Goal: Task Accomplishment & Management: Use online tool/utility

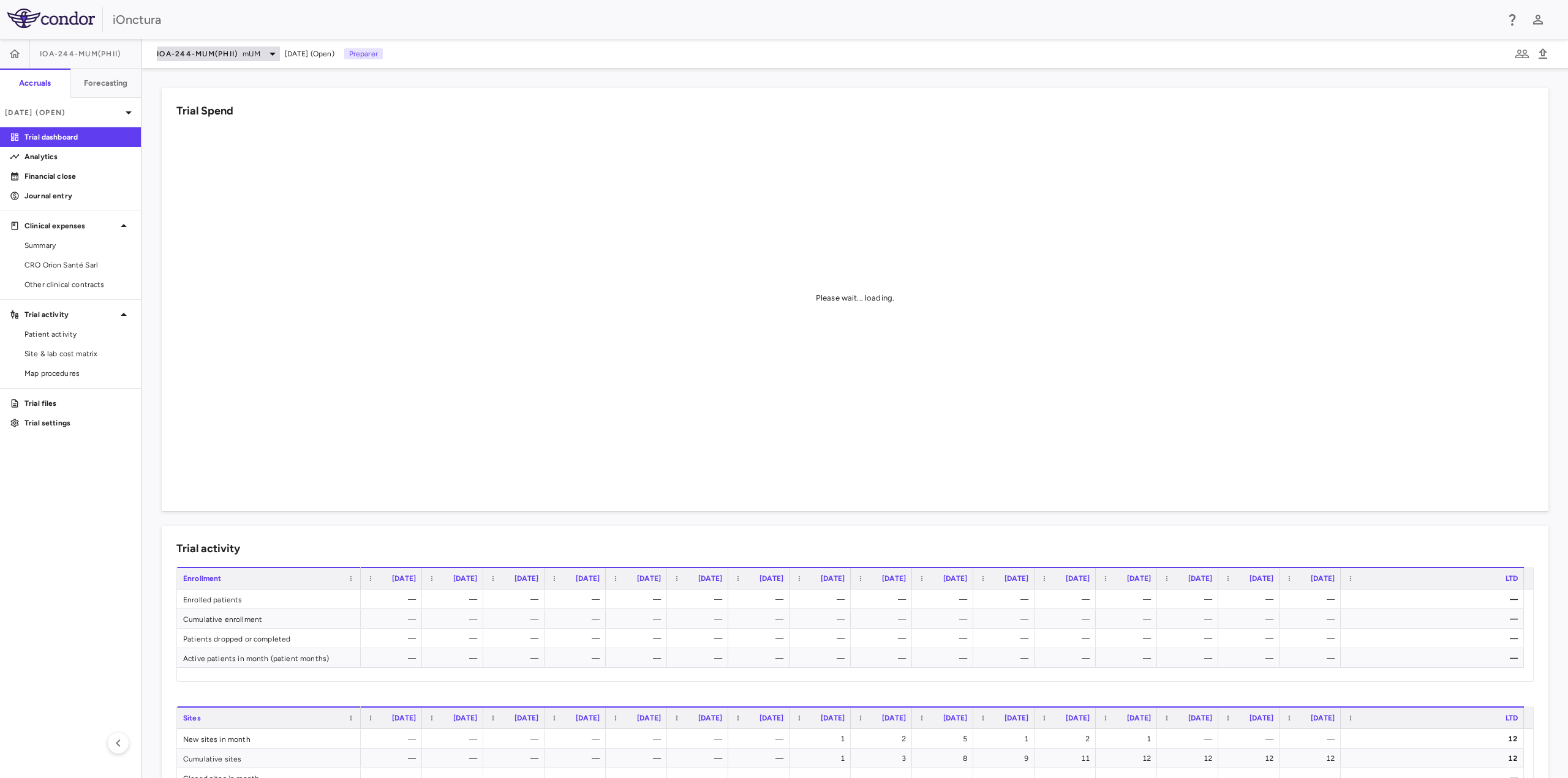
click at [199, 57] on span "IOA-244-mUM(PhII)" at bounding box center [197, 54] width 81 height 10
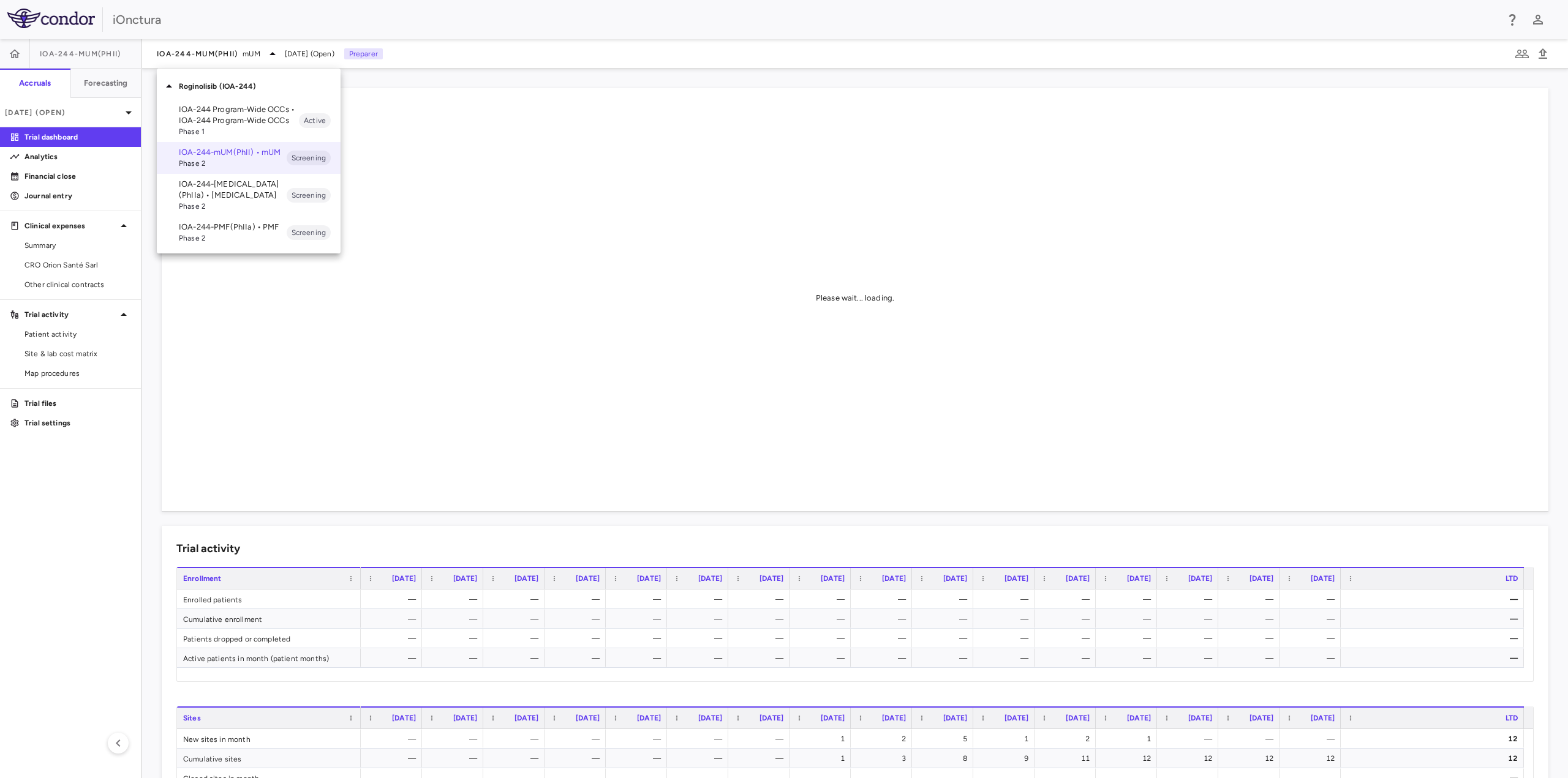
click at [235, 190] on p "IOA-244-NSCLC(PhIIa) • NSCLC" at bounding box center [232, 189] width 108 height 22
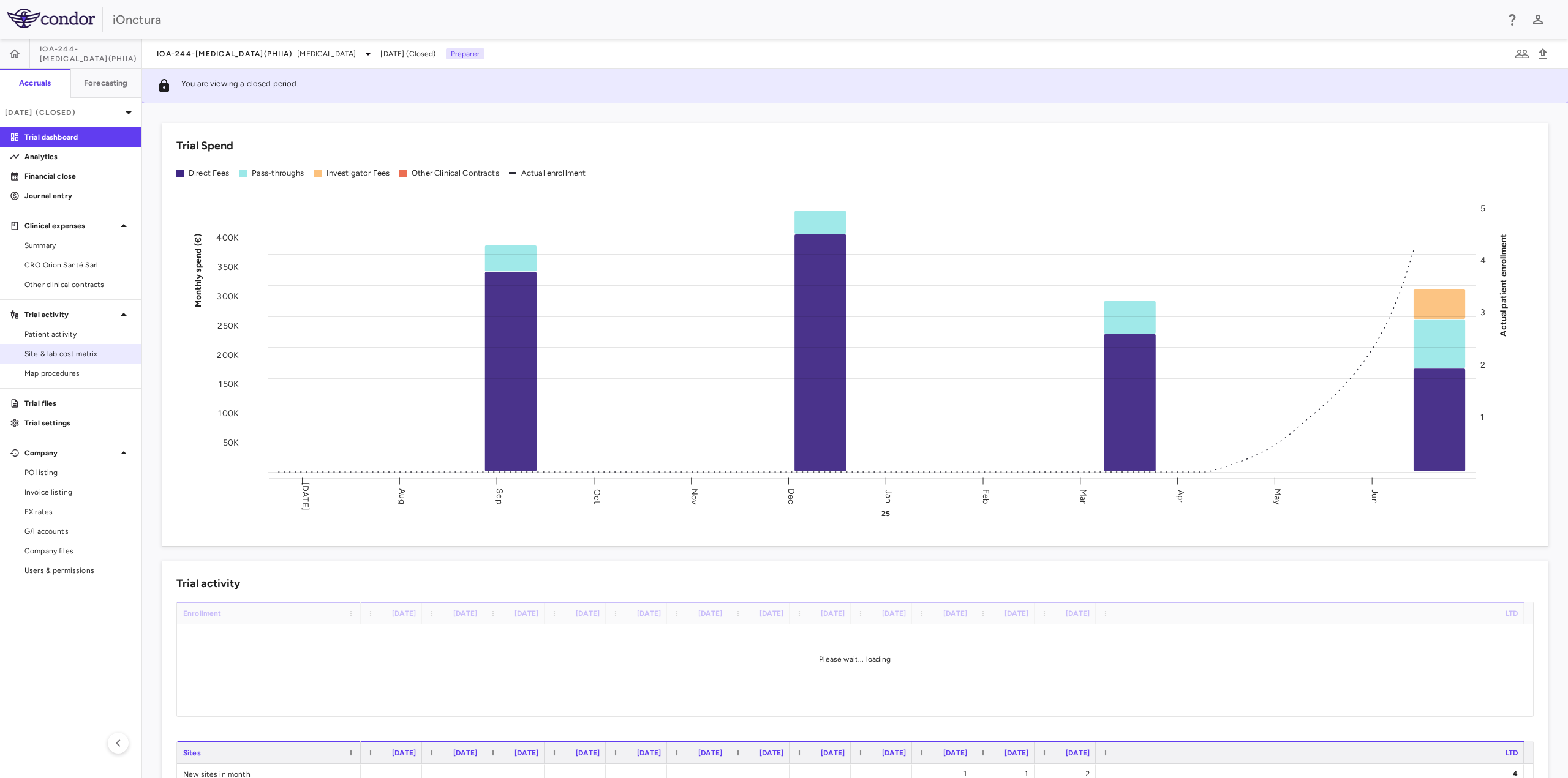
click at [81, 351] on span "Site & lab cost matrix" at bounding box center [78, 354] width 106 height 11
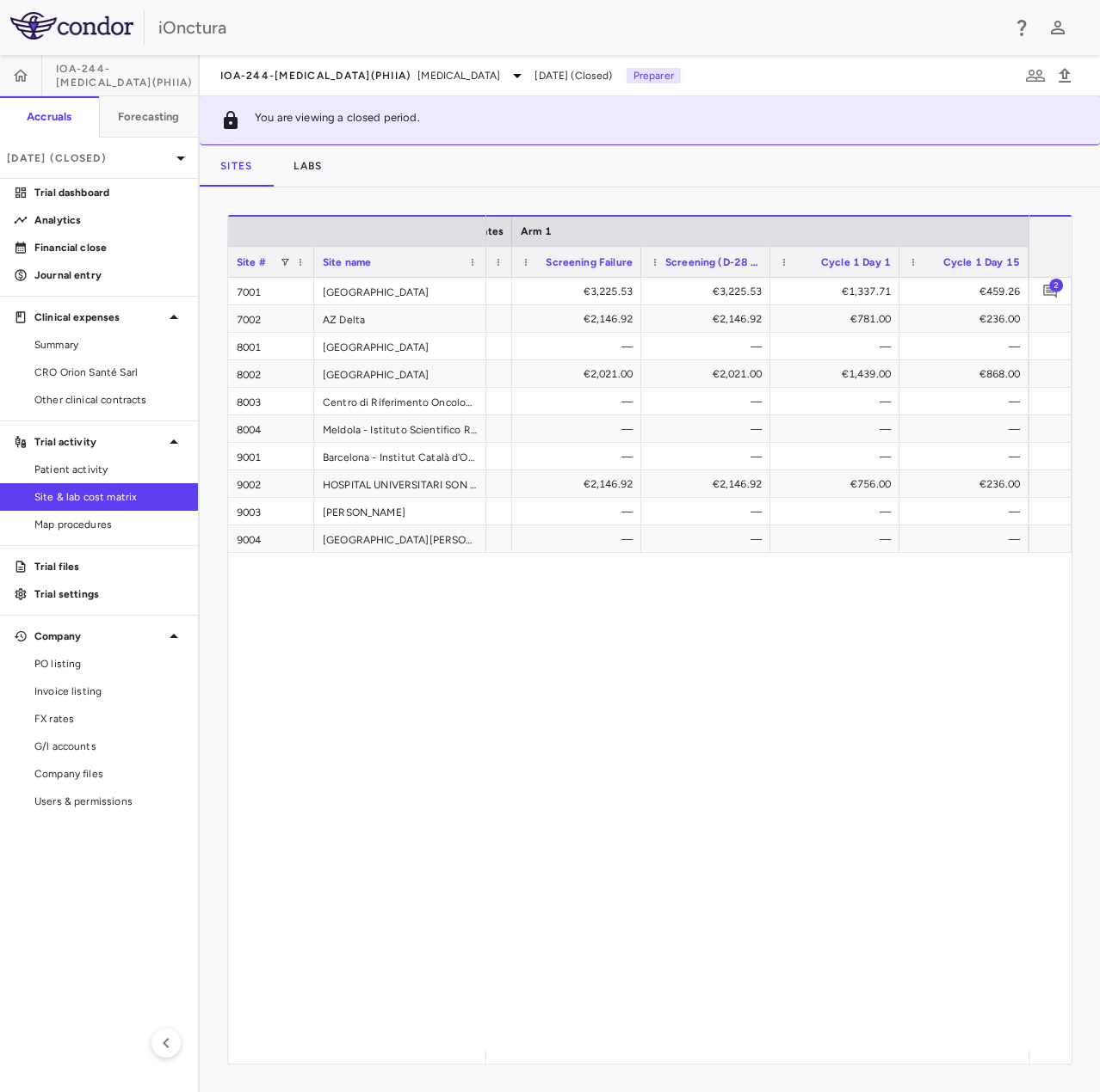
drag, startPoint x: 372, startPoint y: 696, endPoint x: 396, endPoint y: 385, distance: 311.9
click at [372, 696] on div "7001 University of Antwerp 7002 AZ Delta 8001 University of Siena 8002 Humanita…" at bounding box center [650, 664] width 843 height 773
click at [417, 75] on span "NSCLC" at bounding box center [459, 75] width 83 height 15
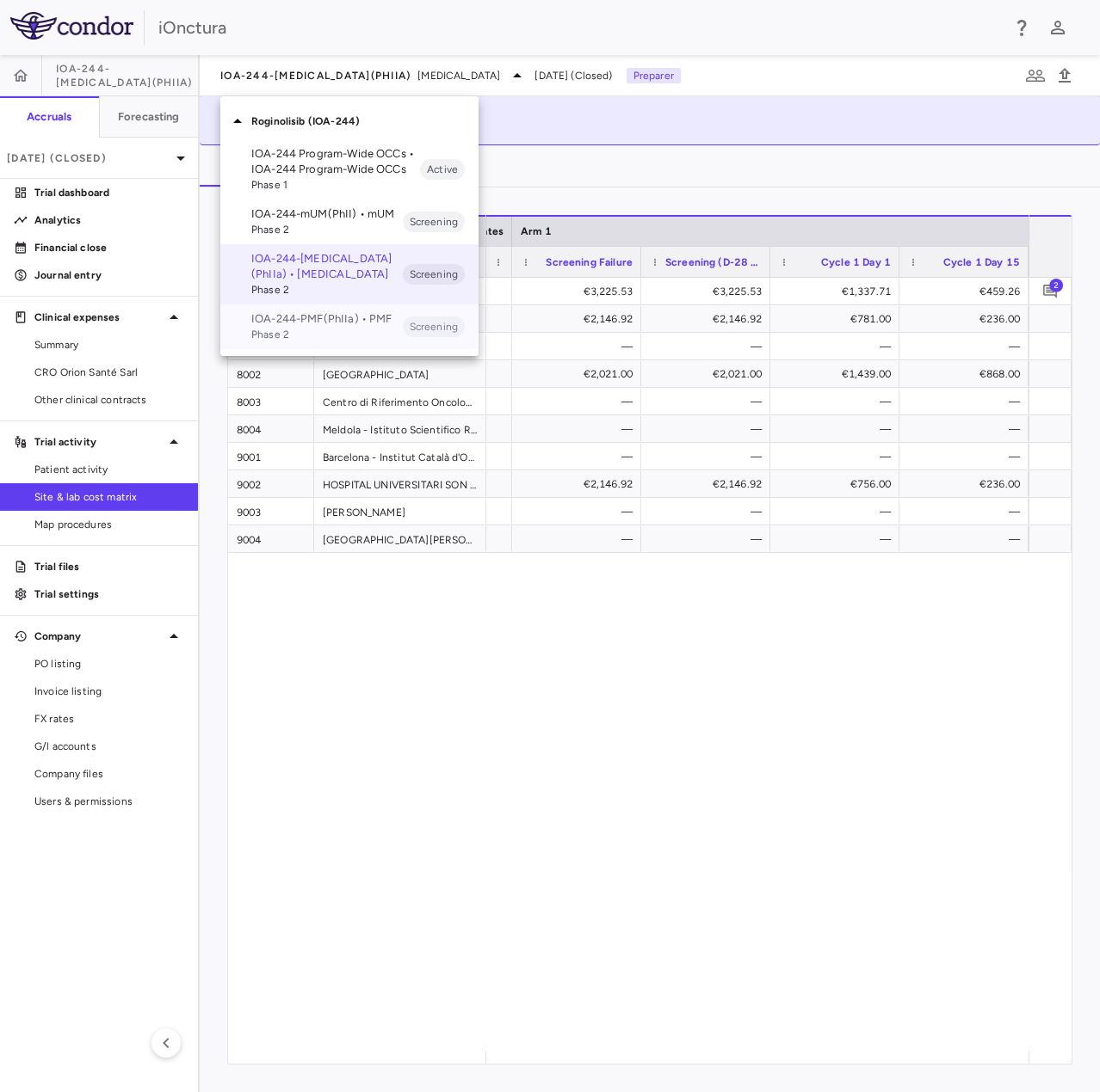
click at [303, 328] on span "Phase 2" at bounding box center [326, 335] width 151 height 15
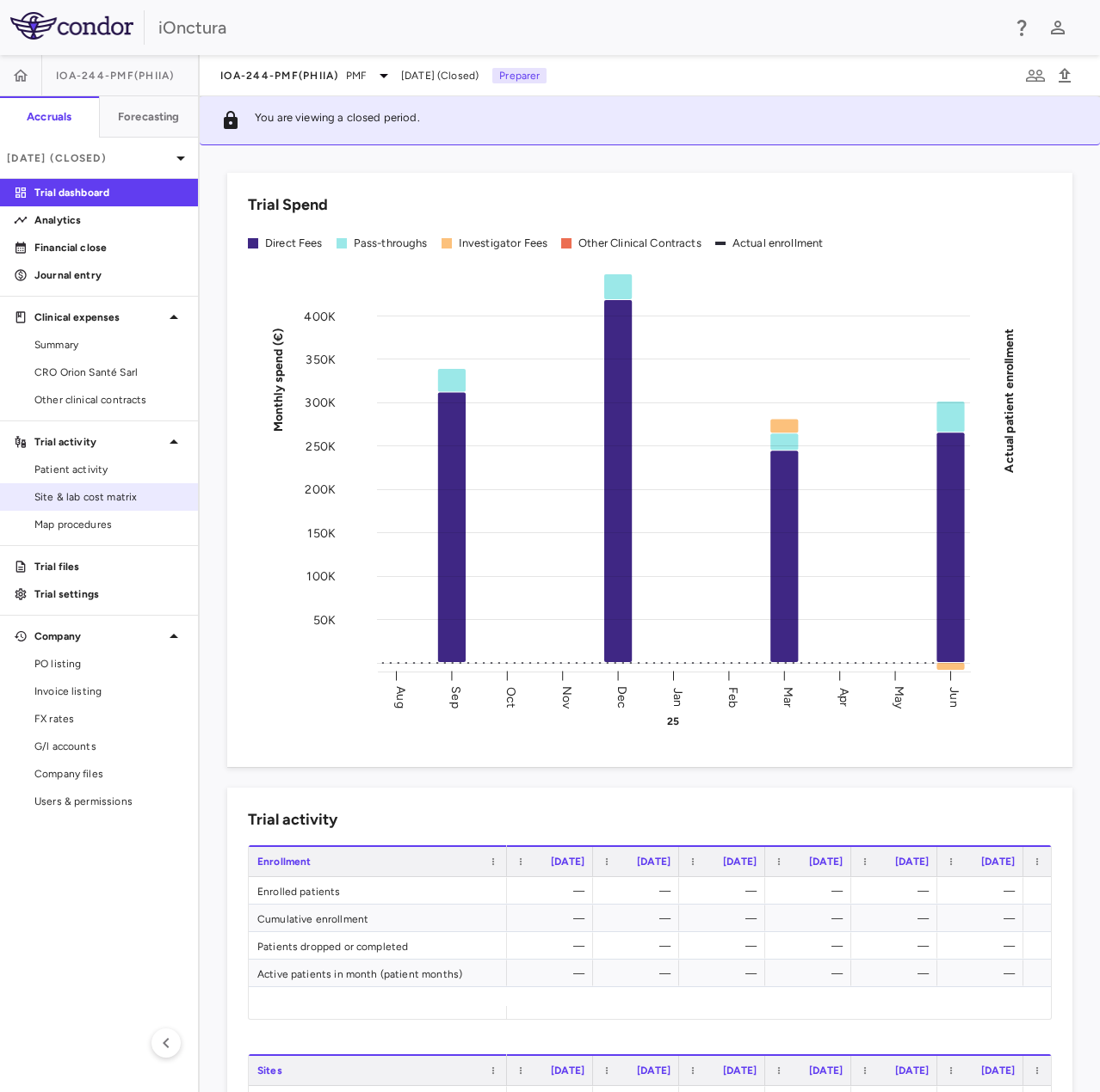
click at [119, 499] on span "Site & lab cost matrix" at bounding box center [109, 497] width 149 height 15
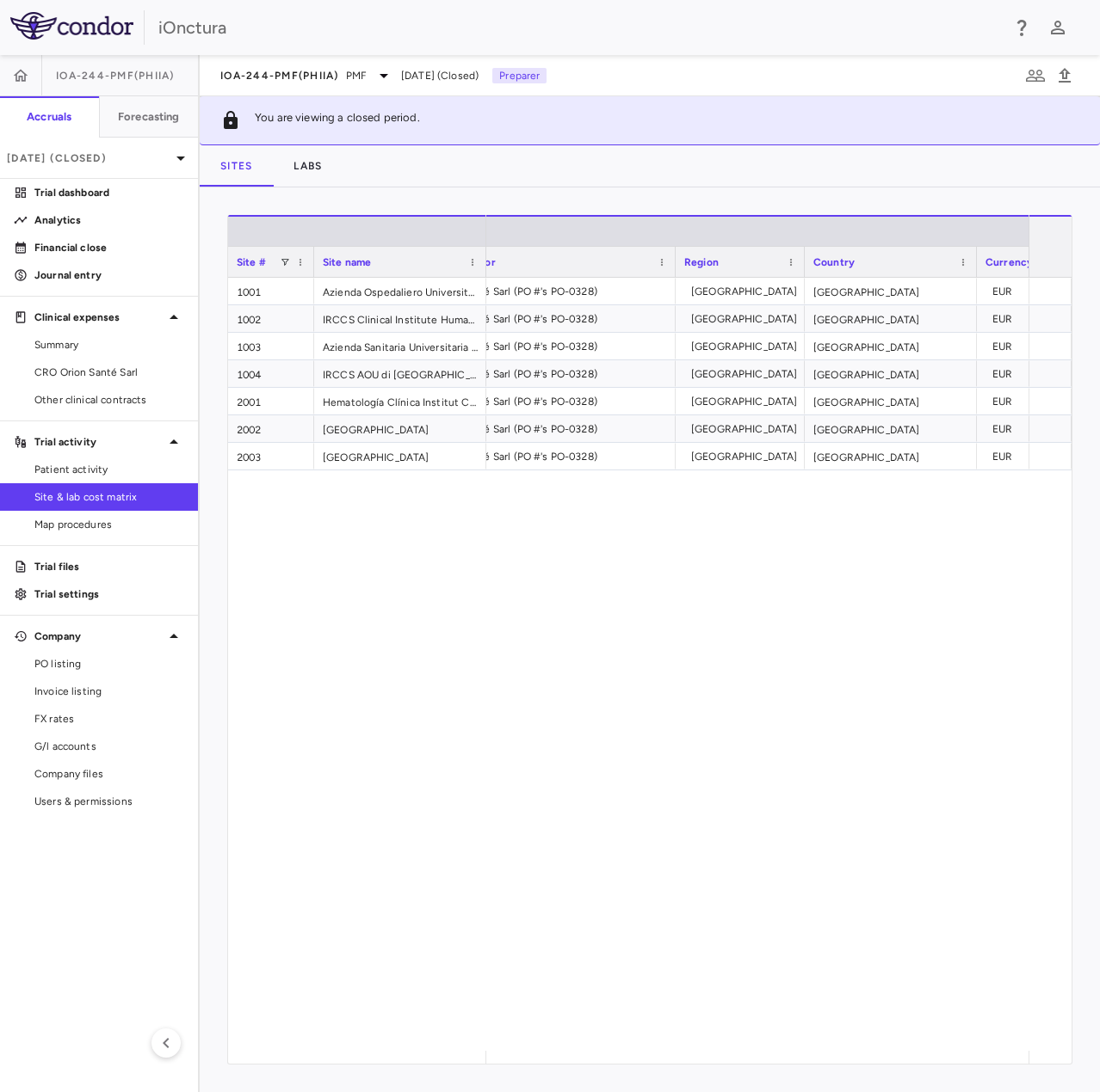
scroll to position [0, 105]
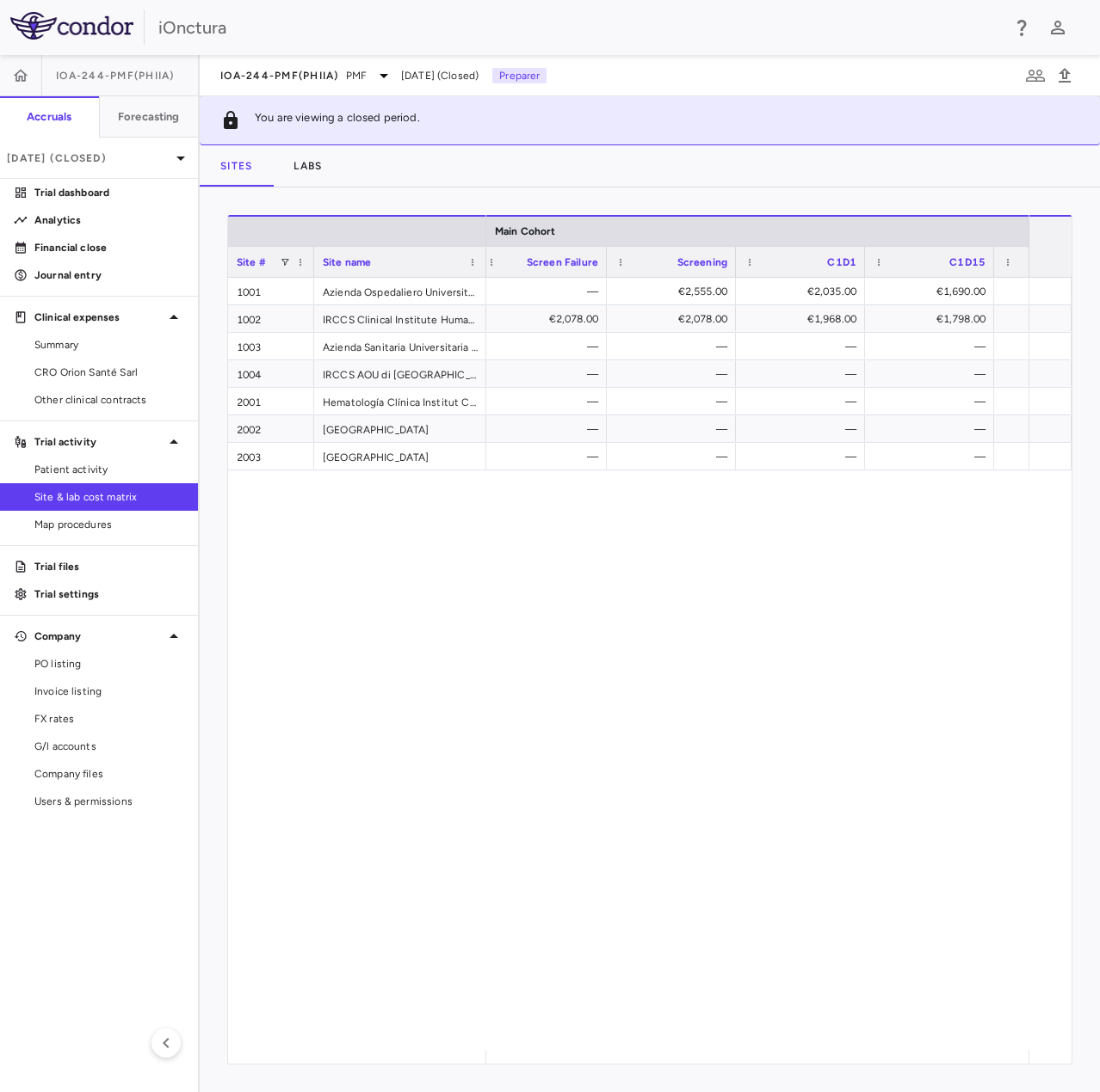
click at [817, 599] on div "— — €2,555.00 €2,035.00 €1,690.00 €1,935.00 €1,755.00 — €2,078.00 €2,078.00 €1,…" at bounding box center [757, 664] width 542 height 773
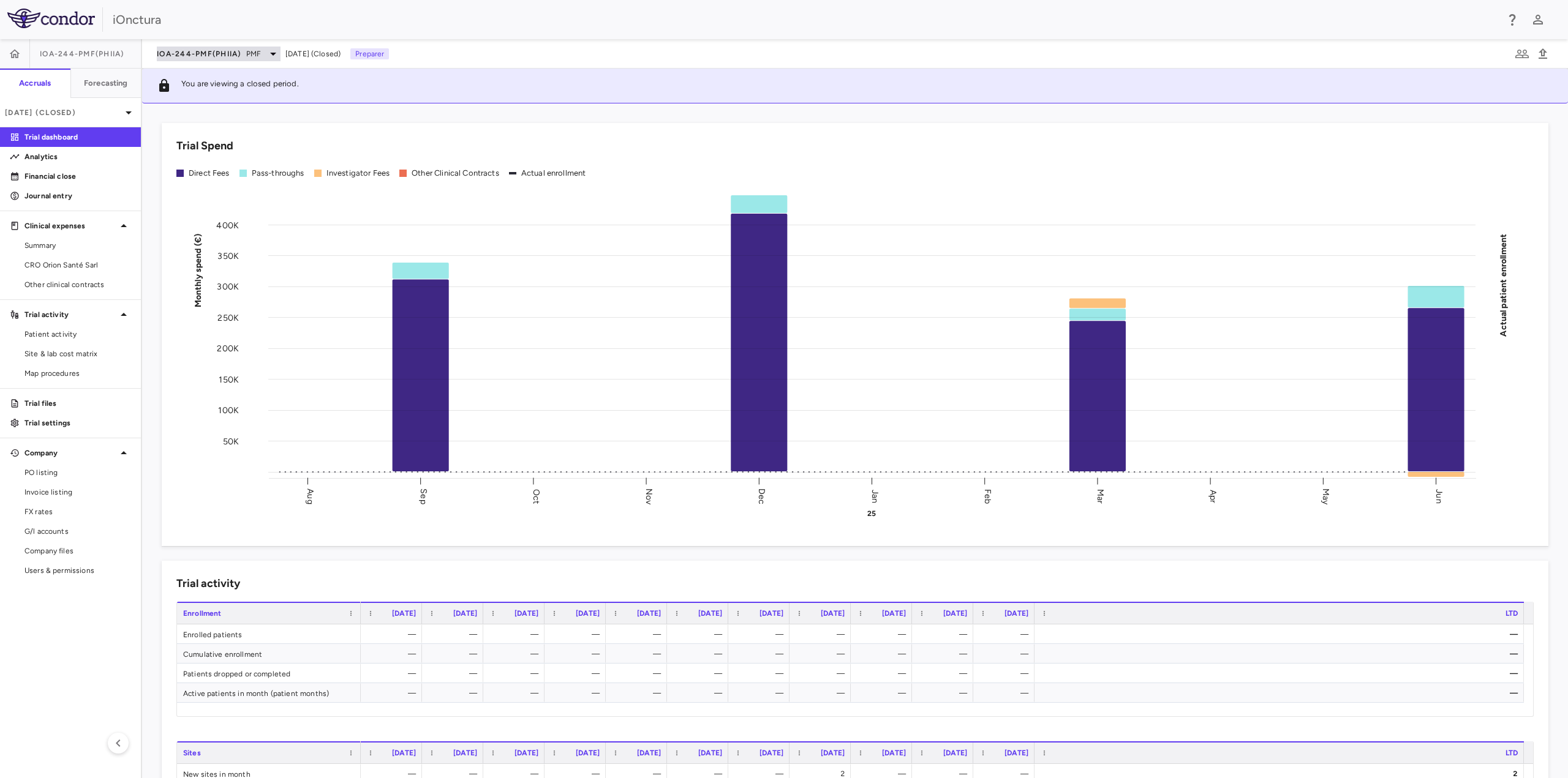
click at [218, 54] on span "IOA-244-PMF(PhIIa)" at bounding box center [199, 54] width 84 height 10
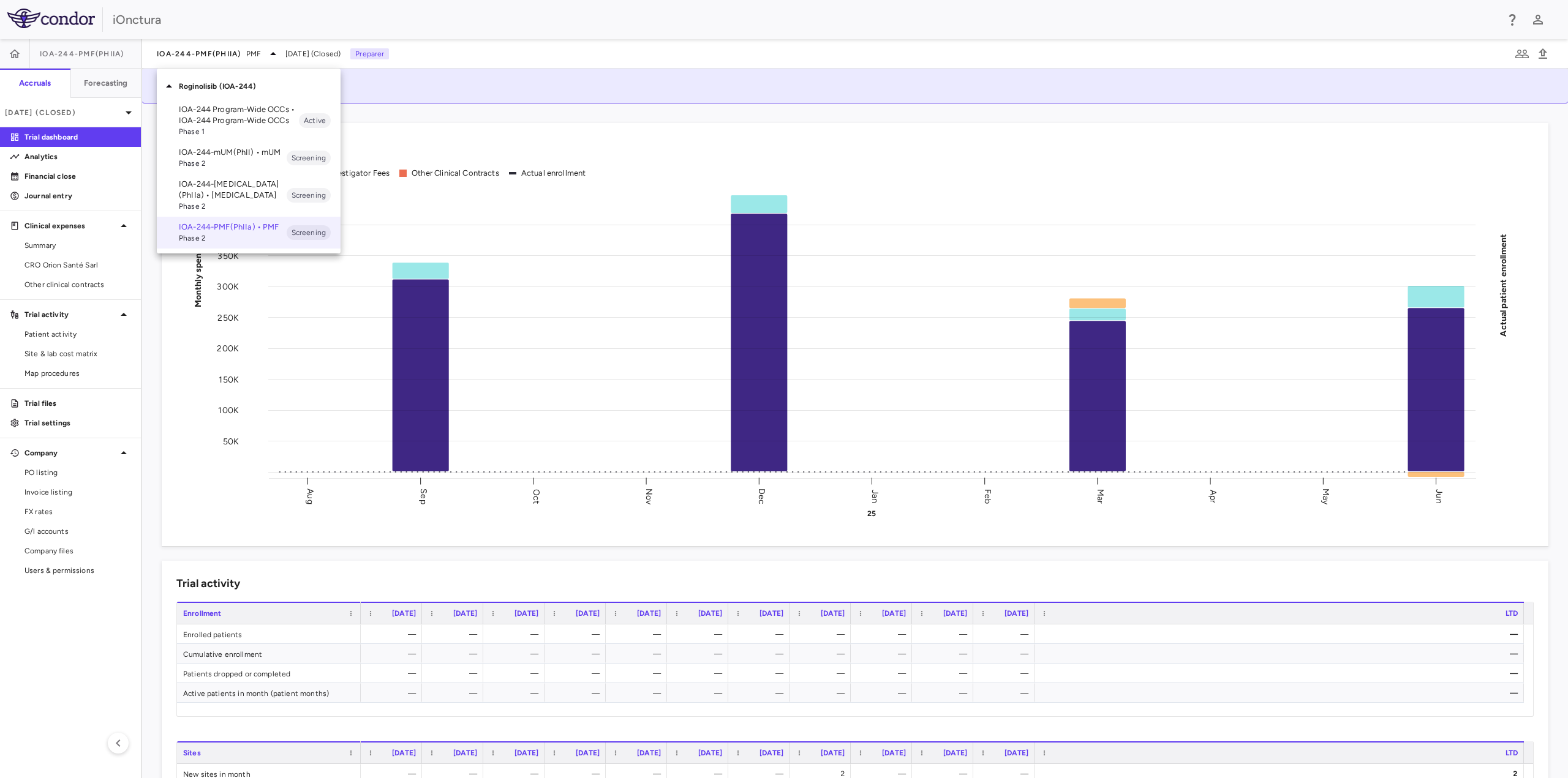
click at [222, 149] on p "IOA-244-mUM(PhII) • mUM" at bounding box center [232, 153] width 108 height 11
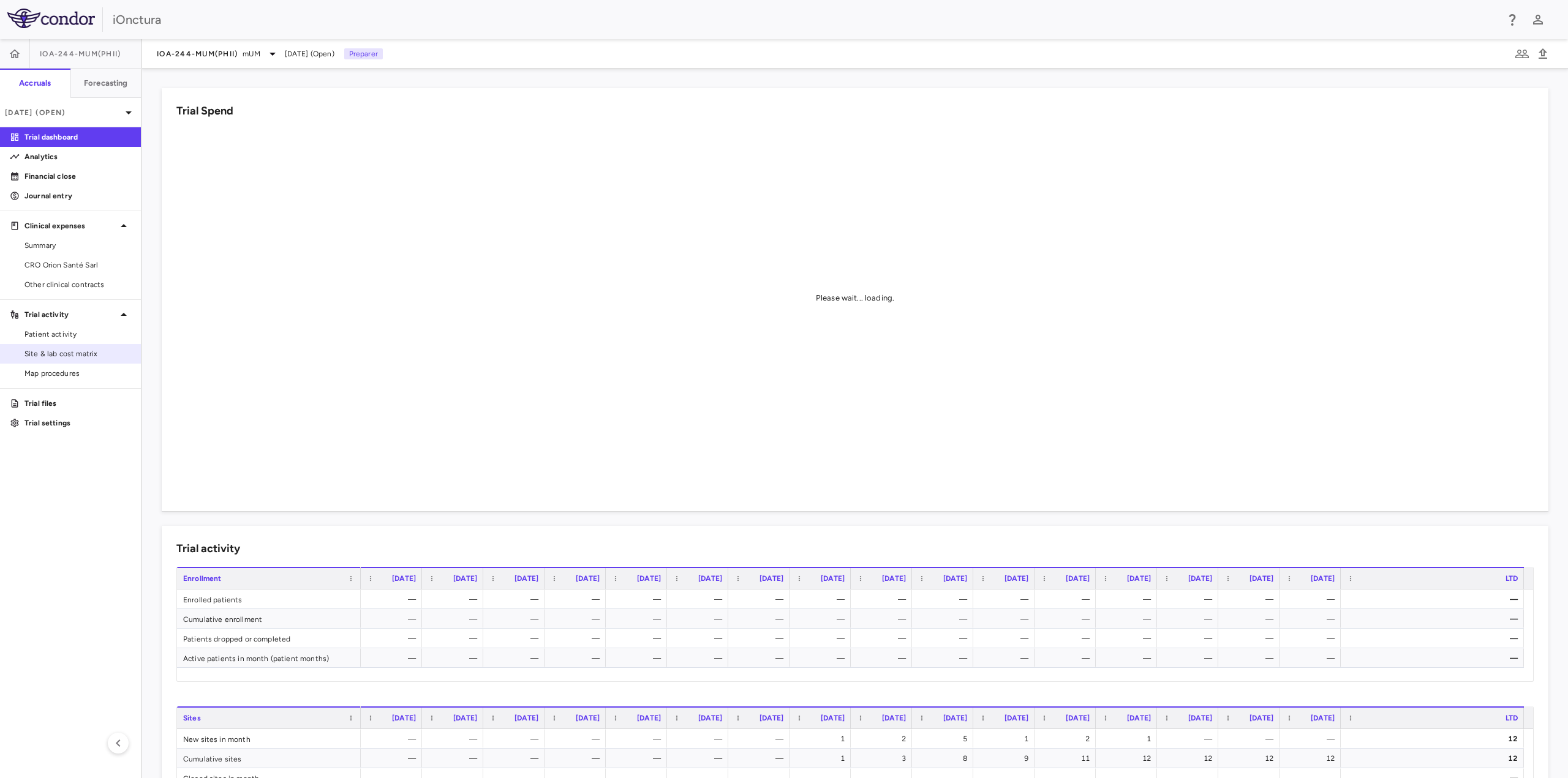
click at [66, 356] on span "Site & lab cost matrix" at bounding box center [78, 354] width 106 height 11
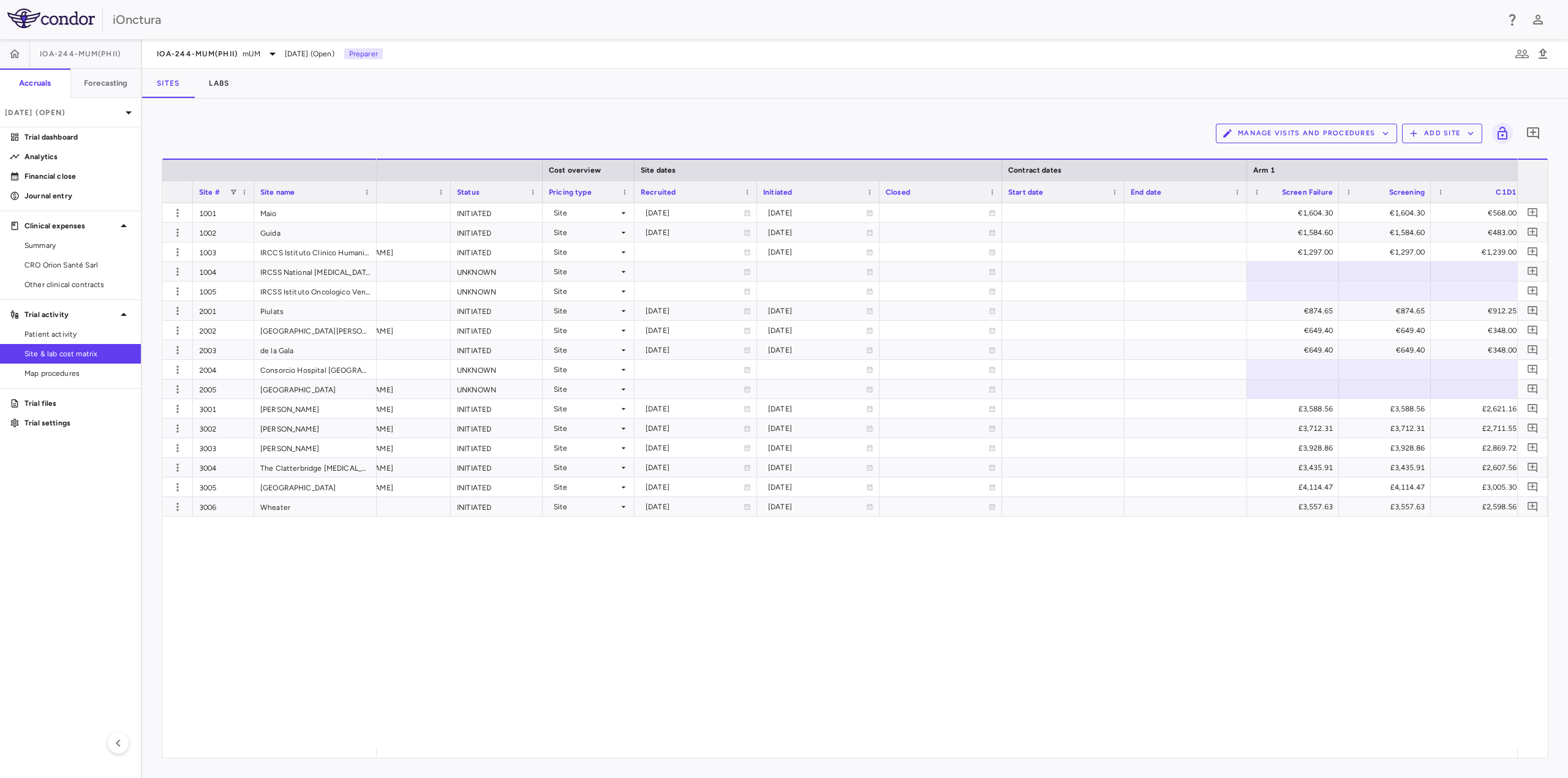
scroll to position [0, 559]
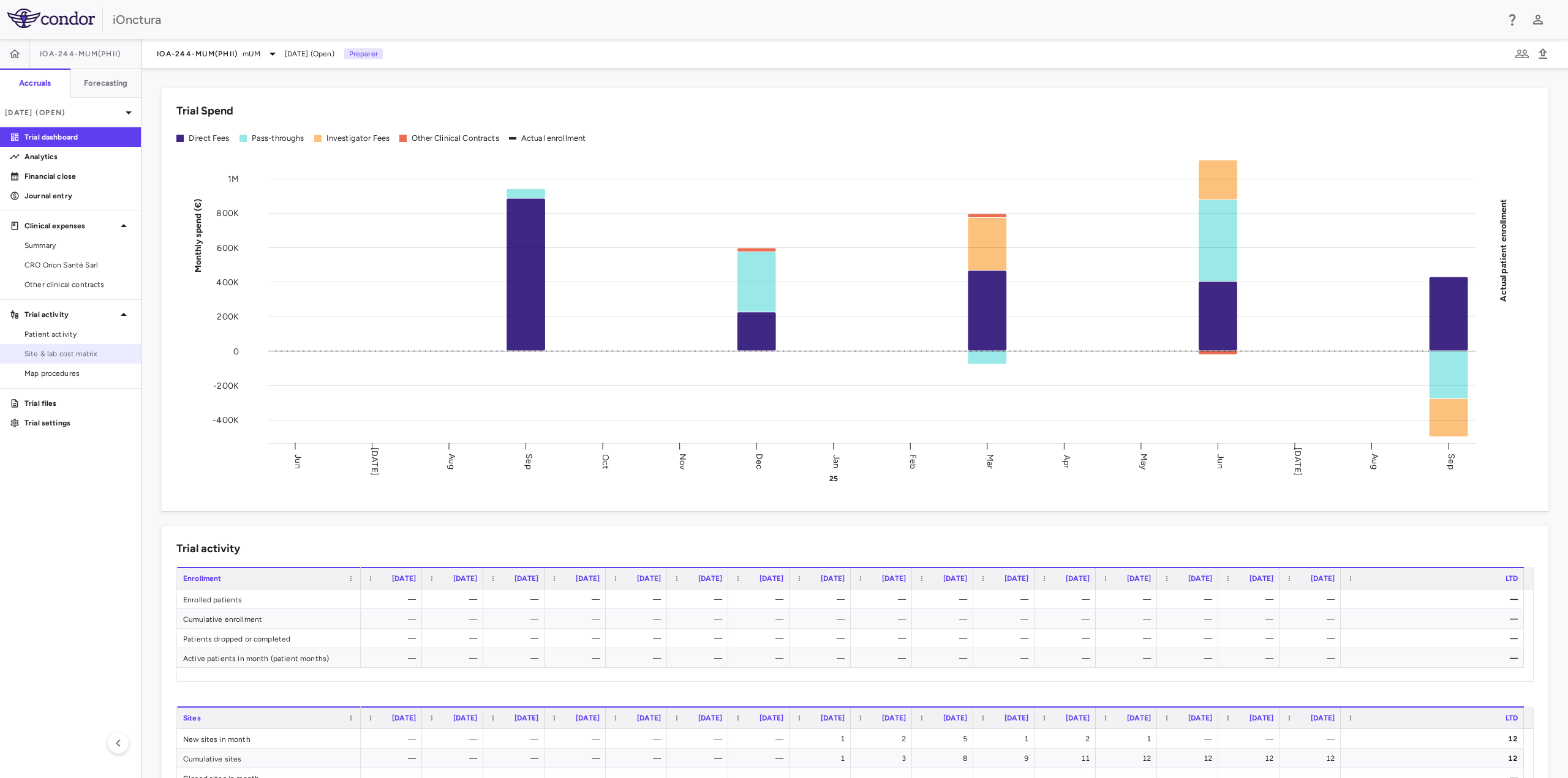
click at [98, 352] on span "Site & lab cost matrix" at bounding box center [78, 354] width 106 height 11
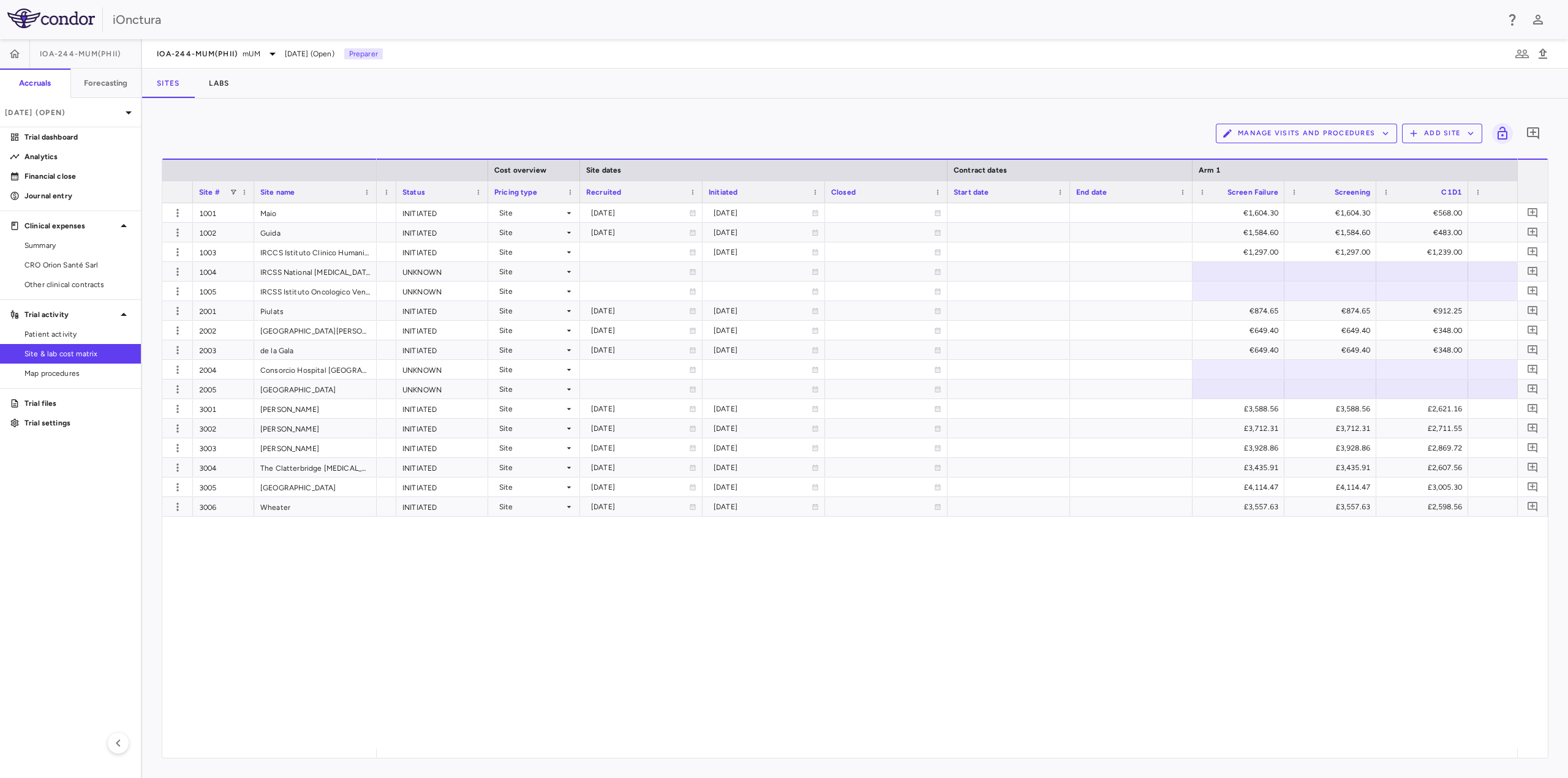
scroll to position [0, 600]
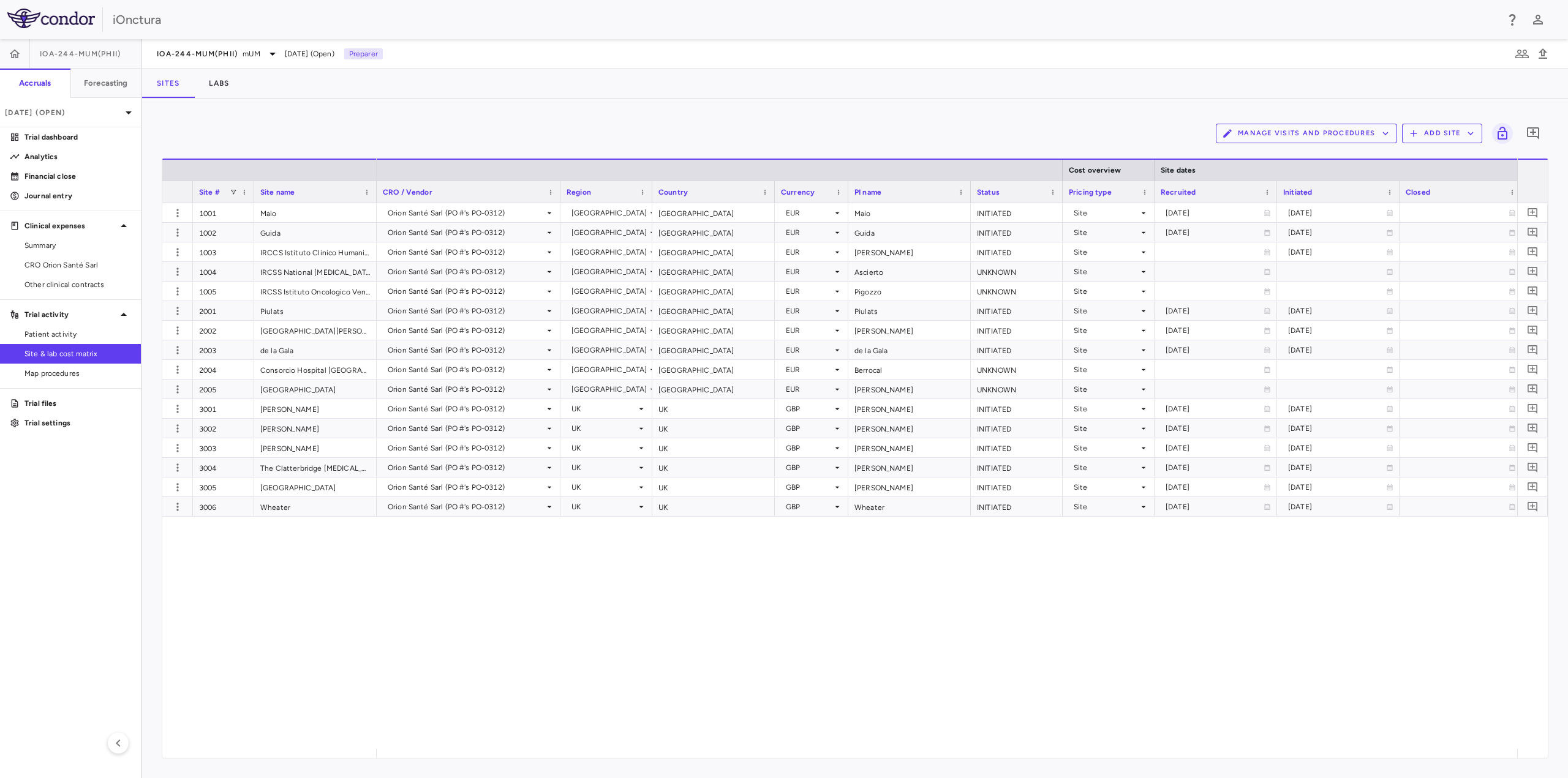
click at [549, 704] on div "Orion Santé Sarl (PO #'s PO-0312) Italy Italy EUR Maio INITIATED Site 2025-03-2…" at bounding box center [947, 476] width 1140 height 545
click at [217, 86] on button "Labs" at bounding box center [219, 84] width 50 height 29
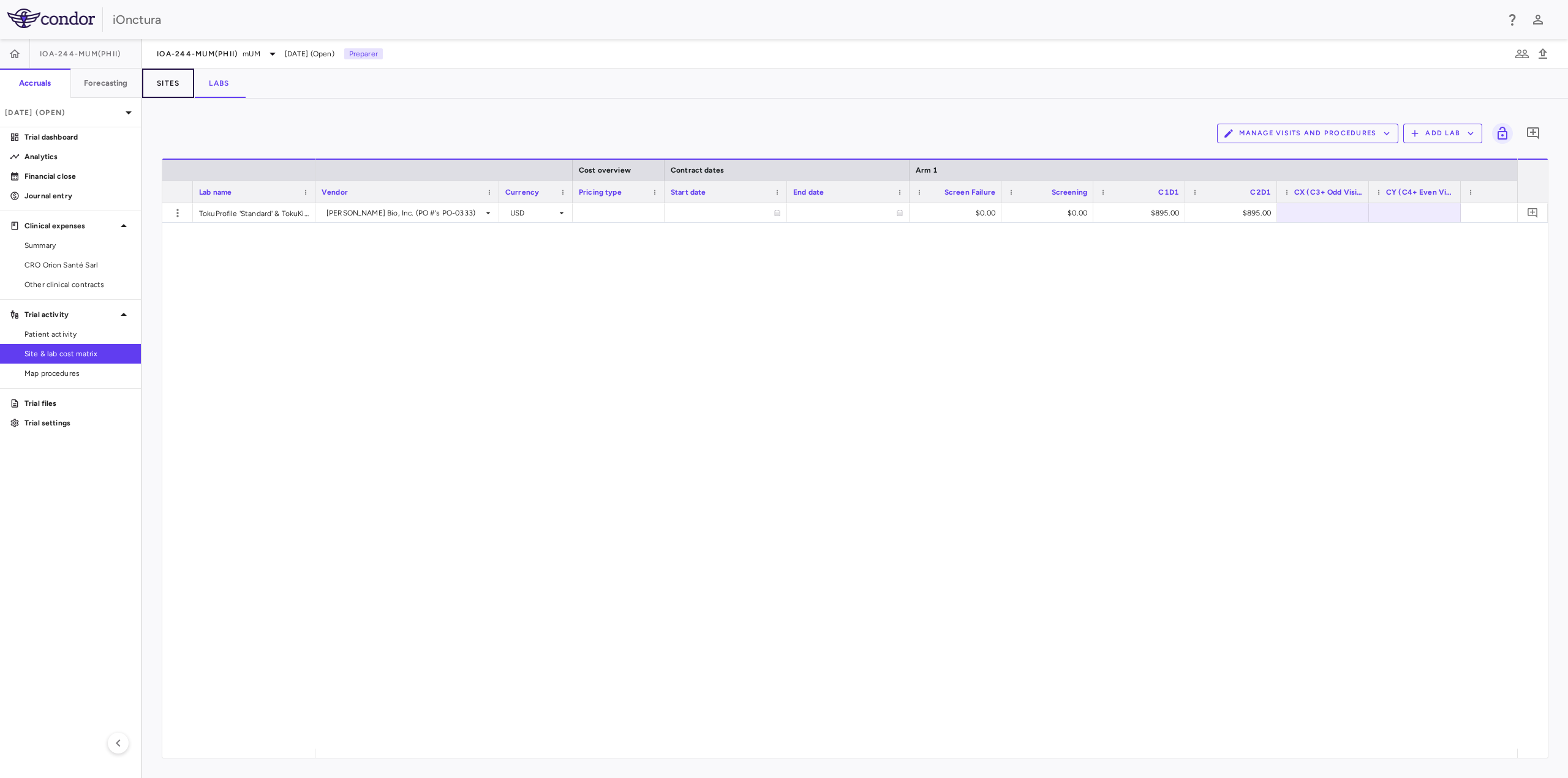
click at [164, 81] on button "Sites" at bounding box center [168, 84] width 52 height 29
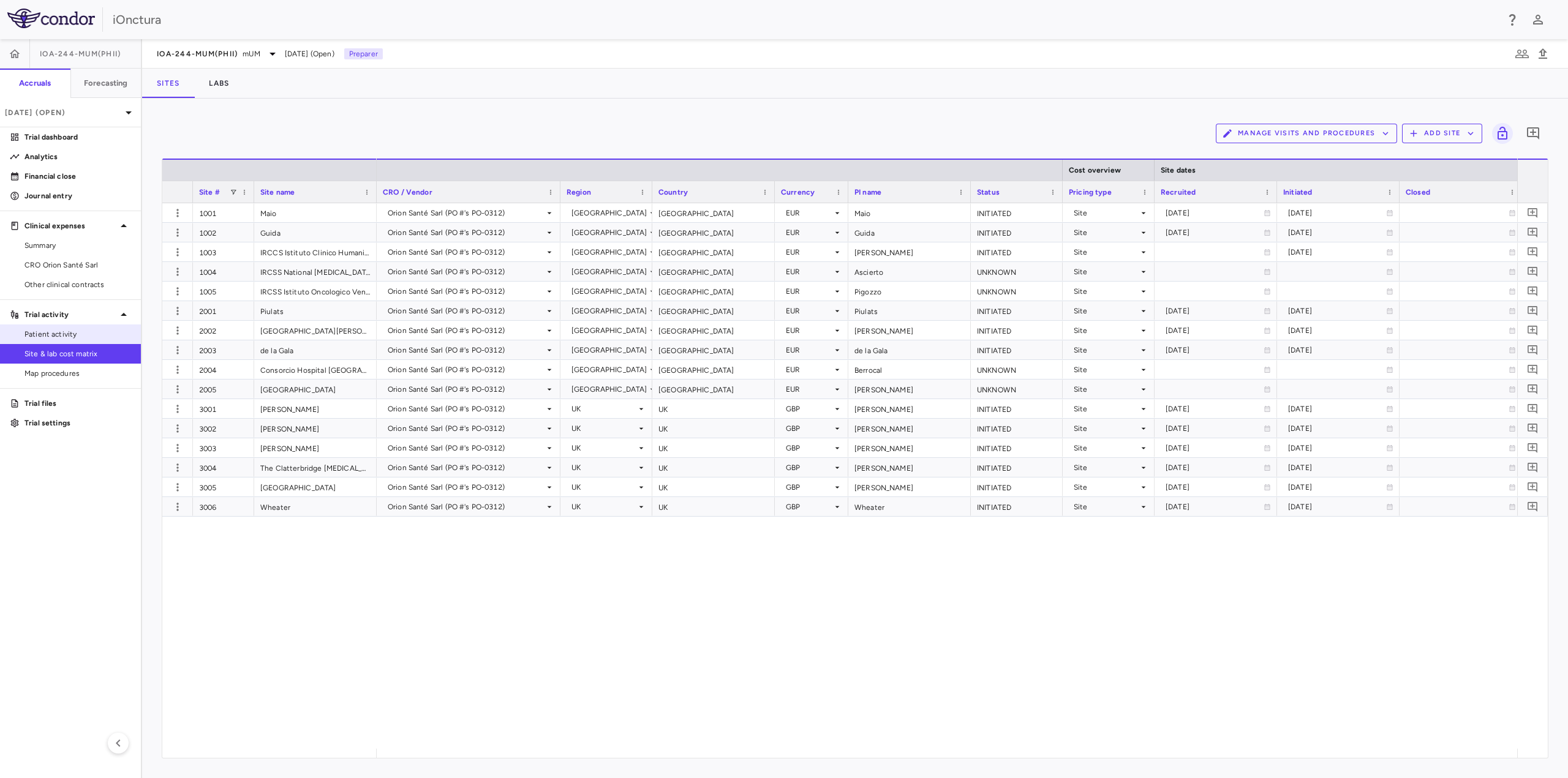
click at [78, 334] on span "Patient activity" at bounding box center [78, 334] width 106 height 11
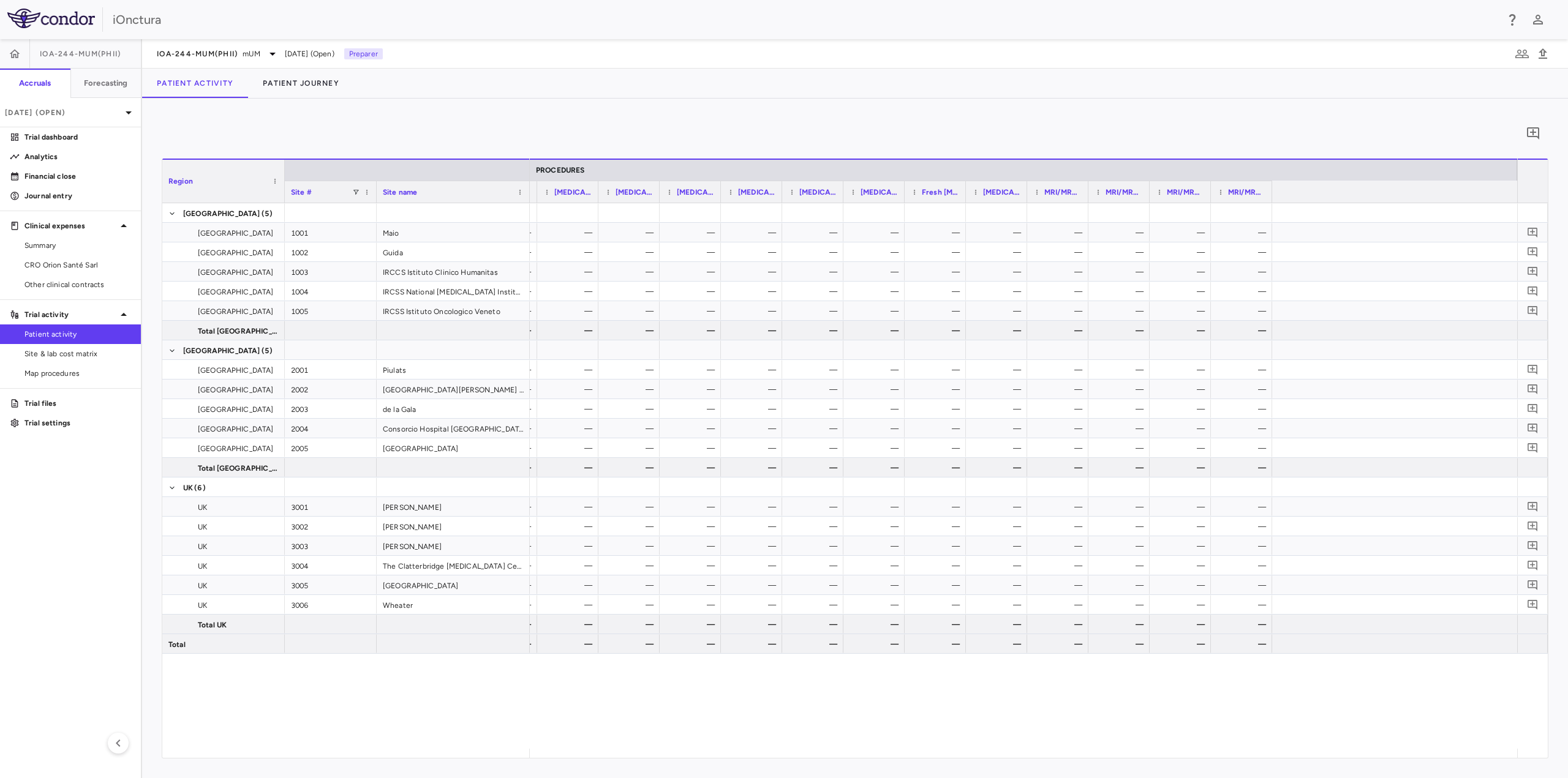
scroll to position [0, 1341]
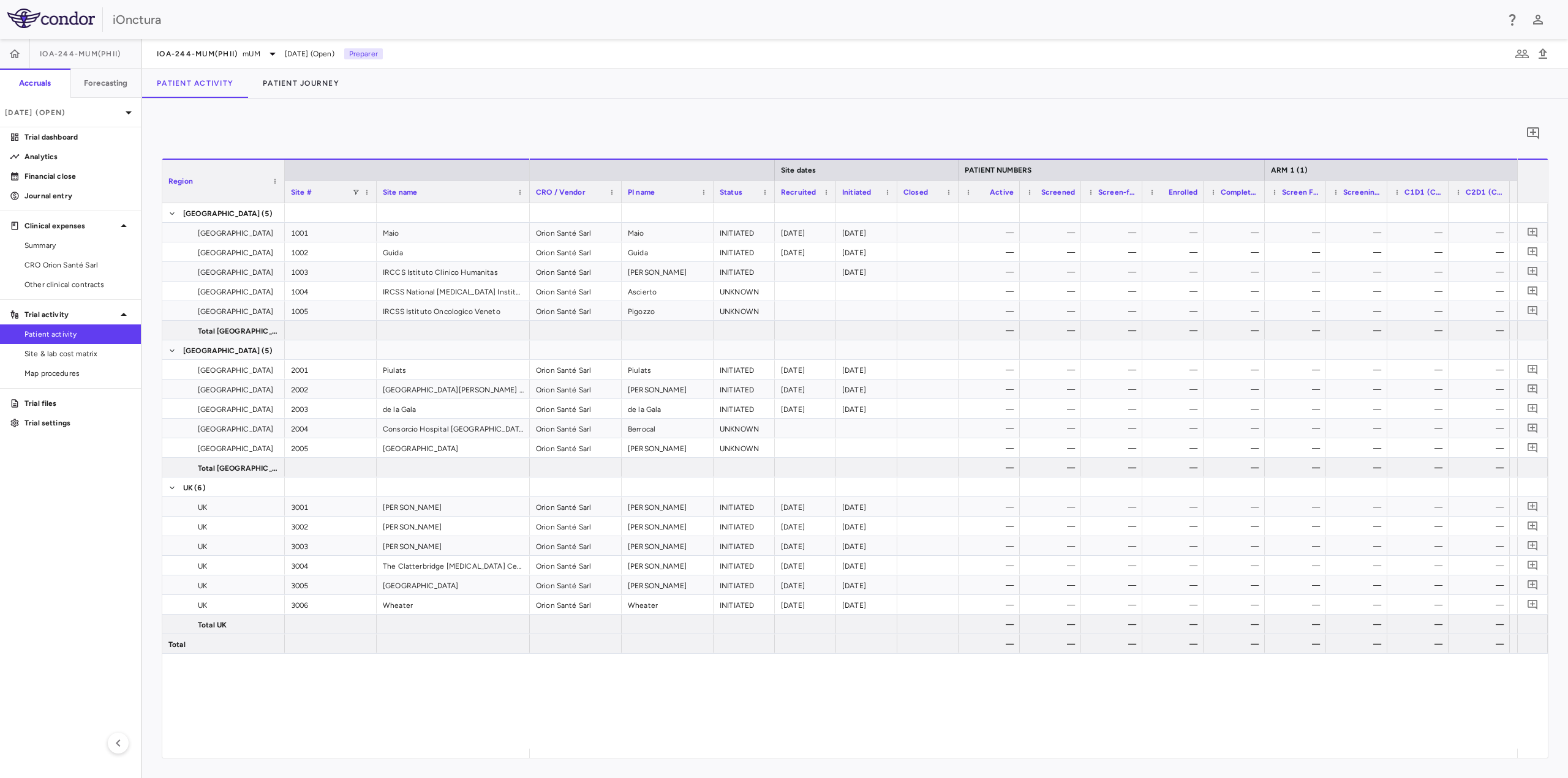
click at [316, 54] on span "[DATE] (Open)" at bounding box center [310, 54] width 50 height 11
click at [82, 115] on p "[DATE] (Open)" at bounding box center [63, 112] width 116 height 11
click at [67, 196] on div "Jun 2025 Closed" at bounding box center [70, 201] width 140 height 29
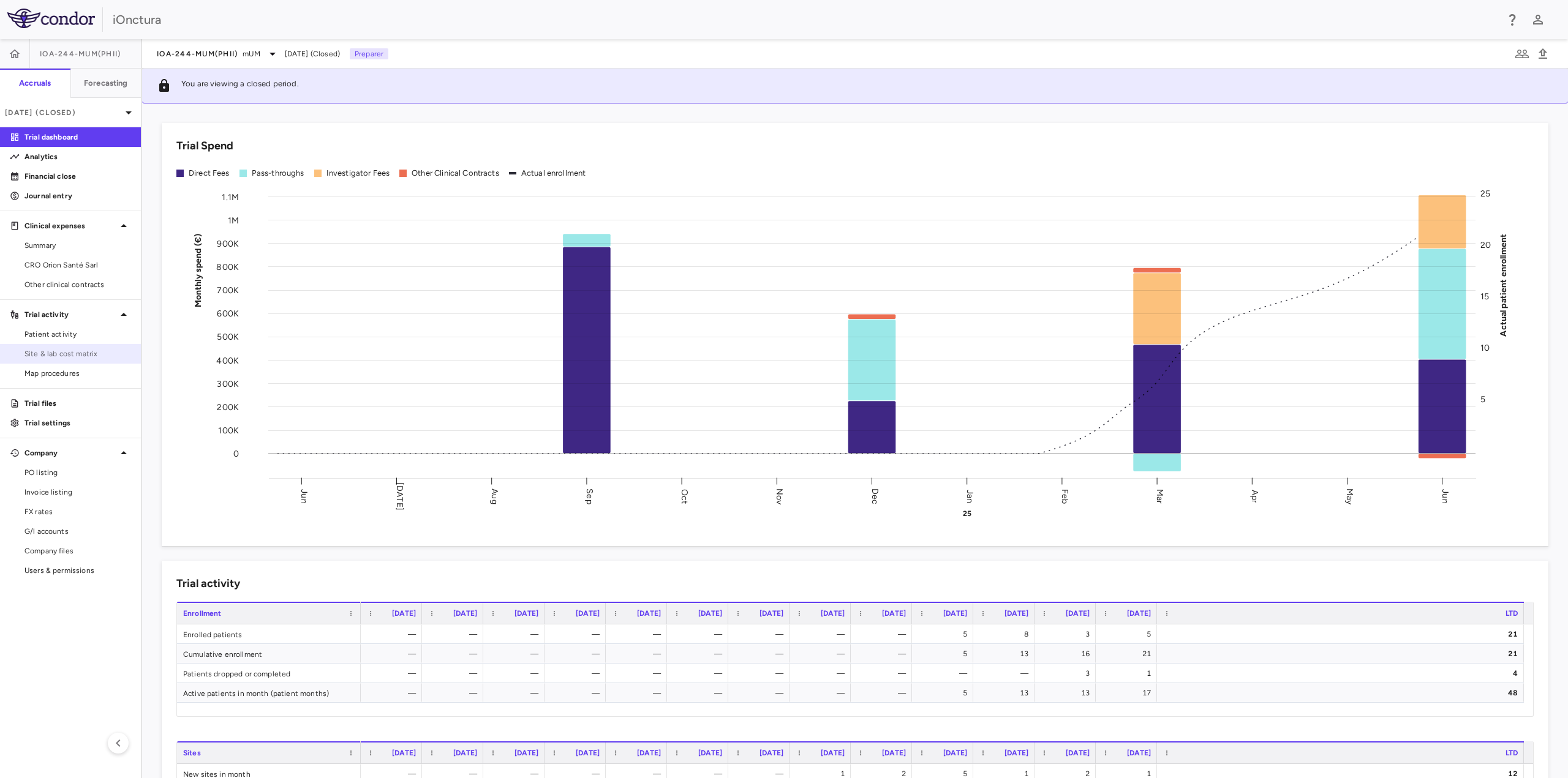
click at [70, 356] on span "Site & lab cost matrix" at bounding box center [78, 354] width 106 height 11
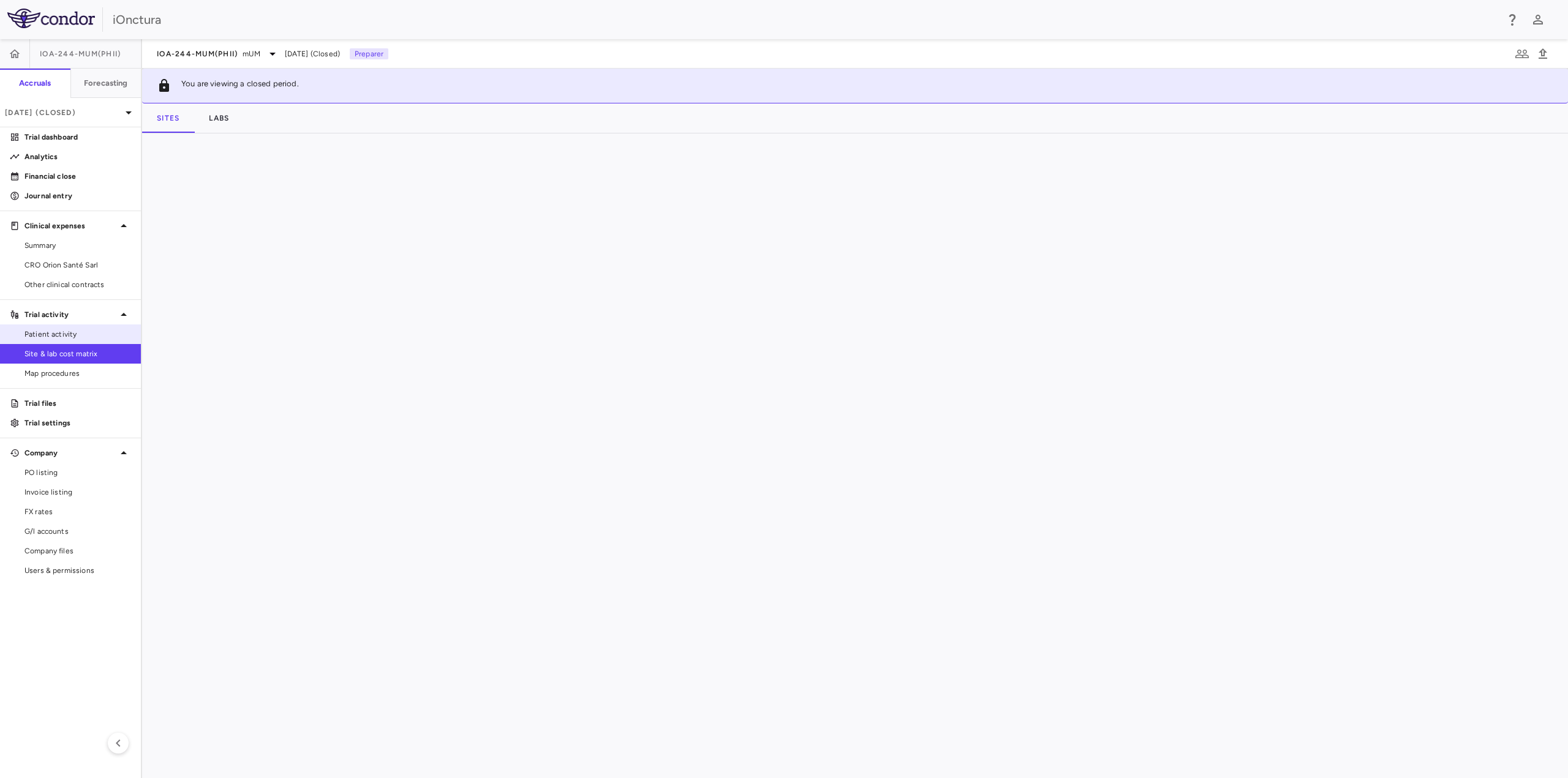
click at [70, 332] on span "Patient activity" at bounding box center [78, 334] width 106 height 11
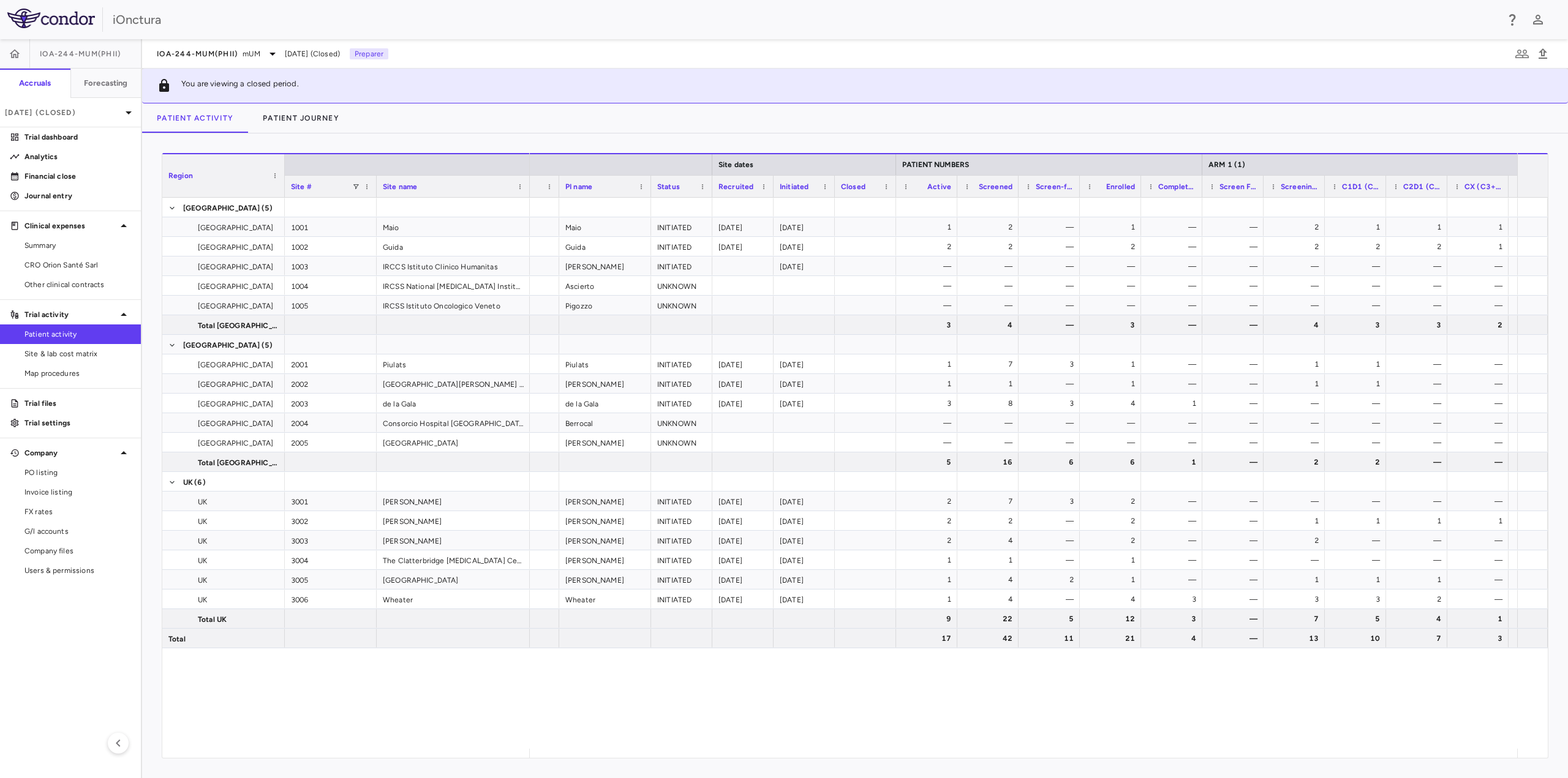
scroll to position [0, 118]
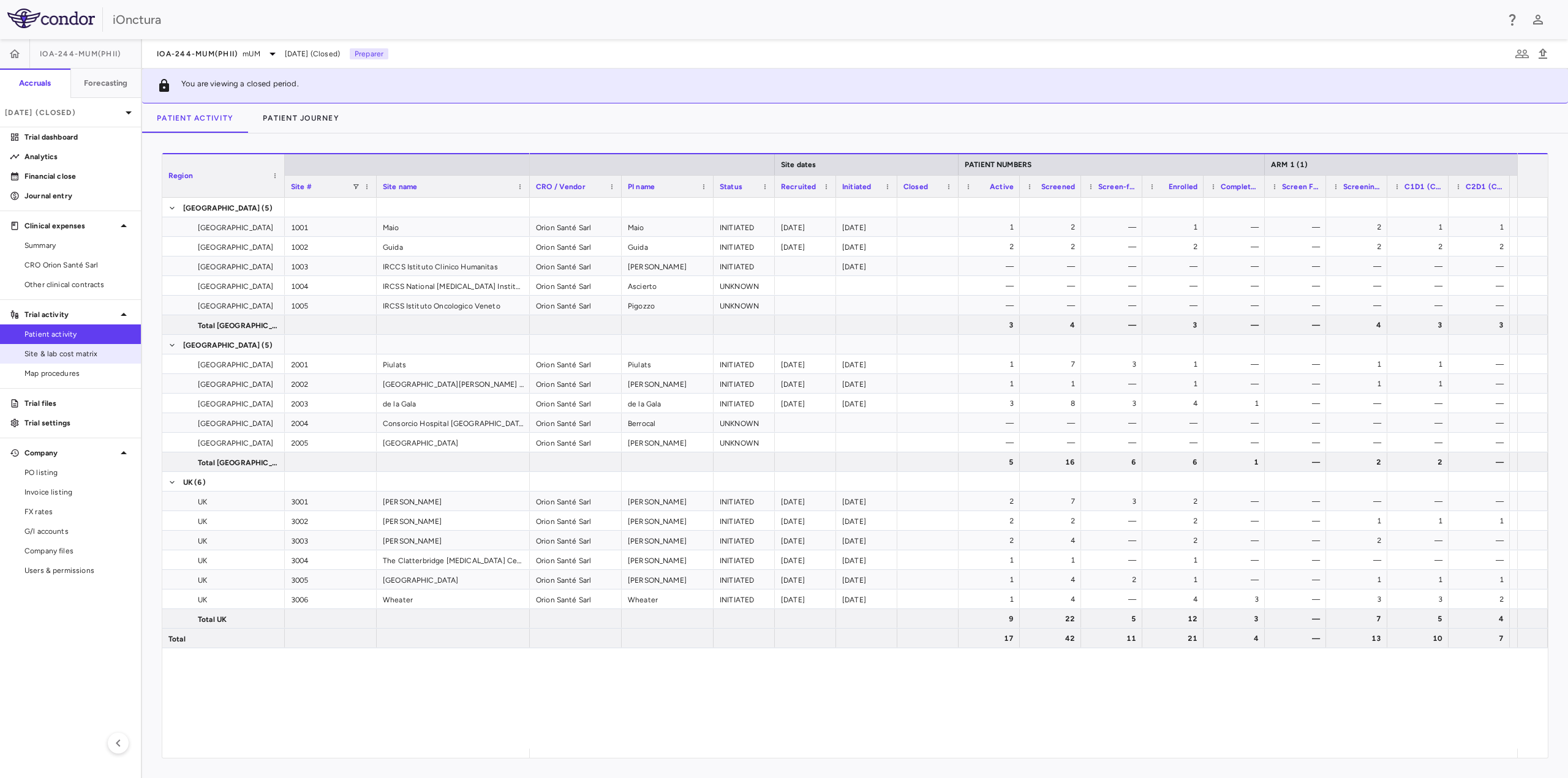
click at [84, 357] on span "Site & lab cost matrix" at bounding box center [78, 354] width 106 height 11
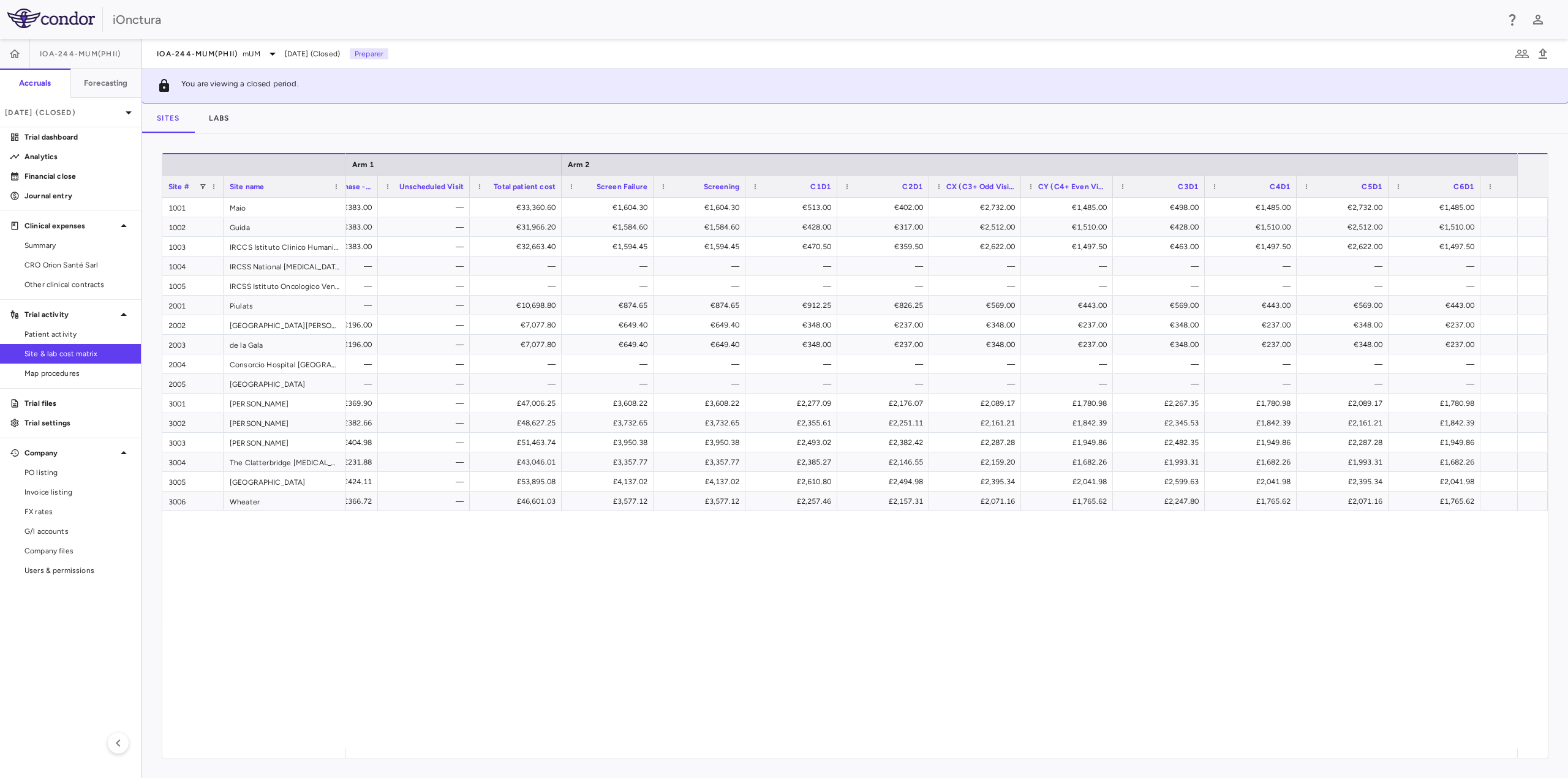
scroll to position [0, 4597]
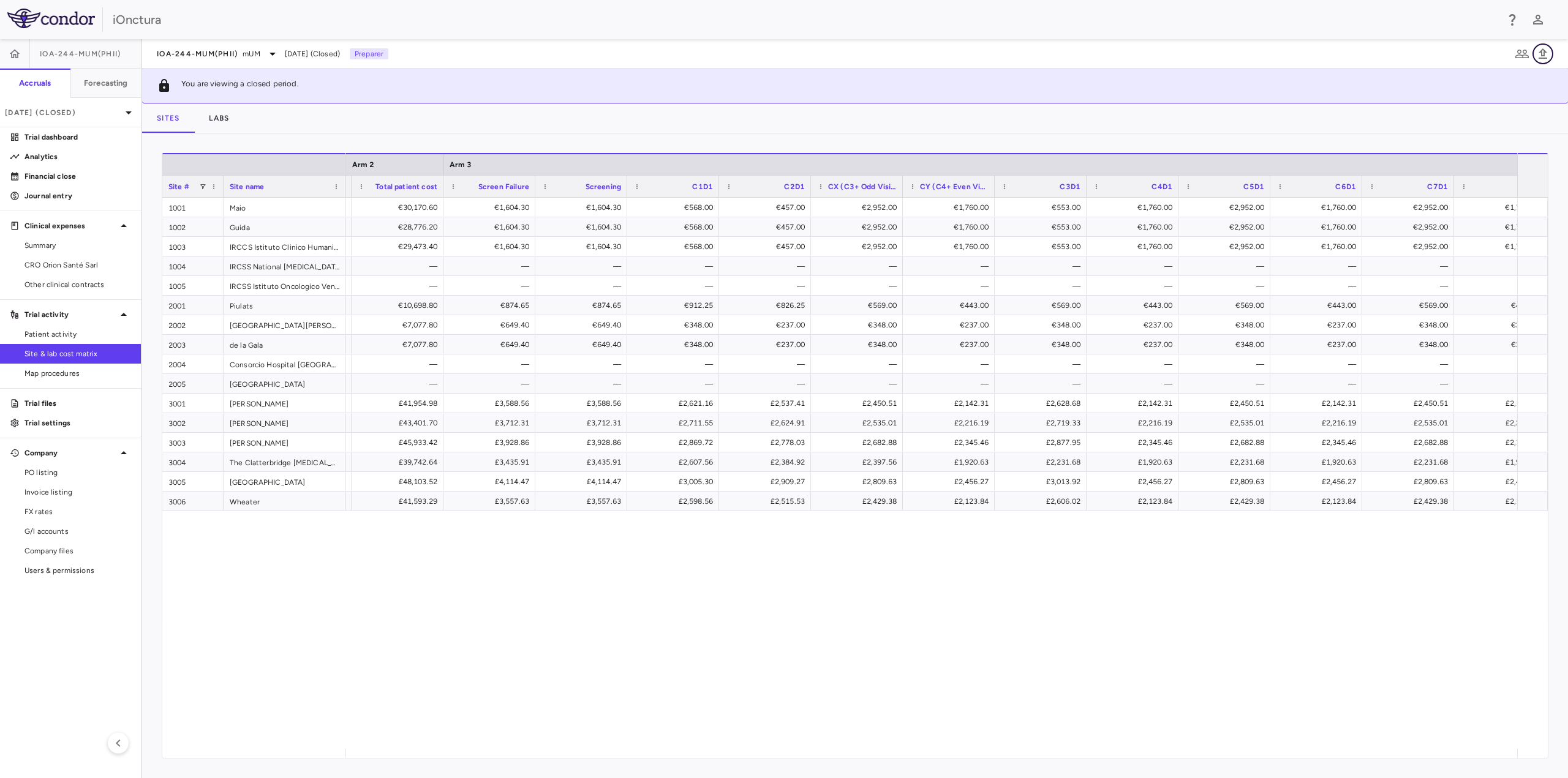
click at [1543, 54] on icon "button" at bounding box center [1543, 54] width 15 height 15
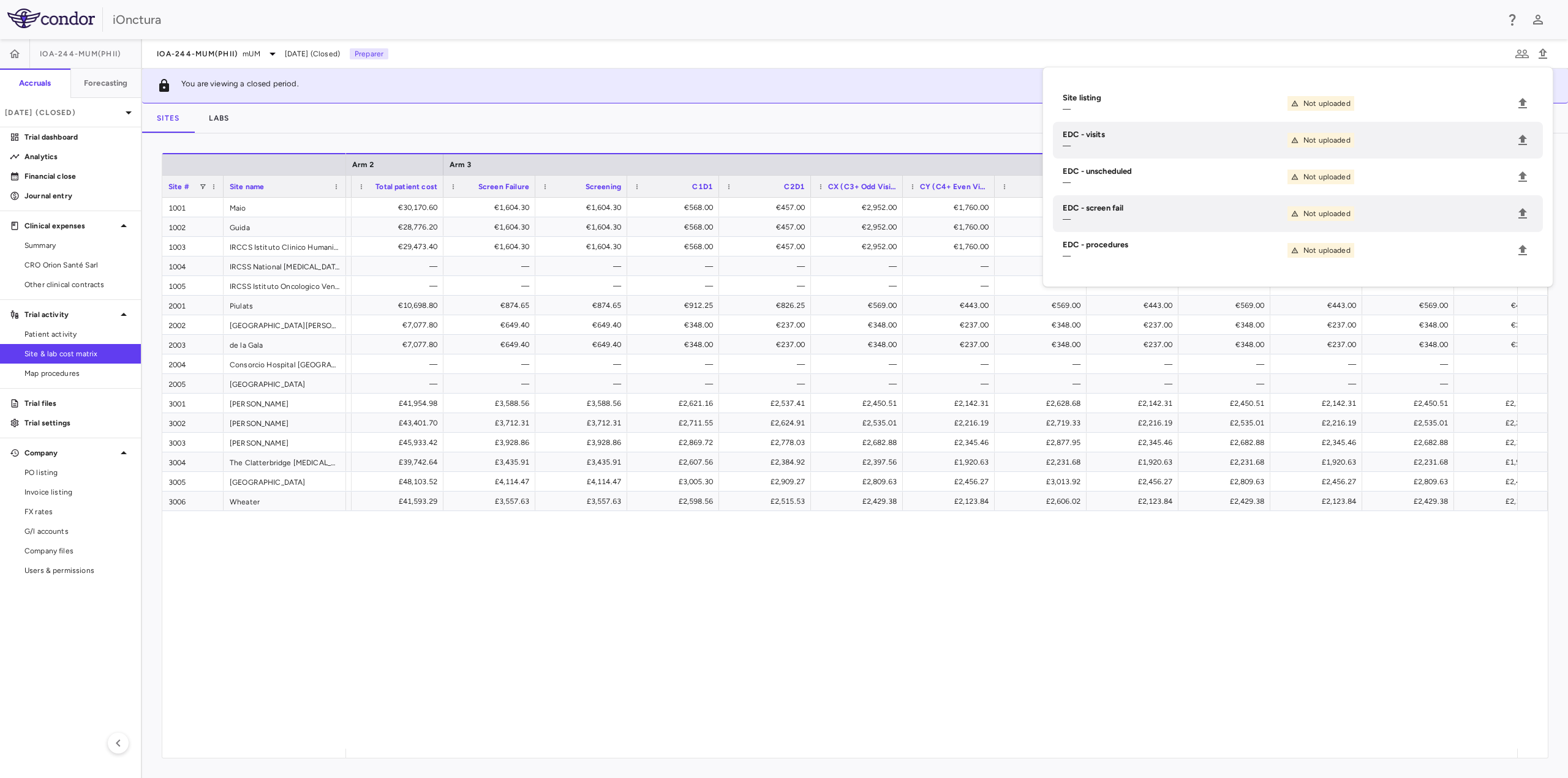
click at [969, 82] on div "You are viewing a closed period." at bounding box center [855, 86] width 1426 height 35
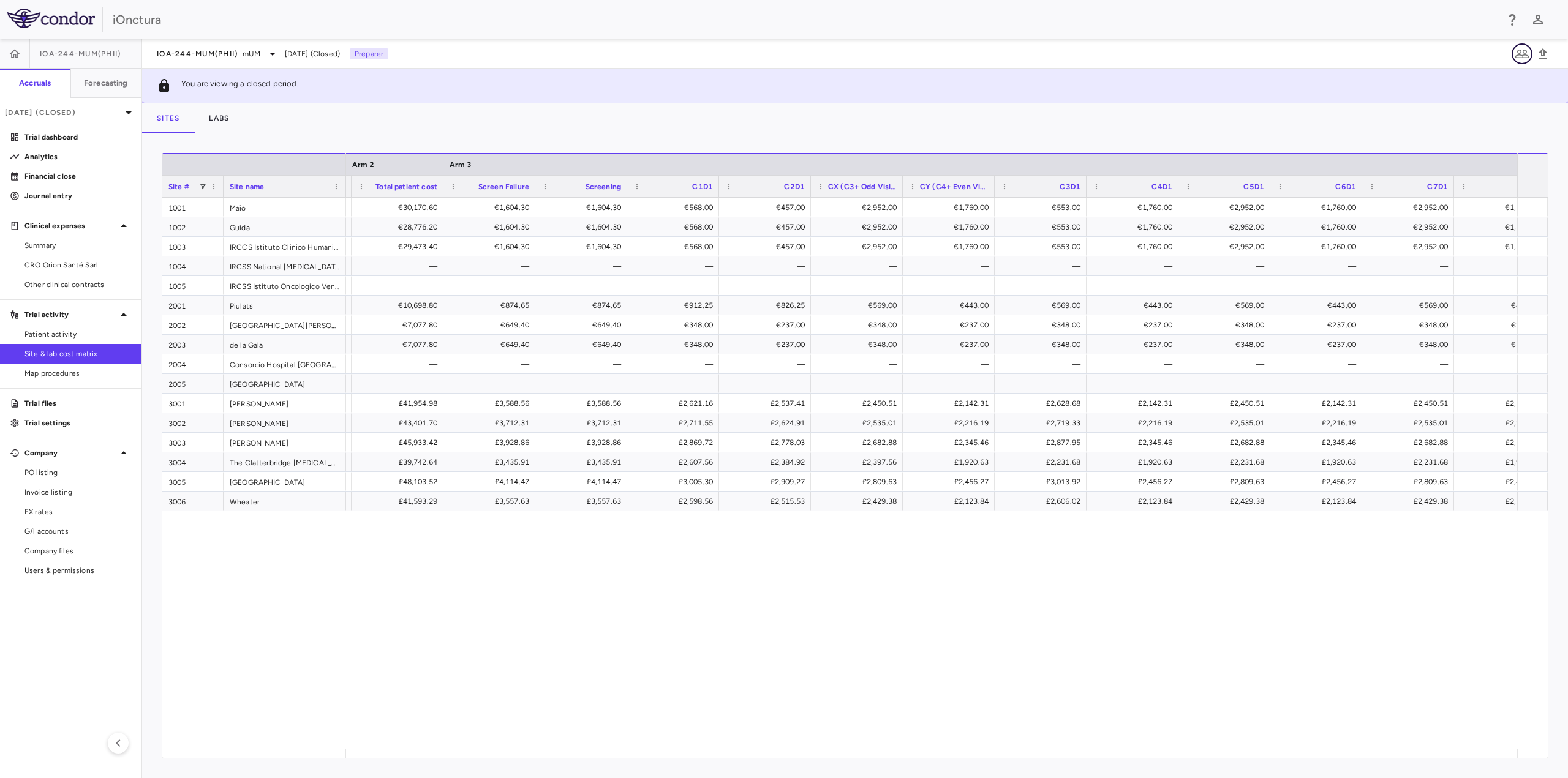
click at [1523, 54] on icon "button" at bounding box center [1522, 54] width 13 height 9
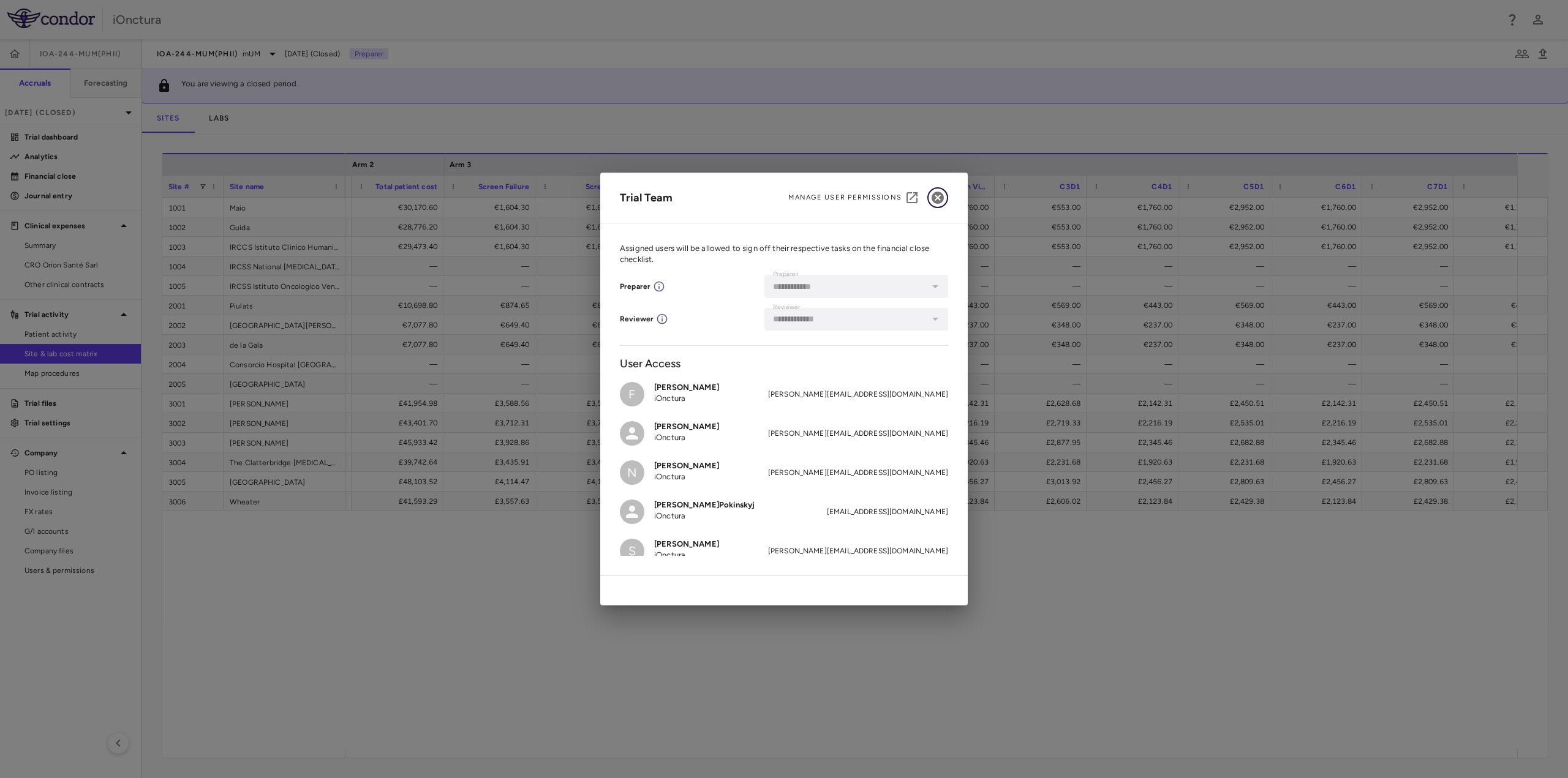
click at [939, 197] on icon "button" at bounding box center [938, 198] width 15 height 15
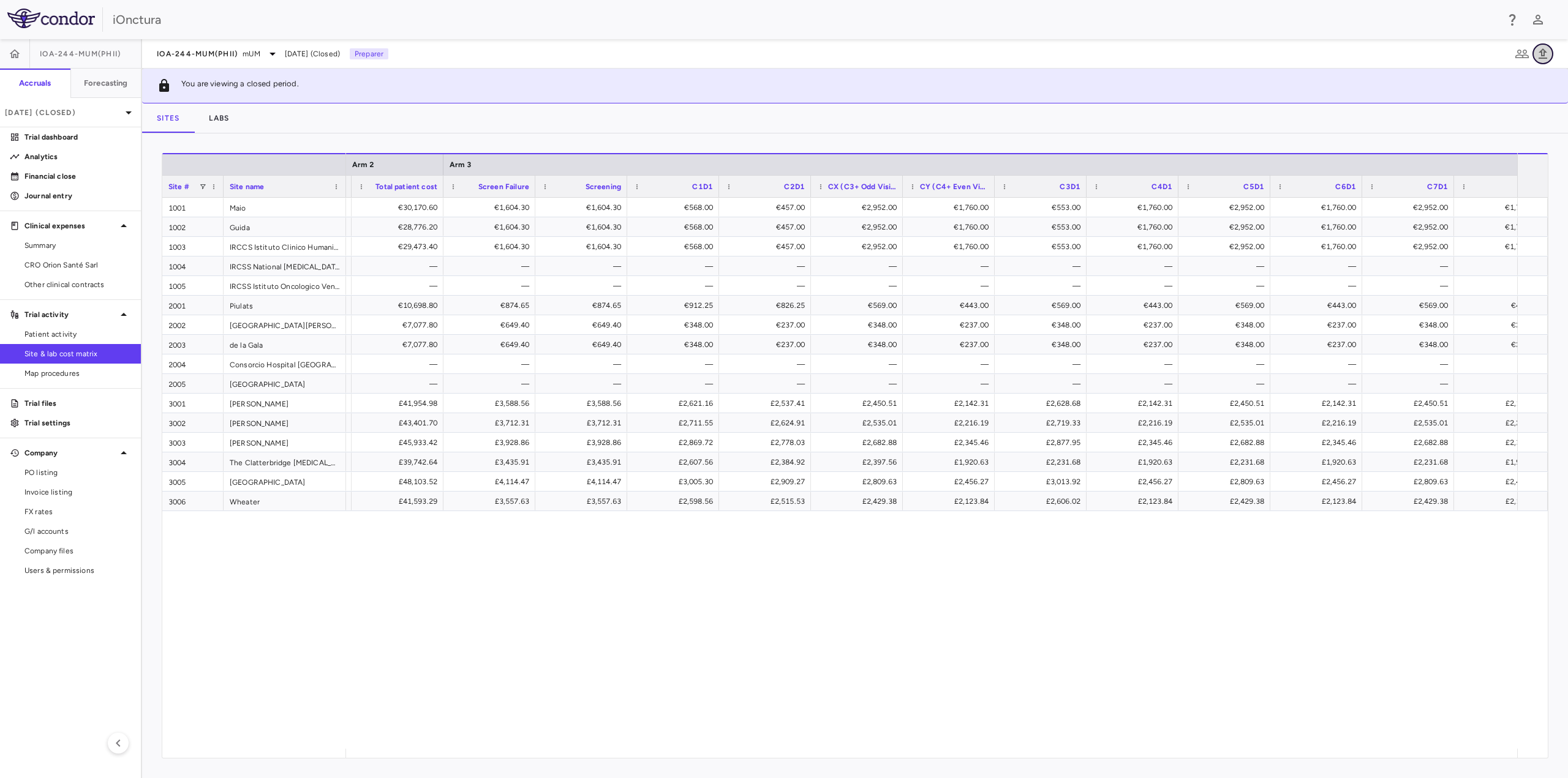
click at [1544, 54] on icon "button" at bounding box center [1543, 54] width 9 height 11
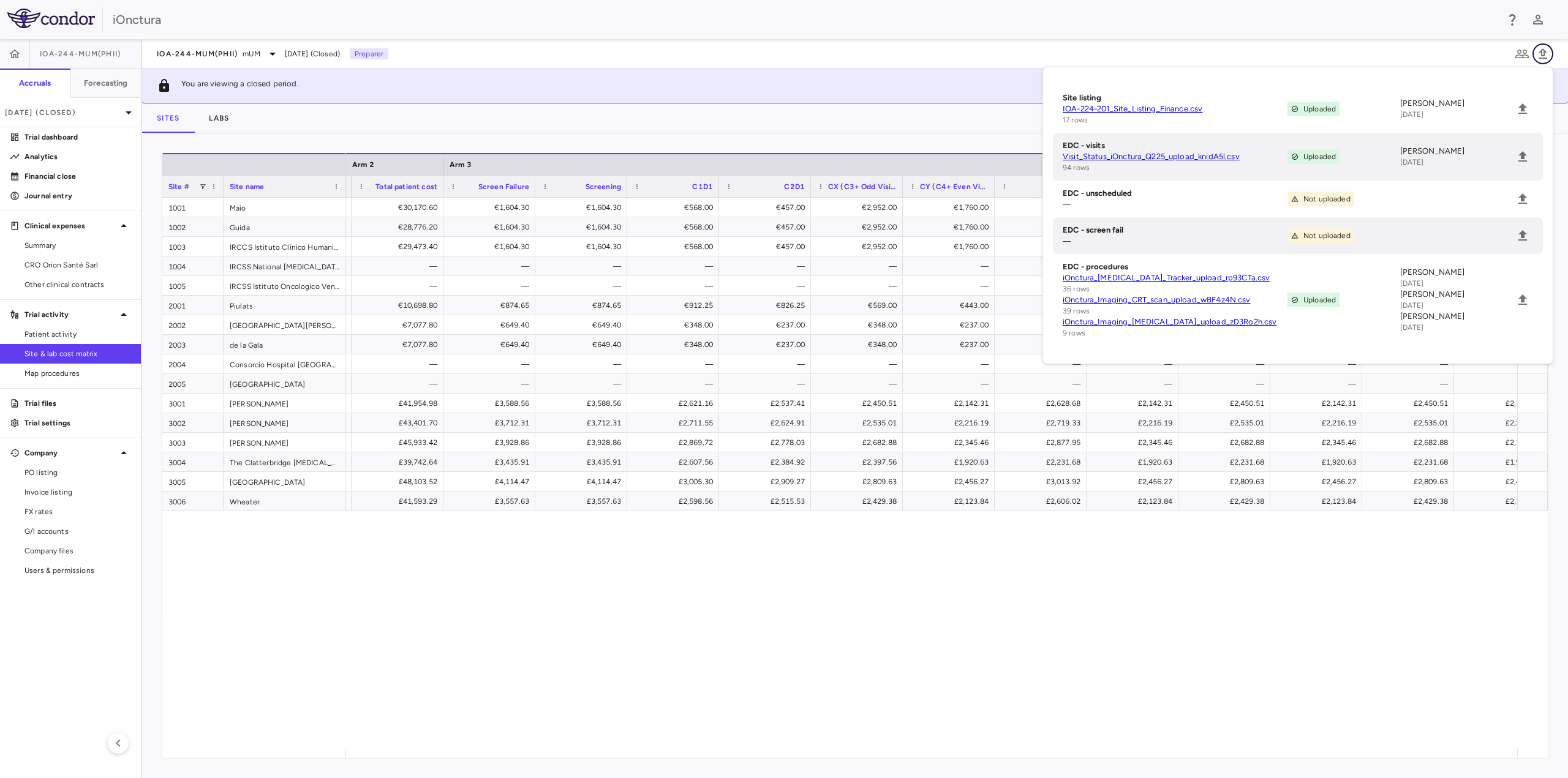
click at [1544, 54] on icon "button" at bounding box center [1543, 54] width 9 height 11
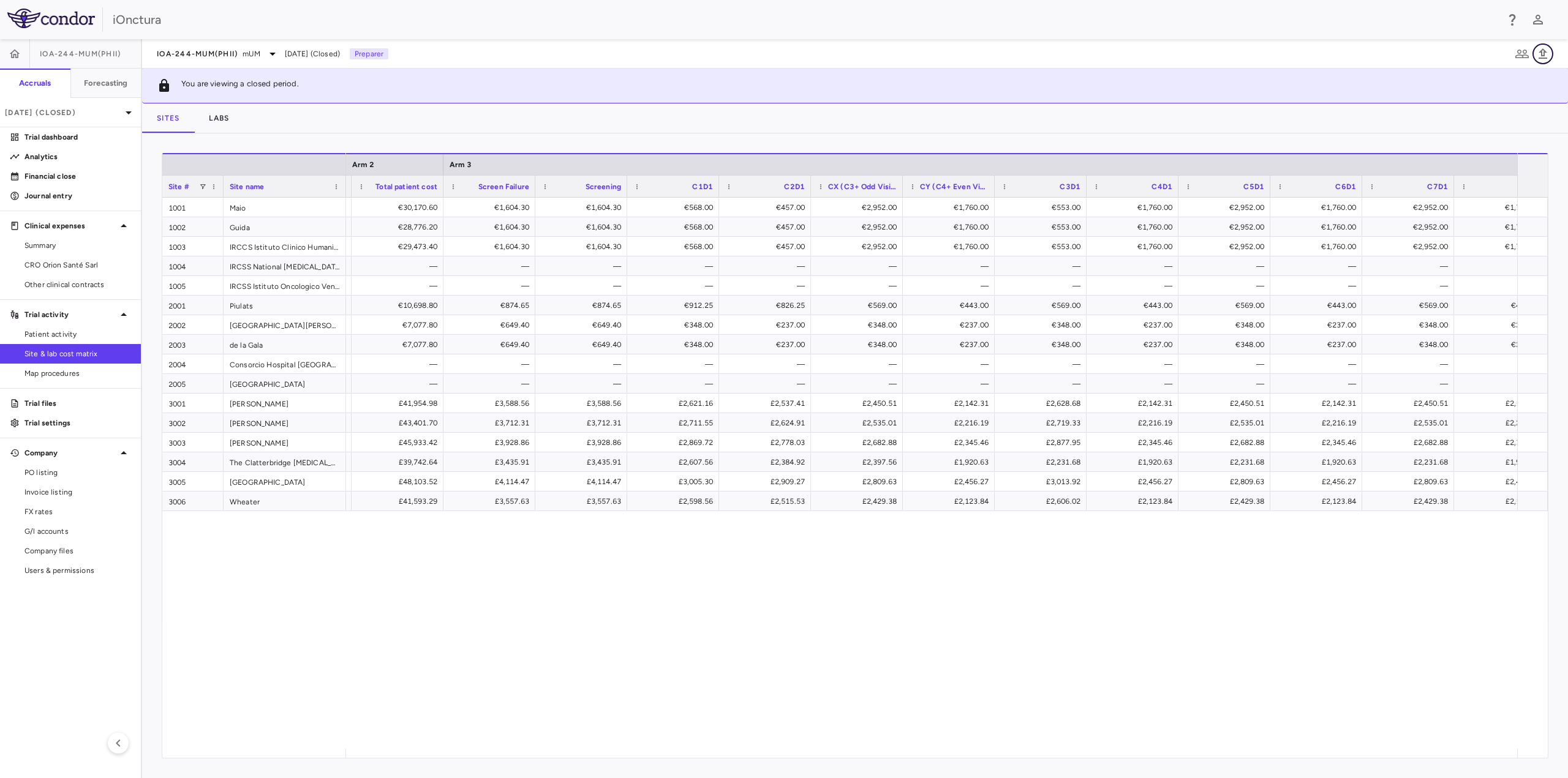
click at [1544, 54] on icon "button" at bounding box center [1543, 54] width 9 height 11
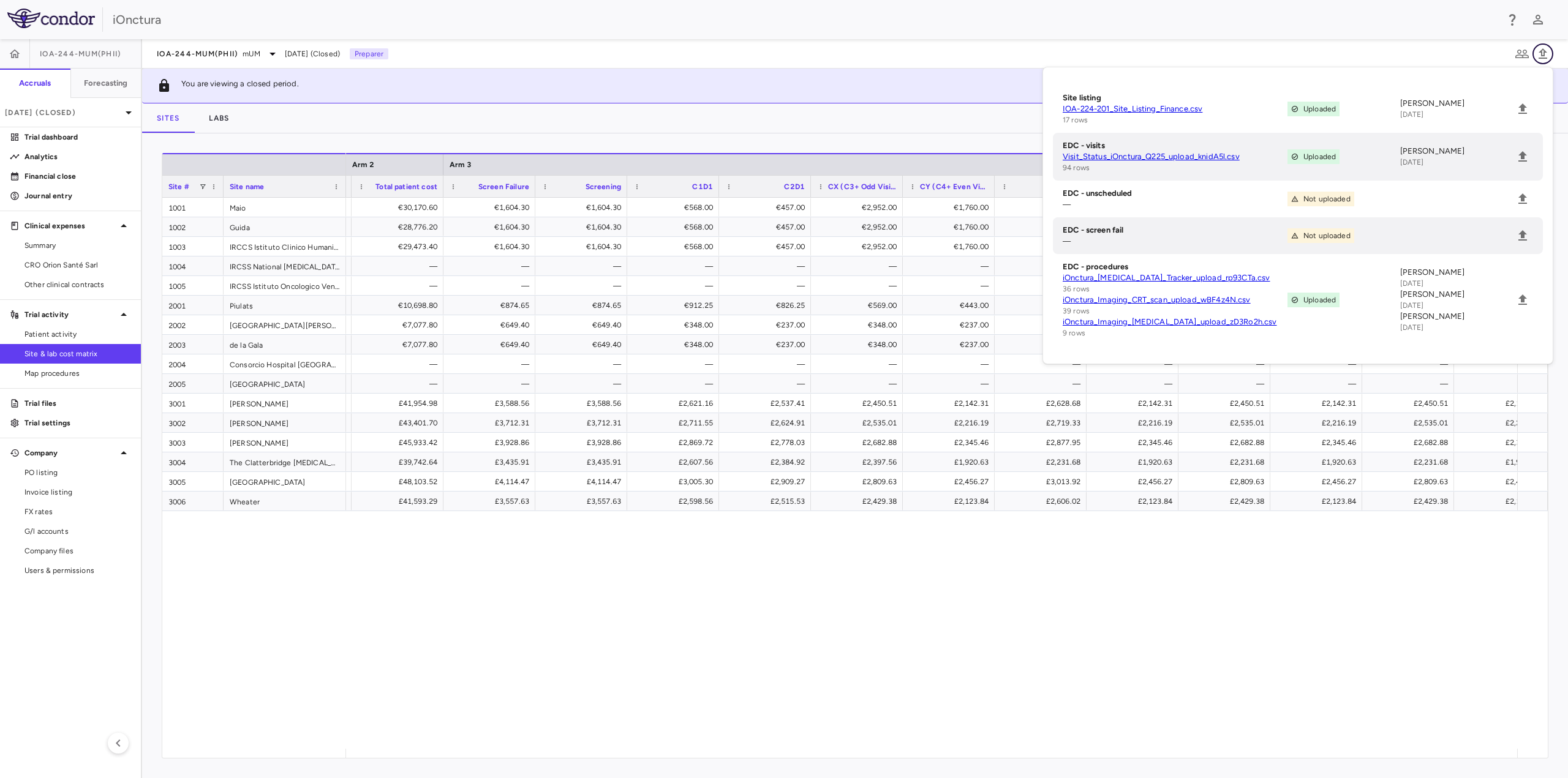
click at [1544, 54] on icon "button" at bounding box center [1543, 54] width 9 height 11
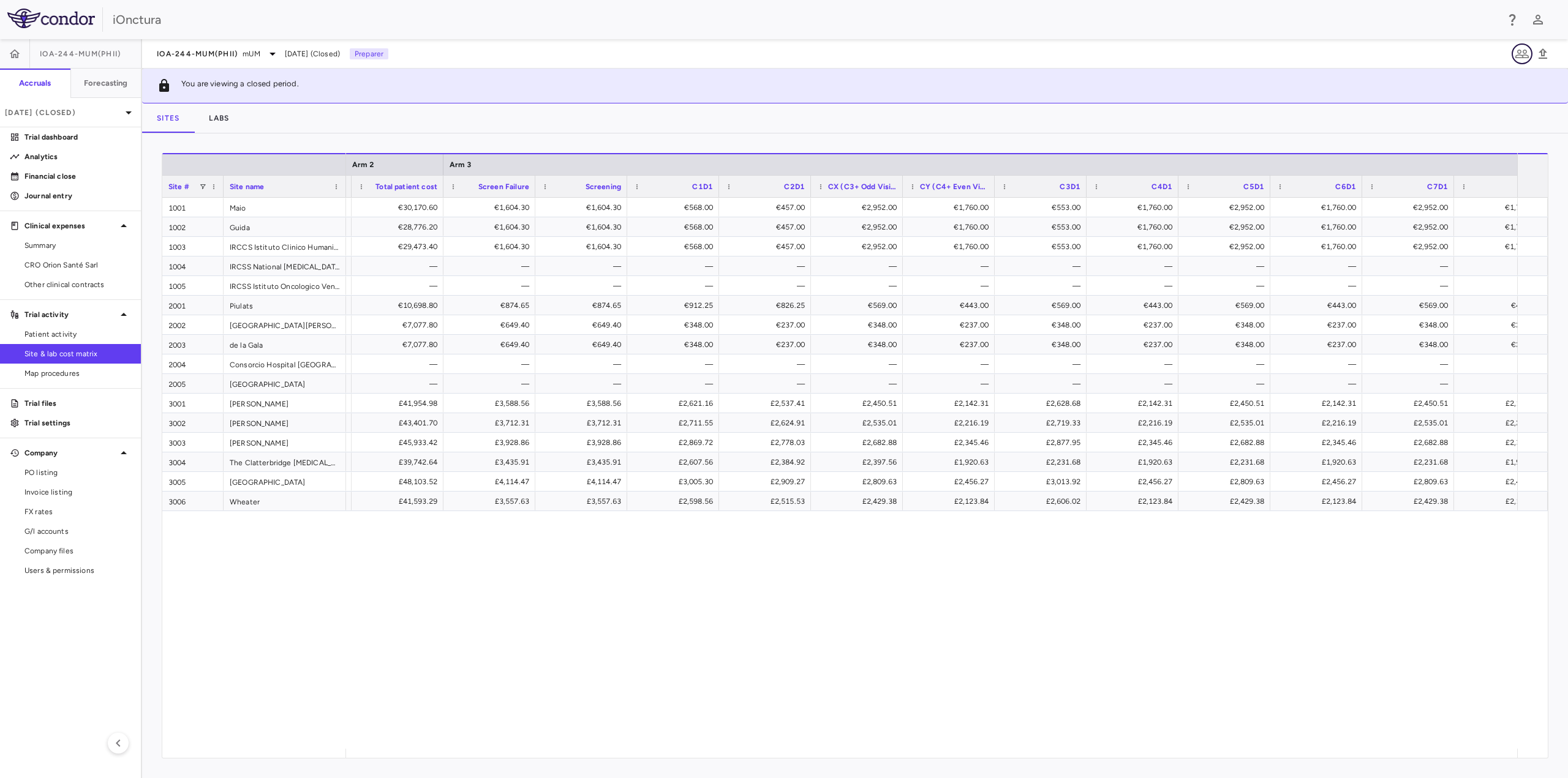
click at [1524, 54] on icon "button" at bounding box center [1522, 54] width 15 height 15
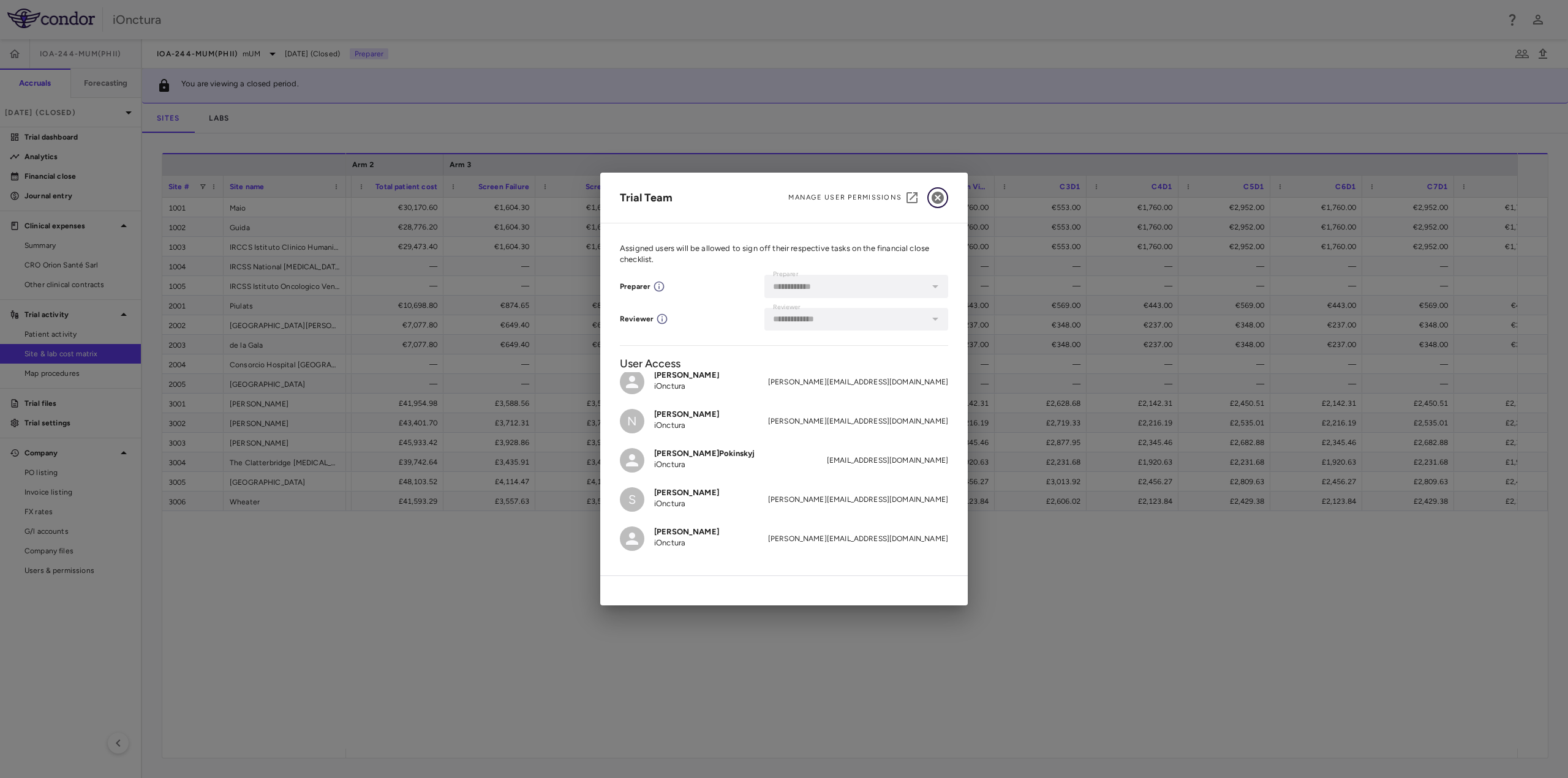
click at [936, 200] on icon "button" at bounding box center [938, 197] width 12 height 12
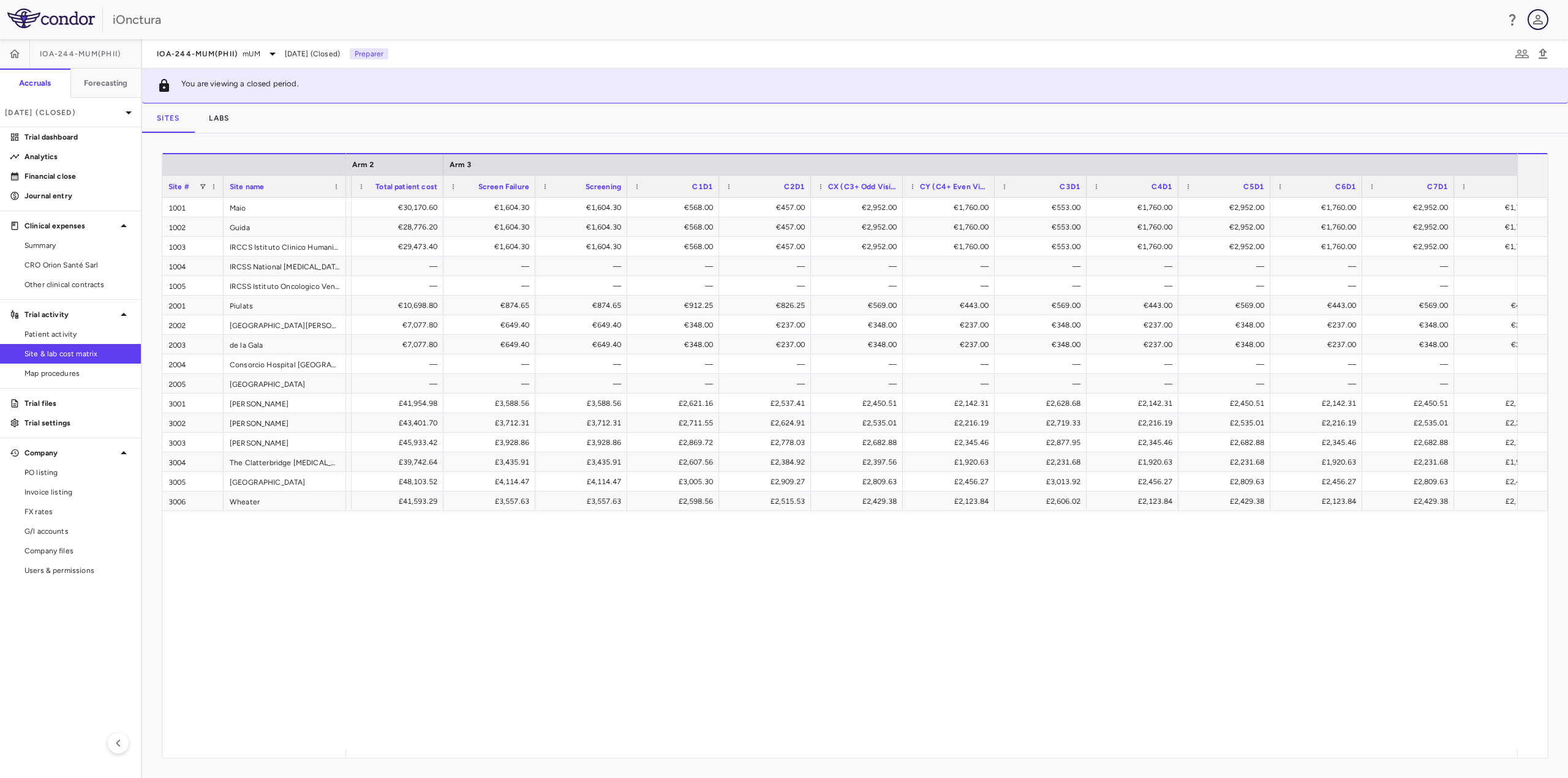
click at [1536, 19] on icon "button" at bounding box center [1538, 19] width 15 height 15
click at [1512, 17] on div at bounding box center [784, 389] width 1568 height 778
click at [1512, 17] on icon "button" at bounding box center [1512, 19] width 15 height 15
click at [1353, 112] on div at bounding box center [784, 389] width 1568 height 778
click at [1443, 340] on span "Export" at bounding box center [1458, 342] width 104 height 17
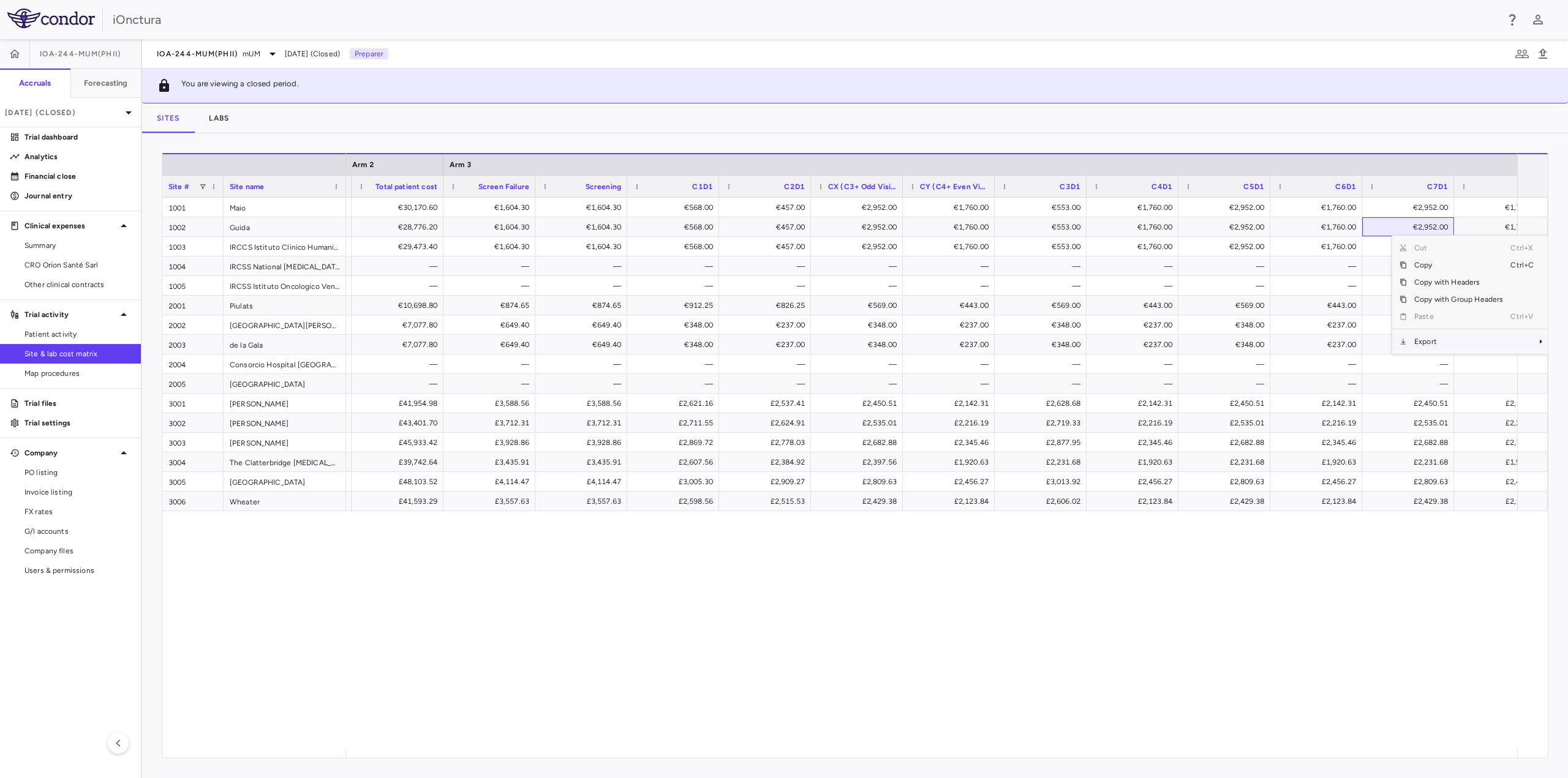
click at [1427, 338] on span "Export" at bounding box center [1458, 342] width 104 height 17
click at [1370, 361] on span "Excel Export" at bounding box center [1357, 363] width 58 height 17
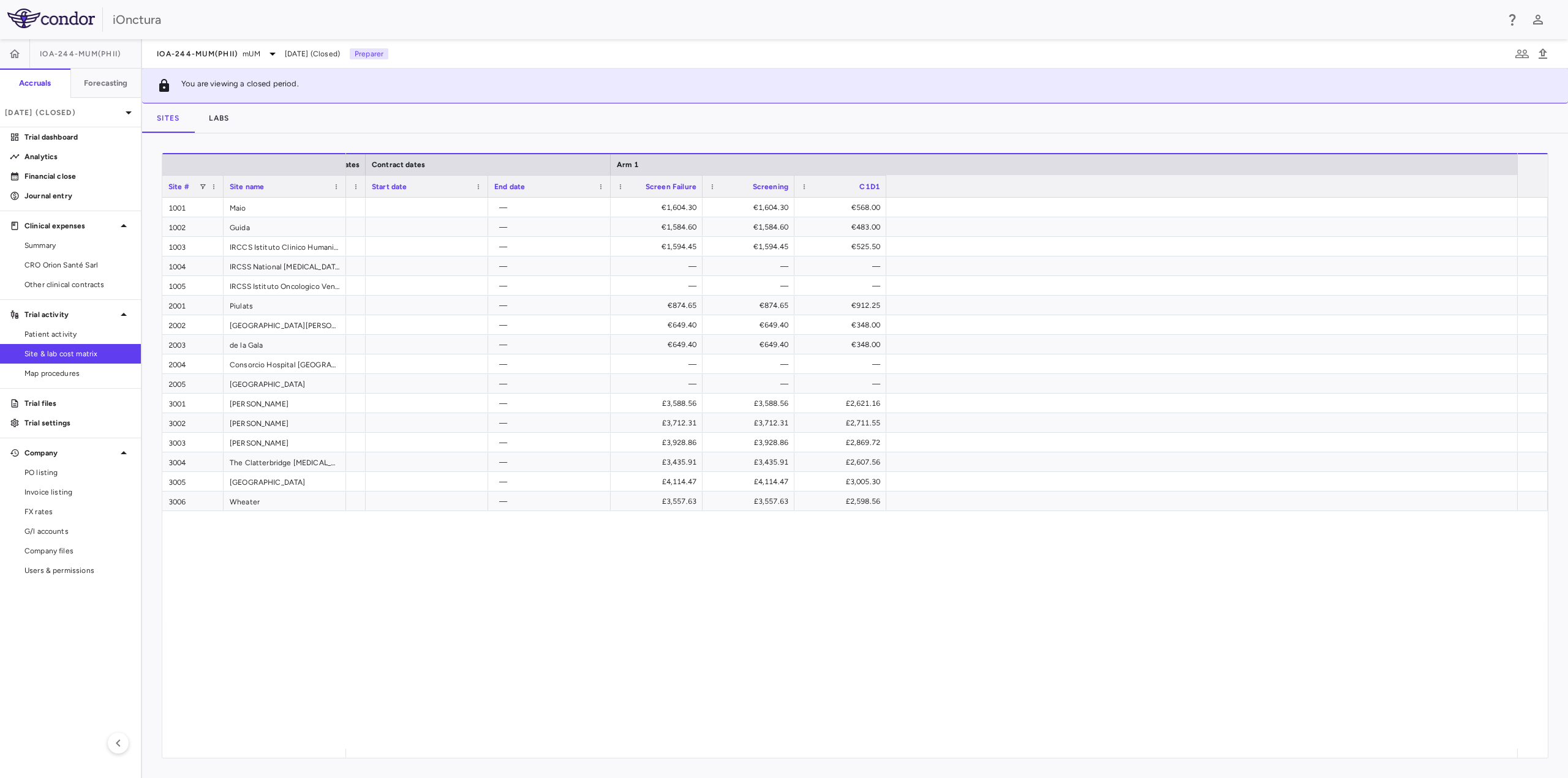
scroll to position [0, 0]
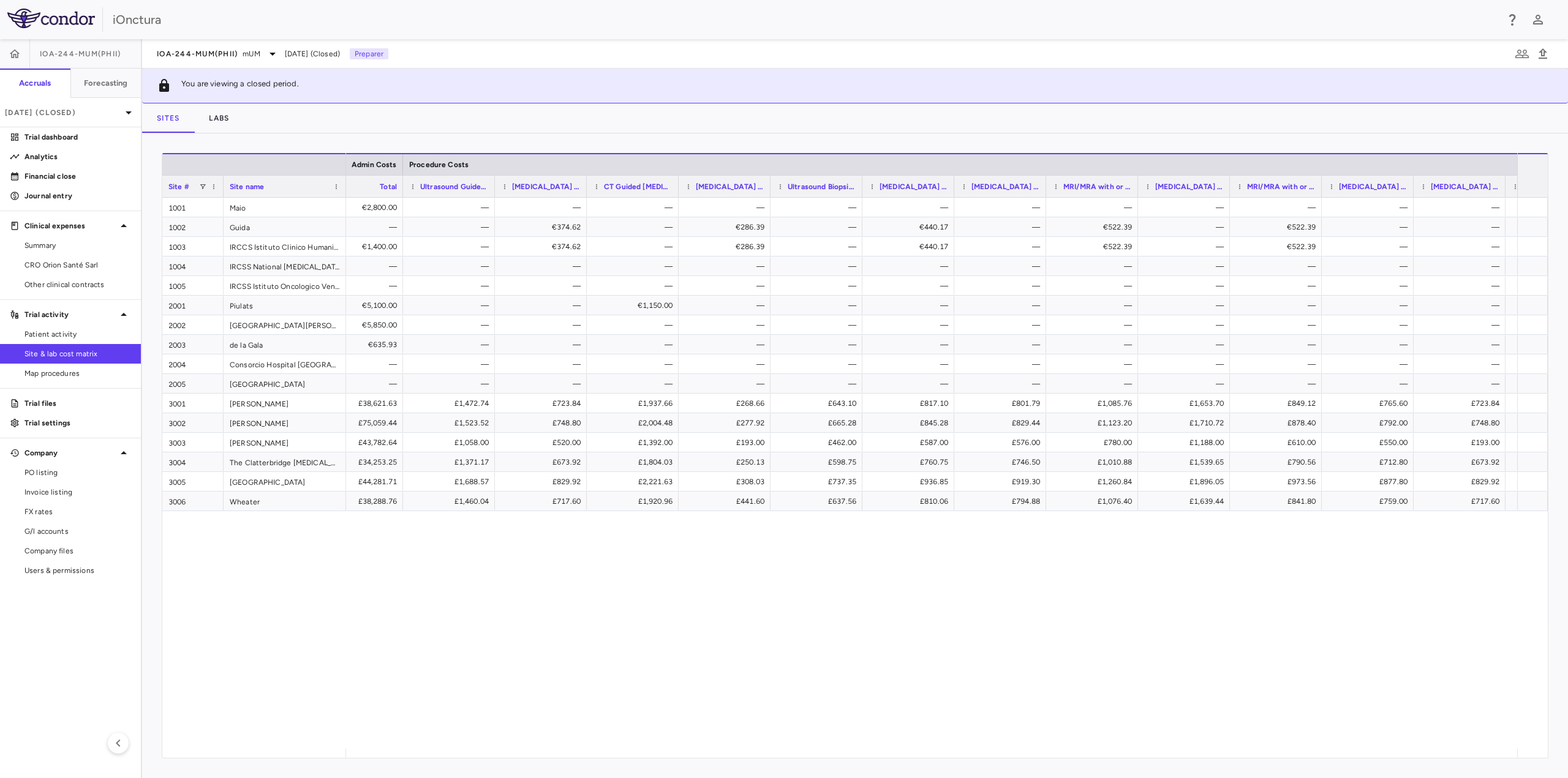
drag, startPoint x: 1377, startPoint y: 754, endPoint x: 1440, endPoint y: 688, distance: 91.2
click at [1468, 672] on div "— €2,800.00 — — — — — — — — — — — — — — — — — €374.62 — €286.39 — €440.17 — €52…" at bounding box center [932, 474] width 1171 height 551
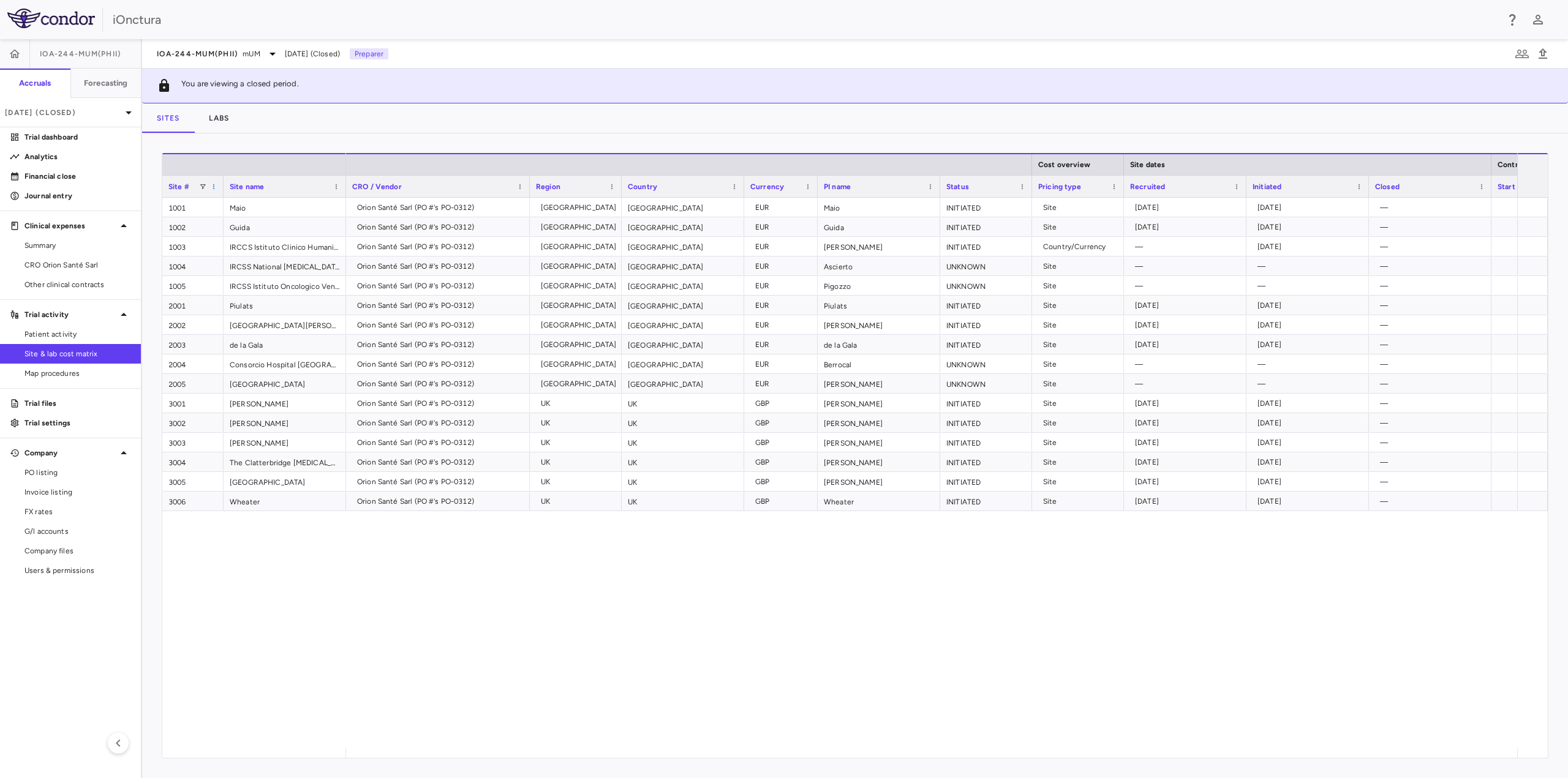
click at [213, 186] on span at bounding box center [213, 187] width 7 height 7
click at [263, 556] on div "1001 Maio 1002 Guida 1003 IRCCS Istituto Clinico Humanitas 1004 IRCSS National …" at bounding box center [855, 474] width 1385 height 551
click at [211, 187] on span at bounding box center [213, 187] width 7 height 7
click at [298, 184] on div "Site name" at bounding box center [279, 186] width 99 height 15
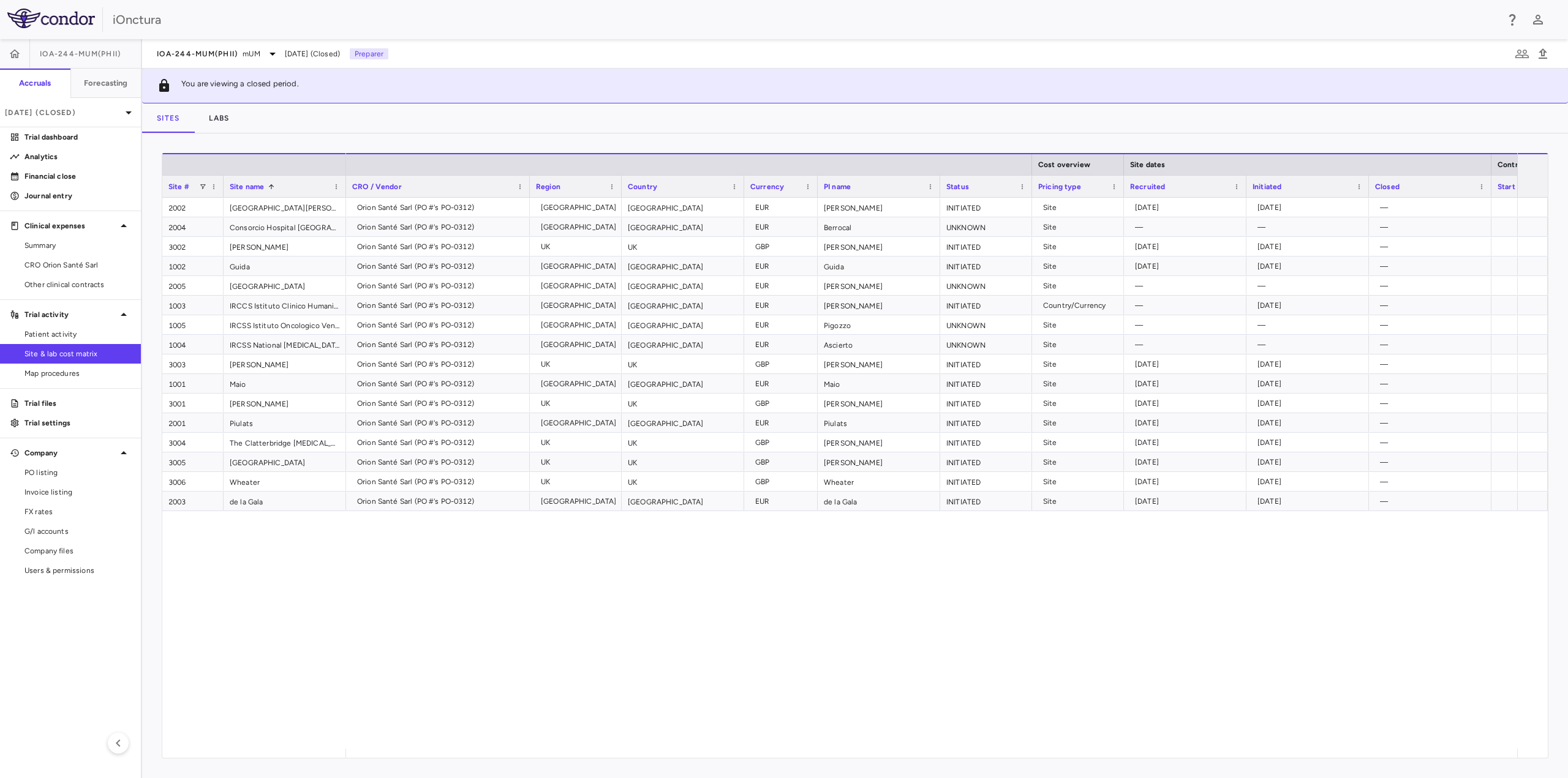
click at [304, 185] on div "Site name 1" at bounding box center [279, 186] width 99 height 15
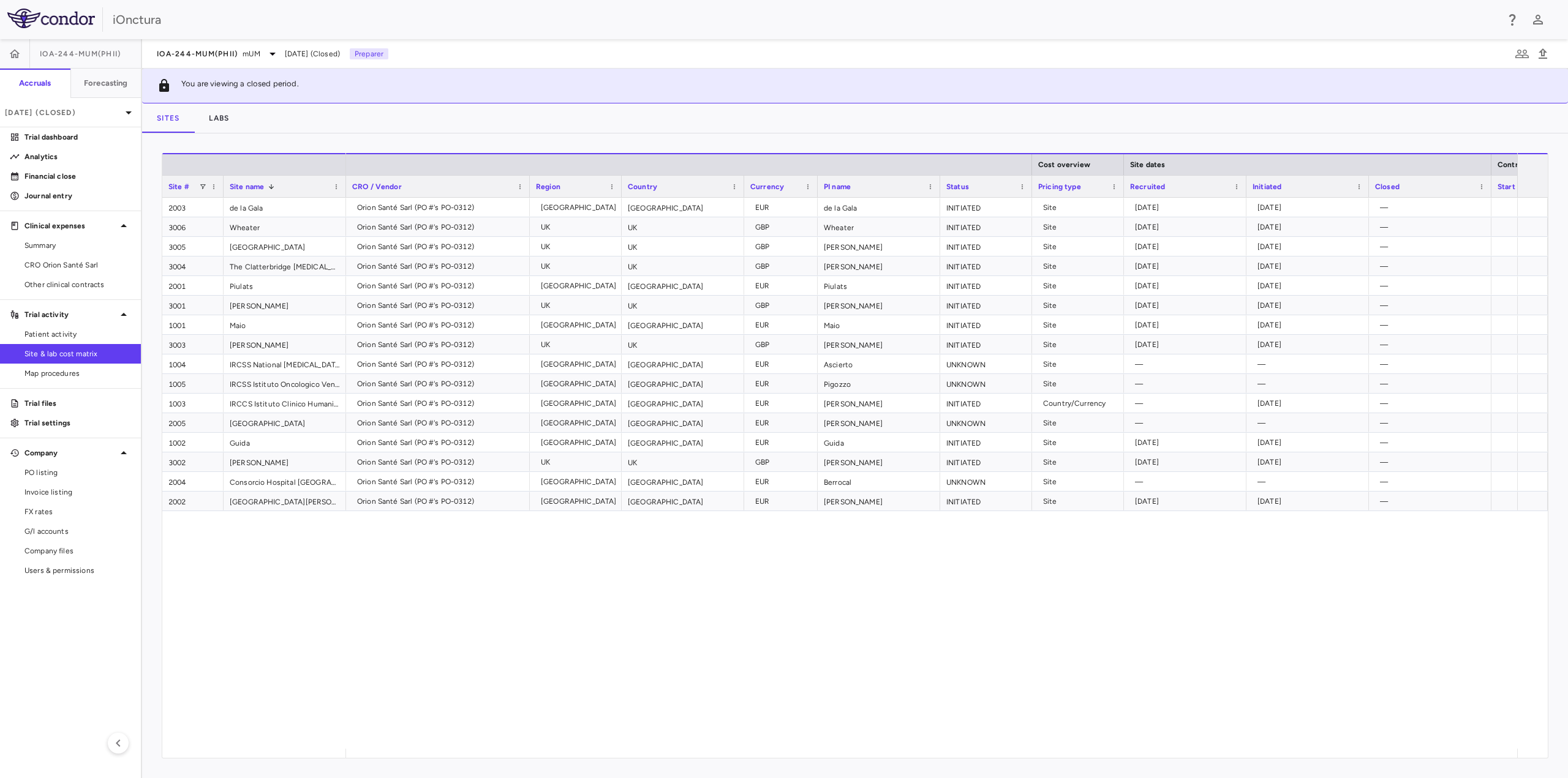
click at [304, 186] on div "Site name 1" at bounding box center [279, 186] width 99 height 15
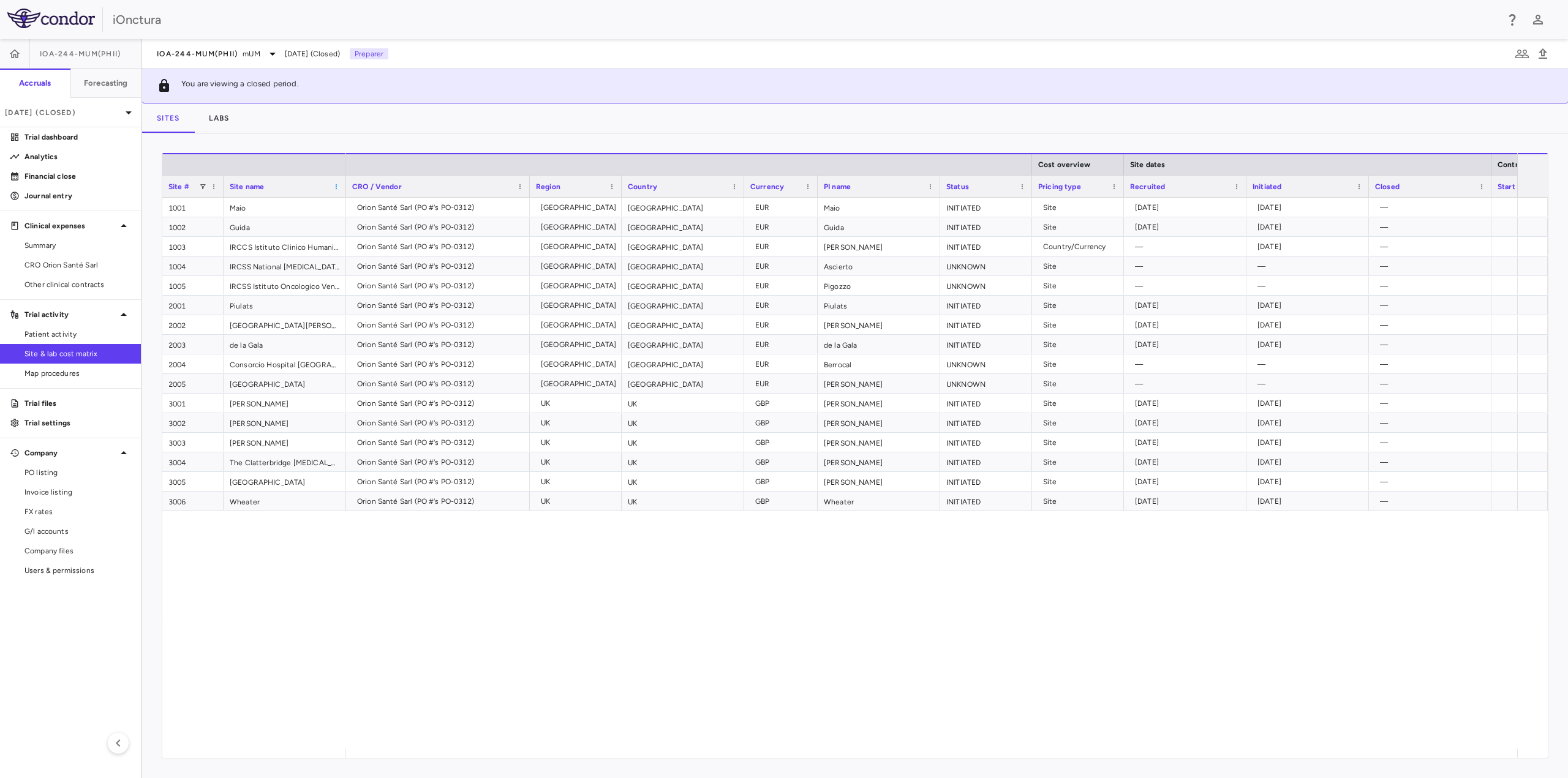
click at [333, 187] on span at bounding box center [336, 187] width 7 height 7
click at [110, 110] on p "[DATE] (Closed)" at bounding box center [63, 112] width 116 height 11
click at [54, 183] on div "Sep 2025 Open" at bounding box center [70, 172] width 140 height 29
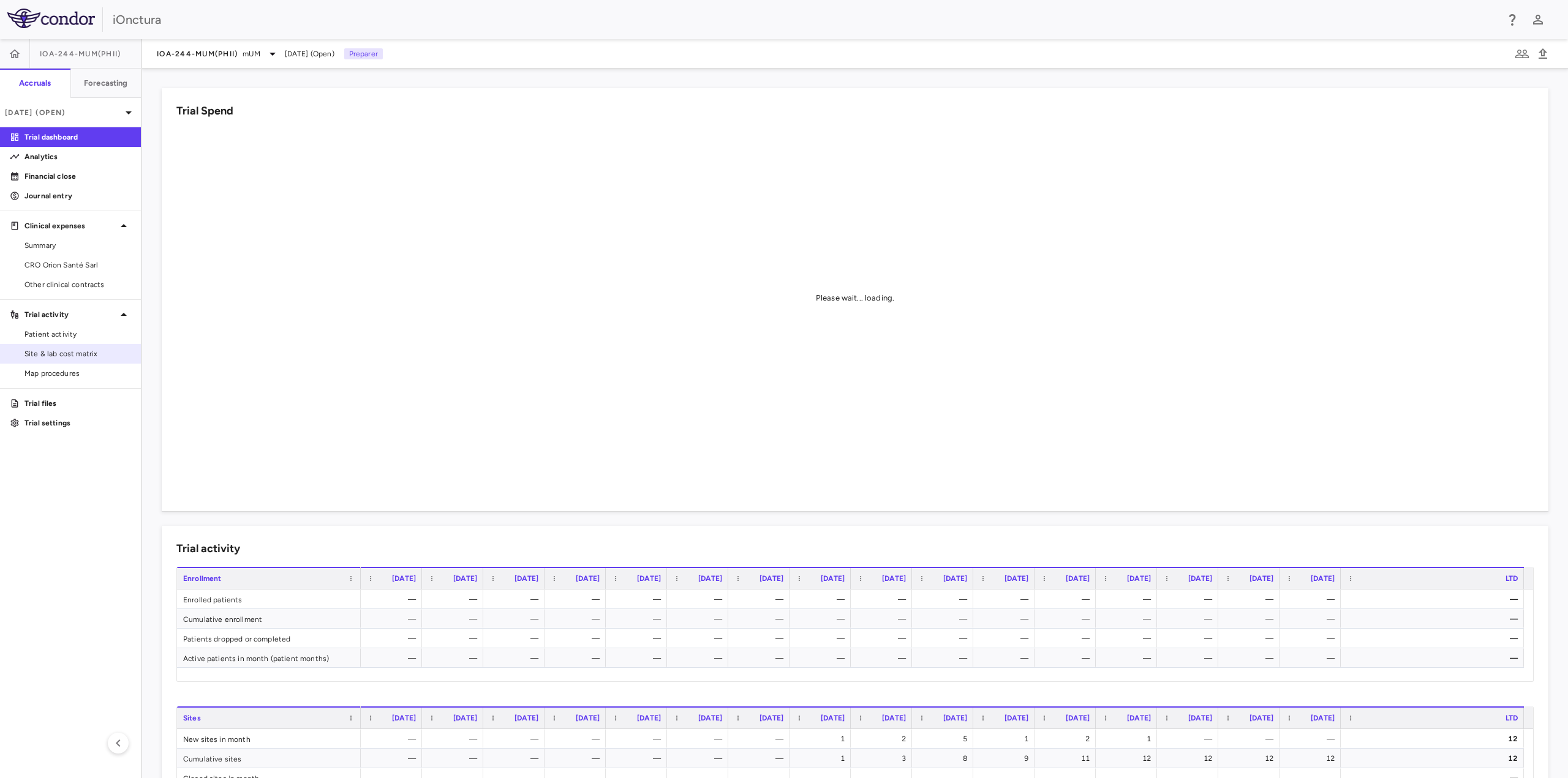
click at [76, 353] on span "Site & lab cost matrix" at bounding box center [78, 354] width 106 height 11
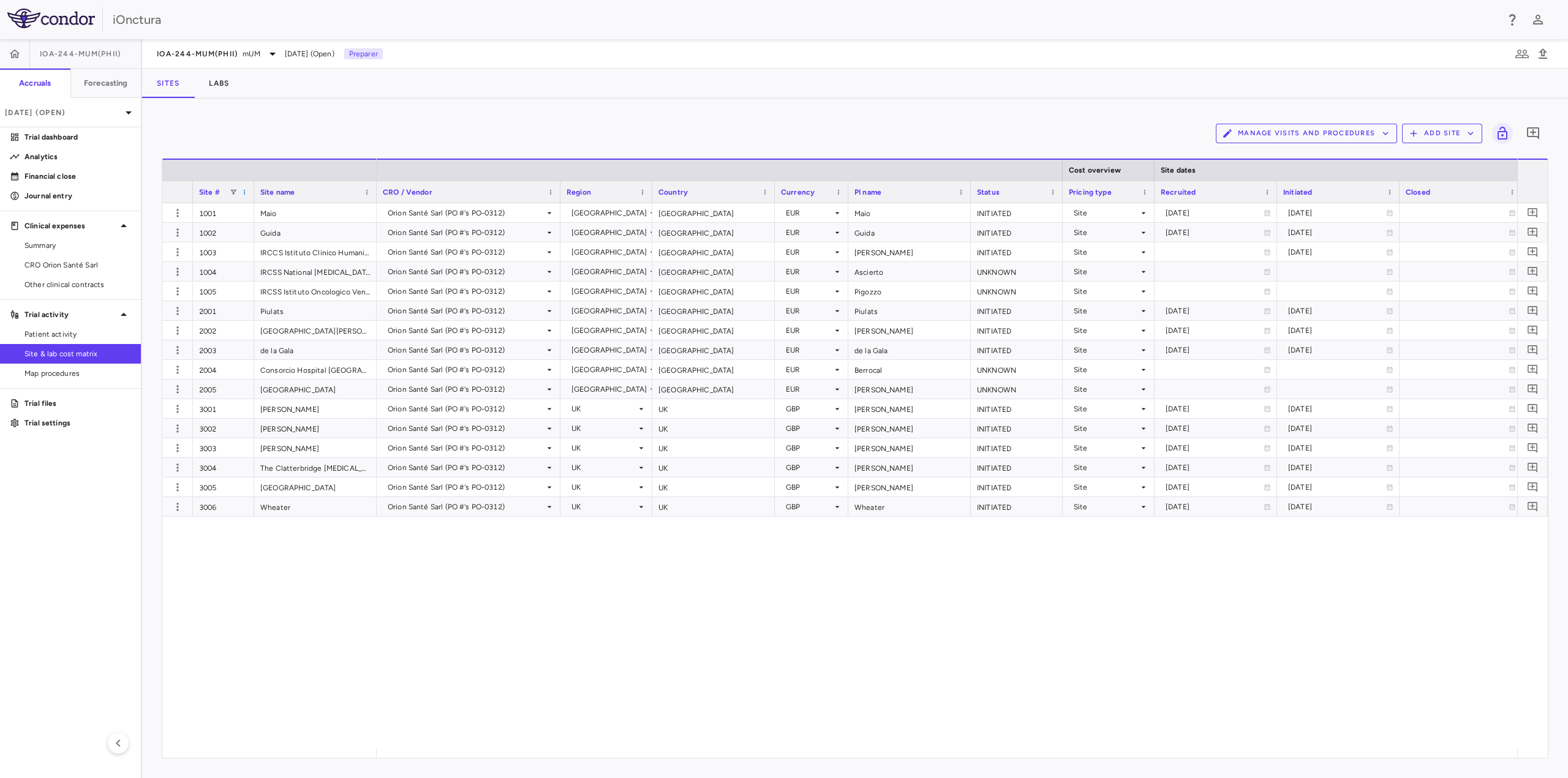
click at [244, 192] on span at bounding box center [244, 192] width 7 height 7
click at [294, 322] on span "Reset Columns" at bounding box center [298, 321] width 90 height 17
click at [271, 644] on div "1001 Maio 1002 Guida 1003 IRCCS Istituto Clinico Humanitas 1004 IRCSS National …" at bounding box center [855, 476] width 1385 height 545
click at [181, 211] on icon "button" at bounding box center [177, 213] width 12 height 12
click at [153, 266] on div "Edit site" at bounding box center [130, 260] width 114 height 22
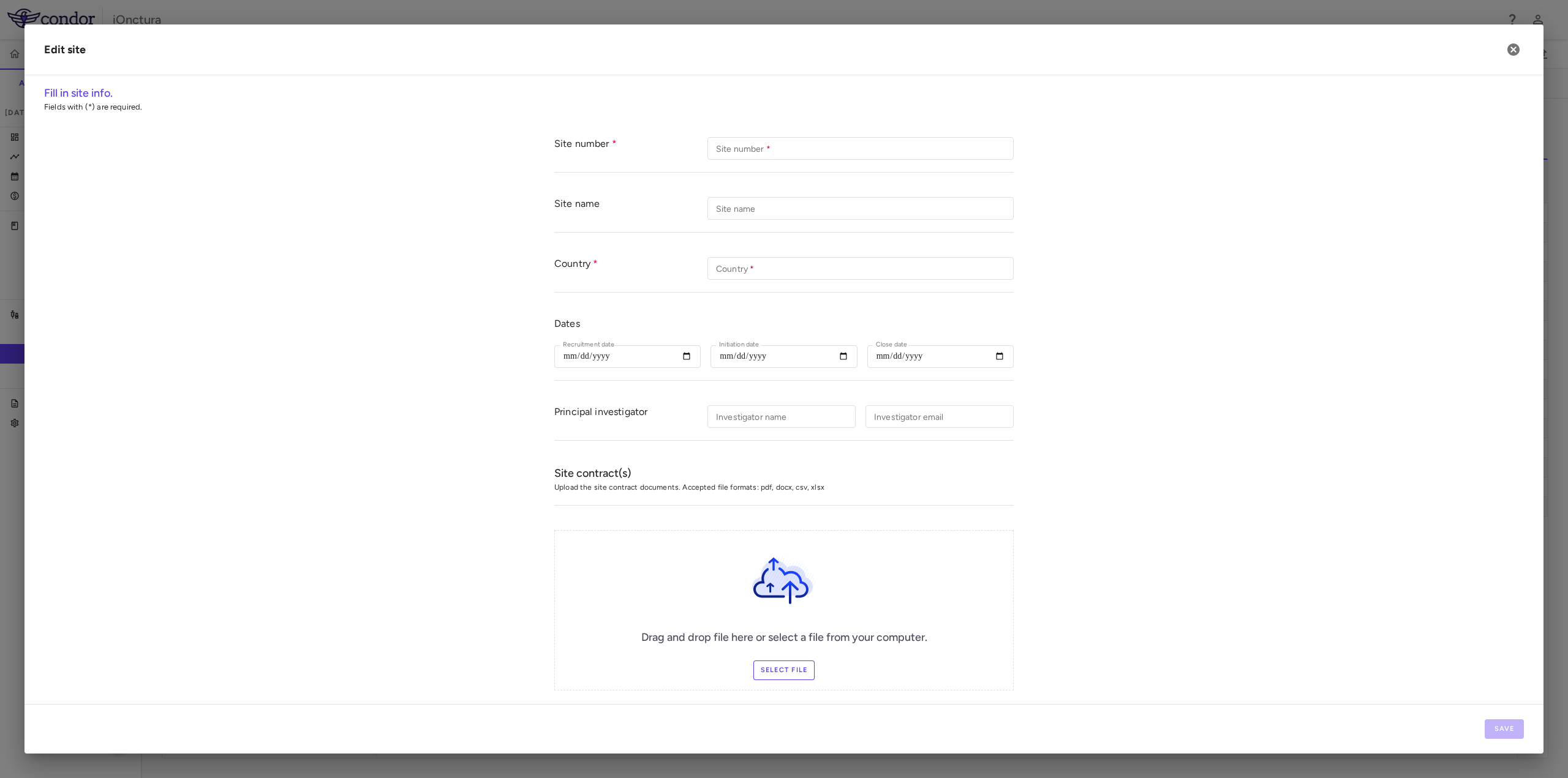
type input "****"
type input "*****"
type input "**********"
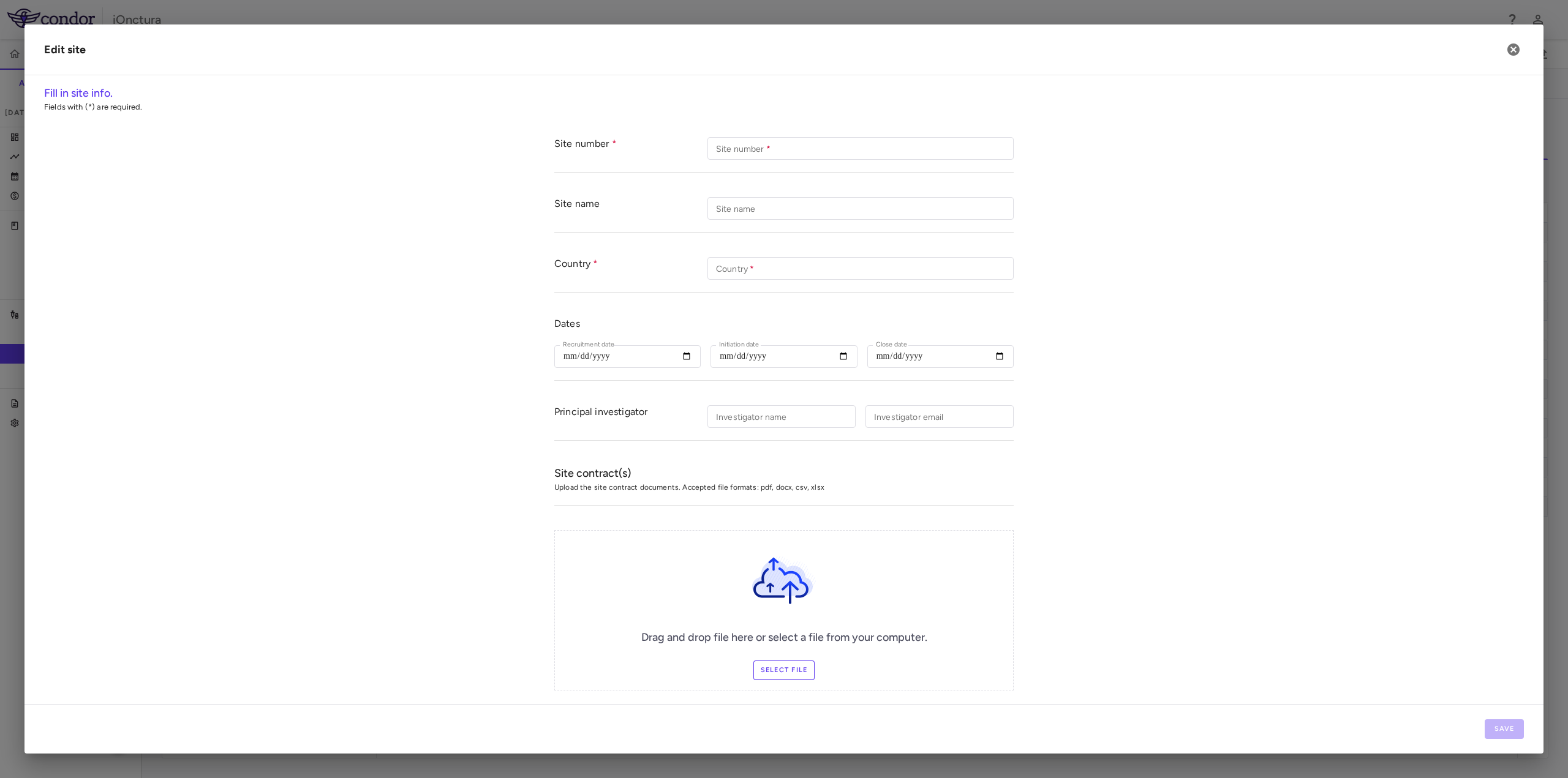
type input "****"
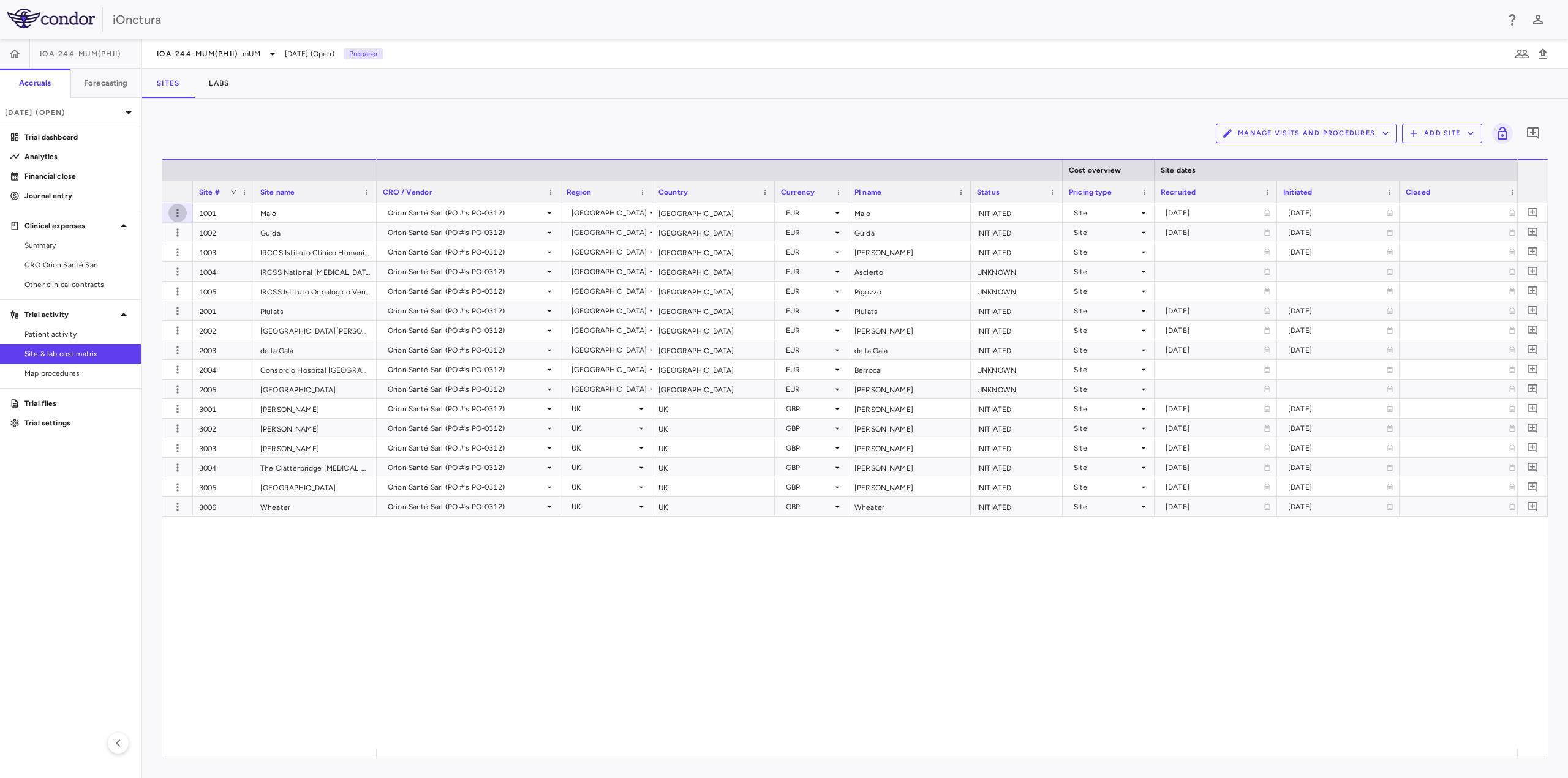
click at [629, 605] on div "Orion Santé Sarl (PO #'s PO-0312) Italy Italy EUR Maio INITIATED Site 2025-03-2…" at bounding box center [947, 476] width 1140 height 545
click at [179, 214] on icon "button" at bounding box center [177, 213] width 12 height 12
click at [135, 256] on div "Edit site" at bounding box center [130, 260] width 114 height 22
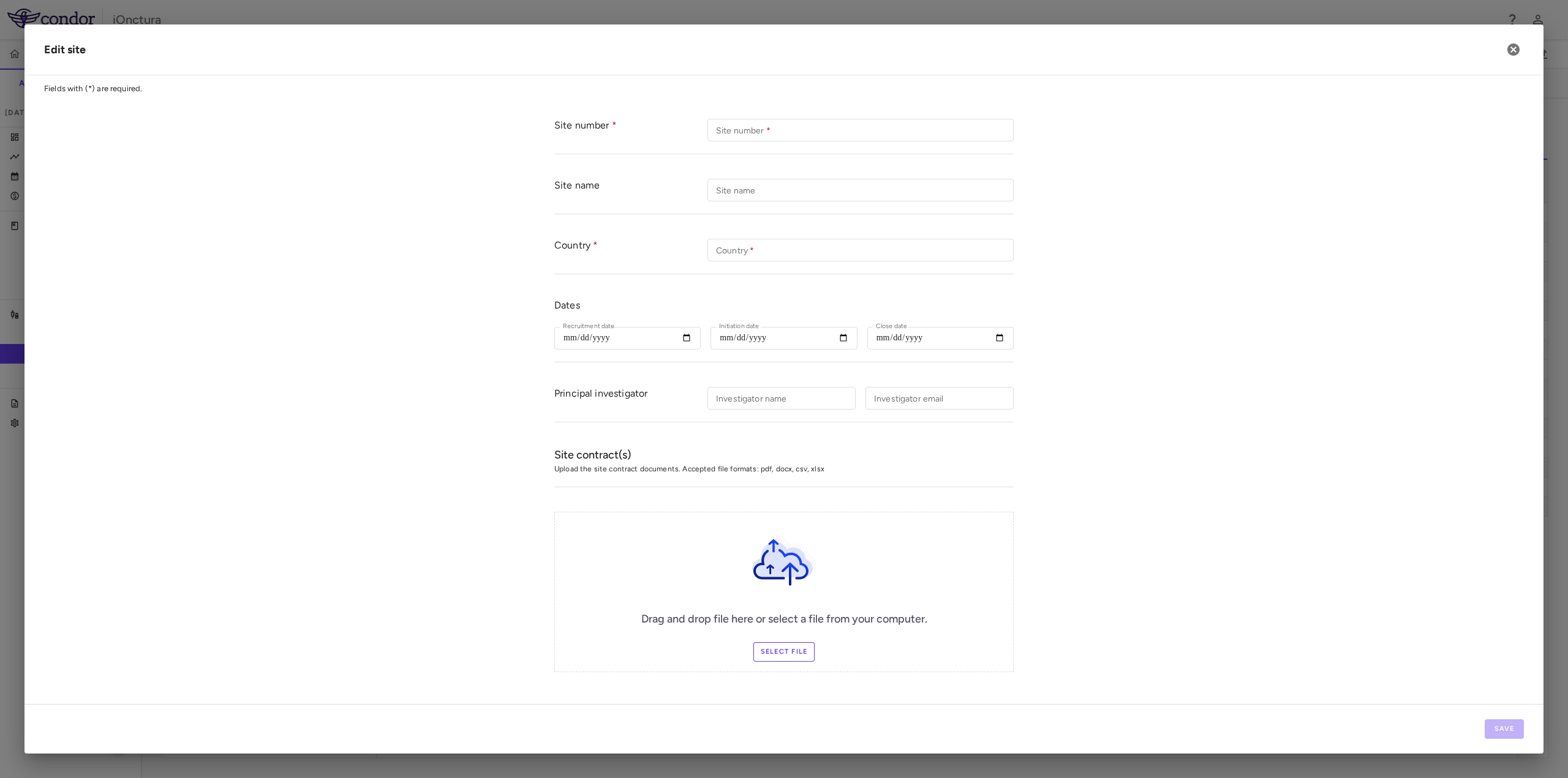
scroll to position [25, 0]
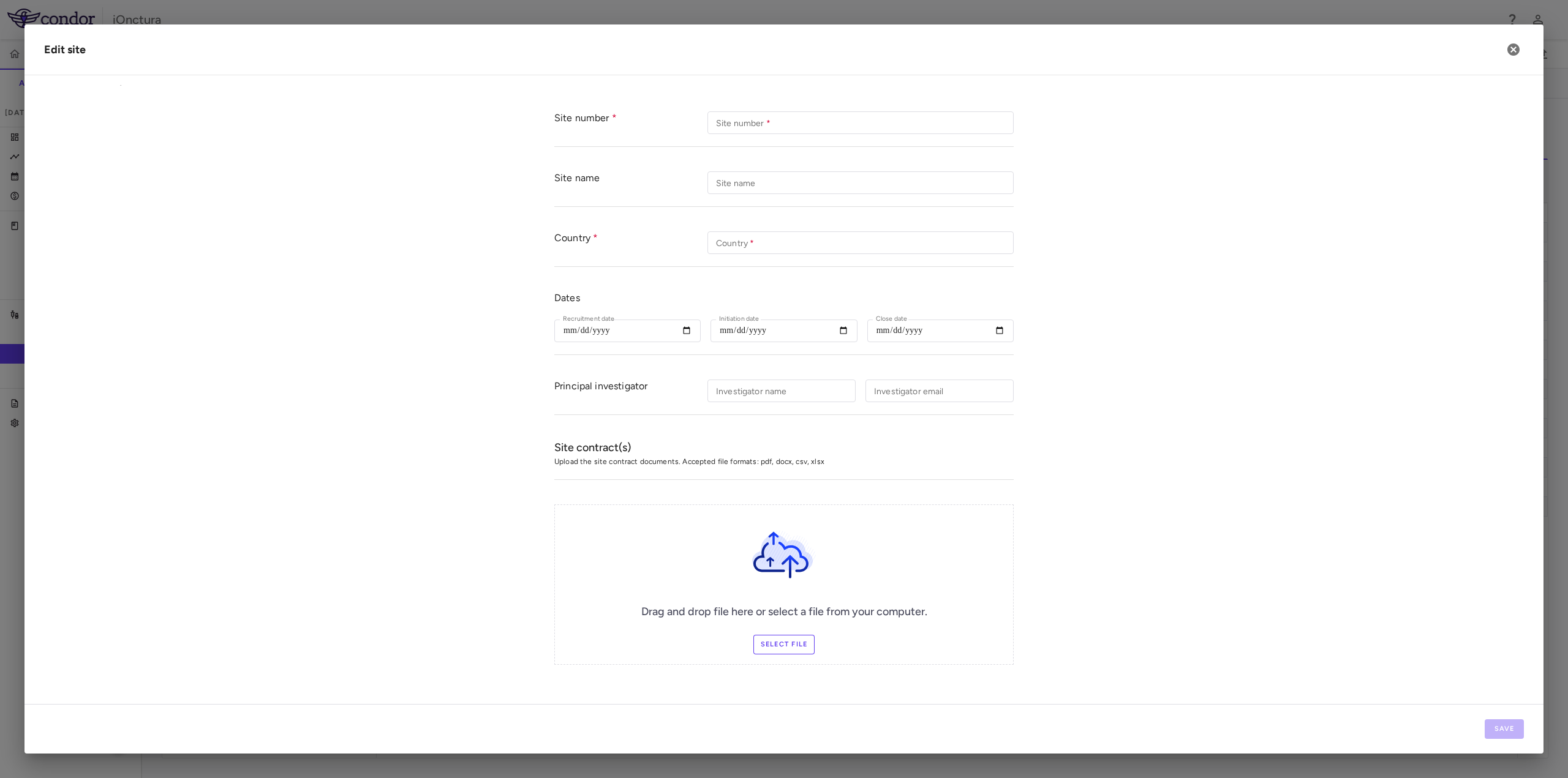
type input "****"
type input "*****"
type input "**********"
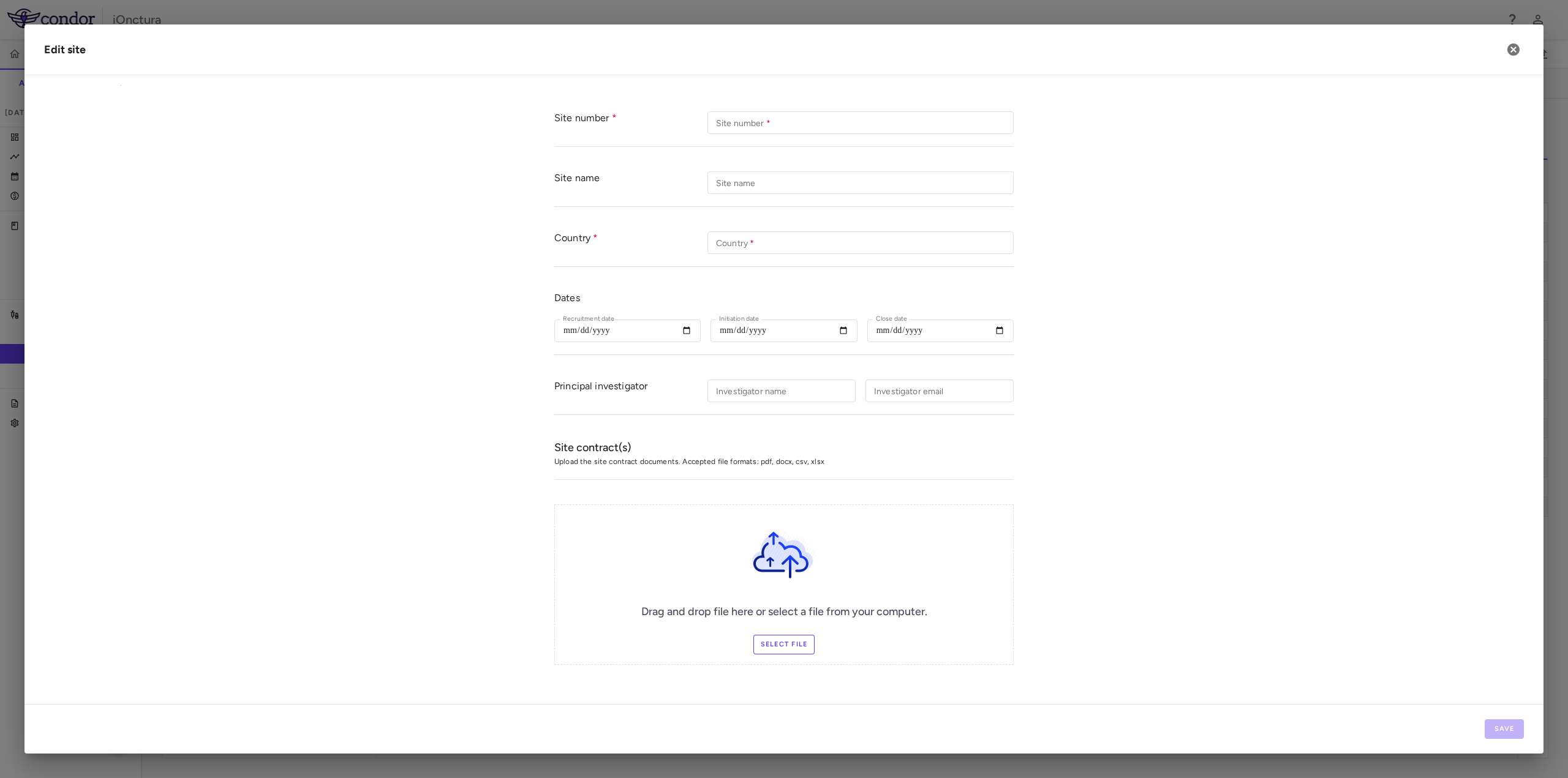
type input "****"
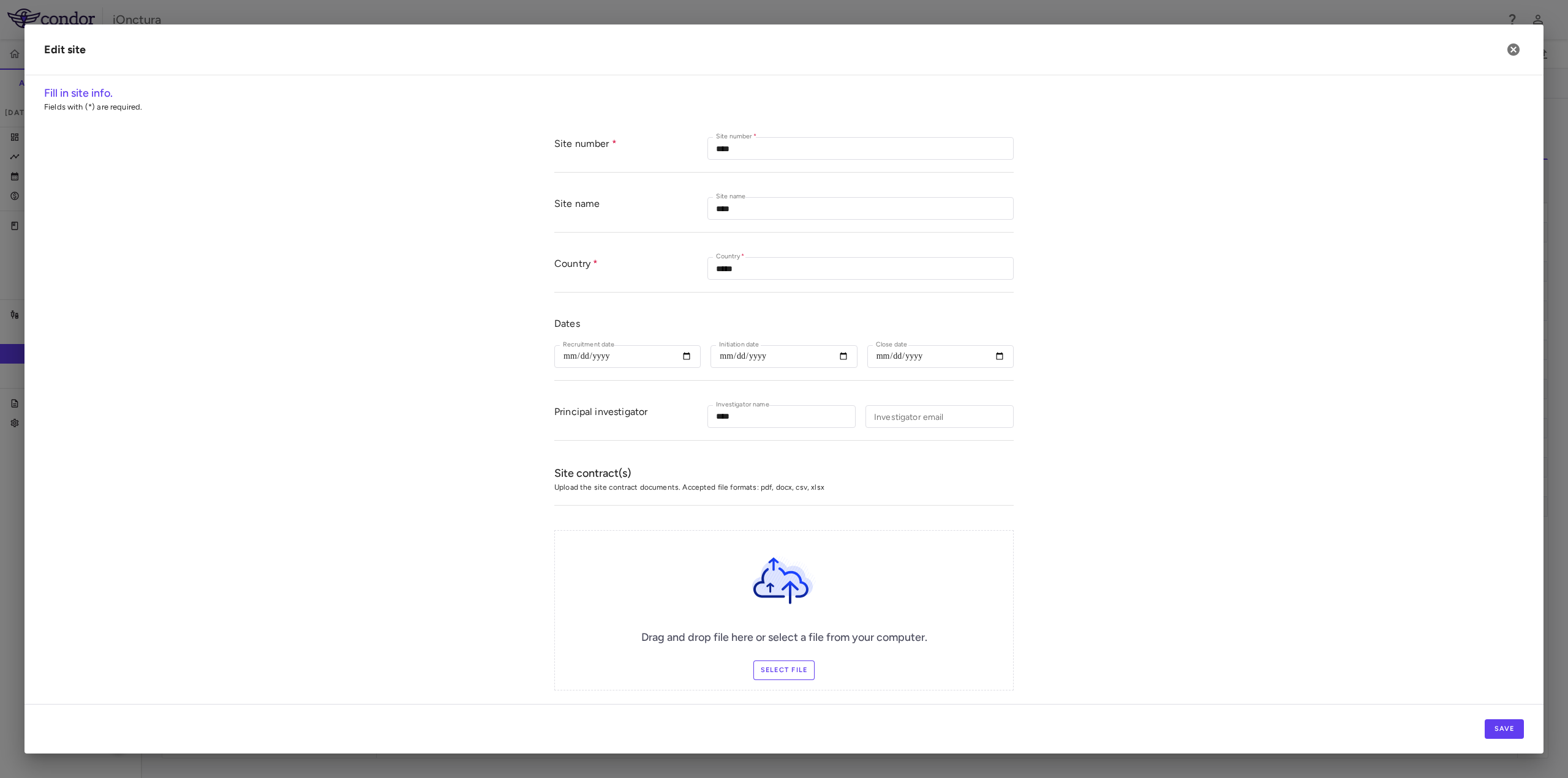
scroll to position [169, 0]
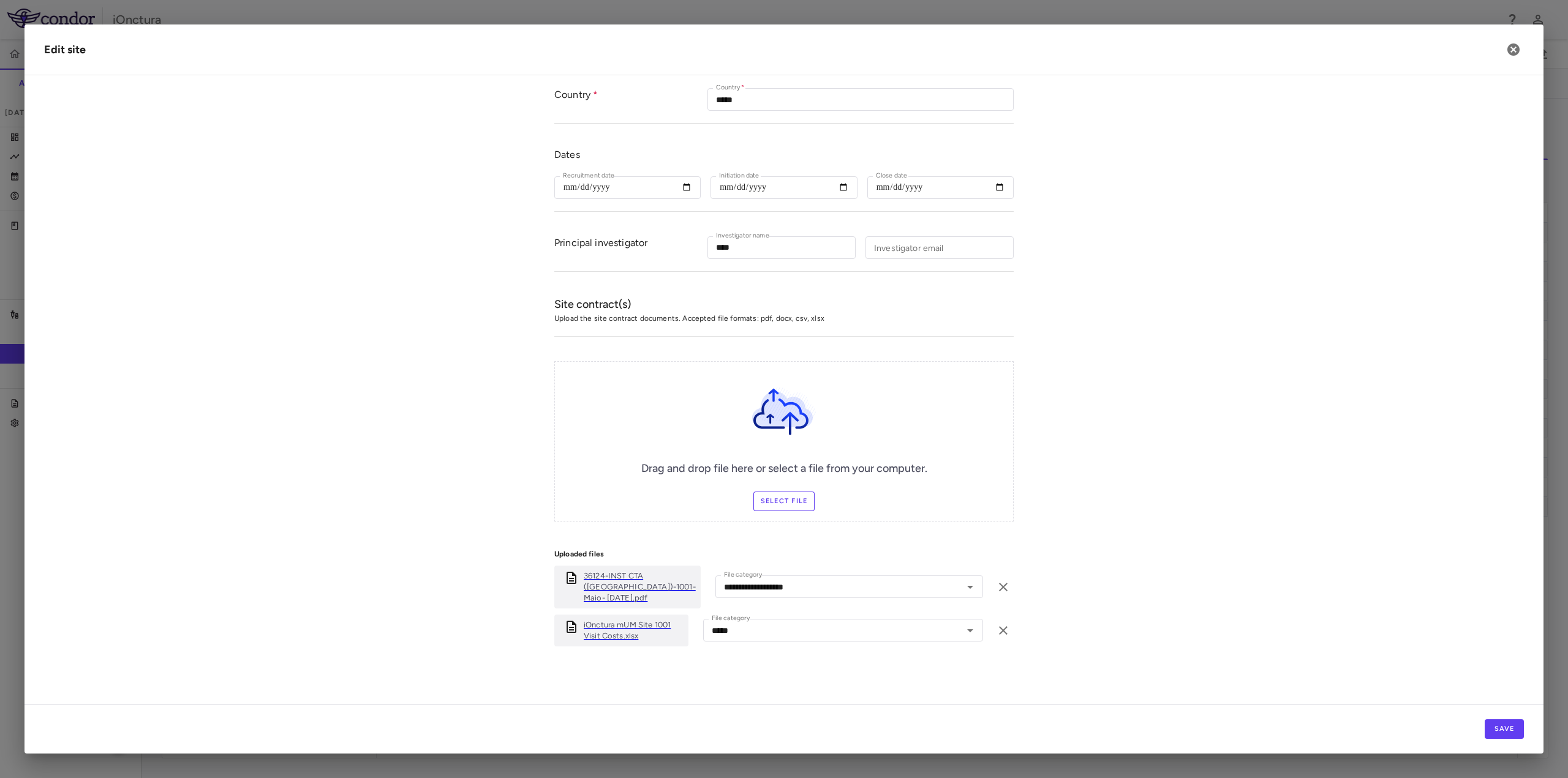
click at [618, 633] on p "iOnctura mUM Site 1001 Visit Costs.xlsx" at bounding box center [633, 630] width 100 height 22
click at [1514, 51] on icon "button" at bounding box center [1513, 50] width 12 height 12
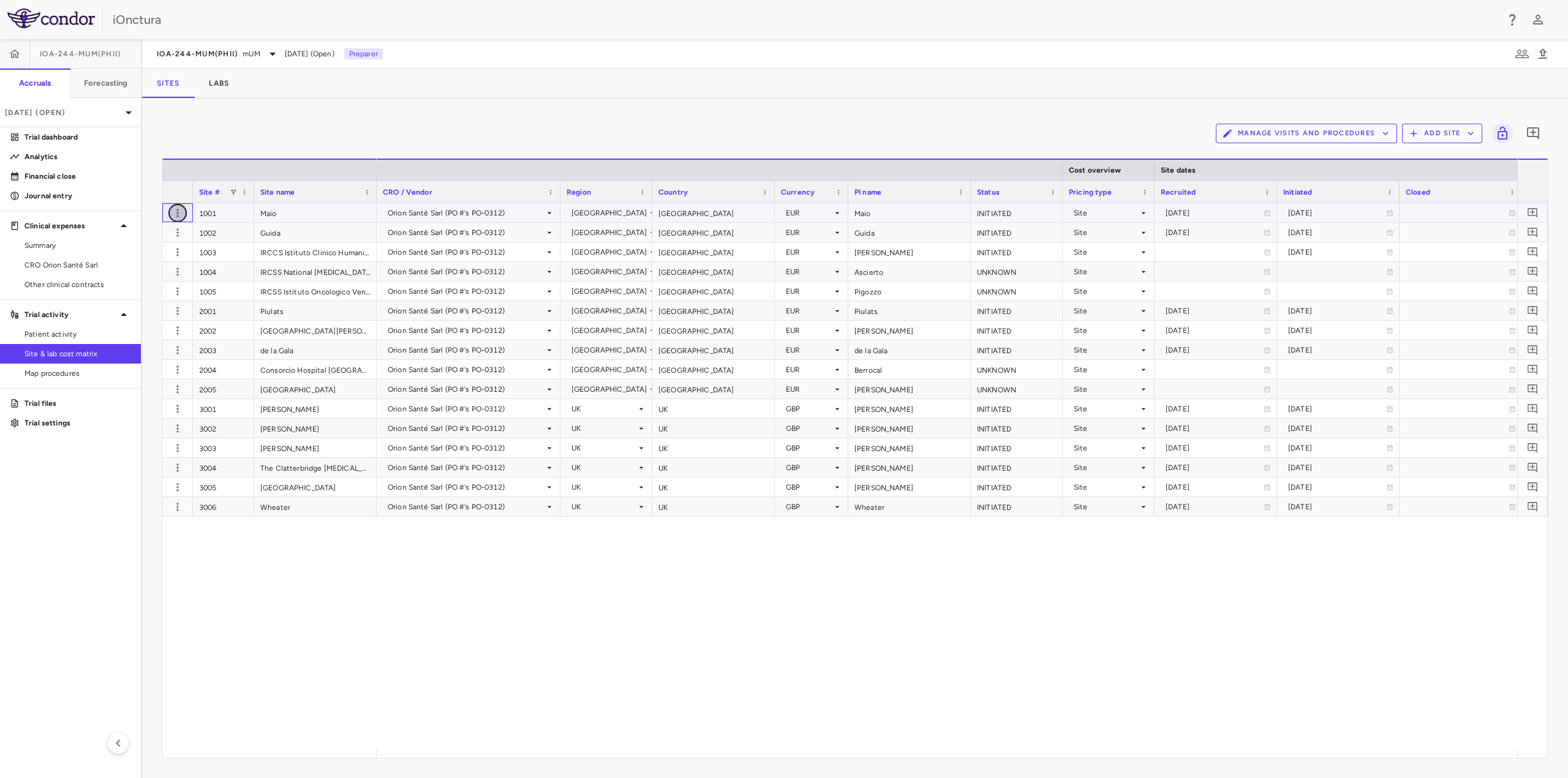
click at [173, 209] on icon "button" at bounding box center [177, 213] width 12 height 12
click at [133, 260] on div "Edit site" at bounding box center [130, 260] width 114 height 22
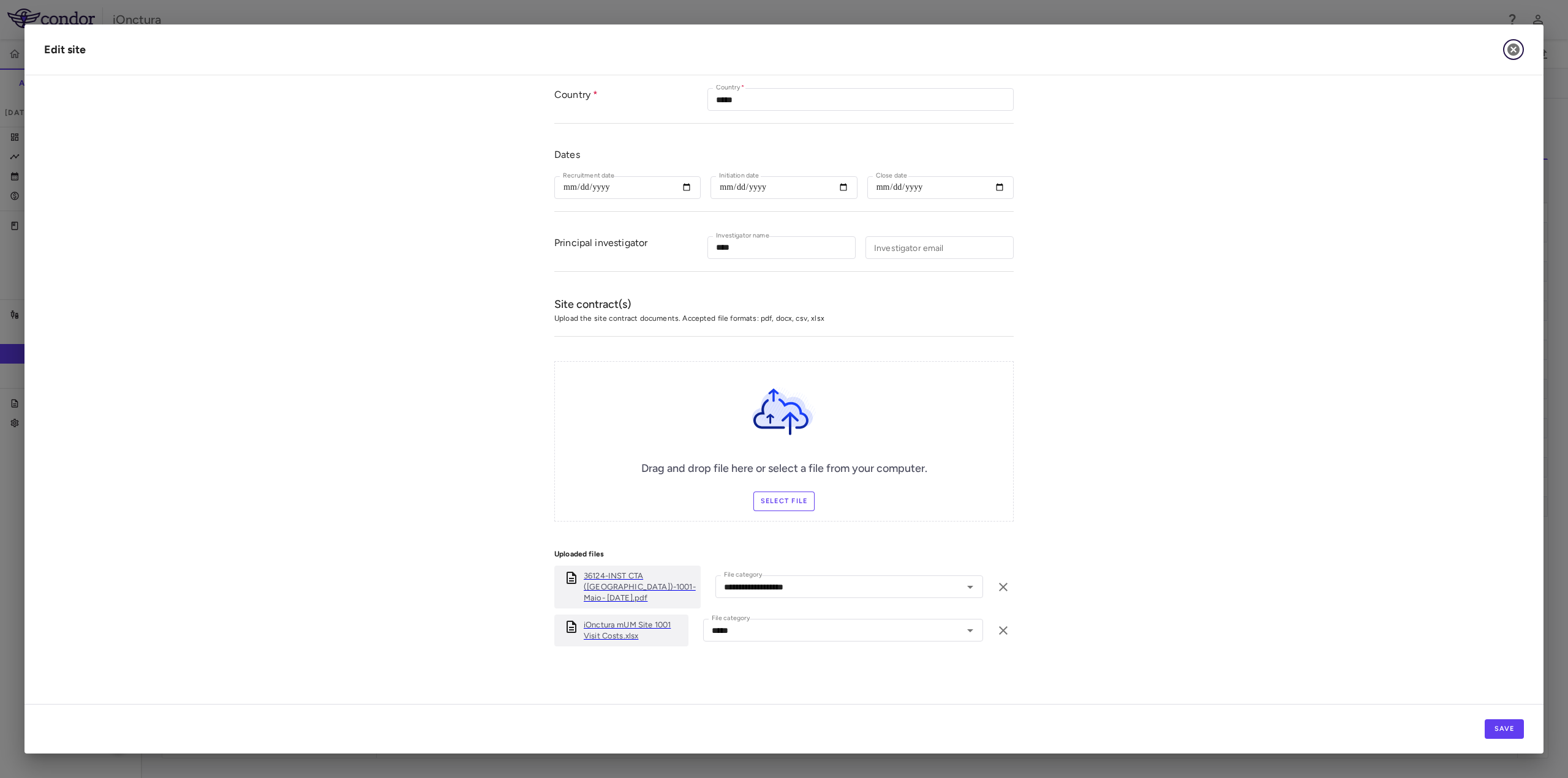
click at [1508, 49] on icon "button" at bounding box center [1513, 50] width 12 height 12
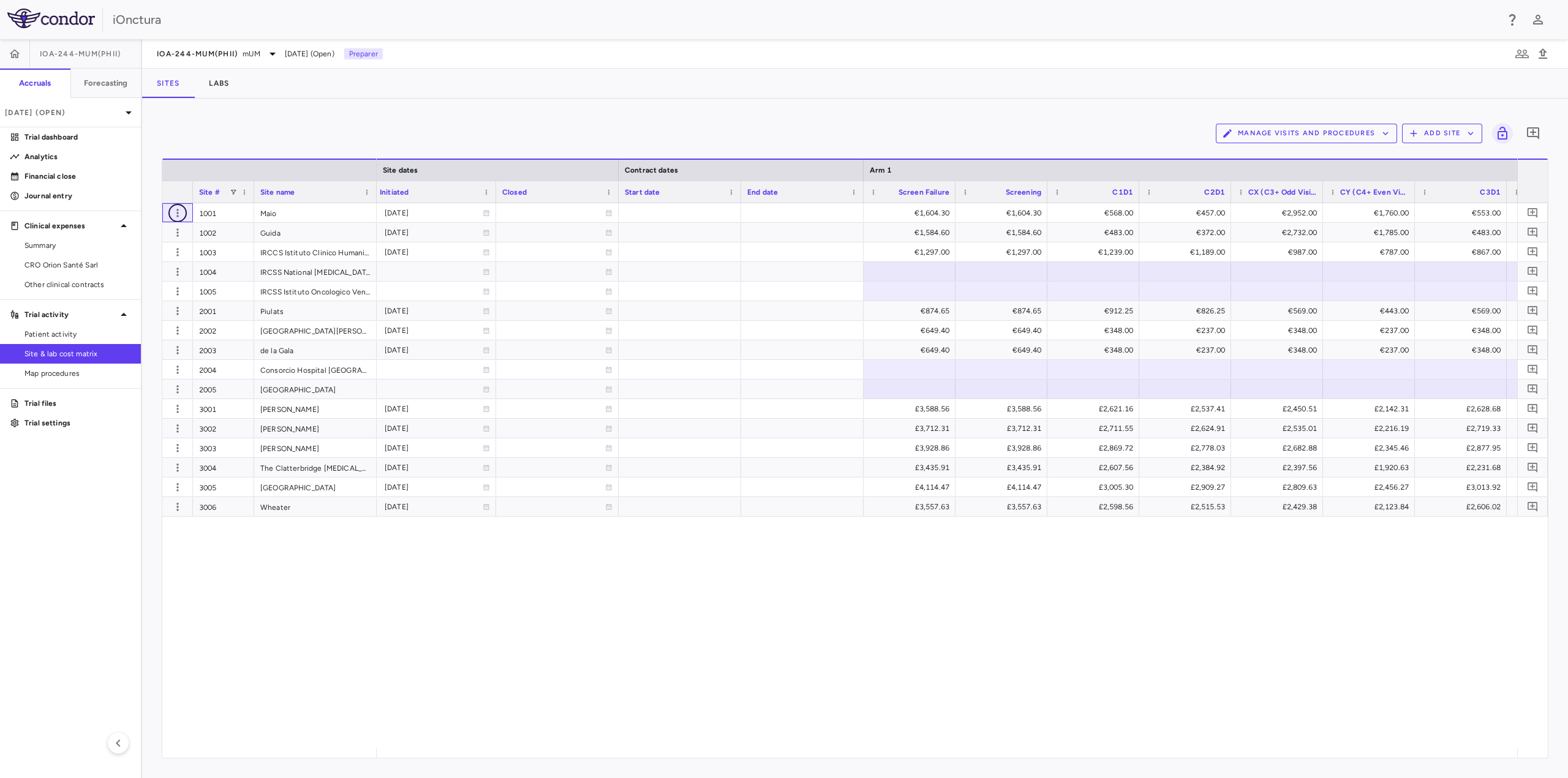
scroll to position [0, 929]
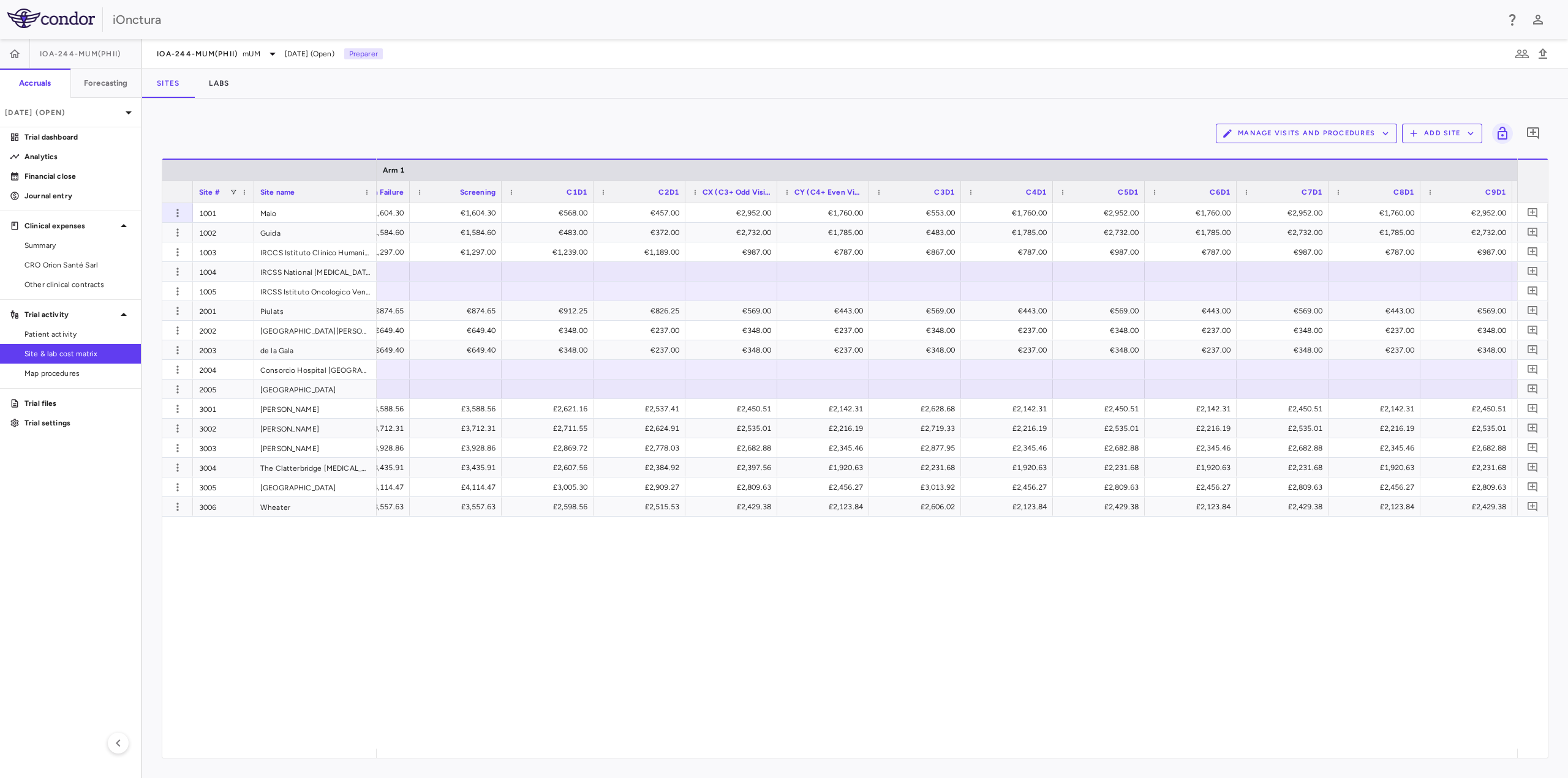
click at [1181, 762] on div "Manage Visits and Procedures Add Site 0 Press ENTER to sort. Press ALT DOWN to …" at bounding box center [855, 438] width 1426 height 680
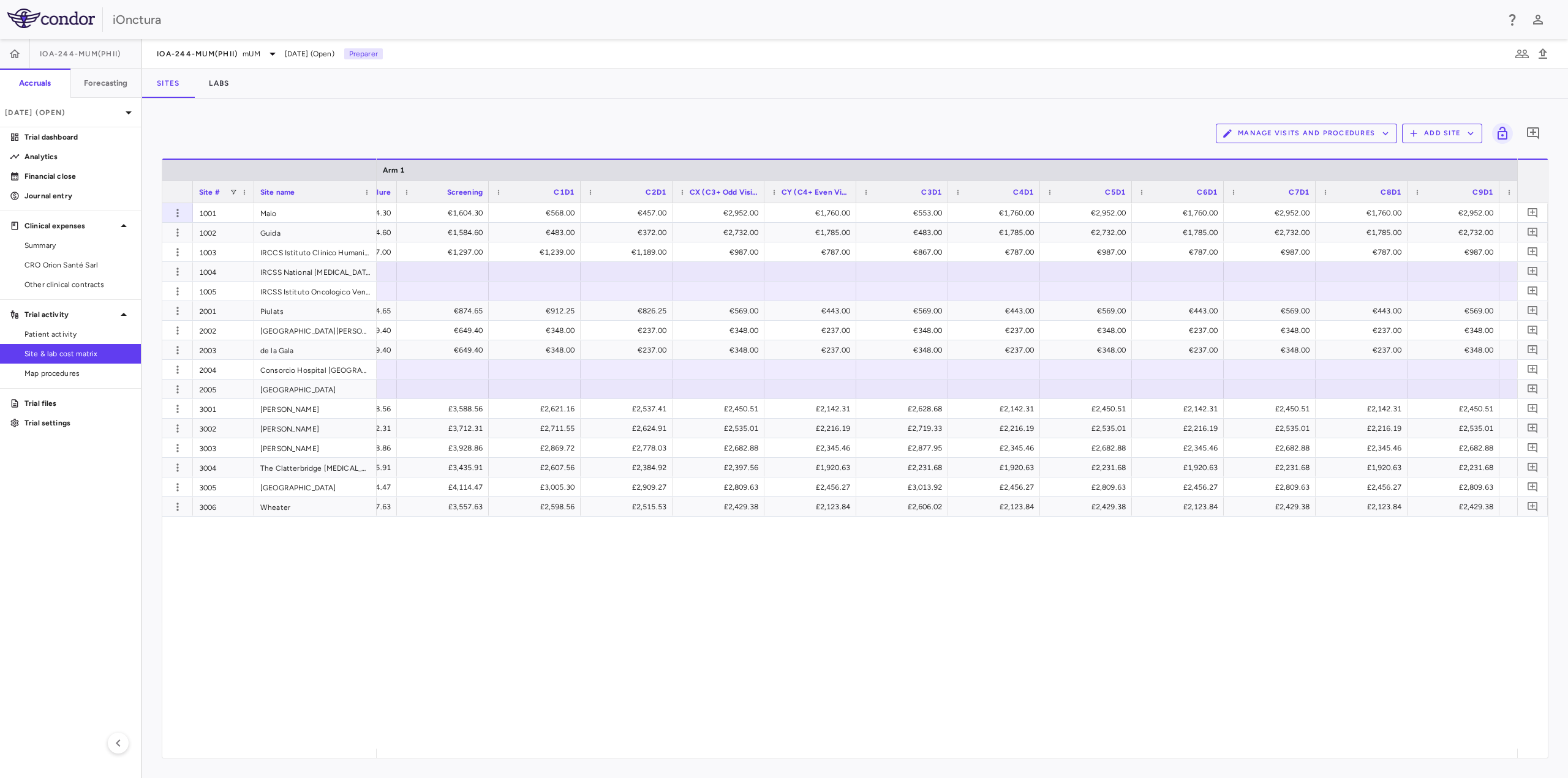
scroll to position [0, 1482]
click at [1004, 213] on div "€2,952.00" at bounding box center [998, 213] width 75 height 19
click at [1092, 214] on div "€1,760.00" at bounding box center [1090, 213] width 75 height 19
click at [1202, 215] on div "€2,952.00" at bounding box center [1183, 213] width 75 height 19
click at [1258, 214] on div "€1,760.00" at bounding box center [1274, 213] width 75 height 19
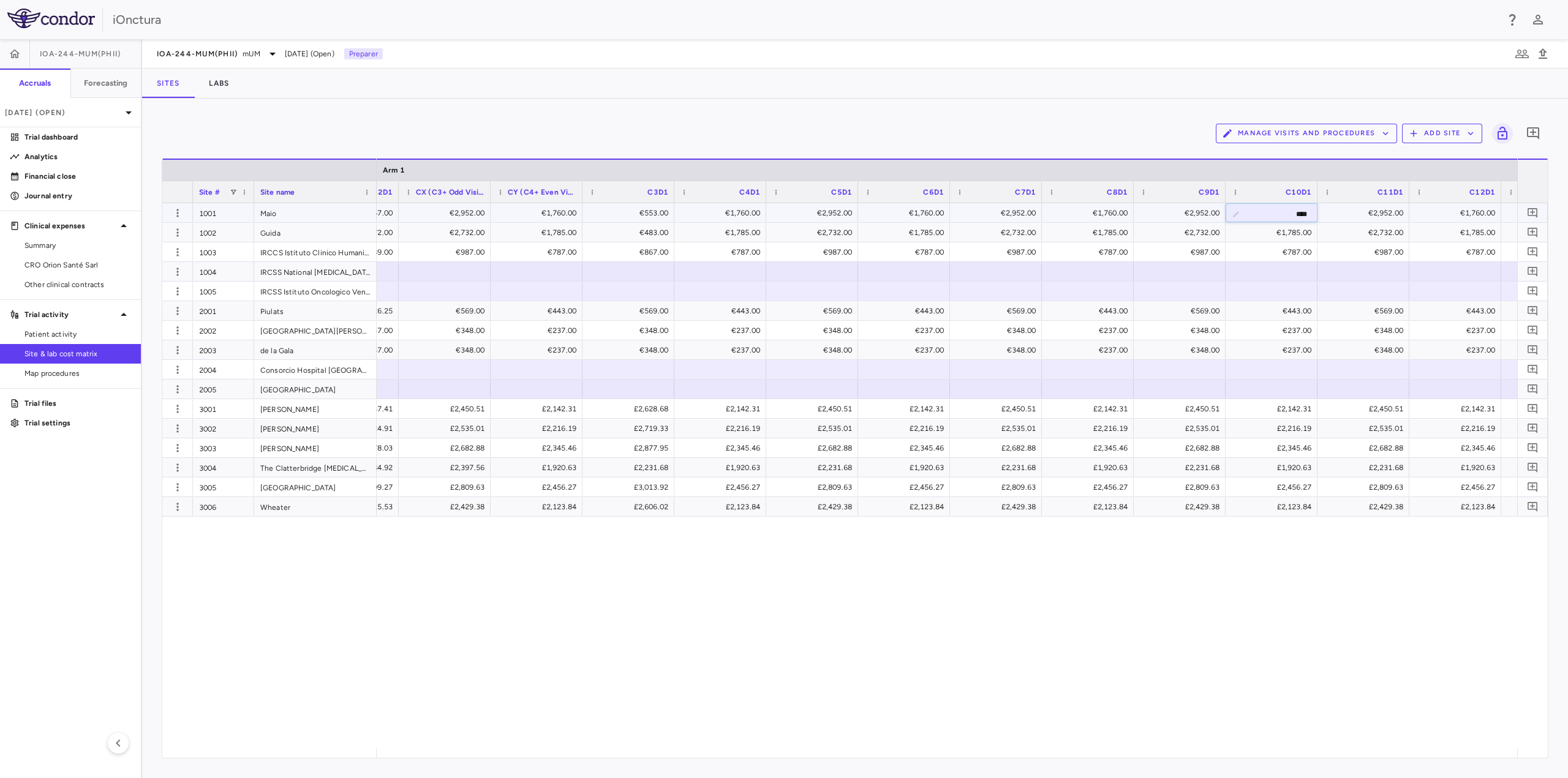
click at [1376, 214] on div "€2,952.00" at bounding box center [1366, 213] width 75 height 19
click at [1483, 213] on div "€1,760.00" at bounding box center [1458, 213] width 75 height 19
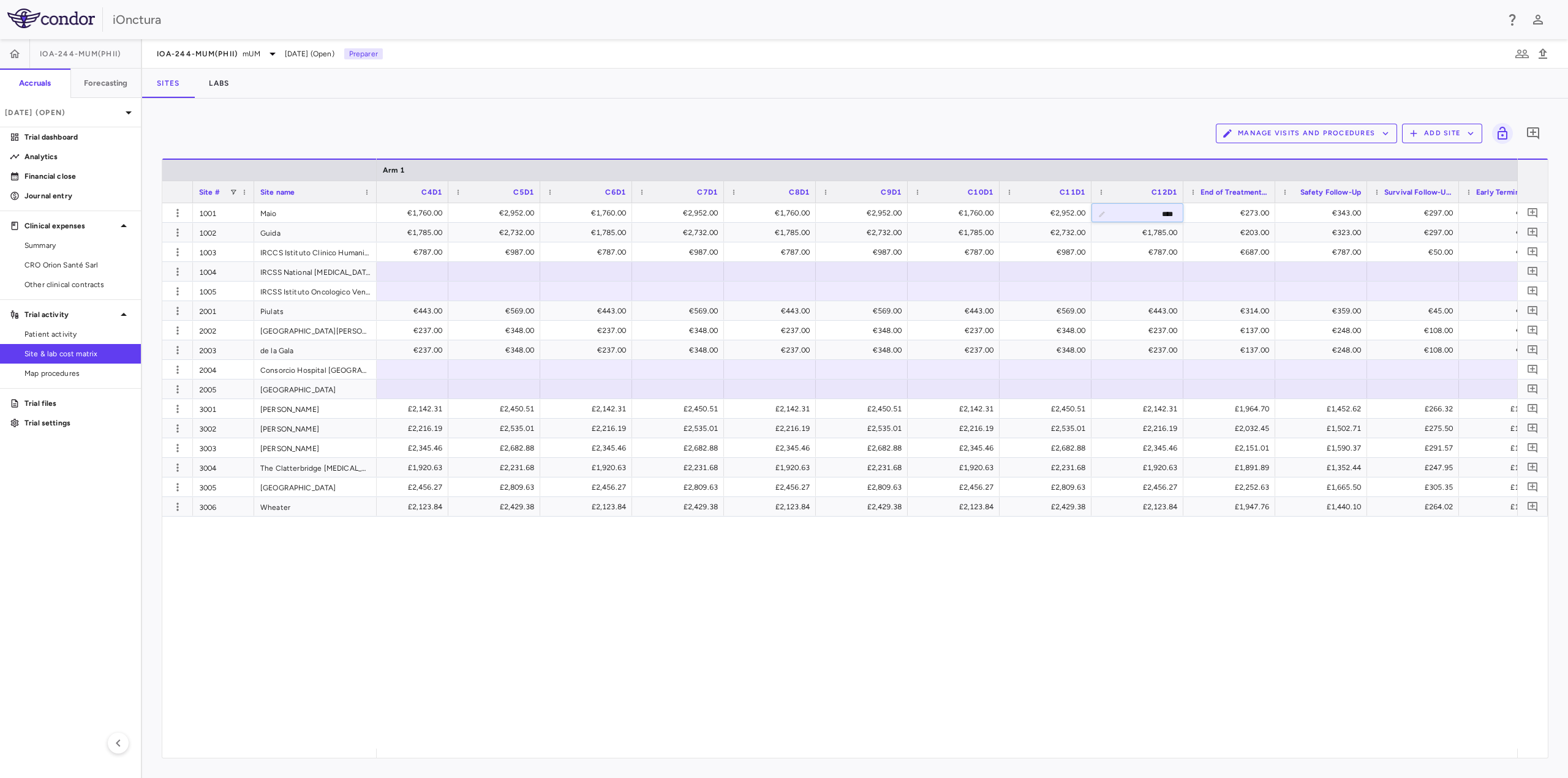
click at [929, 666] on div "€1,760.00 €553.00 €1,760.00 €2,952.00 €1,760.00 €2,952.00 €1,760.00 €2,952.00 €…" at bounding box center [947, 476] width 1140 height 545
click at [885, 616] on div "€1,760.00 €553.00 €1,760.00 €2,952.00 €1,760.00 €2,952.00 €1,760.00 €2,952.00 €…" at bounding box center [947, 476] width 1140 height 545
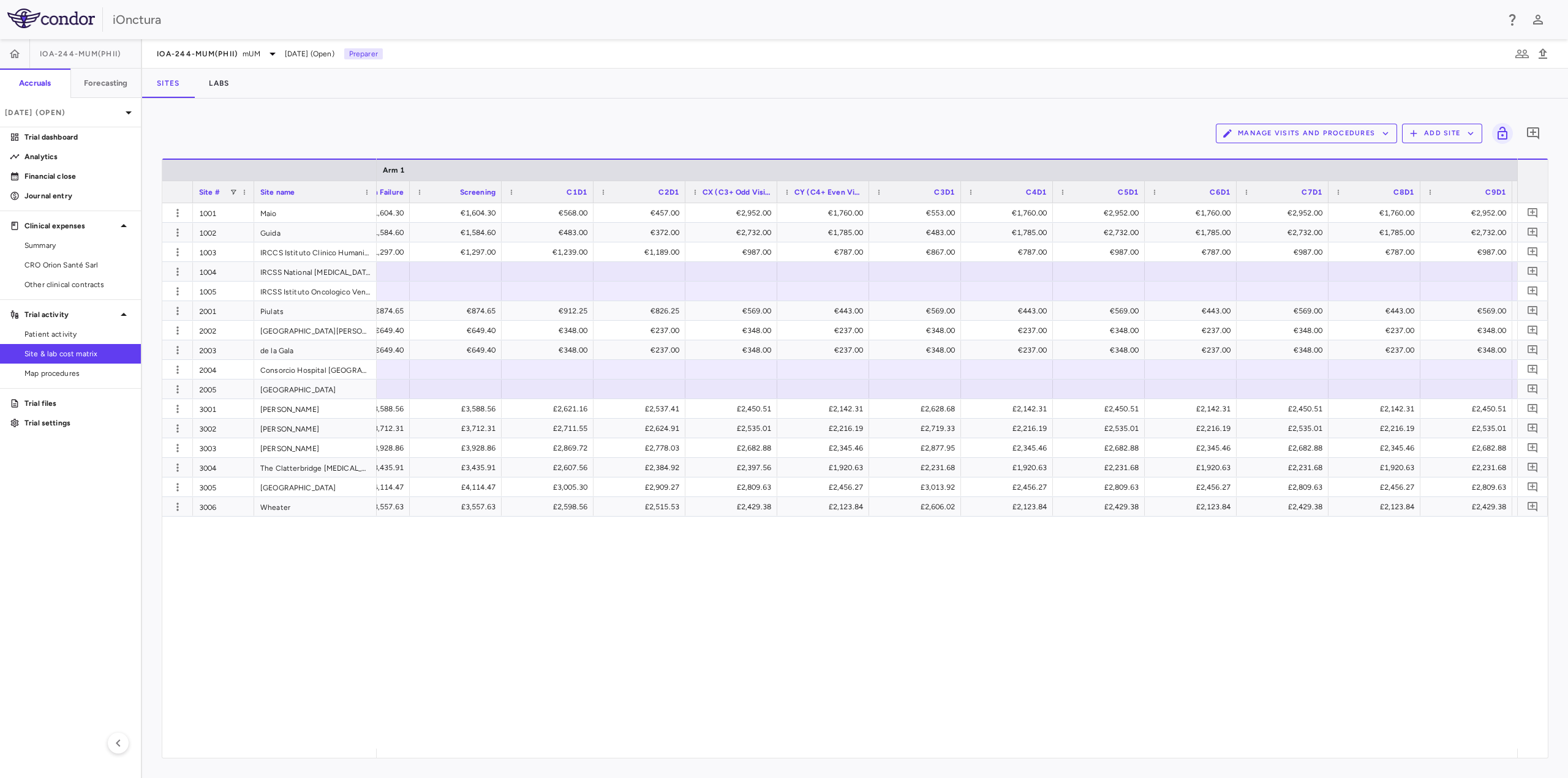
scroll to position [0, 1436]
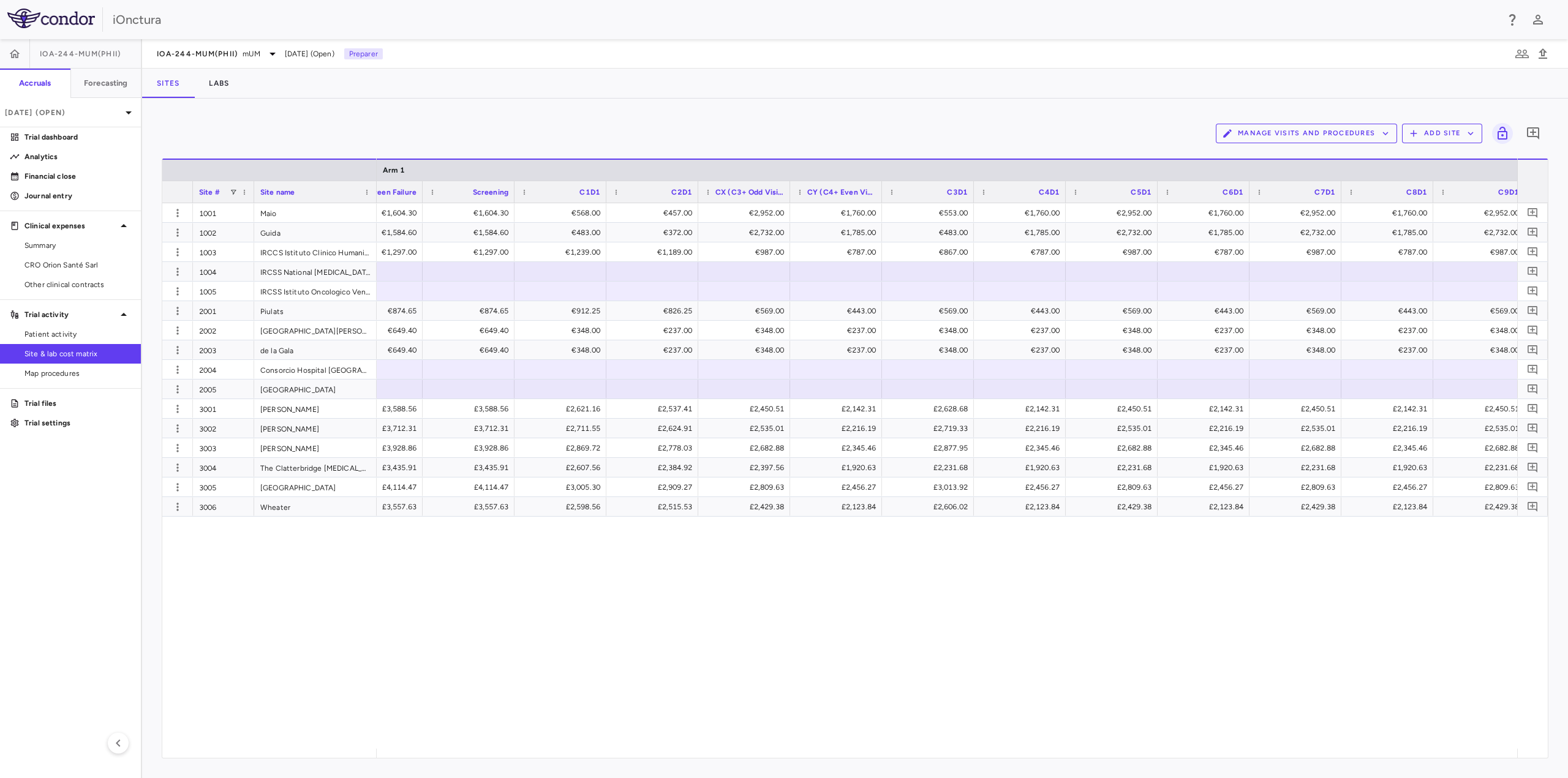
click at [756, 191] on span "CX (C3+ Odd Visits)" at bounding box center [750, 192] width 69 height 9
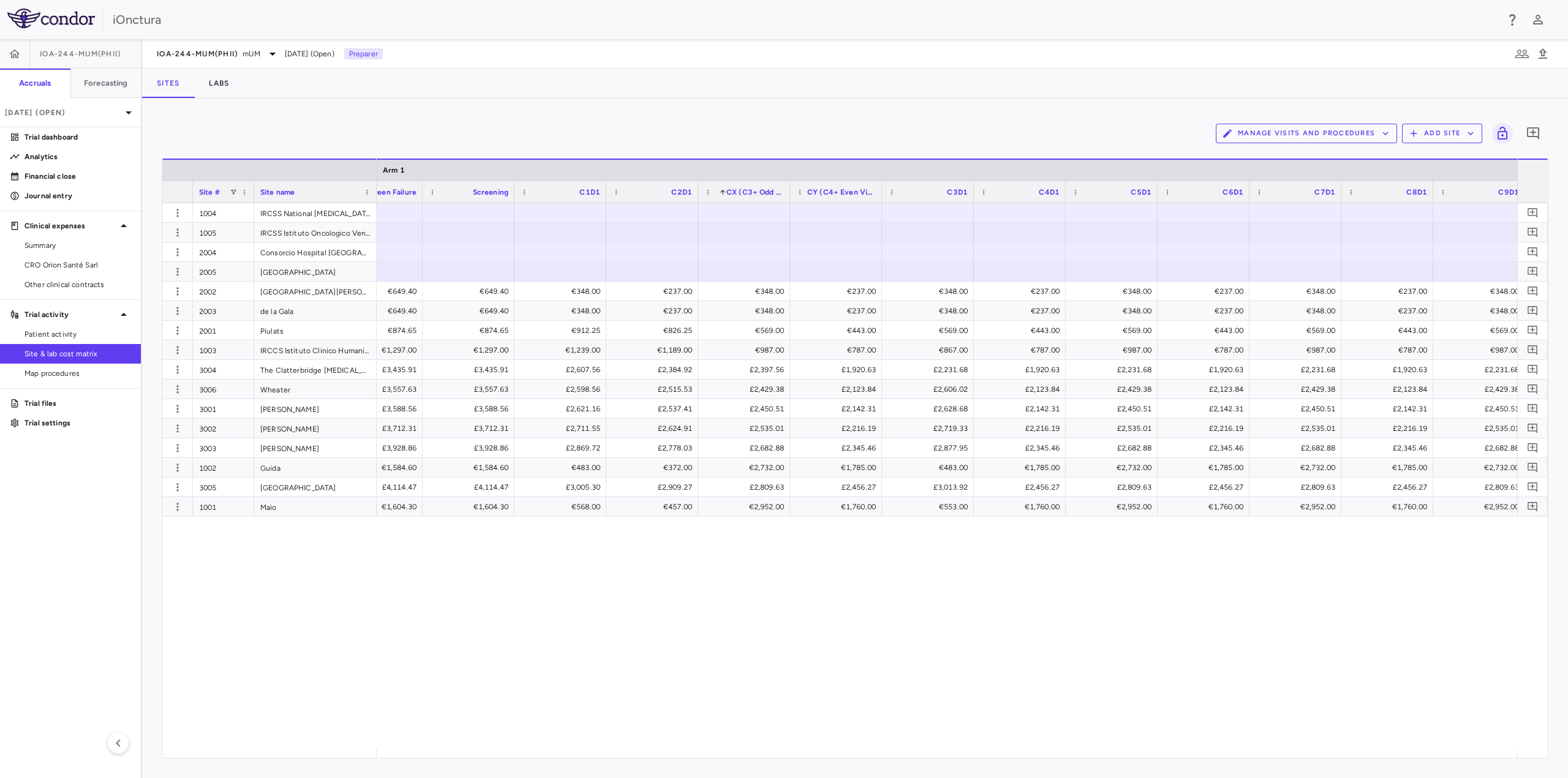
click at [756, 192] on span "CX (C3+ Odd Visits)" at bounding box center [755, 192] width 58 height 9
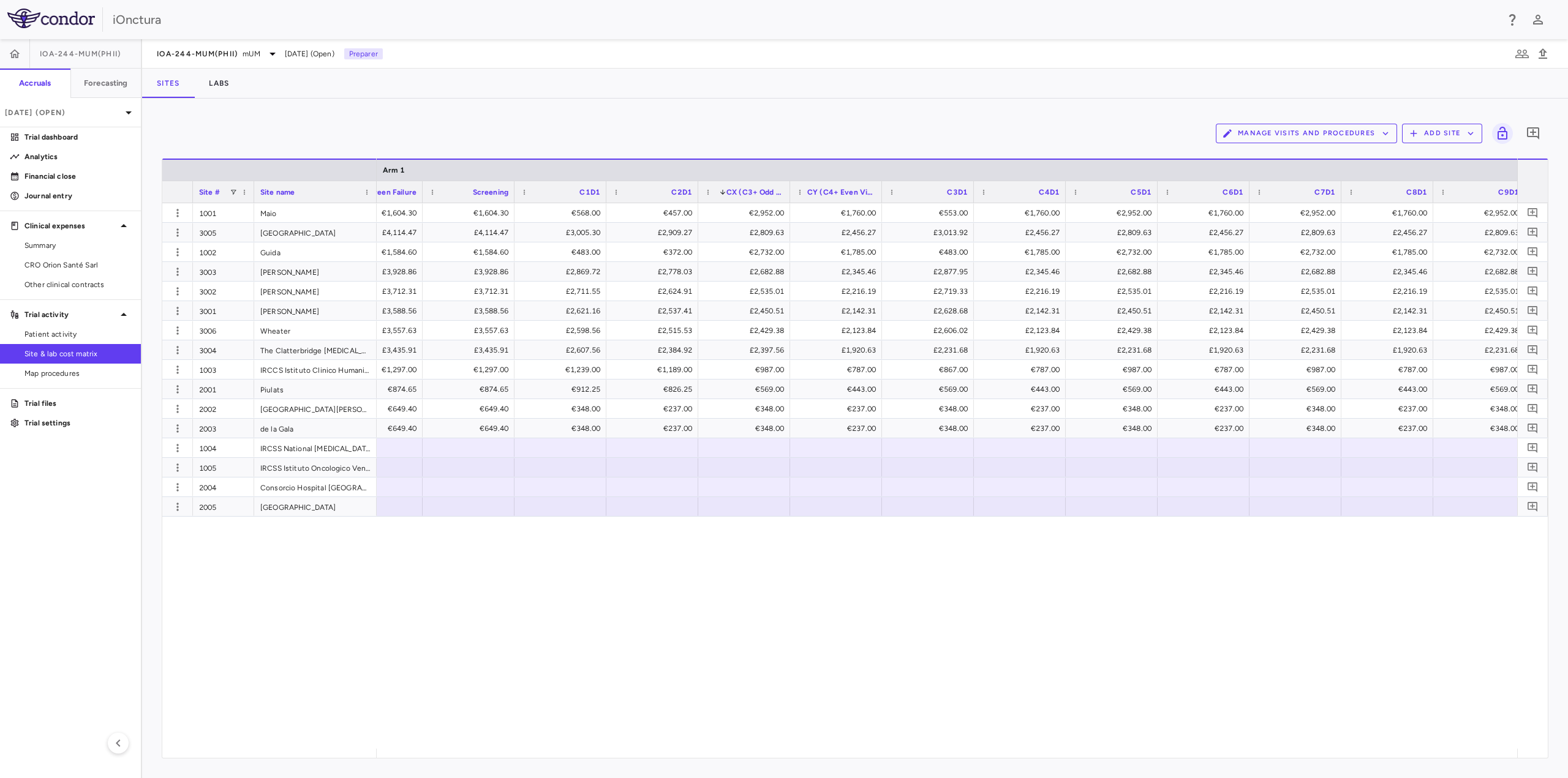
click at [756, 192] on span "CX (C3+ Odd Visits)" at bounding box center [755, 192] width 58 height 9
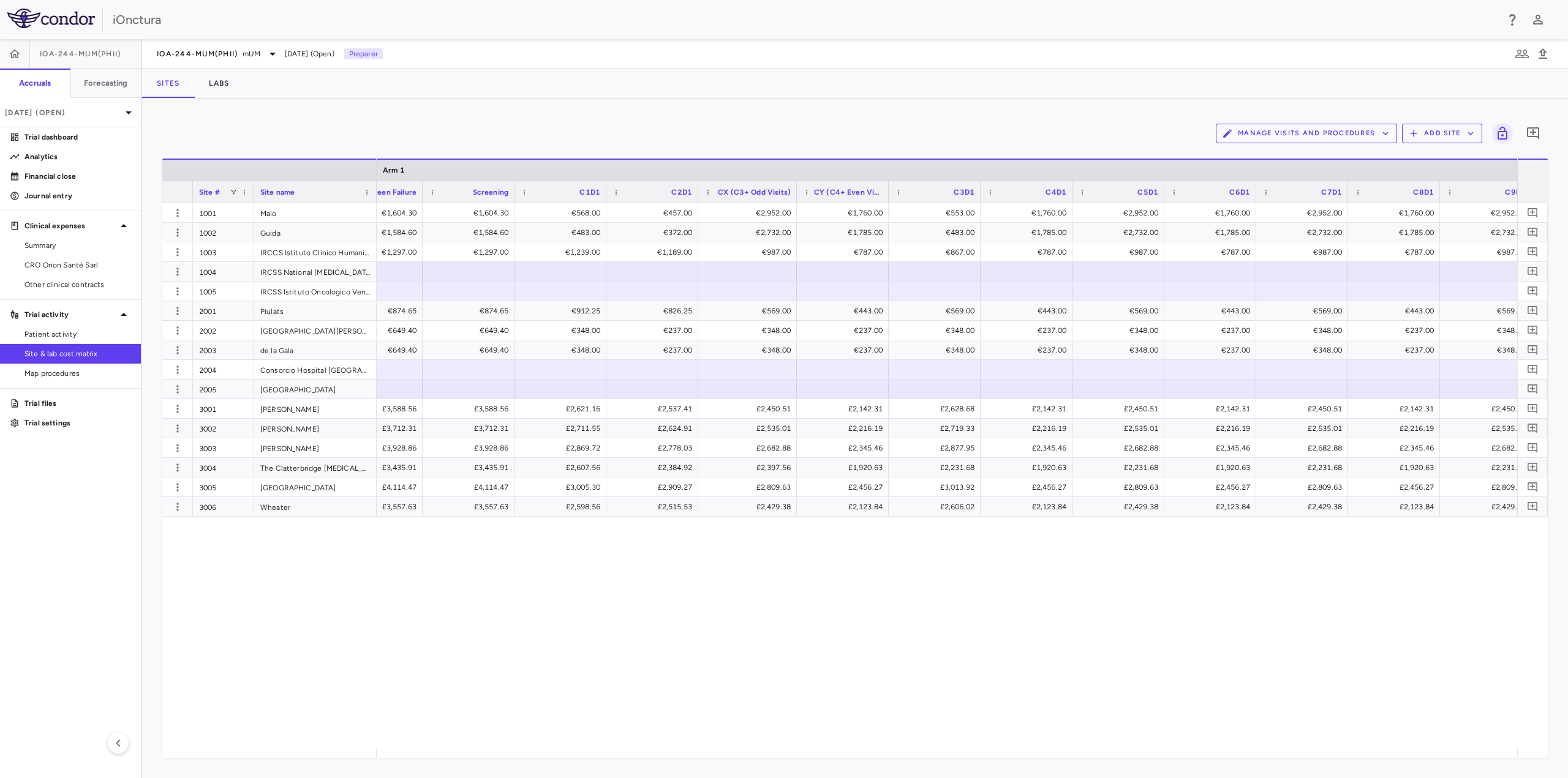
drag, startPoint x: 788, startPoint y: 193, endPoint x: 794, endPoint y: 197, distance: 7.2
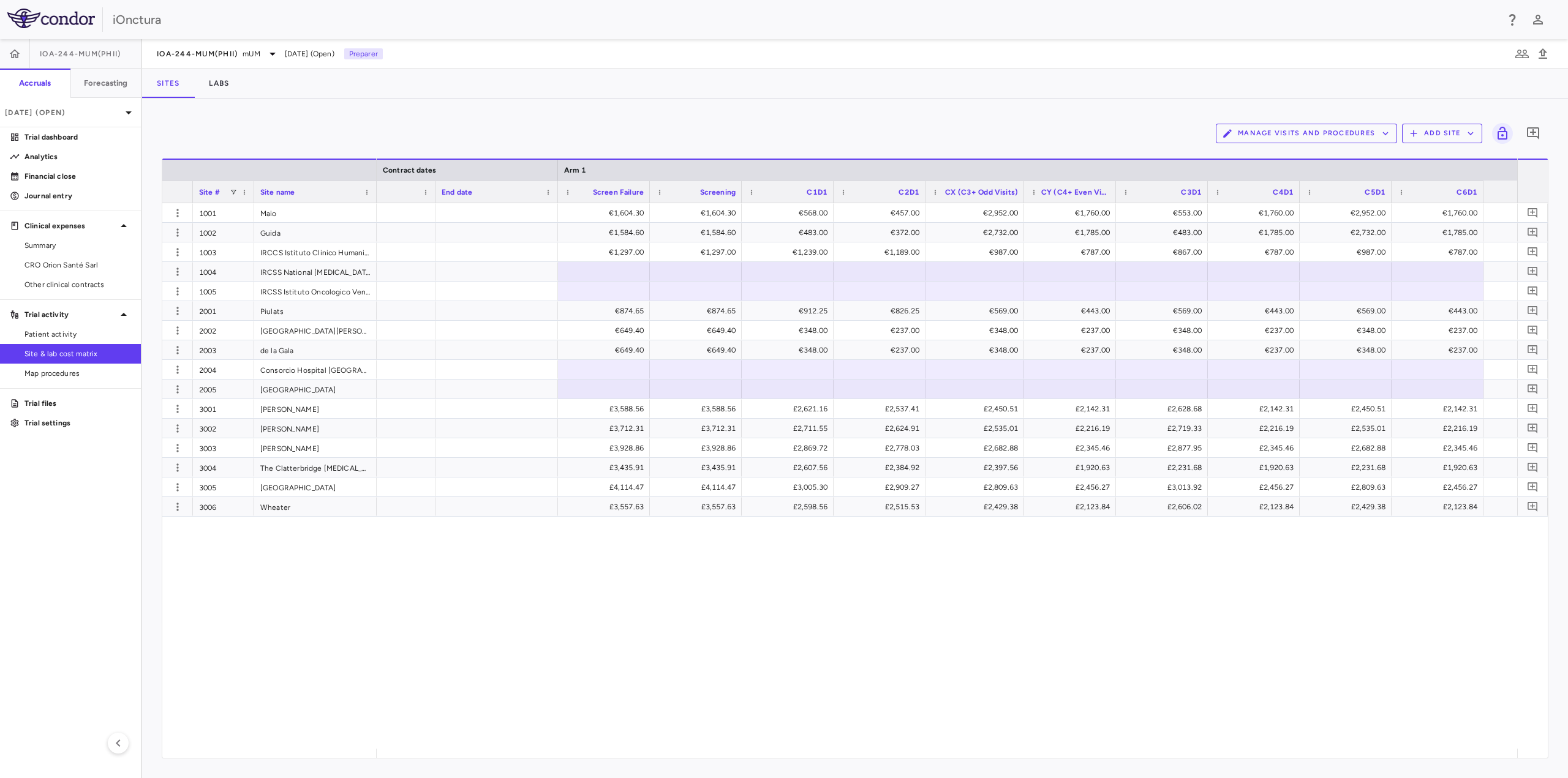
scroll to position [0, 1326]
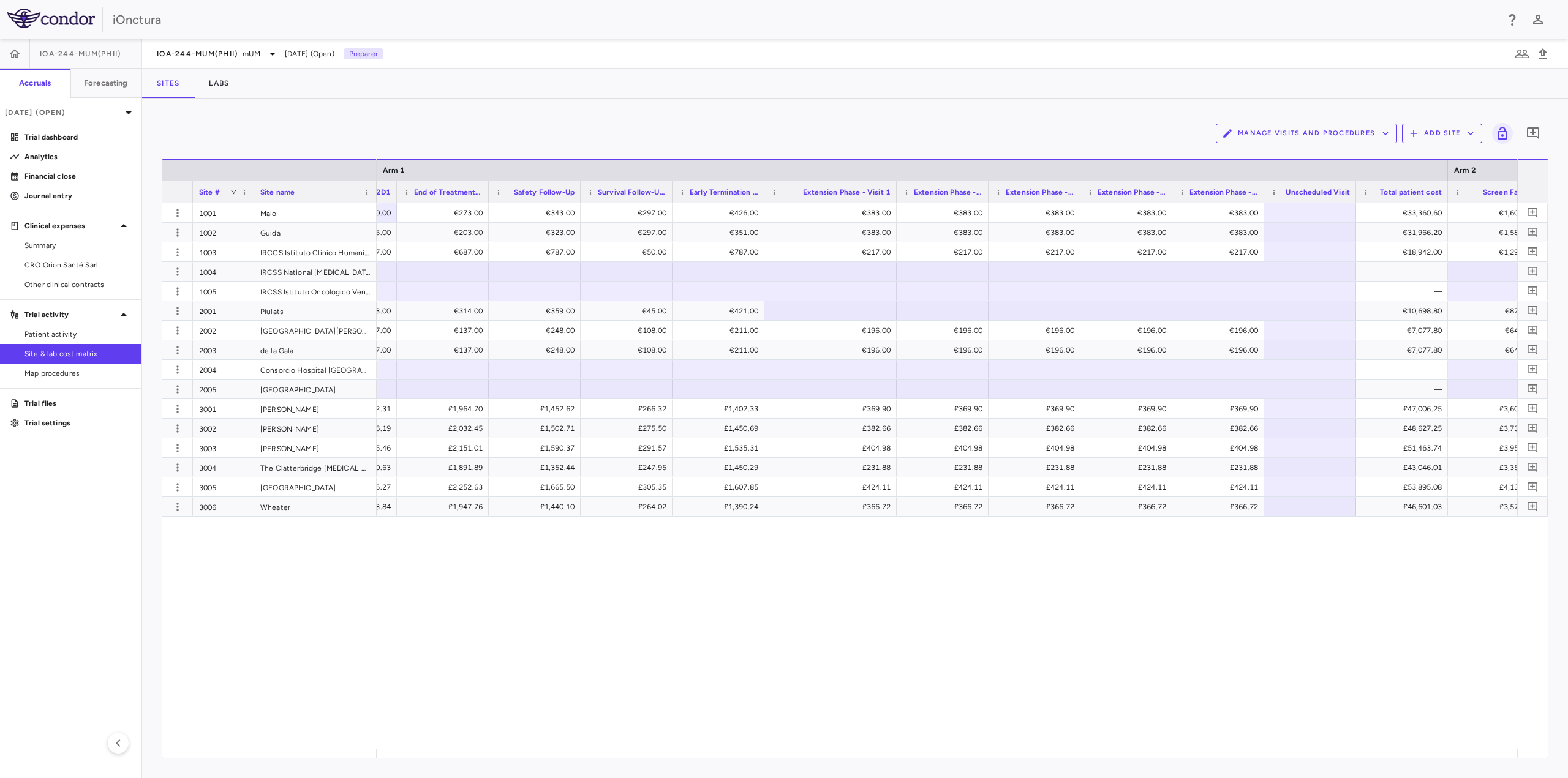
drag, startPoint x: 855, startPoint y: 196, endPoint x: 895, endPoint y: 201, distance: 40.3
click at [895, 201] on div at bounding box center [895, 192] width 5 height 21
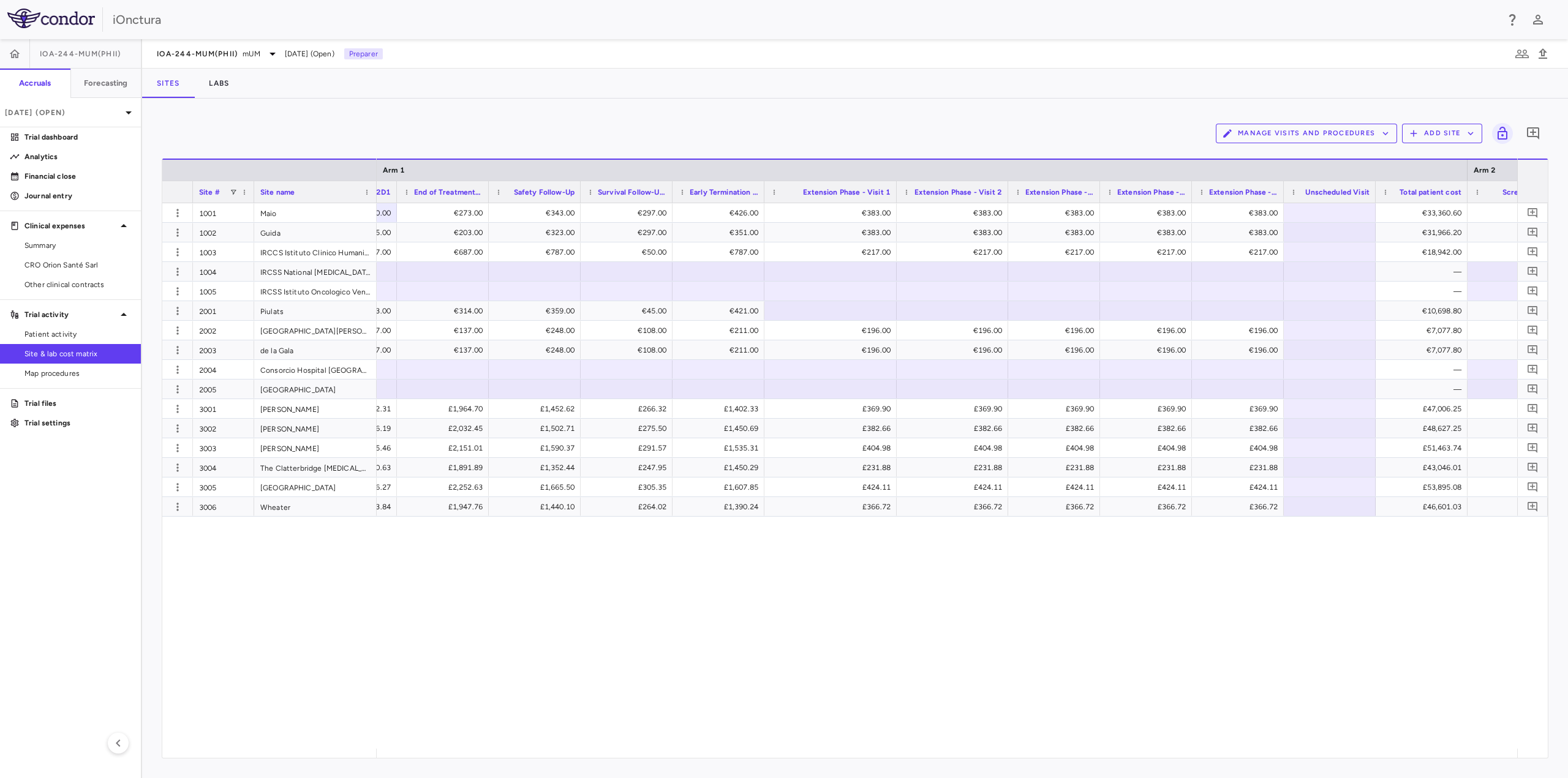
drag, startPoint x: 988, startPoint y: 196, endPoint x: 1008, endPoint y: 199, distance: 20.2
click at [1008, 199] on div at bounding box center [1007, 192] width 5 height 21
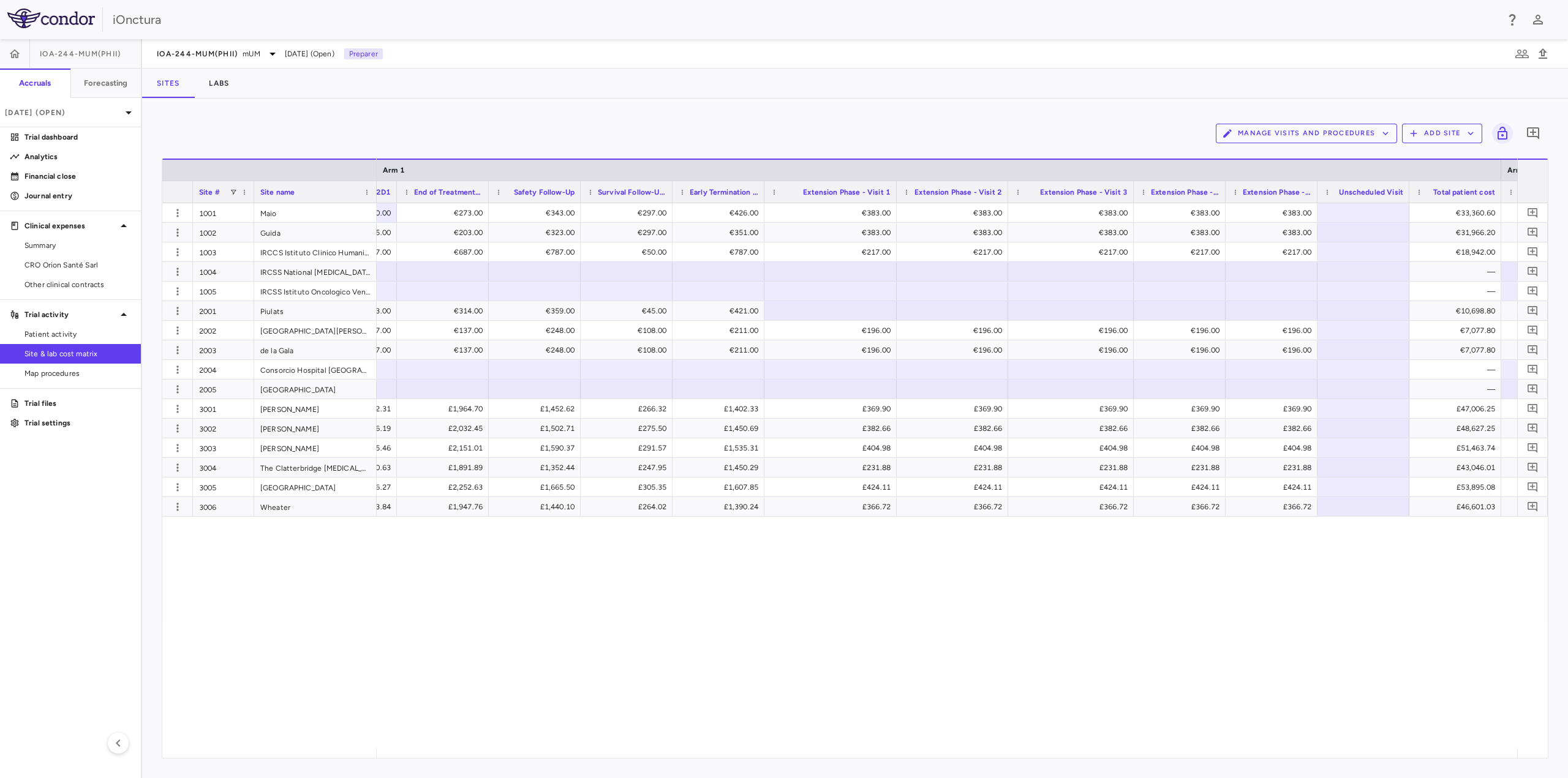
drag, startPoint x: 1098, startPoint y: 195, endPoint x: 1131, endPoint y: 199, distance: 33.2
click at [1131, 199] on div at bounding box center [1133, 192] width 5 height 21
drag, startPoint x: 1230, startPoint y: 195, endPoint x: 1261, endPoint y: 193, distance: 31.1
drag, startPoint x: 1232, startPoint y: 193, endPoint x: 1225, endPoint y: 196, distance: 7.6
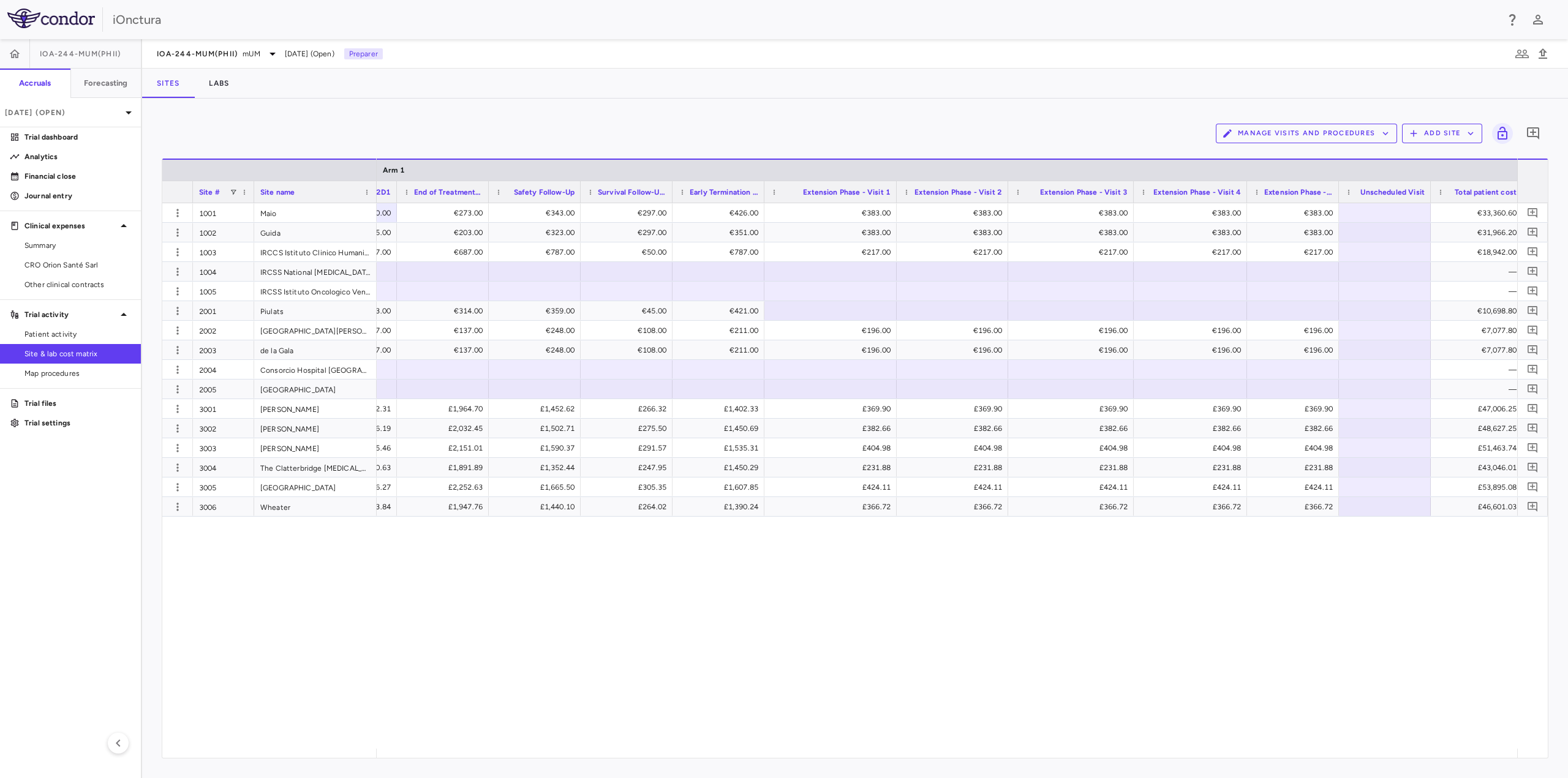
drag, startPoint x: 1224, startPoint y: 191, endPoint x: 1245, endPoint y: 191, distance: 21.0
click at [1245, 191] on div at bounding box center [1246, 192] width 5 height 21
click at [1166, 583] on div "€2,952.00 €1,760.00 €273.00 €343.00 €297.00 €426.00 €383.00 €383.00 €383.00 €38…" at bounding box center [947, 476] width 1140 height 545
click at [1250, 582] on div "€2,952.00 €1,760.00 €273.00 €343.00 €297.00 €426.00 €383.00 €383.00 €383.00 €38…" at bounding box center [947, 476] width 1140 height 545
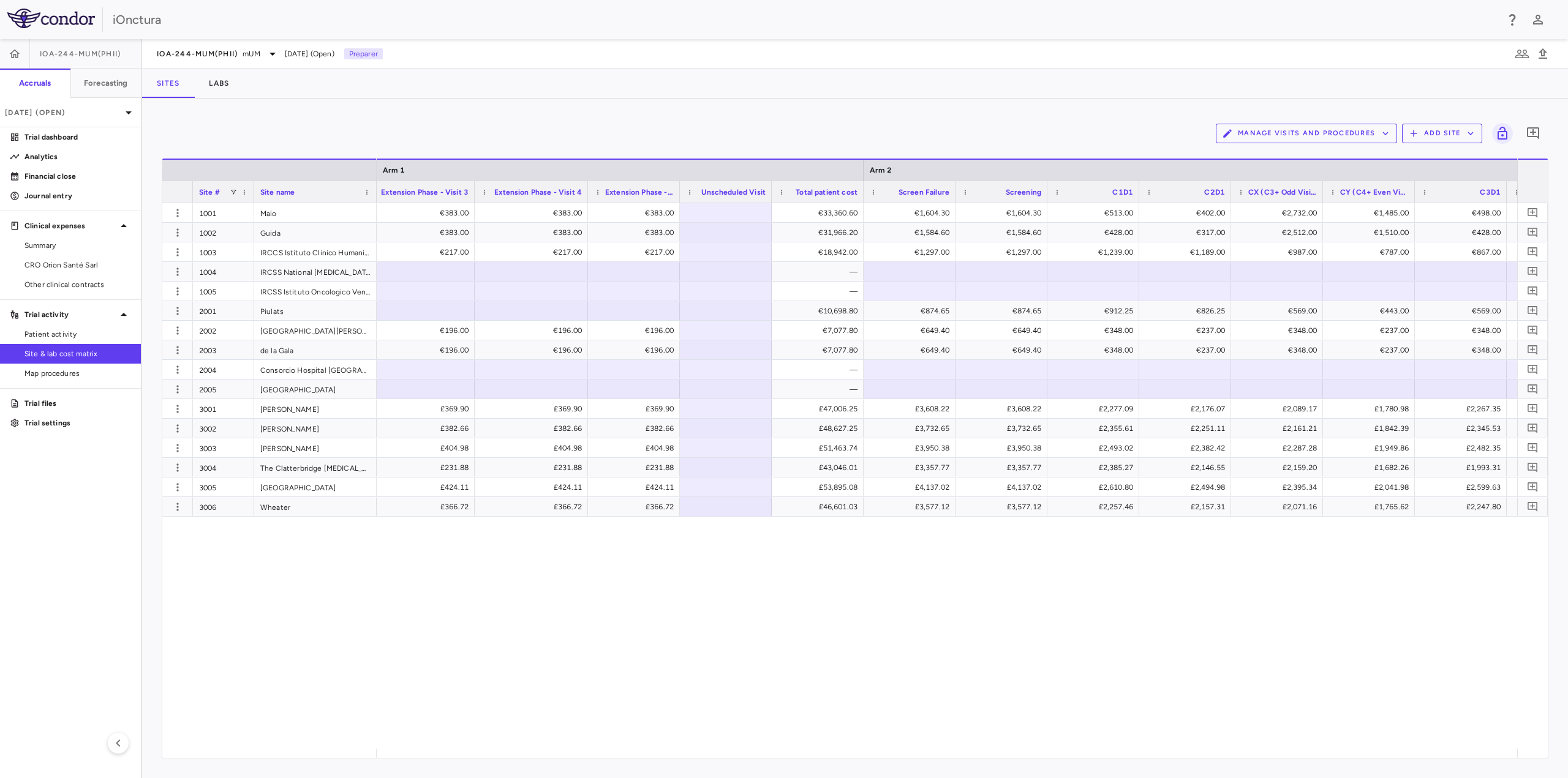
scroll to position [0, 3604]
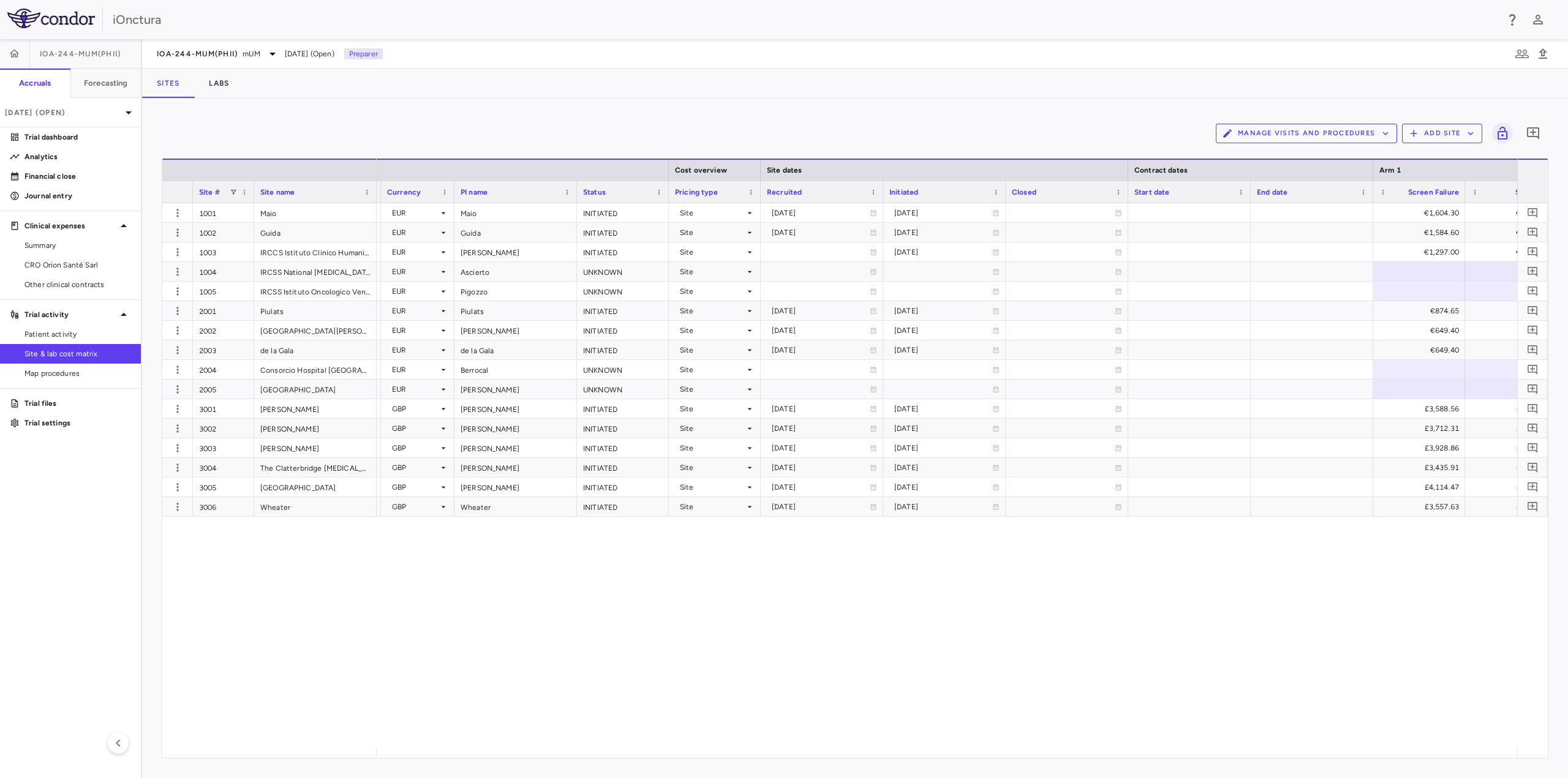
click at [910, 644] on div "Italy EUR Maio INITIATED Site 2025-03-26 2025-03-20 €1,604.30 €1,604.30 €568.00…" at bounding box center [947, 476] width 1140 height 545
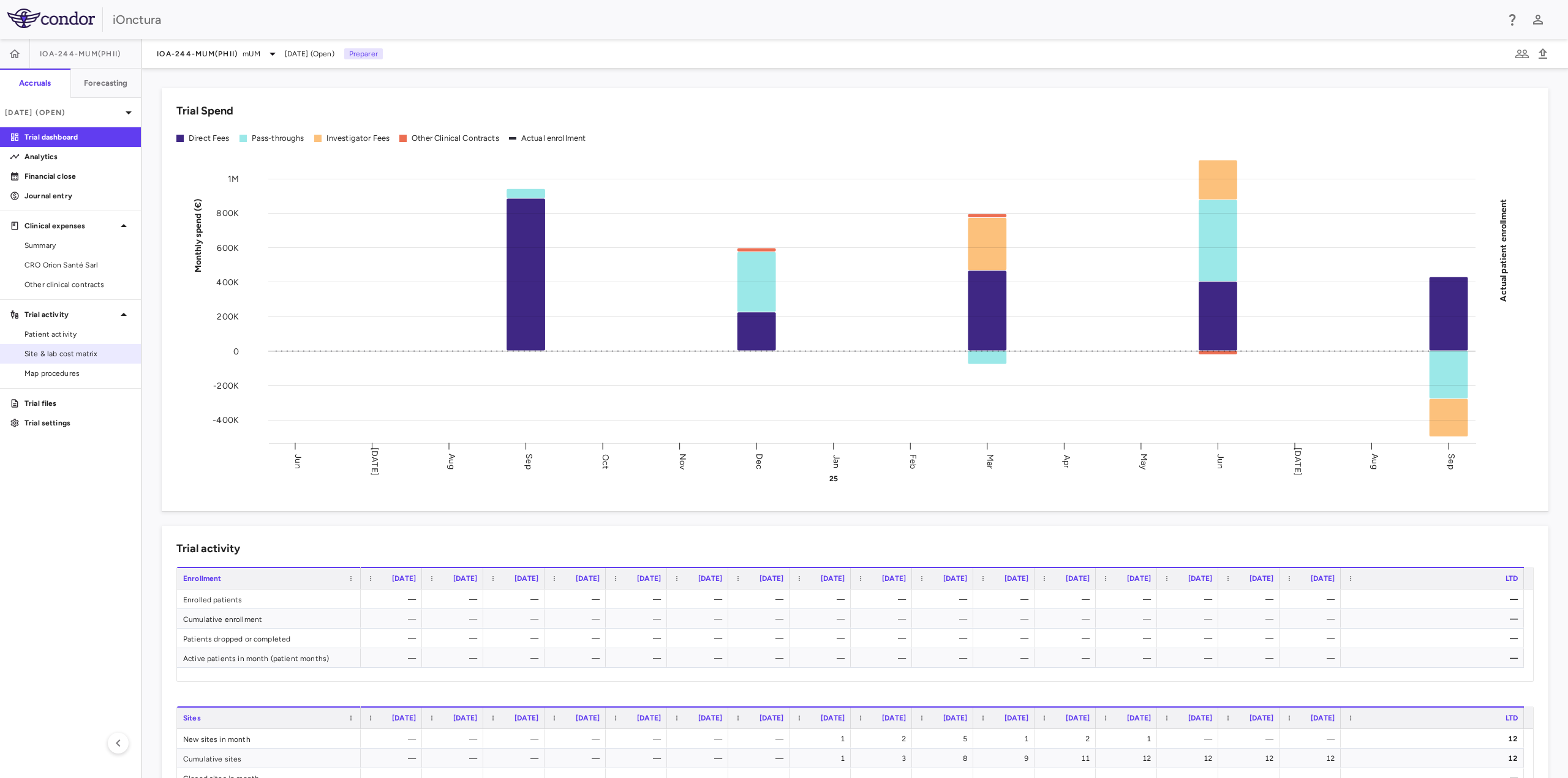
click at [59, 355] on span "Site & lab cost matrix" at bounding box center [78, 354] width 106 height 11
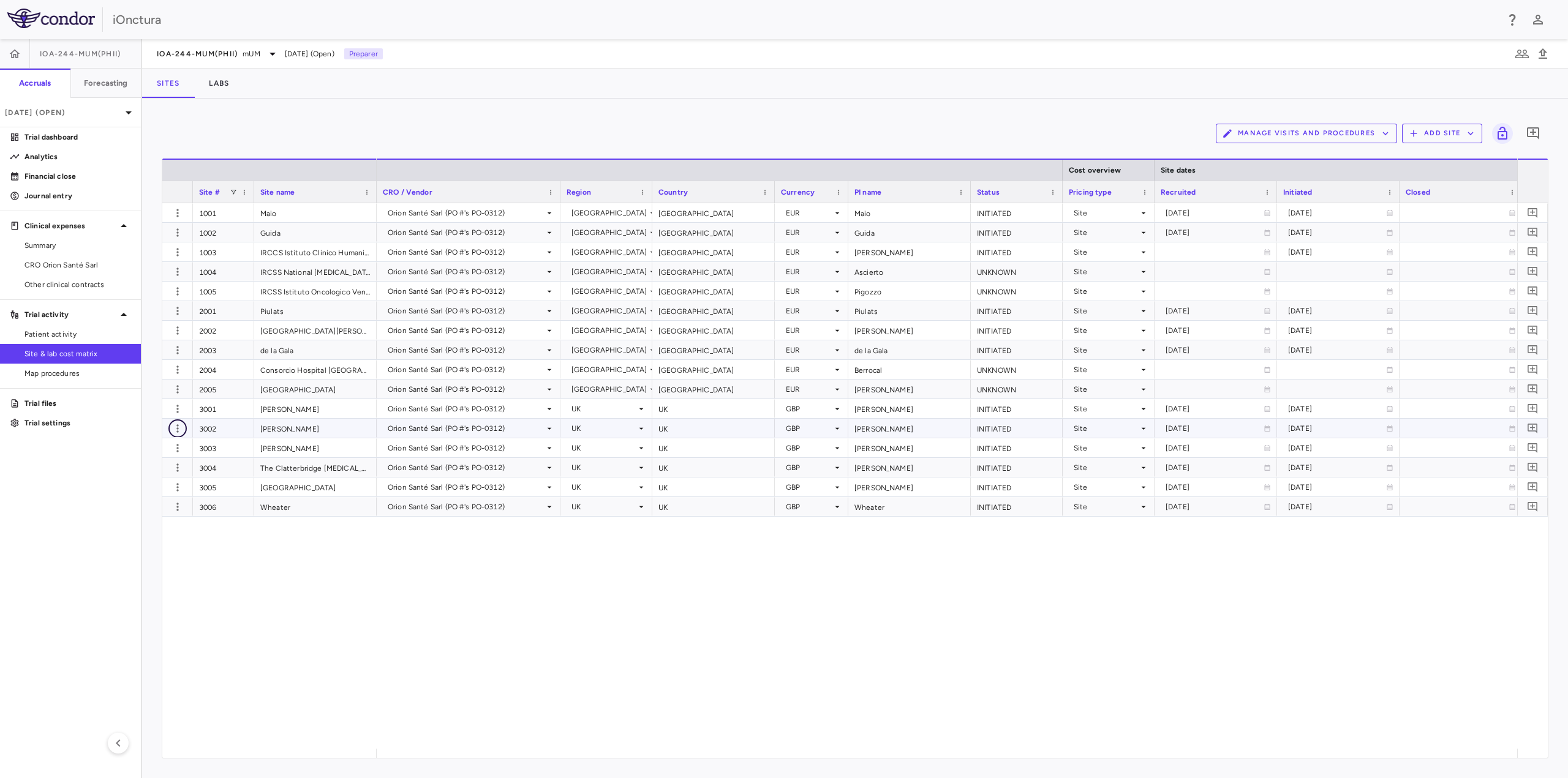
click at [178, 431] on icon "button" at bounding box center [177, 428] width 2 height 8
click at [131, 472] on div "Edit site" at bounding box center [130, 476] width 114 height 22
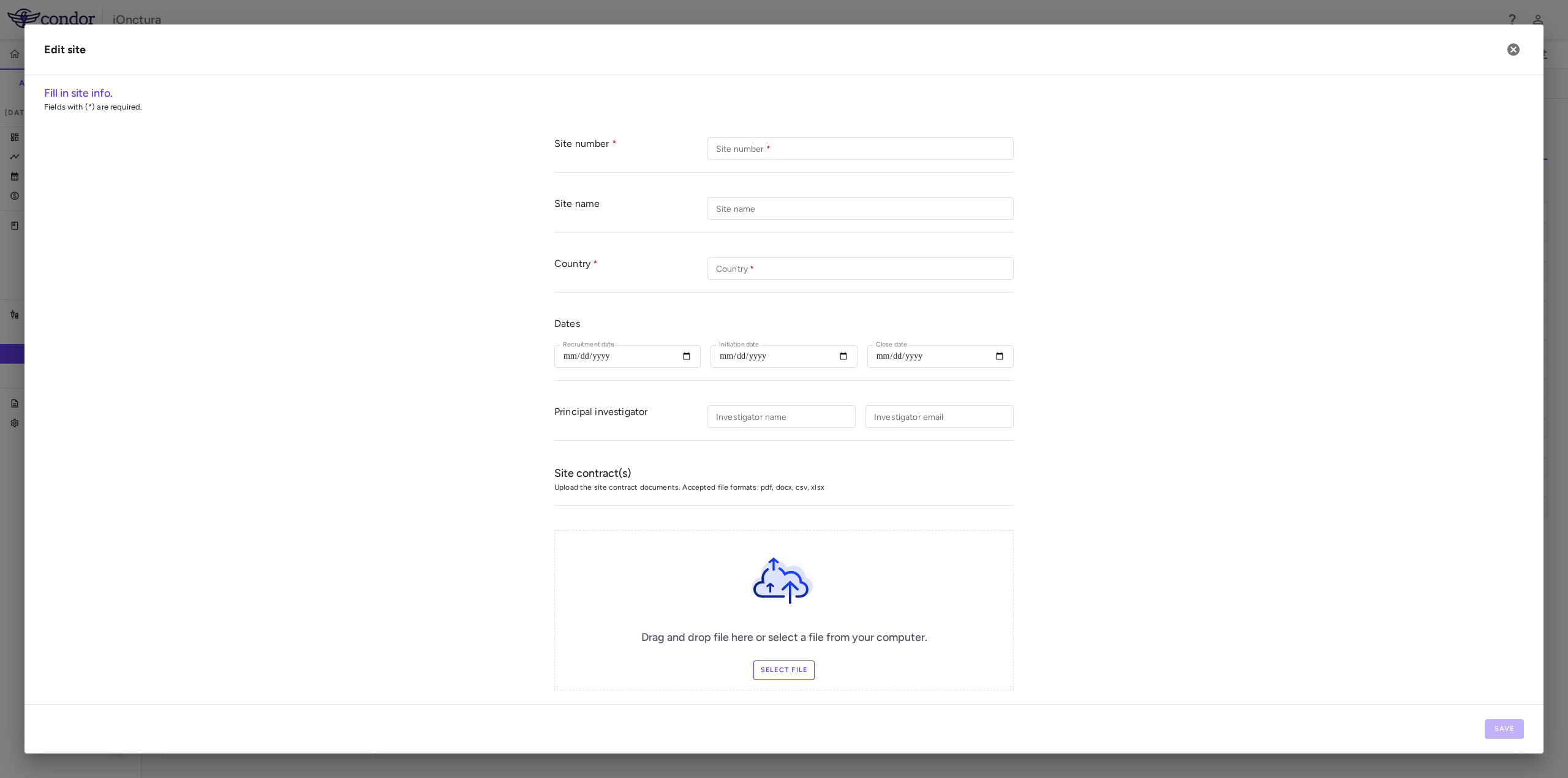
type input "****"
type input "*****"
type input "**"
type input "**********"
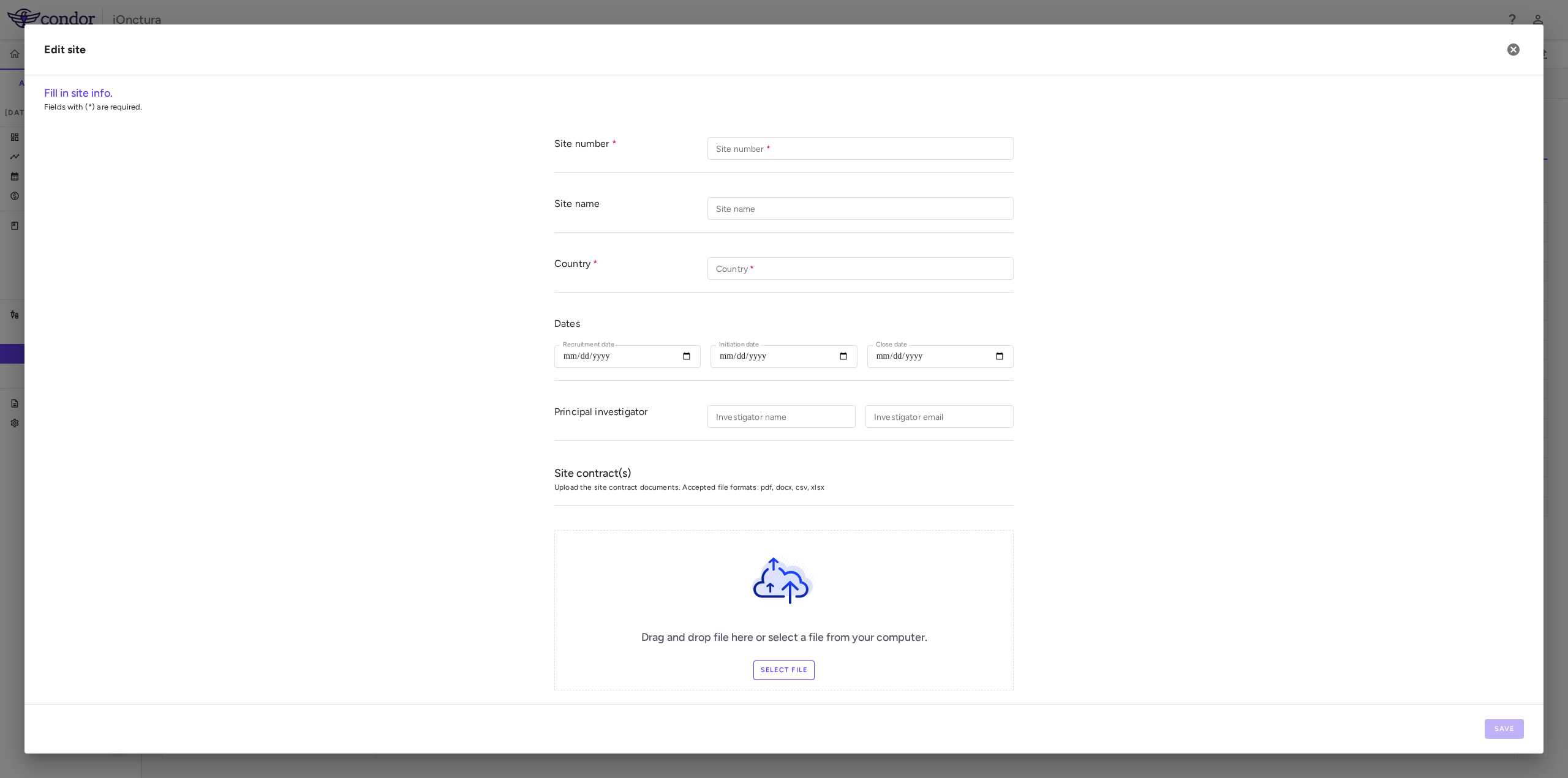
type input "*****"
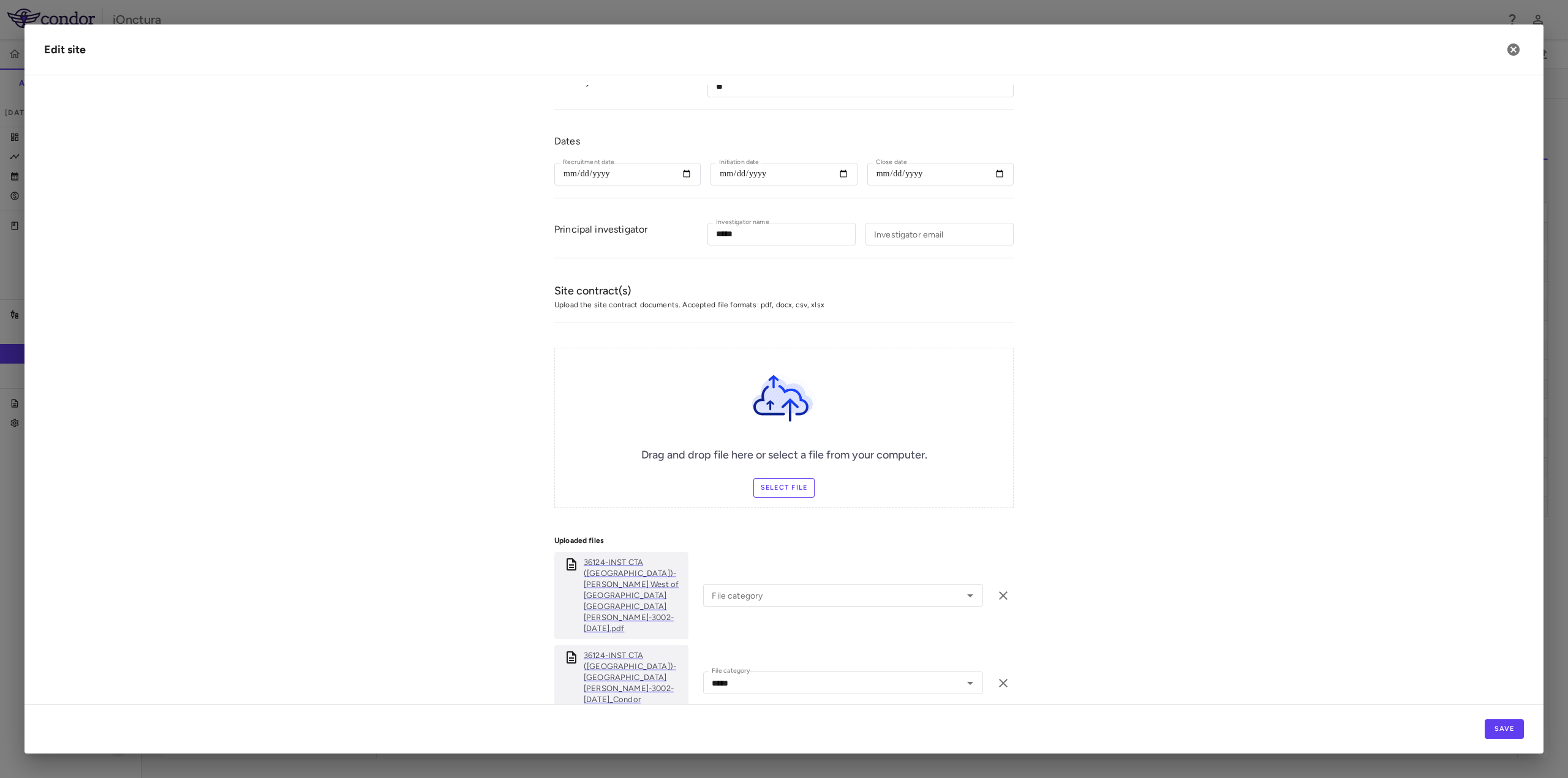
scroll to position [251, 0]
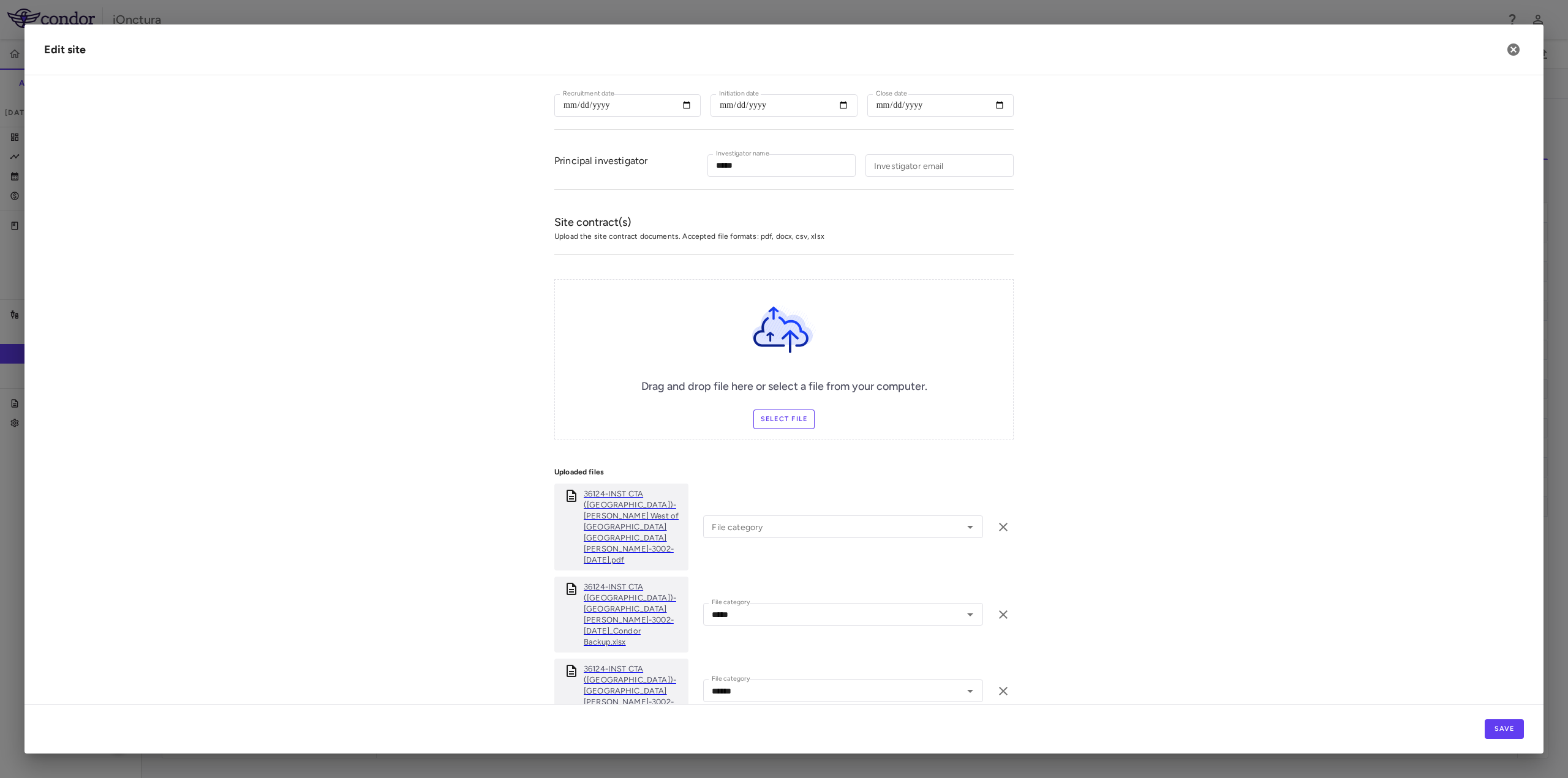
click at [612, 581] on p "36124-INST CTA ([GEOGRAPHIC_DATA])-[GEOGRAPHIC_DATA][PERSON_NAME]-3002-[DATE]_C…" at bounding box center [633, 614] width 100 height 66
click at [1514, 47] on icon "button" at bounding box center [1514, 50] width 15 height 15
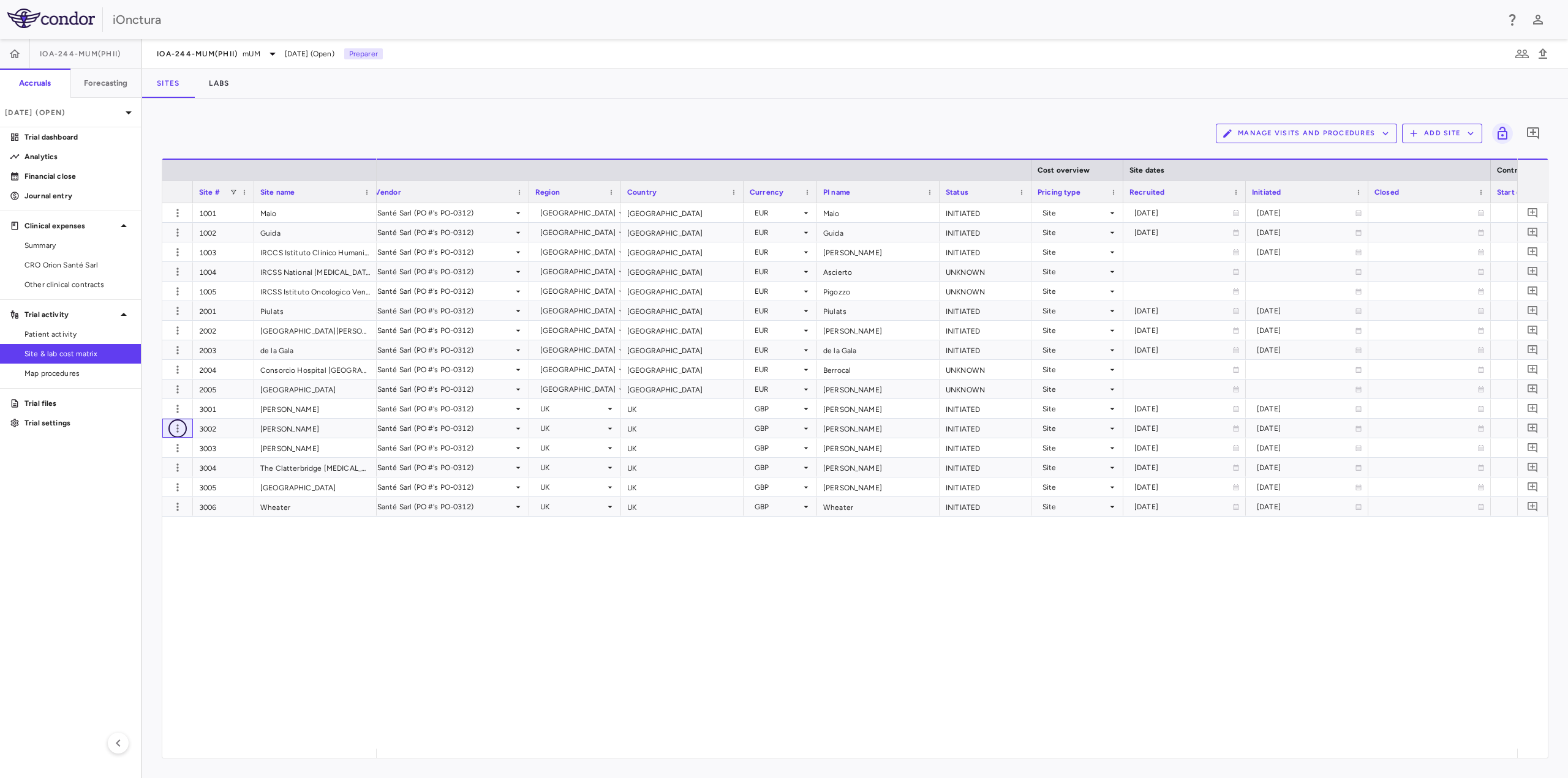
scroll to position [0, 0]
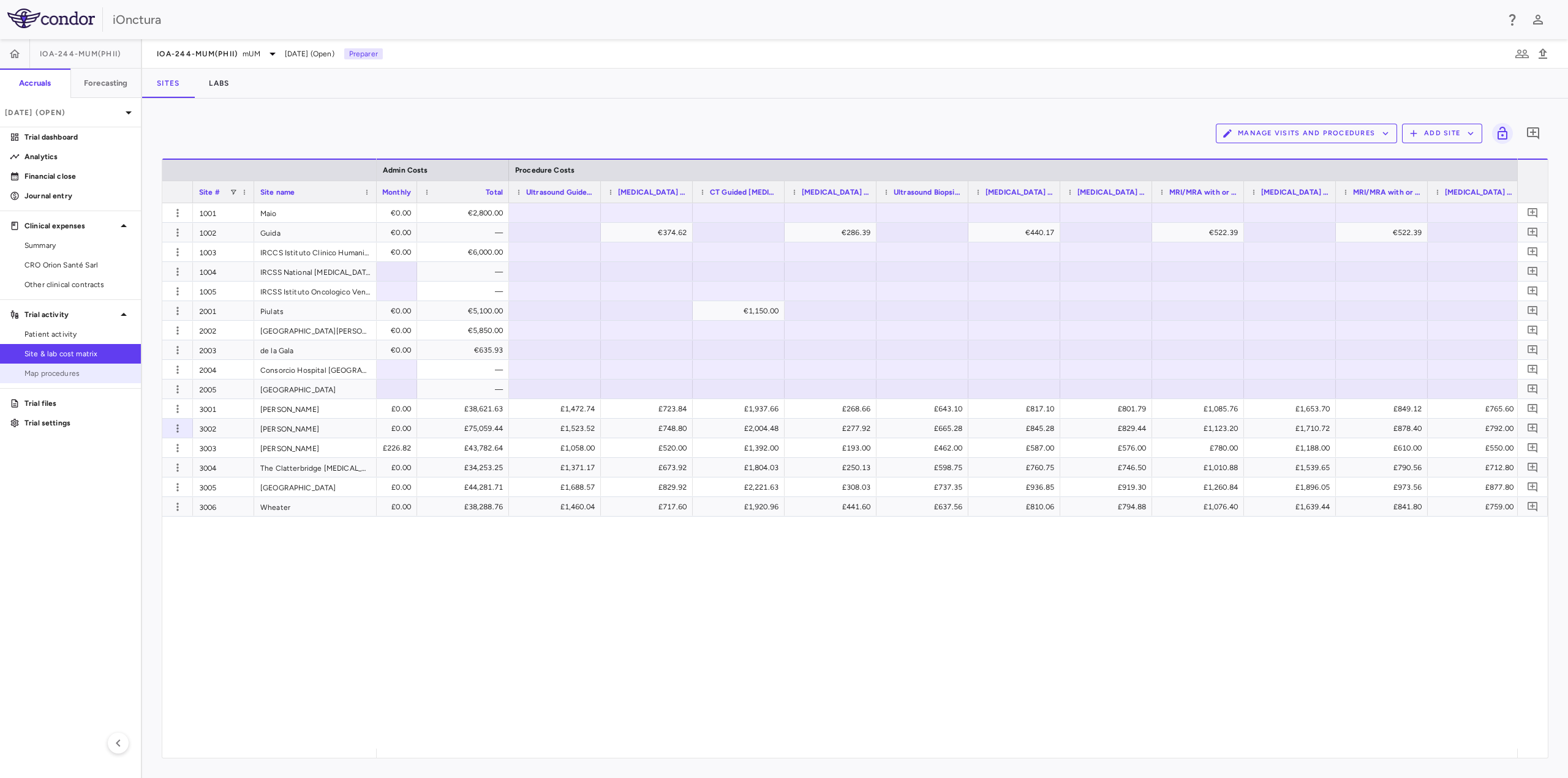
click at [67, 376] on span "Map procedures" at bounding box center [78, 373] width 106 height 11
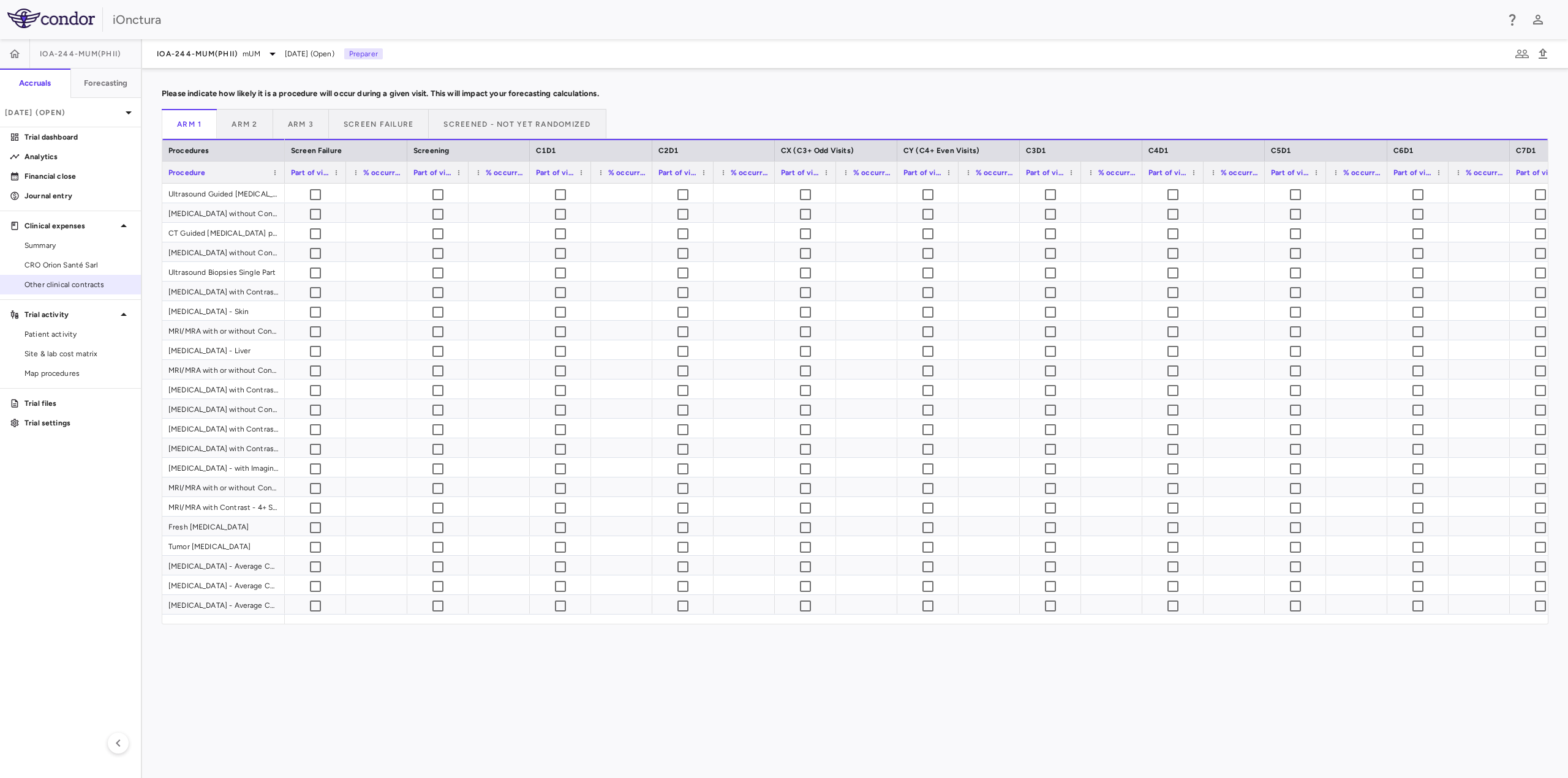
click at [58, 282] on span "Other clinical contracts" at bounding box center [78, 284] width 106 height 11
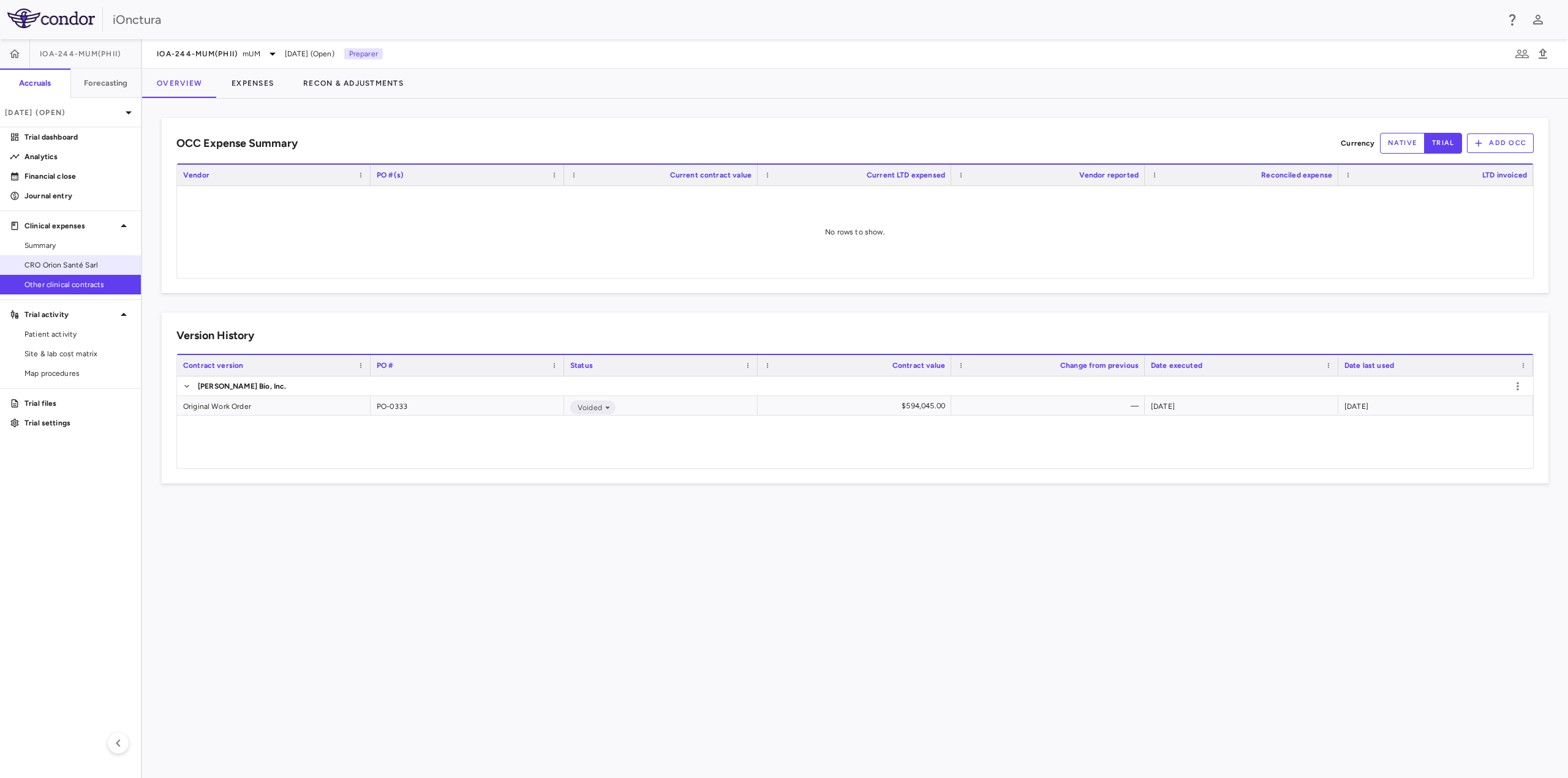
click at [58, 272] on link "CRO Orion Santé Sarl" at bounding box center [70, 265] width 141 height 18
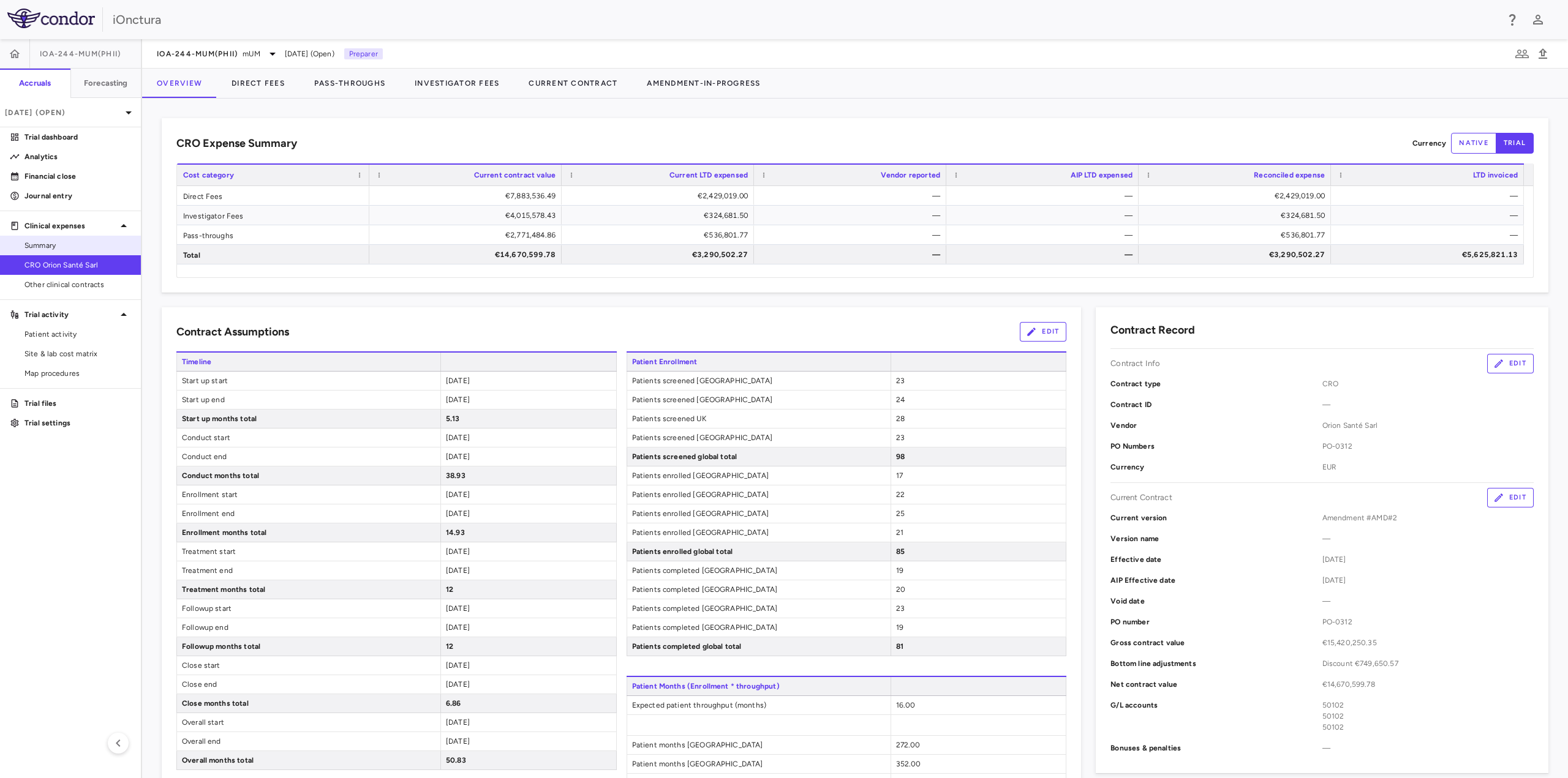
click at [58, 250] on span "Summary" at bounding box center [78, 246] width 106 height 11
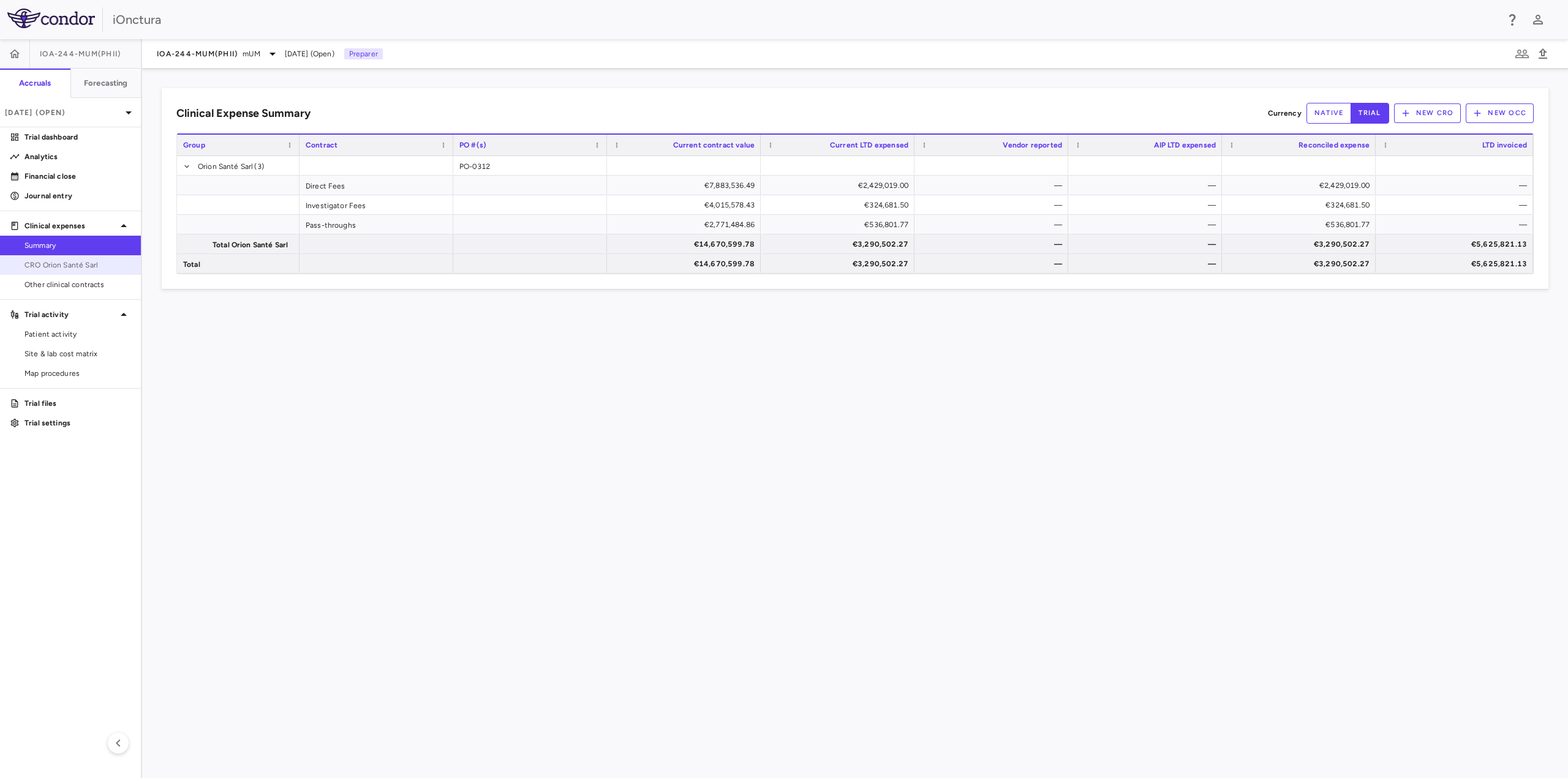
click at [58, 261] on span "CRO Orion Santé Sarl" at bounding box center [78, 265] width 106 height 11
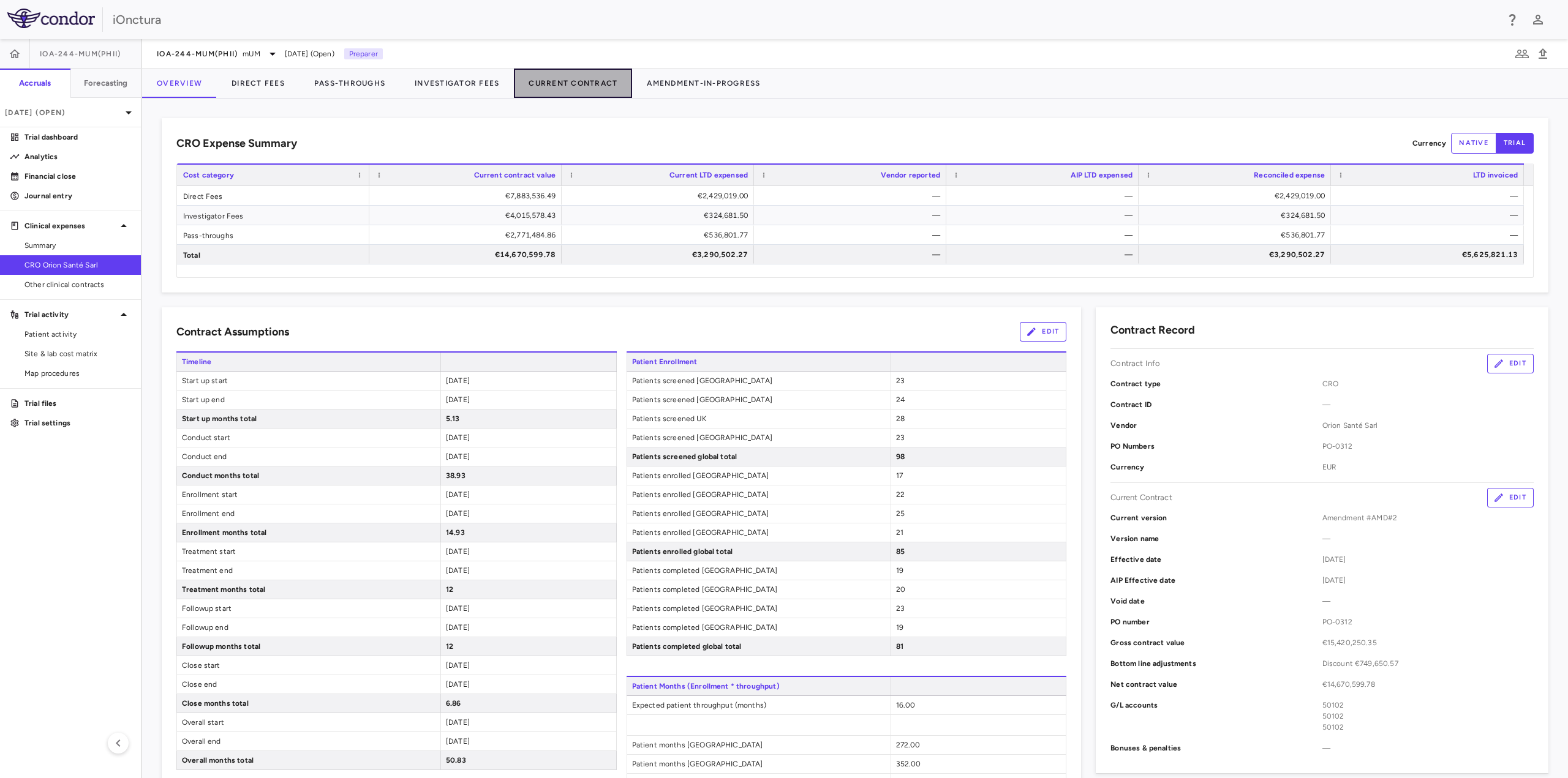
click at [572, 90] on button "Current Contract" at bounding box center [573, 84] width 118 height 29
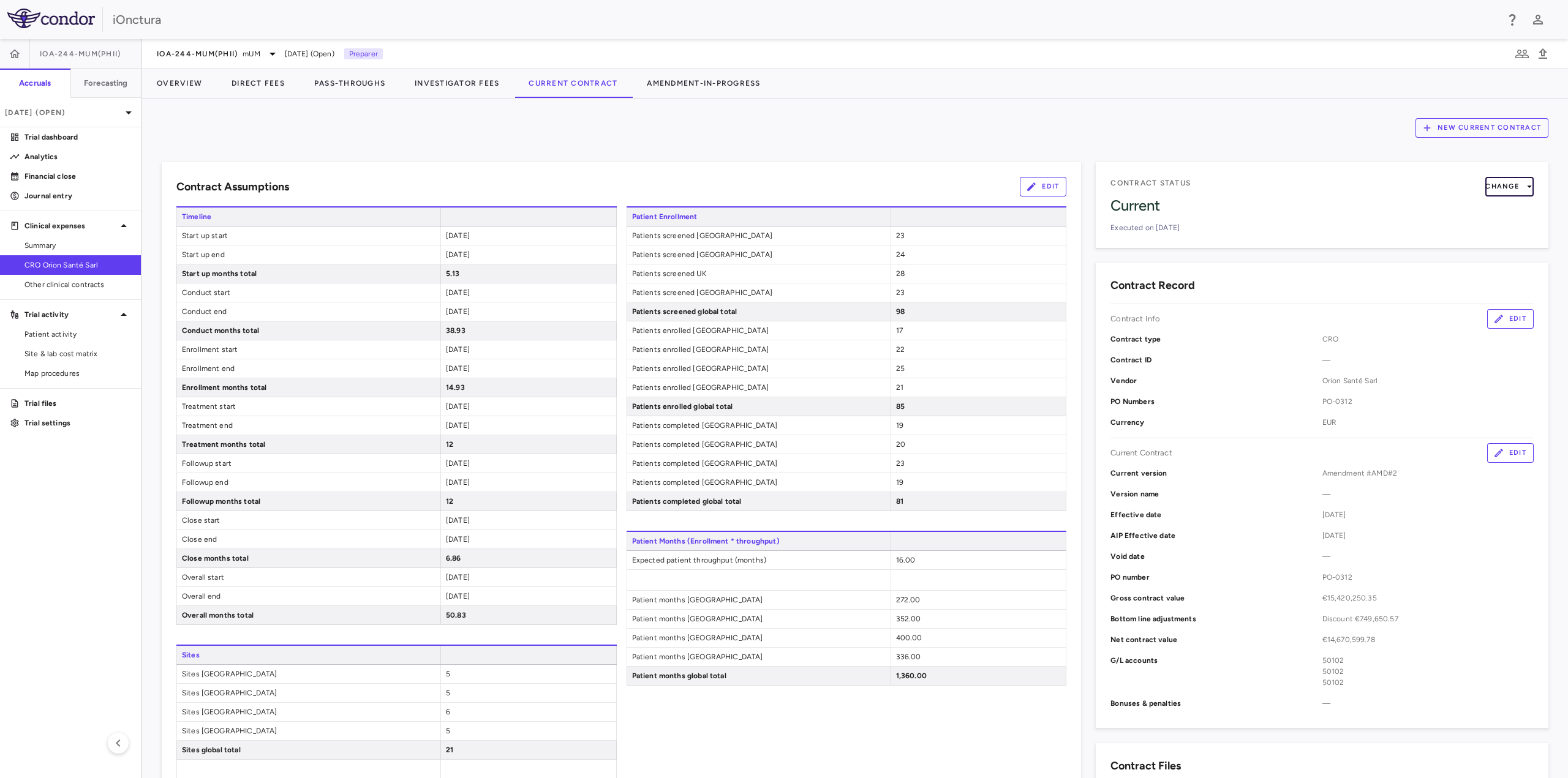
click at [1524, 188] on icon "button" at bounding box center [1529, 187] width 11 height 11
click at [1520, 187] on div at bounding box center [784, 389] width 1568 height 778
click at [691, 86] on button "Amendment-In-Progress" at bounding box center [703, 84] width 143 height 29
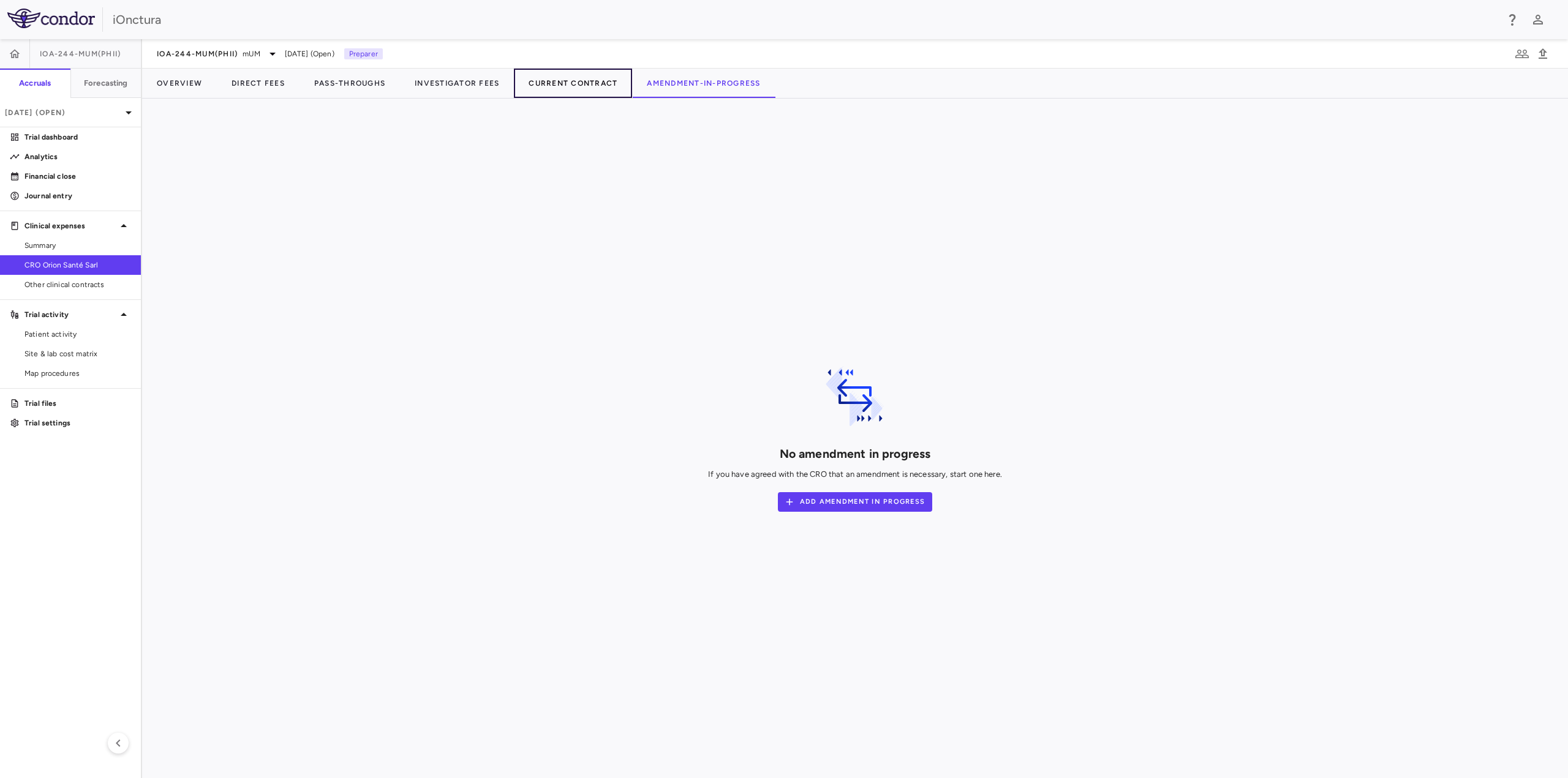
click at [526, 71] on button "Current Contract" at bounding box center [573, 84] width 118 height 29
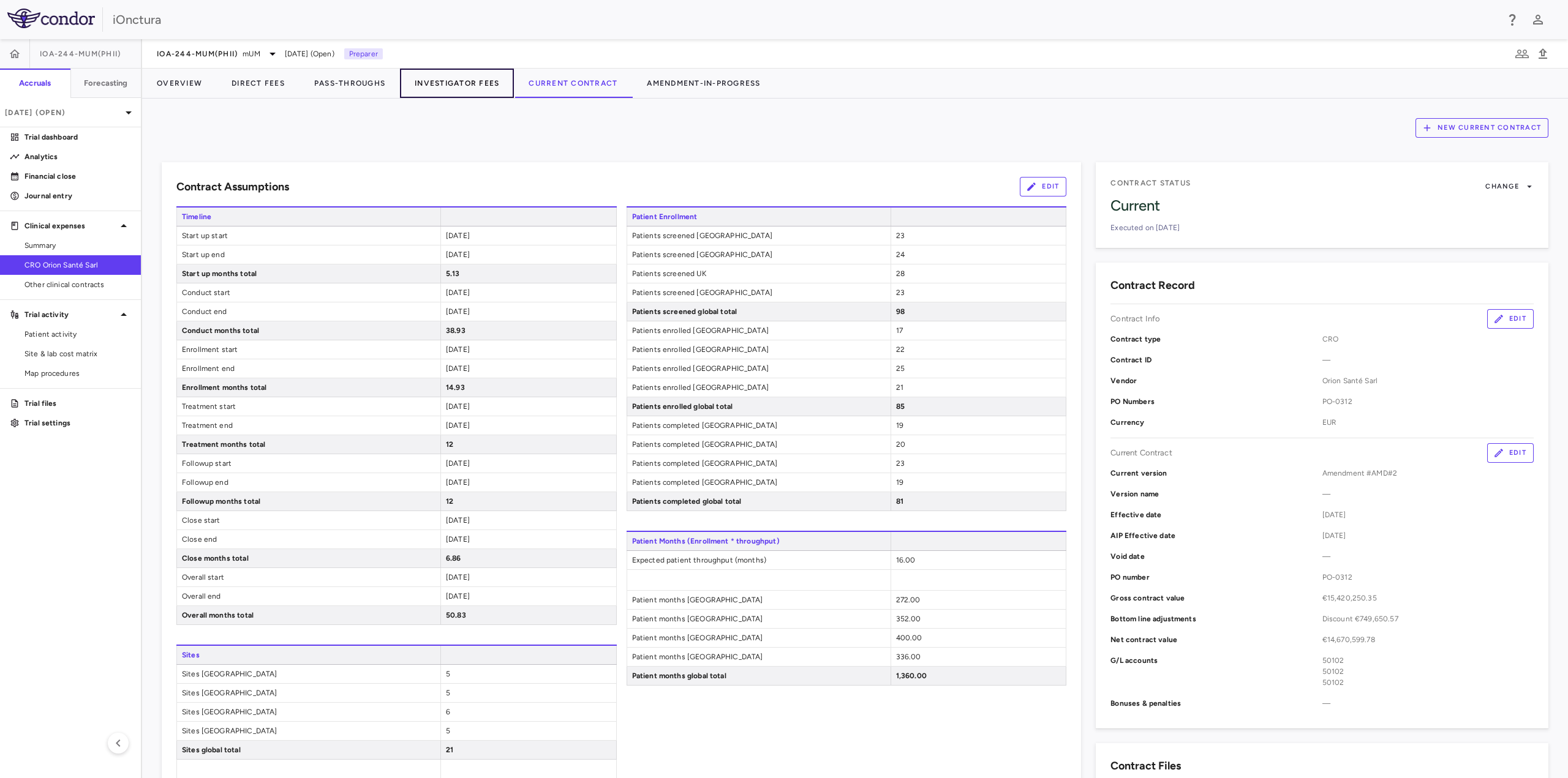
click at [487, 82] on button "Investigator Fees" at bounding box center [457, 84] width 114 height 29
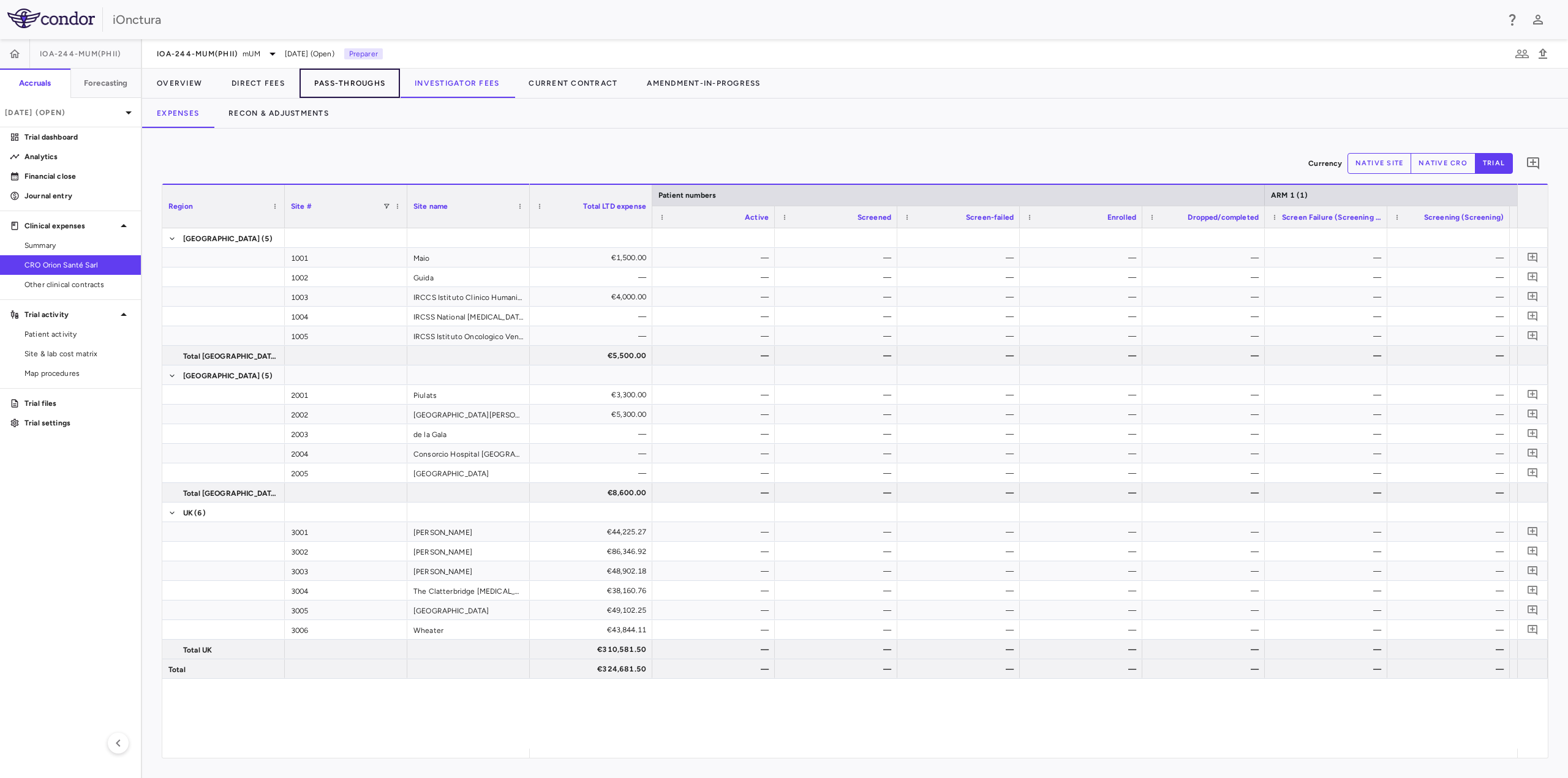
click at [347, 86] on button "Pass-Throughs" at bounding box center [350, 84] width 100 height 29
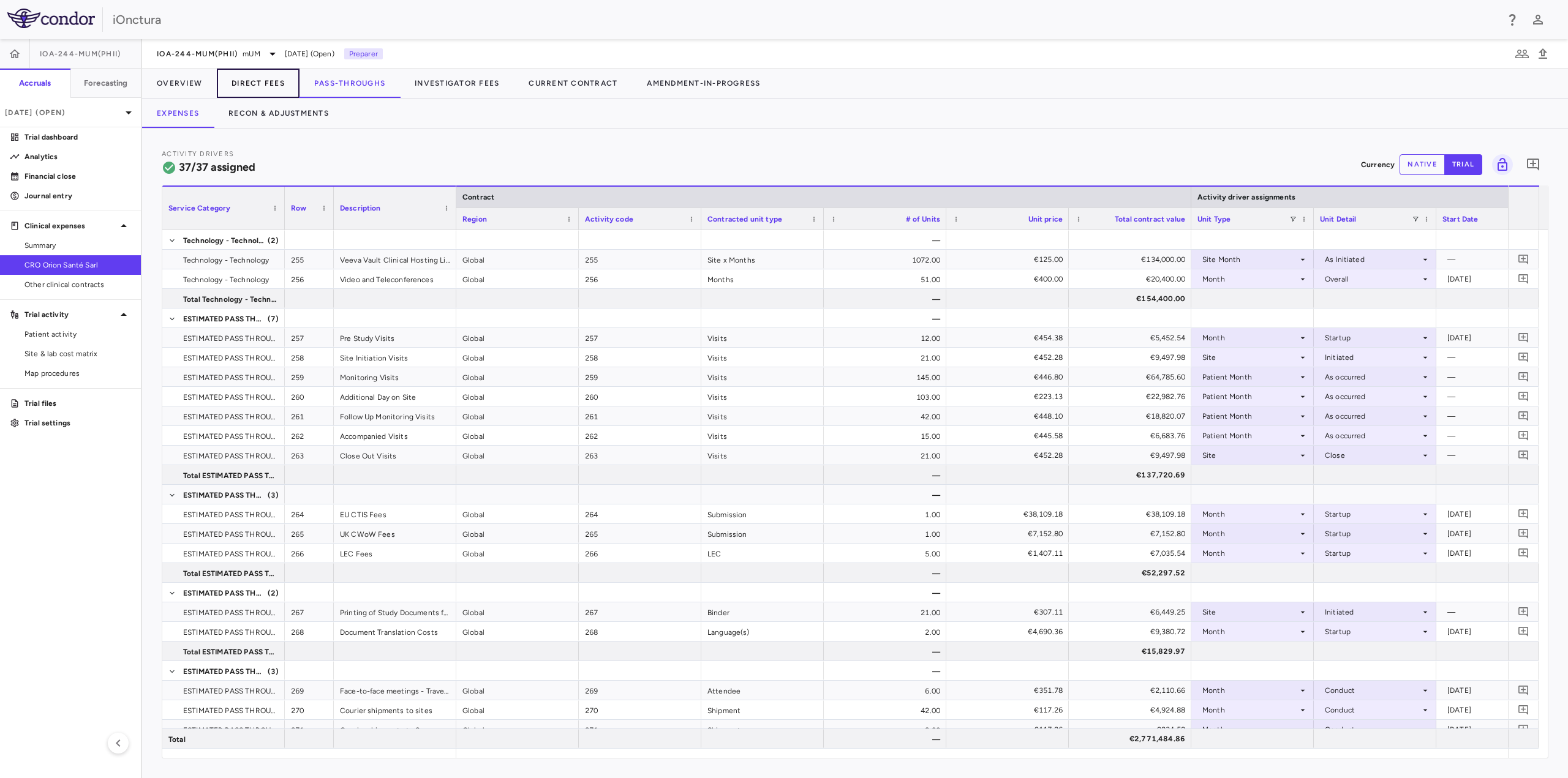
click at [273, 93] on button "Direct Fees" at bounding box center [258, 84] width 83 height 29
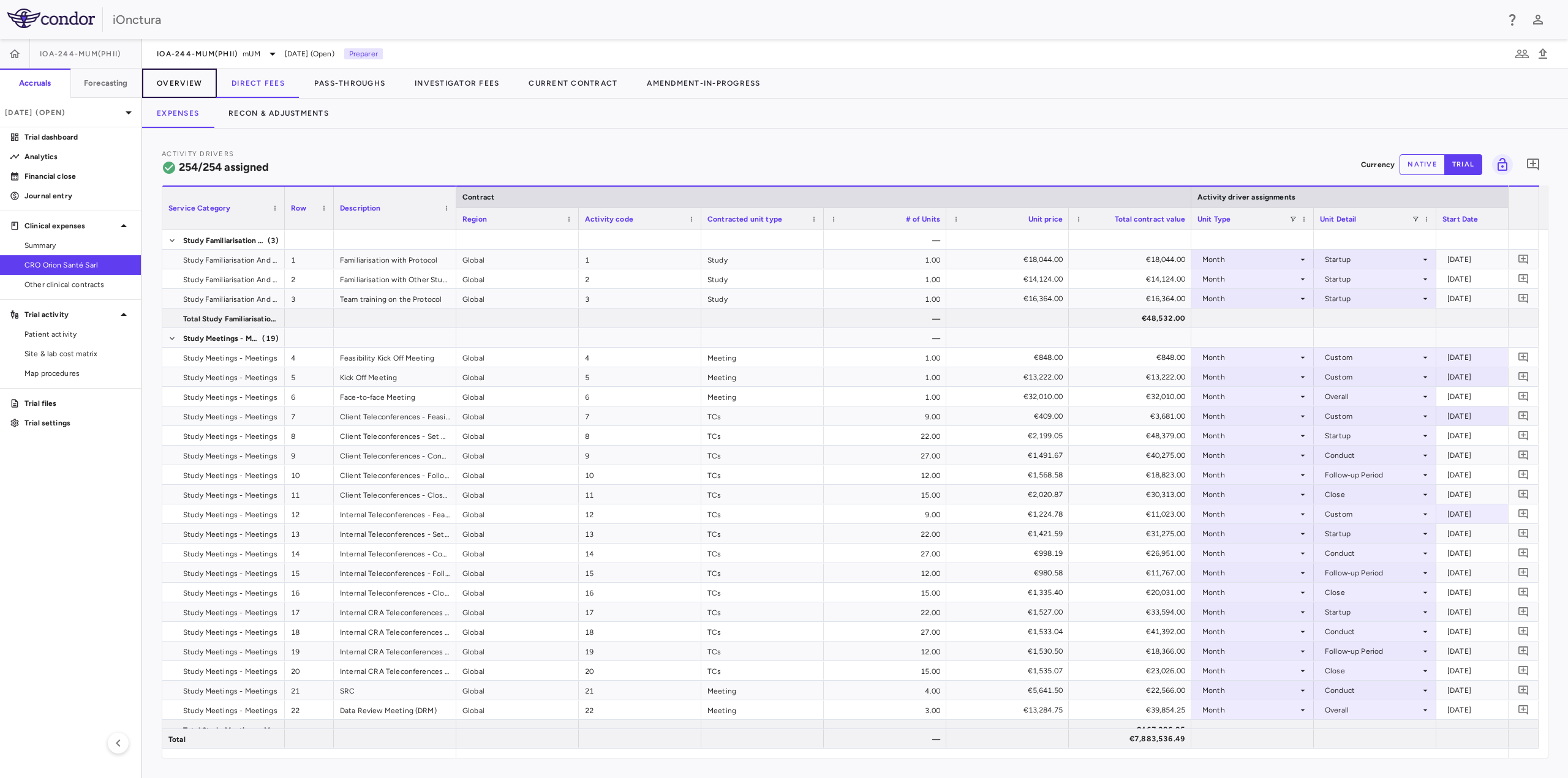
click at [187, 88] on button "Overview" at bounding box center [179, 84] width 75 height 29
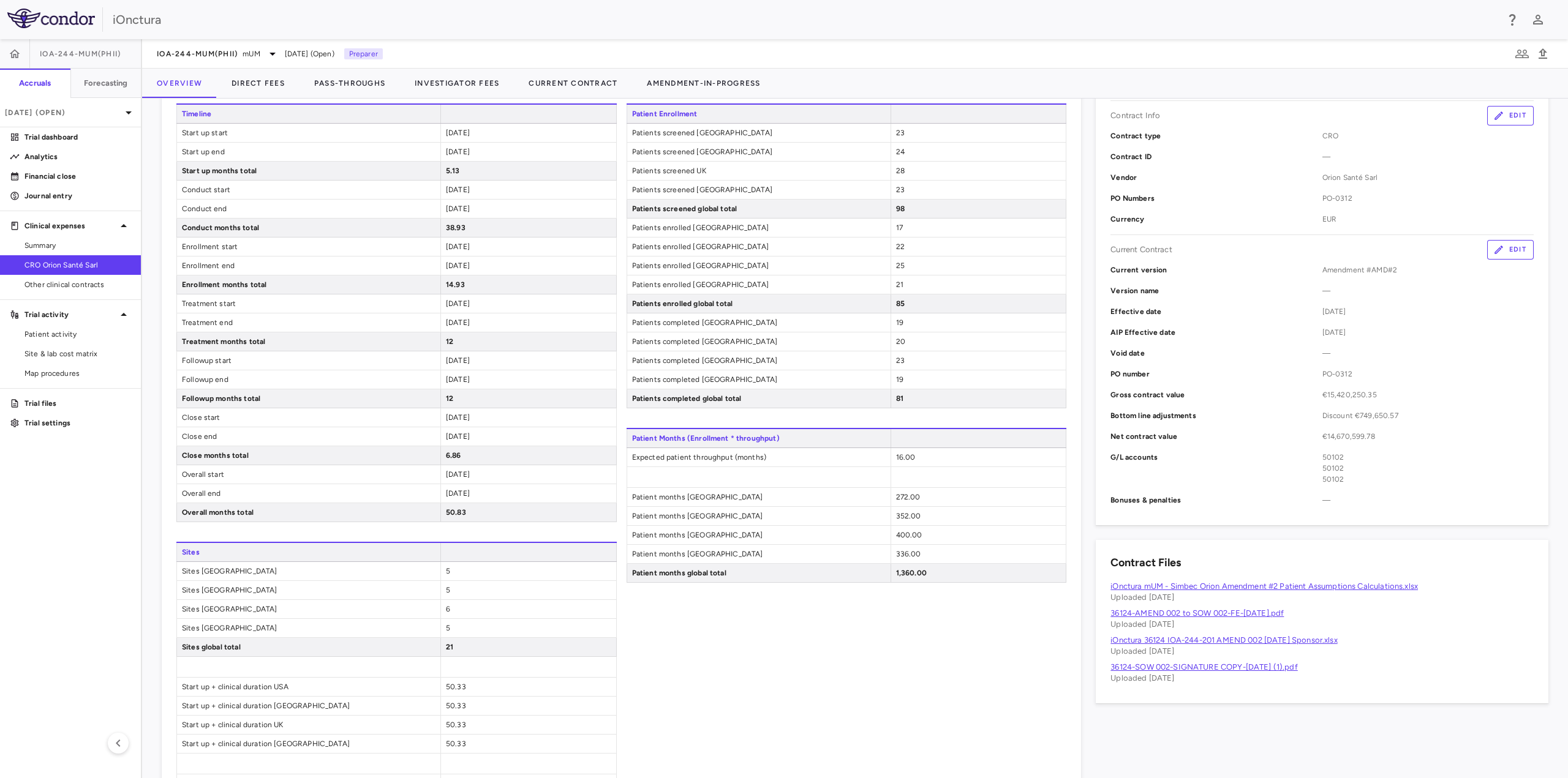
scroll to position [367, 0]
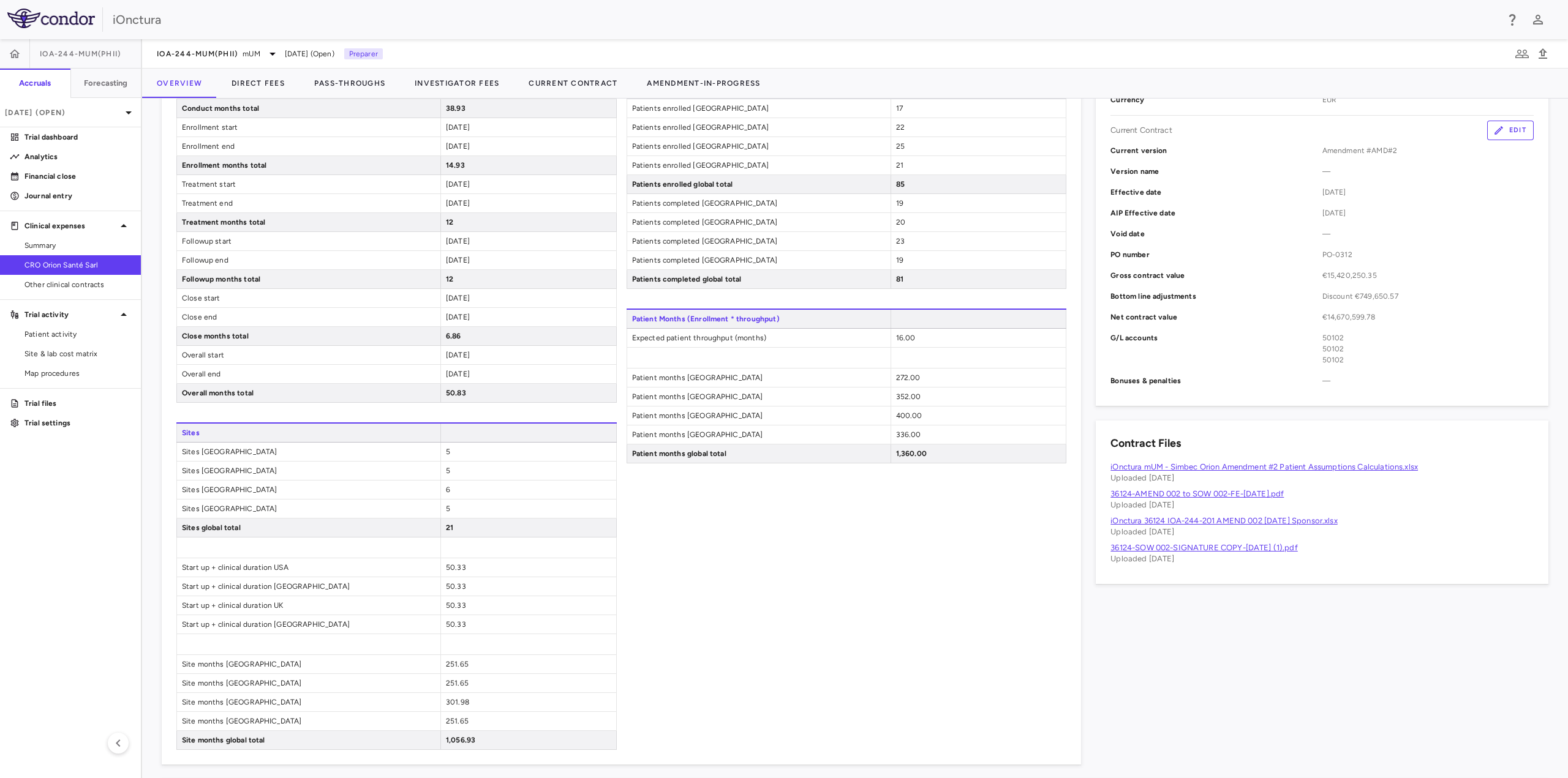
click at [450, 556] on span at bounding box center [528, 548] width 176 height 20
click at [450, 563] on span "50.33" at bounding box center [456, 567] width 20 height 9
click at [596, 565] on div "50.33" at bounding box center [528, 567] width 176 height 18
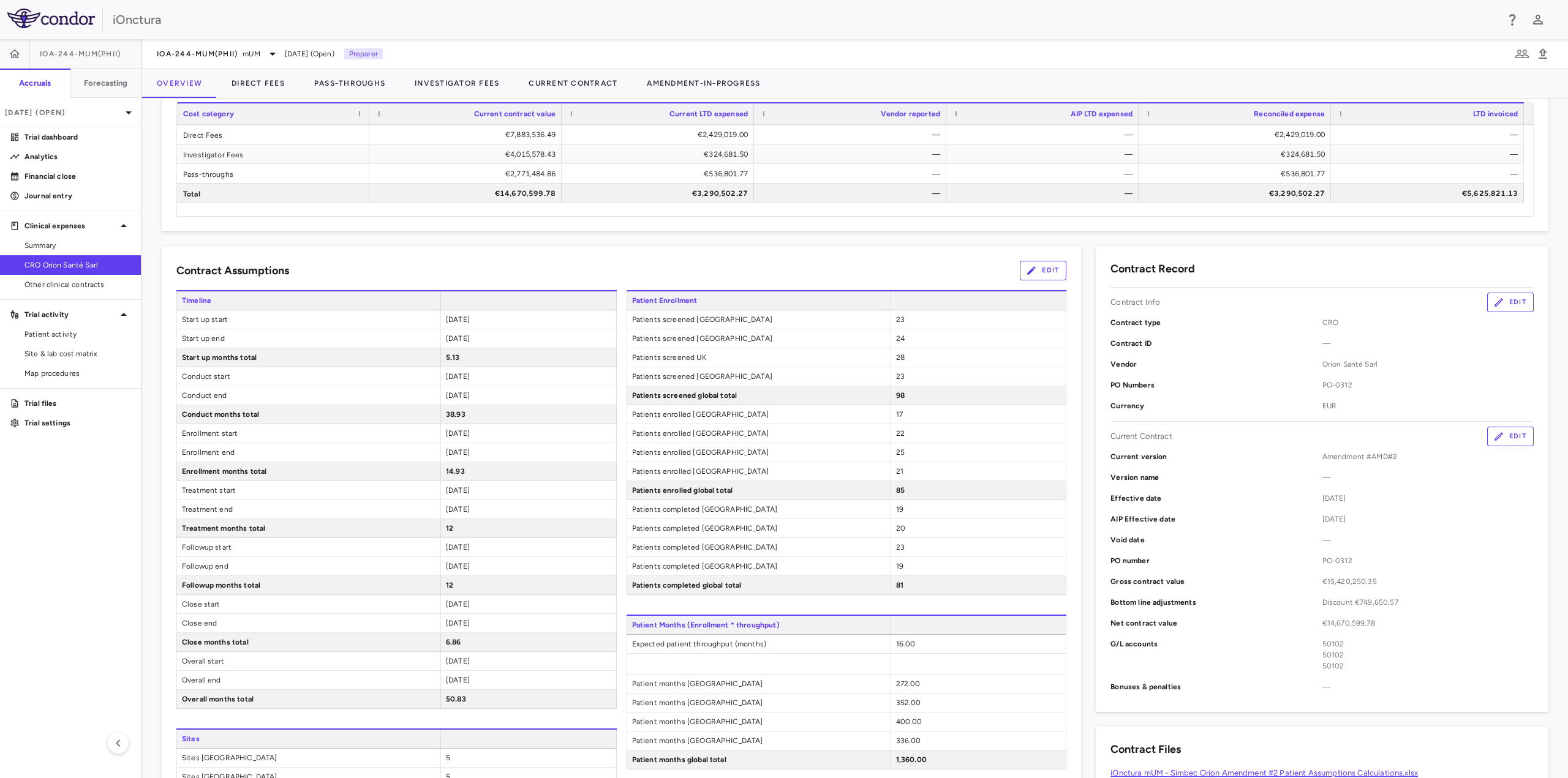
scroll to position [0, 0]
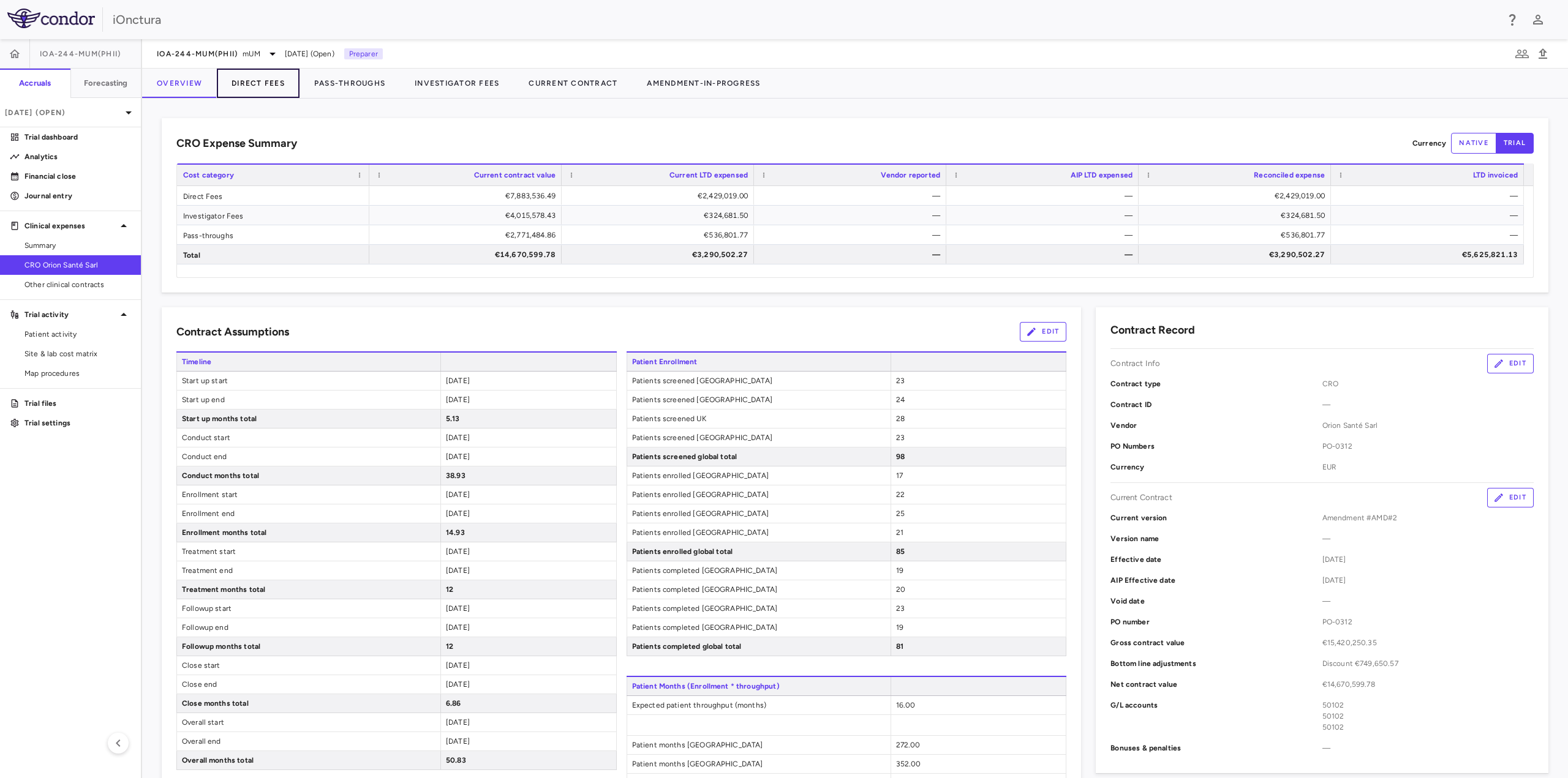
click at [271, 92] on button "Direct Fees" at bounding box center [258, 84] width 83 height 29
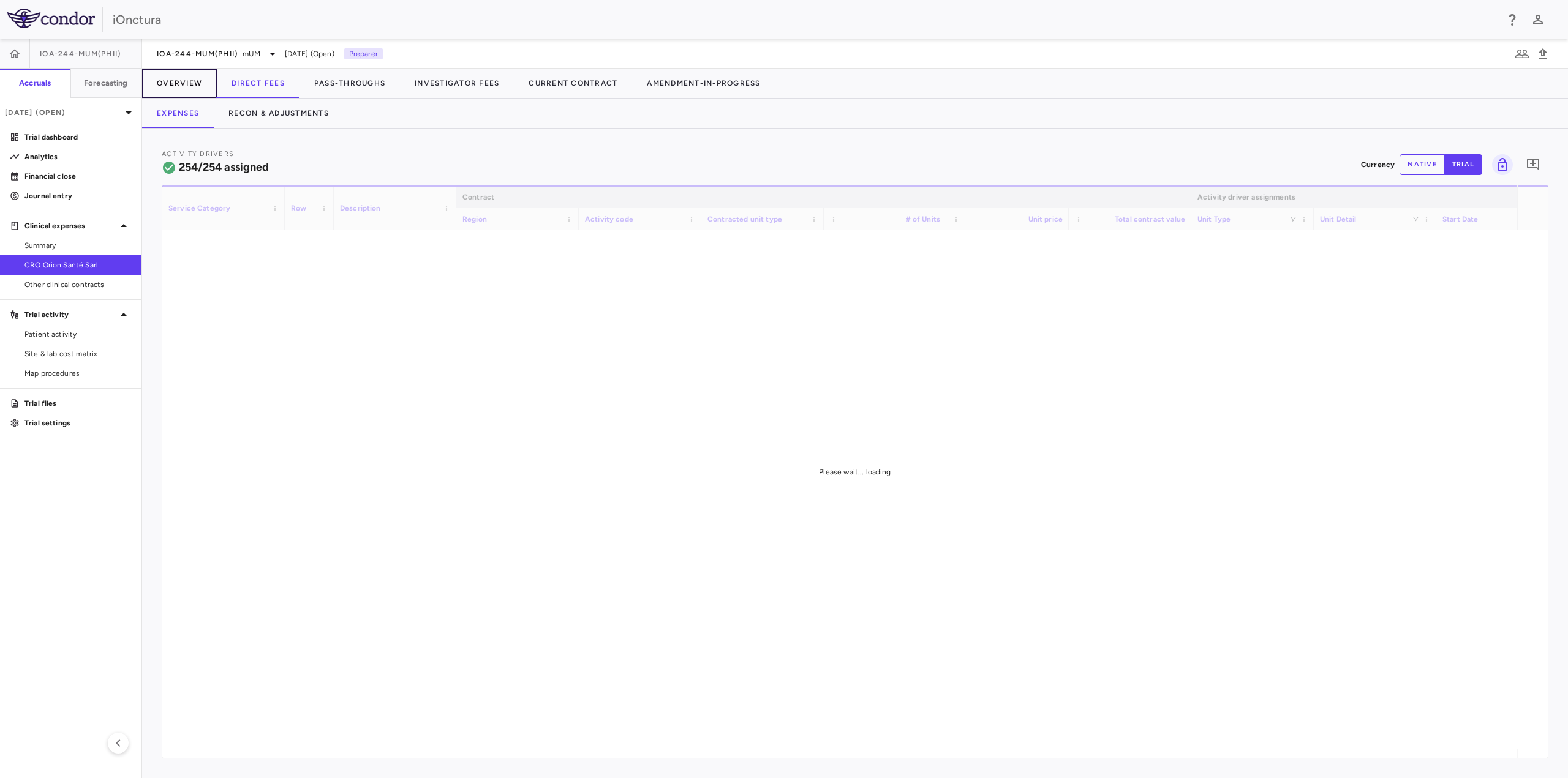
click at [194, 87] on button "Overview" at bounding box center [179, 84] width 75 height 29
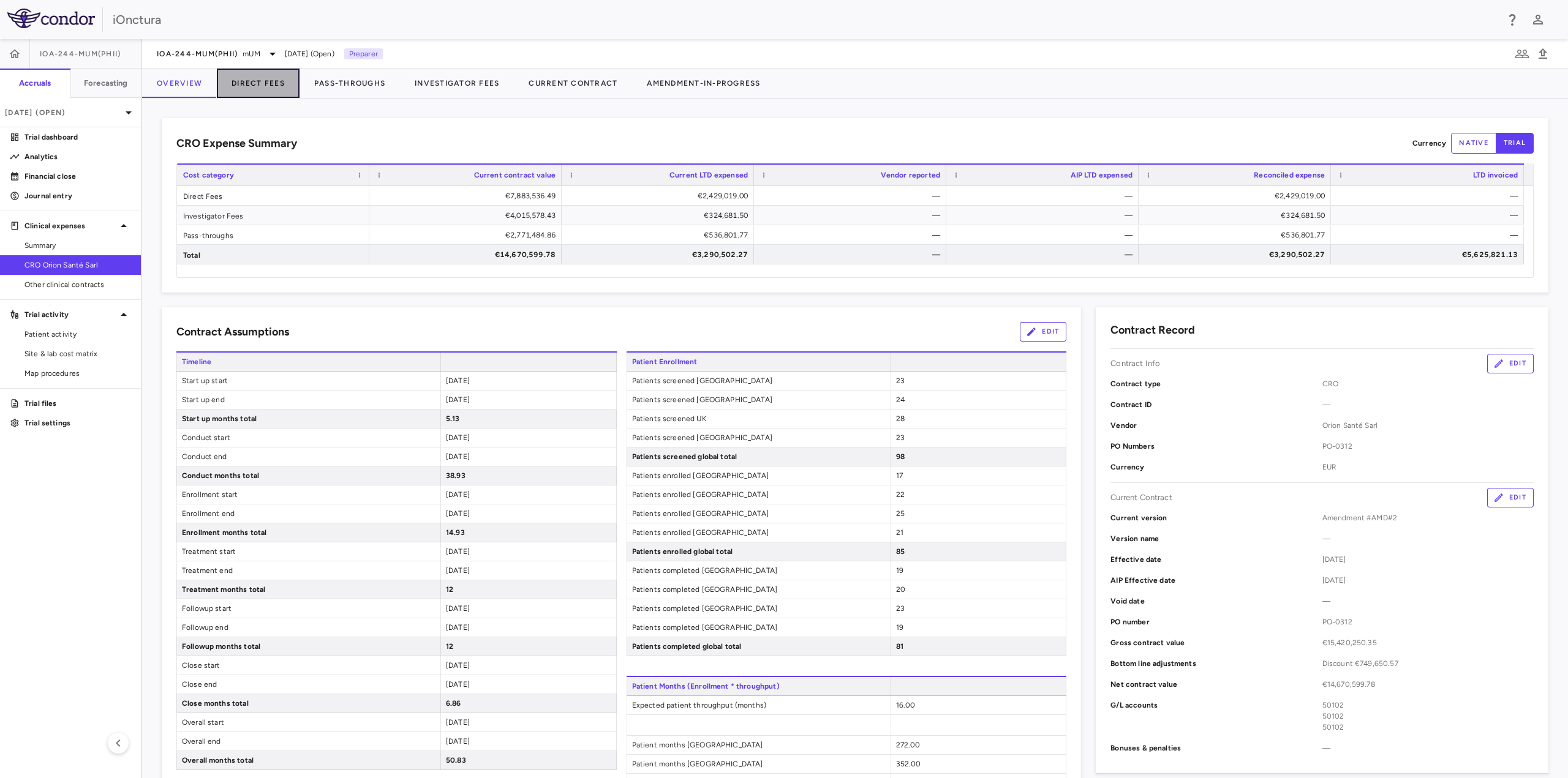
click at [280, 87] on button "Direct Fees" at bounding box center [258, 84] width 83 height 29
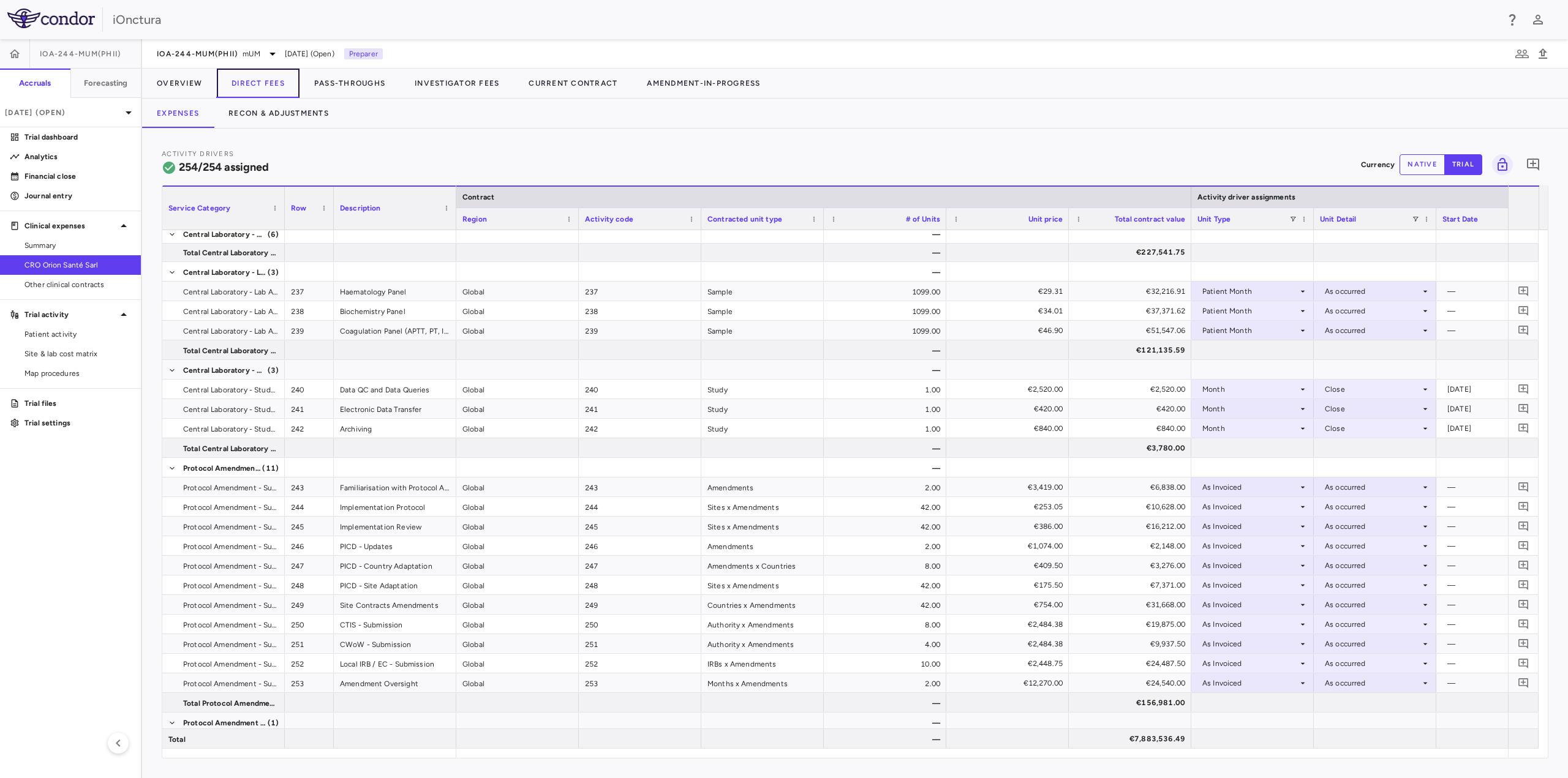
scroll to position [6926, 0]
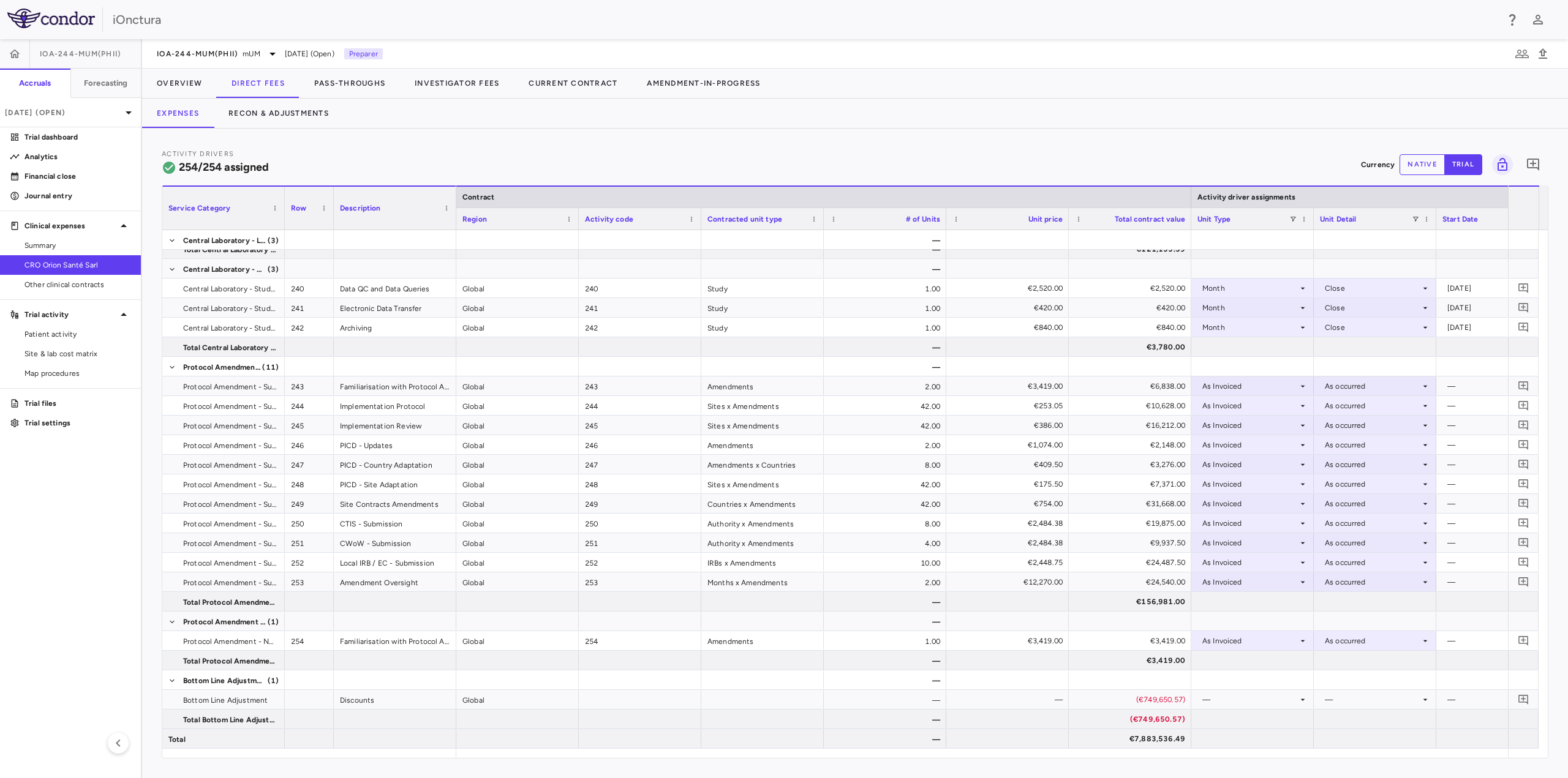
drag, startPoint x: 748, startPoint y: 764, endPoint x: 758, endPoint y: 766, distance: 10.2
click at [758, 766] on div "Activity Drivers 254/254 assigned Currency native trial 0 Service Category Drag…" at bounding box center [855, 453] width 1426 height 650
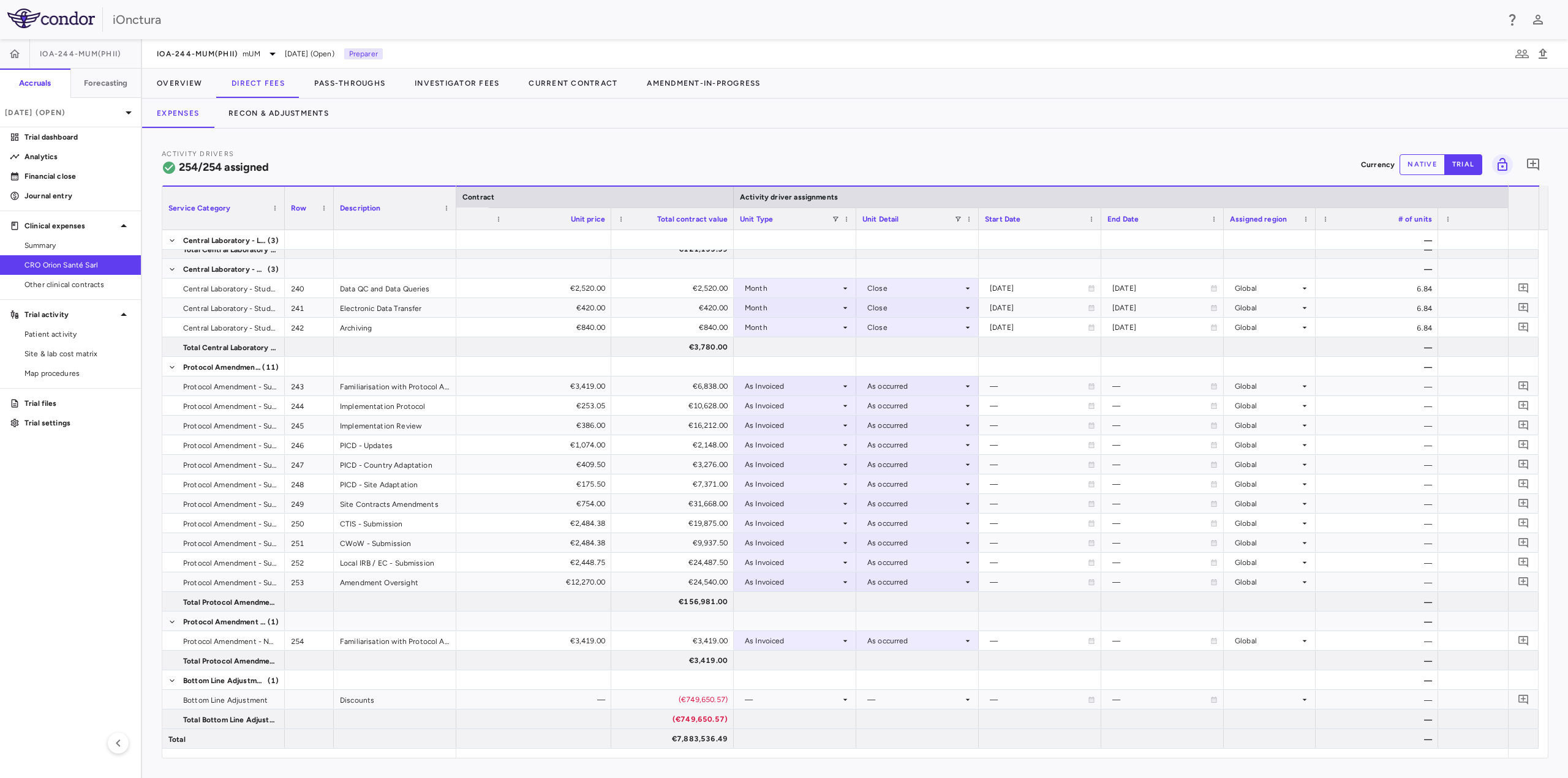
scroll to position [0, 760]
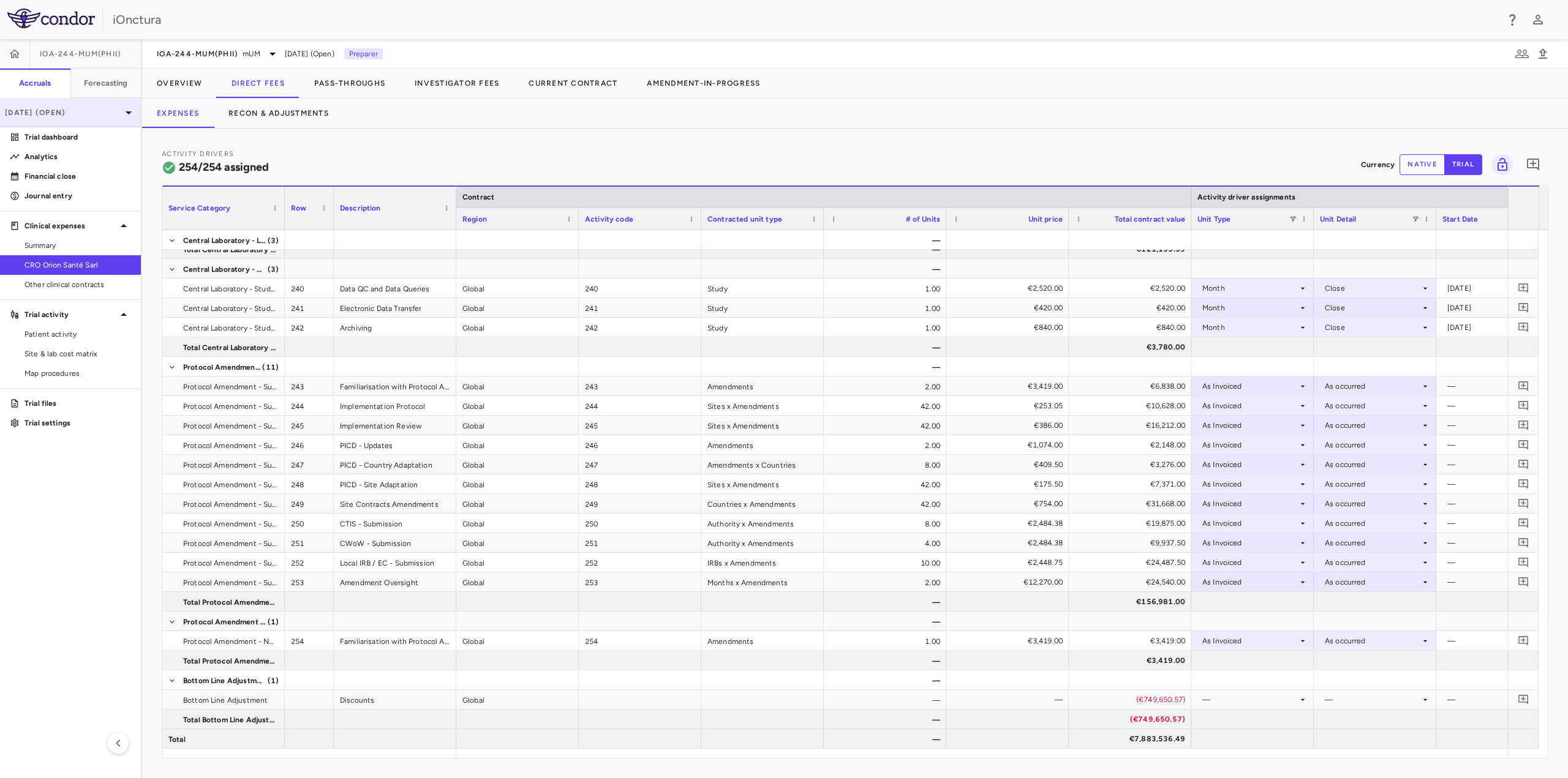
click at [111, 112] on p "Sep 2025 (Open)" at bounding box center [63, 112] width 116 height 11
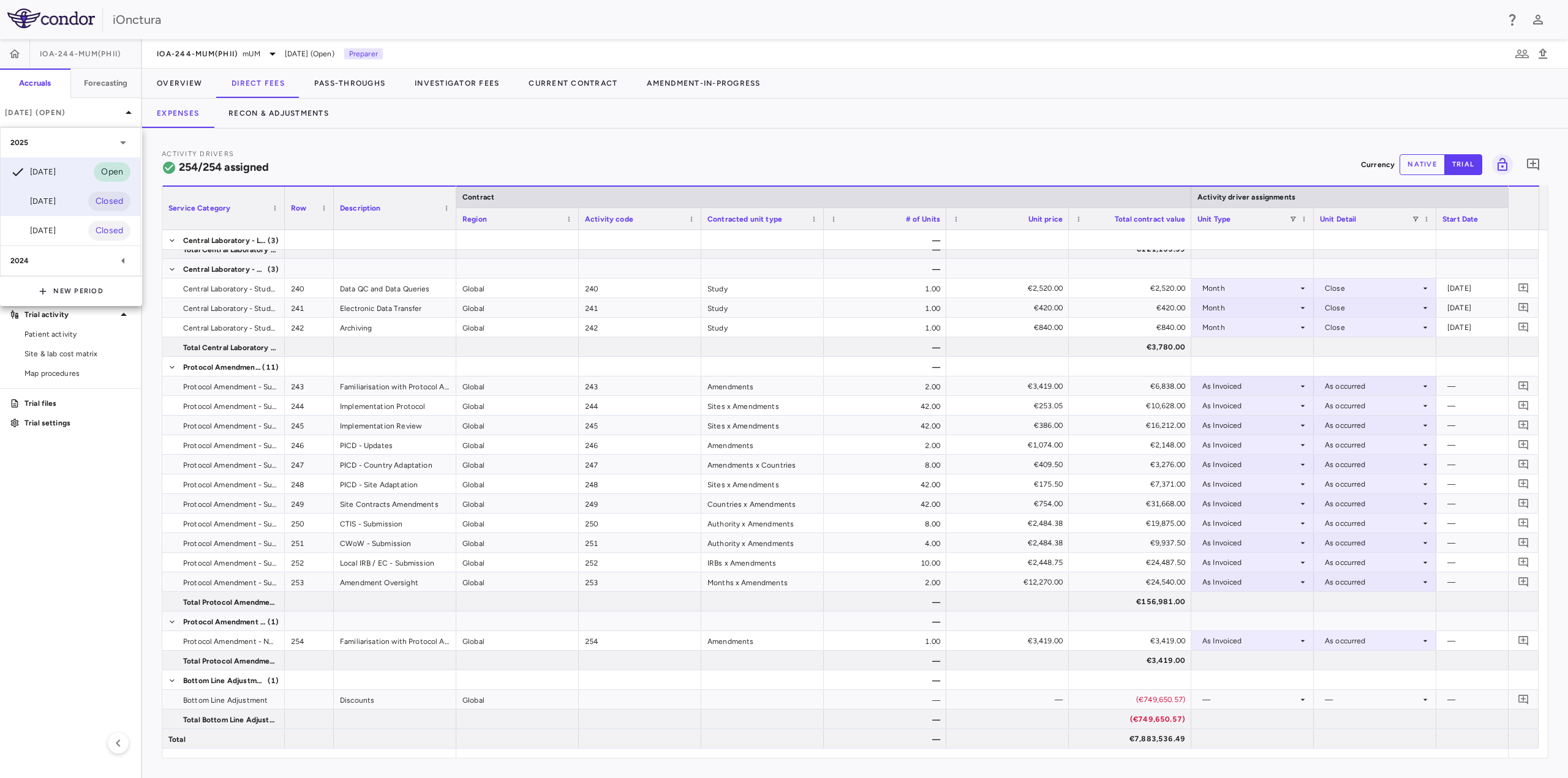
click at [63, 210] on div "Jun 2025 Closed" at bounding box center [70, 201] width 140 height 29
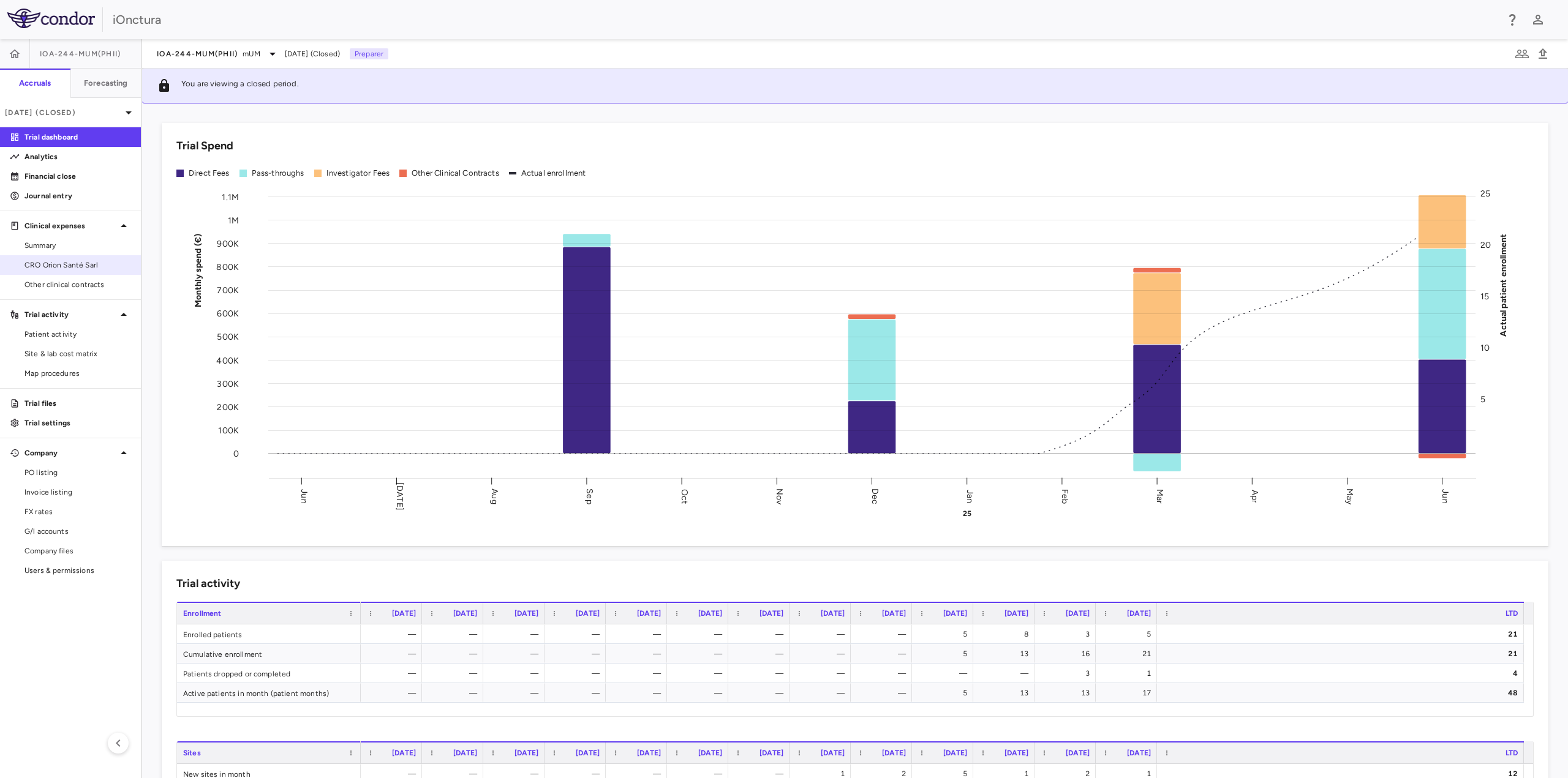
click at [62, 272] on link "CRO Orion Santé Sarl" at bounding box center [70, 265] width 141 height 18
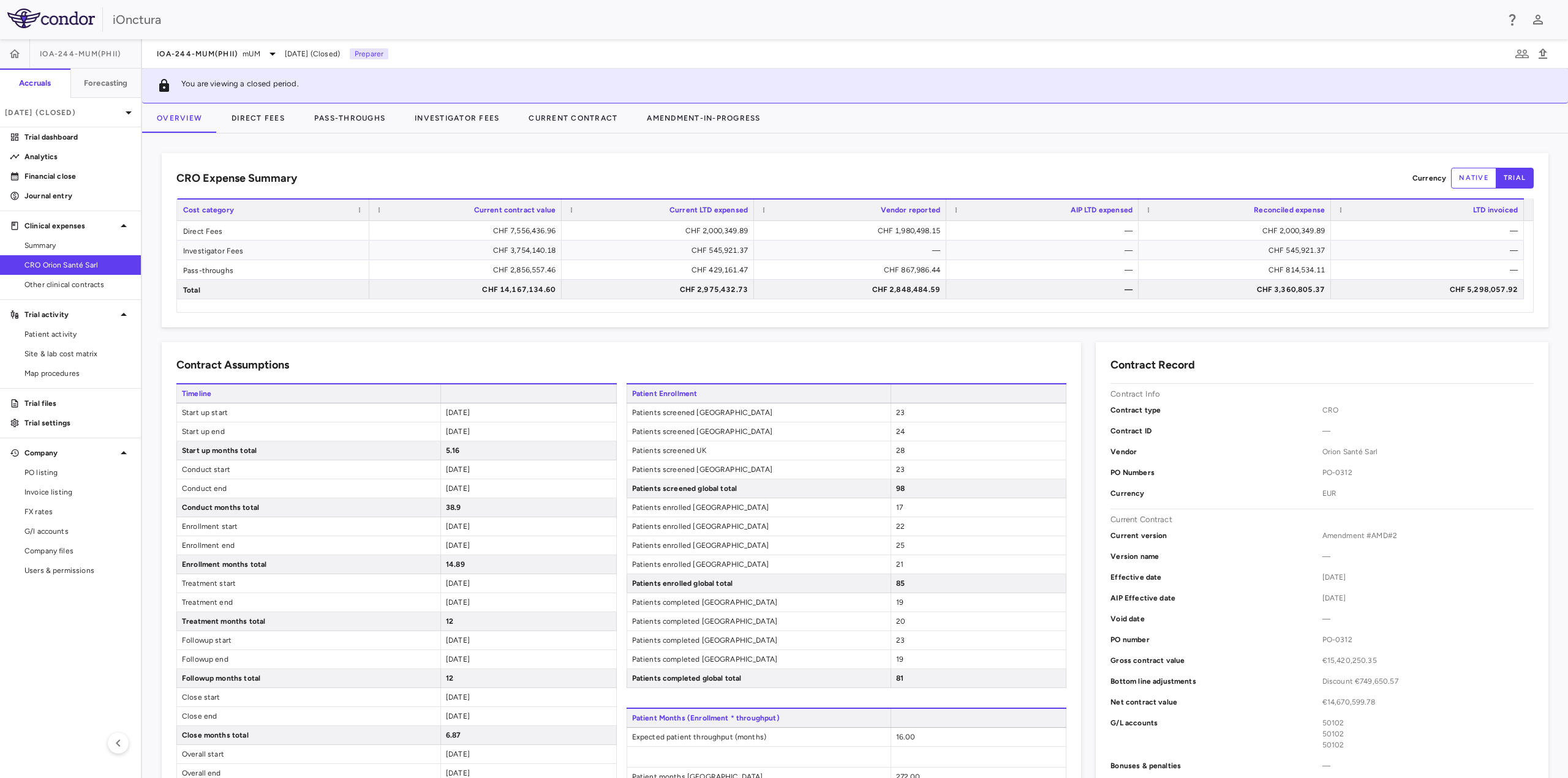
click at [1478, 182] on button "native" at bounding box center [1474, 178] width 46 height 21
click at [276, 119] on button "Direct Fees" at bounding box center [258, 118] width 83 height 29
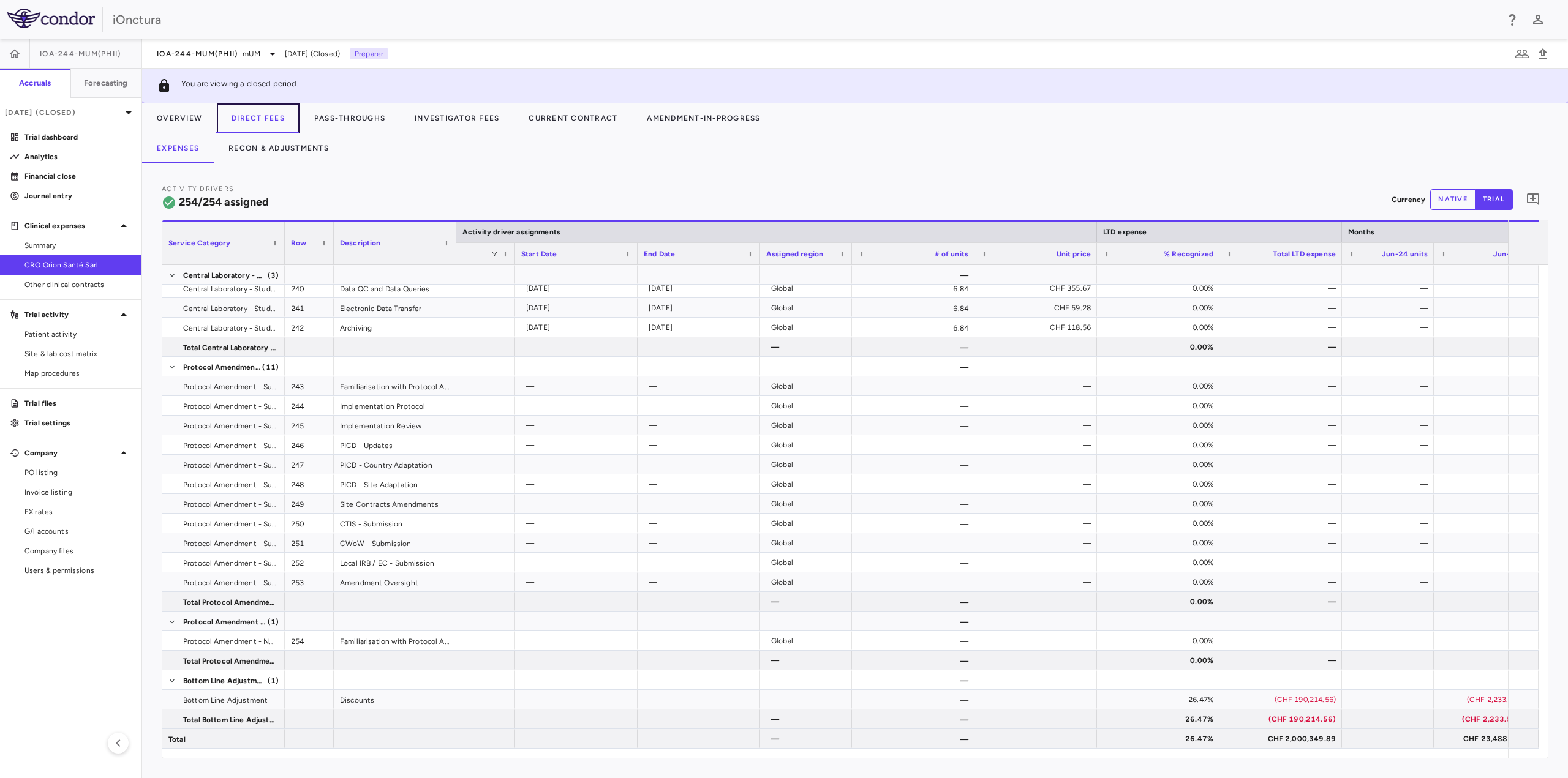
scroll to position [0, 1213]
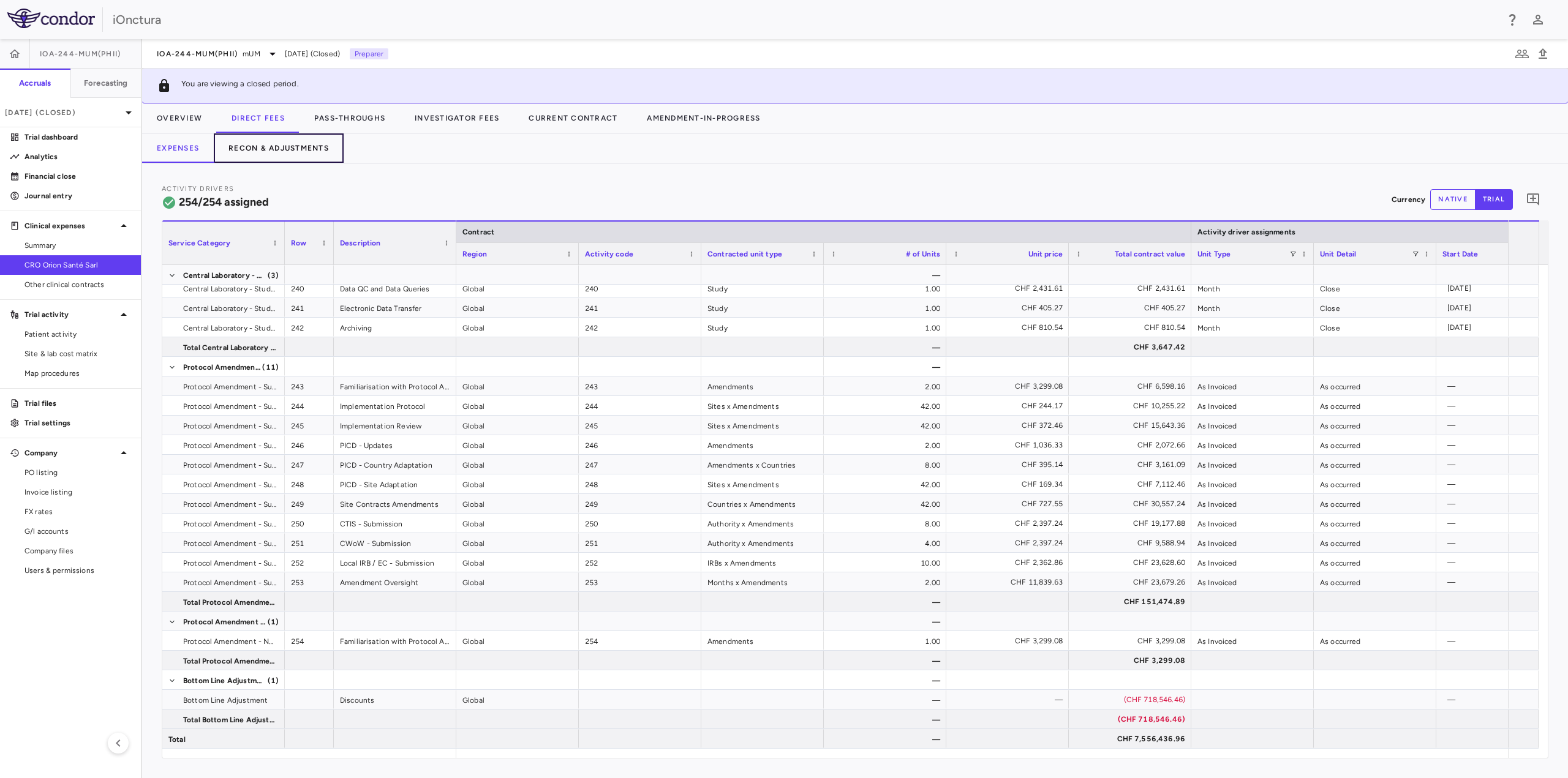
click at [276, 147] on button "Recon & Adjustments" at bounding box center [278, 149] width 130 height 29
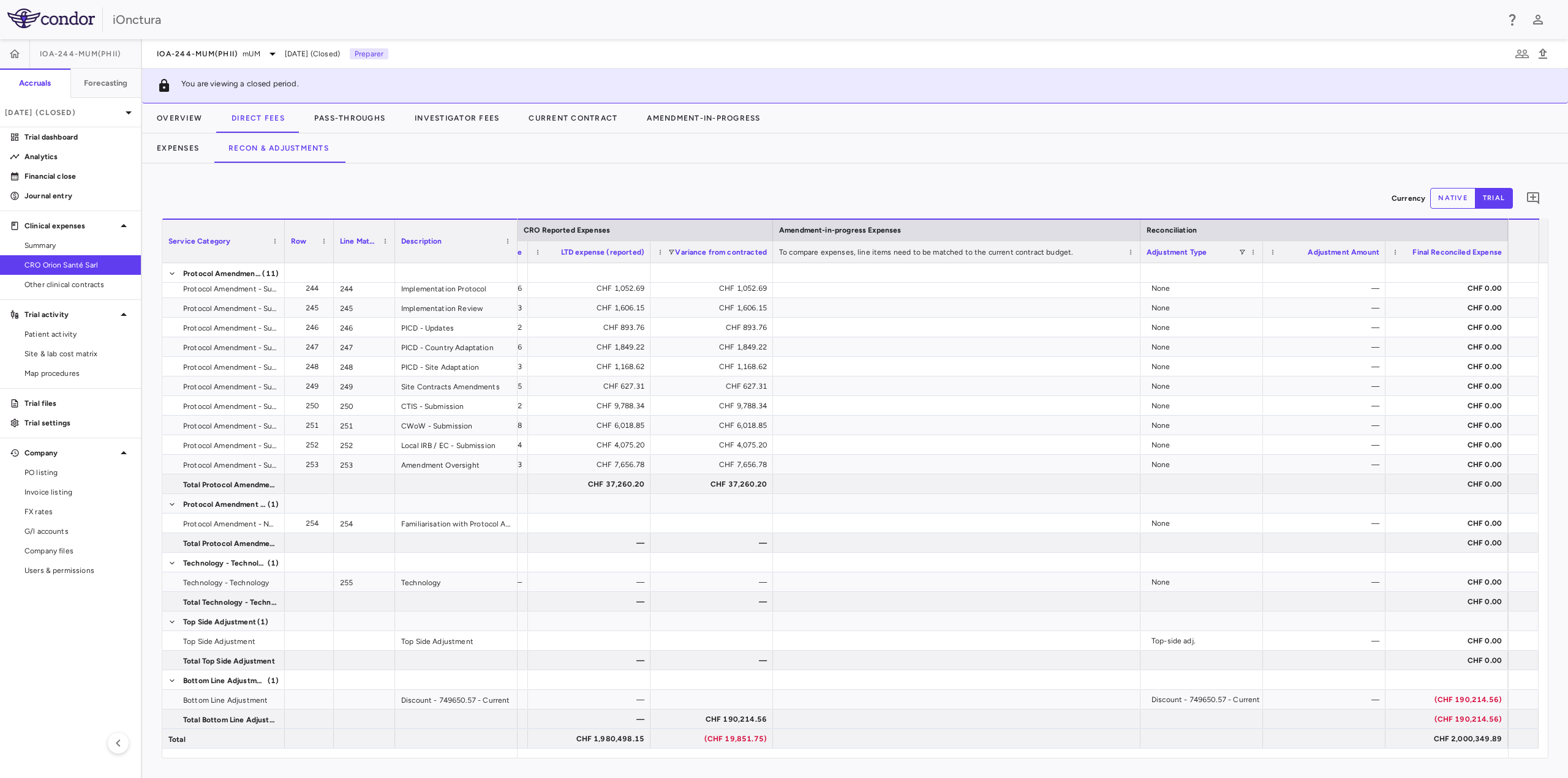
click at [1457, 197] on button "native" at bounding box center [1453, 198] width 46 height 21
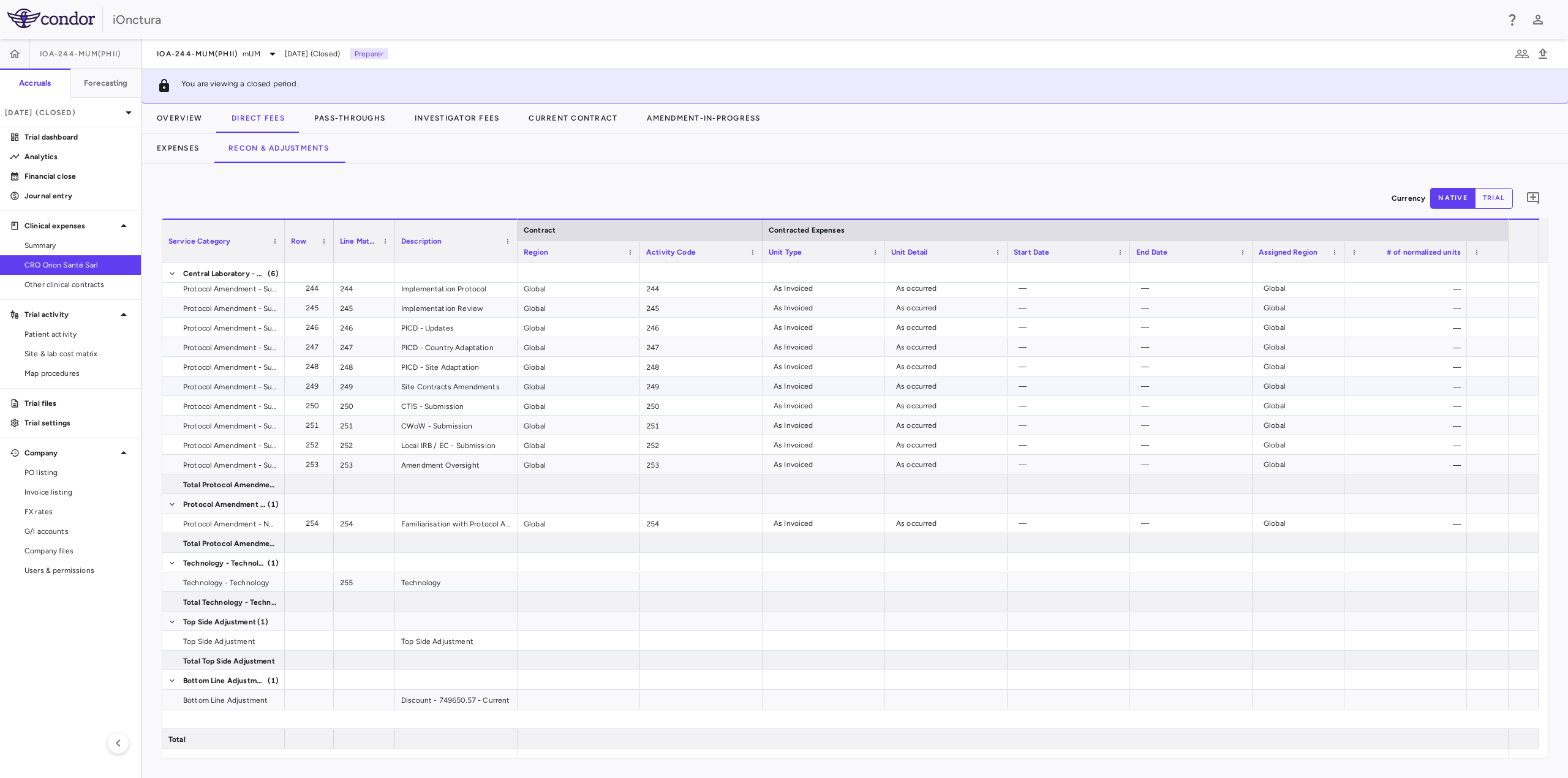
scroll to position [6832, 0]
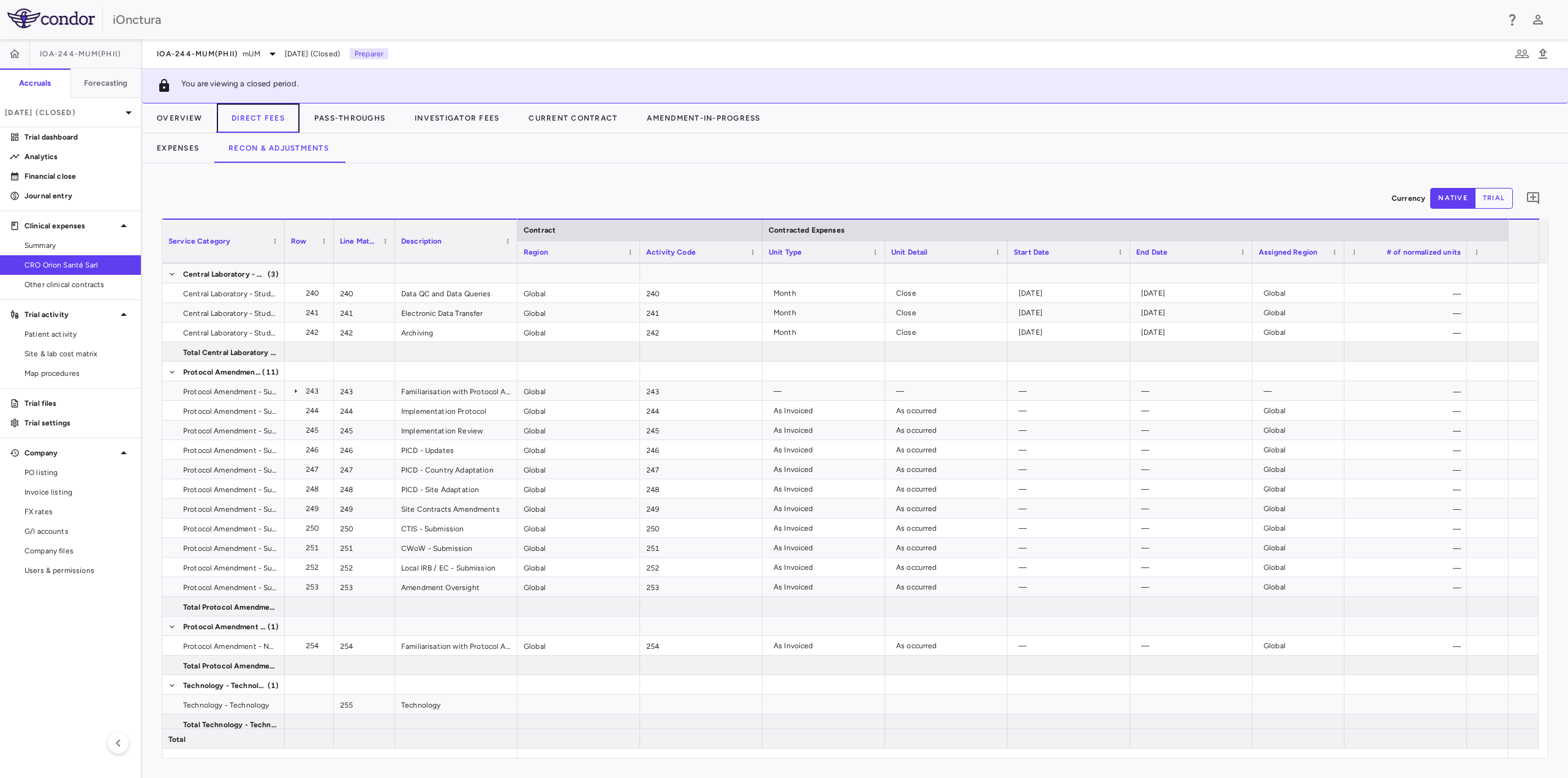
click at [246, 120] on button "Direct Fees" at bounding box center [258, 118] width 83 height 29
click at [187, 147] on button "Expenses" at bounding box center [177, 149] width 72 height 29
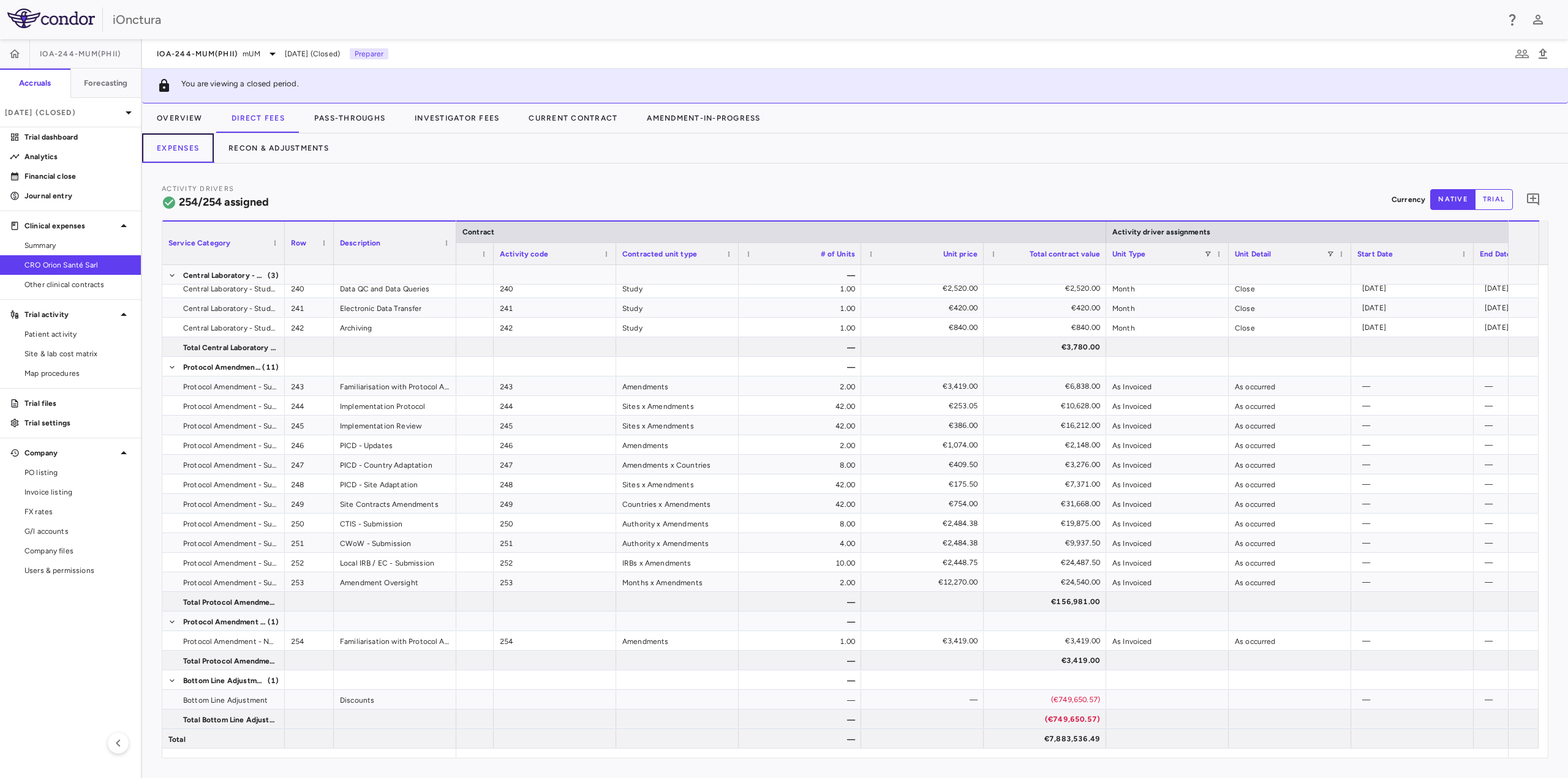
scroll to position [0, 12]
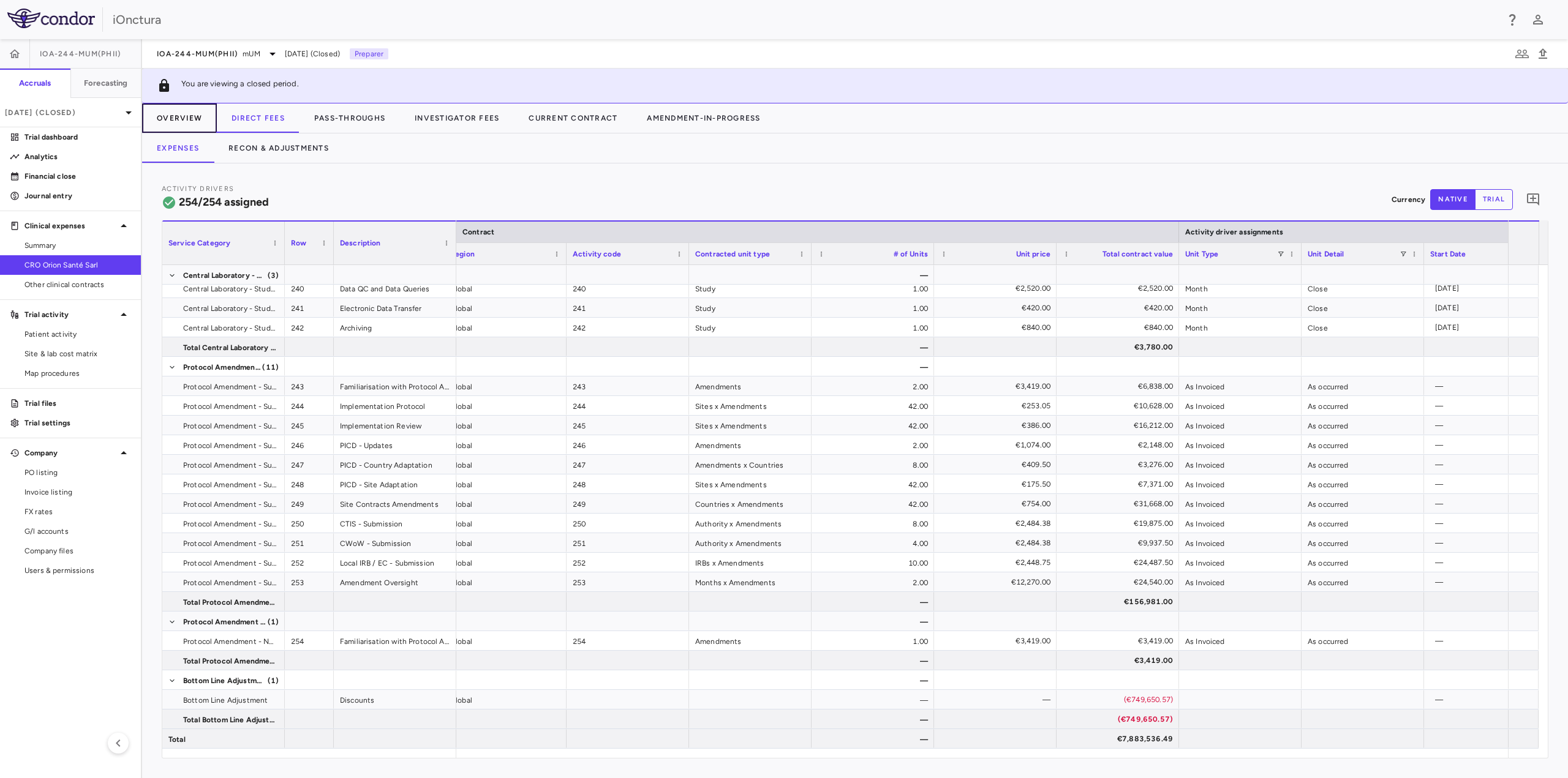
click at [177, 120] on button "Overview" at bounding box center [179, 118] width 75 height 29
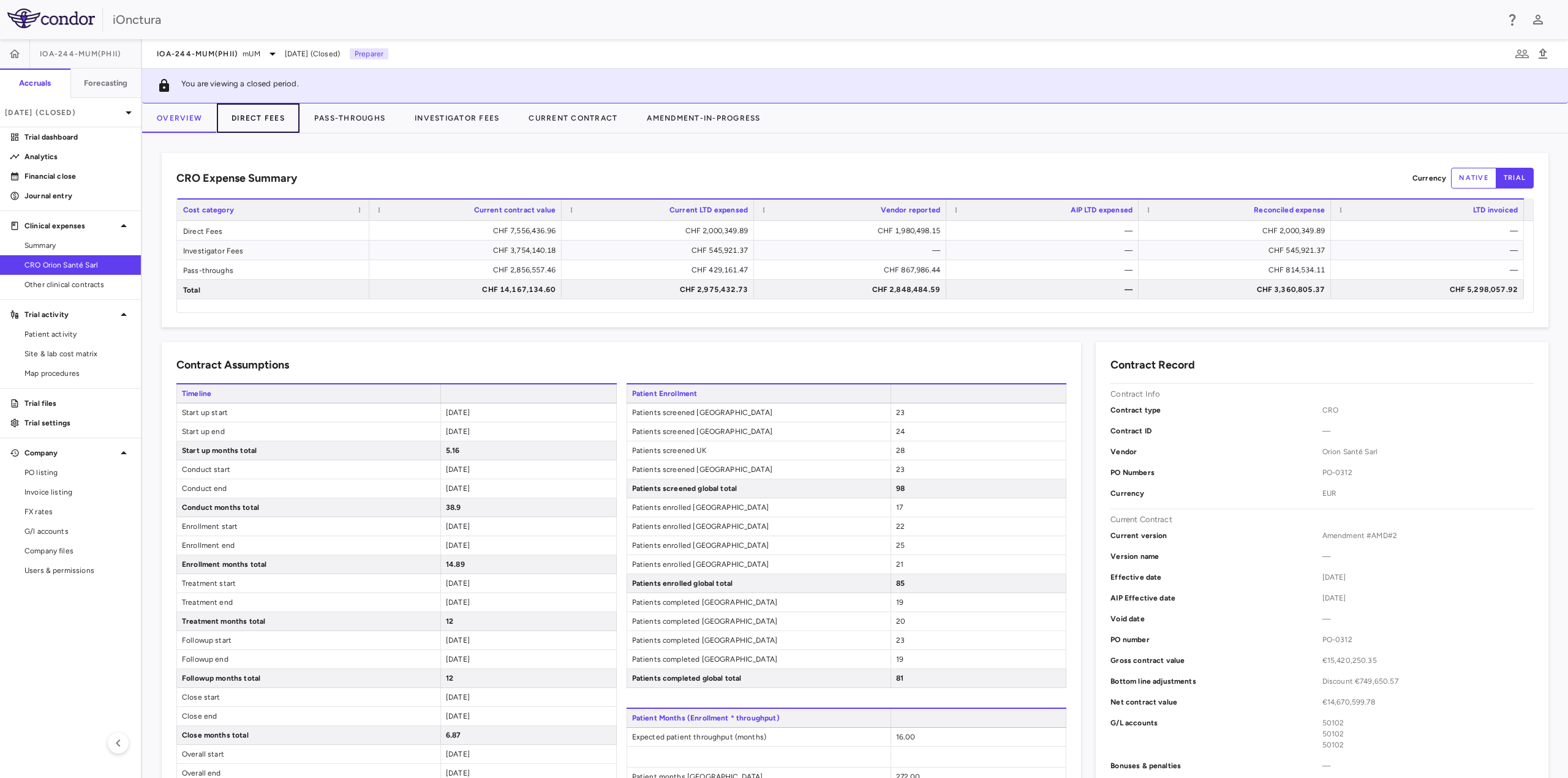
click at [244, 124] on button "Direct Fees" at bounding box center [258, 118] width 83 height 29
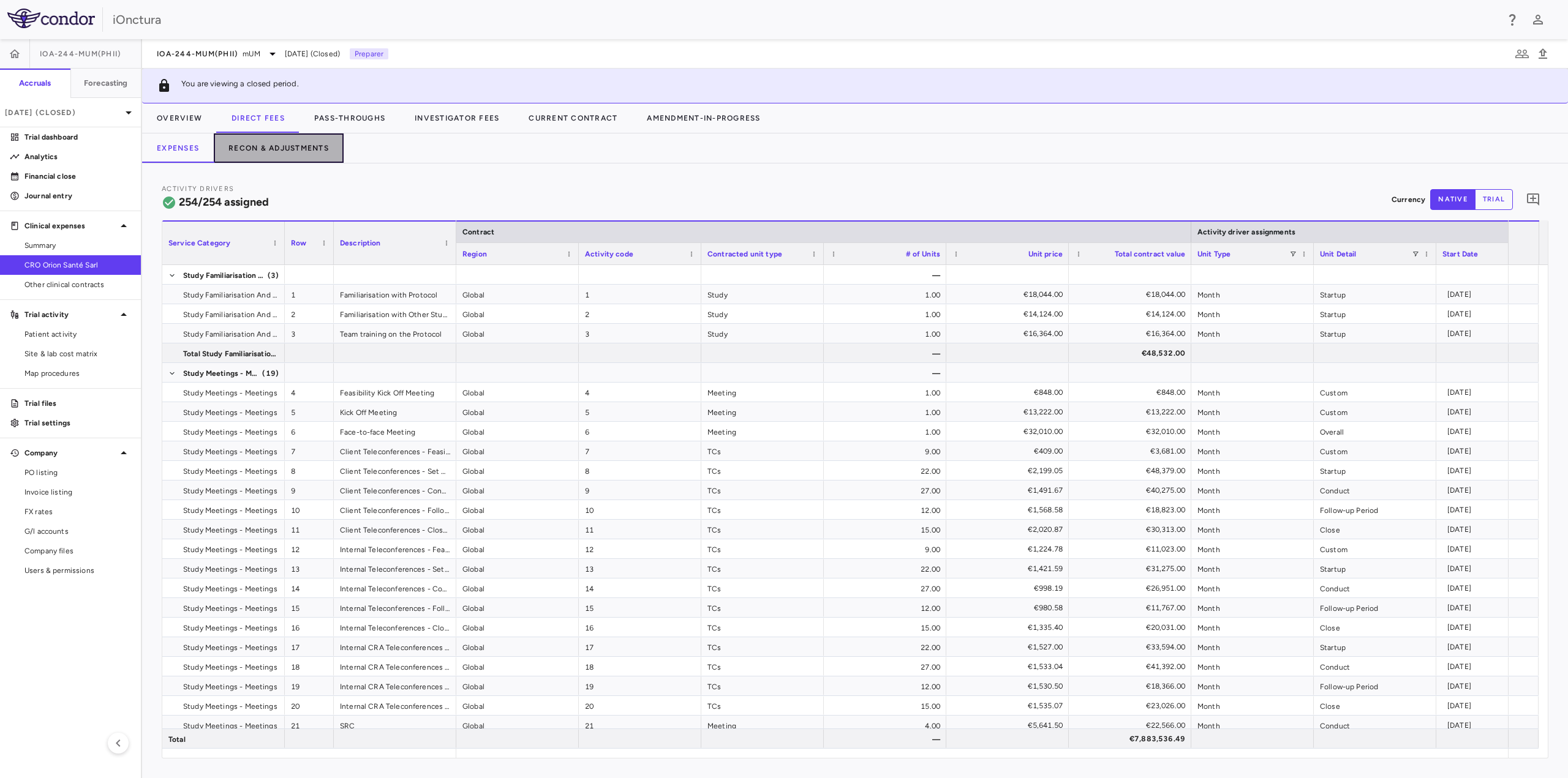
click at [253, 145] on button "Recon & Adjustments" at bounding box center [278, 149] width 130 height 29
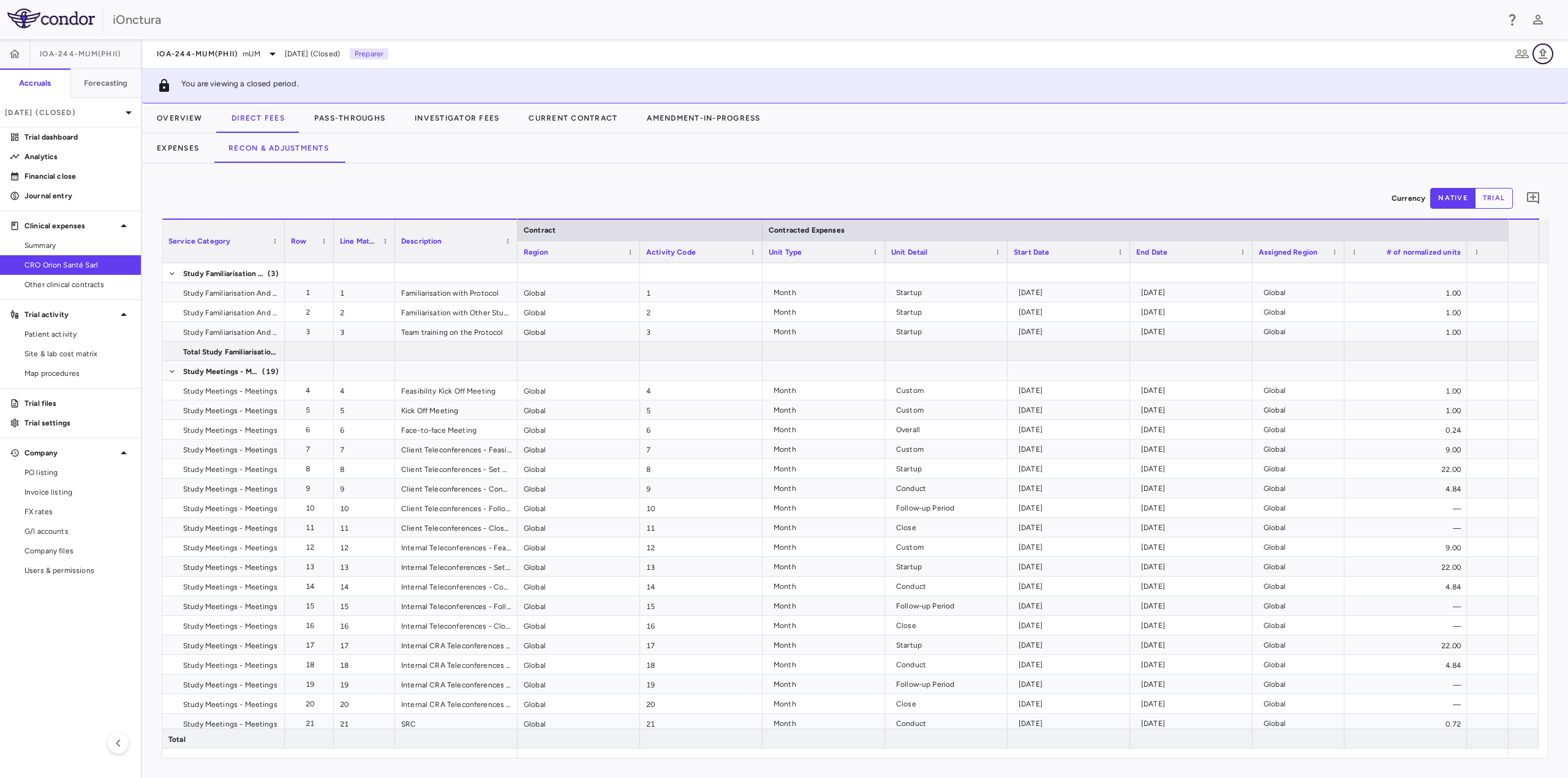
click at [1543, 54] on icon "button" at bounding box center [1543, 54] width 15 height 15
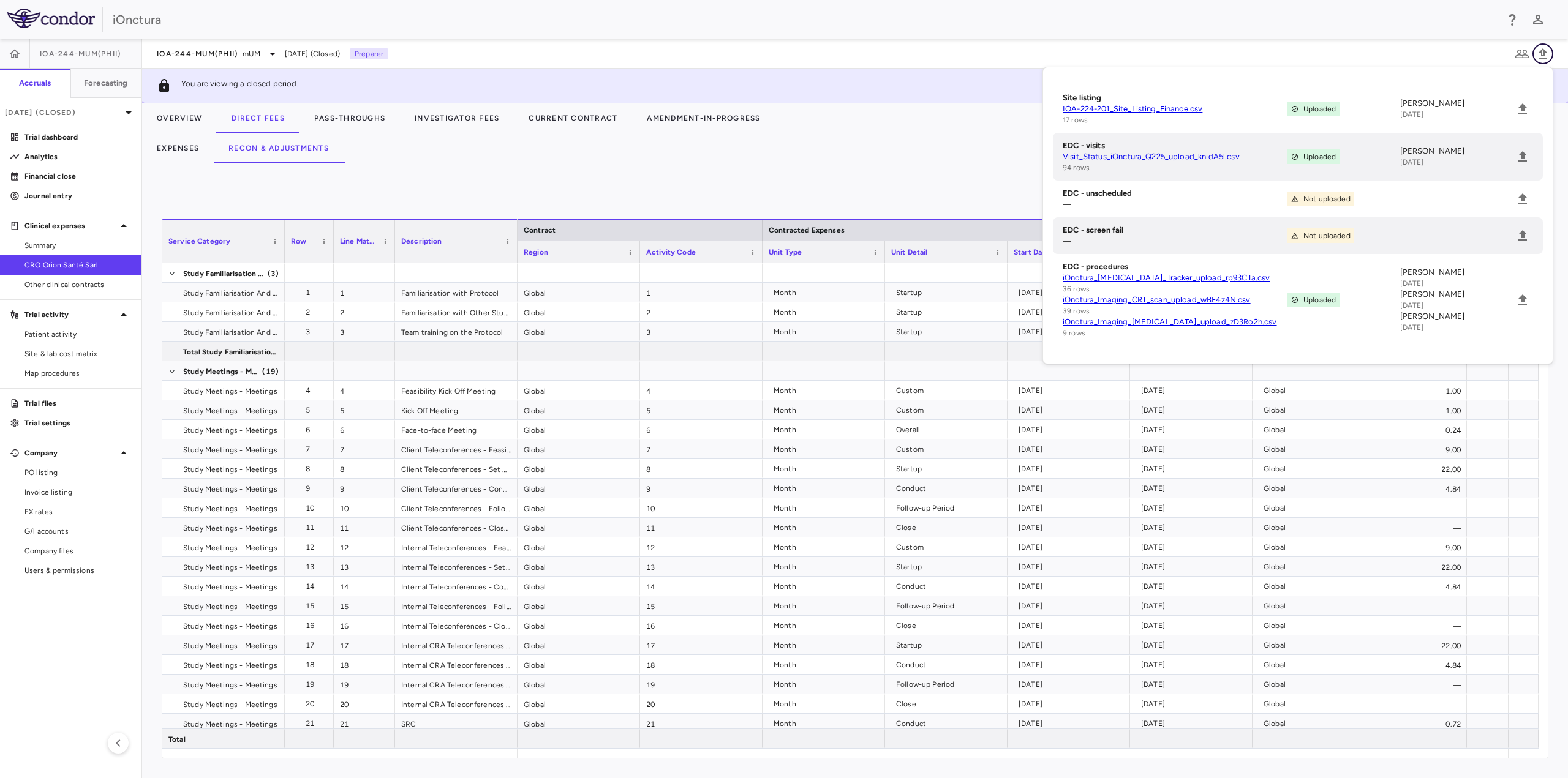
click at [1543, 54] on icon "button" at bounding box center [1543, 54] width 15 height 15
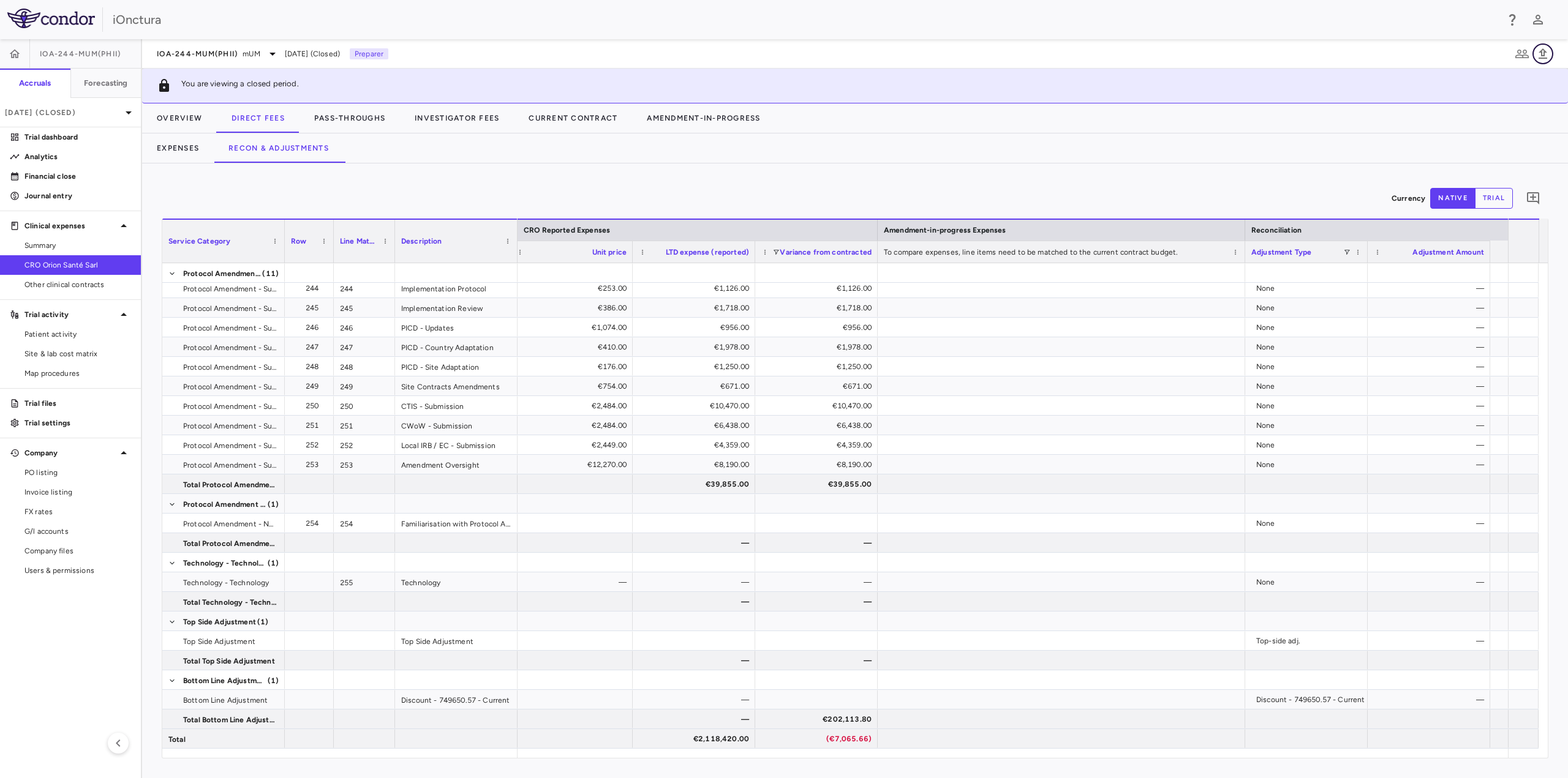
scroll to position [0, 1507]
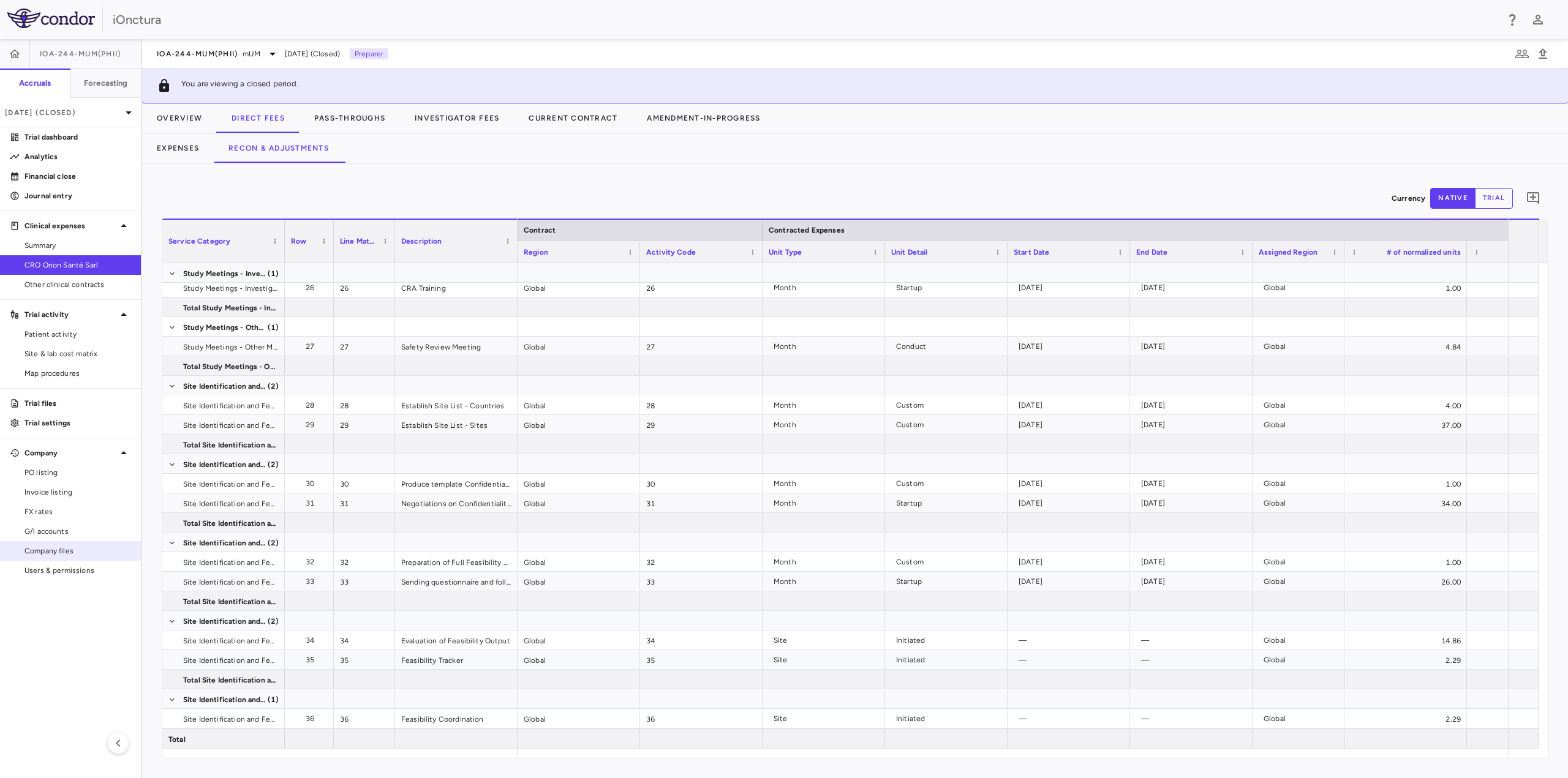
click at [49, 547] on span "Company files" at bounding box center [78, 551] width 106 height 11
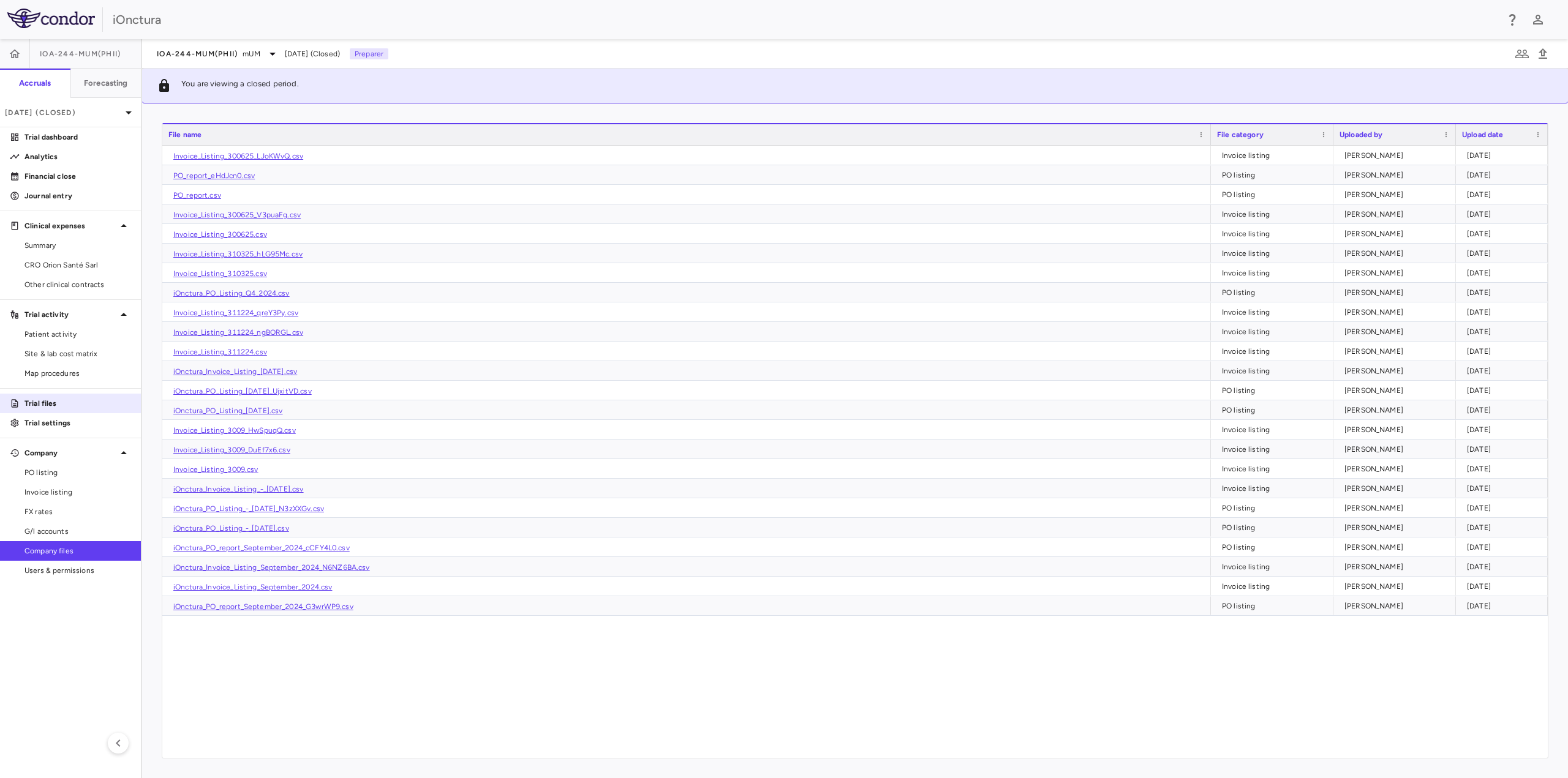
click at [94, 408] on p "Trial files" at bounding box center [78, 403] width 106 height 11
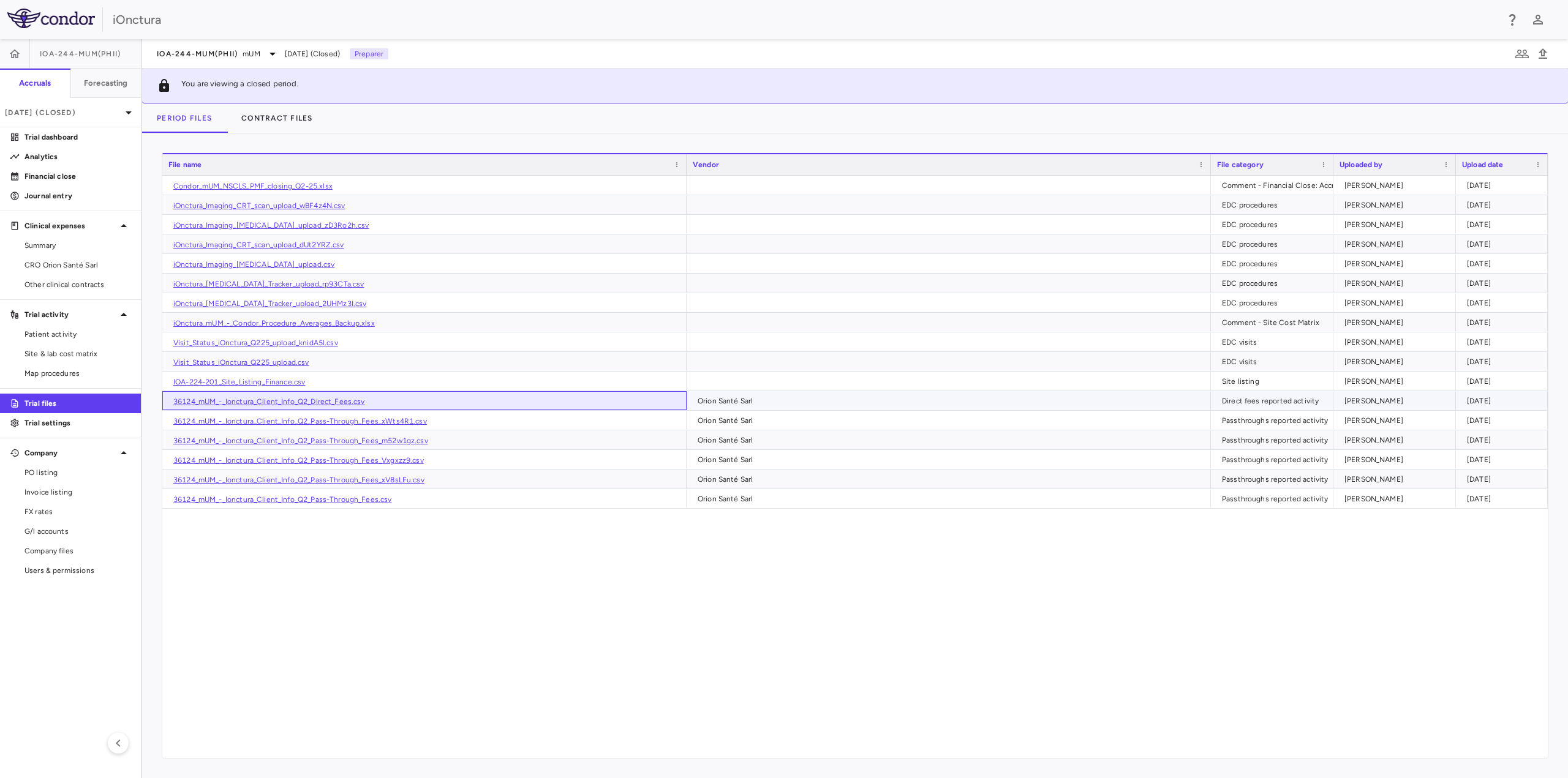
click at [337, 401] on link "36124_mUM_-_Ionctura_Client_Info_Q2_Direct_Fees.csv" at bounding box center [269, 401] width 191 height 9
click at [64, 267] on span "CRO Orion Santé Sarl" at bounding box center [78, 265] width 106 height 11
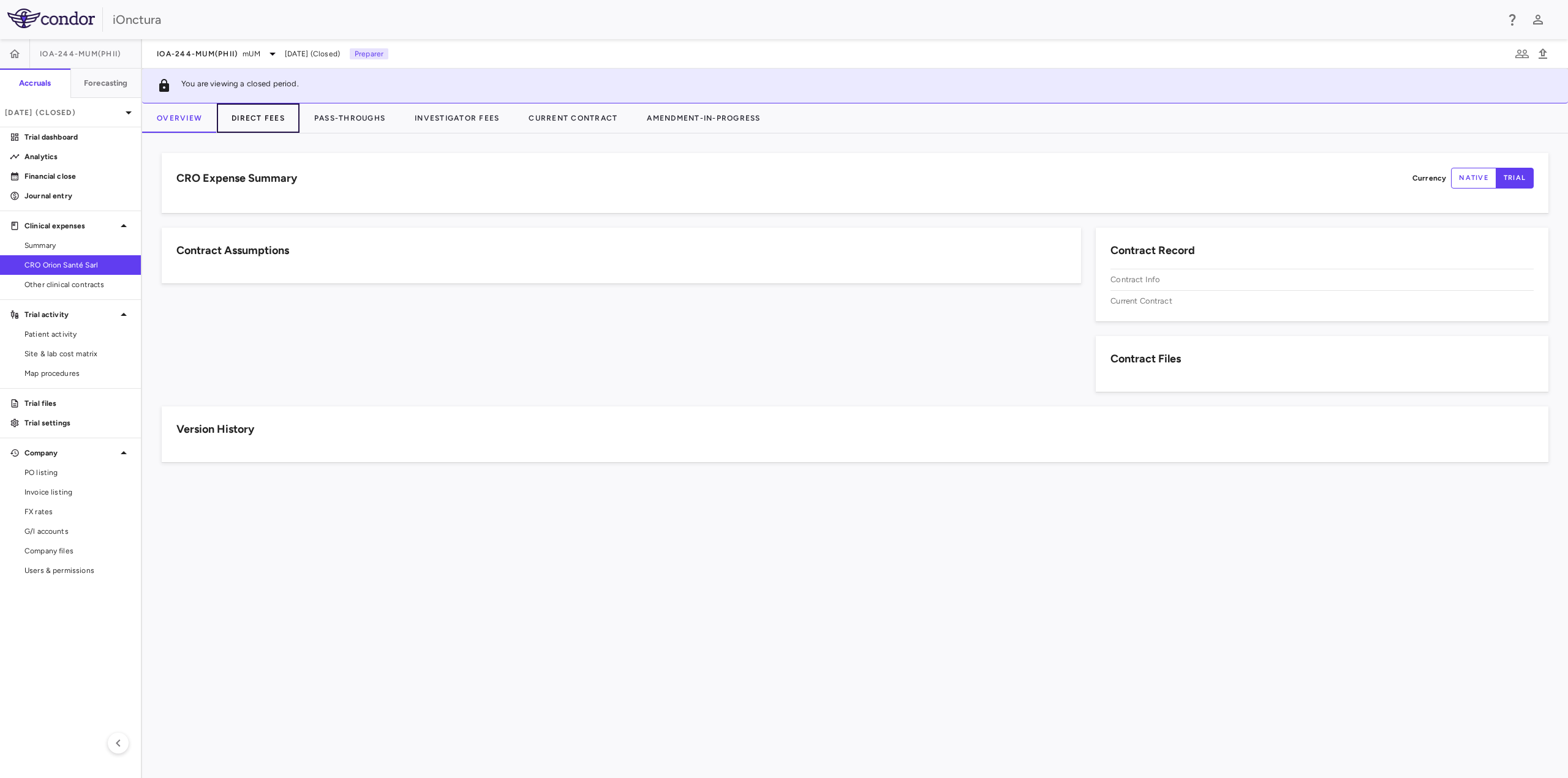
click at [250, 119] on button "Direct Fees" at bounding box center [258, 118] width 83 height 29
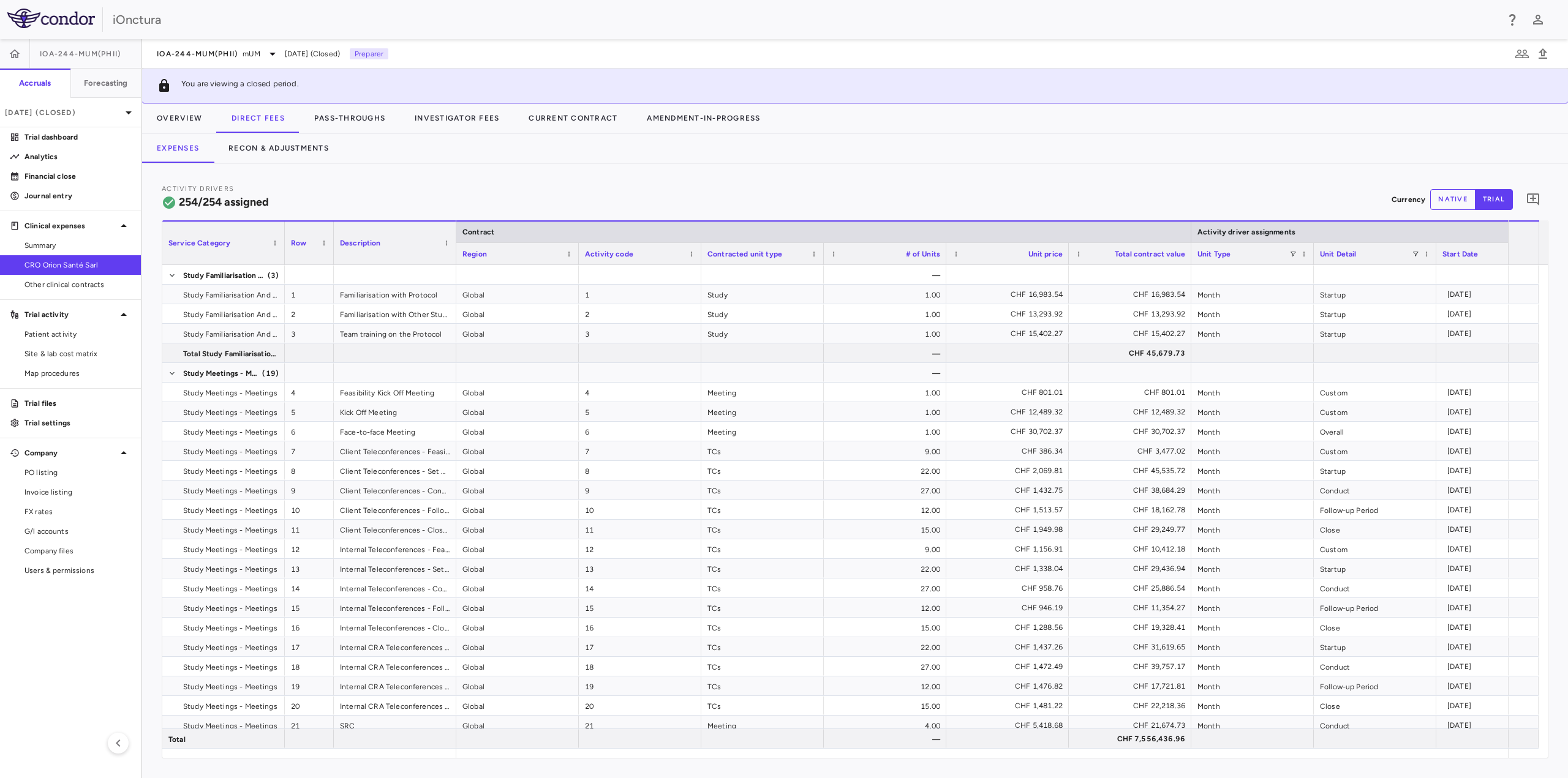
drag, startPoint x: 1466, startPoint y: 199, endPoint x: 1427, endPoint y: 215, distance: 42.2
click at [1466, 198] on button "native" at bounding box center [1453, 199] width 46 height 21
click at [272, 153] on button "Recon & Adjustments" at bounding box center [278, 149] width 130 height 29
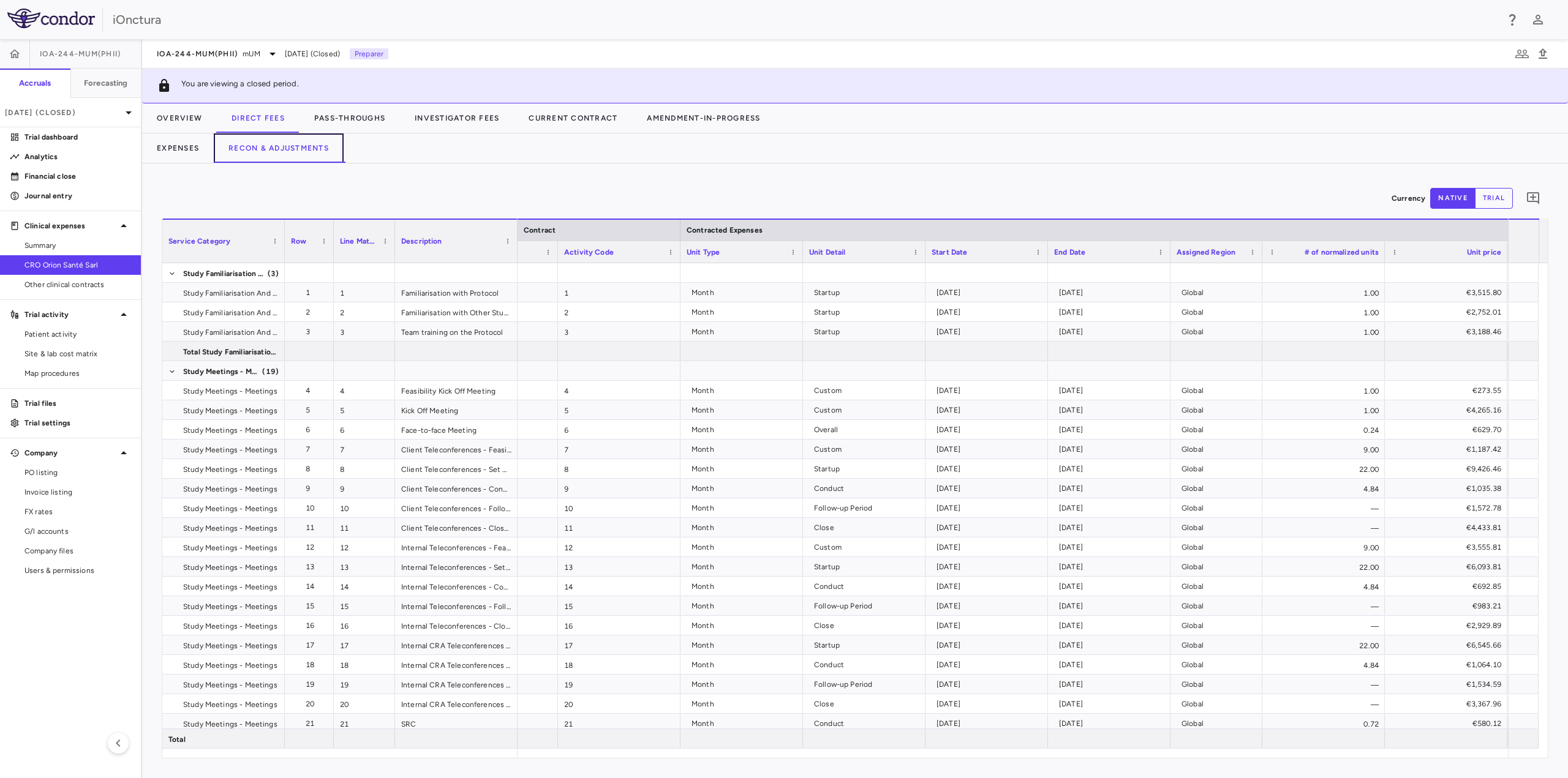
scroll to position [0, 32]
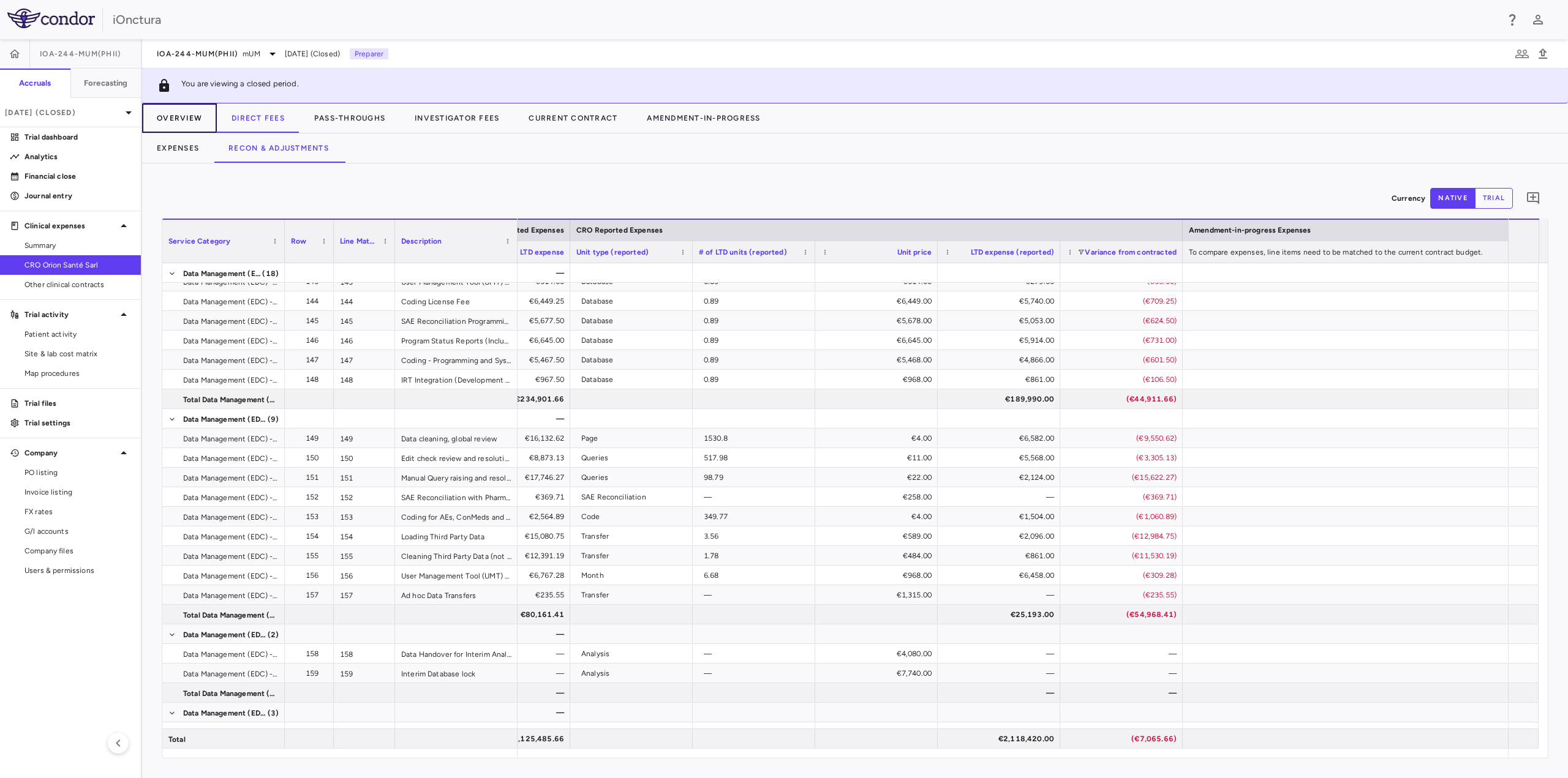
click at [161, 112] on button "Overview" at bounding box center [179, 118] width 75 height 29
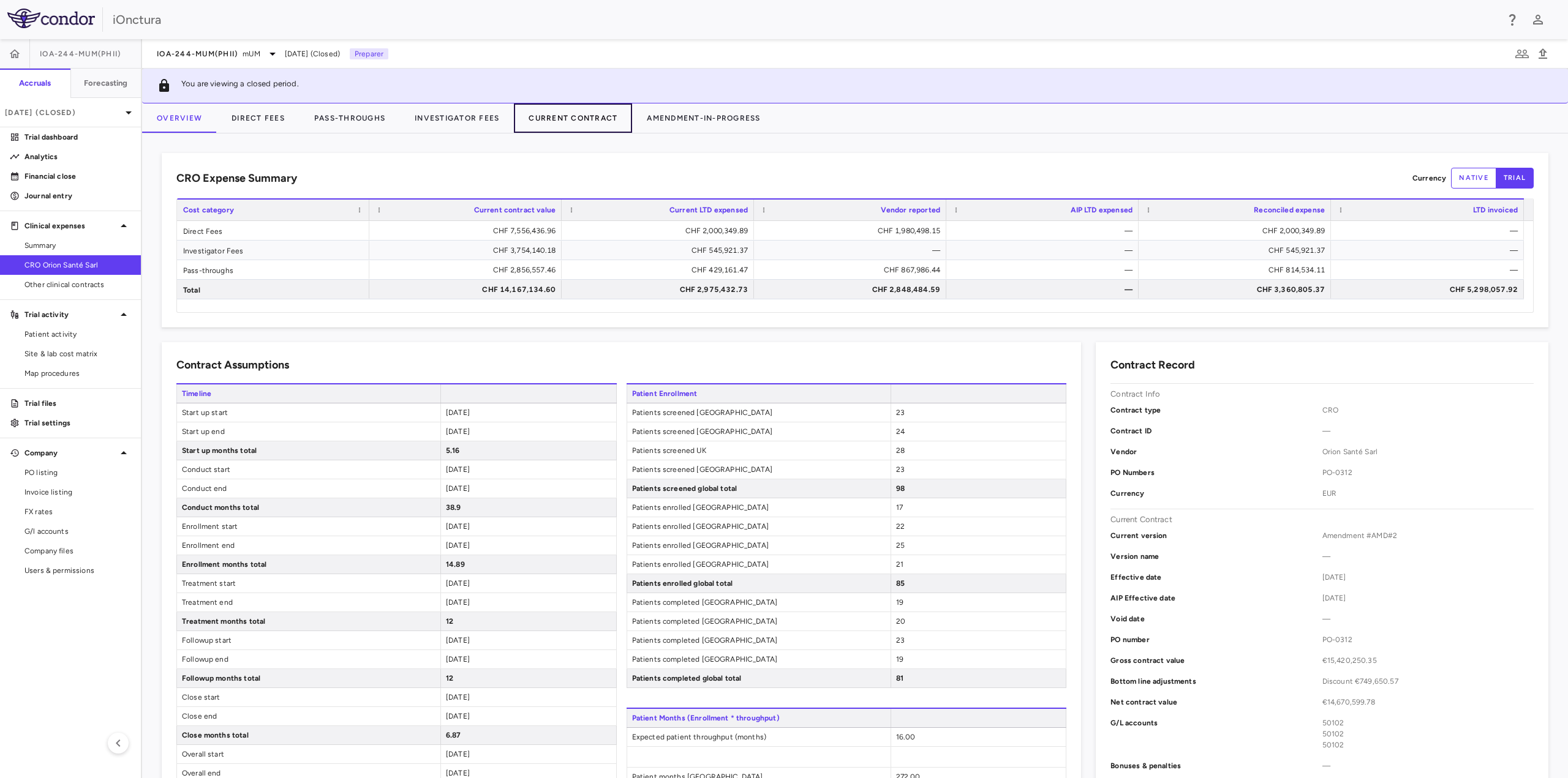
click at [580, 126] on button "Current Contract" at bounding box center [573, 118] width 118 height 29
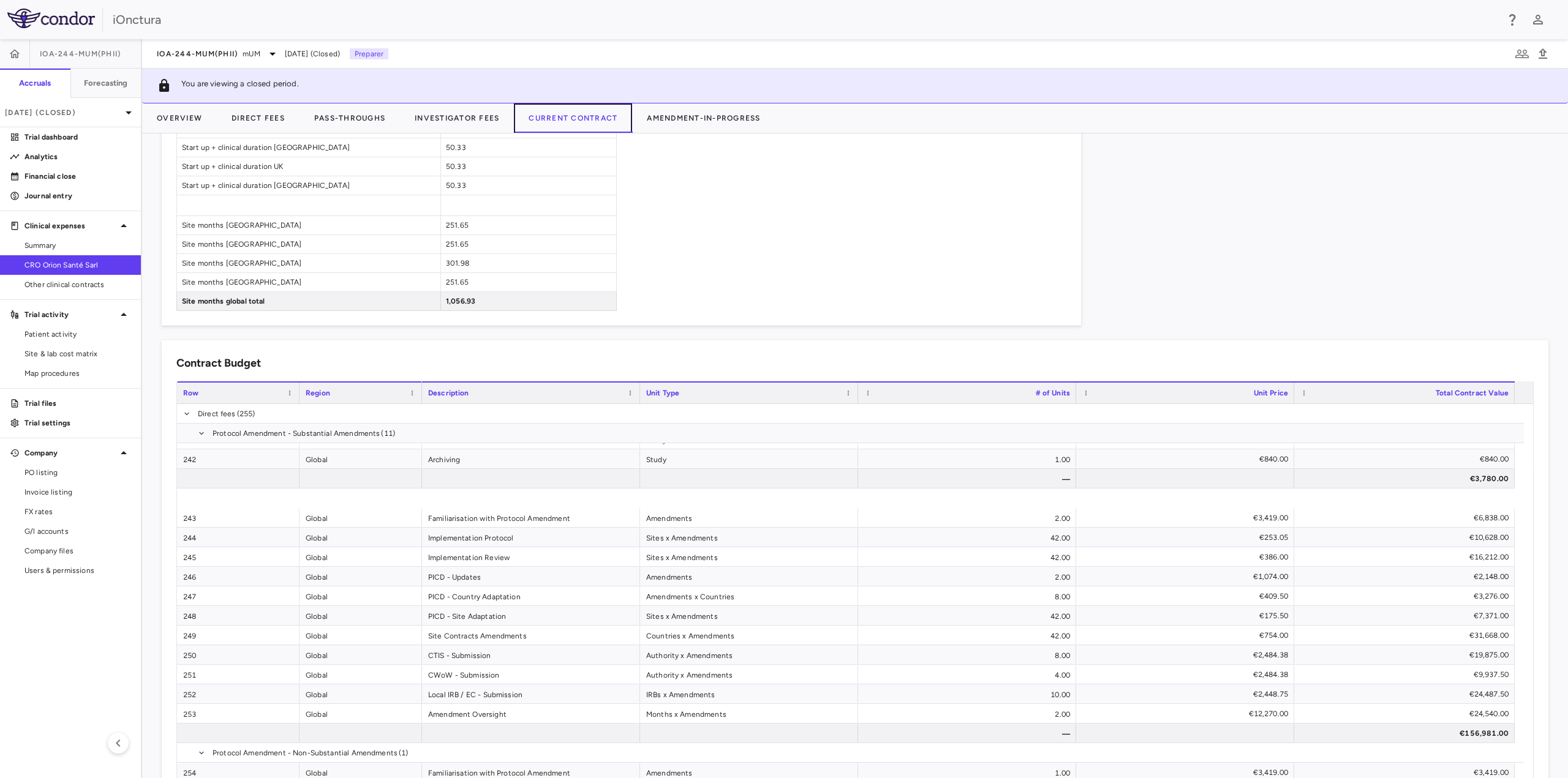
scroll to position [7293, 0]
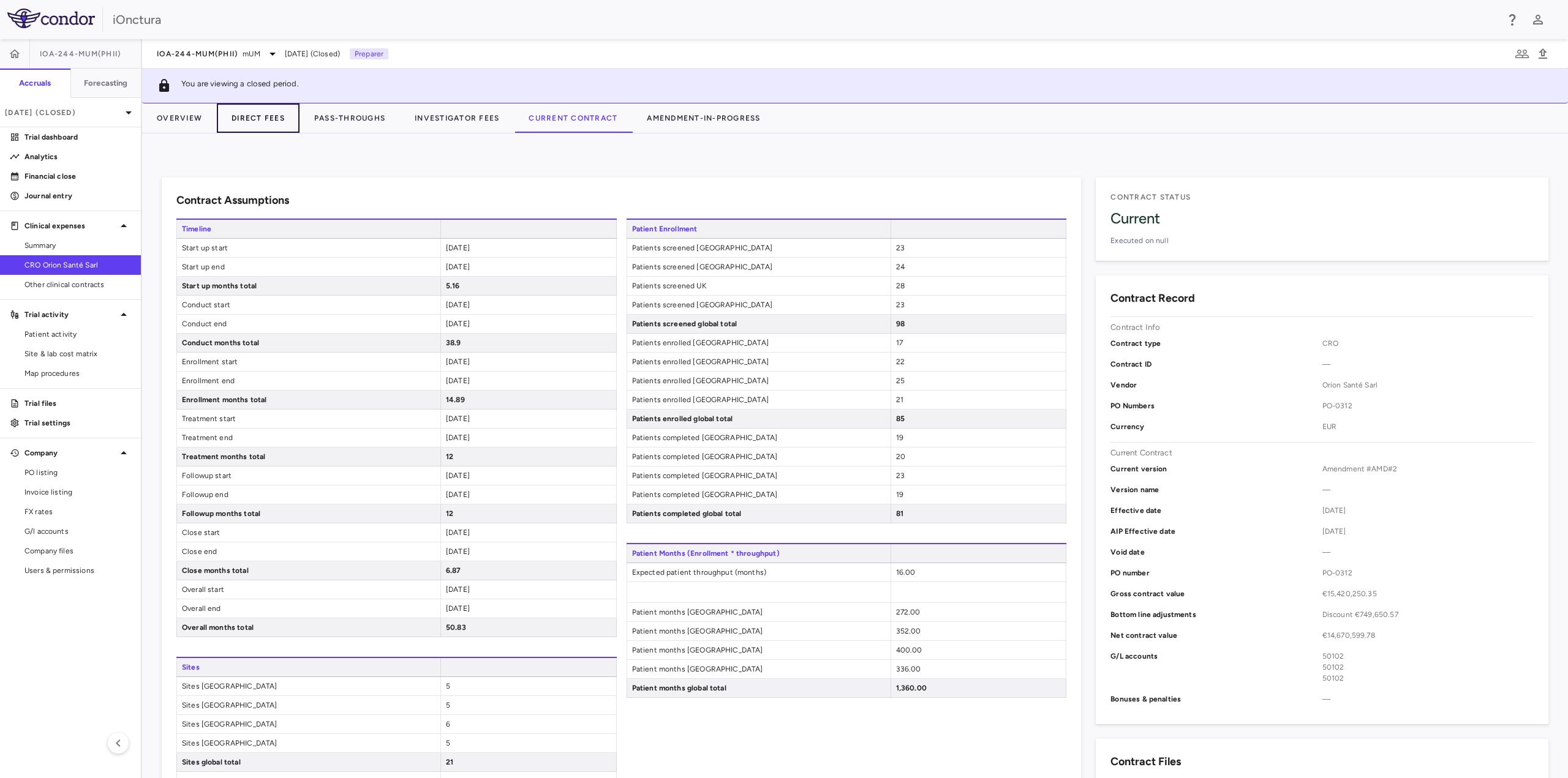
click at [256, 122] on button "Direct Fees" at bounding box center [258, 118] width 83 height 29
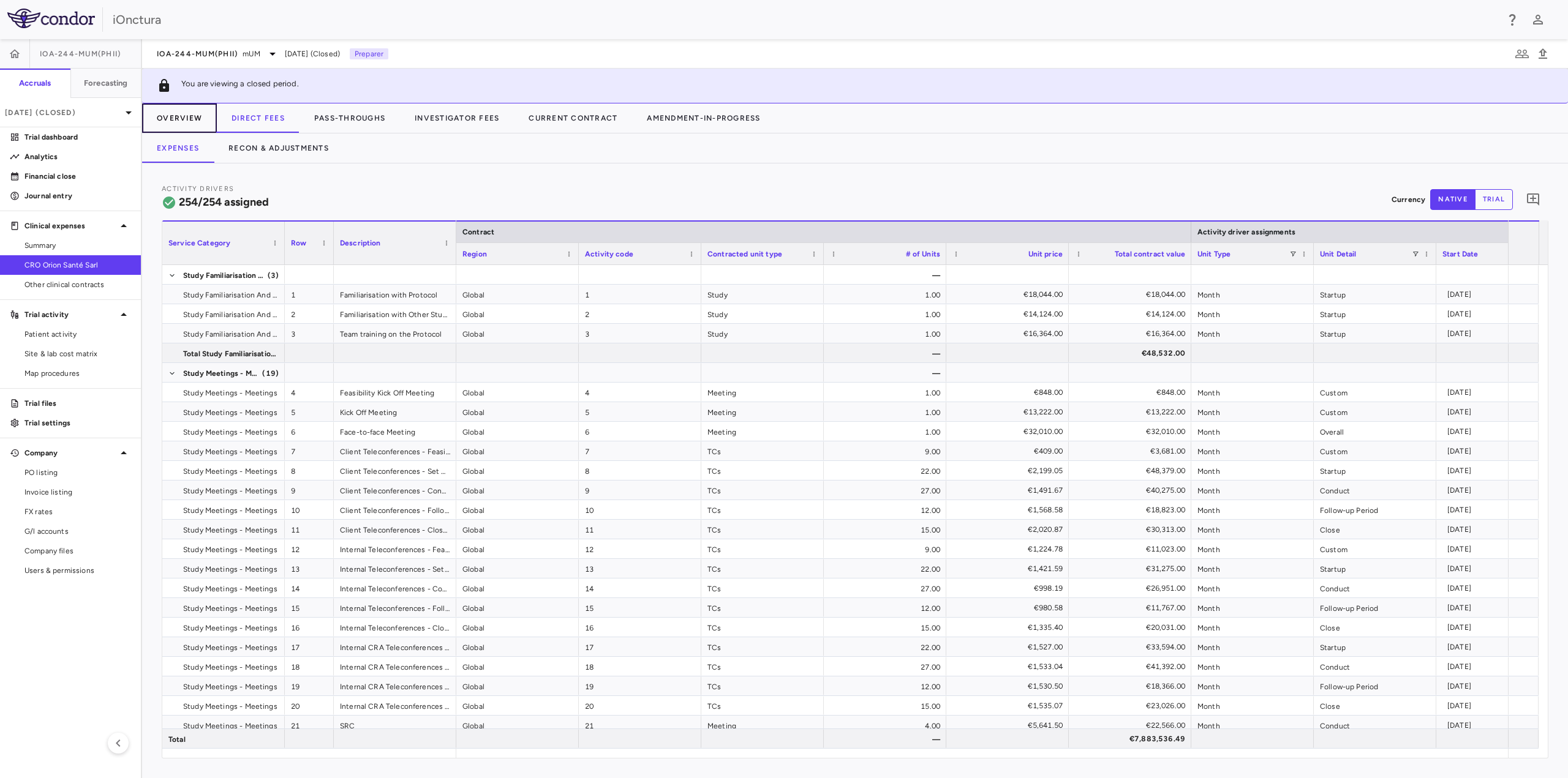
click at [177, 117] on button "Overview" at bounding box center [179, 118] width 75 height 29
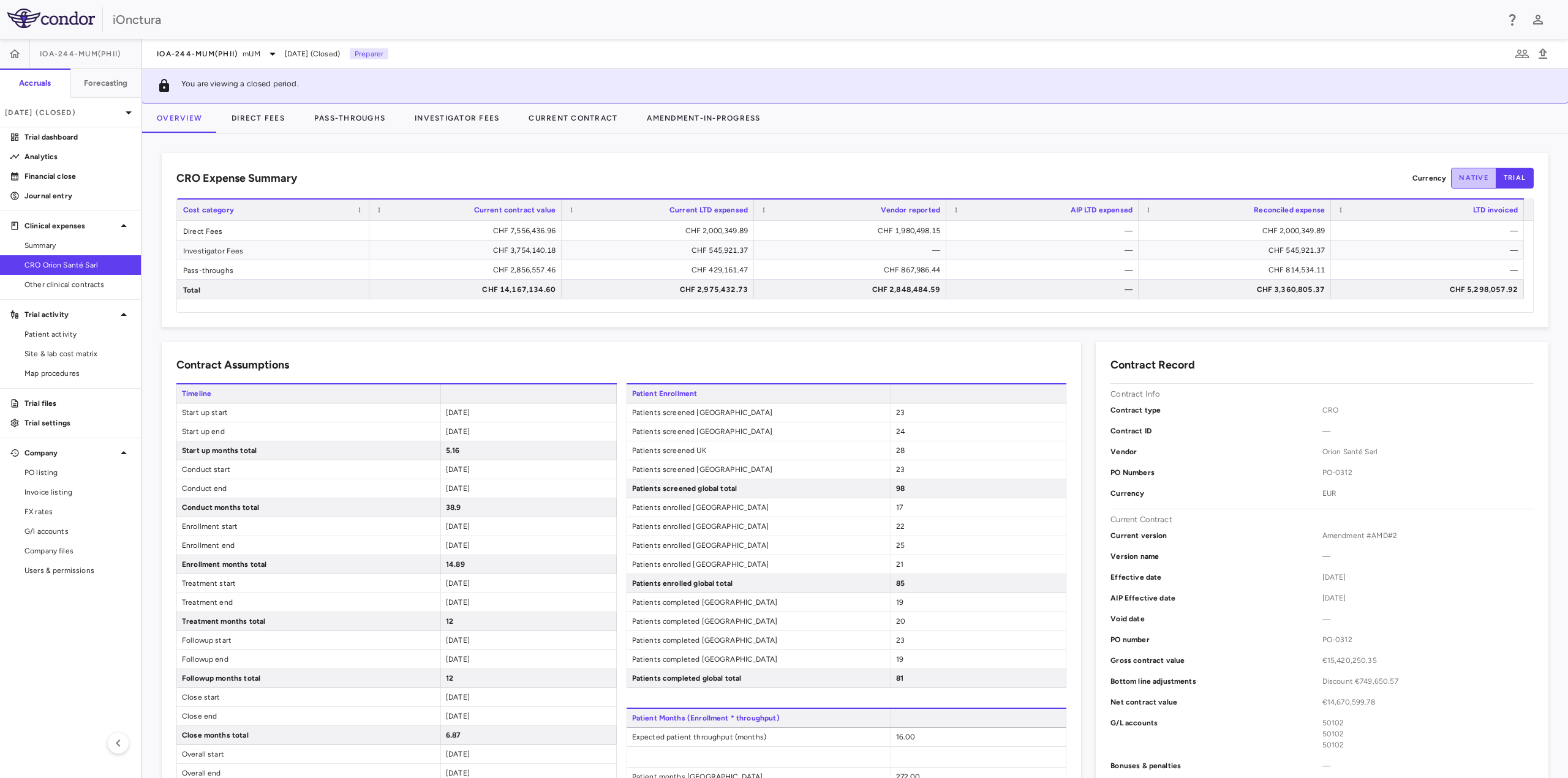
click at [1465, 183] on button "native" at bounding box center [1474, 178] width 46 height 21
click at [372, 118] on button "Pass-Throughs" at bounding box center [350, 118] width 100 height 29
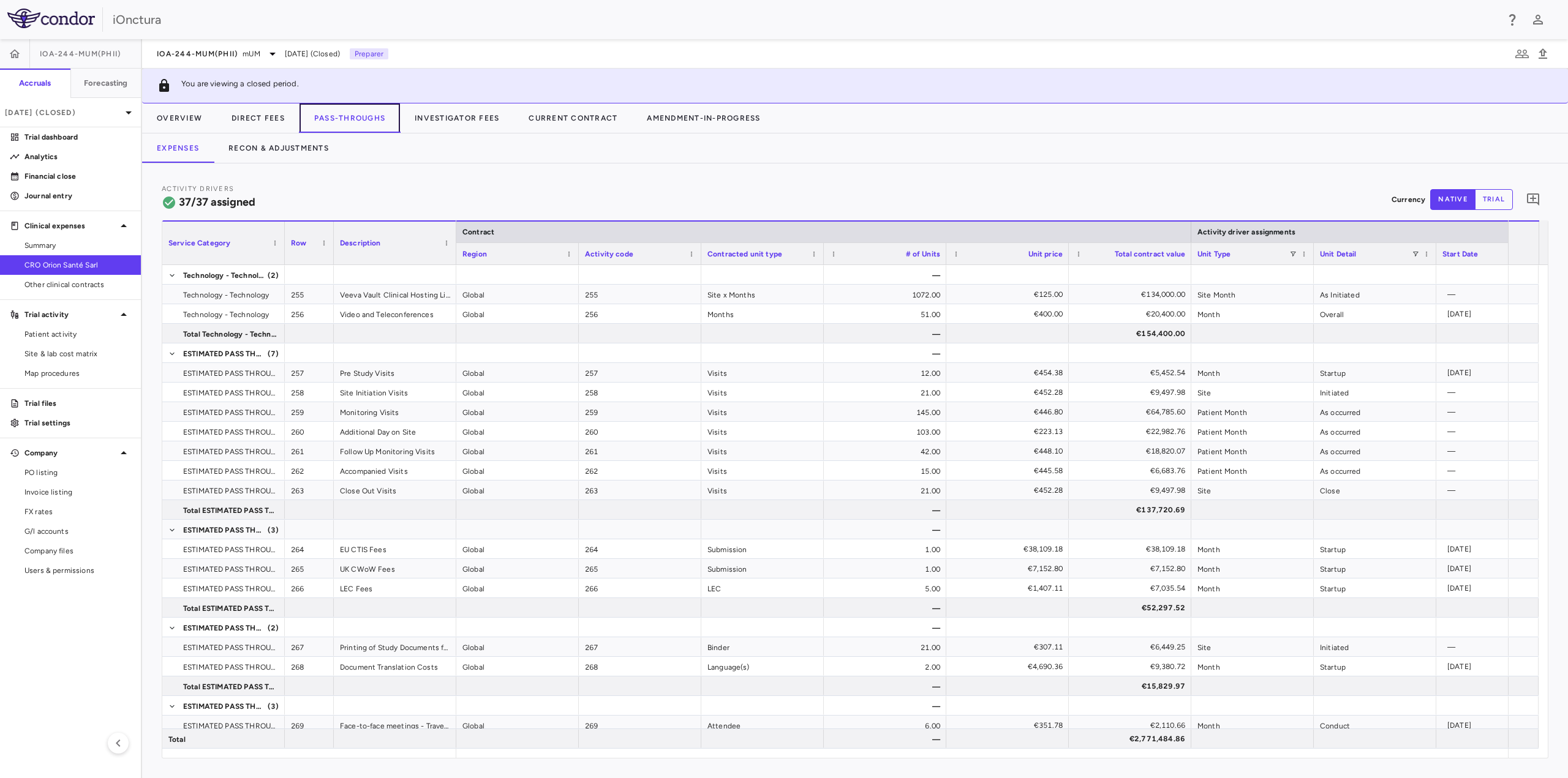
scroll to position [0, 80]
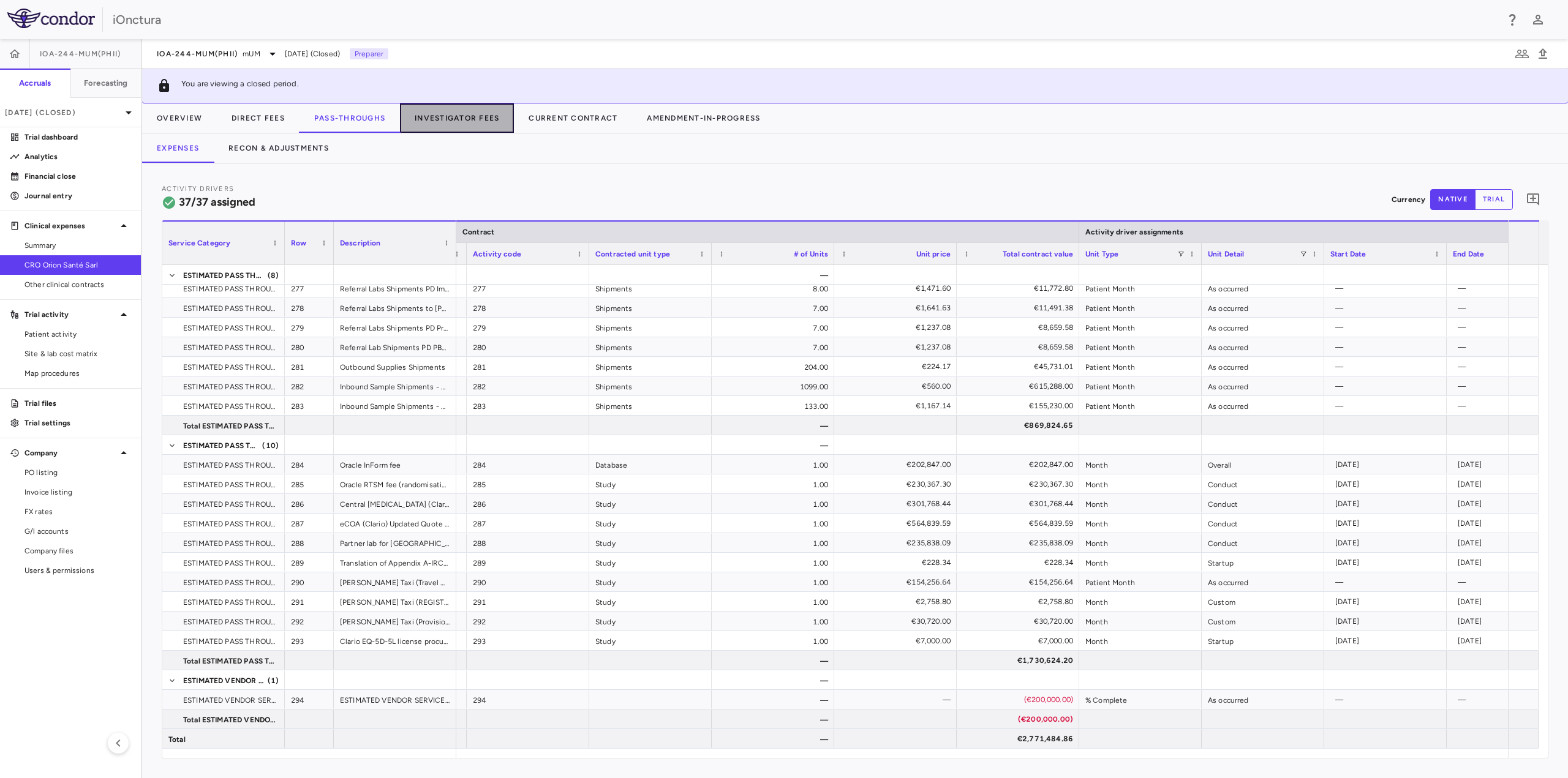
click at [456, 126] on button "Investigator Fees" at bounding box center [457, 118] width 114 height 29
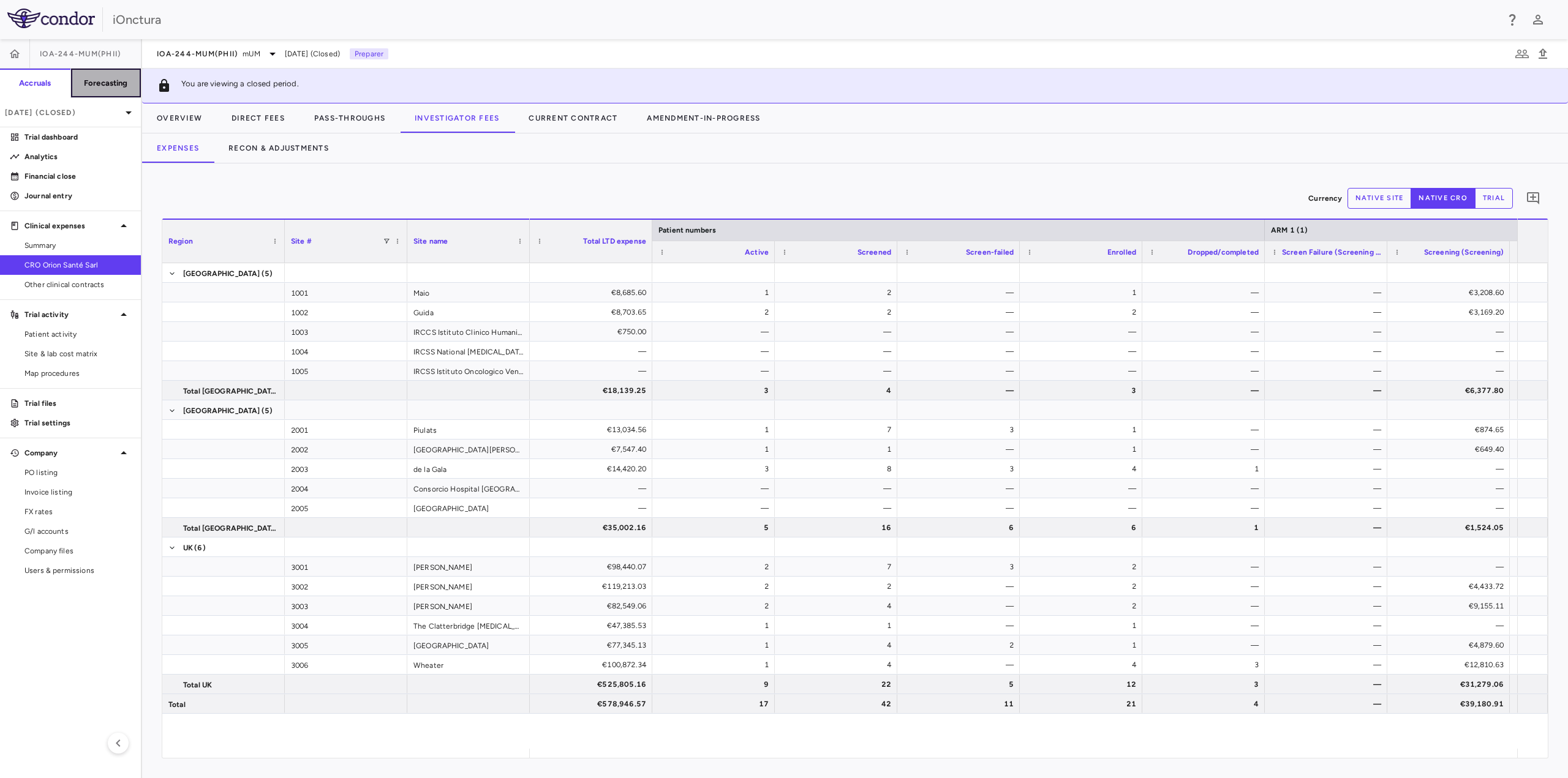
click at [110, 84] on h6 "Forecasting" at bounding box center [106, 83] width 44 height 11
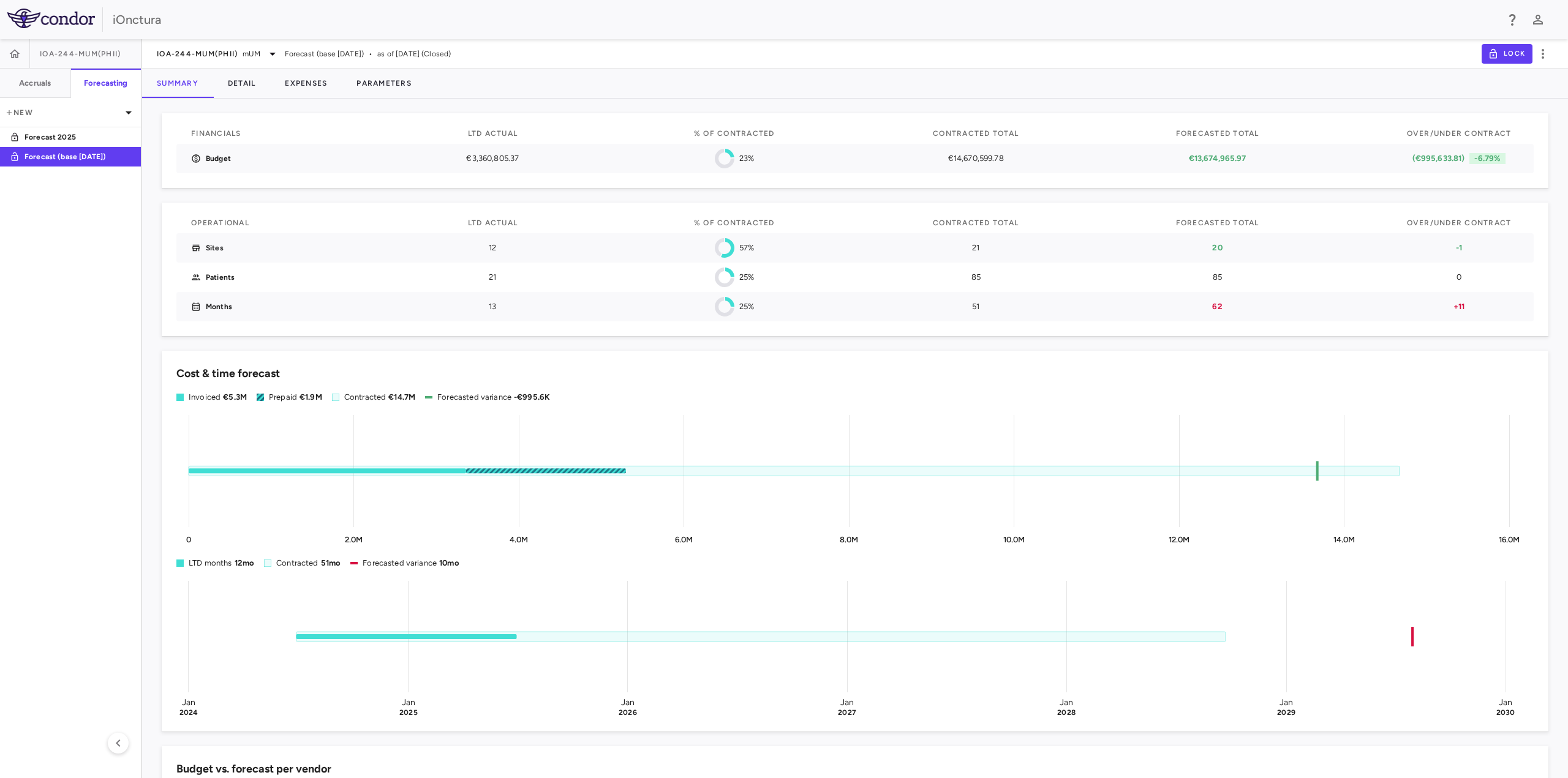
click at [497, 158] on p "€3,360,805.37" at bounding box center [492, 159] width 120 height 11
click at [487, 153] on p "€3,360,805.37" at bounding box center [492, 159] width 120 height 11
click at [481, 159] on p "€3,360,805.37" at bounding box center [492, 159] width 120 height 11
drag, startPoint x: 459, startPoint y: 158, endPoint x: 517, endPoint y: 157, distance: 58.0
click at [517, 157] on p "€3,360,805.37" at bounding box center [492, 159] width 120 height 11
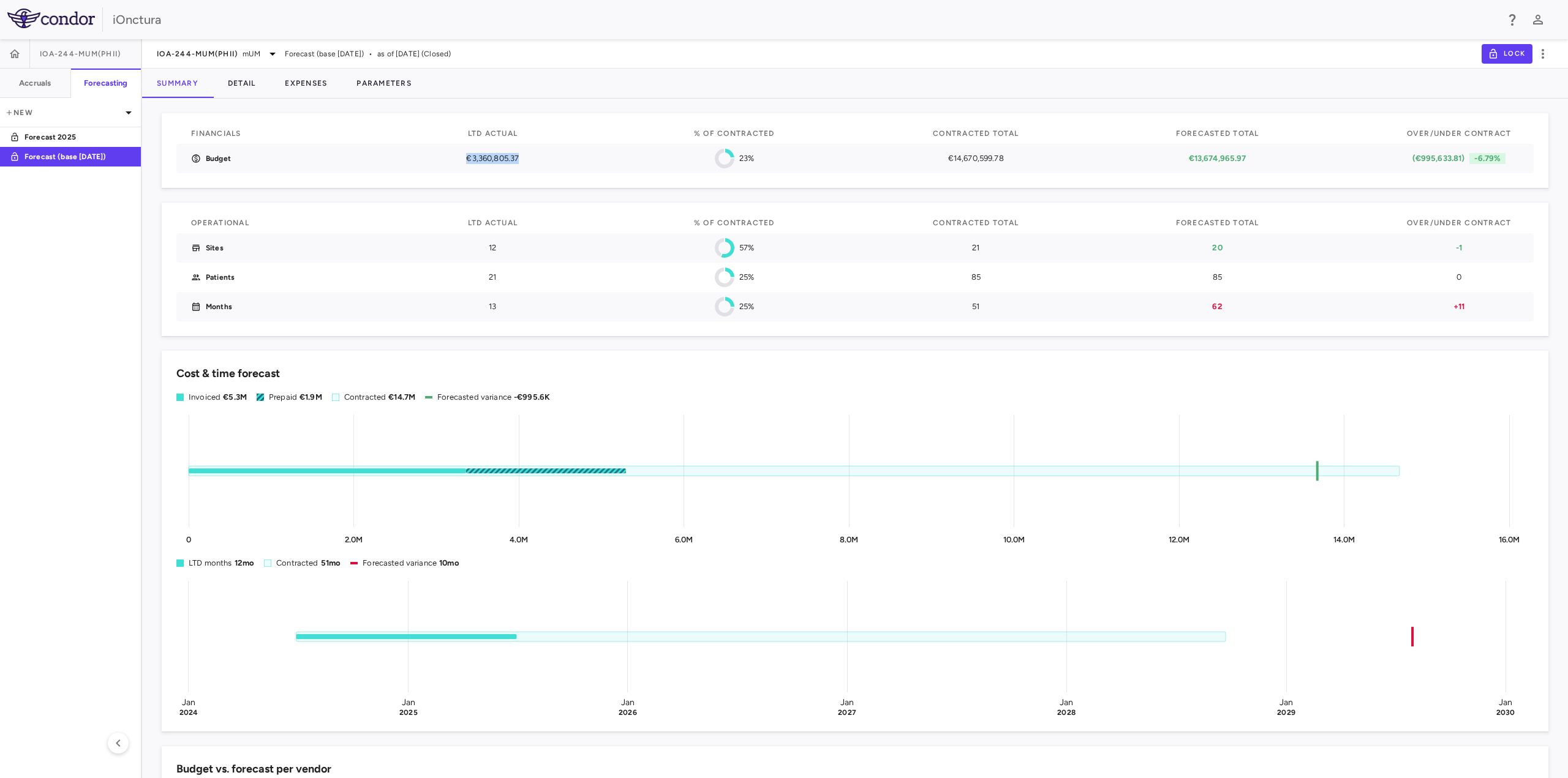
click at [535, 162] on p "€3,360,805.37" at bounding box center [492, 159] width 120 height 11
click at [246, 86] on button "Detail" at bounding box center [242, 84] width 58 height 29
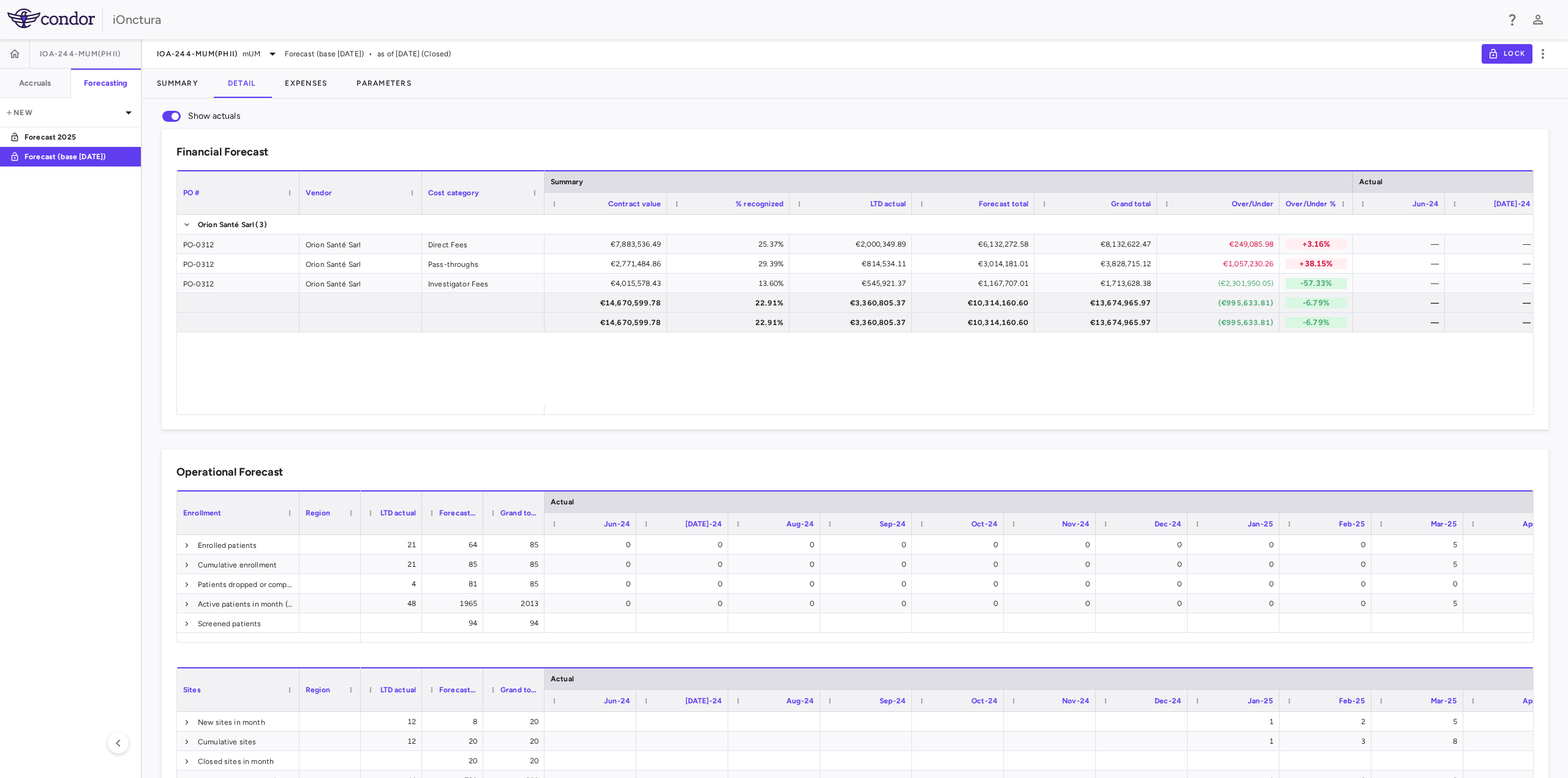
click at [885, 203] on span "LTD actual" at bounding box center [889, 203] width 36 height 9
click at [871, 242] on div "€2,000,349.89" at bounding box center [853, 244] width 105 height 19
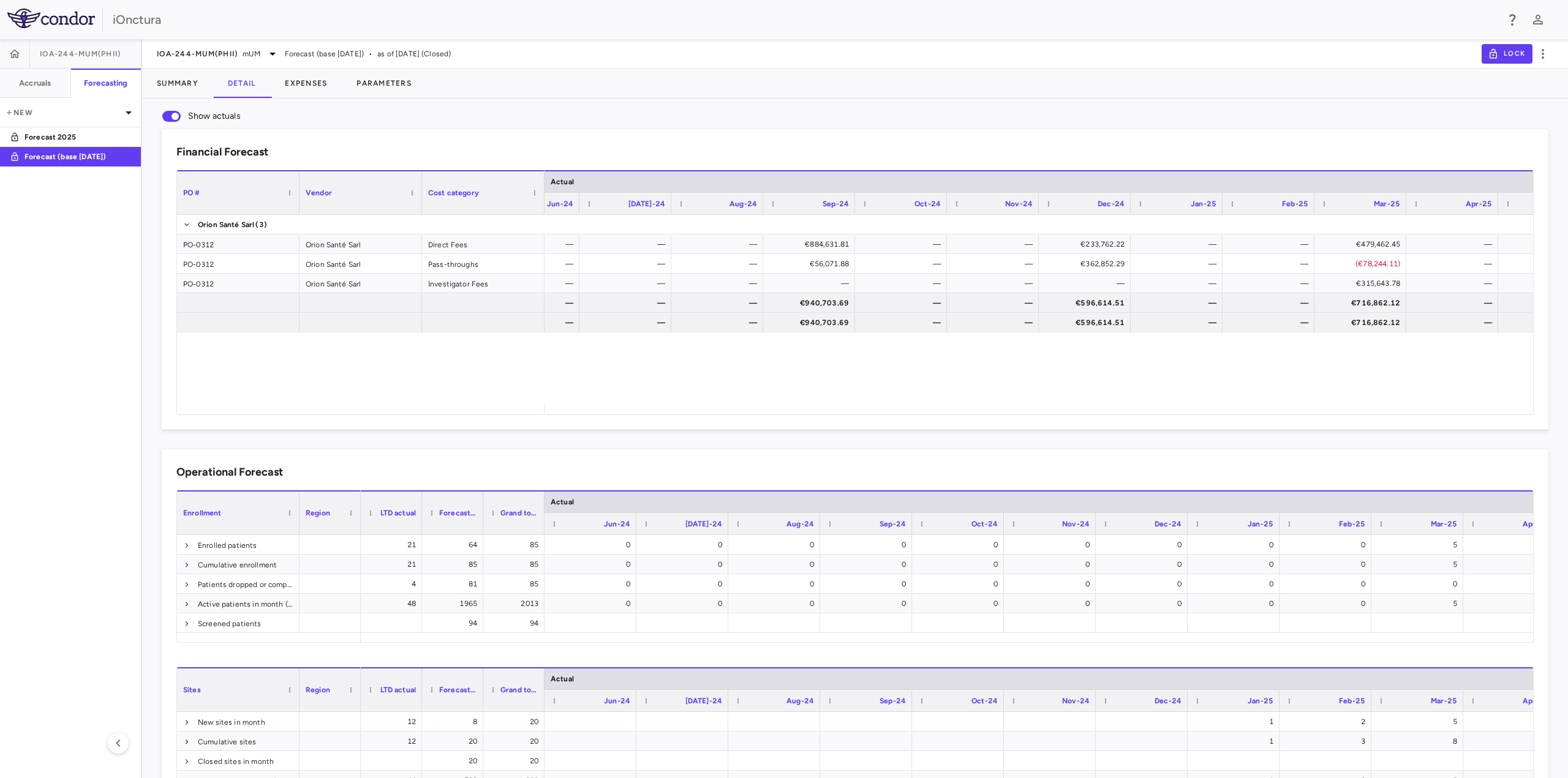
scroll to position [0, 1019]
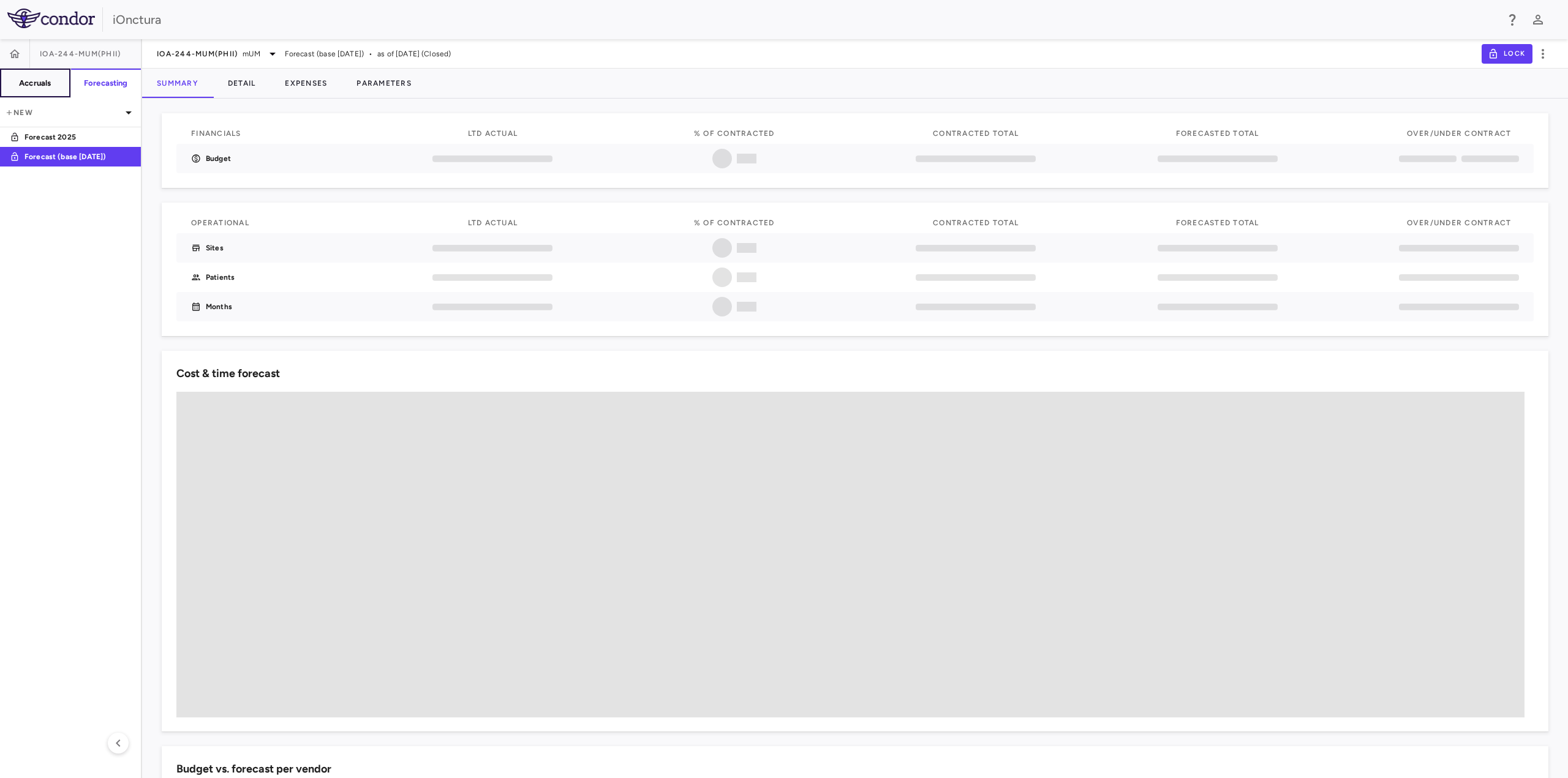
click at [37, 91] on button "Accruals" at bounding box center [35, 84] width 71 height 29
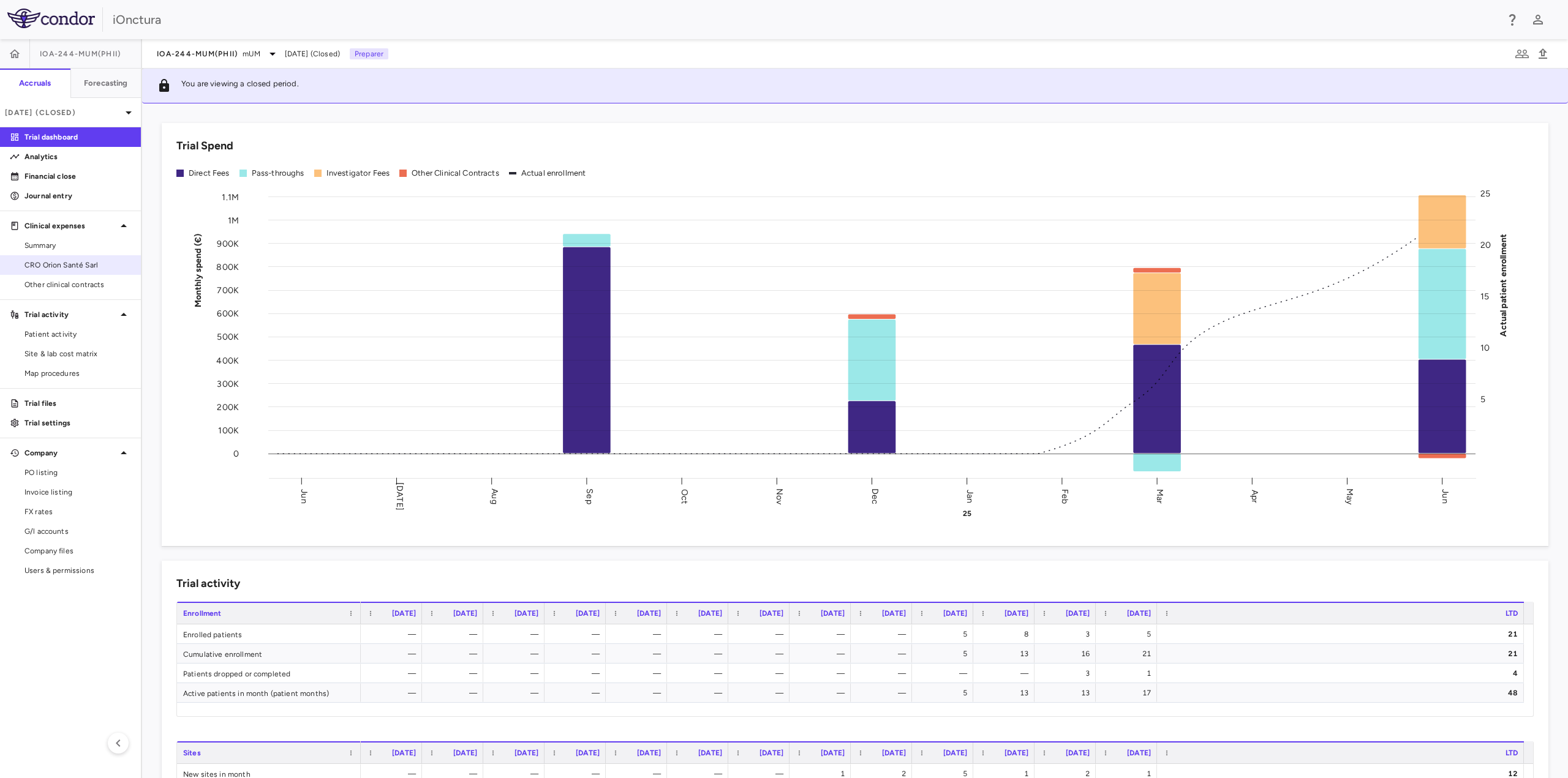
click at [78, 264] on span "CRO Orion Santé Sarl" at bounding box center [78, 265] width 106 height 11
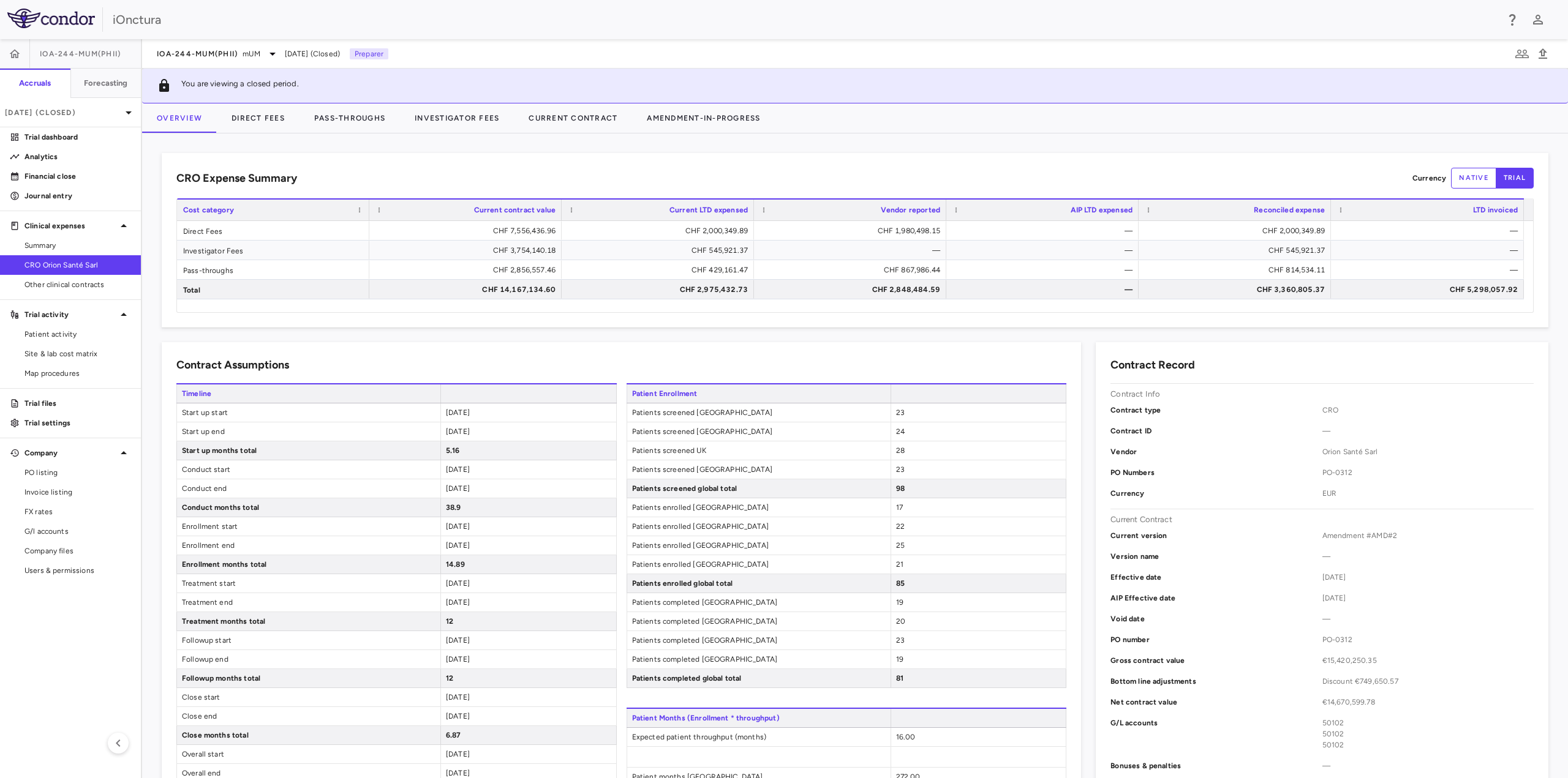
click at [1463, 183] on button "native" at bounding box center [1474, 178] width 46 height 21
click at [254, 120] on button "Direct Fees" at bounding box center [258, 118] width 83 height 29
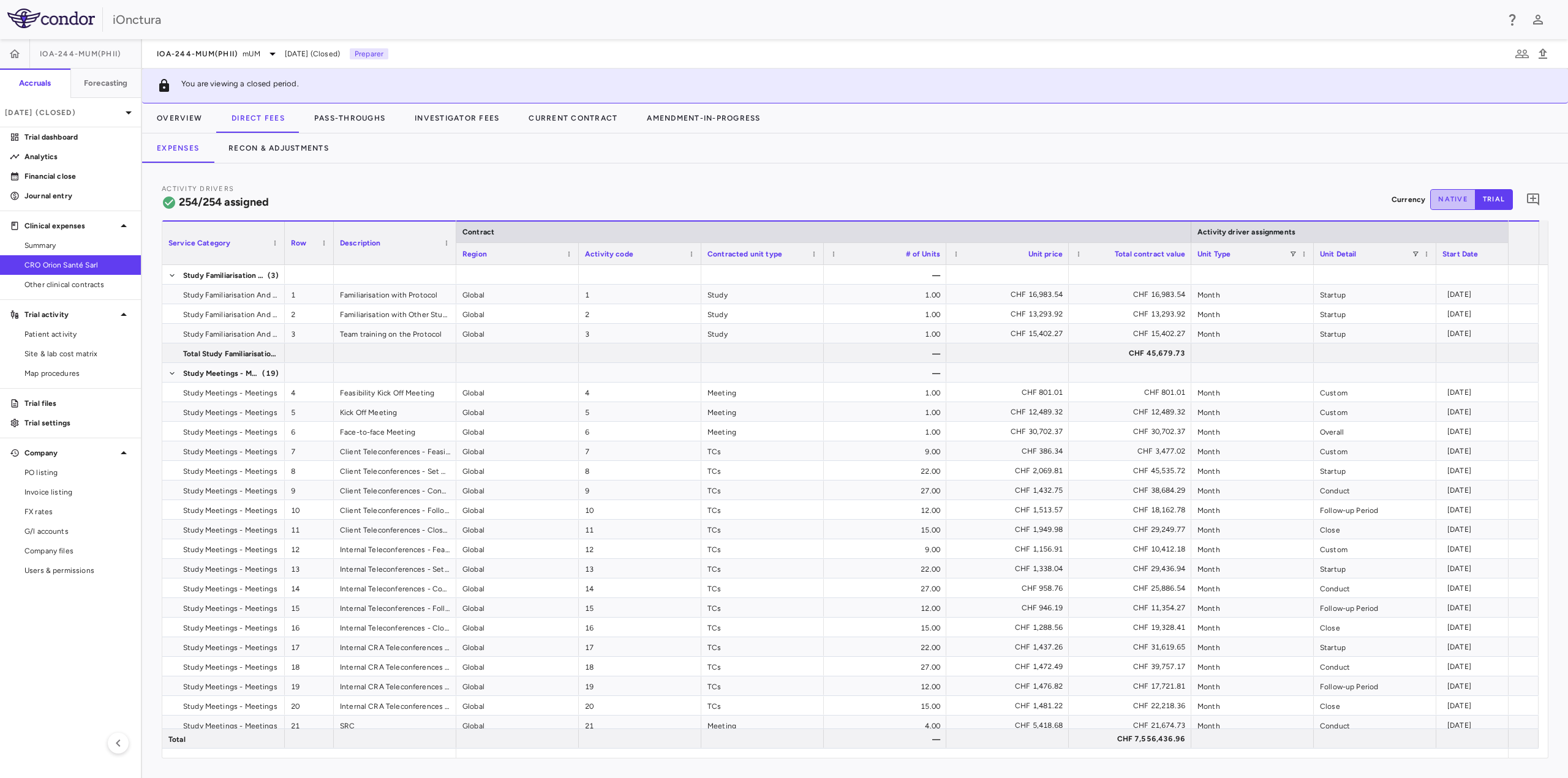
click at [1466, 199] on button "native" at bounding box center [1453, 199] width 46 height 21
click at [276, 152] on button "Recon & Adjustments" at bounding box center [278, 149] width 130 height 29
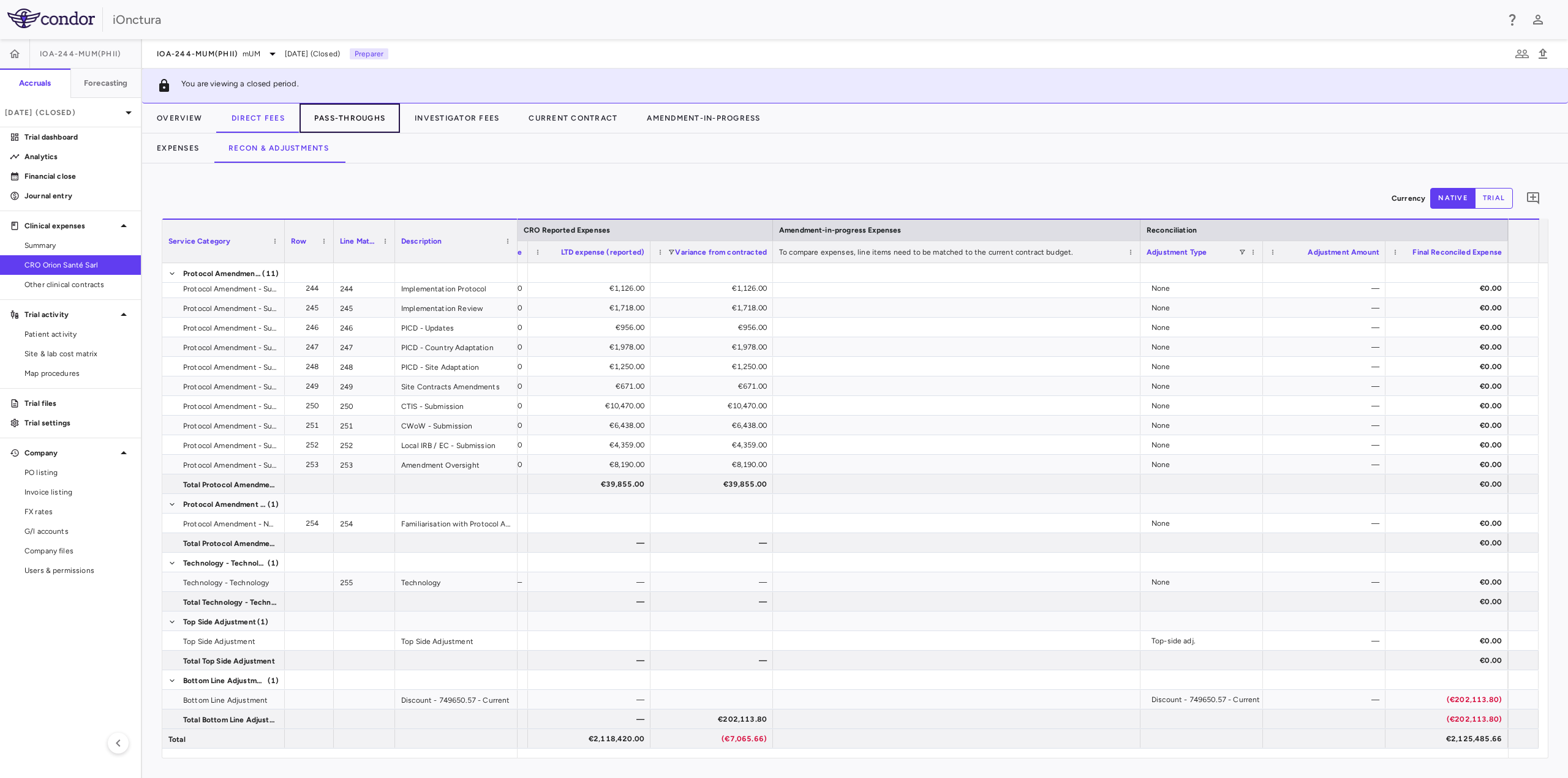
click at [365, 121] on button "Pass-Throughs" at bounding box center [350, 118] width 100 height 29
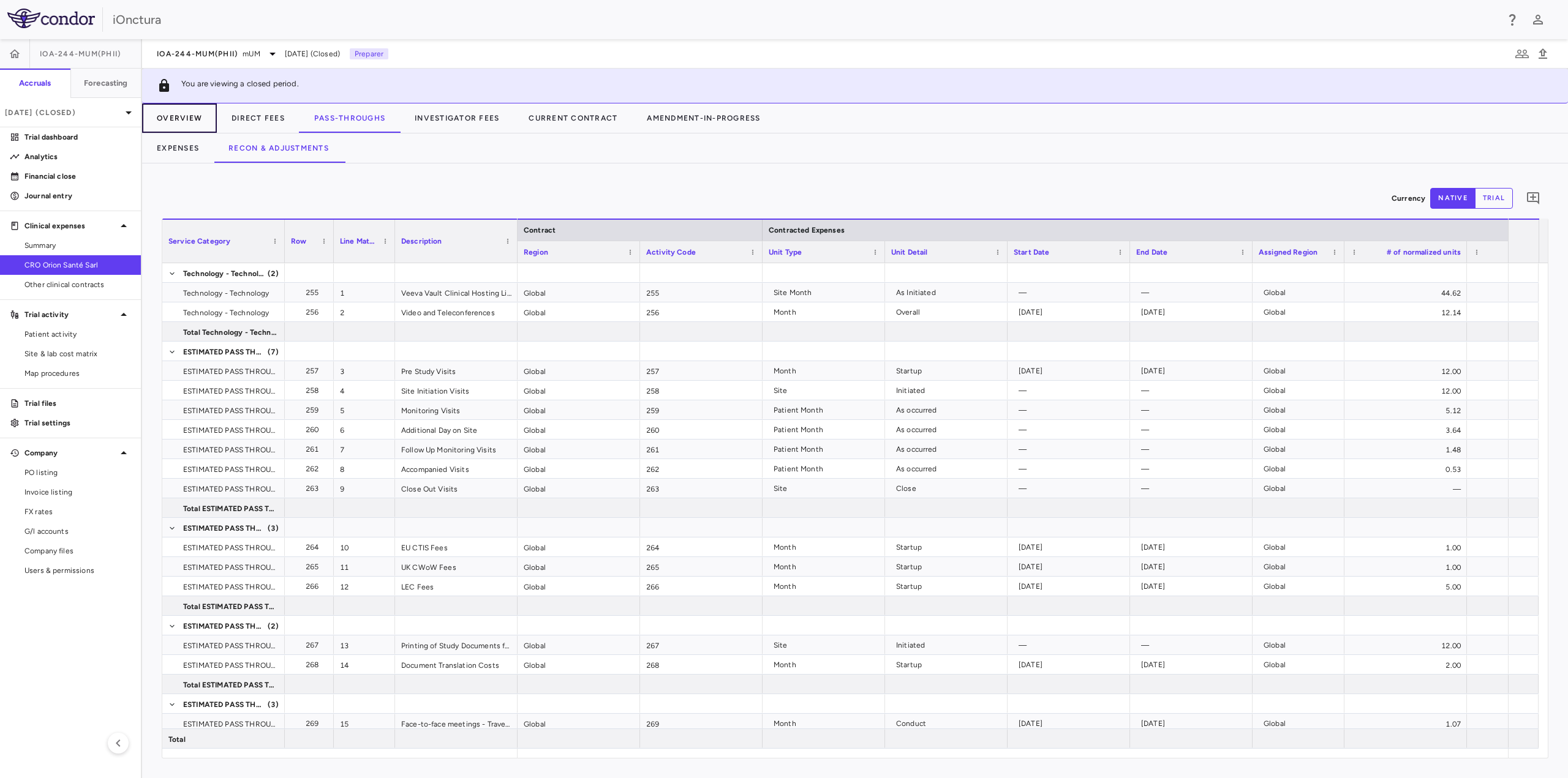
click at [192, 113] on button "Overview" at bounding box center [179, 118] width 75 height 29
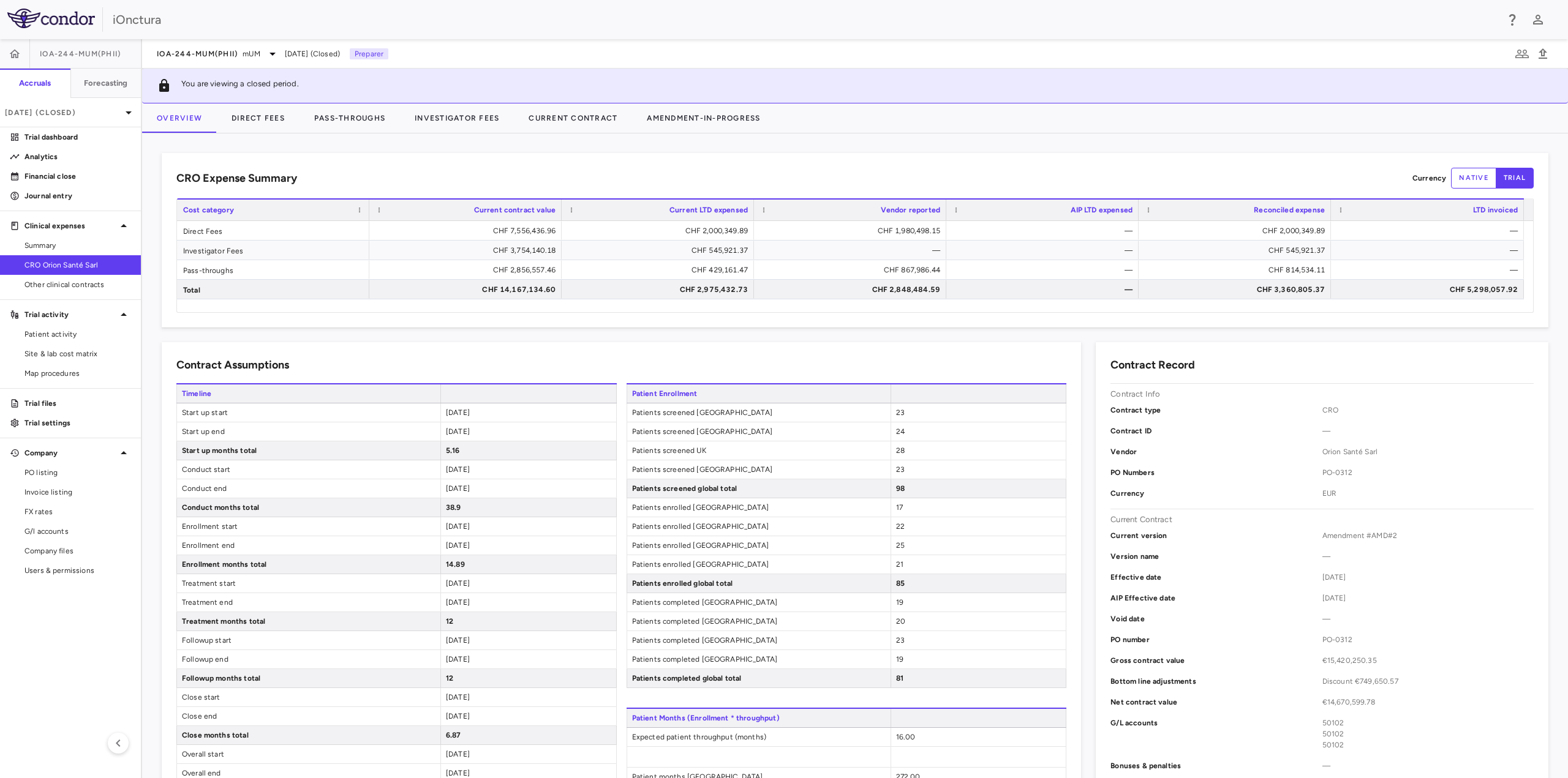
click at [1471, 177] on button "native" at bounding box center [1474, 178] width 46 height 21
type button "native"
click at [61, 363] on link "Site & lab cost matrix" at bounding box center [70, 353] width 141 height 18
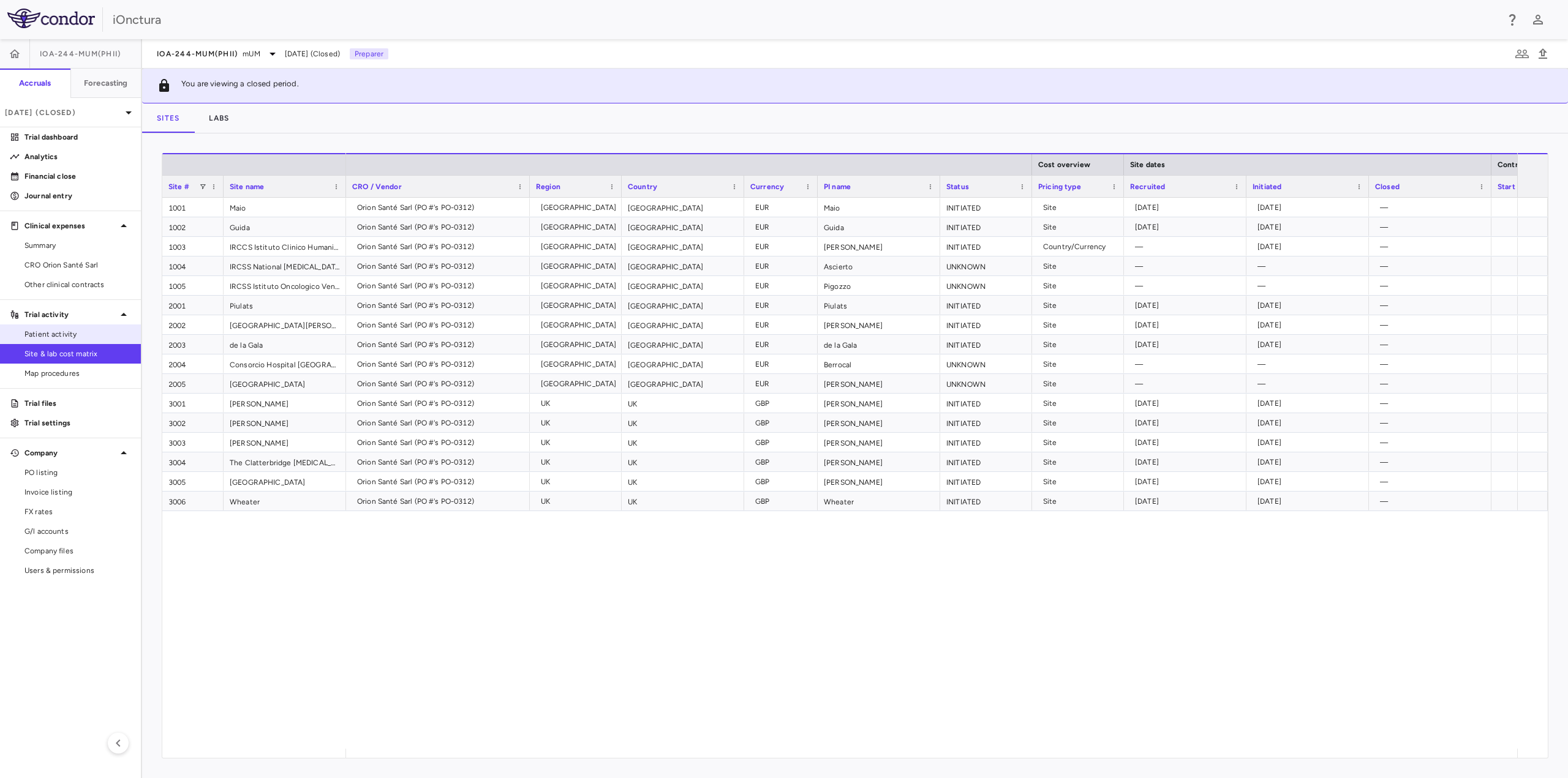
click at [80, 336] on span "Patient activity" at bounding box center [78, 334] width 106 height 11
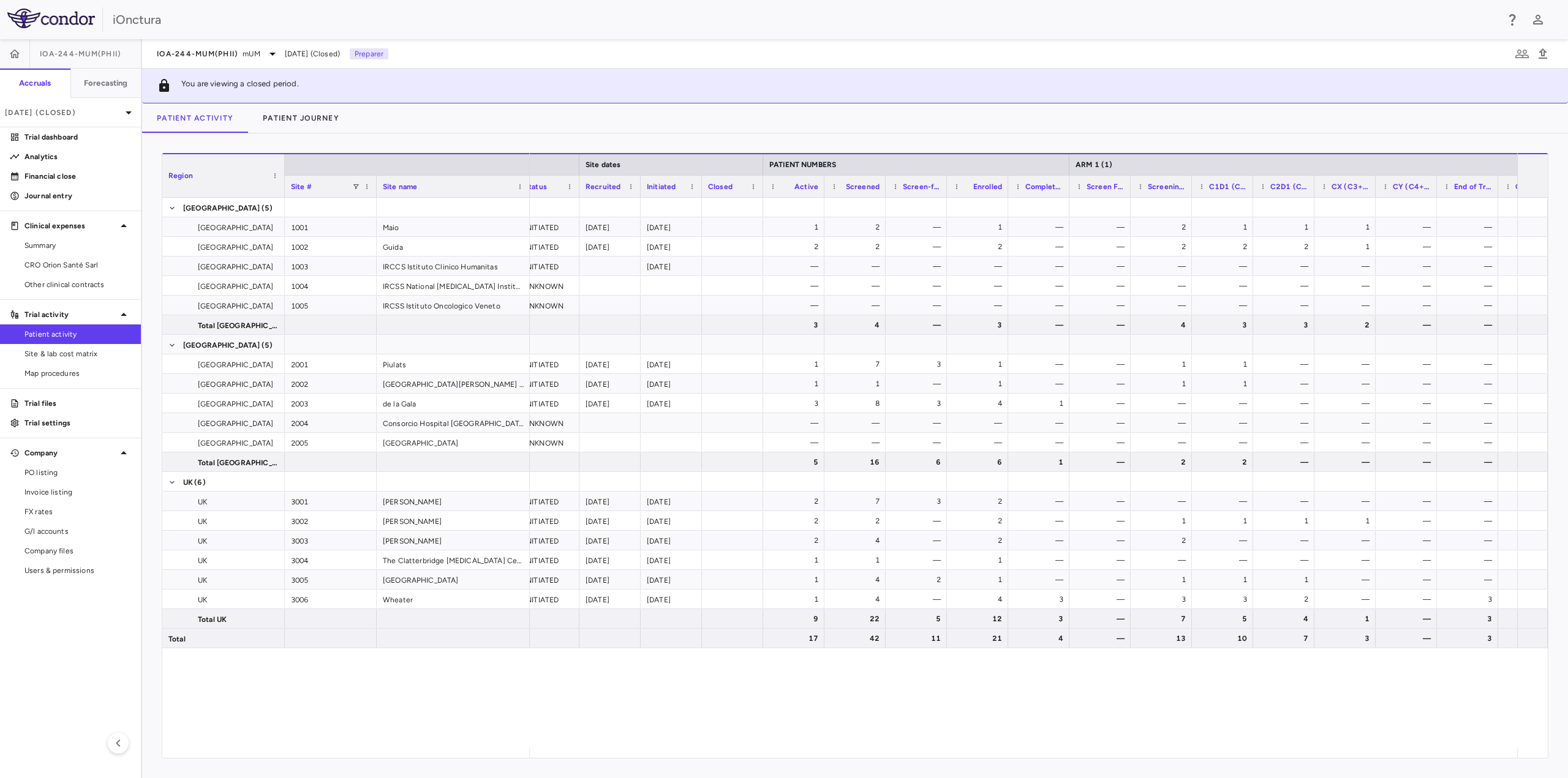
scroll to position [0, 206]
click at [52, 271] on link "CRO Orion Santé Sarl" at bounding box center [70, 265] width 141 height 18
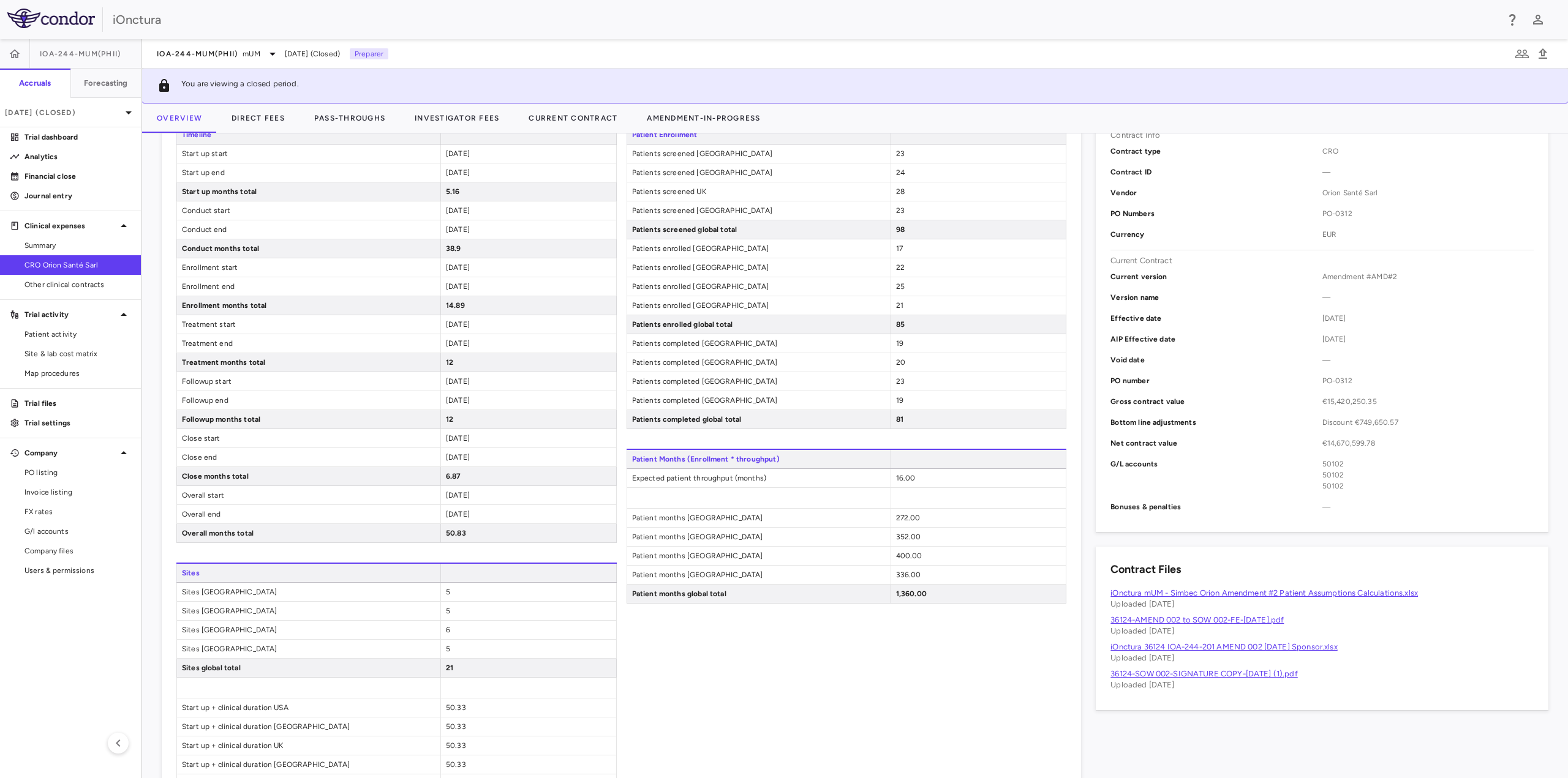
scroll to position [245, 0]
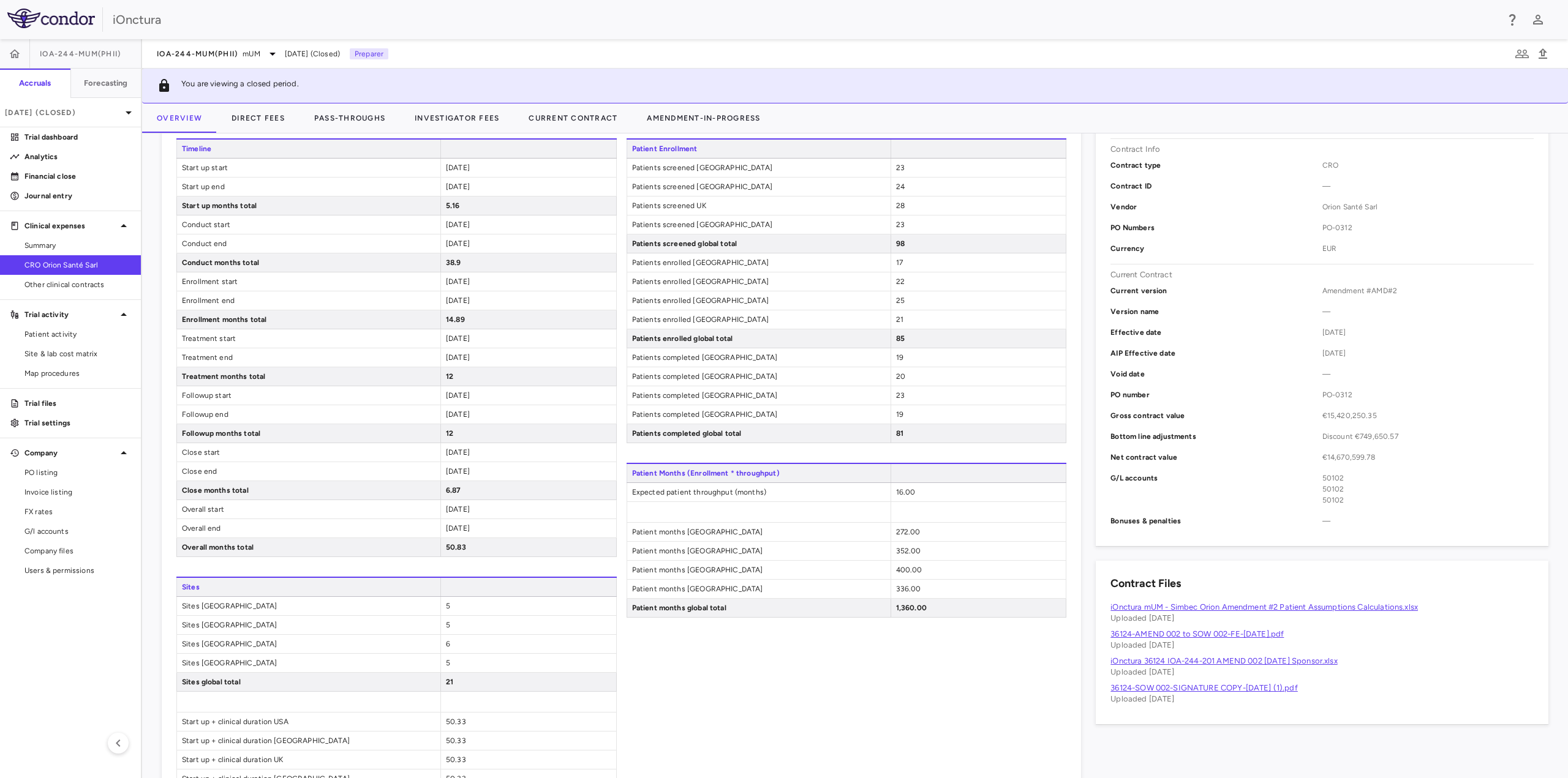
click at [698, 735] on div "Patient Enrollment Patients screened [GEOGRAPHIC_DATA] 23 Patients screened [GE…" at bounding box center [847, 521] width 440 height 766
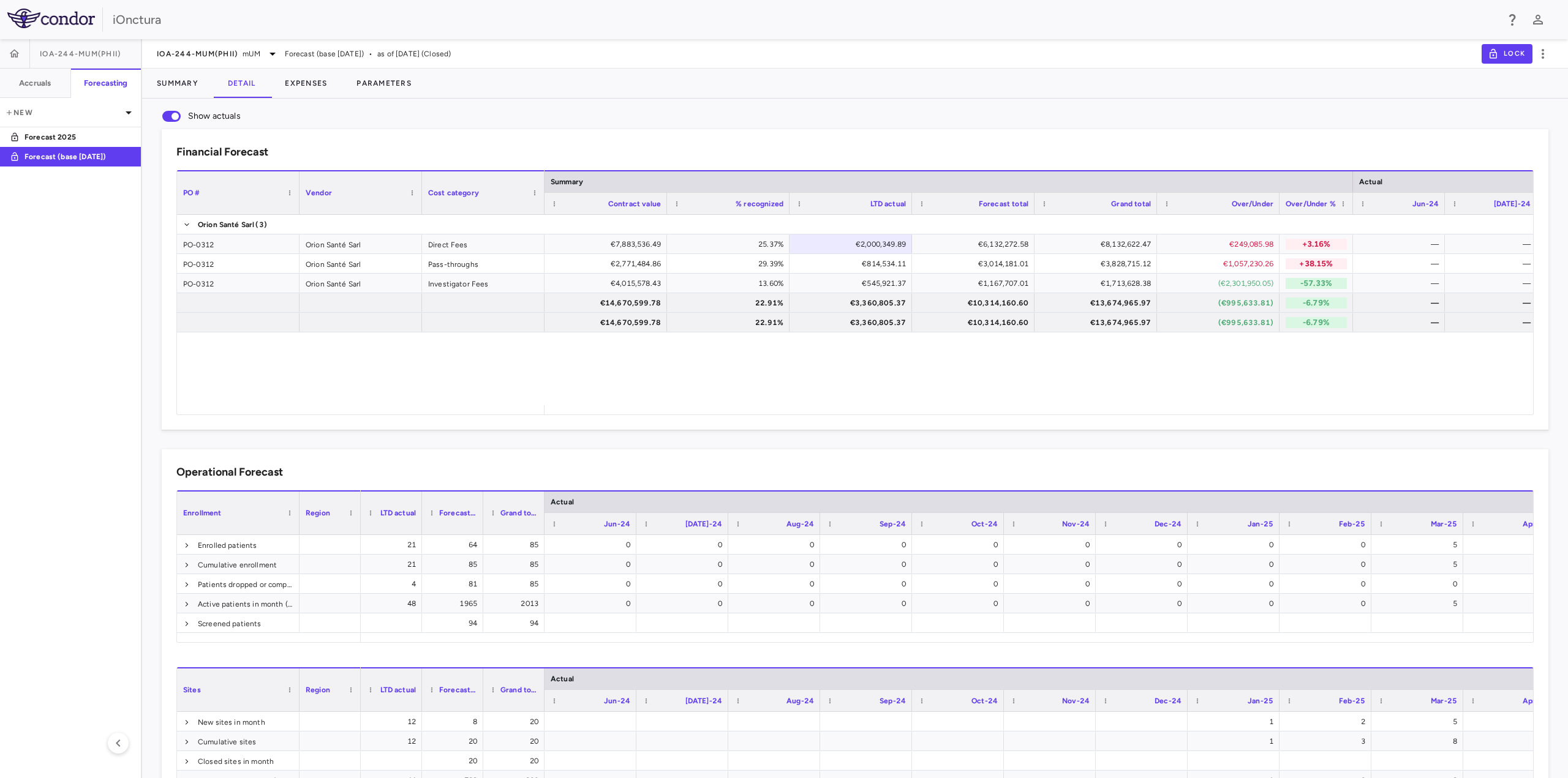
click at [887, 367] on div "€7,883,536.49 25.37% €2,000,349.89 €6,132,272.58 €8,132,622.47 €249,085.98 +3.1…" at bounding box center [1039, 310] width 988 height 191
drag, startPoint x: 191, startPoint y: 80, endPoint x: 207, endPoint y: 86, distance: 17.1
click at [191, 80] on button "Summary" at bounding box center [177, 84] width 71 height 29
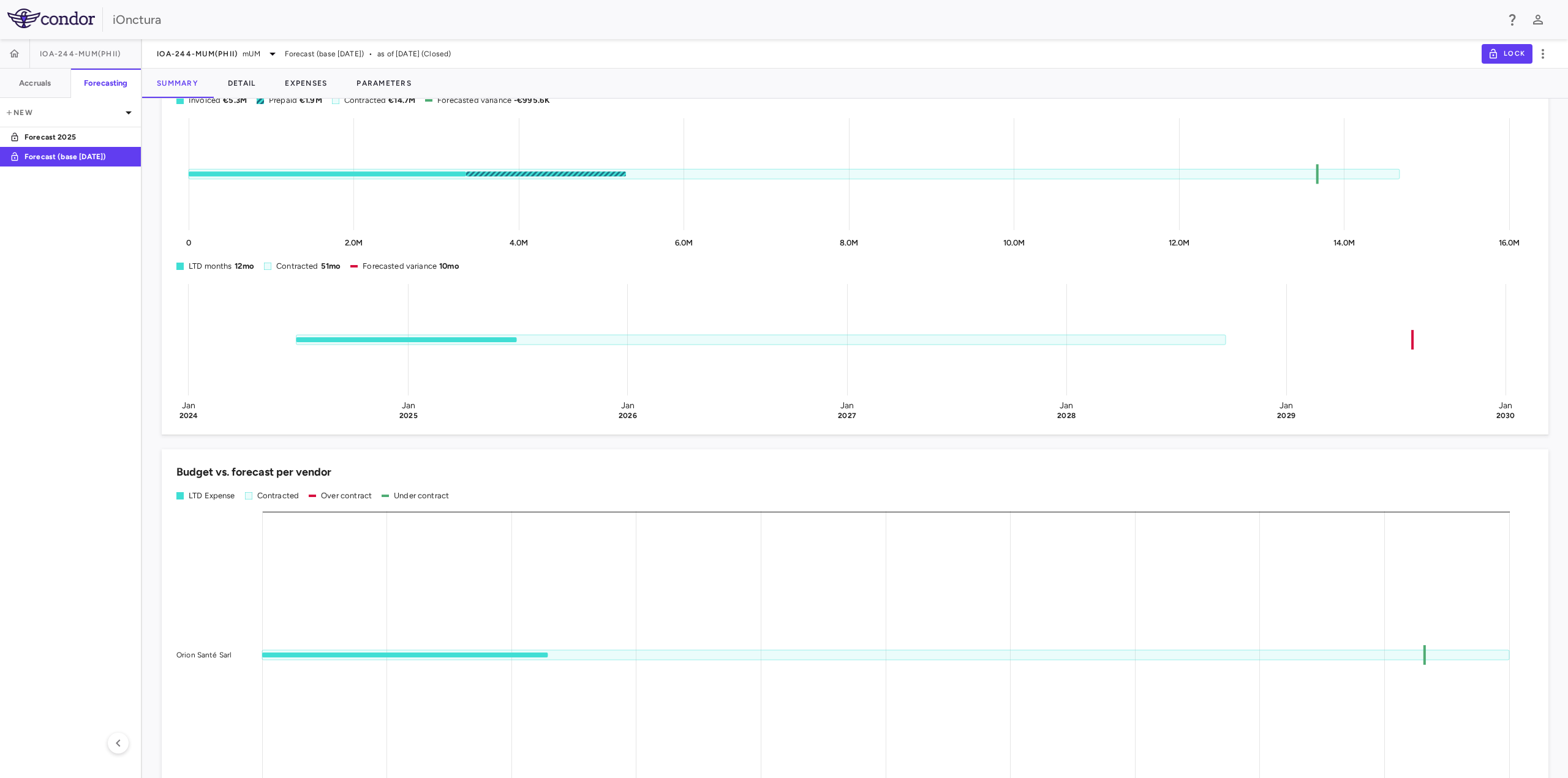
scroll to position [189, 0]
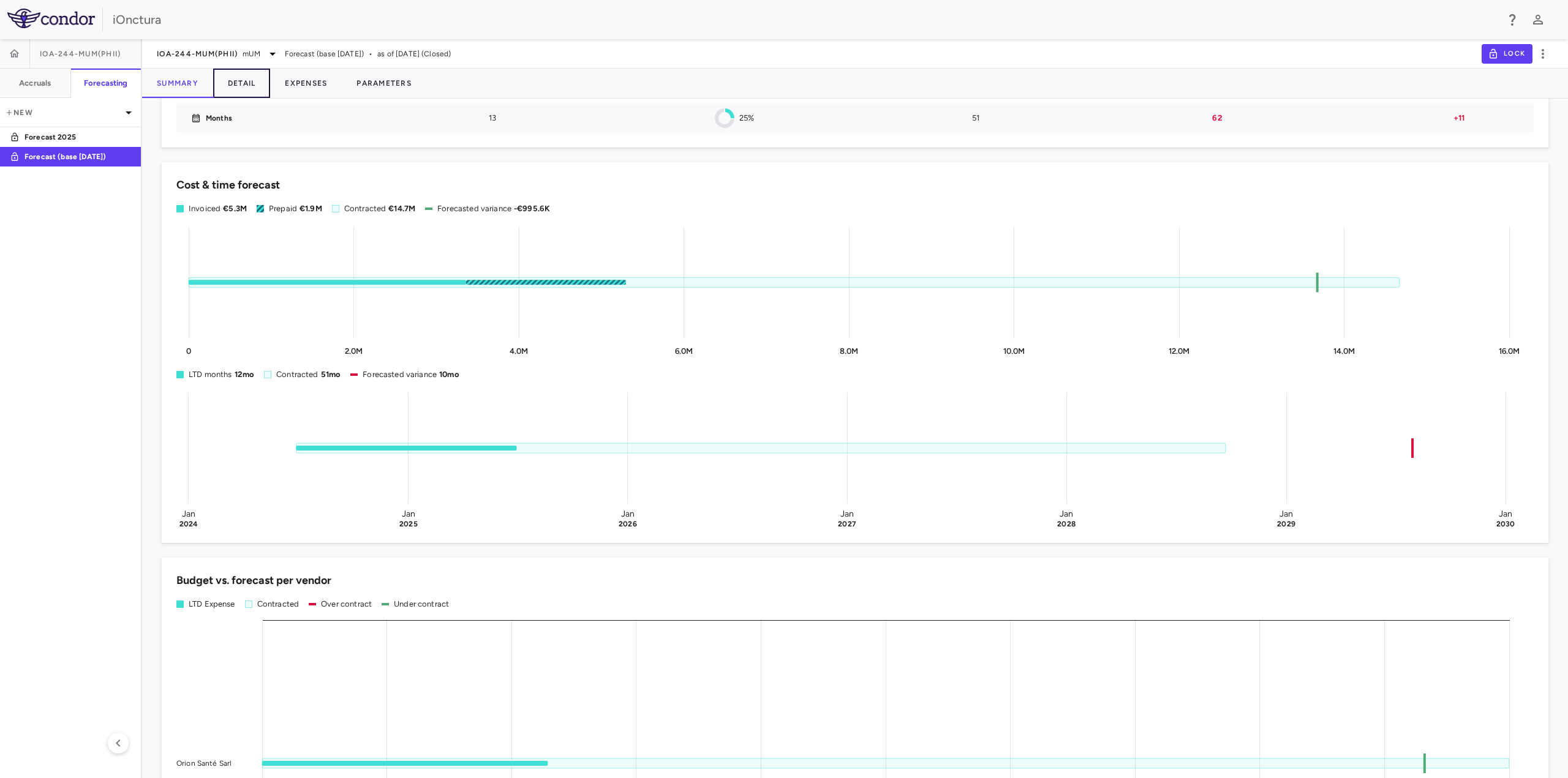
click at [250, 87] on button "Detail" at bounding box center [242, 84] width 58 height 29
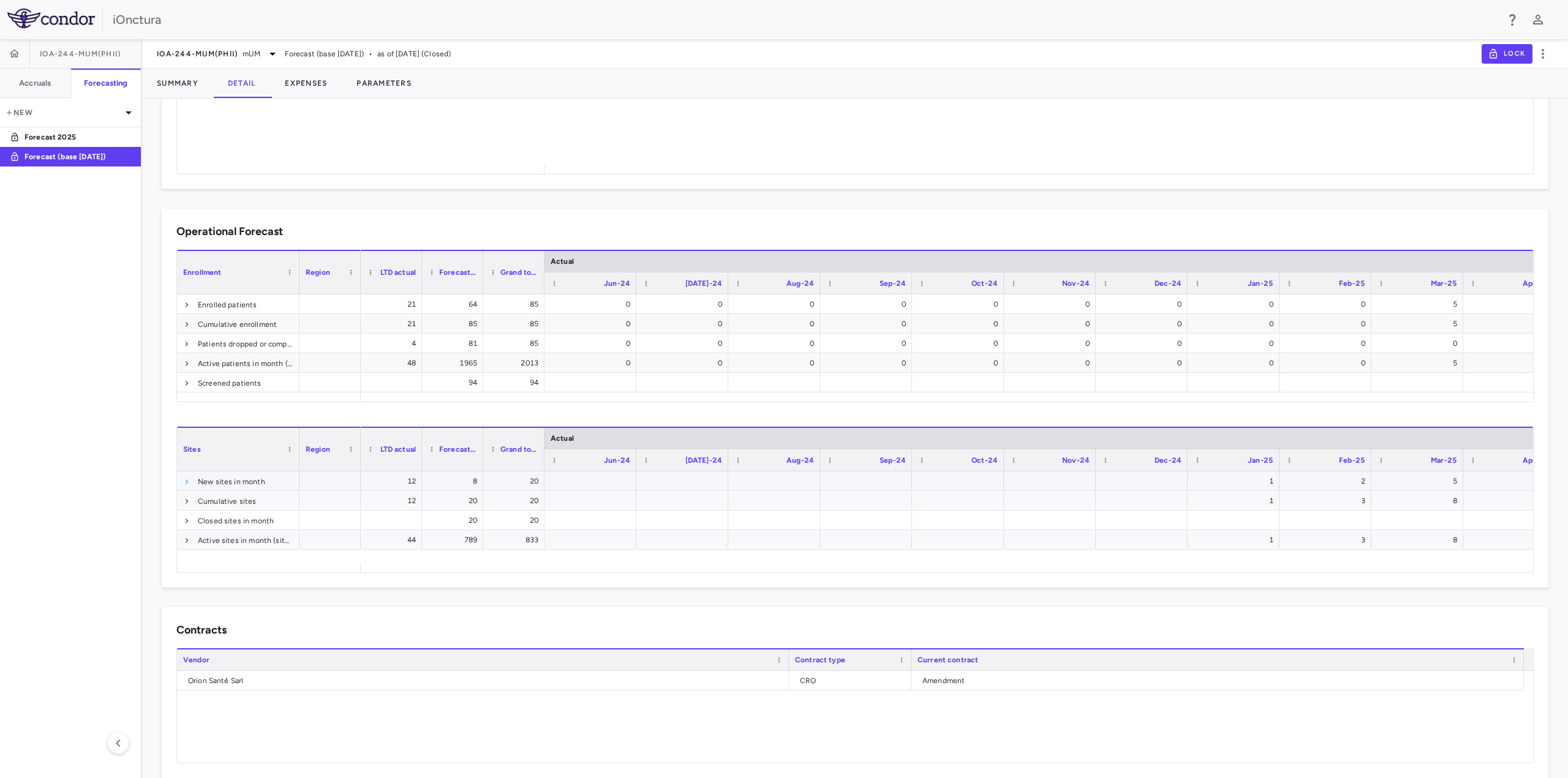
click at [187, 485] on span at bounding box center [187, 482] width 7 height 7
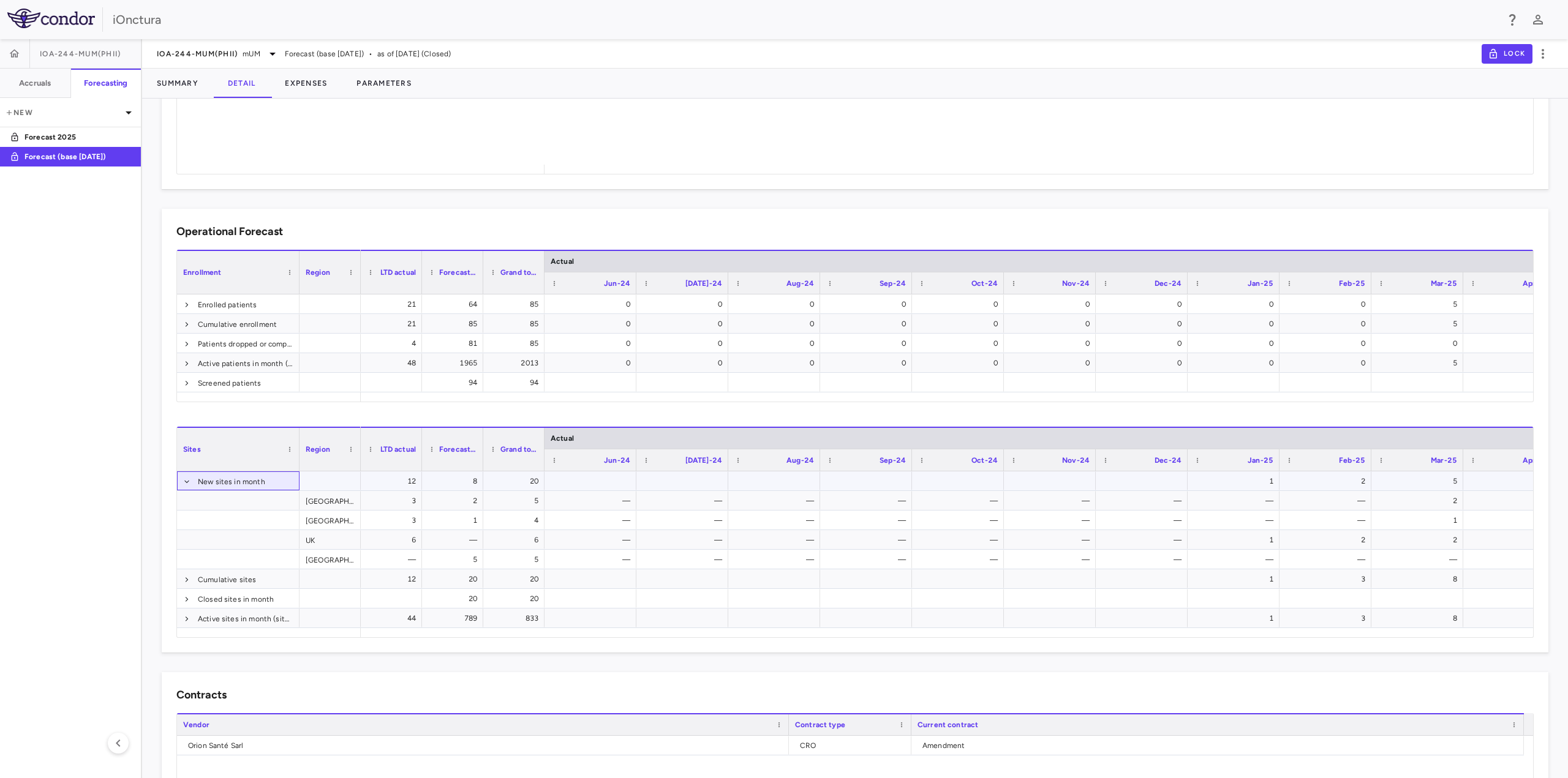
click at [187, 485] on span at bounding box center [187, 482] width 7 height 7
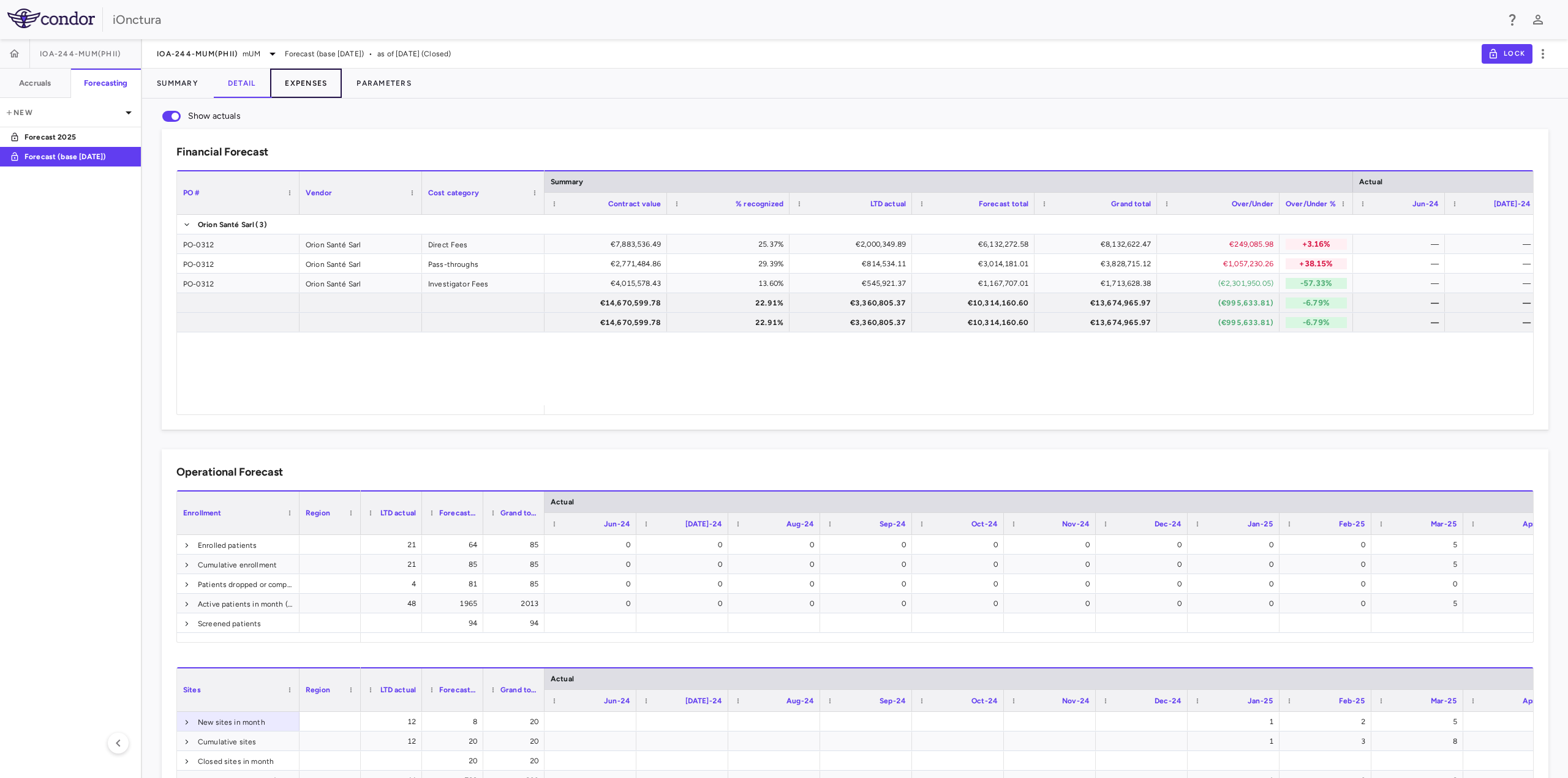
click at [304, 81] on button "Expenses" at bounding box center [306, 84] width 72 height 29
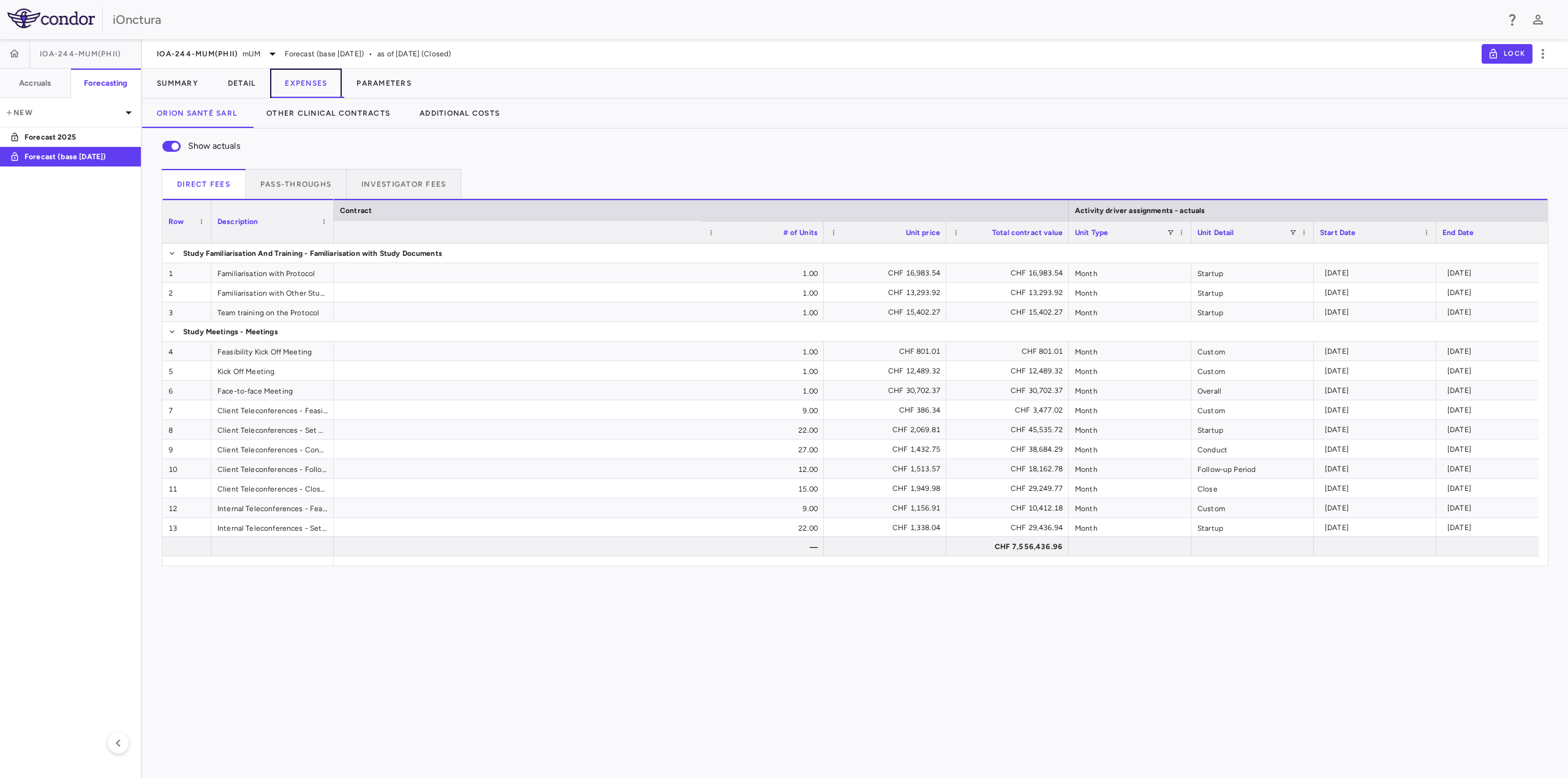
scroll to position [0, 582]
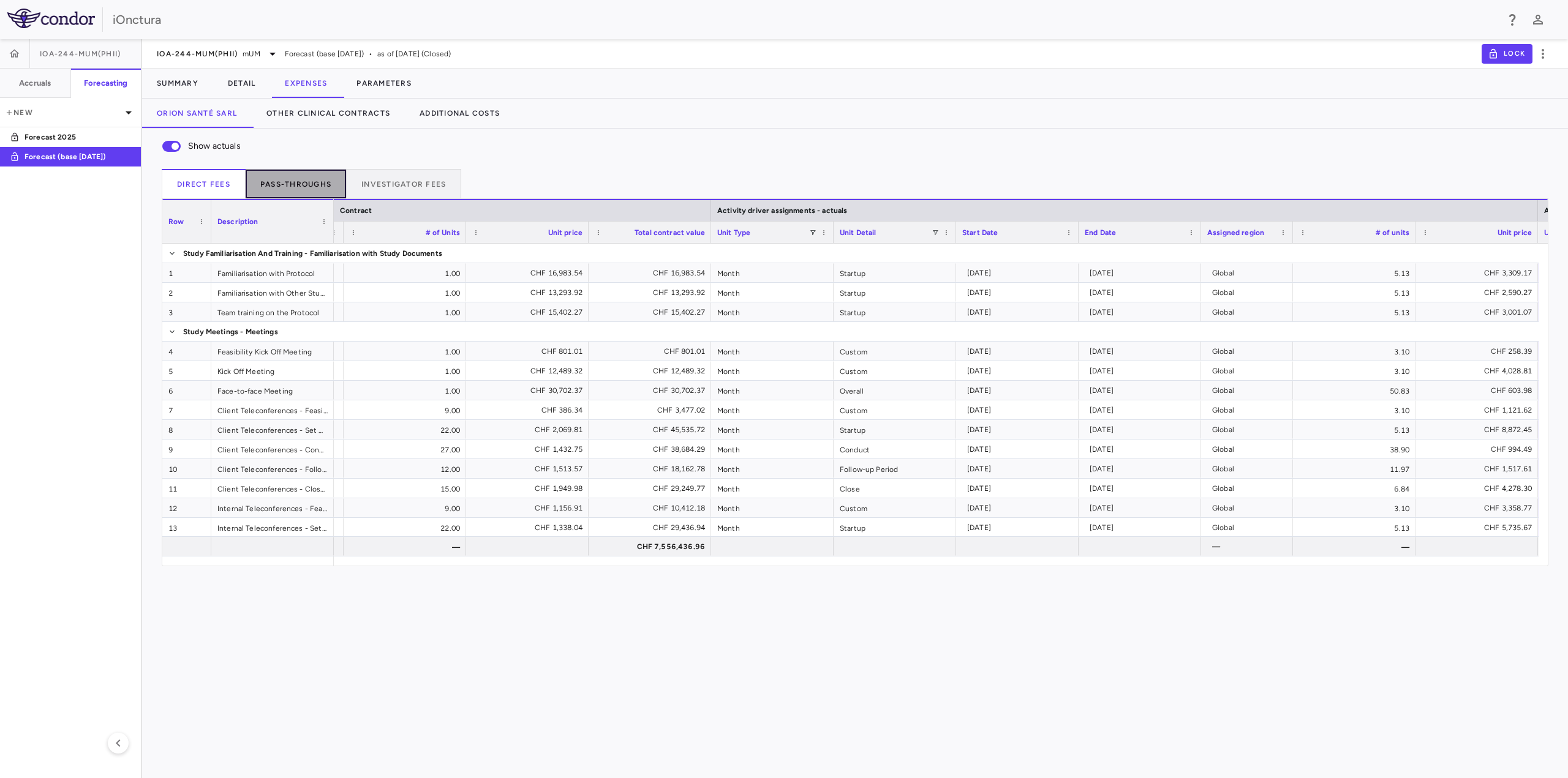
click at [296, 185] on button "Pass-throughs" at bounding box center [296, 184] width 101 height 29
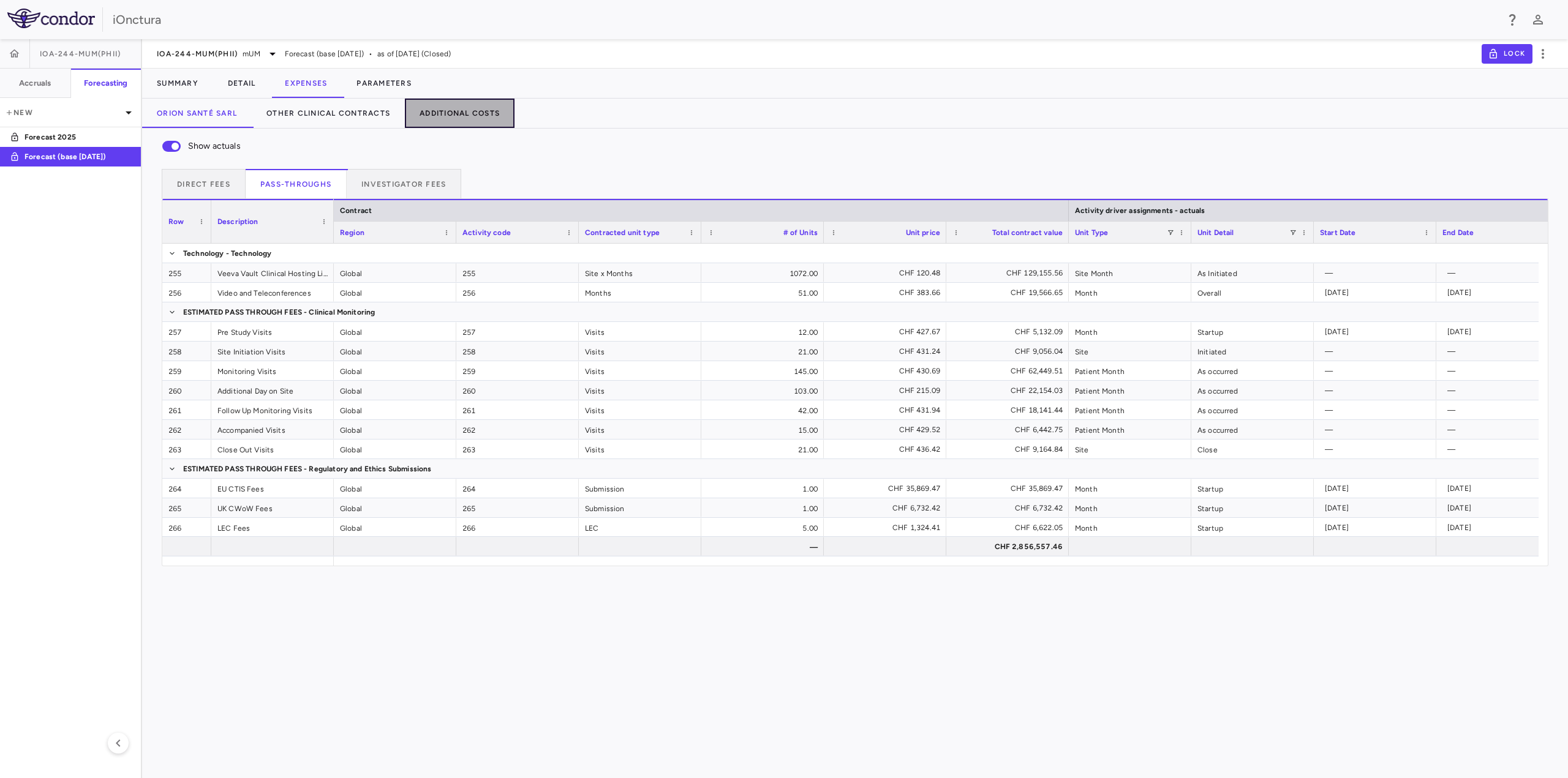
click at [450, 108] on button "Additional Costs" at bounding box center [460, 113] width 110 height 29
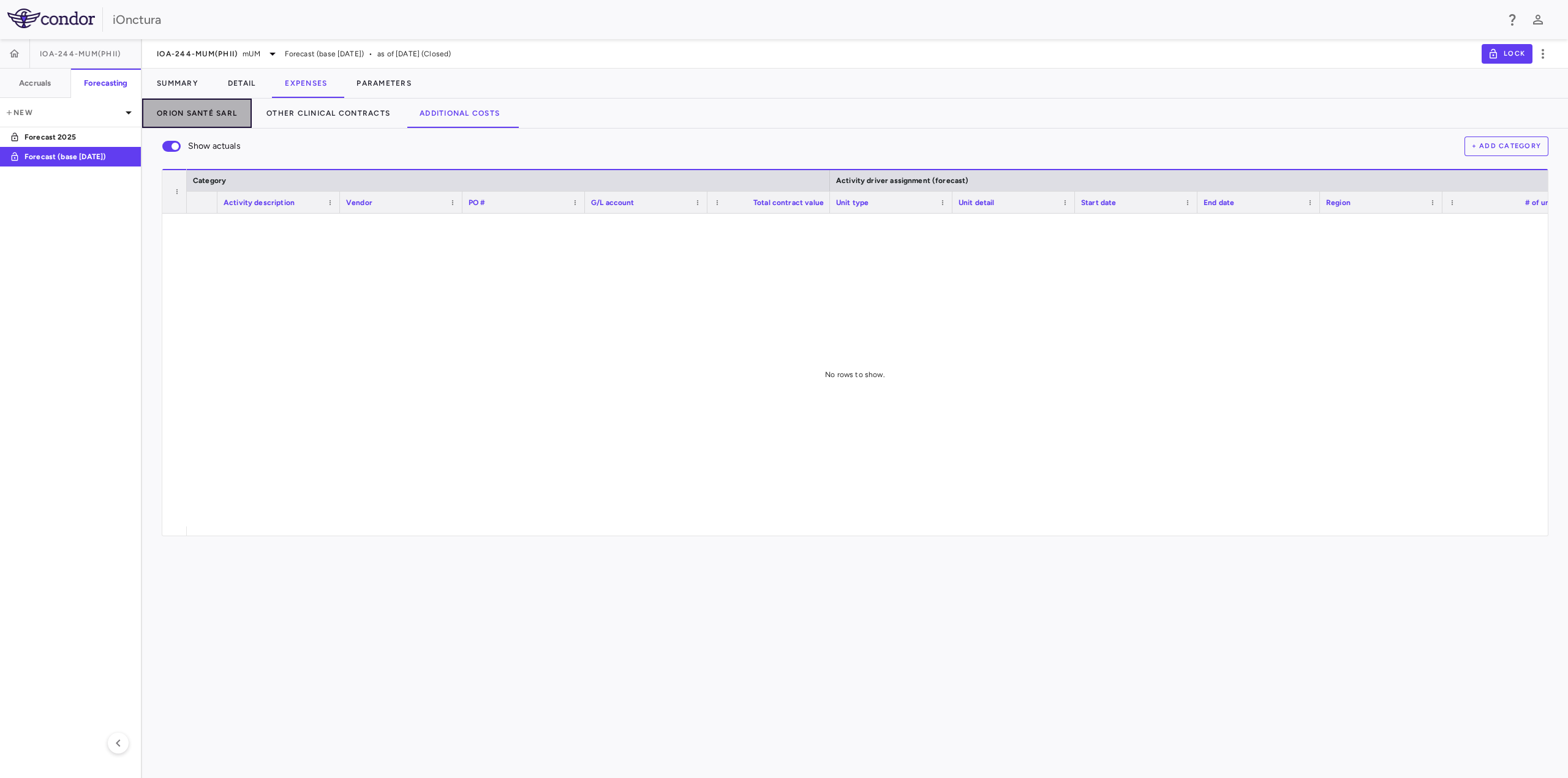
click at [234, 116] on button "Orion Santé Sarl" at bounding box center [197, 113] width 110 height 29
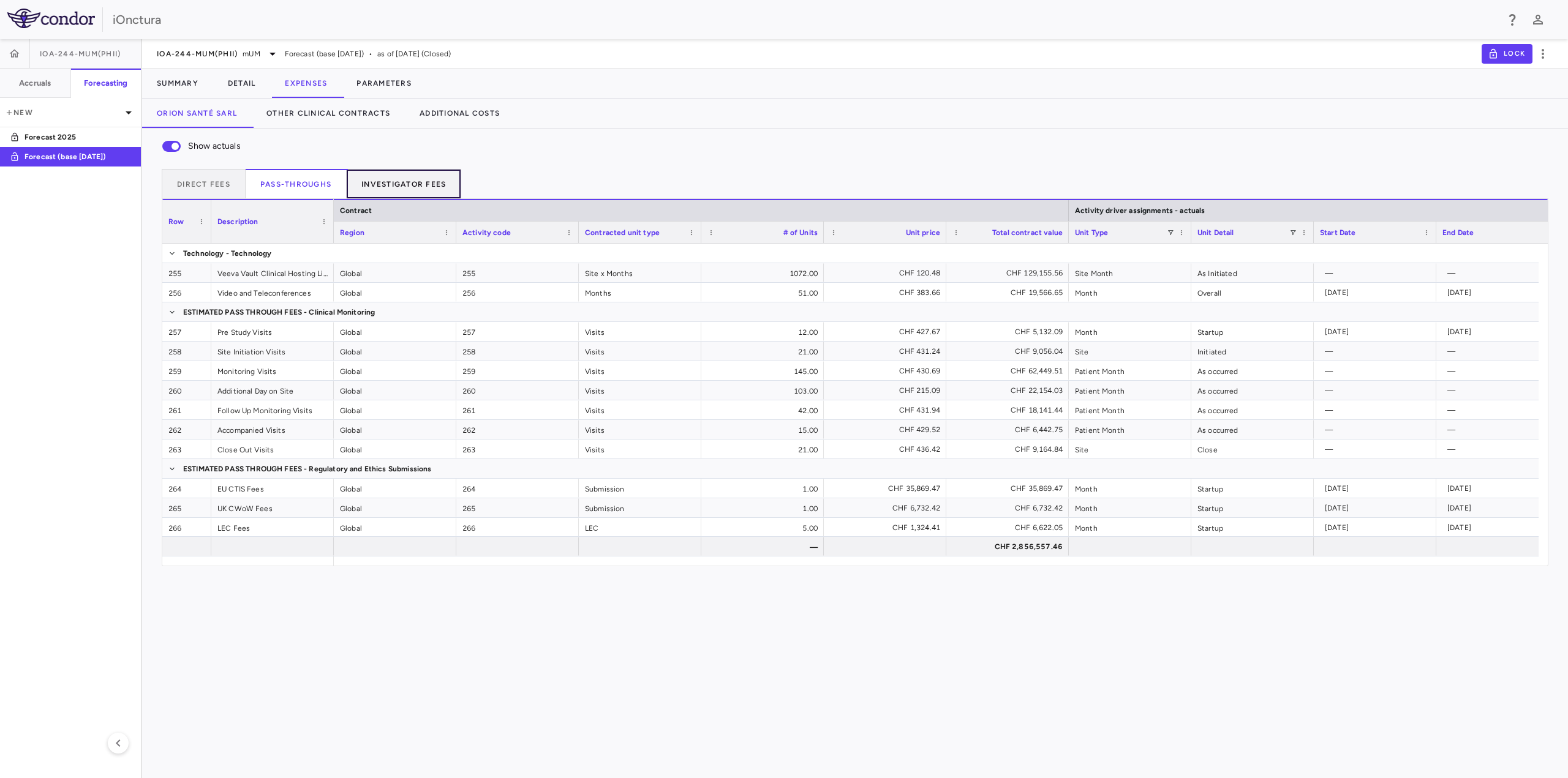
click at [423, 178] on button "Investigator Fees" at bounding box center [404, 184] width 114 height 29
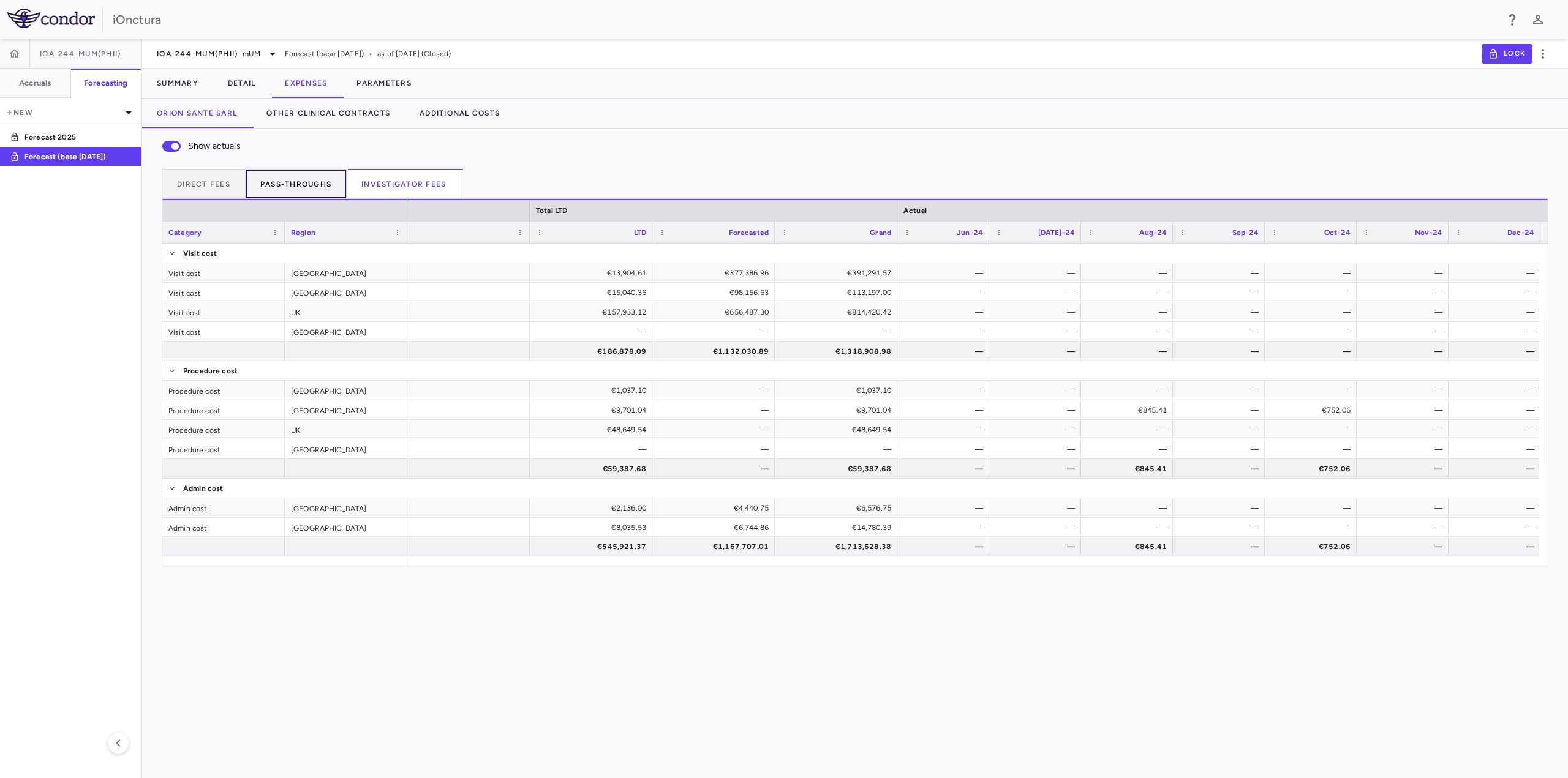
click at [311, 177] on button "Pass-throughs" at bounding box center [296, 184] width 101 height 29
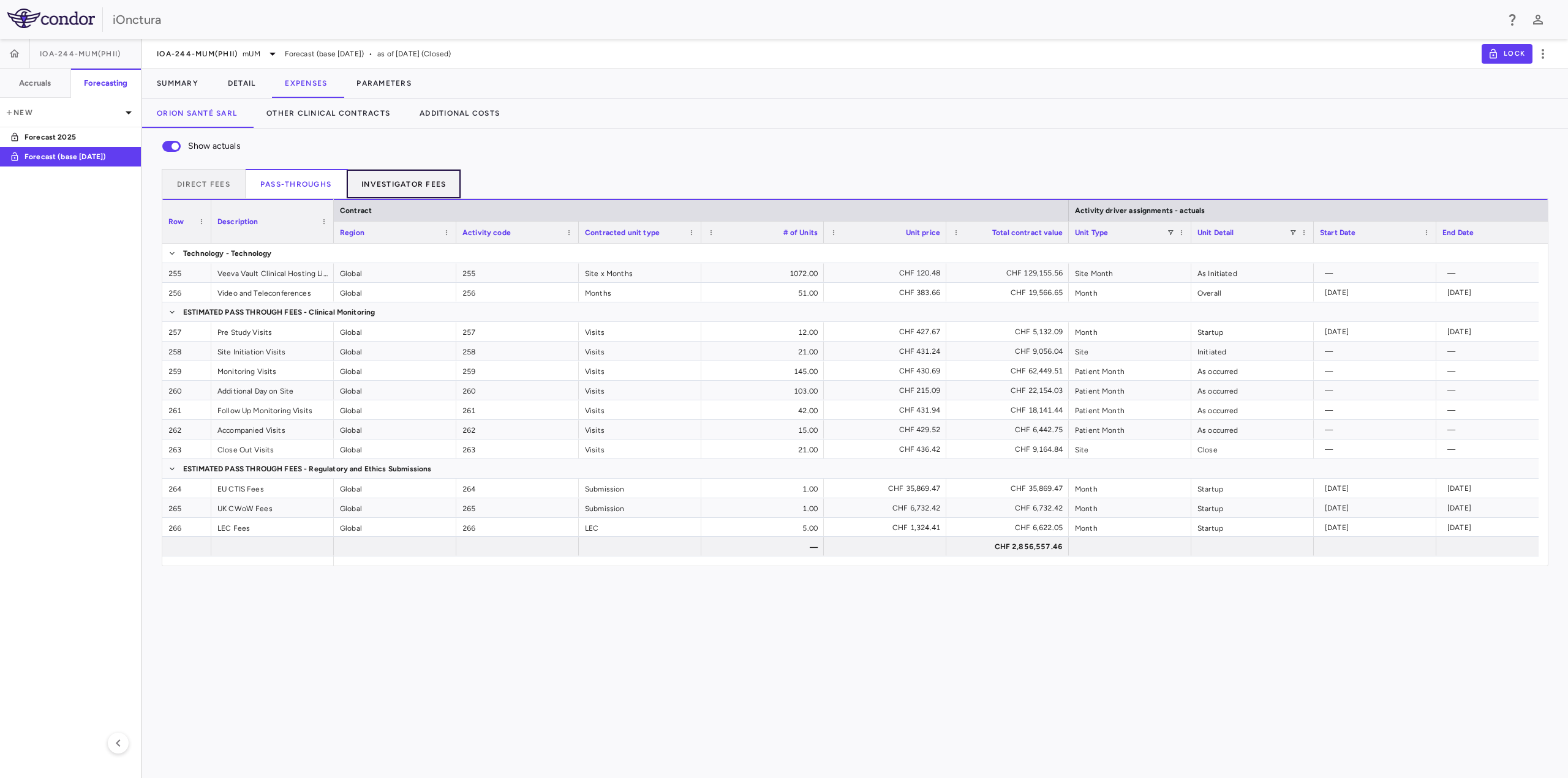
click at [380, 181] on button "Investigator Fees" at bounding box center [404, 184] width 114 height 29
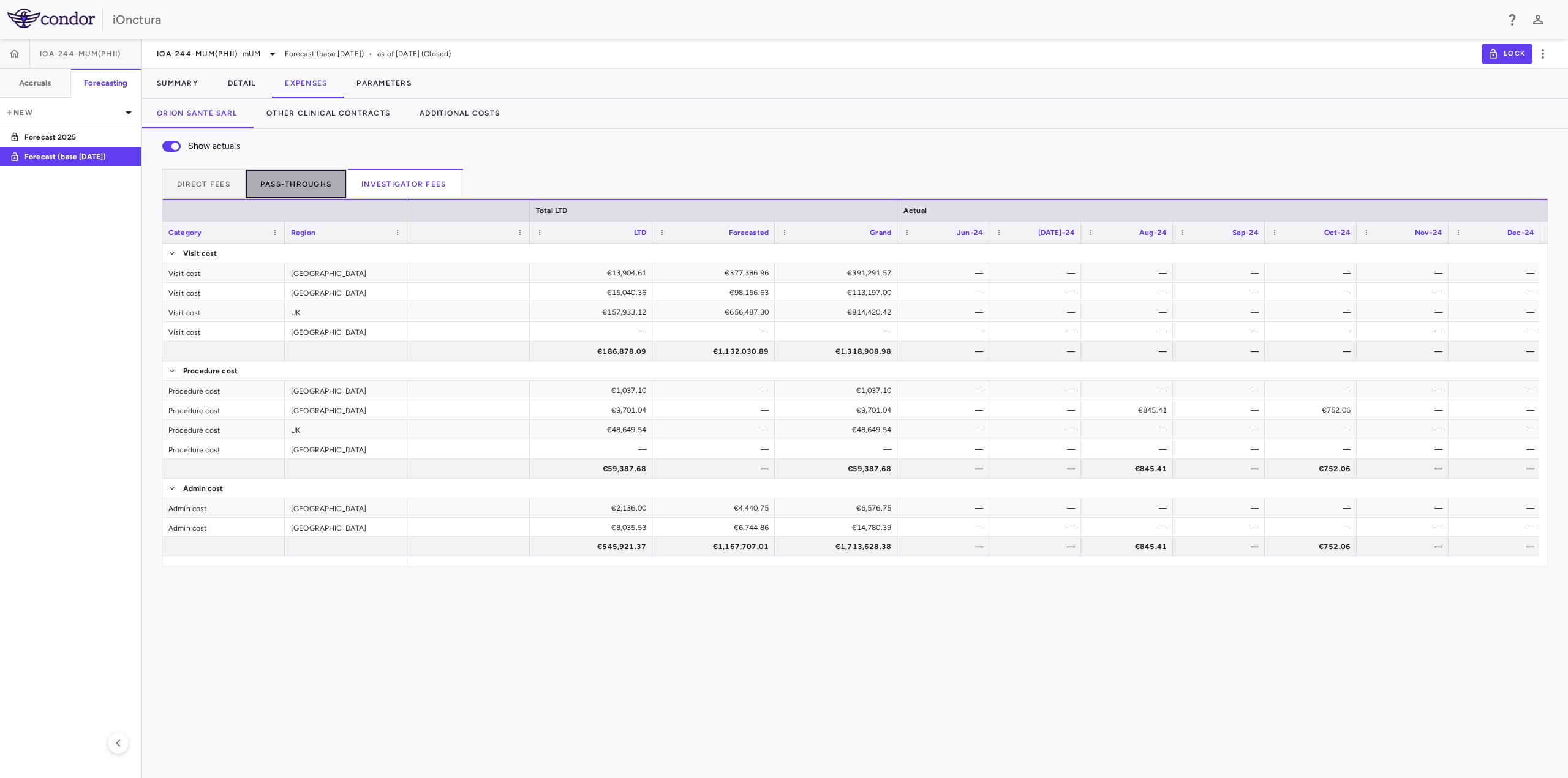
click at [319, 189] on button "Pass-throughs" at bounding box center [296, 184] width 101 height 29
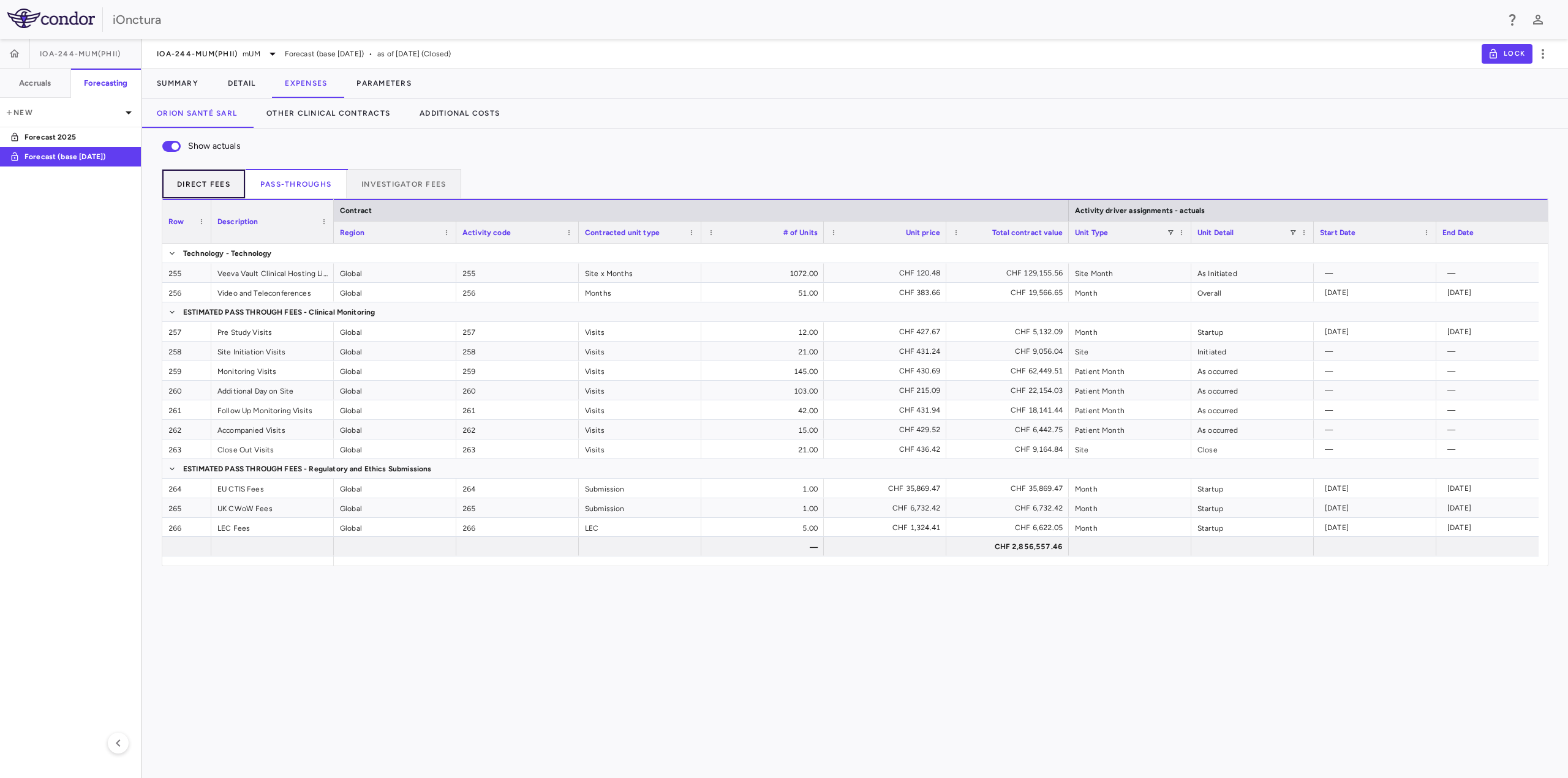
click at [212, 184] on button "Direct Fees" at bounding box center [203, 184] width 84 height 29
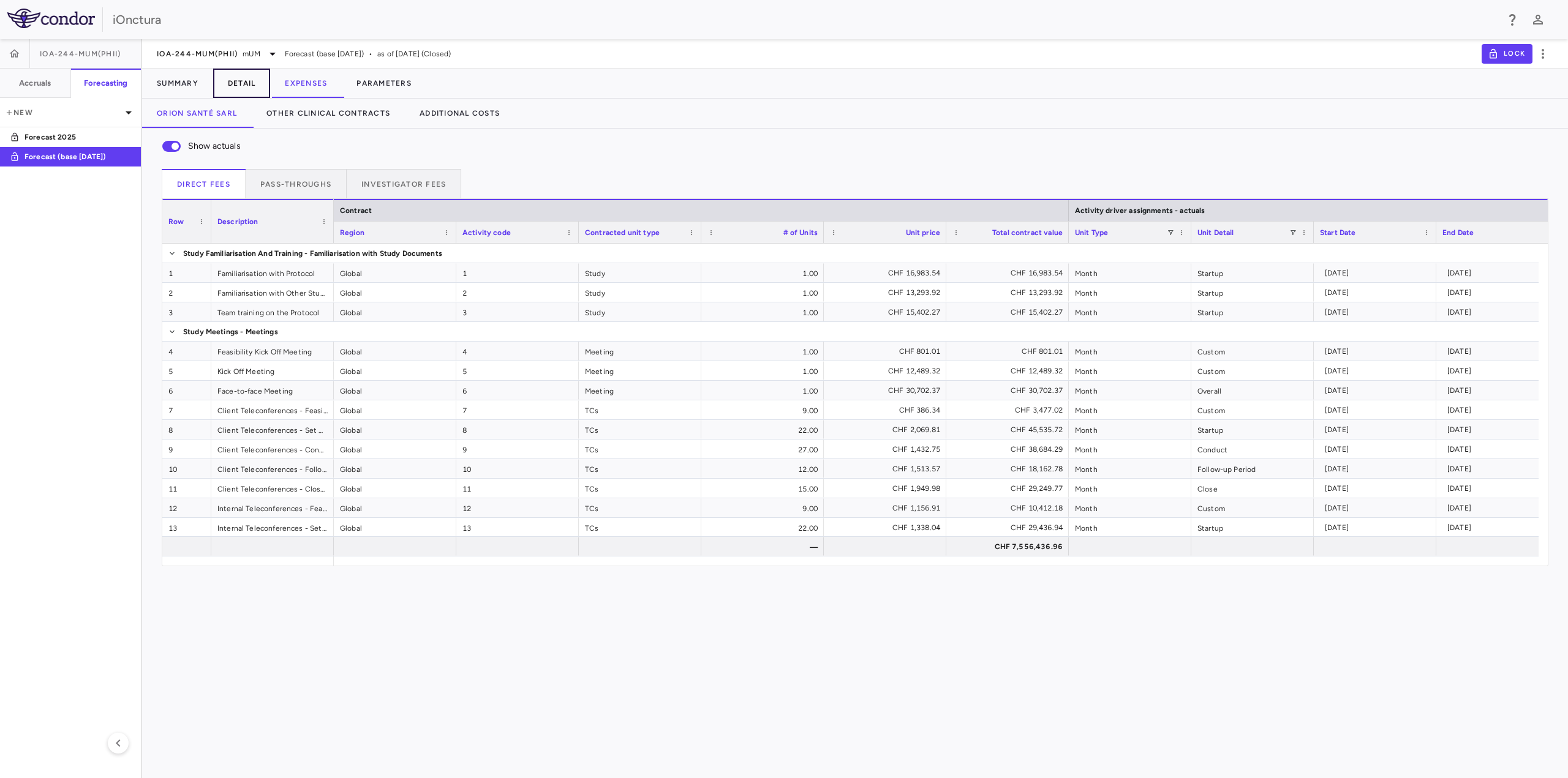
click at [247, 82] on button "Detail" at bounding box center [242, 84] width 58 height 29
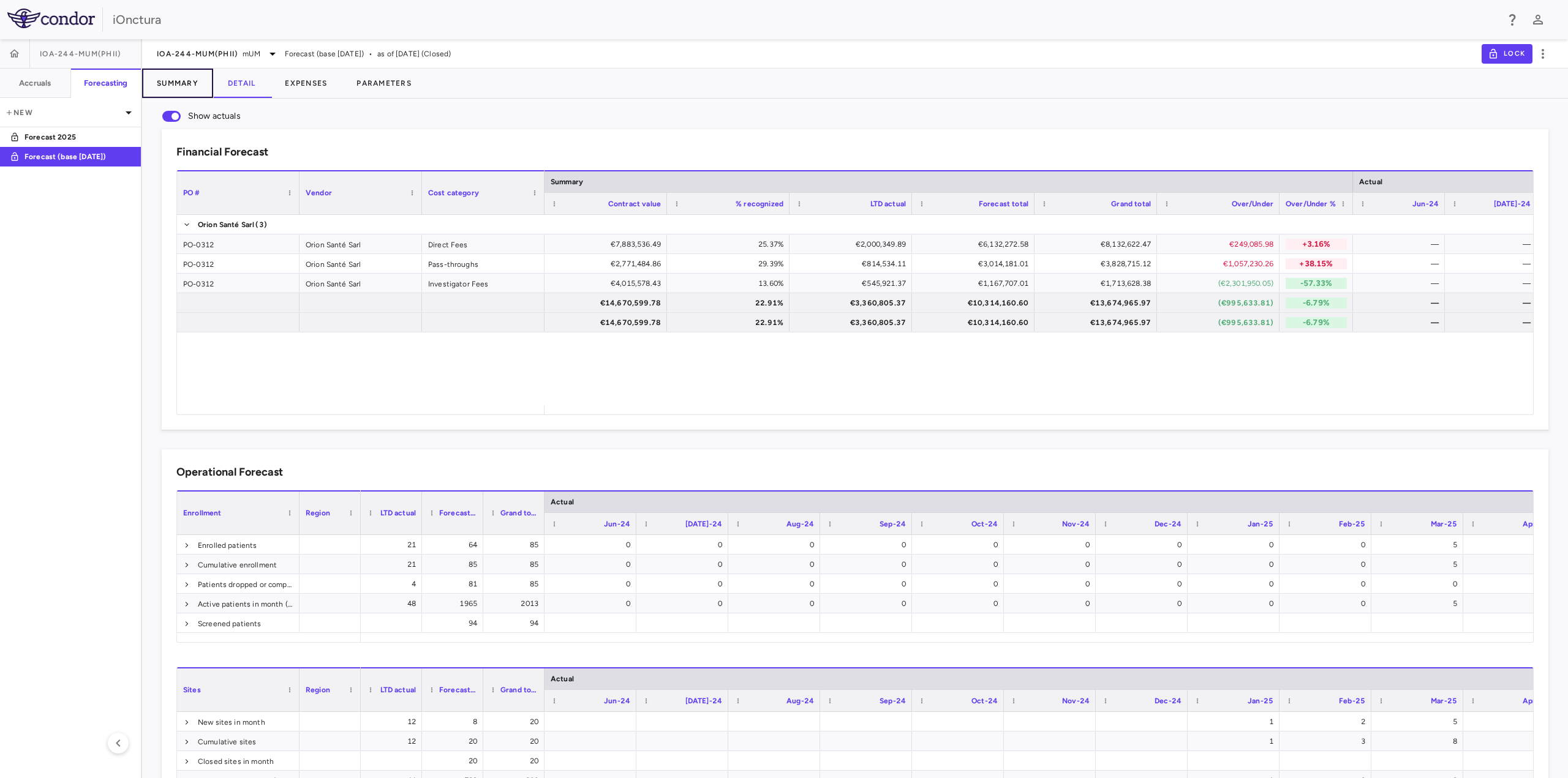
click at [175, 83] on button "Summary" at bounding box center [177, 84] width 71 height 29
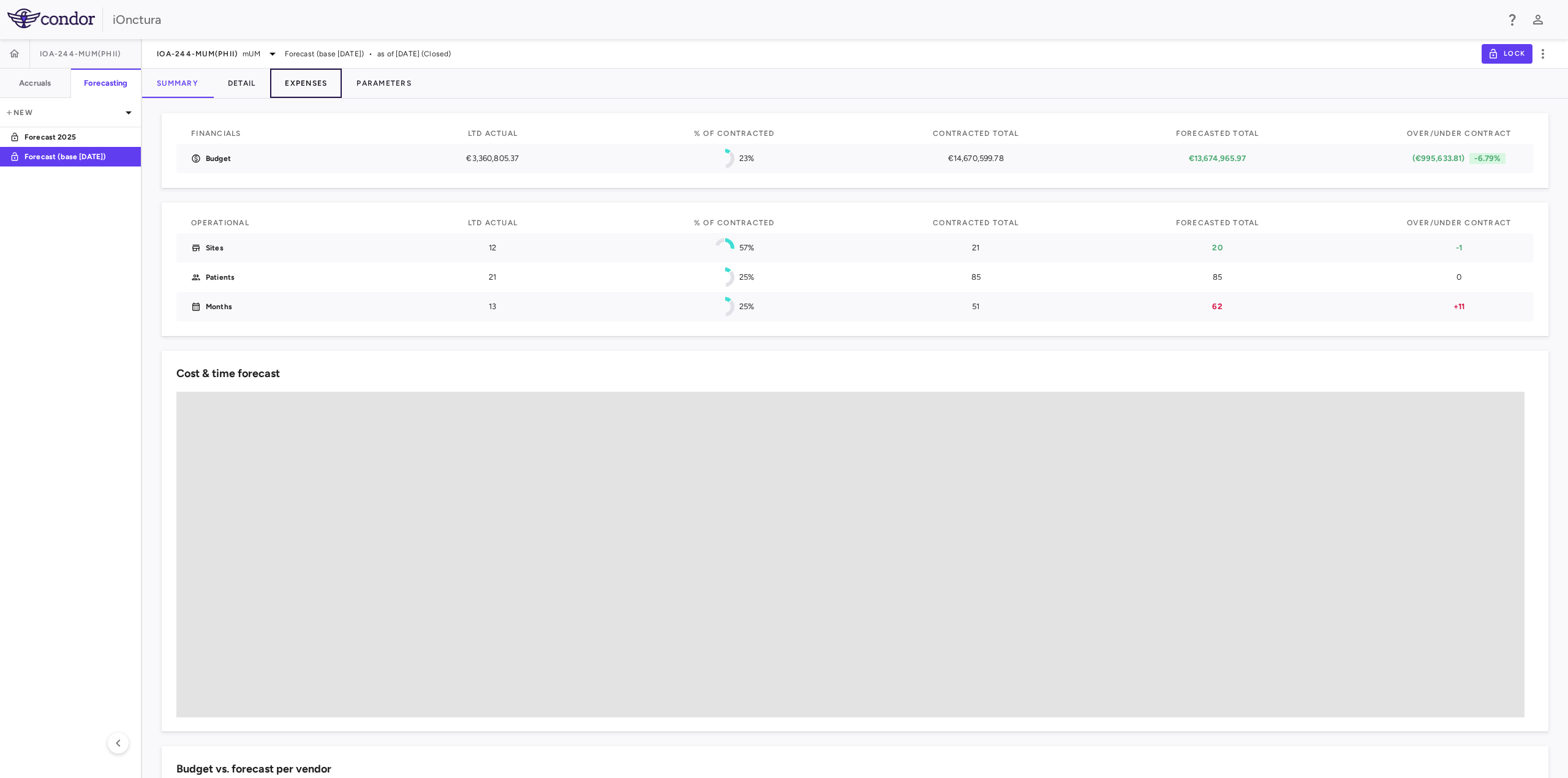
click at [308, 81] on button "Expenses" at bounding box center [306, 84] width 72 height 29
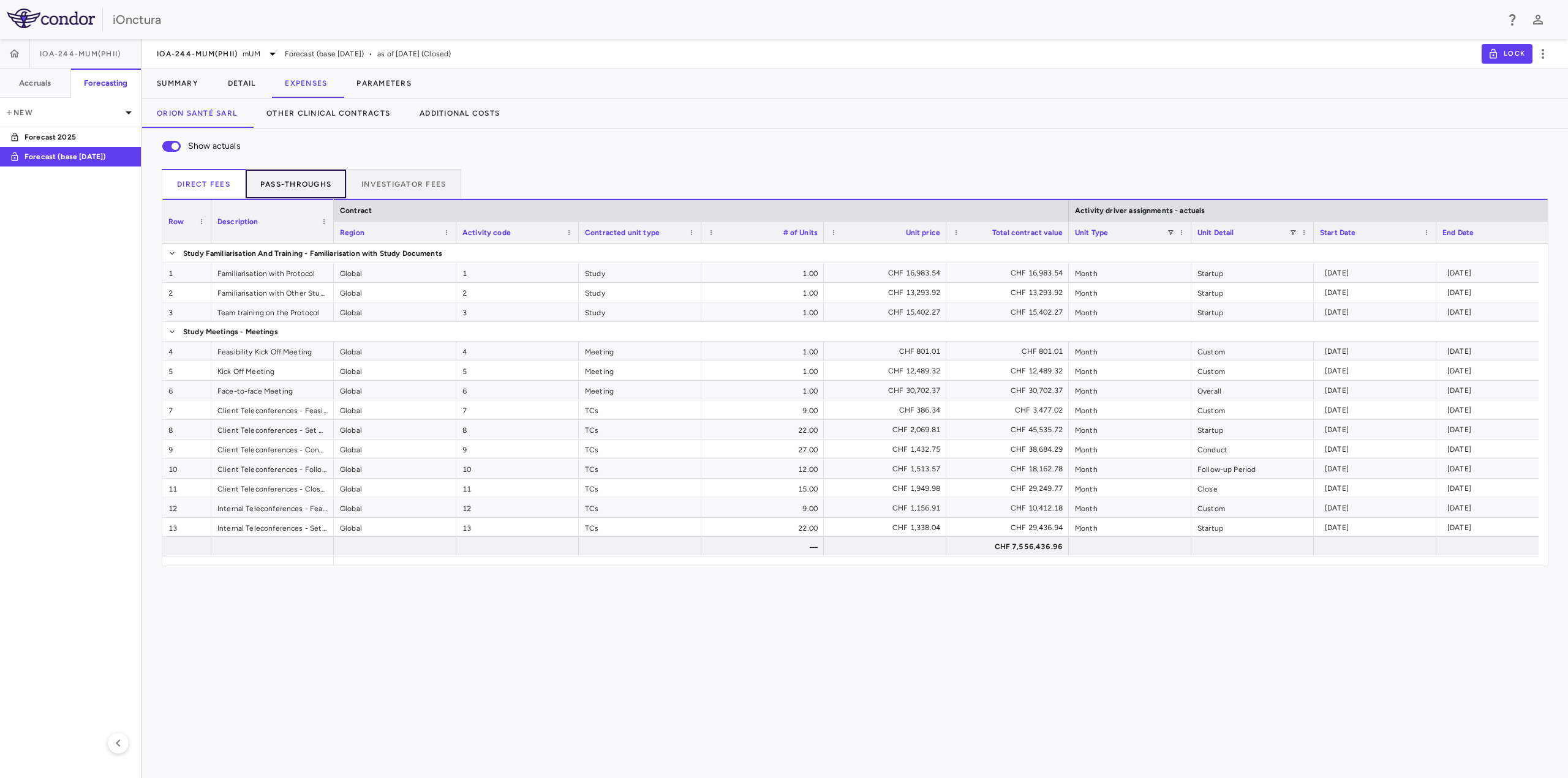
click at [300, 193] on button "Pass-throughs" at bounding box center [296, 184] width 101 height 29
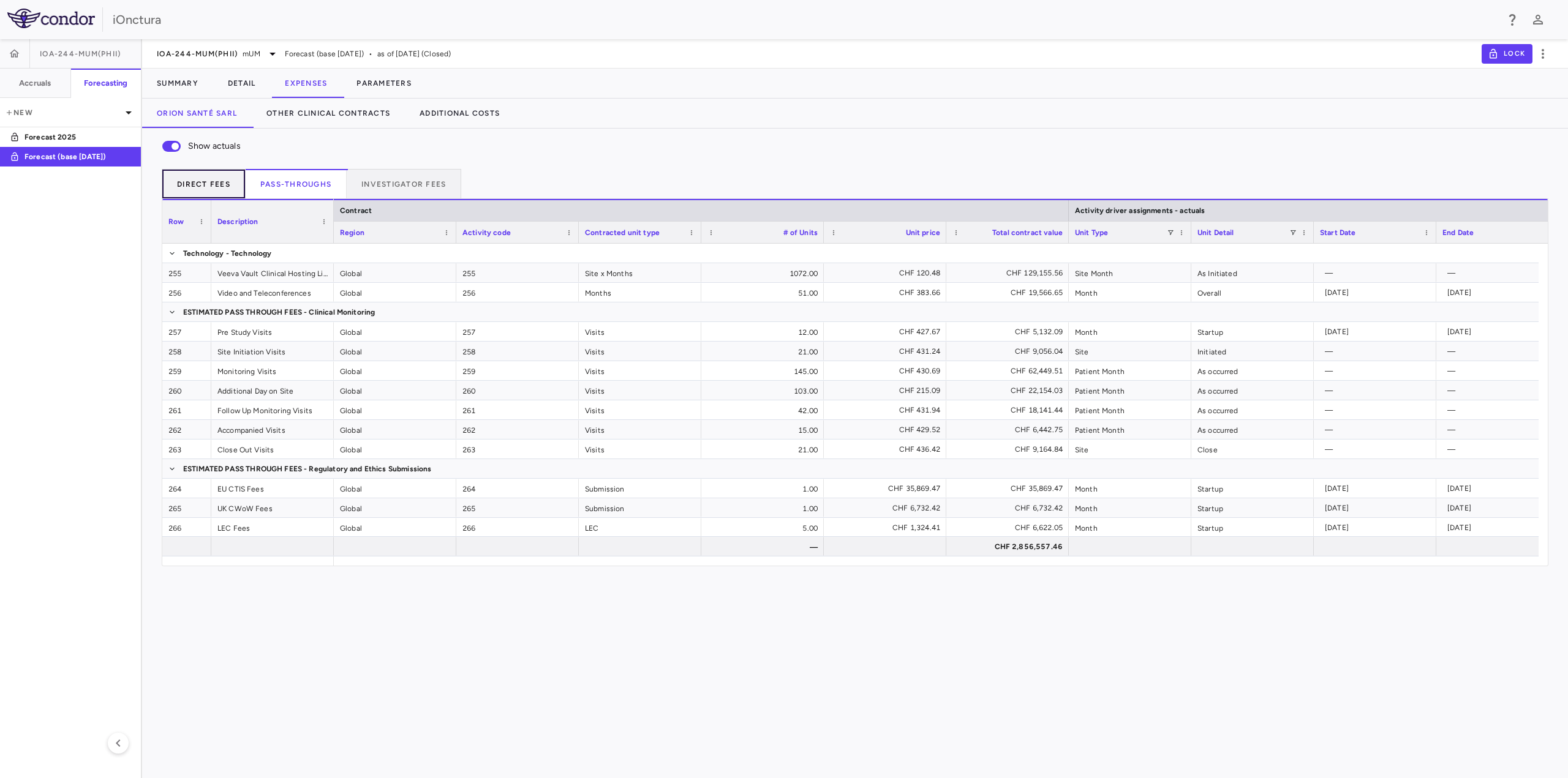
click at [197, 177] on button "Direct Fees" at bounding box center [203, 184] width 84 height 29
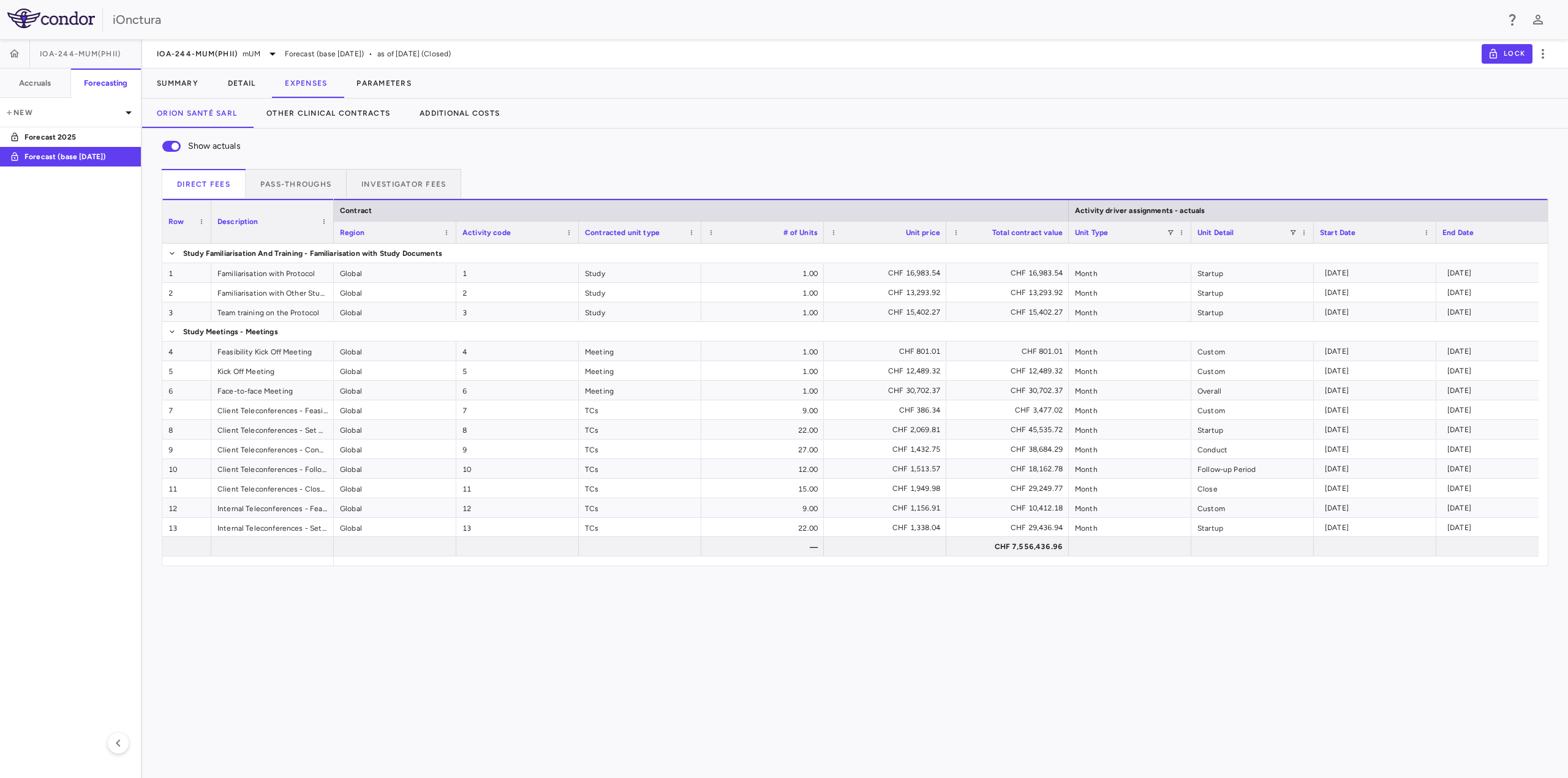
click at [1230, 674] on div "Show actuals Direct Fees Pass-throughs Investigator Fees Service Category Drag …" at bounding box center [855, 453] width 1426 height 650
click at [954, 639] on div "Show actuals Direct Fees Pass-throughs Investigator Fees Service Category Drag …" at bounding box center [855, 453] width 1426 height 650
click at [379, 178] on button "Investigator Fees" at bounding box center [404, 184] width 114 height 29
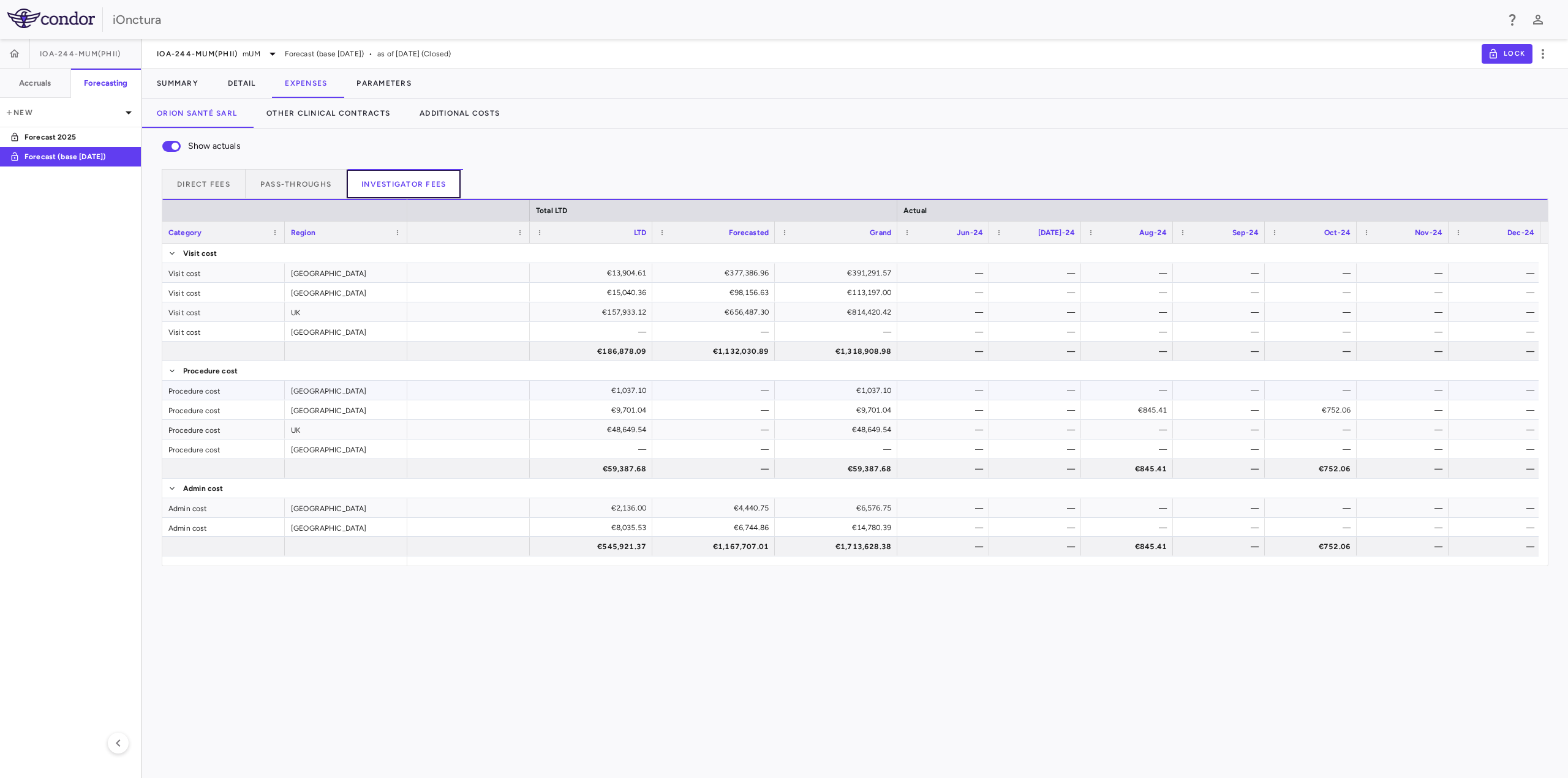
scroll to position [39, 0]
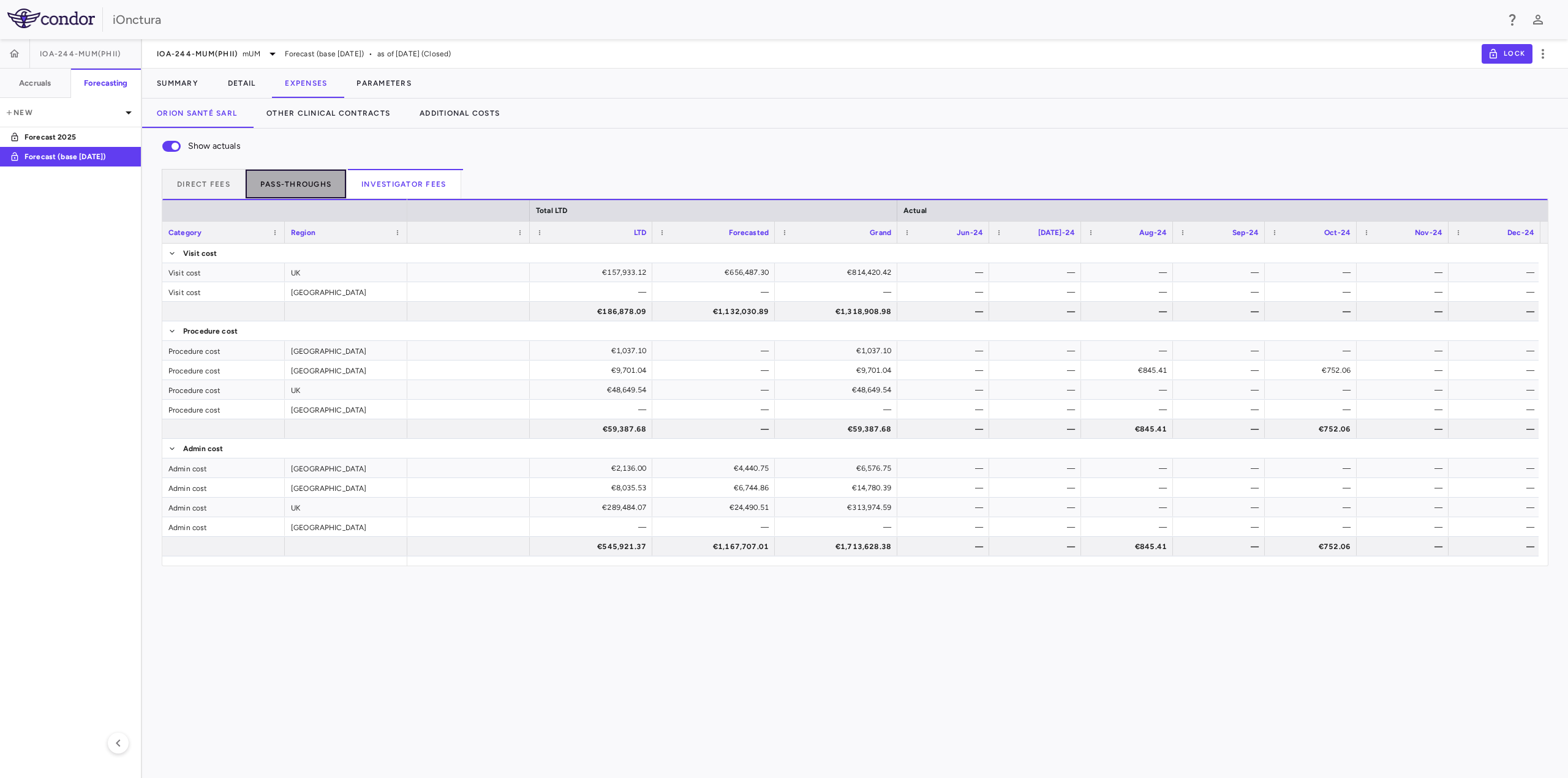
click at [315, 176] on button "Pass-throughs" at bounding box center [296, 184] width 101 height 29
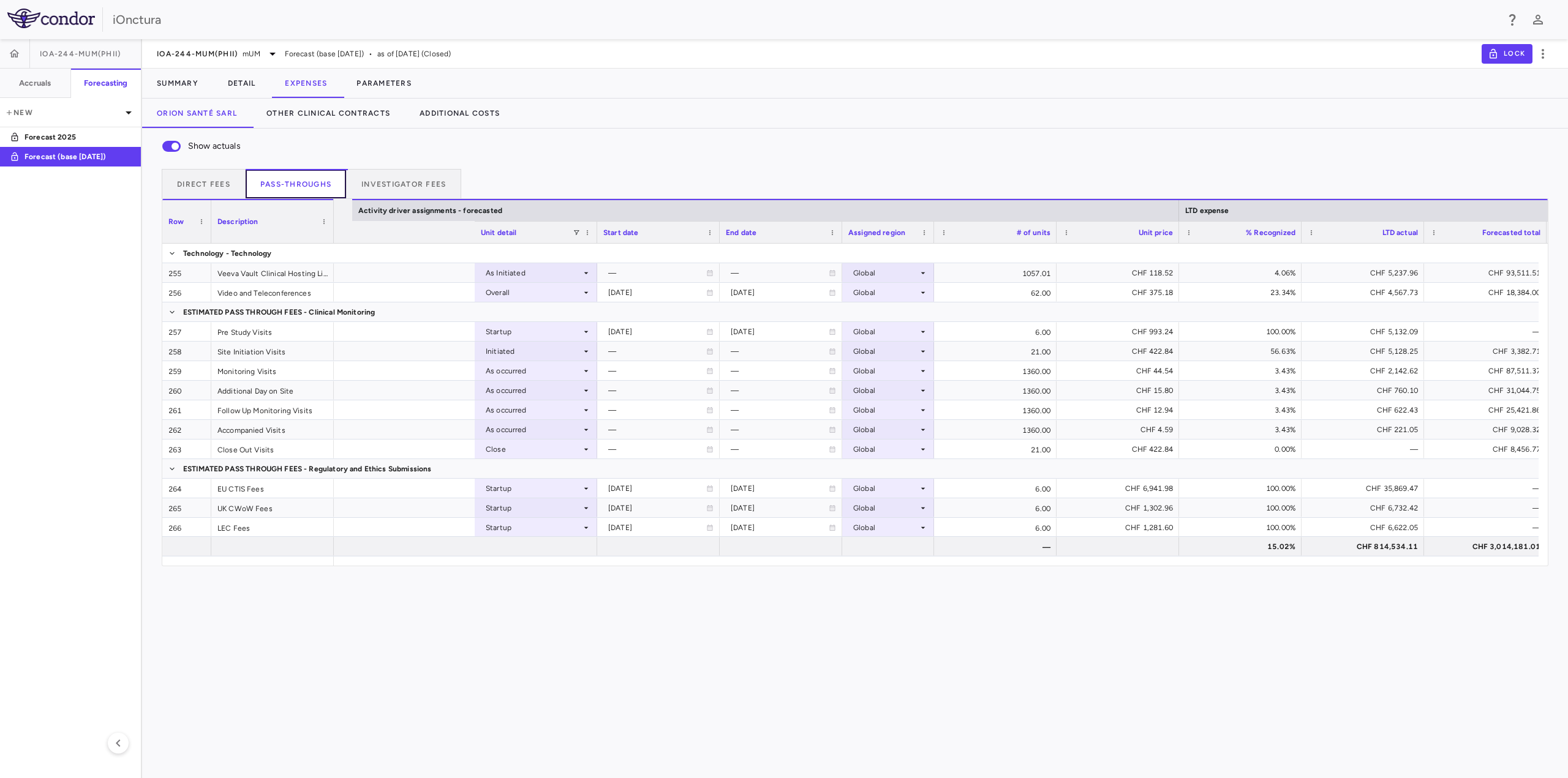
scroll to position [0, 1879]
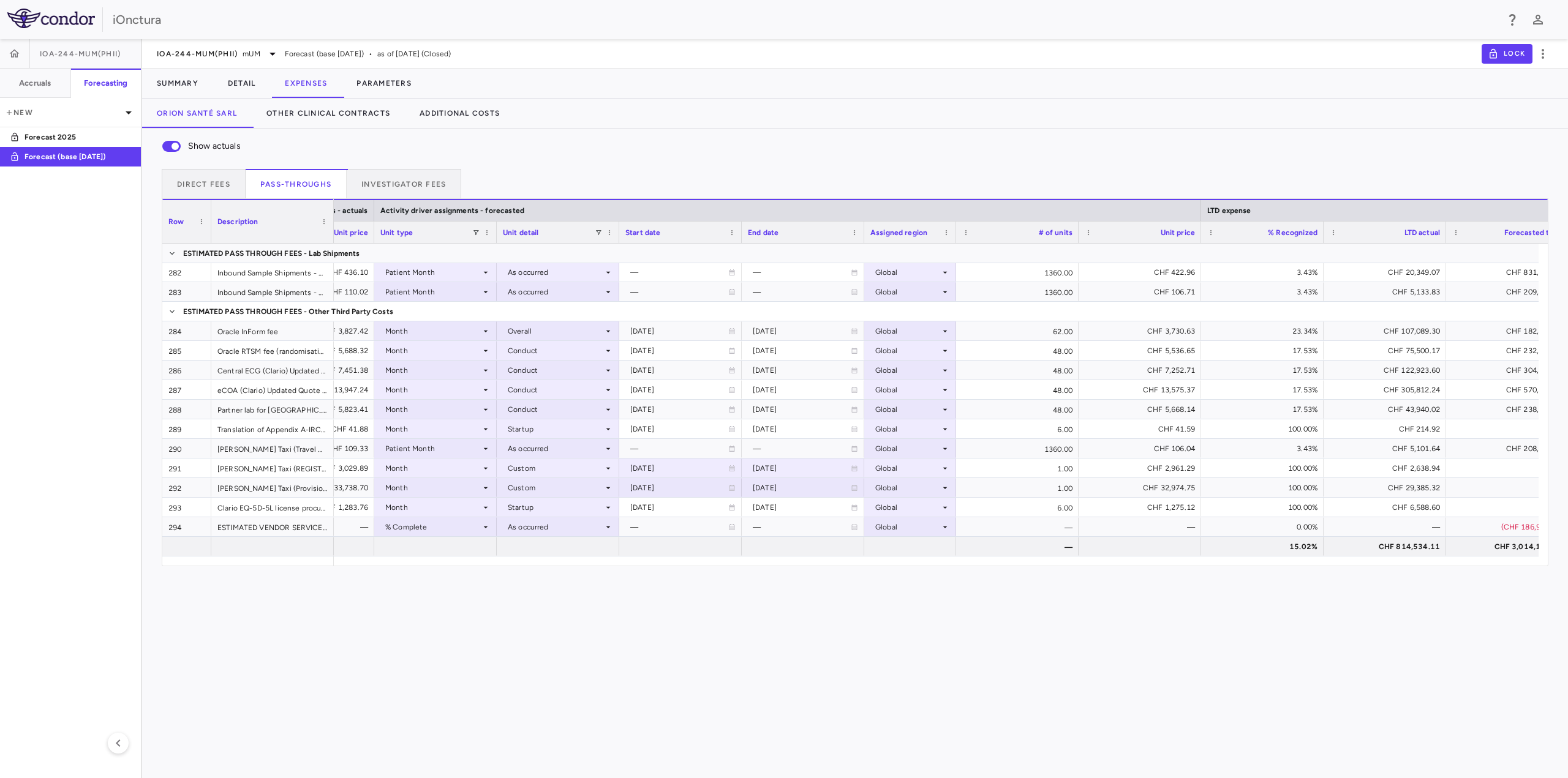
click at [1087, 696] on div "Show actuals Direct Fees Pass-throughs Investigator Fees Service Category Drag …" at bounding box center [855, 453] width 1426 height 650
click at [907, 603] on div "Show actuals Direct Fees Pass-throughs Investigator Fees Service Category Drag …" at bounding box center [855, 453] width 1426 height 650
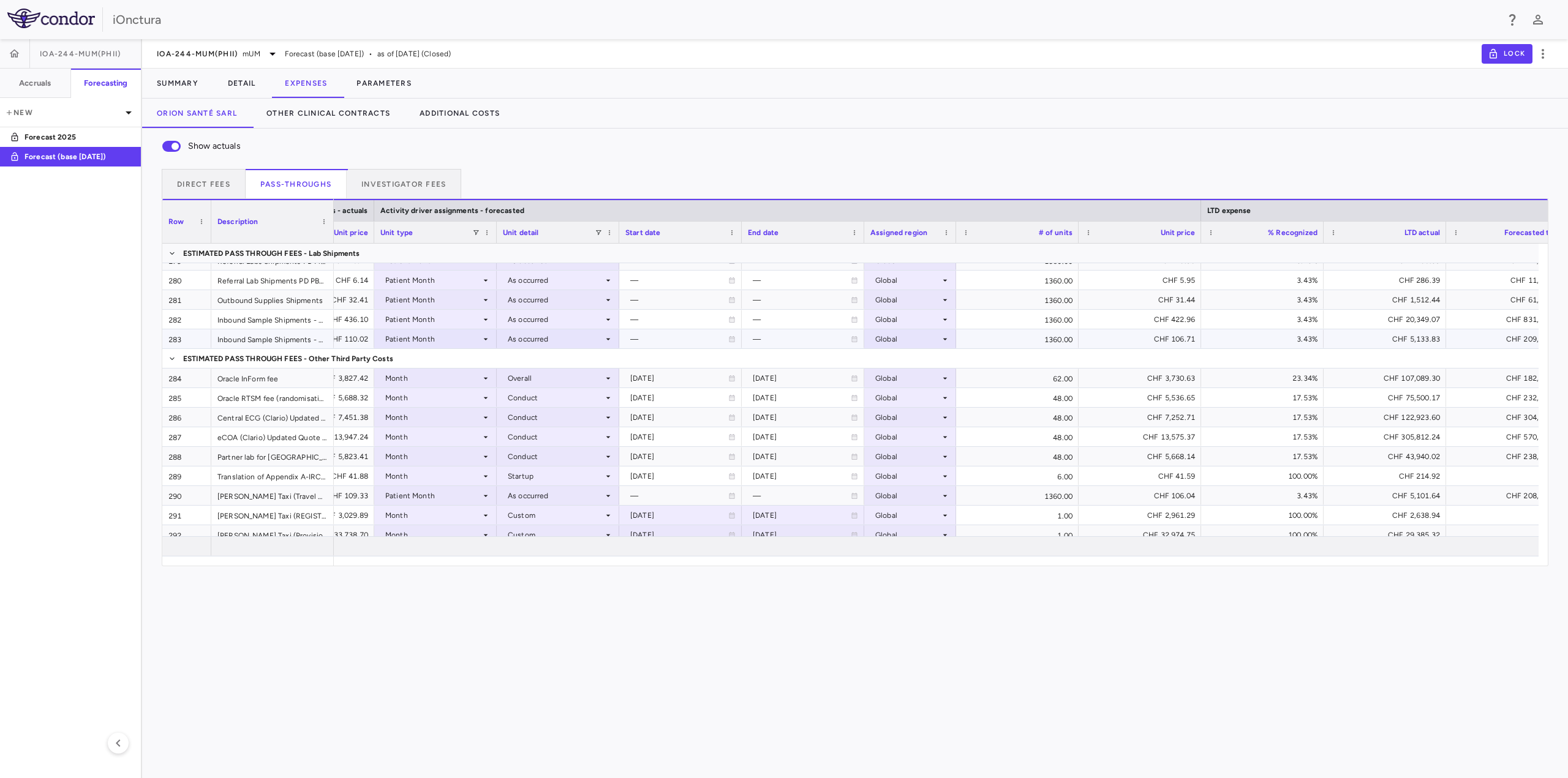
scroll to position [569, 0]
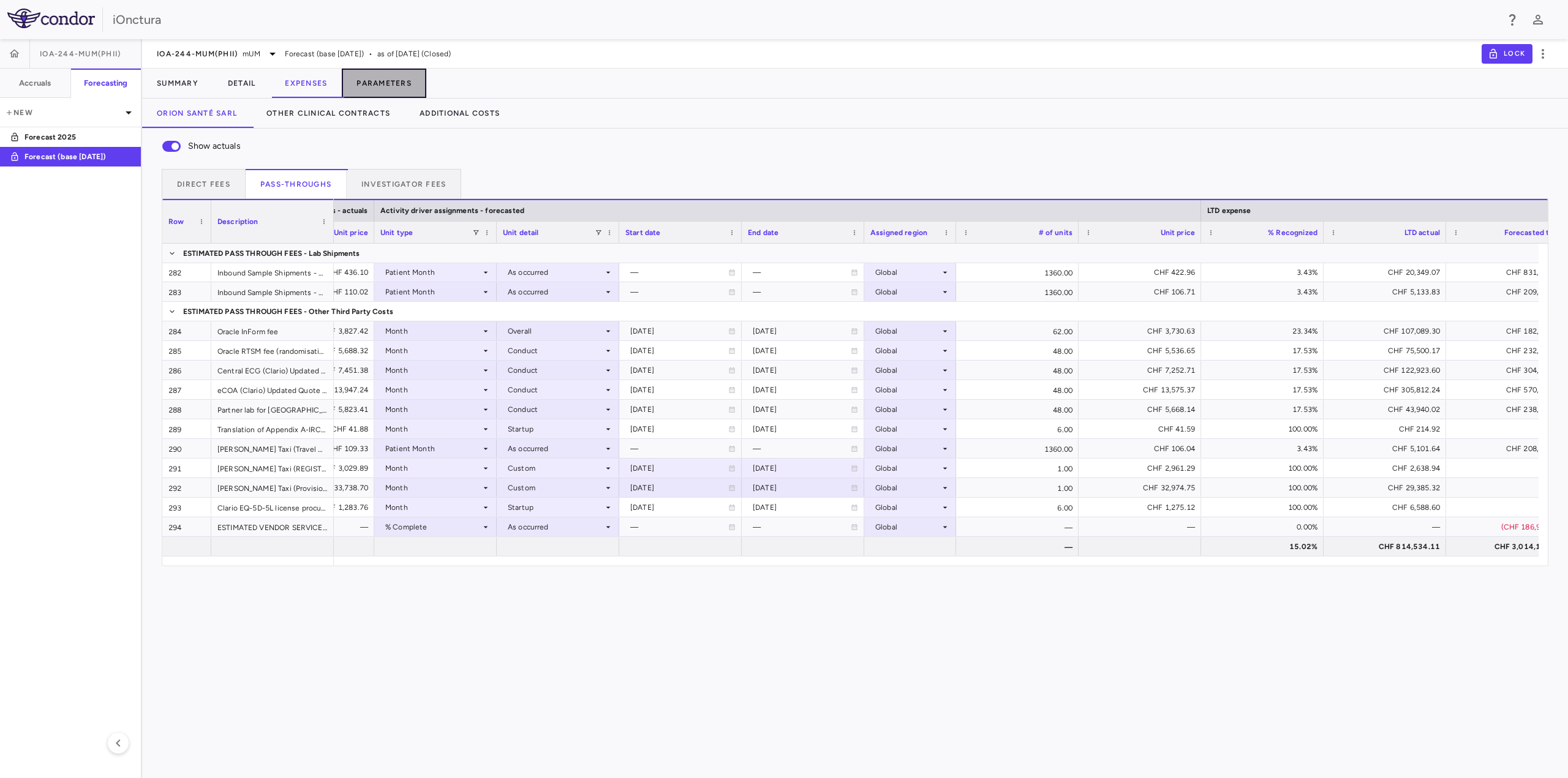
click at [387, 83] on button "Parameters" at bounding box center [384, 84] width 84 height 29
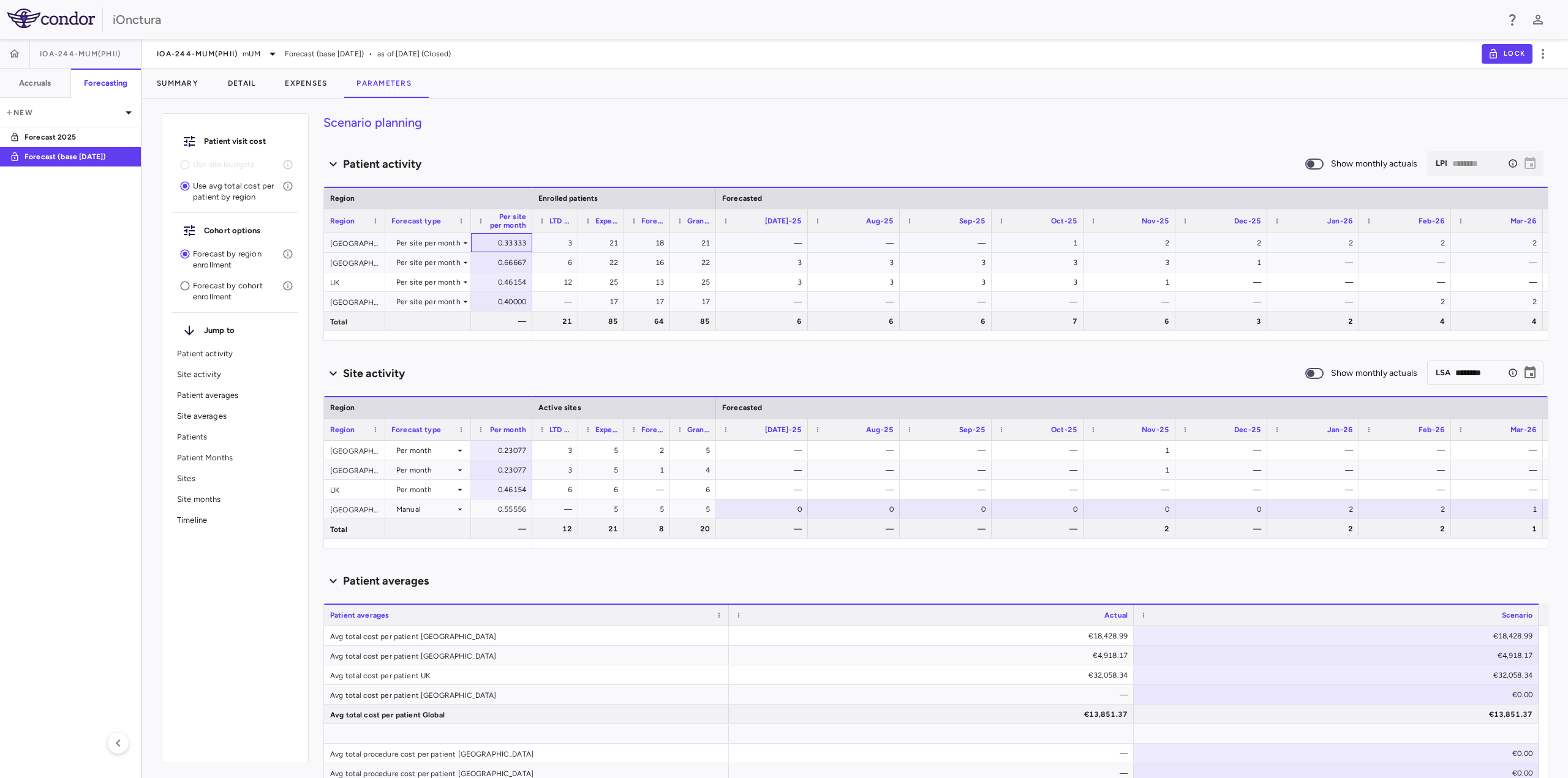
click at [511, 241] on div "0.33333" at bounding box center [504, 243] width 44 height 19
click at [531, 157] on div "Patient activity" at bounding box center [814, 164] width 981 height 17
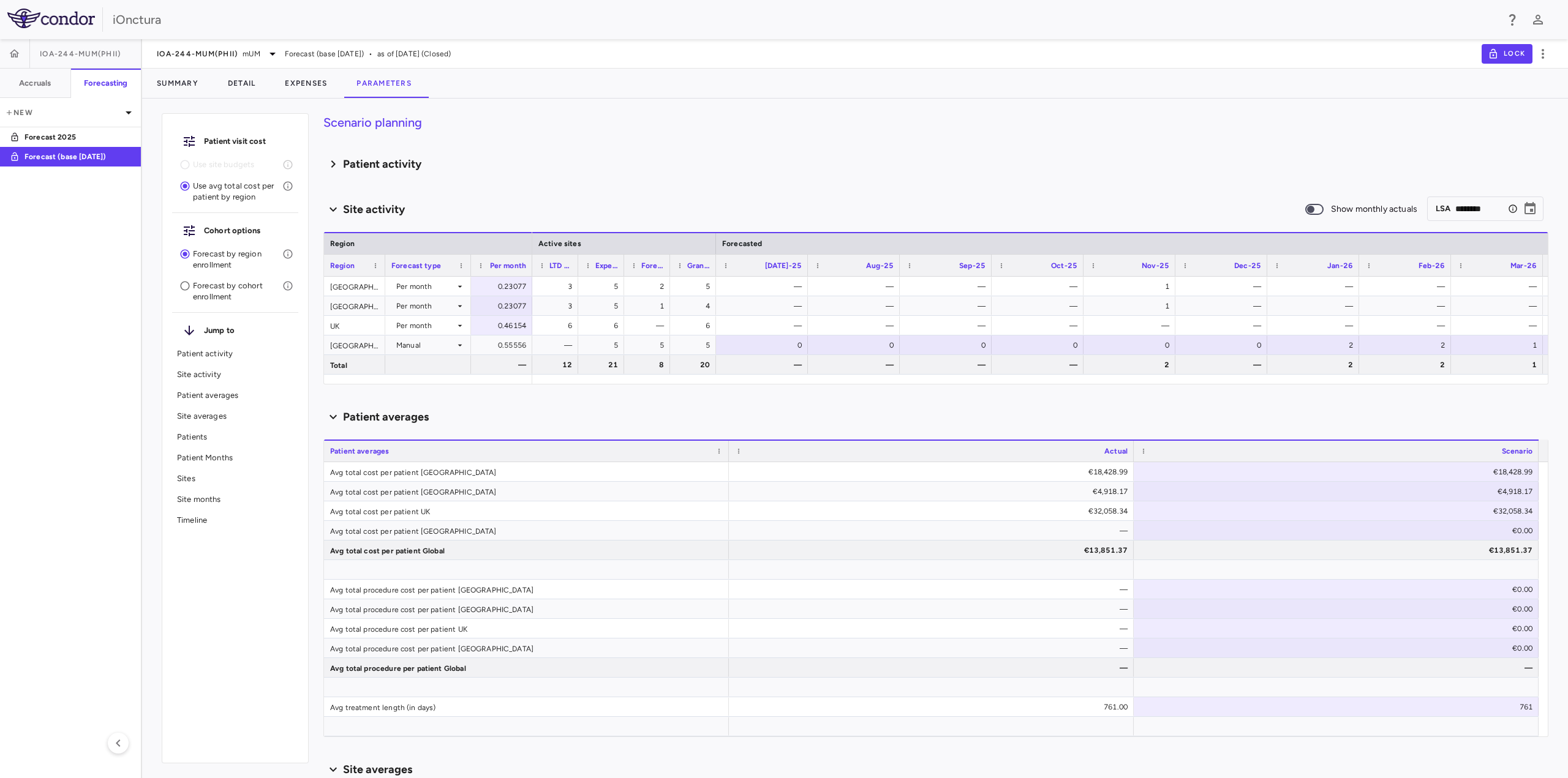
click at [524, 166] on div "Patient activity" at bounding box center [814, 164] width 981 height 17
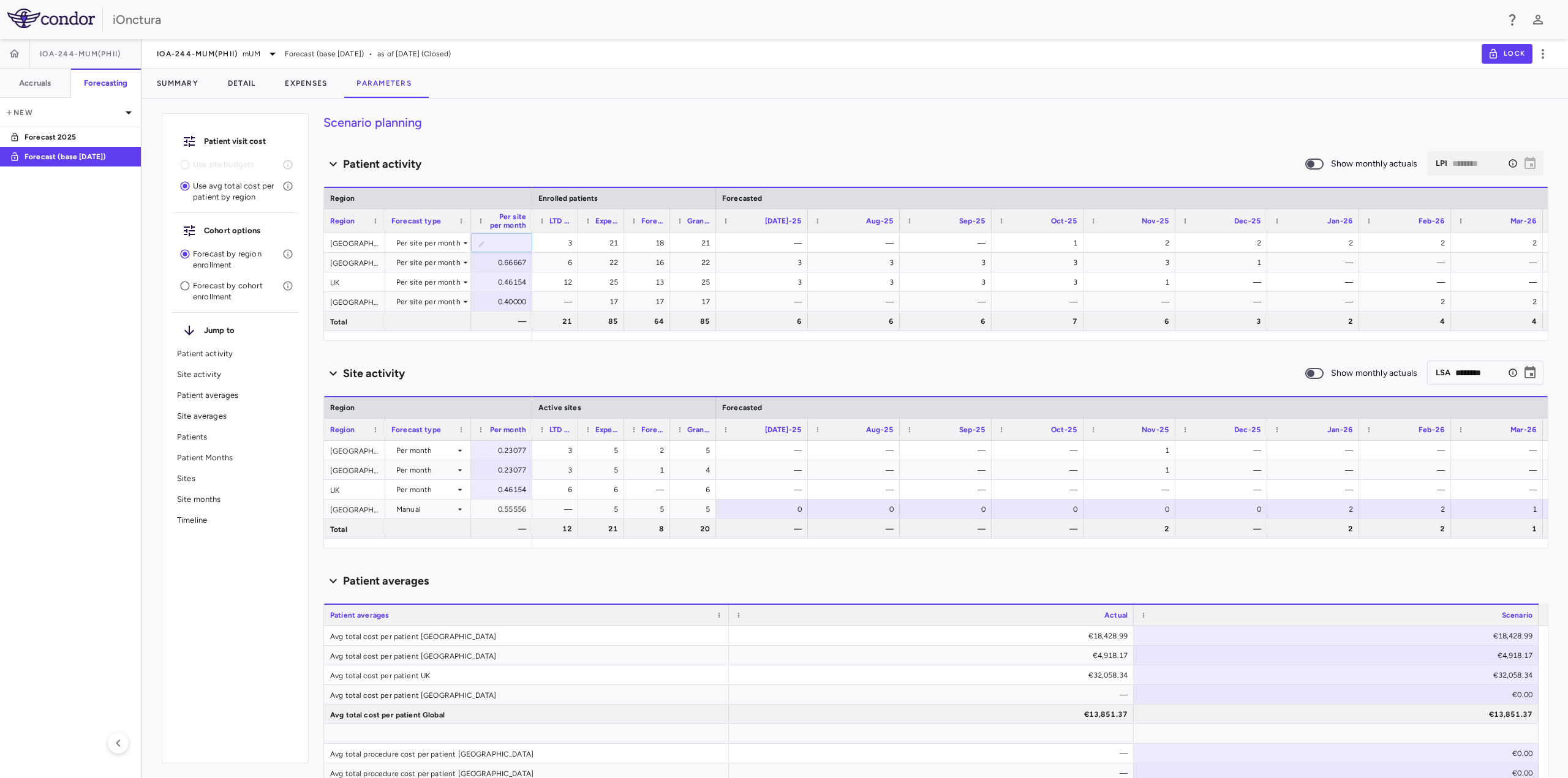
click at [559, 369] on div "Site activity" at bounding box center [814, 373] width 981 height 17
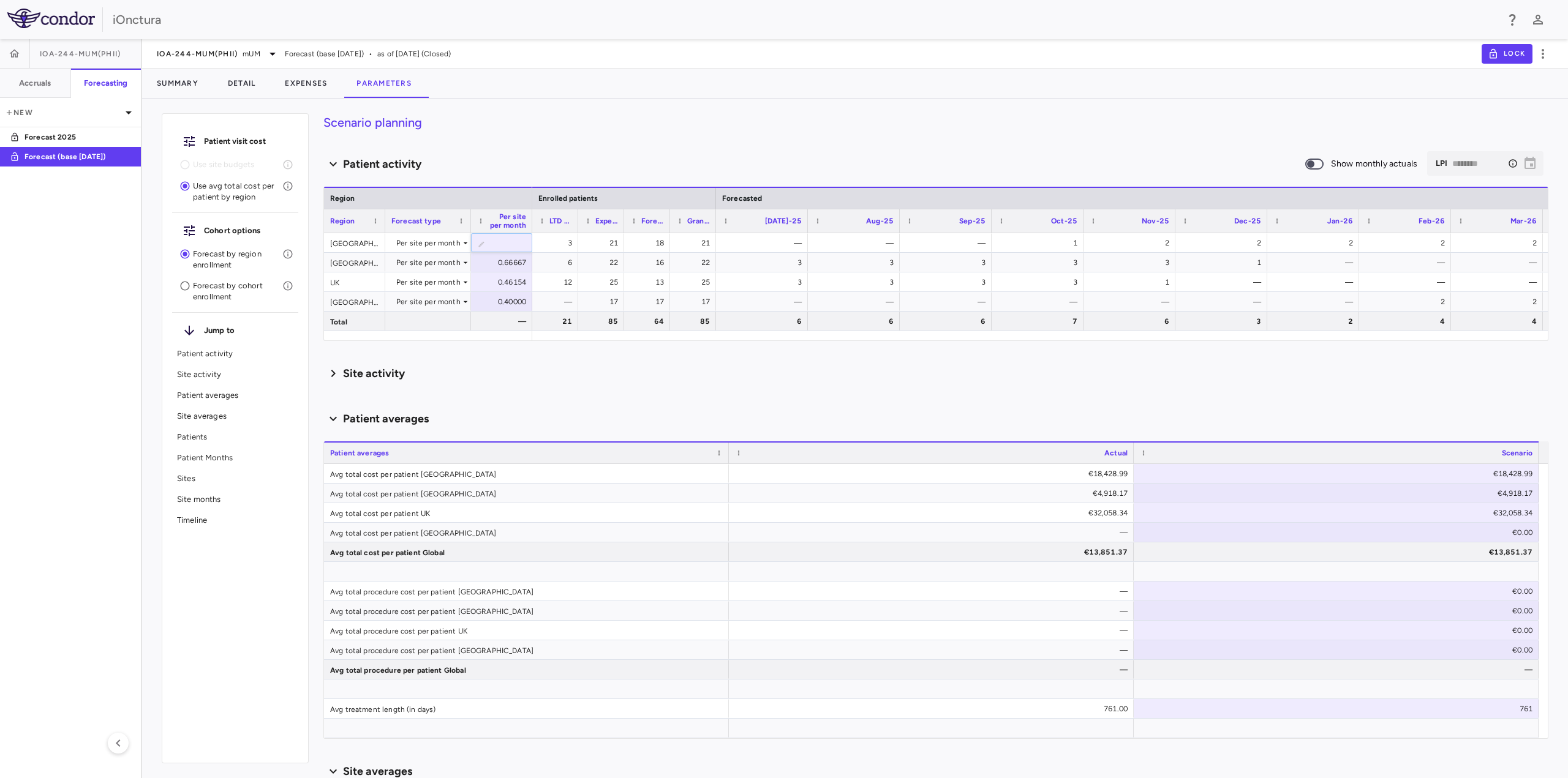
click at [559, 369] on div "Site activity" at bounding box center [814, 373] width 981 height 17
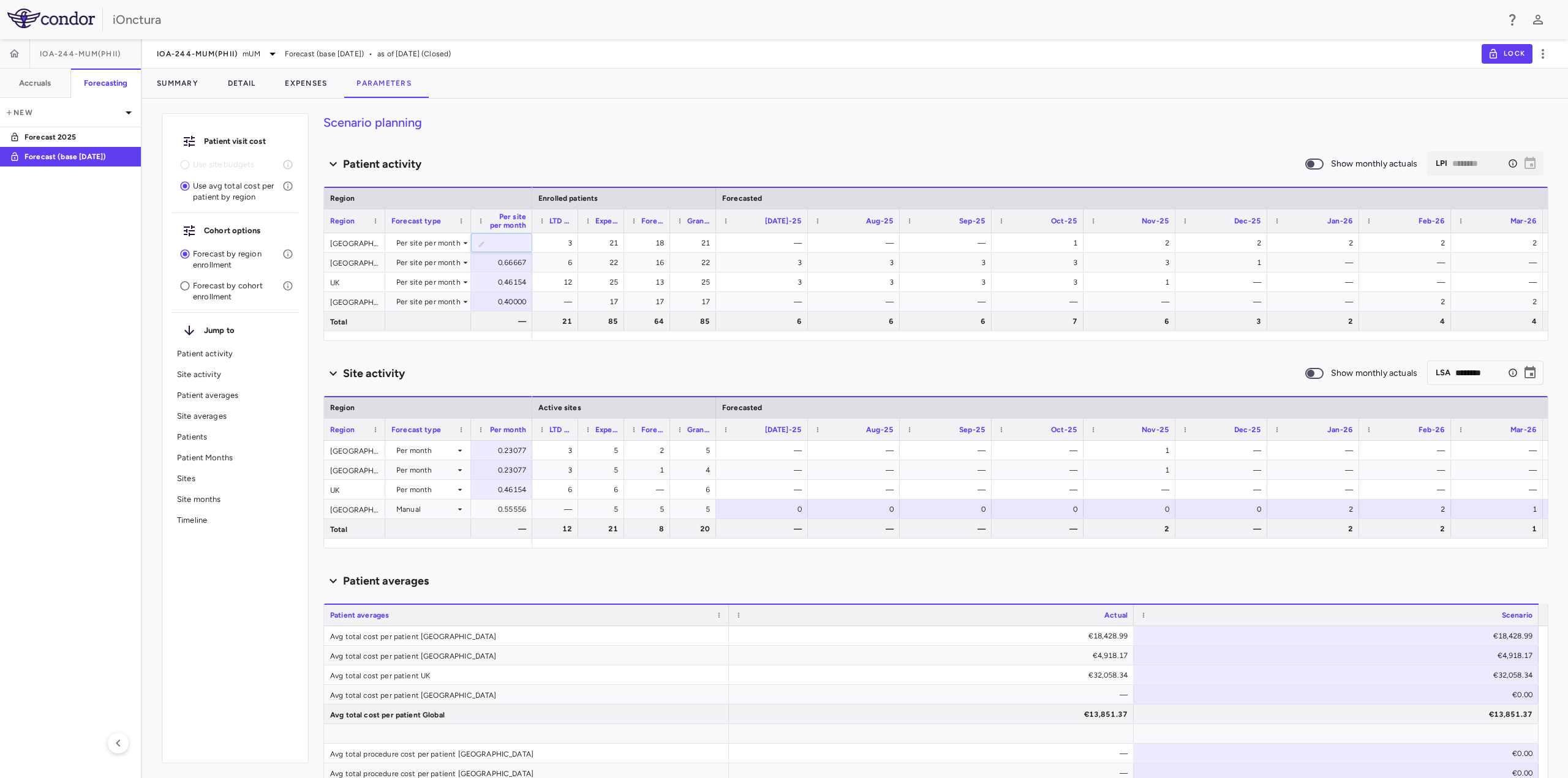
click at [209, 351] on p "Patient activity" at bounding box center [236, 354] width 116 height 11
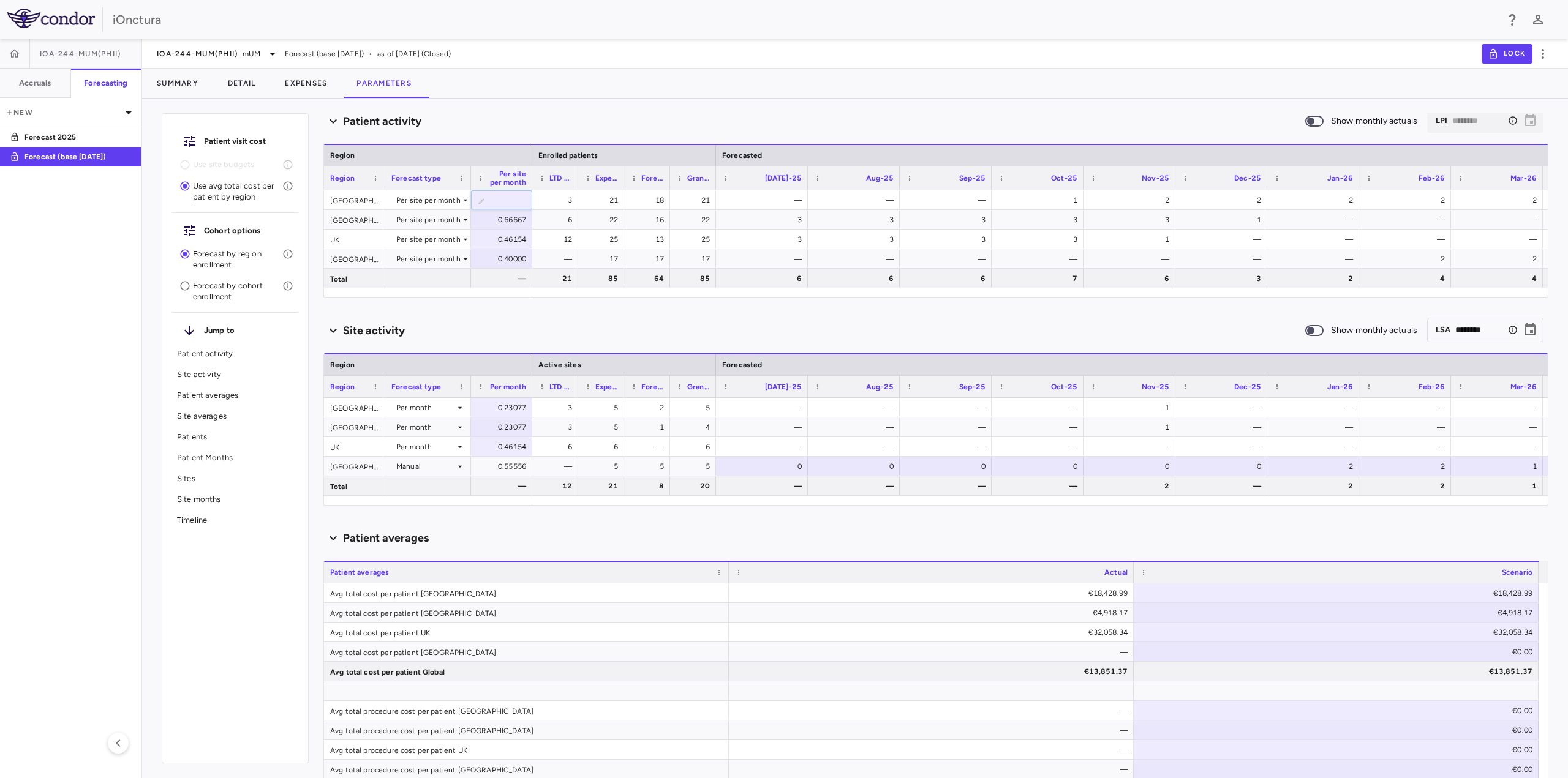
click at [209, 371] on p "Site activity" at bounding box center [236, 375] width 116 height 11
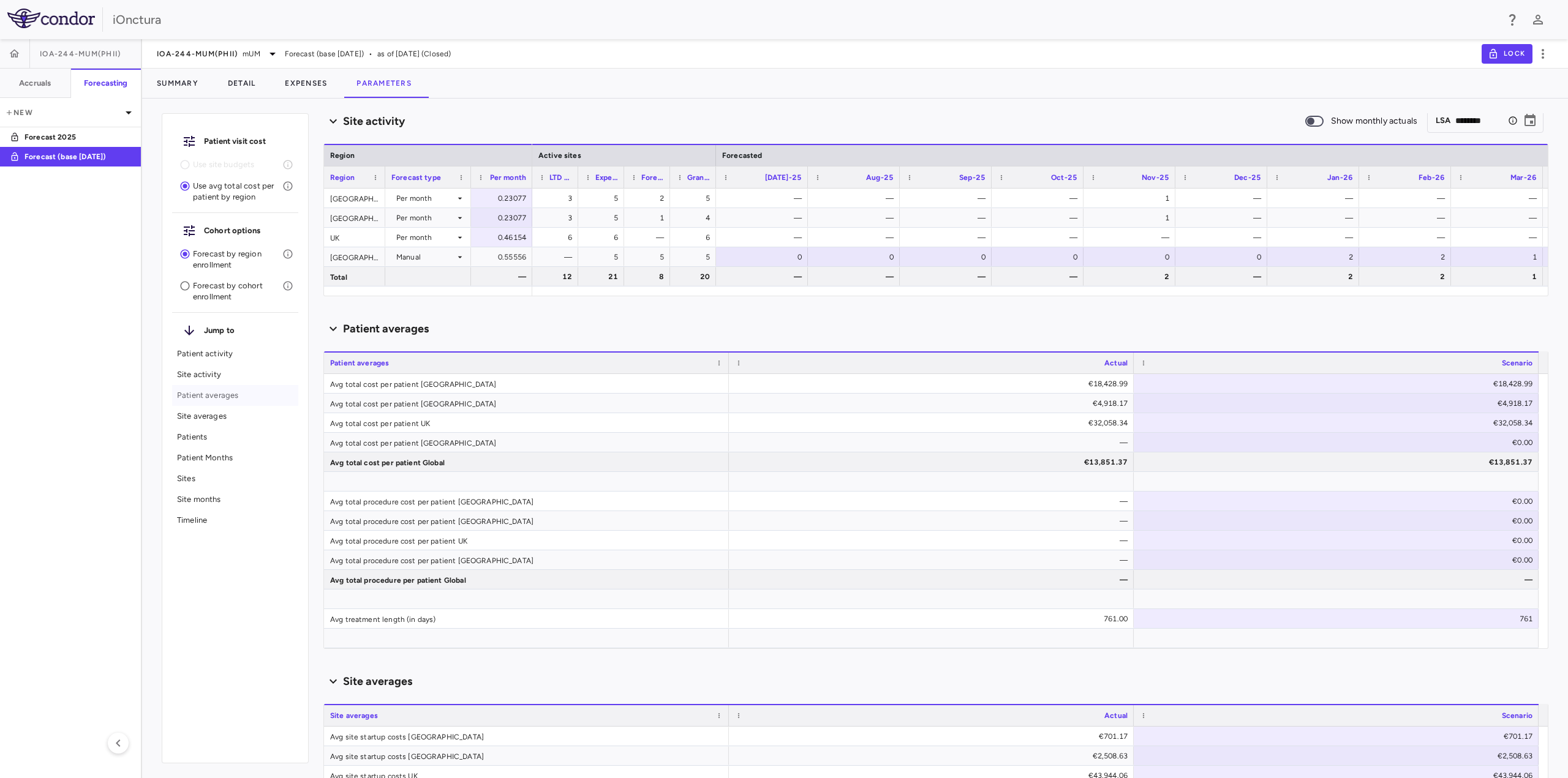
click at [204, 390] on p "Patient averages" at bounding box center [236, 395] width 116 height 11
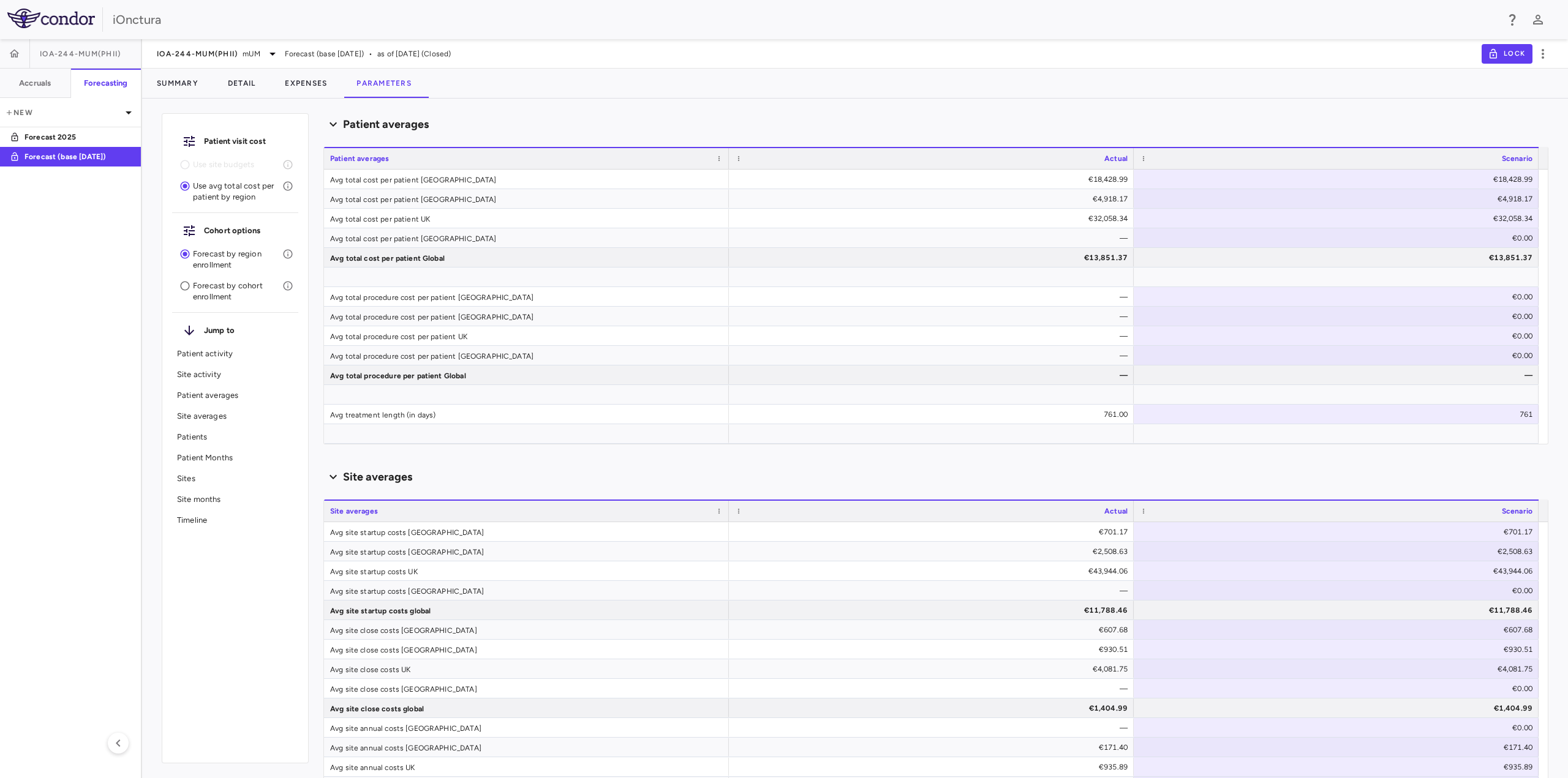
click at [207, 418] on p "Site averages" at bounding box center [236, 416] width 116 height 11
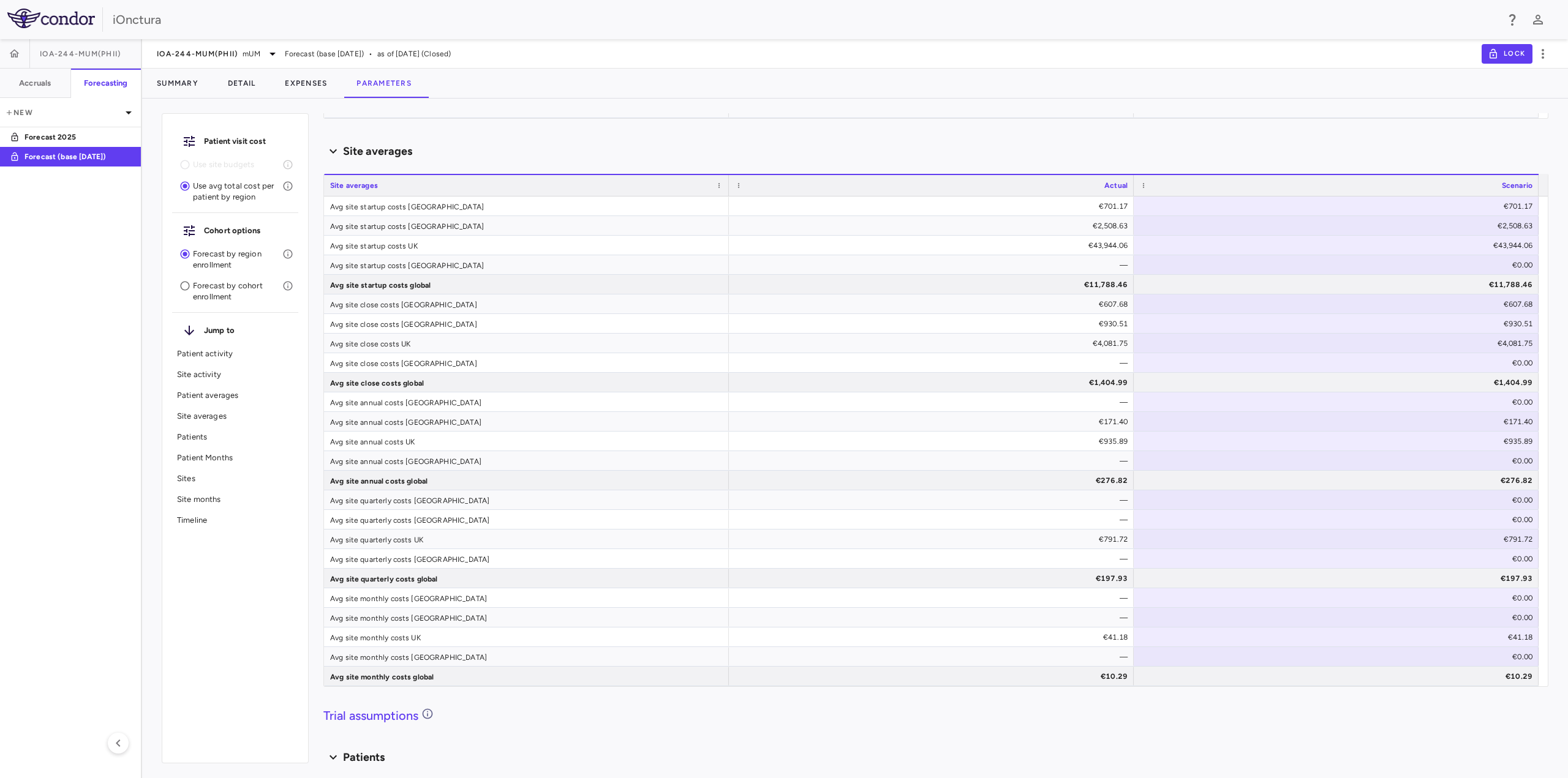
click at [197, 431] on p "Patients" at bounding box center [236, 437] width 116 height 11
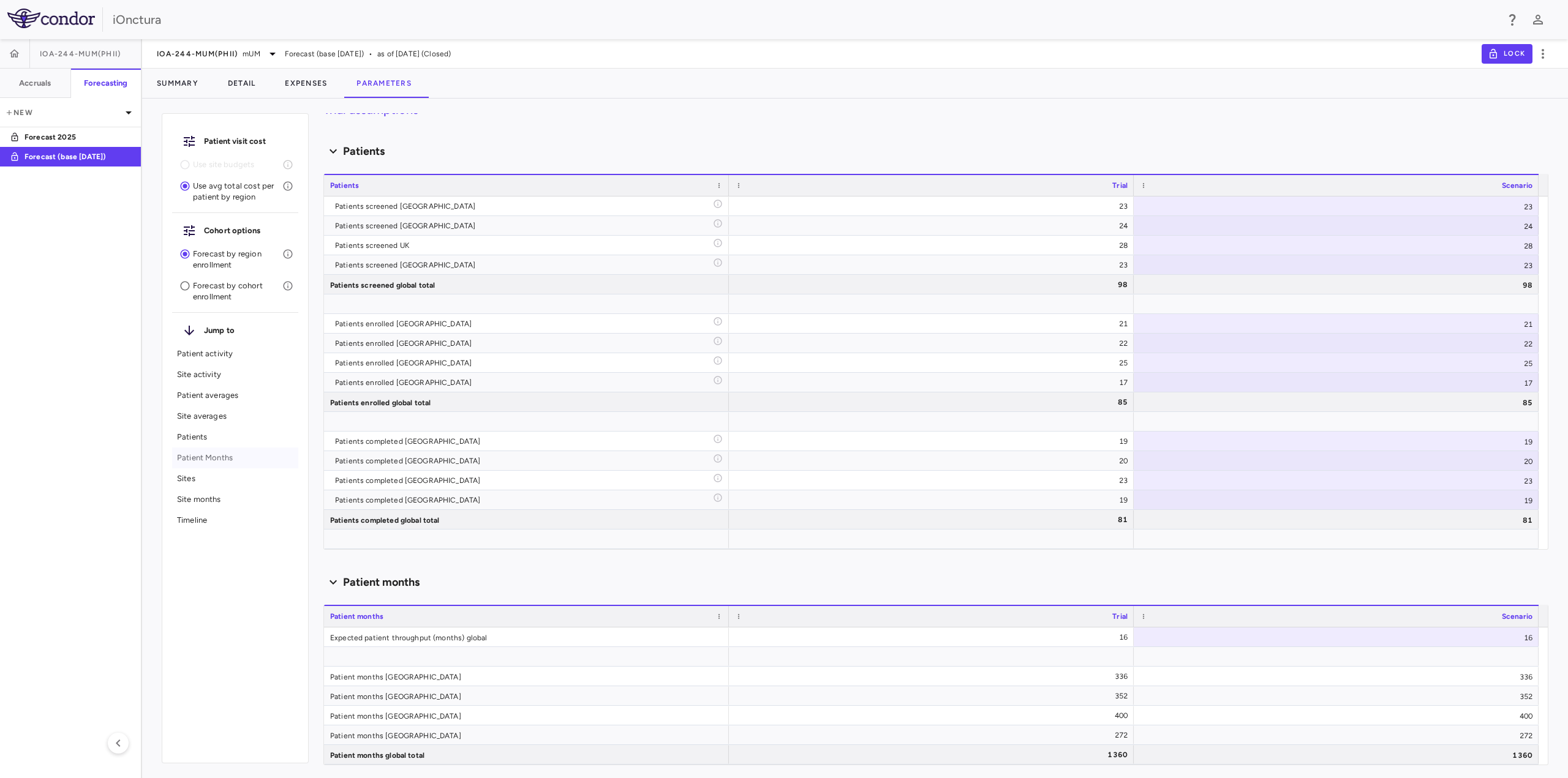
click at [195, 460] on p "Patient Months" at bounding box center [236, 458] width 116 height 11
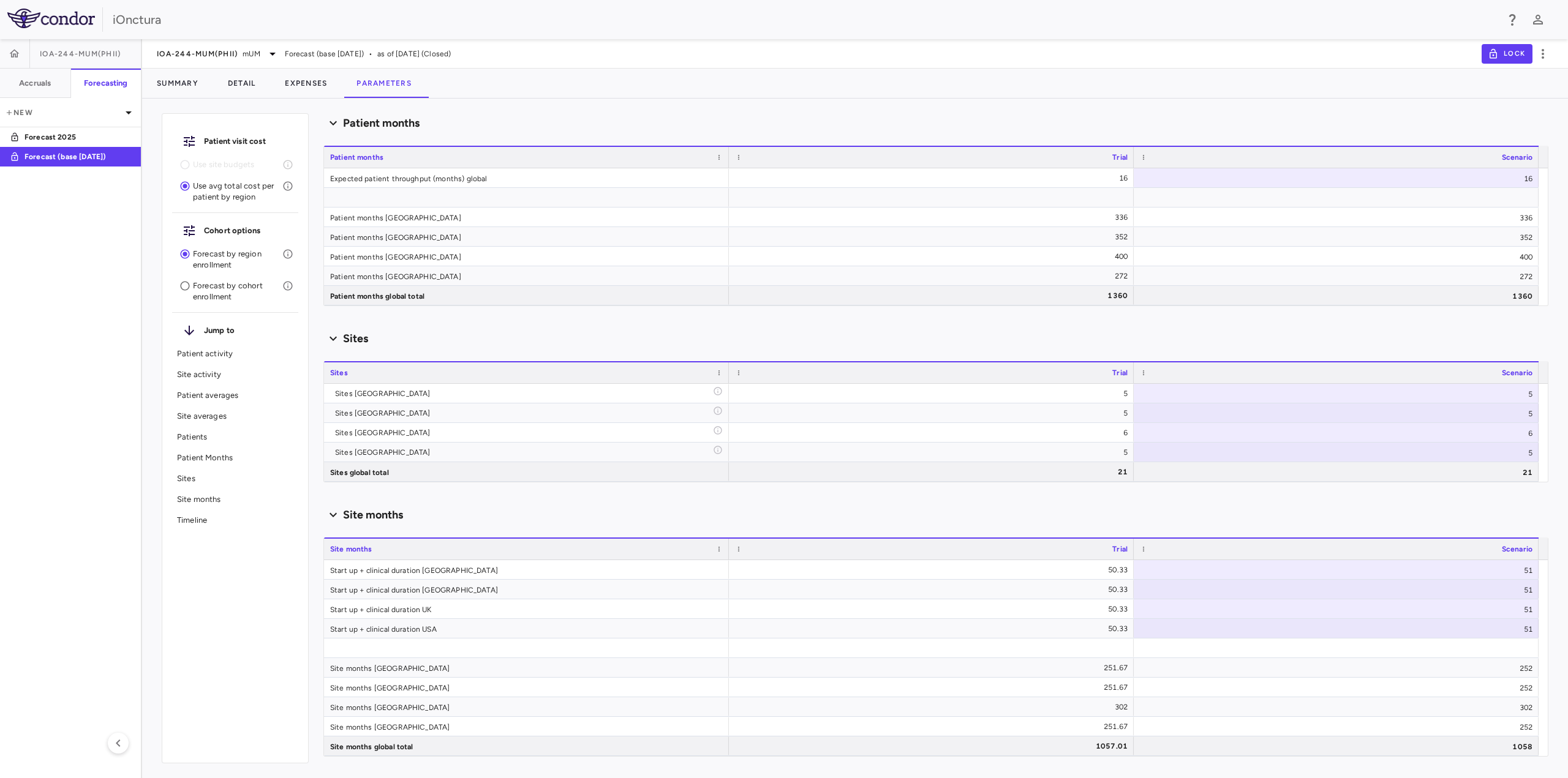
click at [191, 495] on div "Site months" at bounding box center [235, 499] width 126 height 21
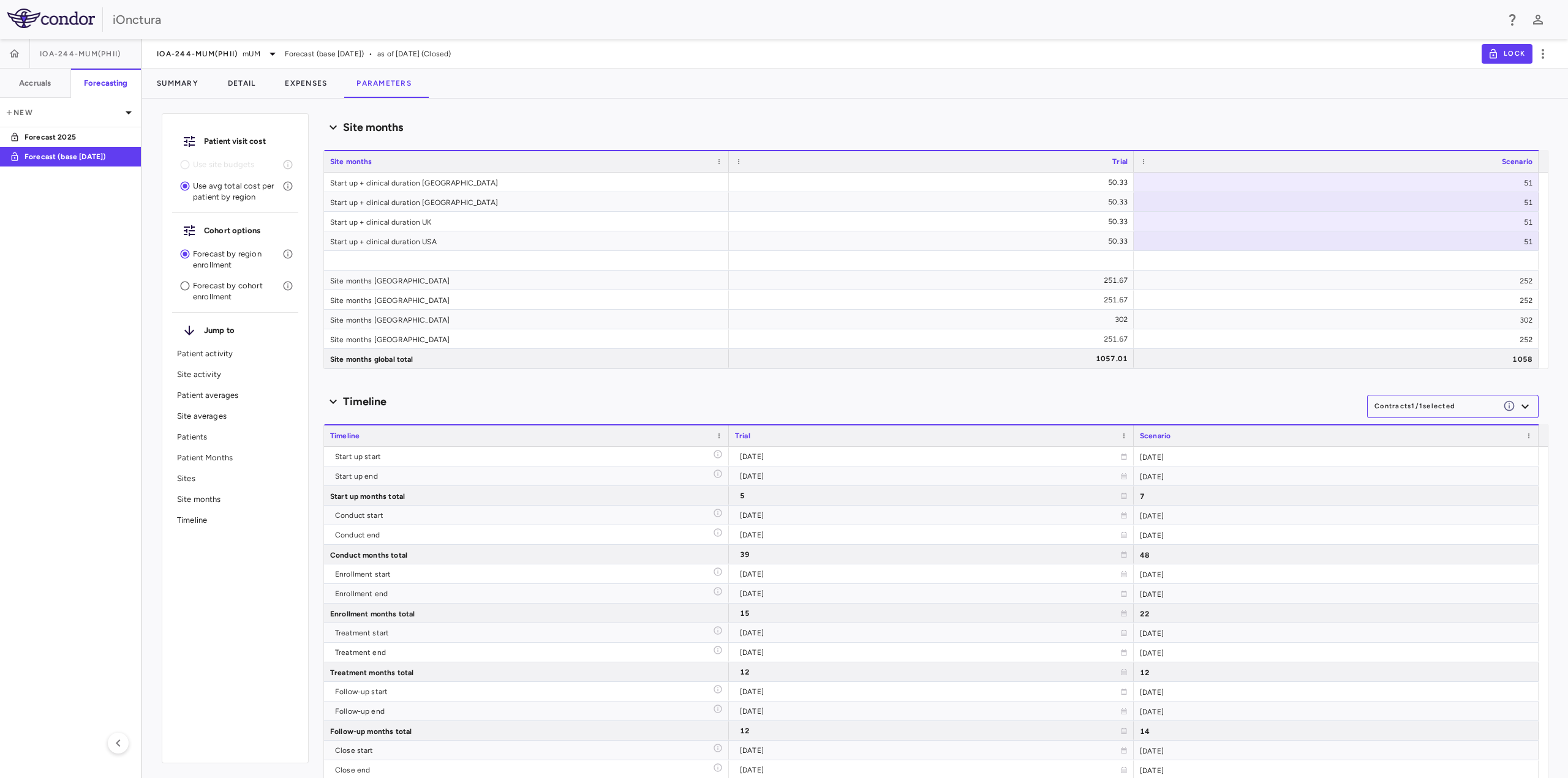
click at [194, 524] on p "Timeline" at bounding box center [236, 520] width 116 height 11
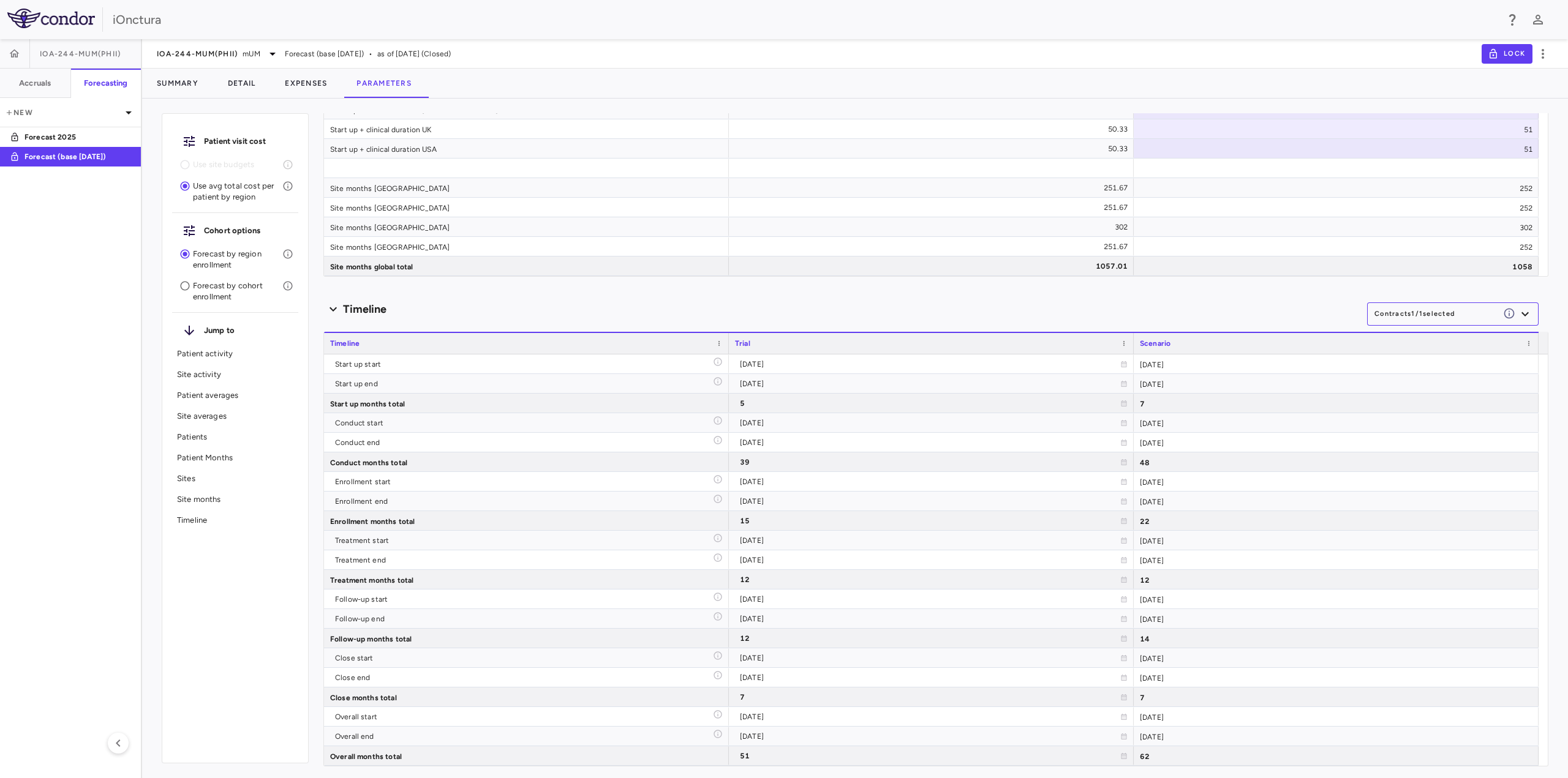
scroll to position [2331, 0]
click at [327, 90] on button "Expenses" at bounding box center [306, 84] width 72 height 29
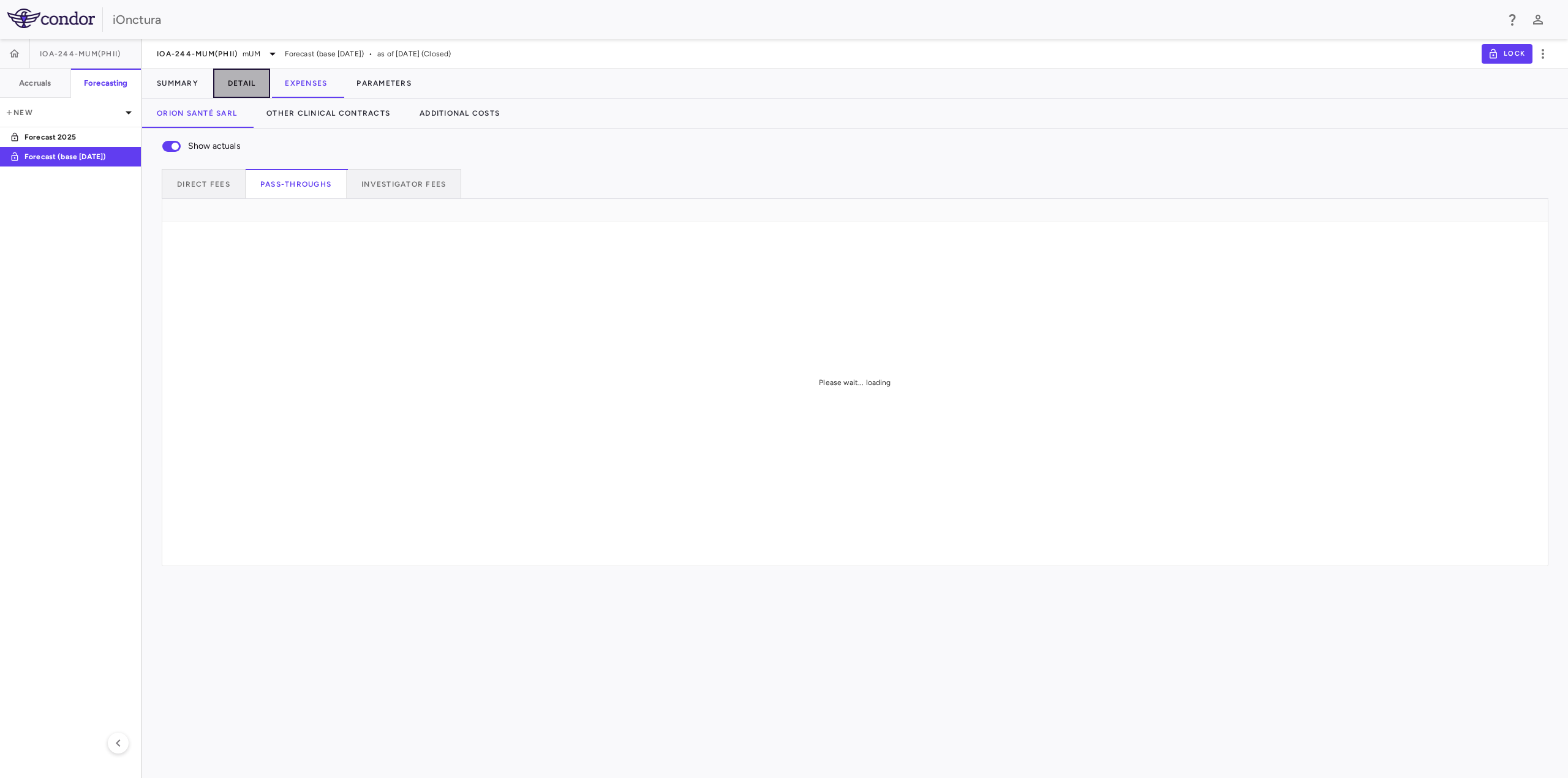
click at [243, 91] on button "Detail" at bounding box center [242, 84] width 58 height 29
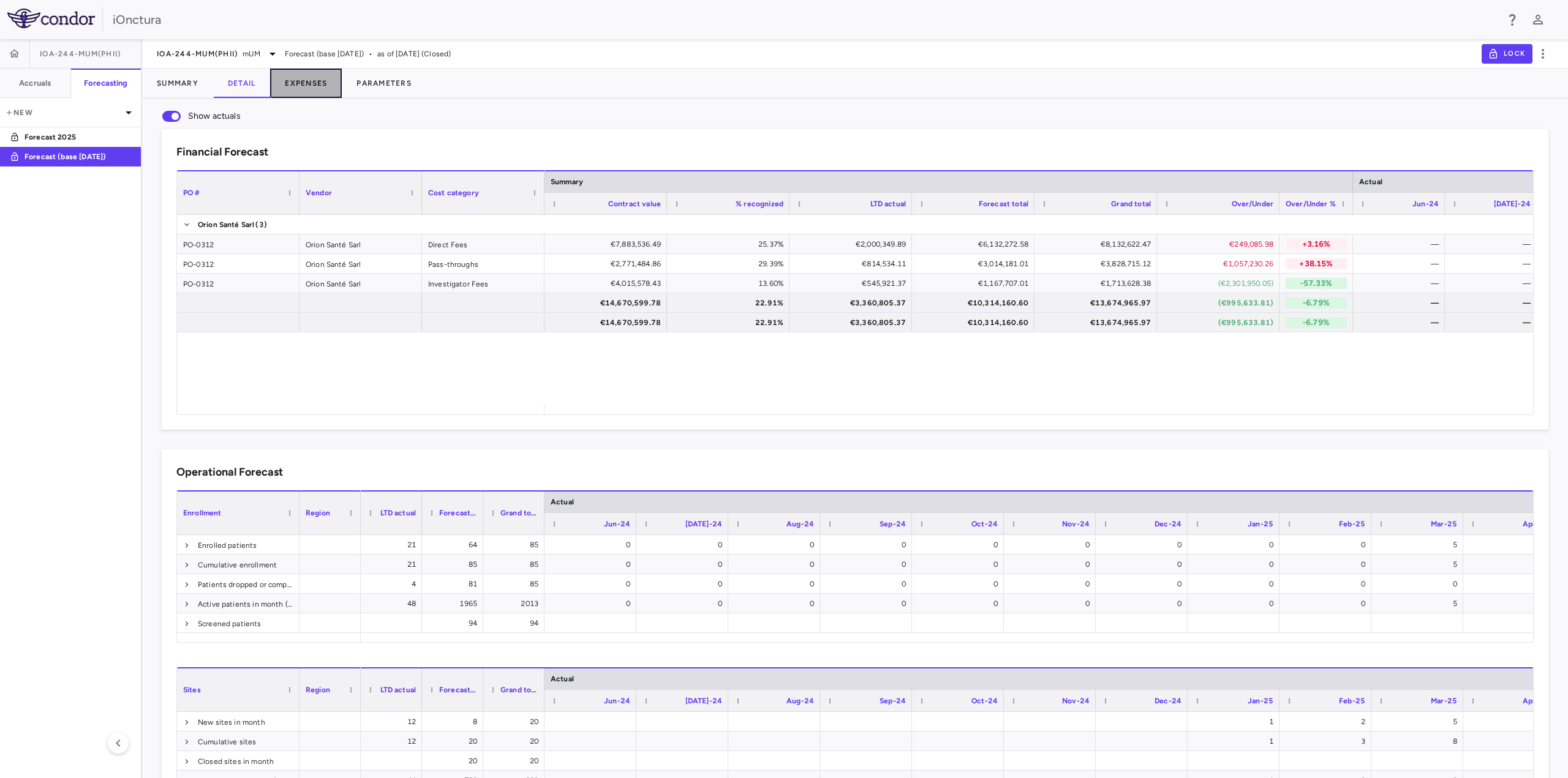
click at [307, 76] on button "Expenses" at bounding box center [306, 84] width 72 height 29
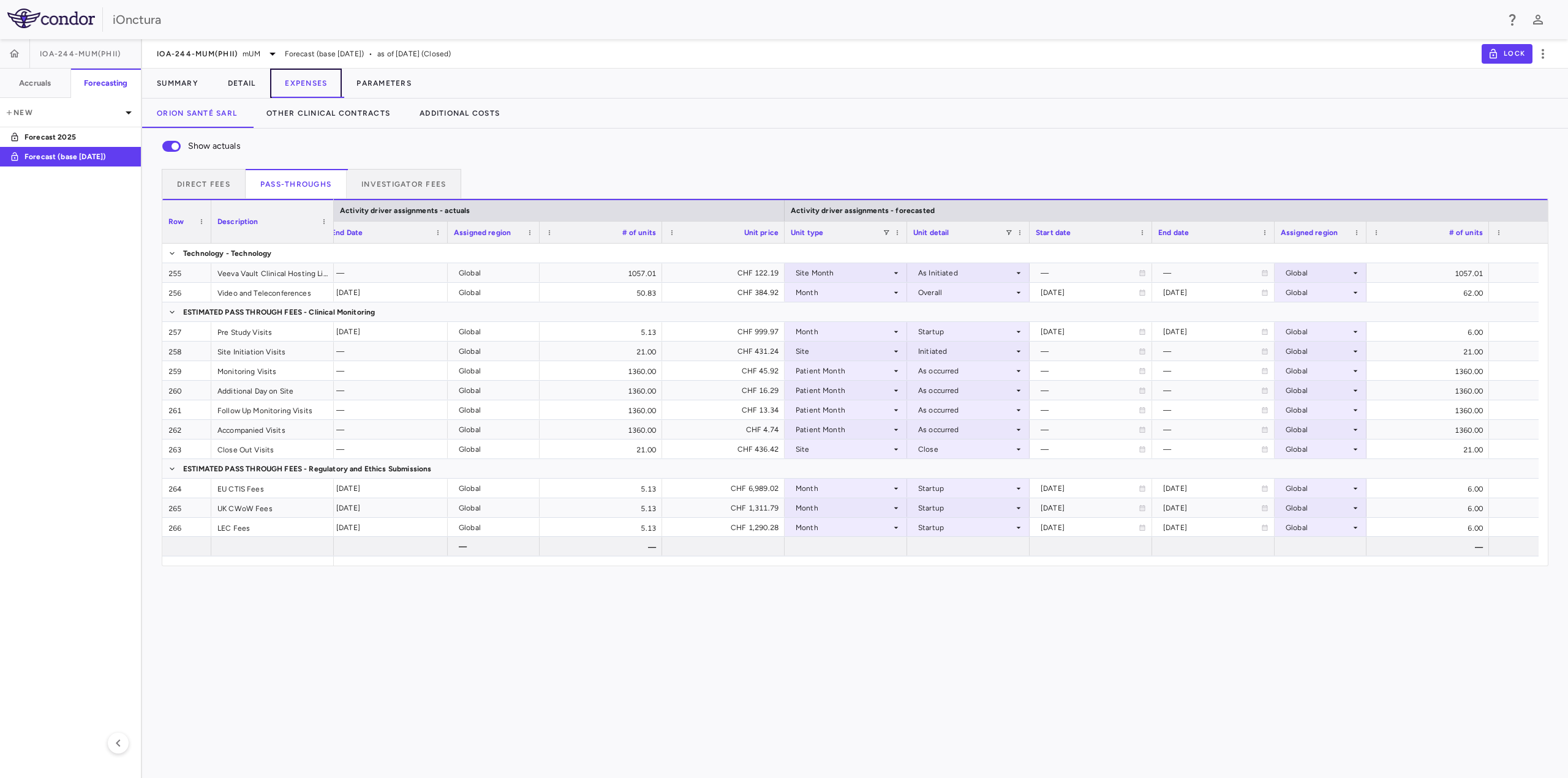
scroll to position [0, 1595]
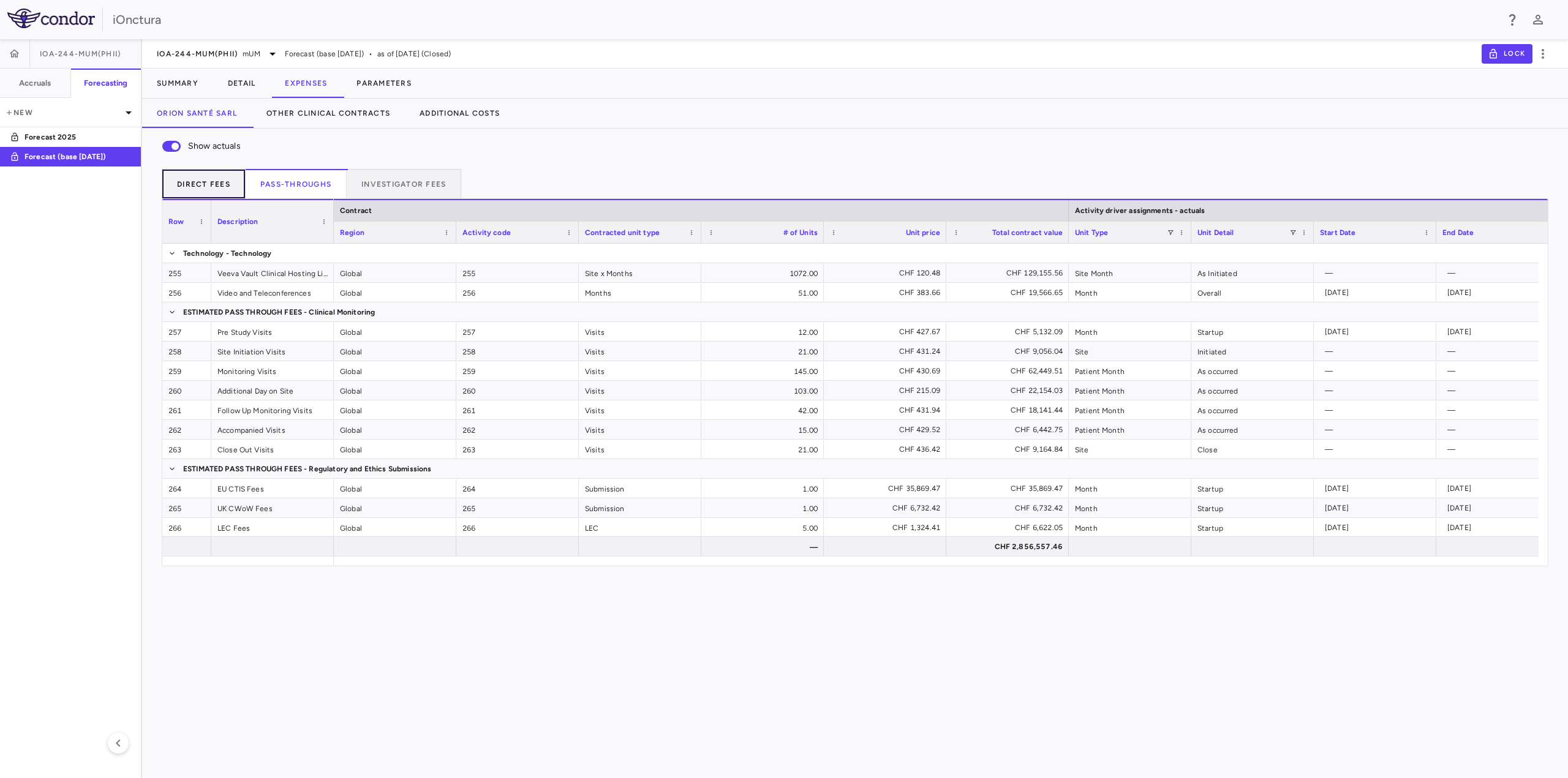
click at [208, 190] on button "Direct Fees" at bounding box center [203, 184] width 84 height 29
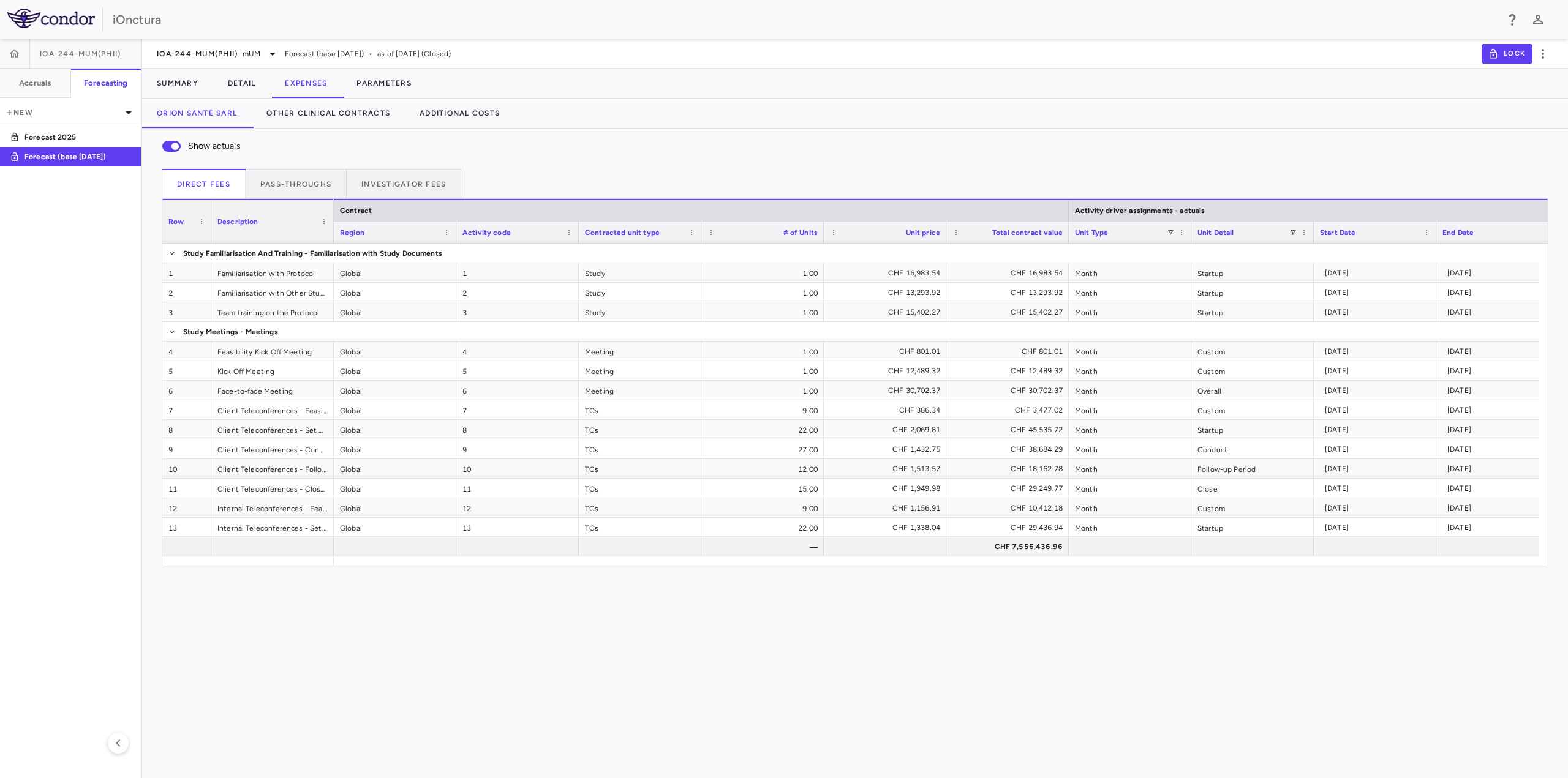
click at [298, 199] on div "Direct Fees Pass-throughs Investigator Fees" at bounding box center [855, 184] width 1387 height 30
click at [306, 184] on button "Pass-throughs" at bounding box center [296, 184] width 101 height 29
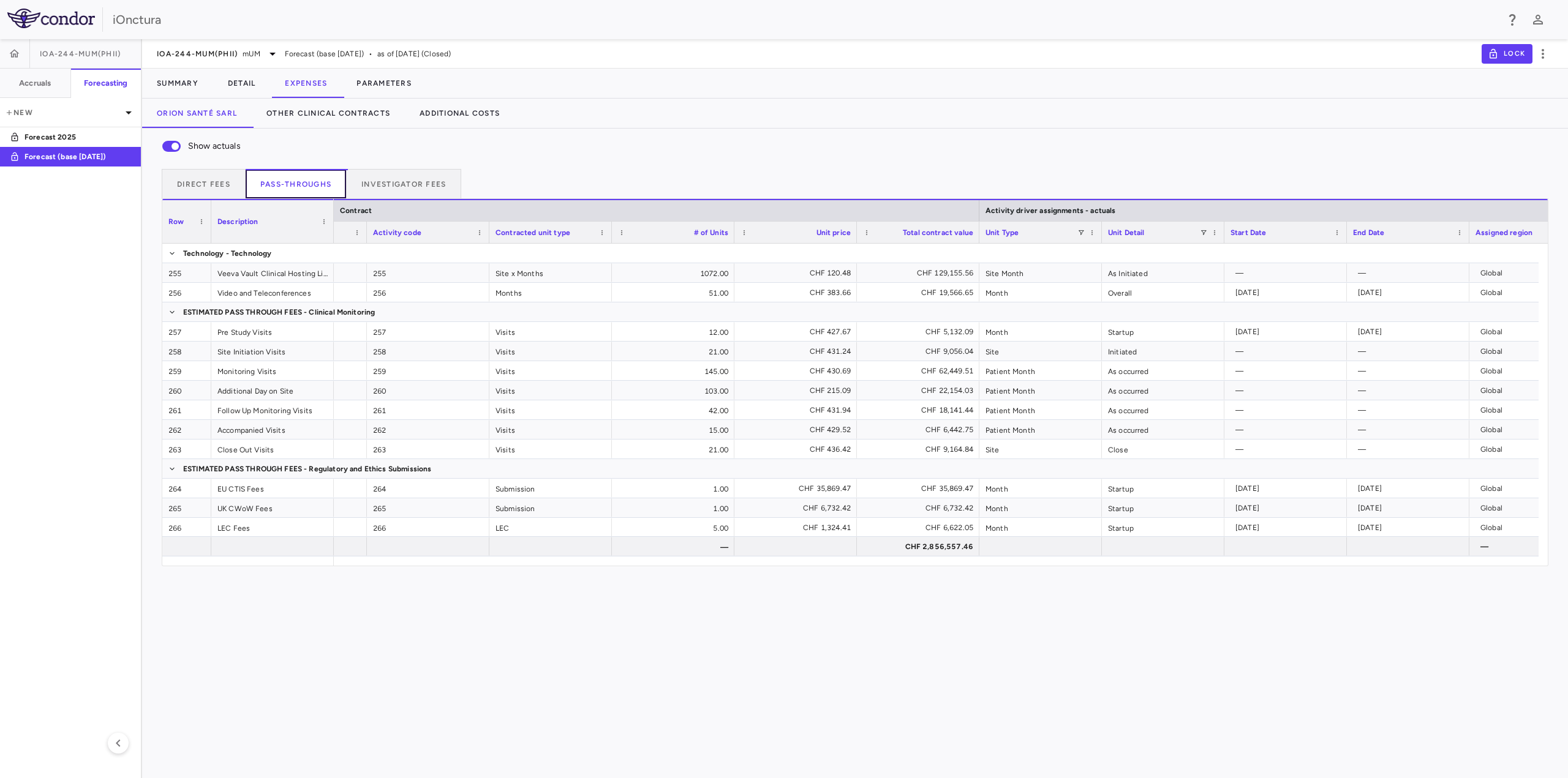
scroll to position [0, 209]
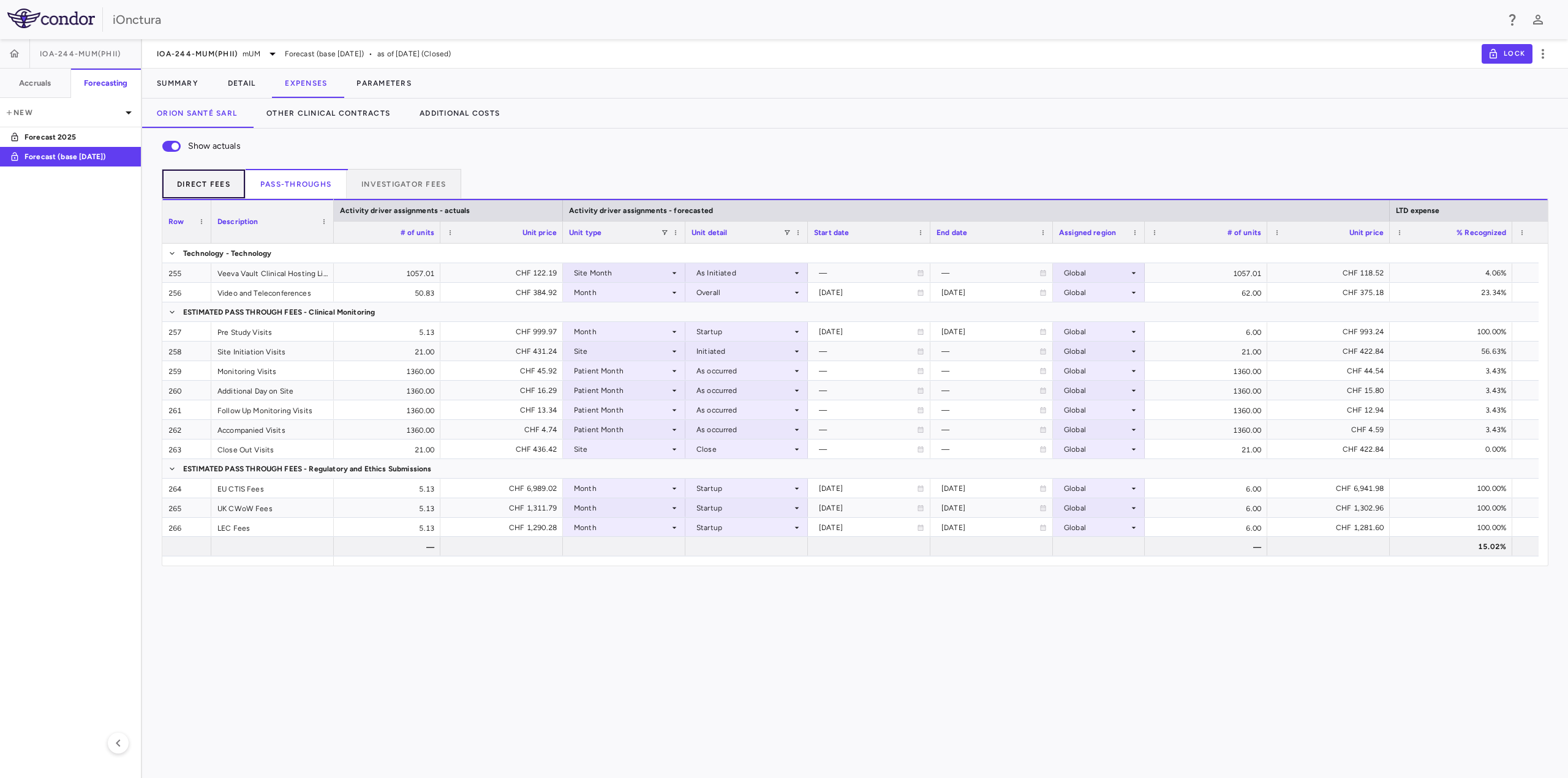
click at [201, 191] on button "Direct Fees" at bounding box center [203, 184] width 84 height 29
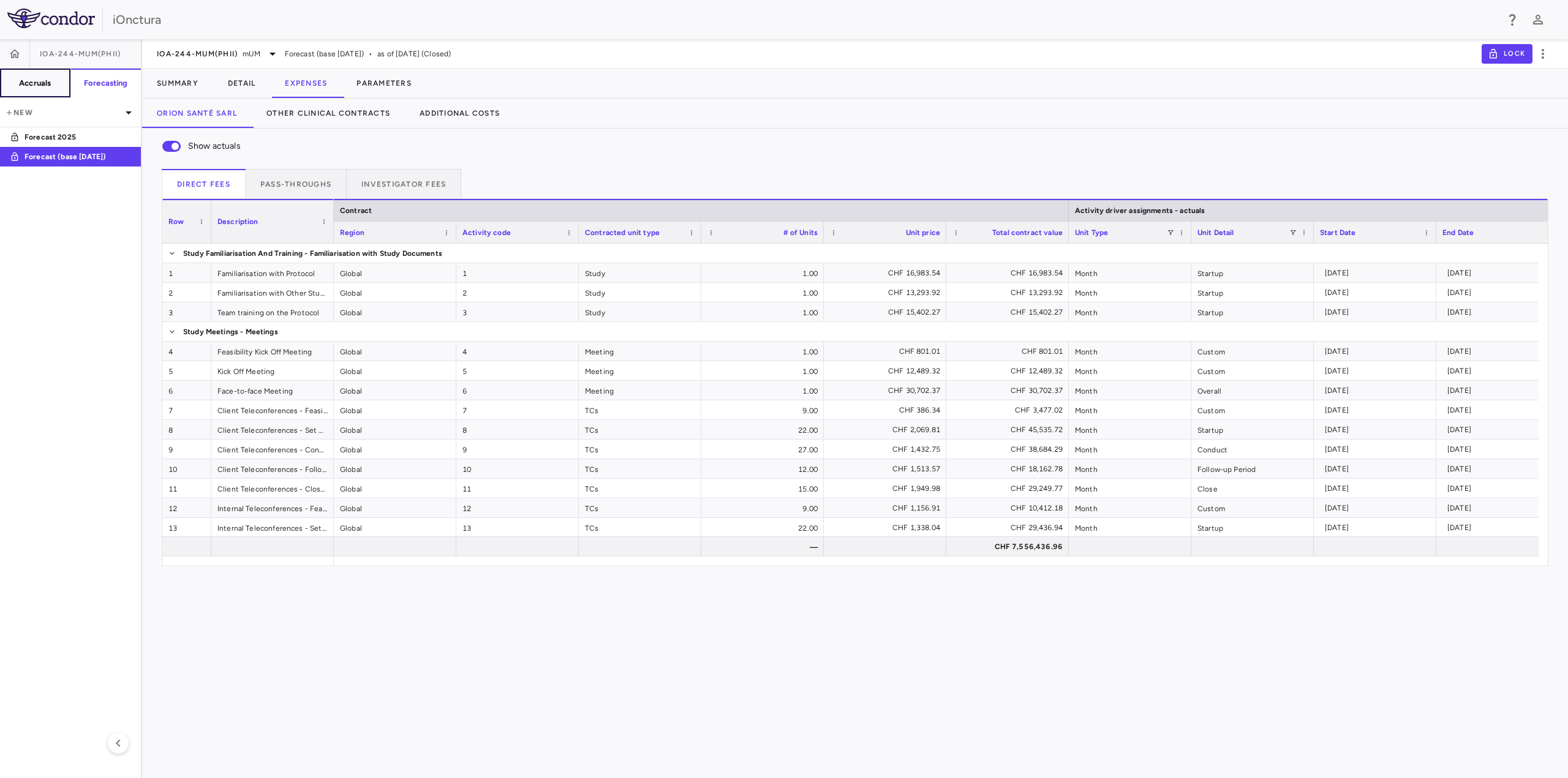
click at [27, 81] on h6 "Accruals" at bounding box center [35, 83] width 32 height 11
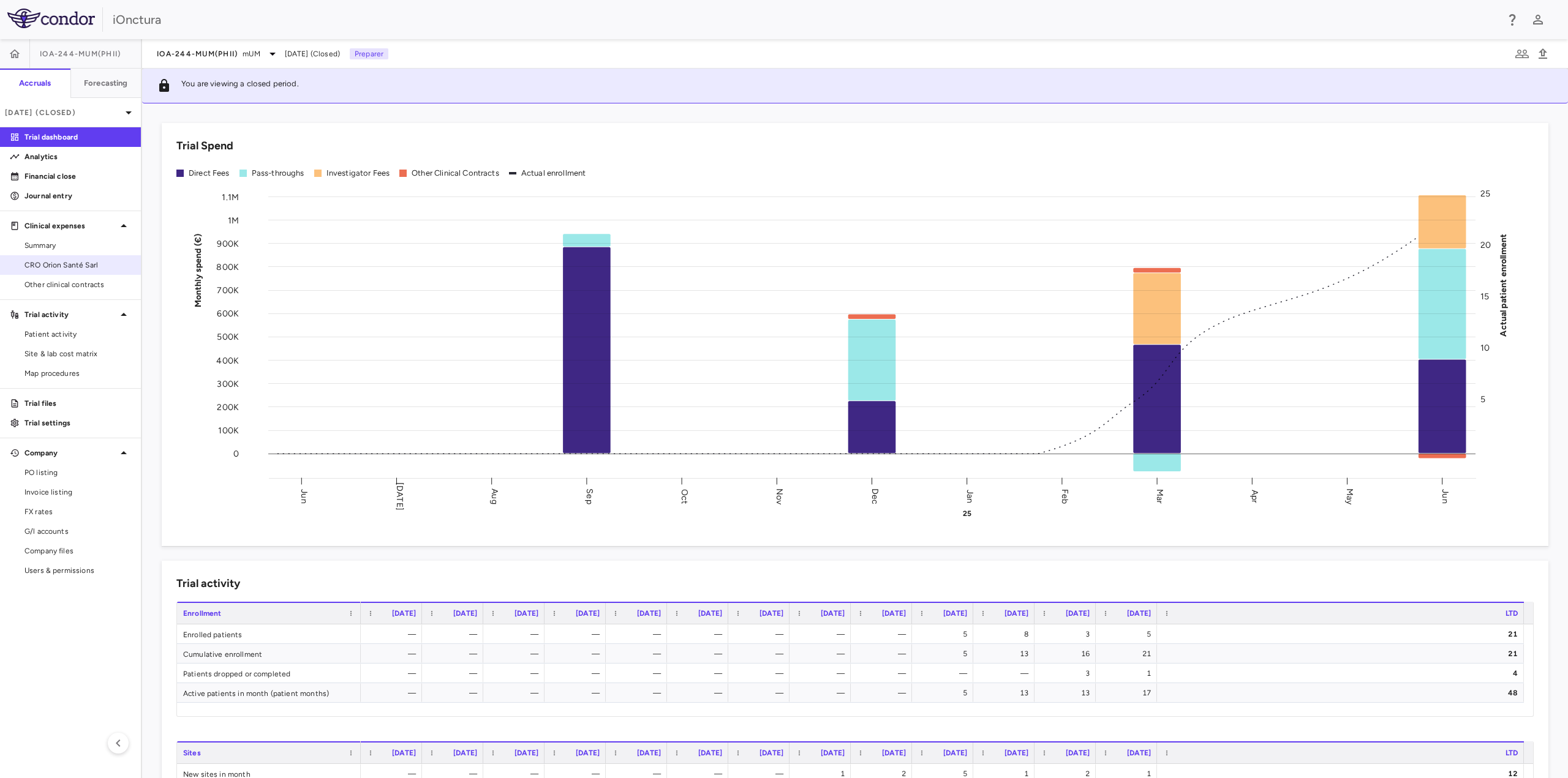
click at [71, 267] on span "CRO Orion Santé Sarl" at bounding box center [78, 265] width 106 height 11
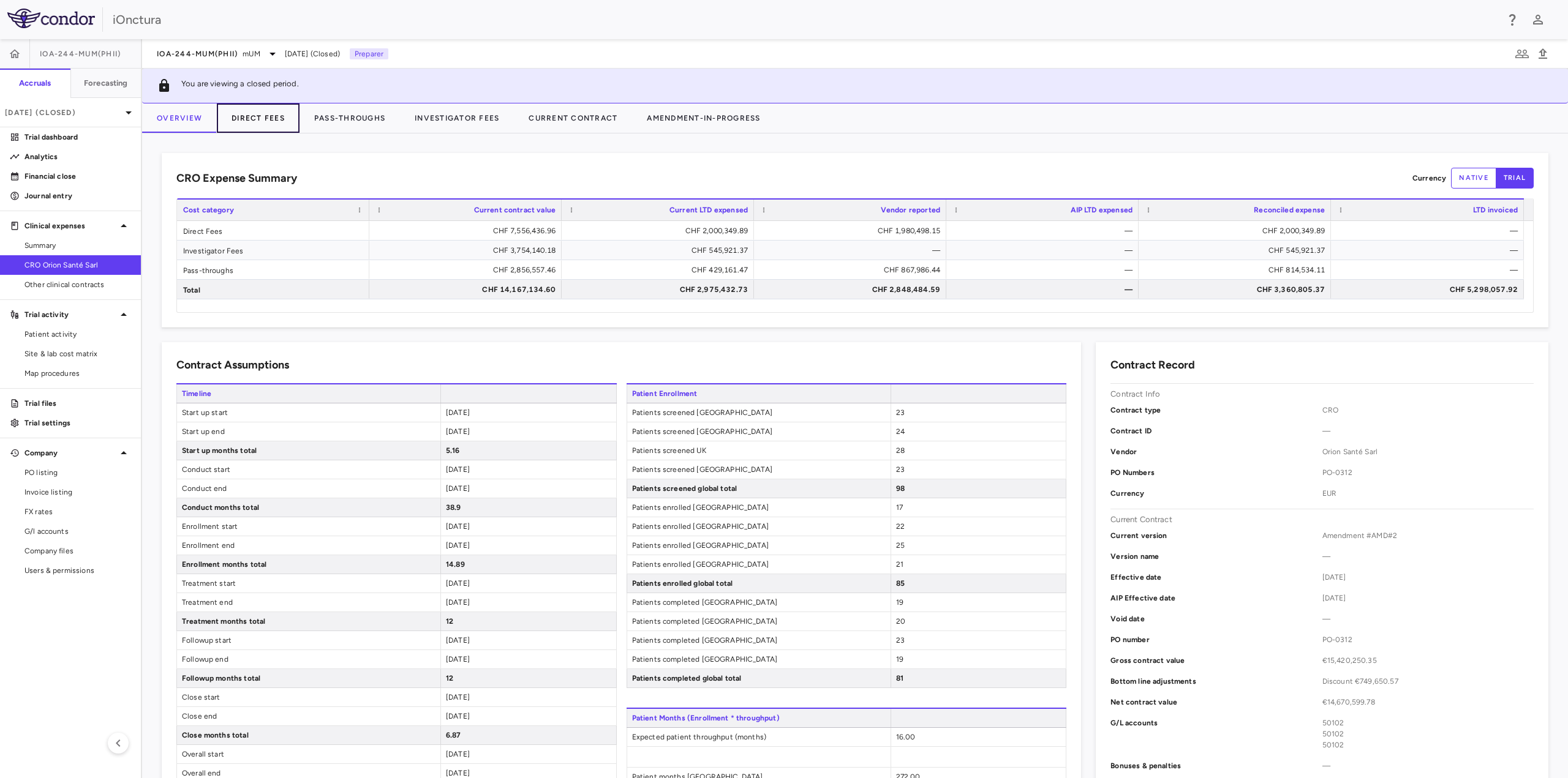
click at [273, 122] on button "Direct Fees" at bounding box center [258, 118] width 83 height 29
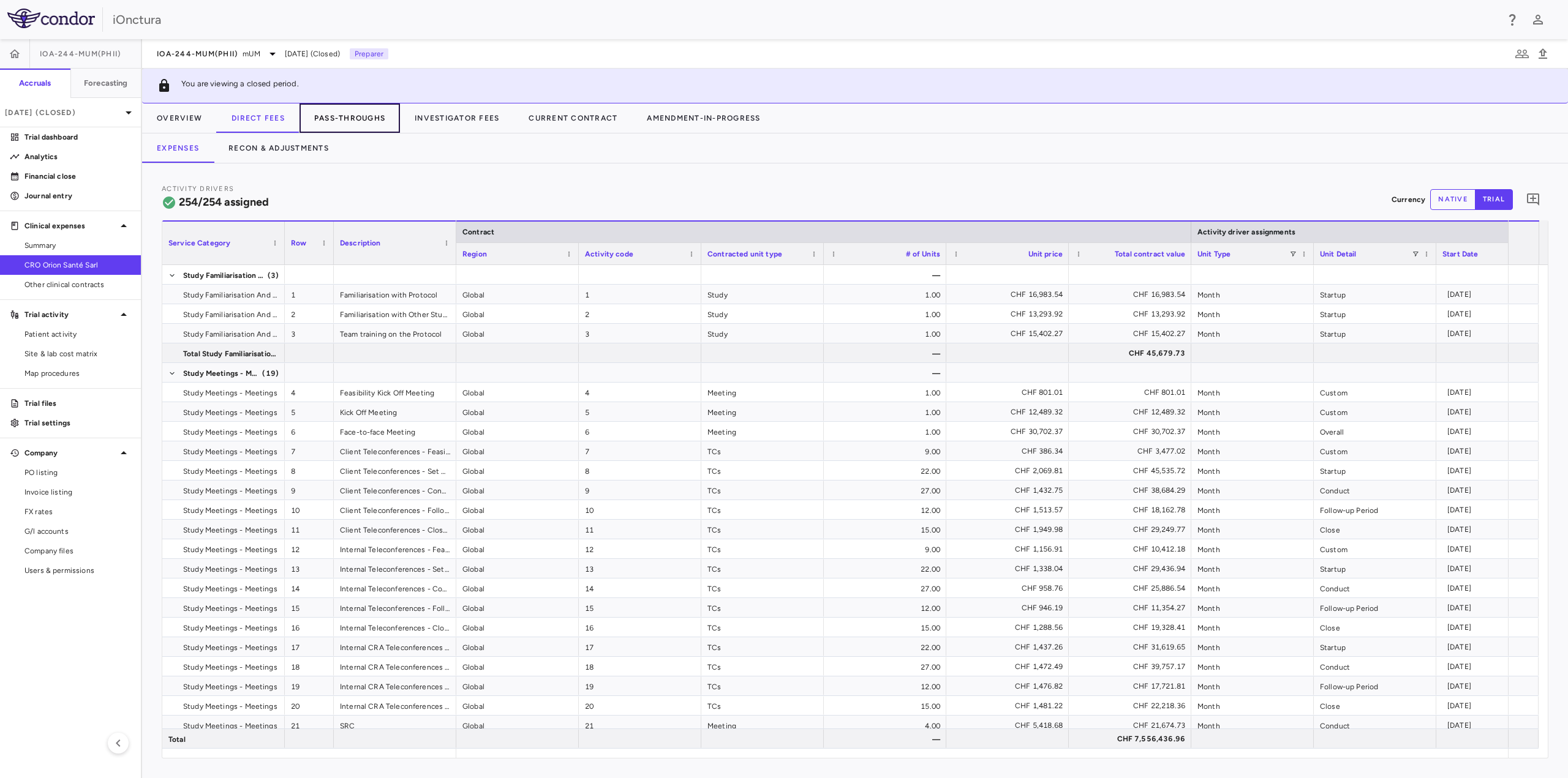
click at [361, 122] on button "Pass-Throughs" at bounding box center [350, 118] width 100 height 29
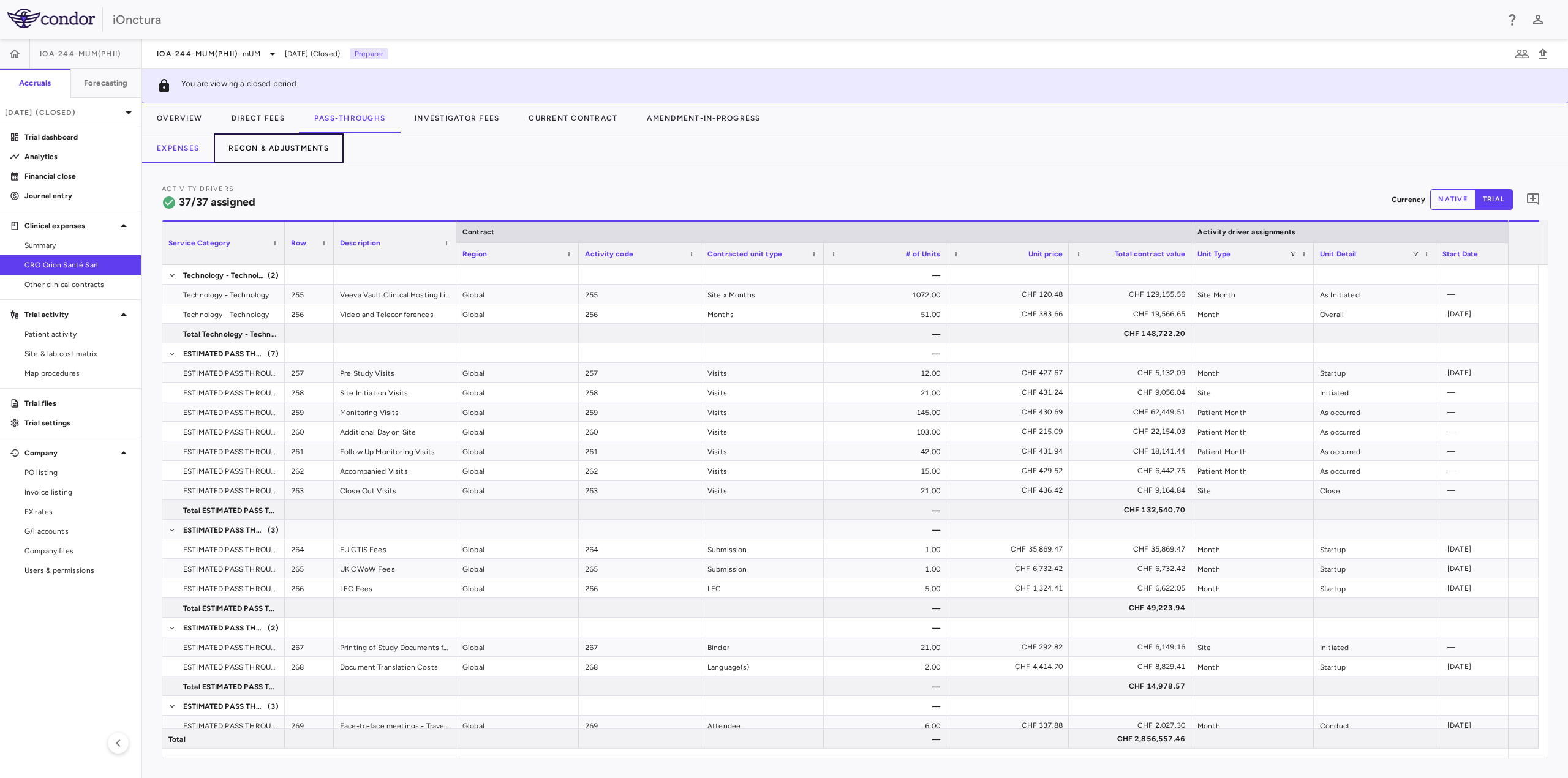
click at [294, 143] on button "Recon & Adjustments" at bounding box center [278, 149] width 130 height 29
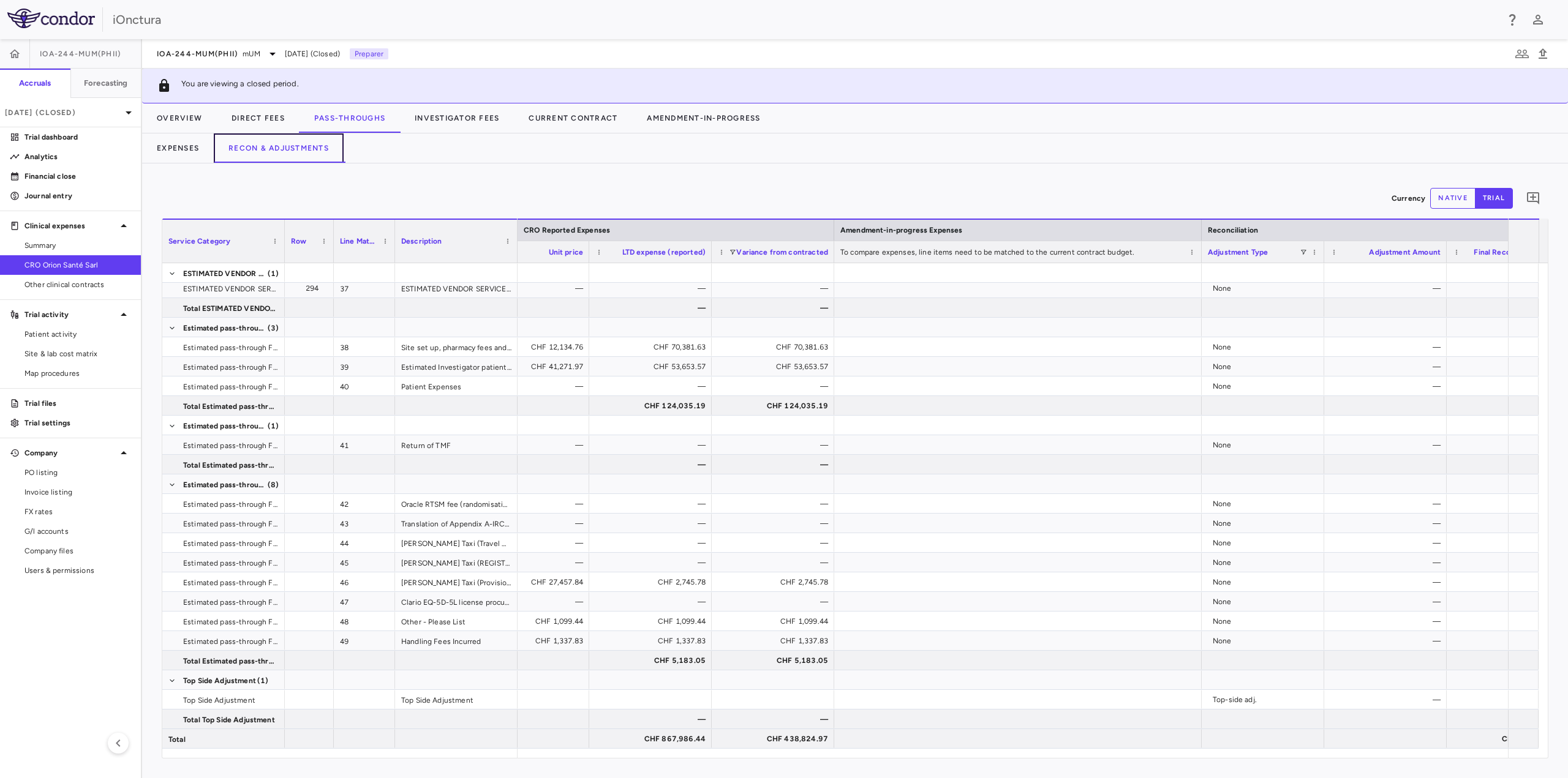
scroll to position [0, 1377]
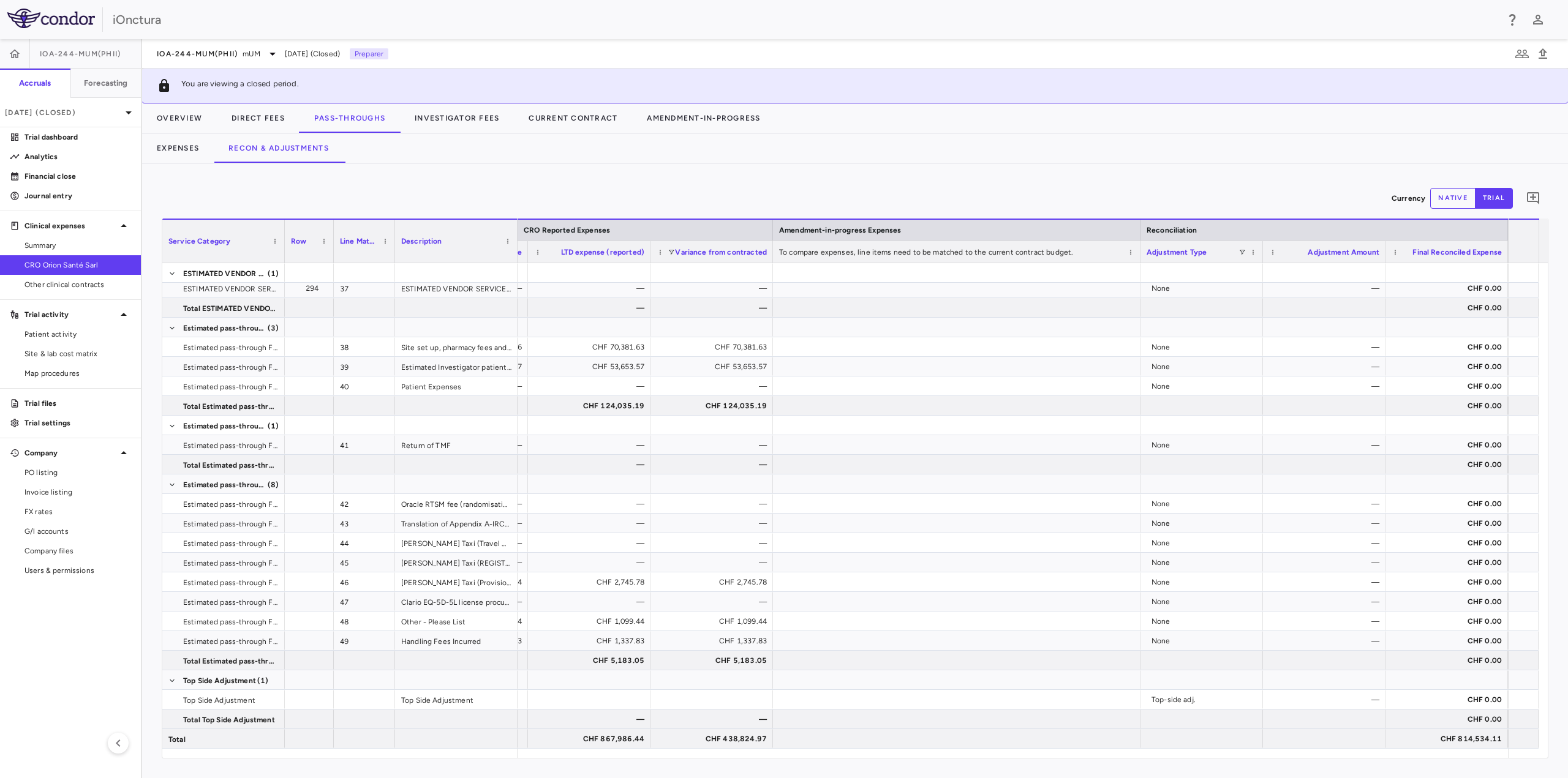
click at [1449, 197] on button "native" at bounding box center [1453, 198] width 46 height 21
click at [174, 118] on button "Overview" at bounding box center [179, 118] width 75 height 29
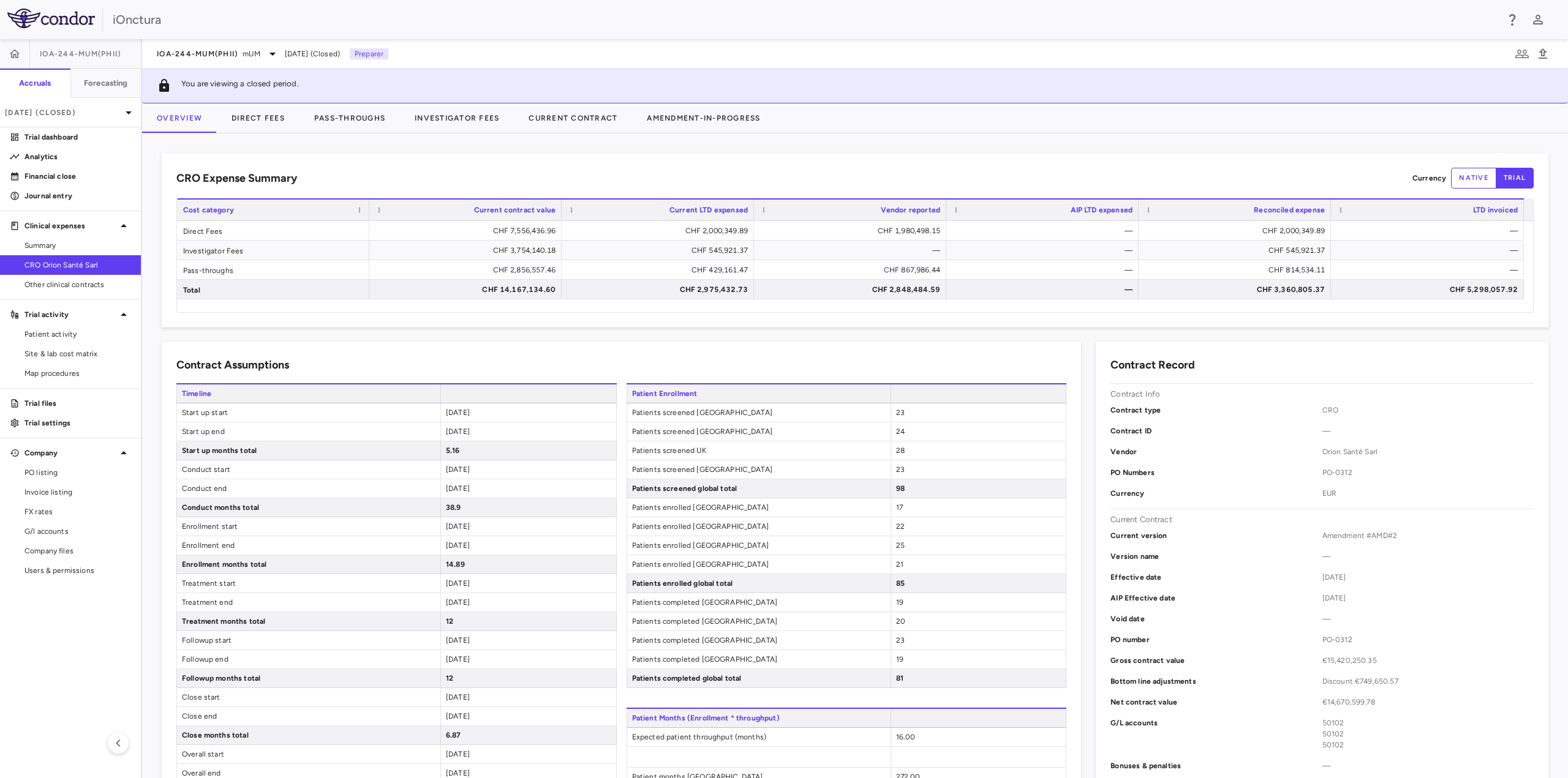
click at [1458, 180] on button "native" at bounding box center [1474, 178] width 46 height 21
click at [374, 118] on button "Pass-Throughs" at bounding box center [350, 118] width 100 height 29
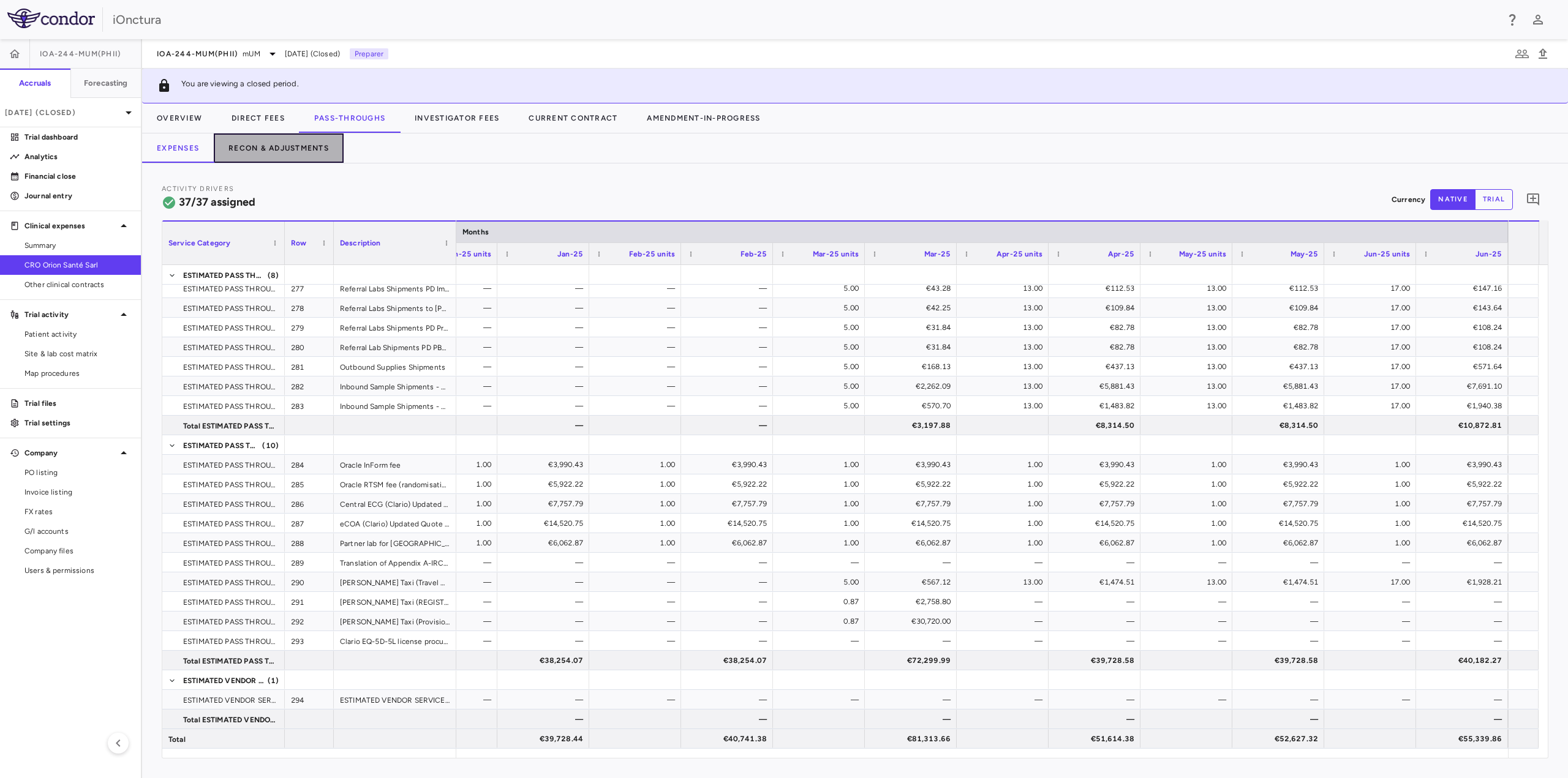
click at [319, 156] on button "Recon & Adjustments" at bounding box center [278, 149] width 130 height 29
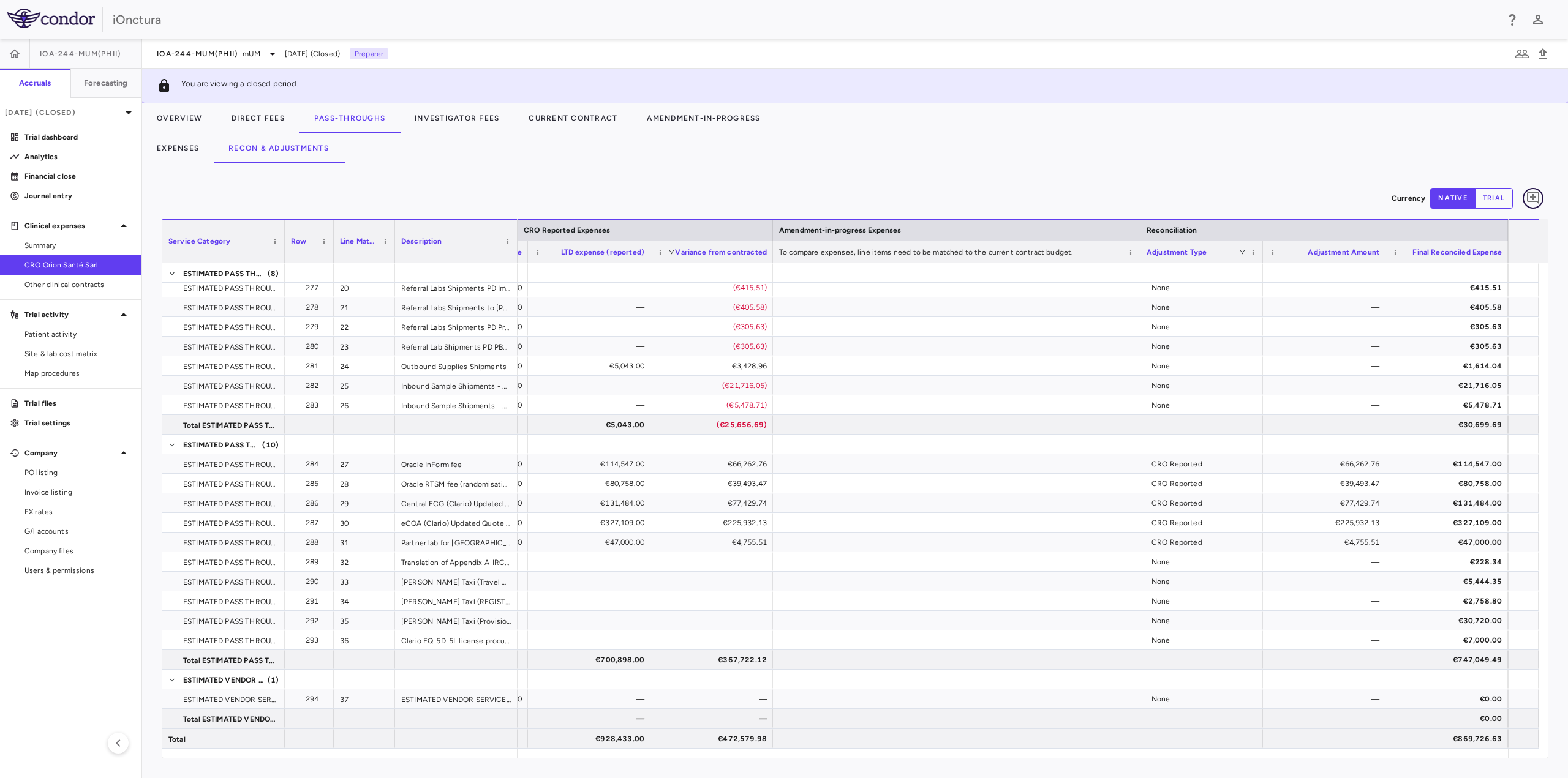
click at [1536, 195] on icon "Add comment" at bounding box center [1533, 199] width 15 height 15
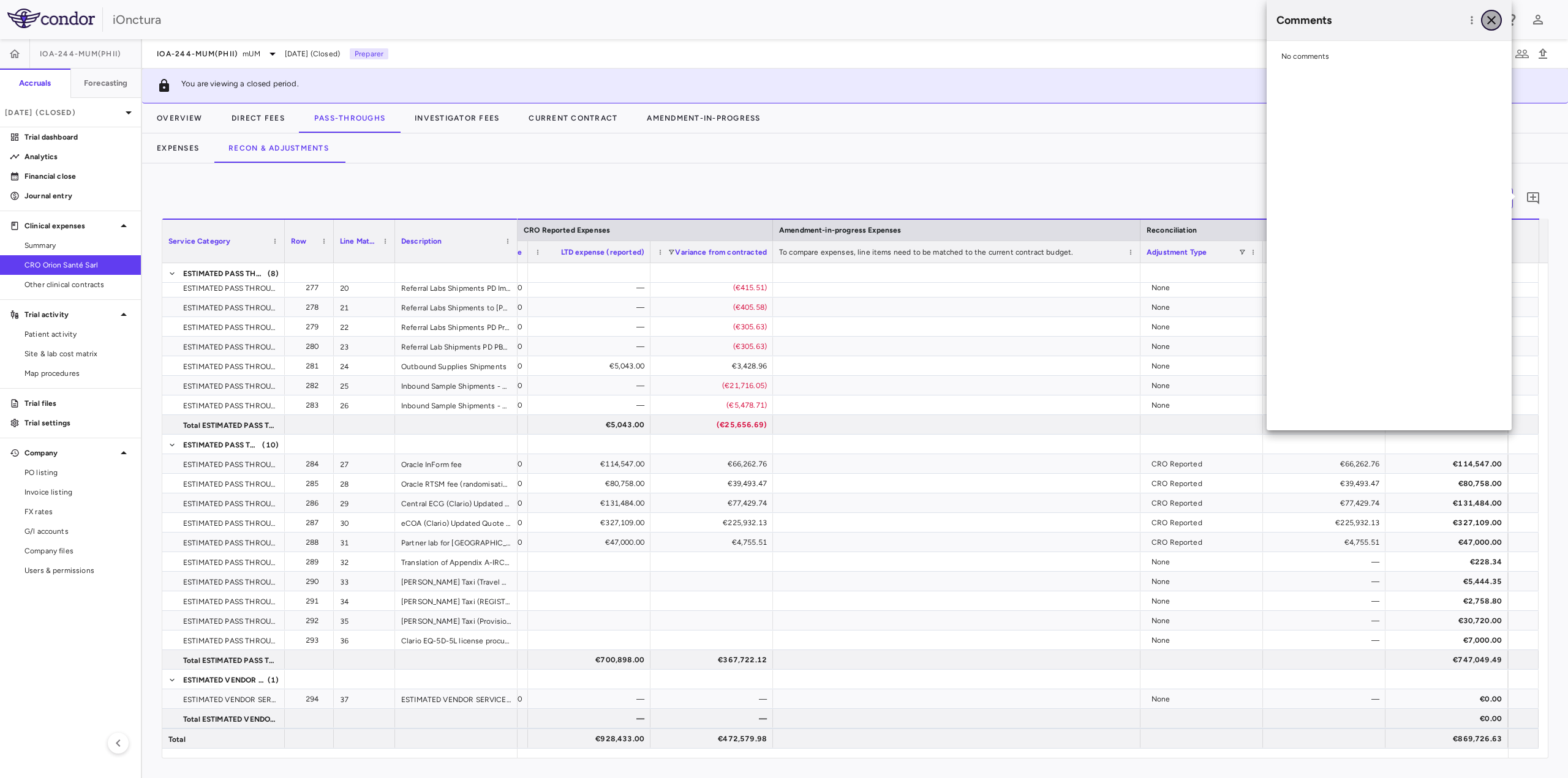
click at [1490, 20] on icon "button" at bounding box center [1492, 20] width 15 height 15
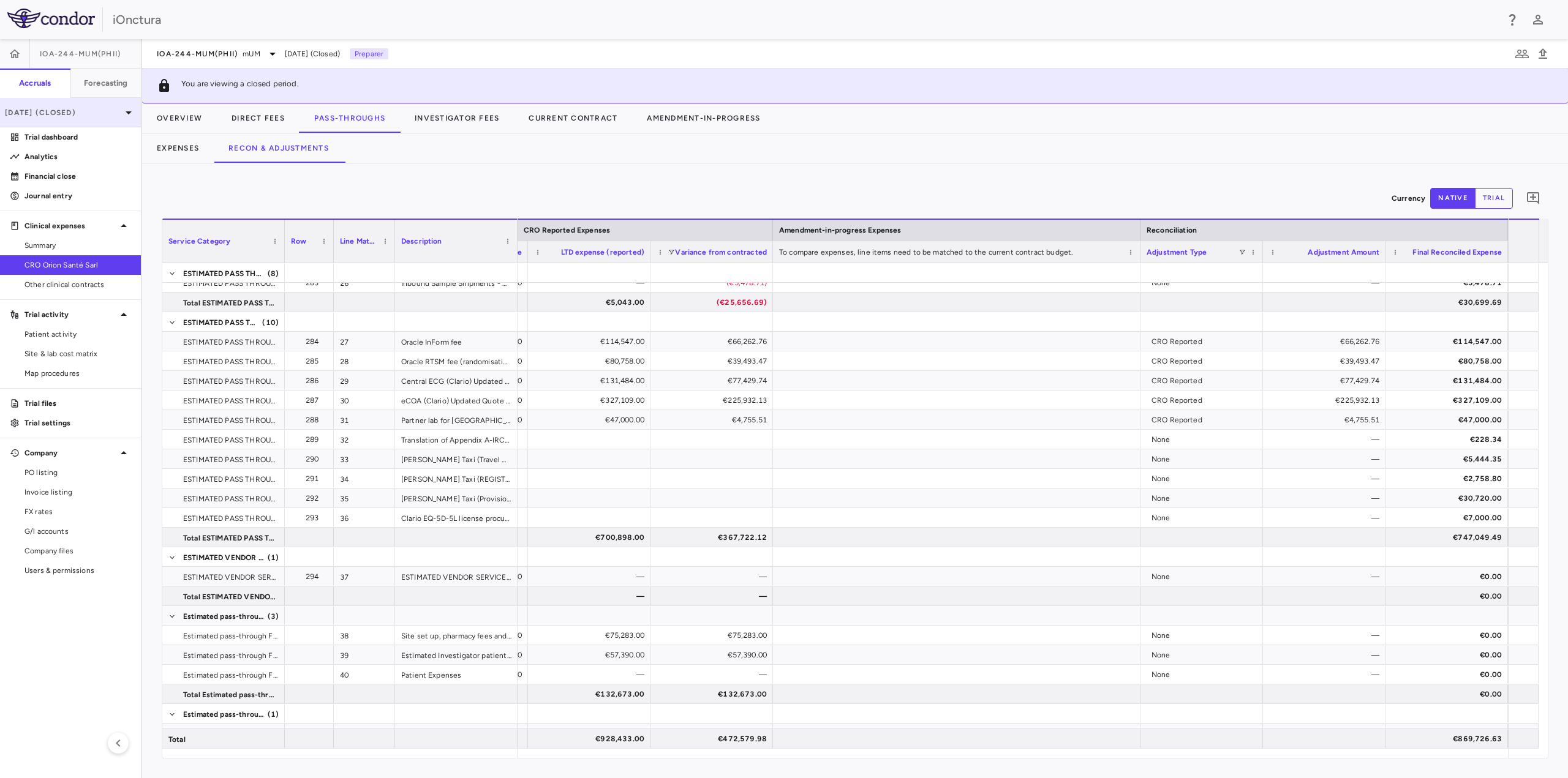
click at [104, 119] on div "Jun 2025 (Closed)" at bounding box center [70, 112] width 141 height 29
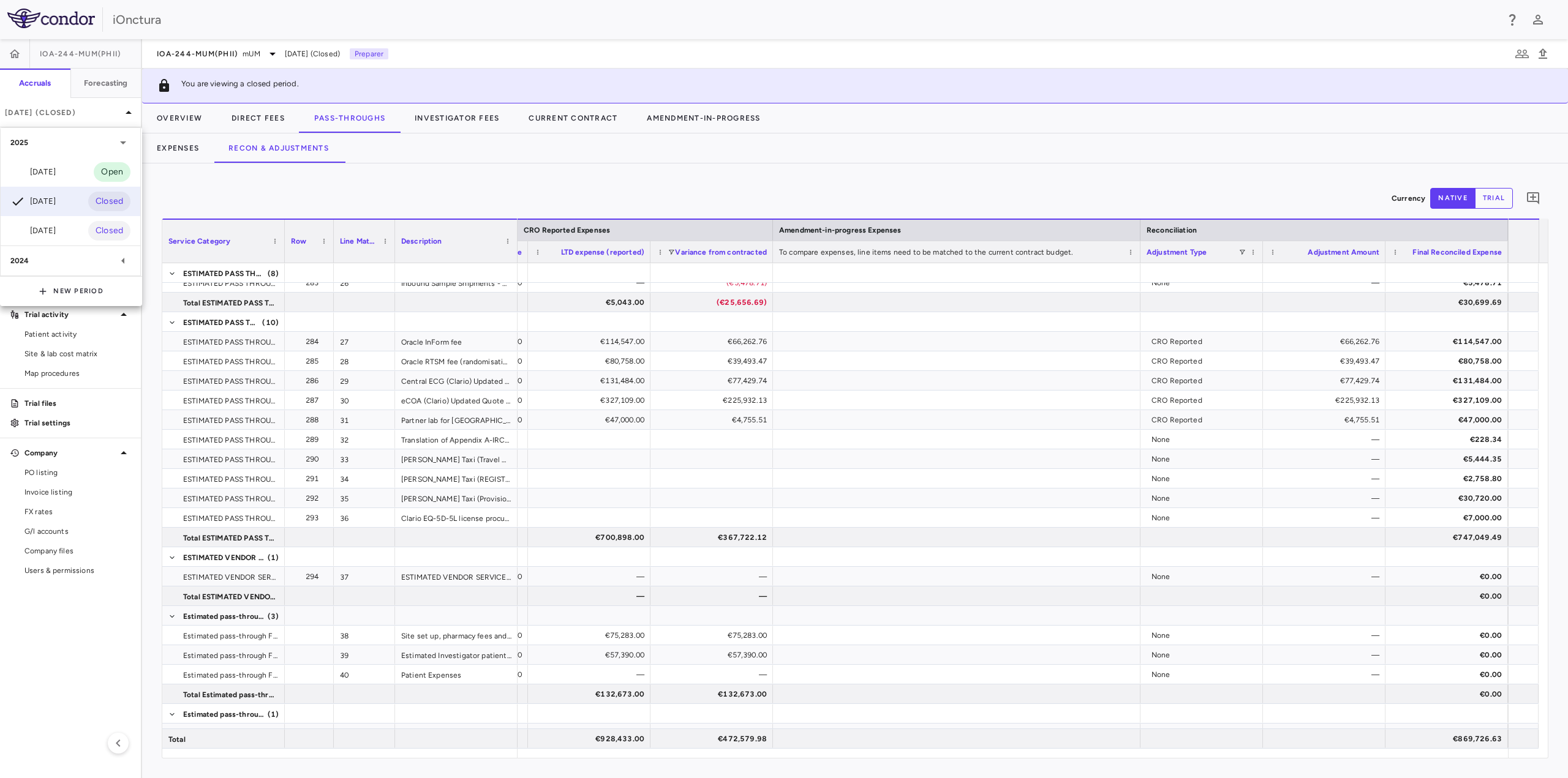
click at [39, 262] on div "2024" at bounding box center [63, 261] width 105 height 11
click at [46, 288] on div "Dec 2024" at bounding box center [33, 290] width 46 height 15
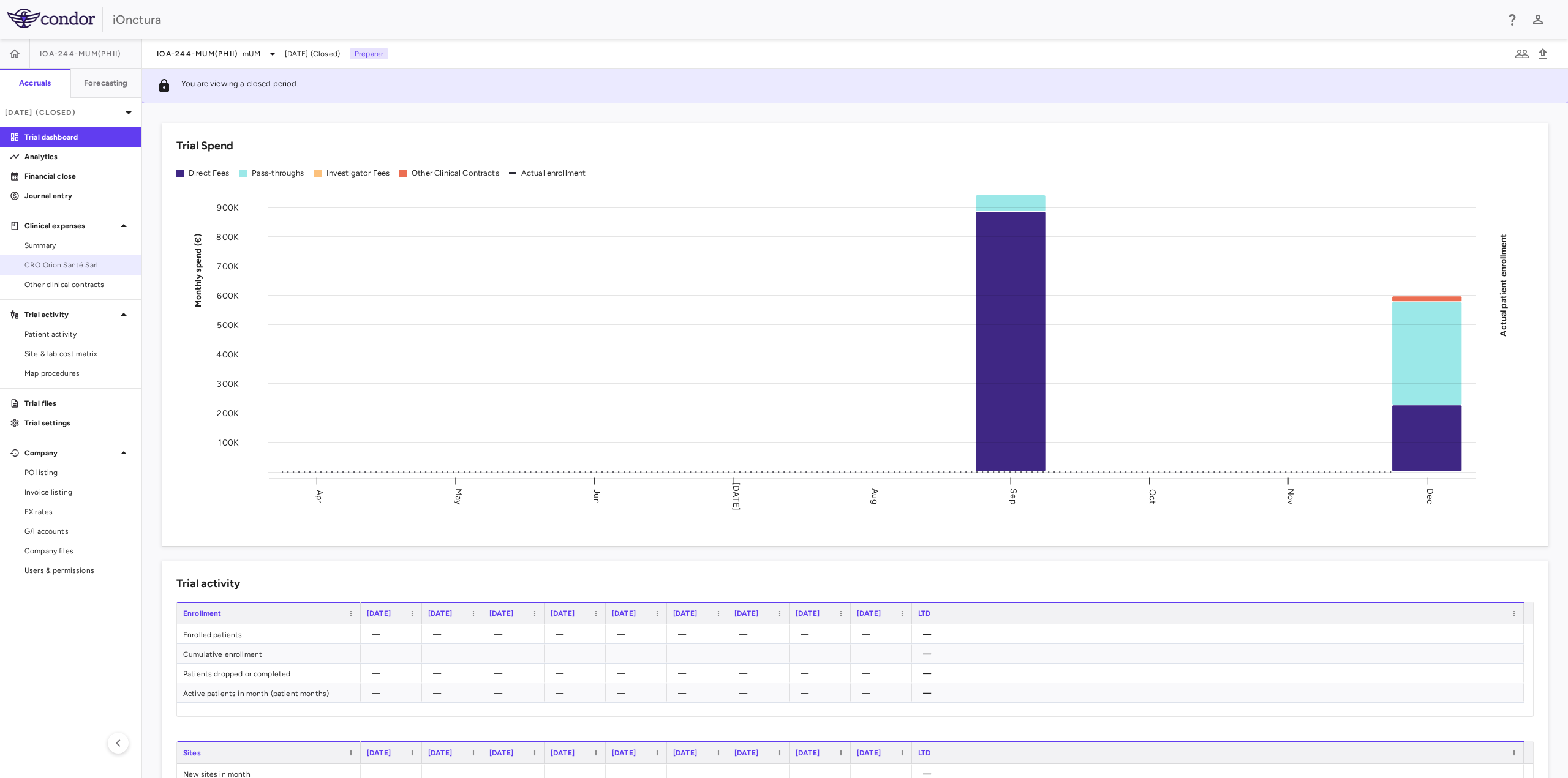
click at [78, 271] on link "CRO Orion Santé Sarl" at bounding box center [70, 265] width 141 height 18
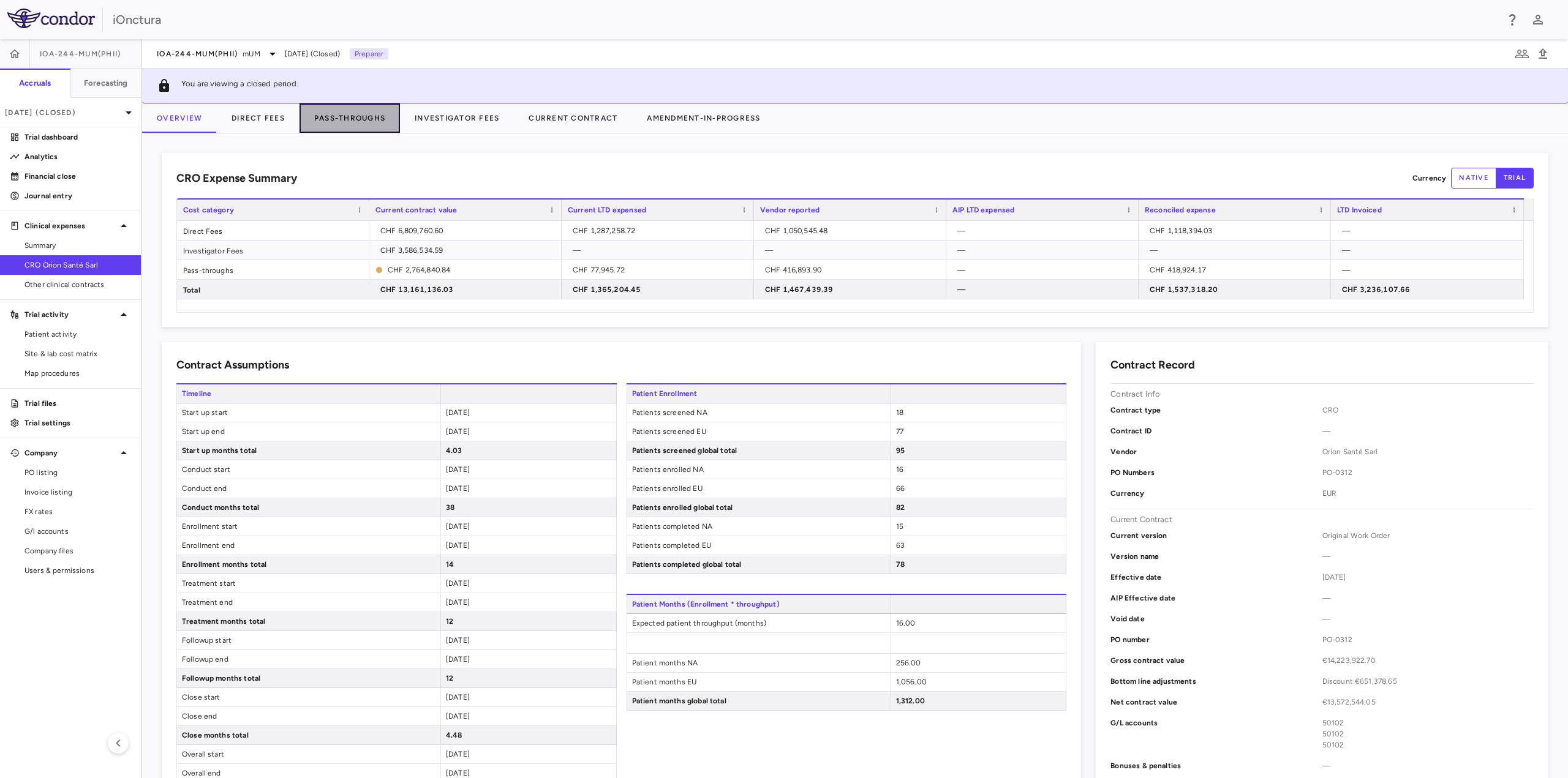
click at [341, 112] on button "Pass-Throughs" at bounding box center [350, 118] width 100 height 29
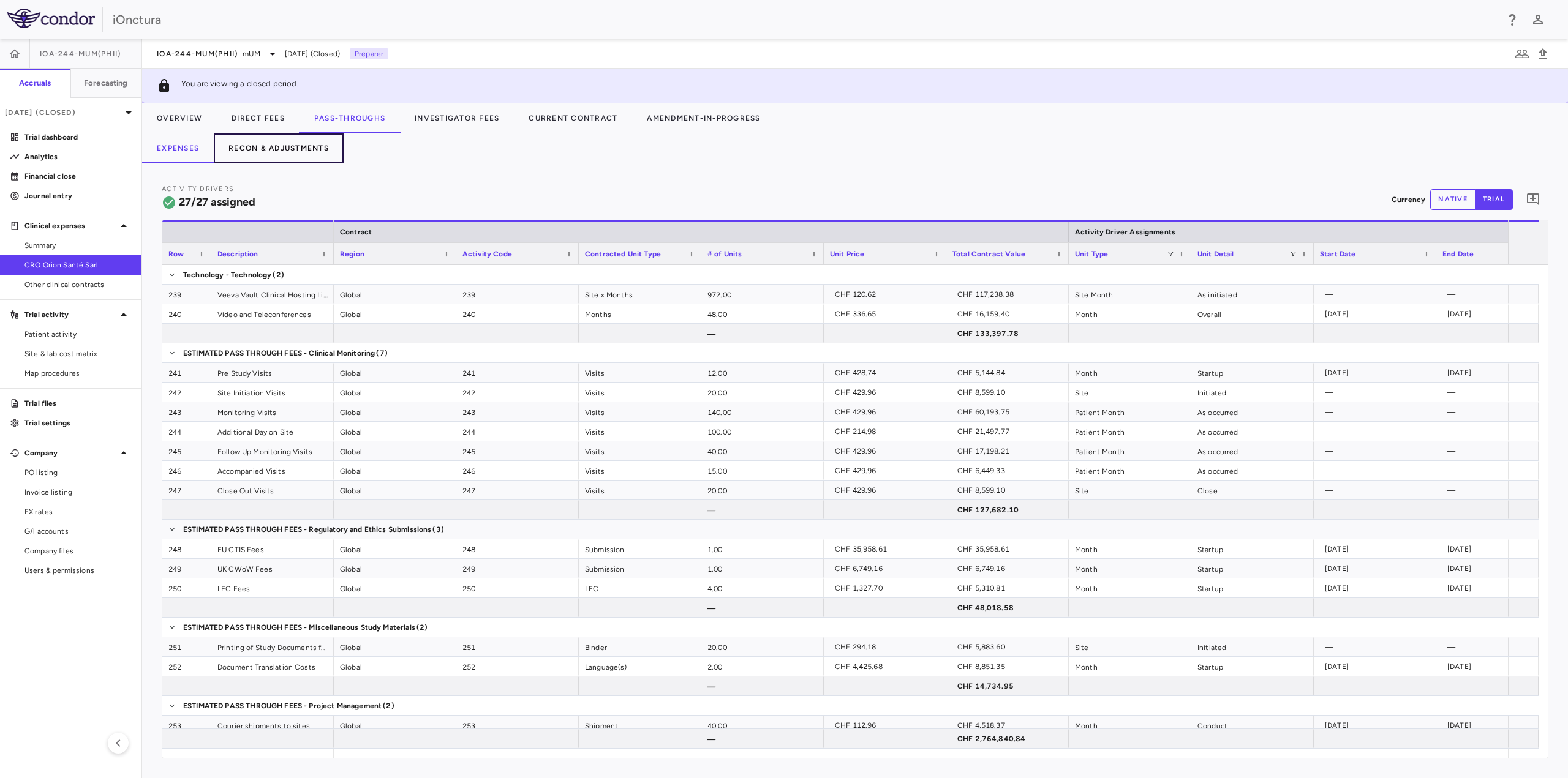
click at [310, 149] on button "Recon & Adjustments" at bounding box center [278, 149] width 130 height 29
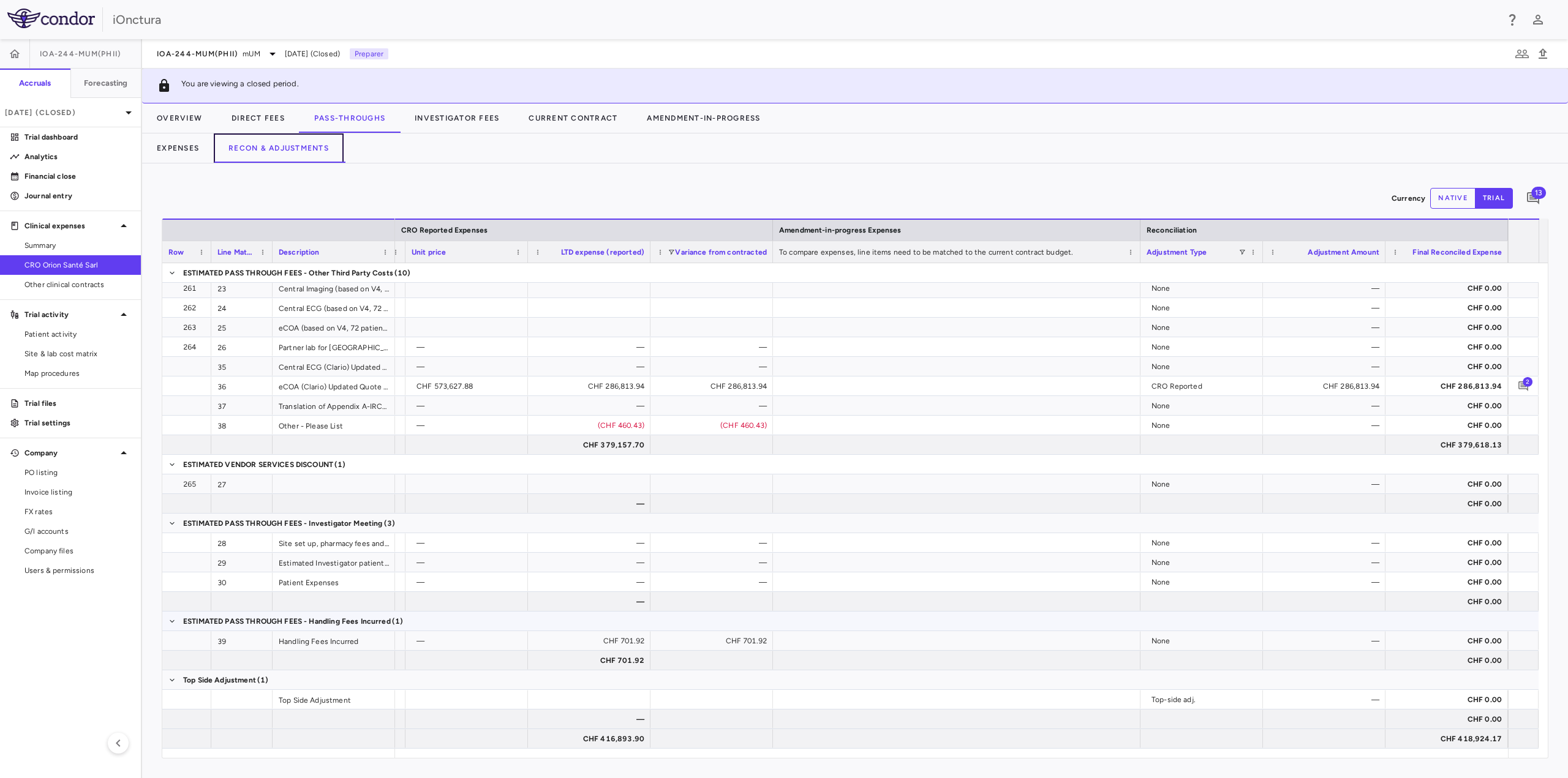
scroll to position [666, 0]
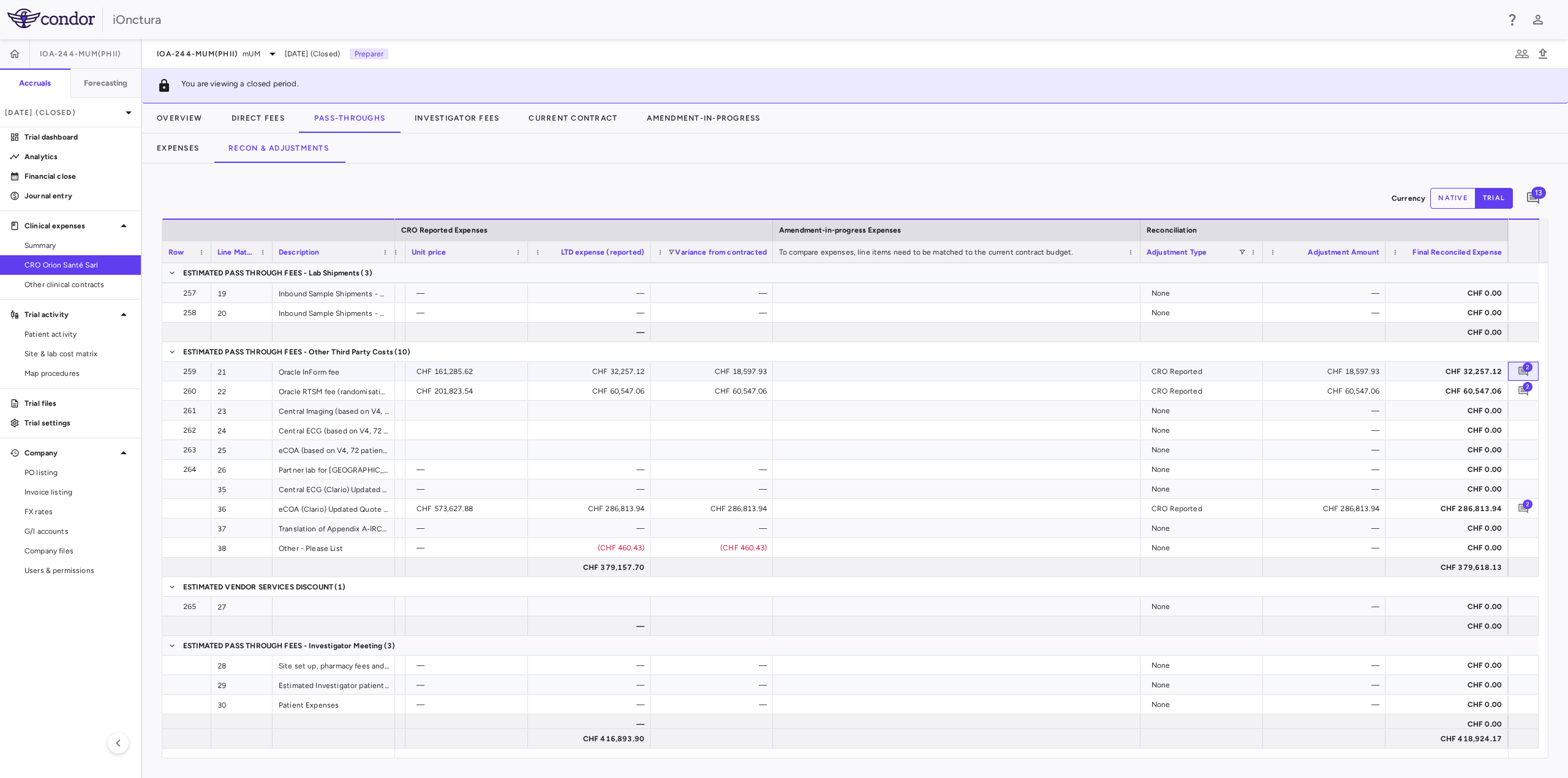
click at [1527, 368] on span "2" at bounding box center [1527, 367] width 10 height 10
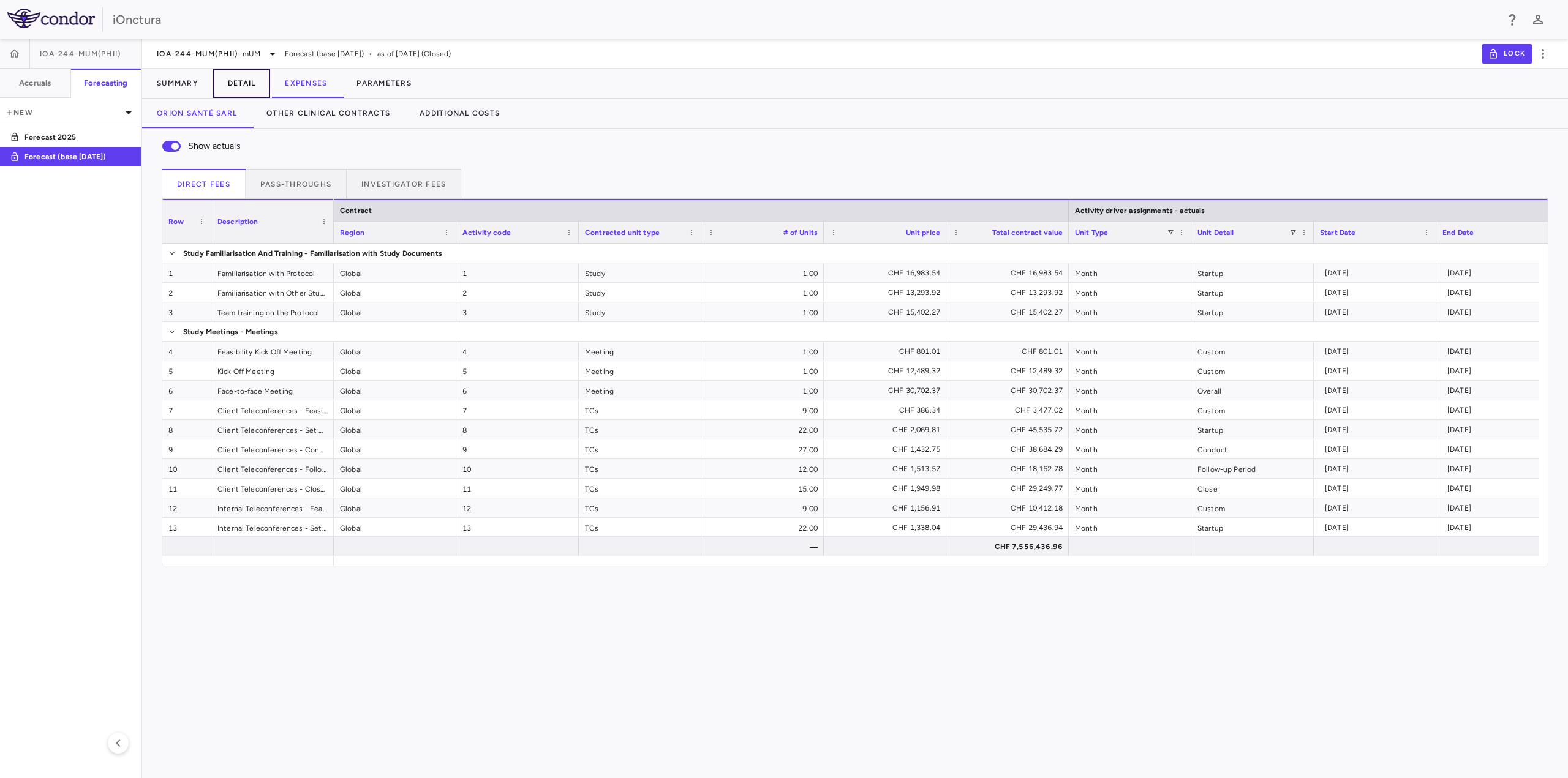
click at [230, 89] on button "Detail" at bounding box center [242, 84] width 58 height 29
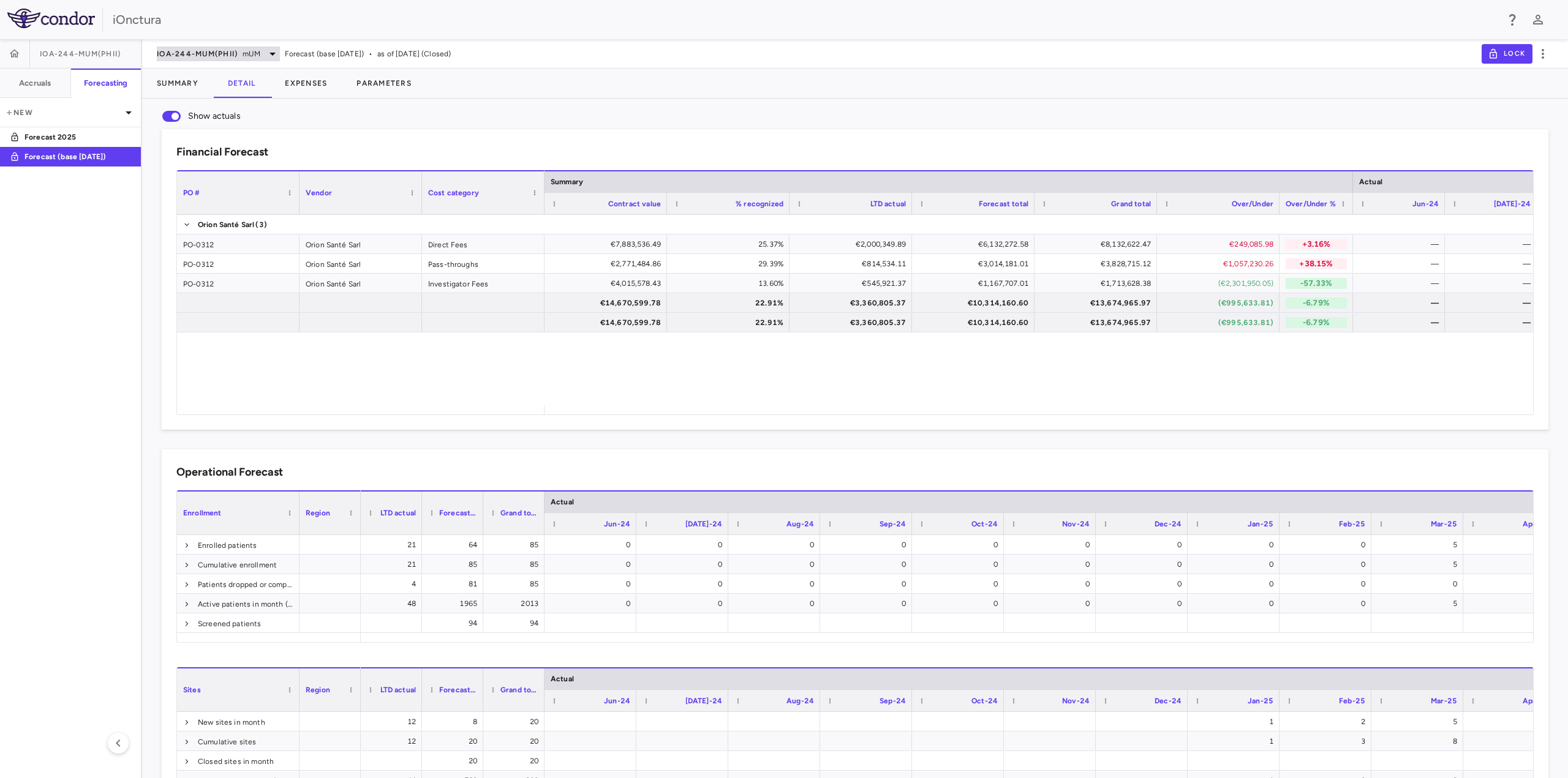
click at [249, 56] on span "mUM" at bounding box center [251, 54] width 17 height 11
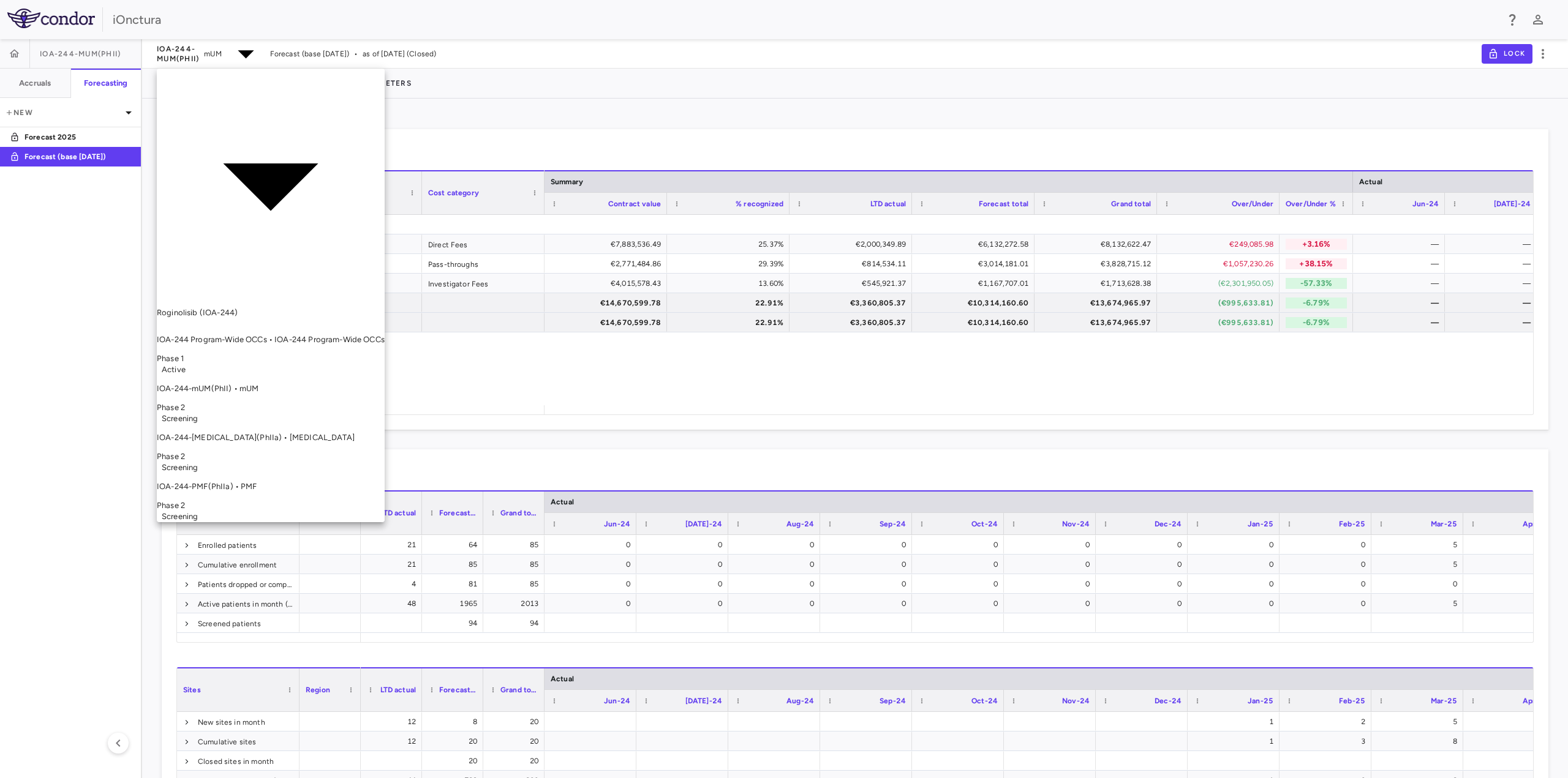
click at [242, 481] on p "IOA-244-PMF(PhIIa) • PMF" at bounding box center [270, 486] width 228 height 11
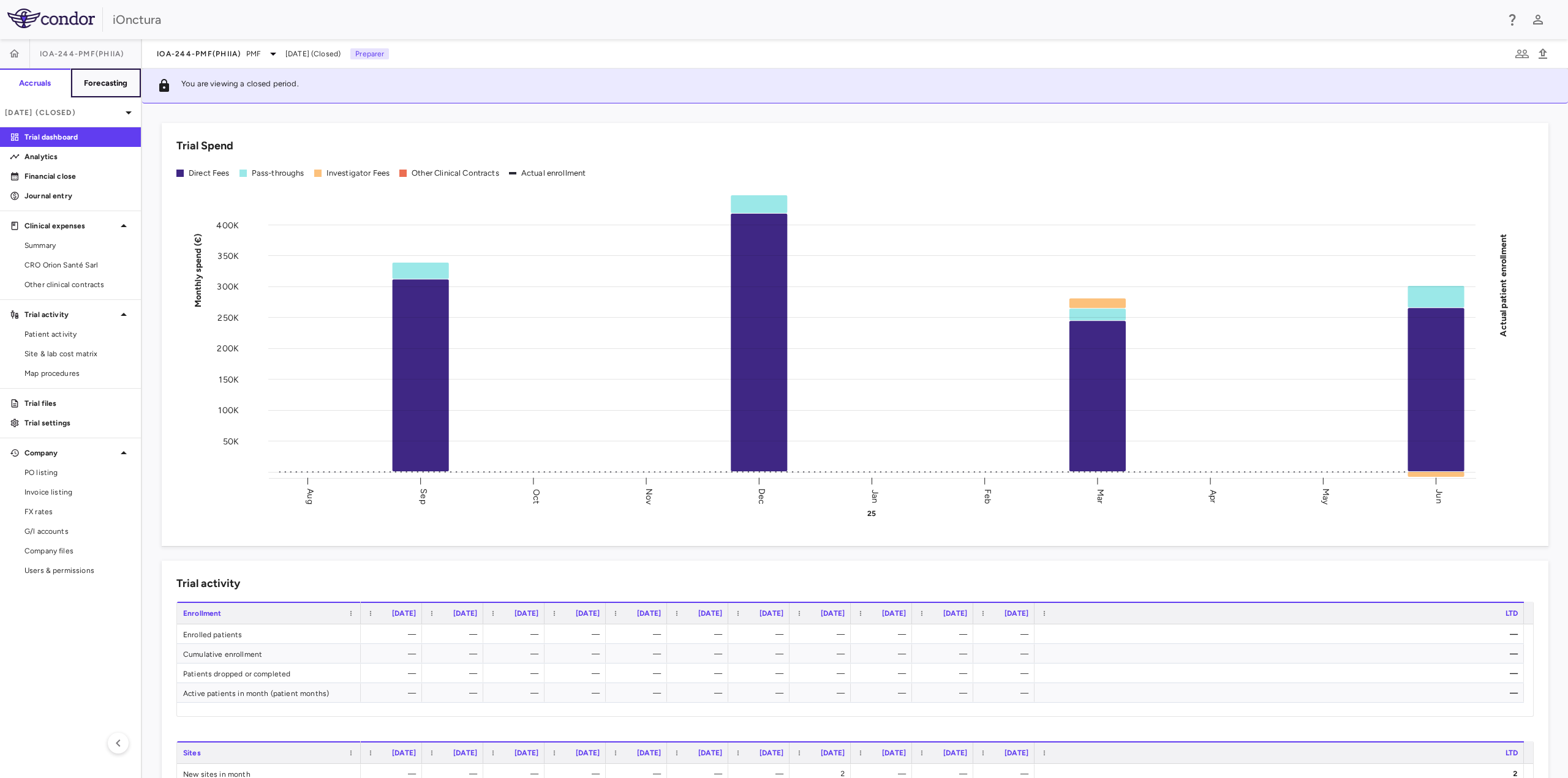
click at [105, 90] on button "Forecasting" at bounding box center [106, 84] width 71 height 29
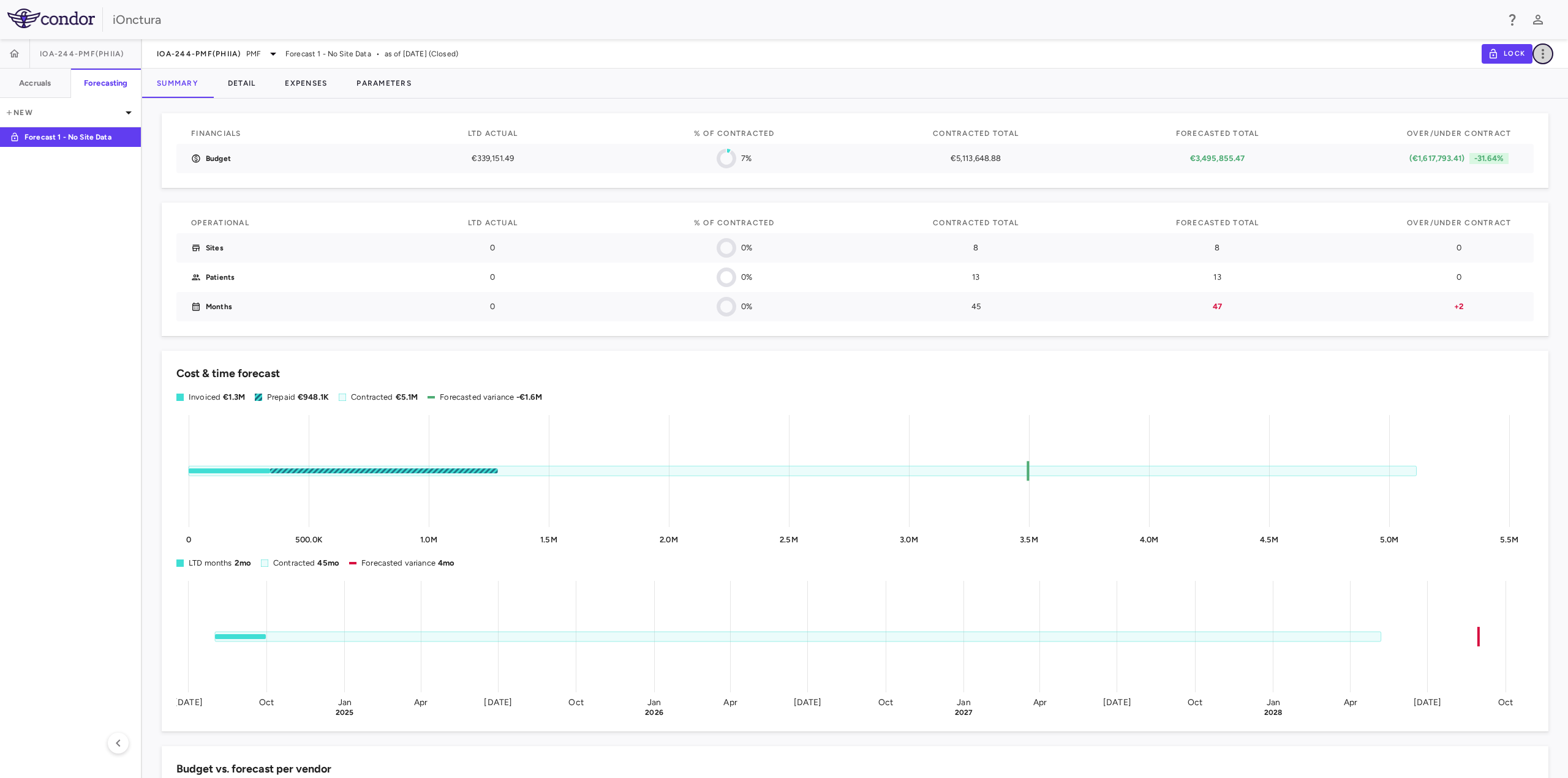
click at [1543, 58] on icon "button" at bounding box center [1543, 54] width 3 height 10
click at [82, 199] on div at bounding box center [784, 389] width 1568 height 778
click at [92, 114] on p "New" at bounding box center [63, 112] width 116 height 11
click at [54, 235] on div at bounding box center [784, 389] width 1568 height 778
click at [217, 57] on span "IOA-244-PMF(PhIIa)" at bounding box center [199, 54] width 84 height 10
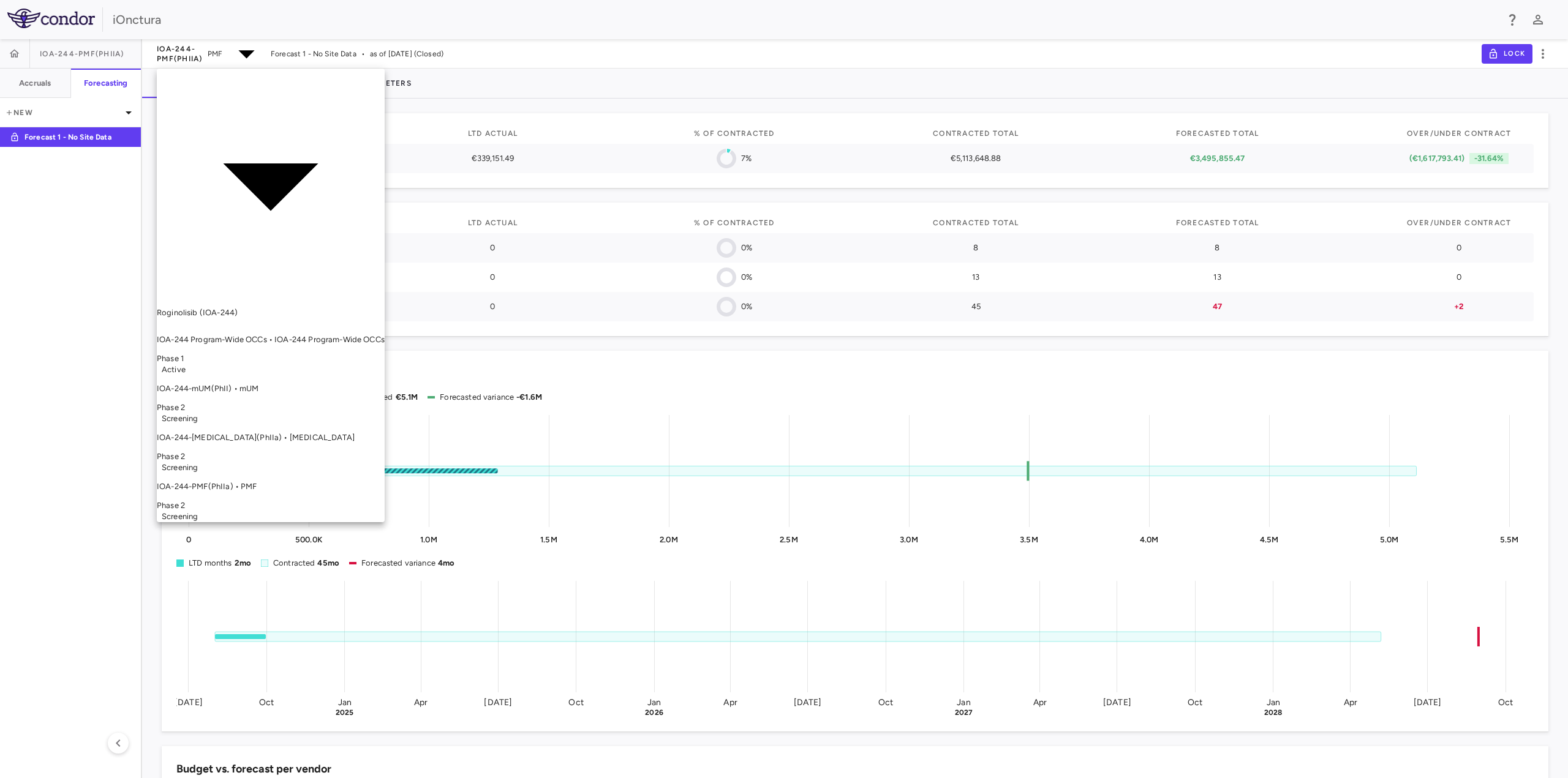
click at [207, 383] on p "IOA-244-mUM(PhII) • mUM" at bounding box center [270, 389] width 228 height 11
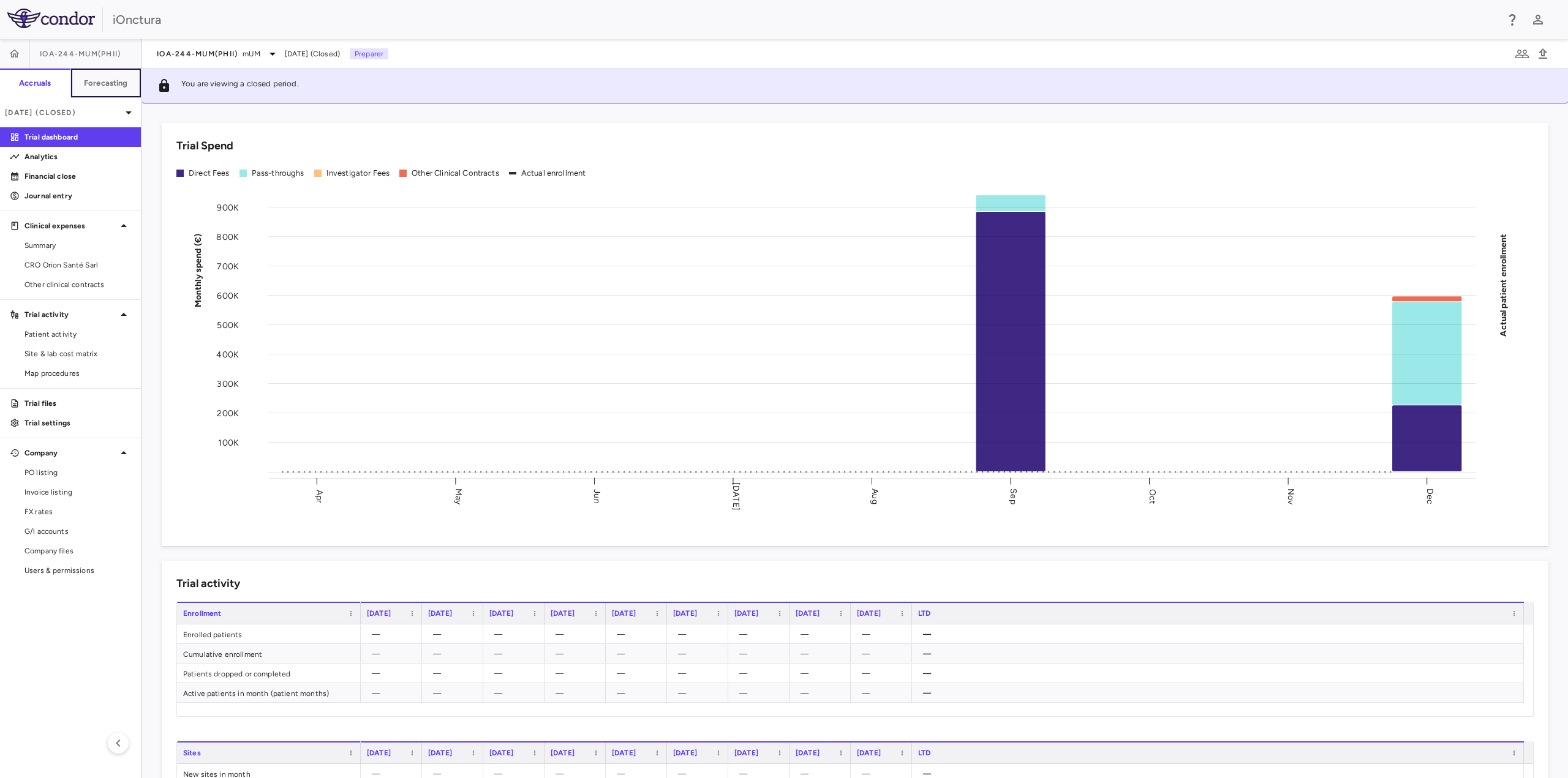
click at [115, 79] on h6 "Forecasting" at bounding box center [106, 83] width 44 height 11
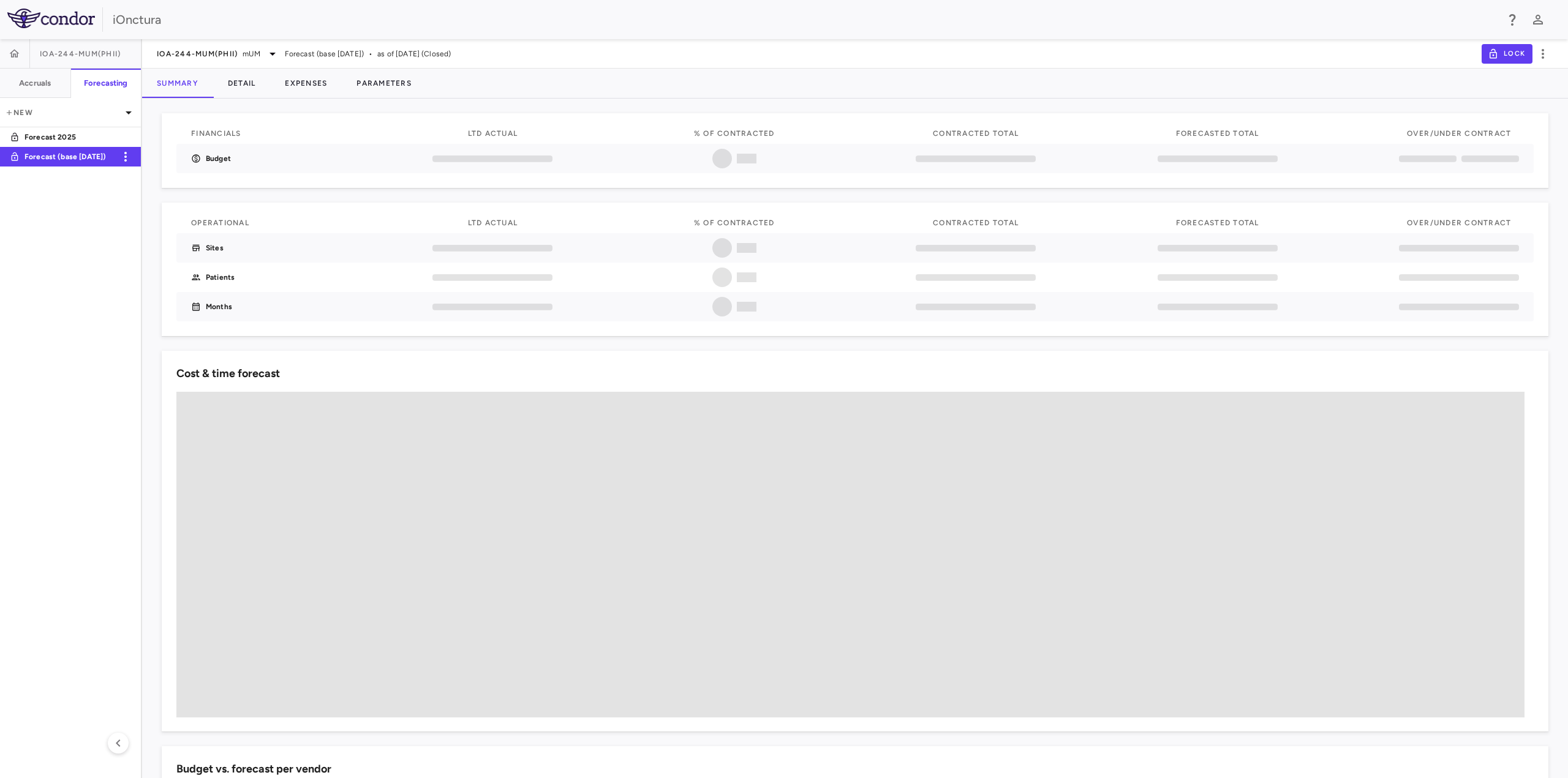
click at [70, 155] on p "Forecast (base [DATE])" at bounding box center [70, 157] width 90 height 11
click at [128, 157] on icon "button" at bounding box center [126, 157] width 15 height 15
click at [133, 166] on div "Rename" at bounding box center [142, 167] width 54 height 21
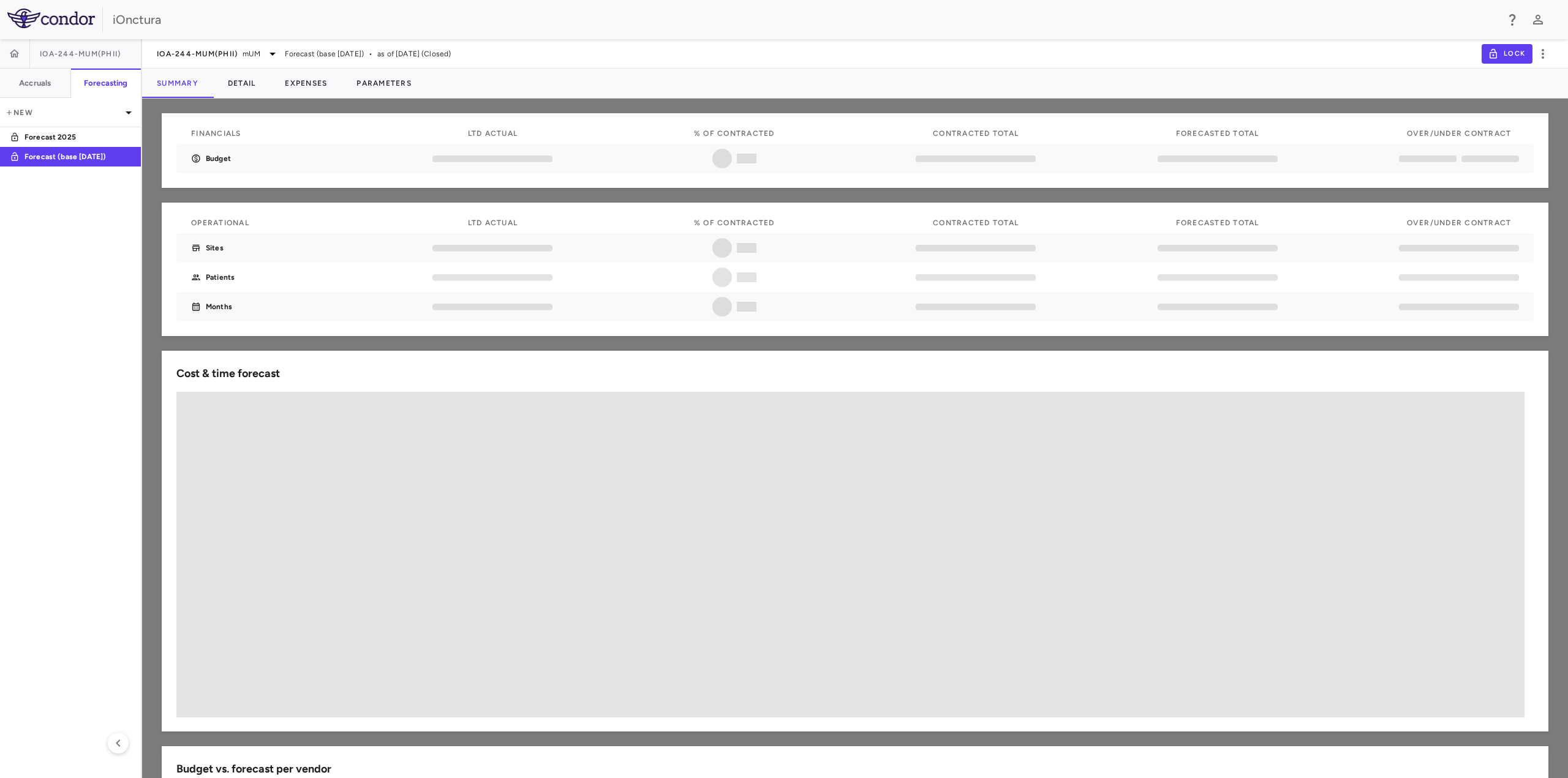
drag, startPoint x: 813, startPoint y: 395, endPoint x: 601, endPoint y: 373, distance: 213.1
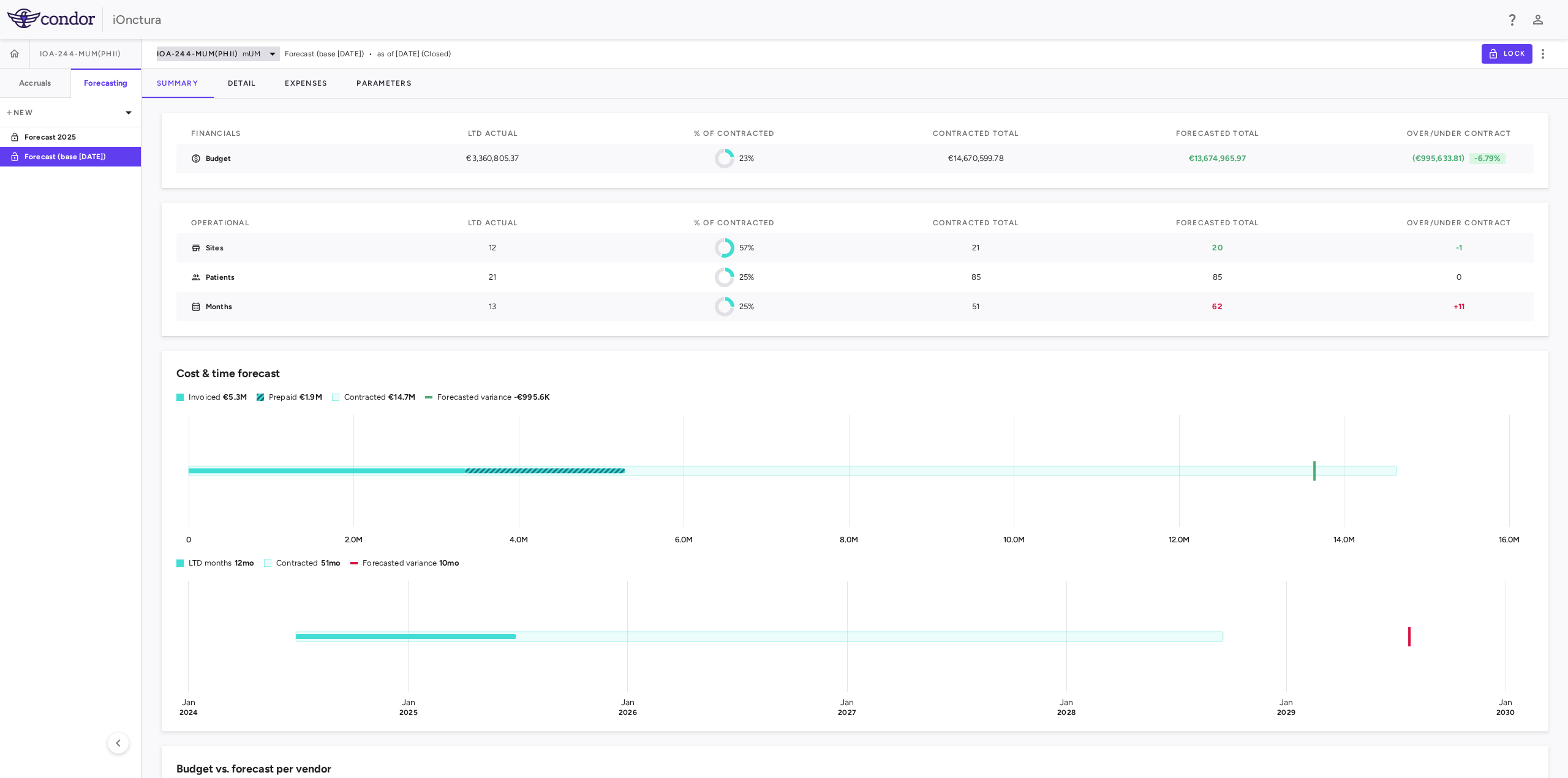
click at [217, 56] on span "IOA-244-mUM(PhII)" at bounding box center [197, 54] width 81 height 10
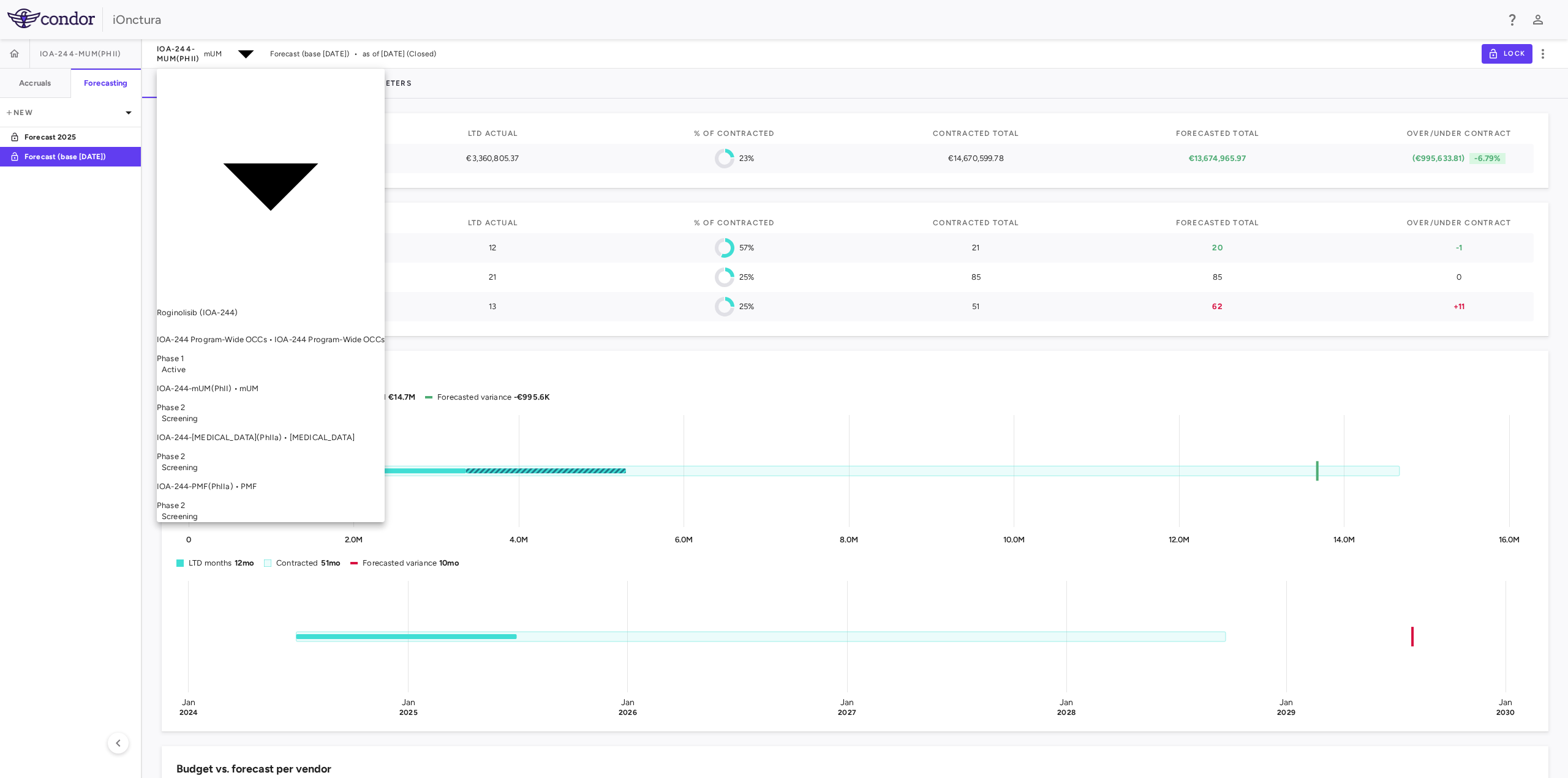
click at [215, 481] on p "IOA-244-PMF(PhIIa) • PMF" at bounding box center [270, 486] width 228 height 11
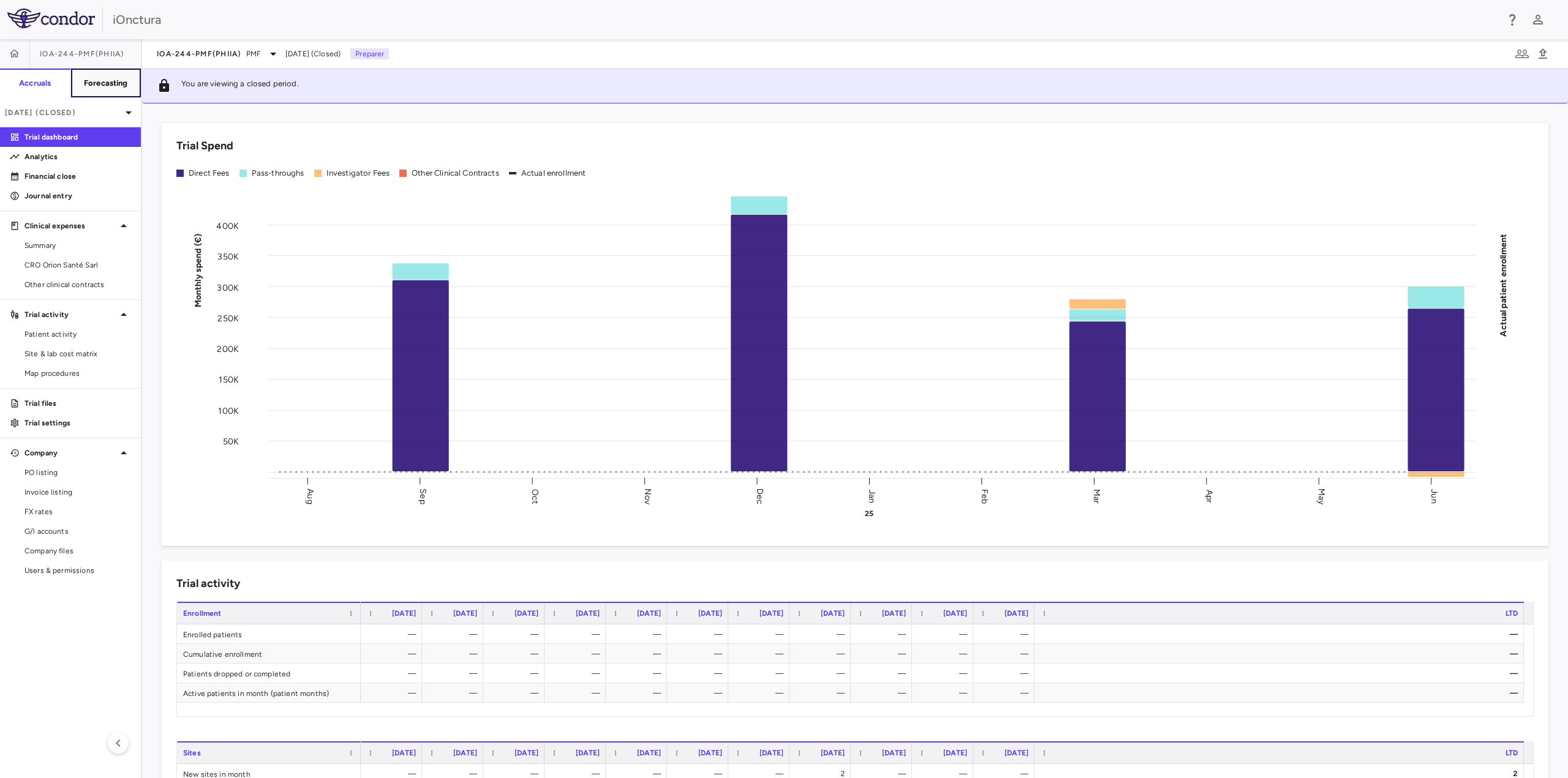
click at [107, 82] on h6 "Forecasting" at bounding box center [106, 83] width 44 height 11
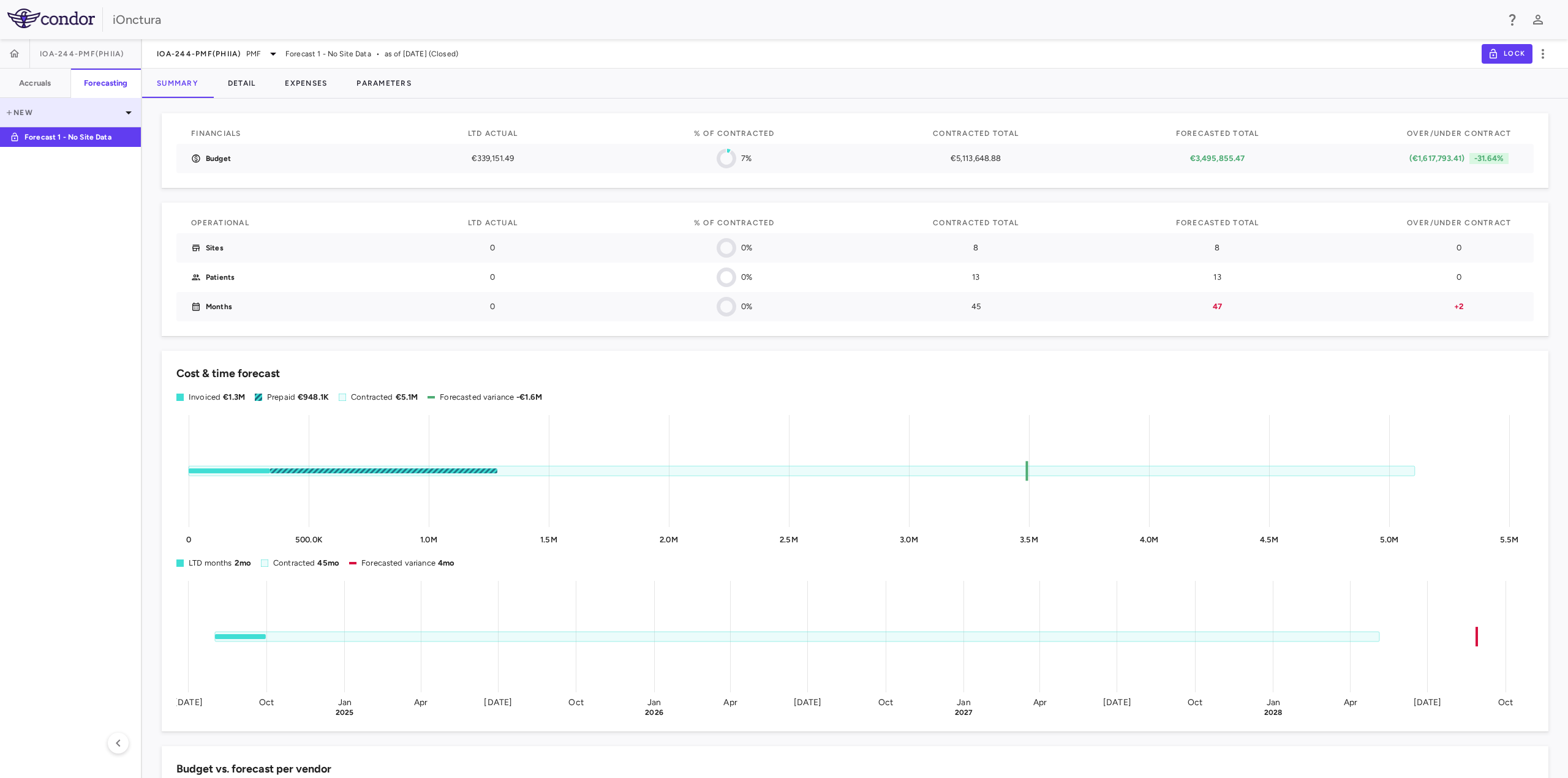
click at [54, 114] on p "New" at bounding box center [63, 112] width 116 height 11
click at [54, 149] on div "New forecast" at bounding box center [71, 144] width 142 height 11
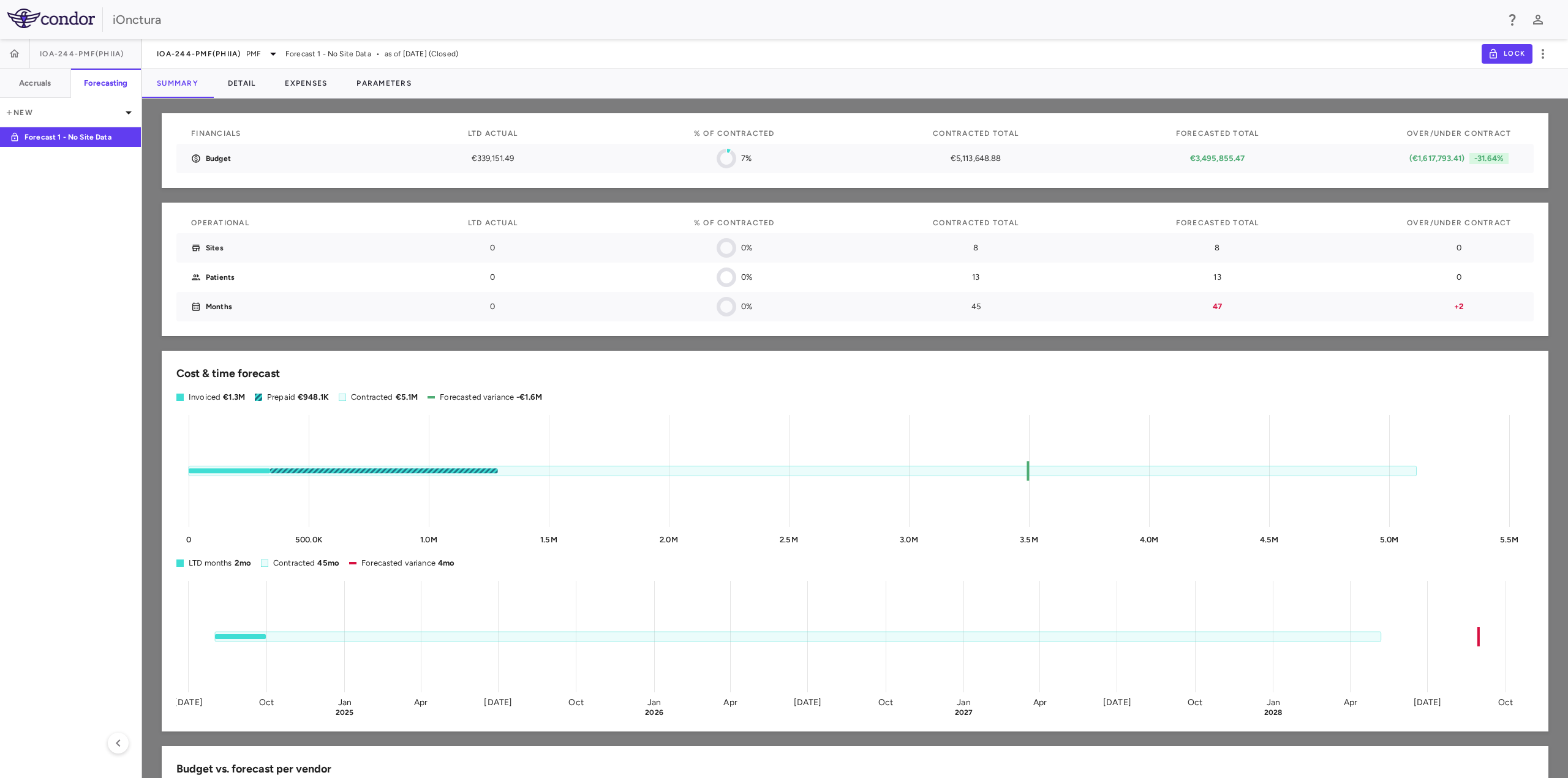
paste input "**********"
type input "**********"
click at [810, 376] on body "Skip to sidebar Skip to main content iOnctura IOA-244-PMF(PhIIa) Accruals Forec…" at bounding box center [784, 389] width 1568 height 778
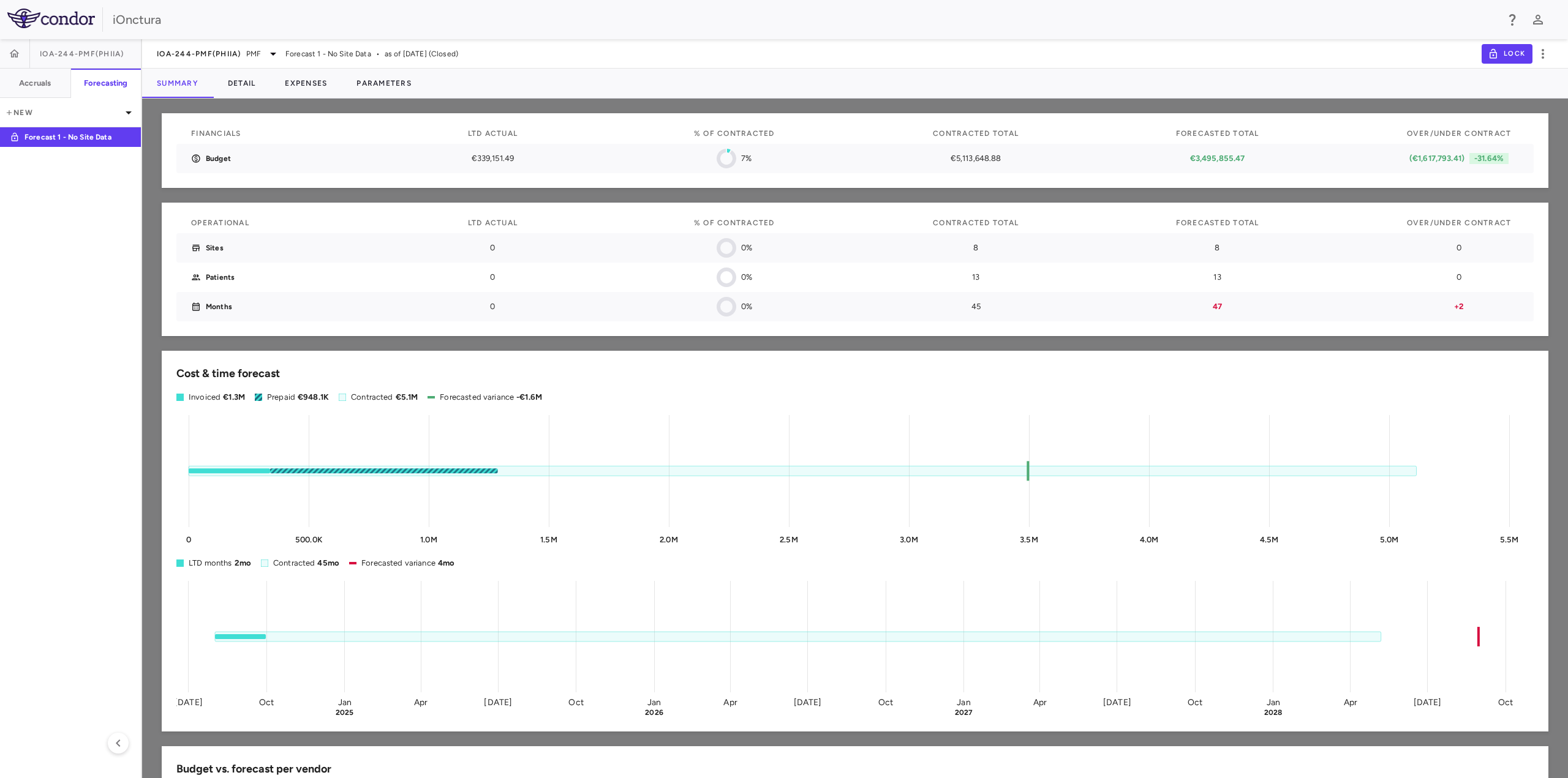
type input "**********"
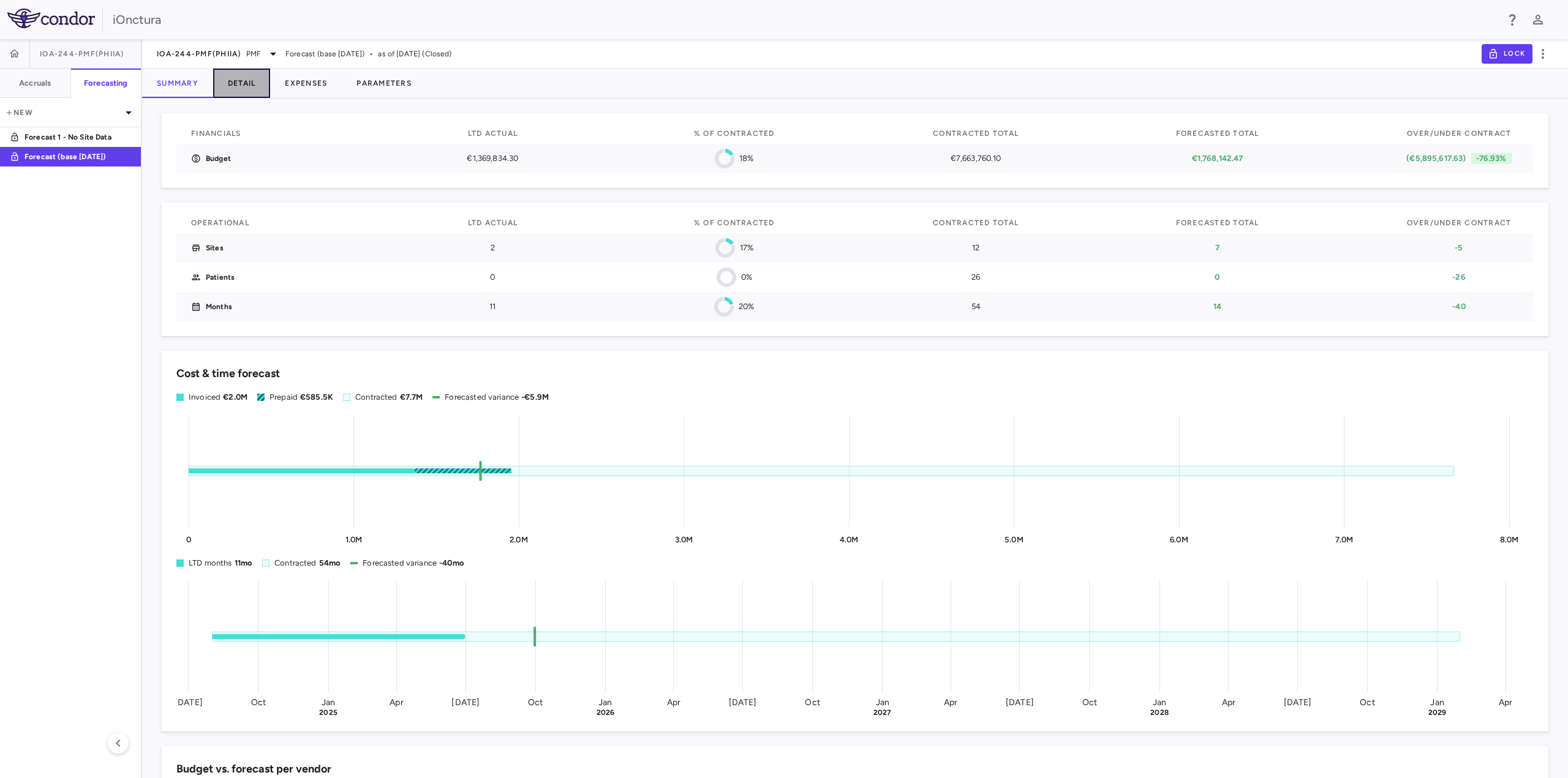
click at [253, 82] on button "Detail" at bounding box center [242, 84] width 58 height 29
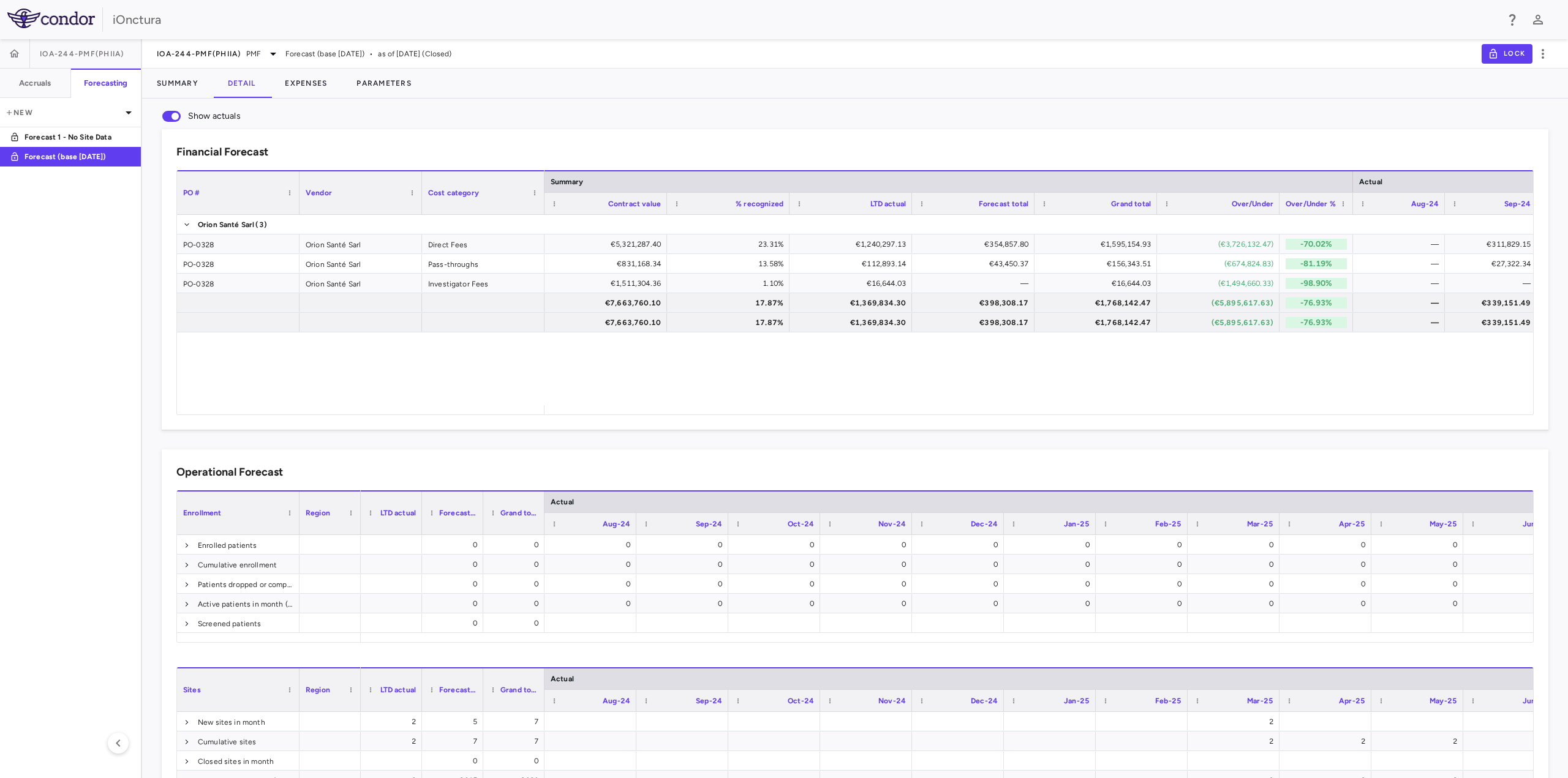
click at [96, 56] on span "IOA-244-PMF(PhIIa)" at bounding box center [82, 54] width 84 height 10
click at [261, 55] on span "PMF" at bounding box center [254, 54] width 15 height 11
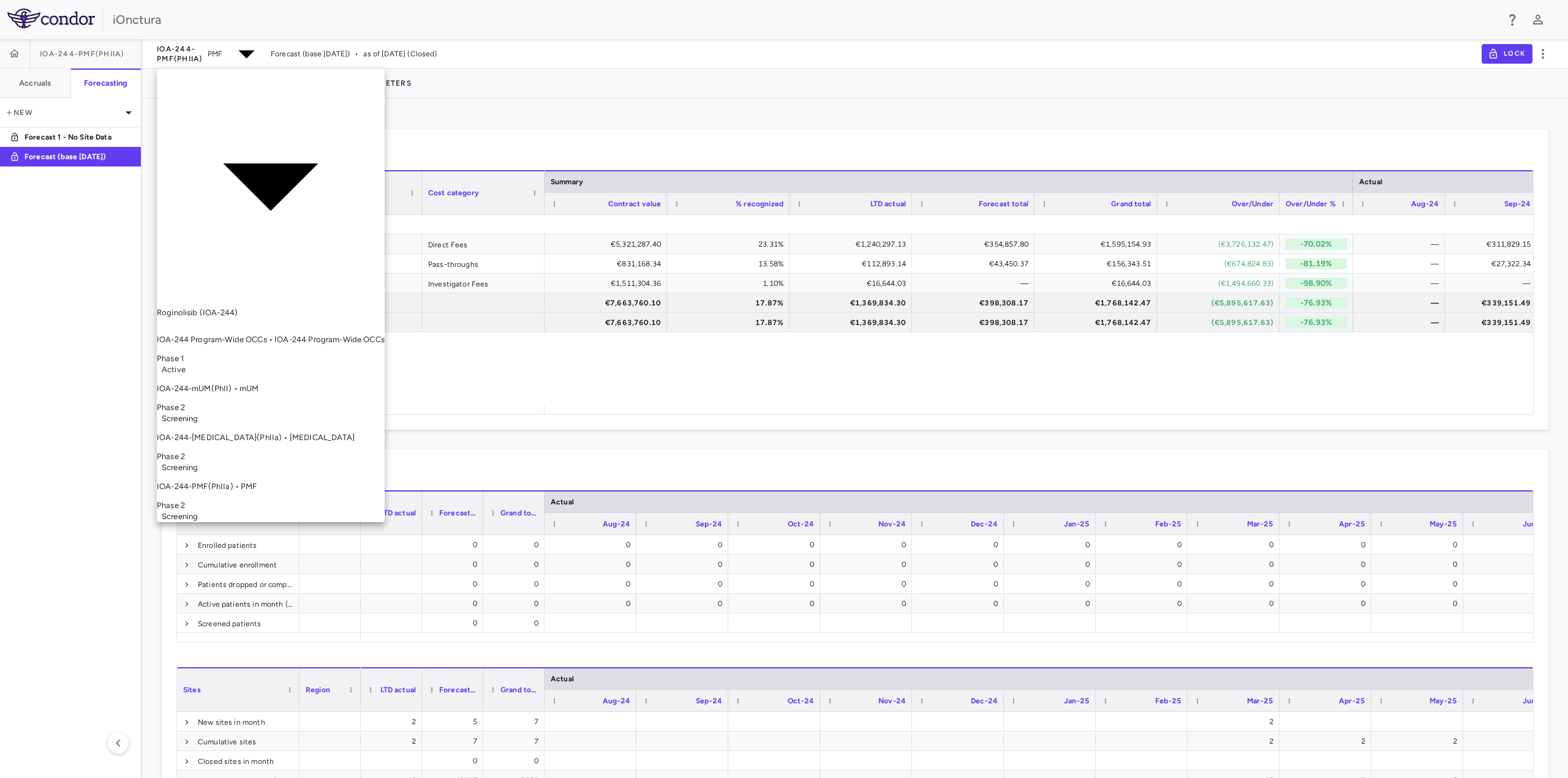
click at [185, 403] on span "Phase 2" at bounding box center [171, 407] width 28 height 9
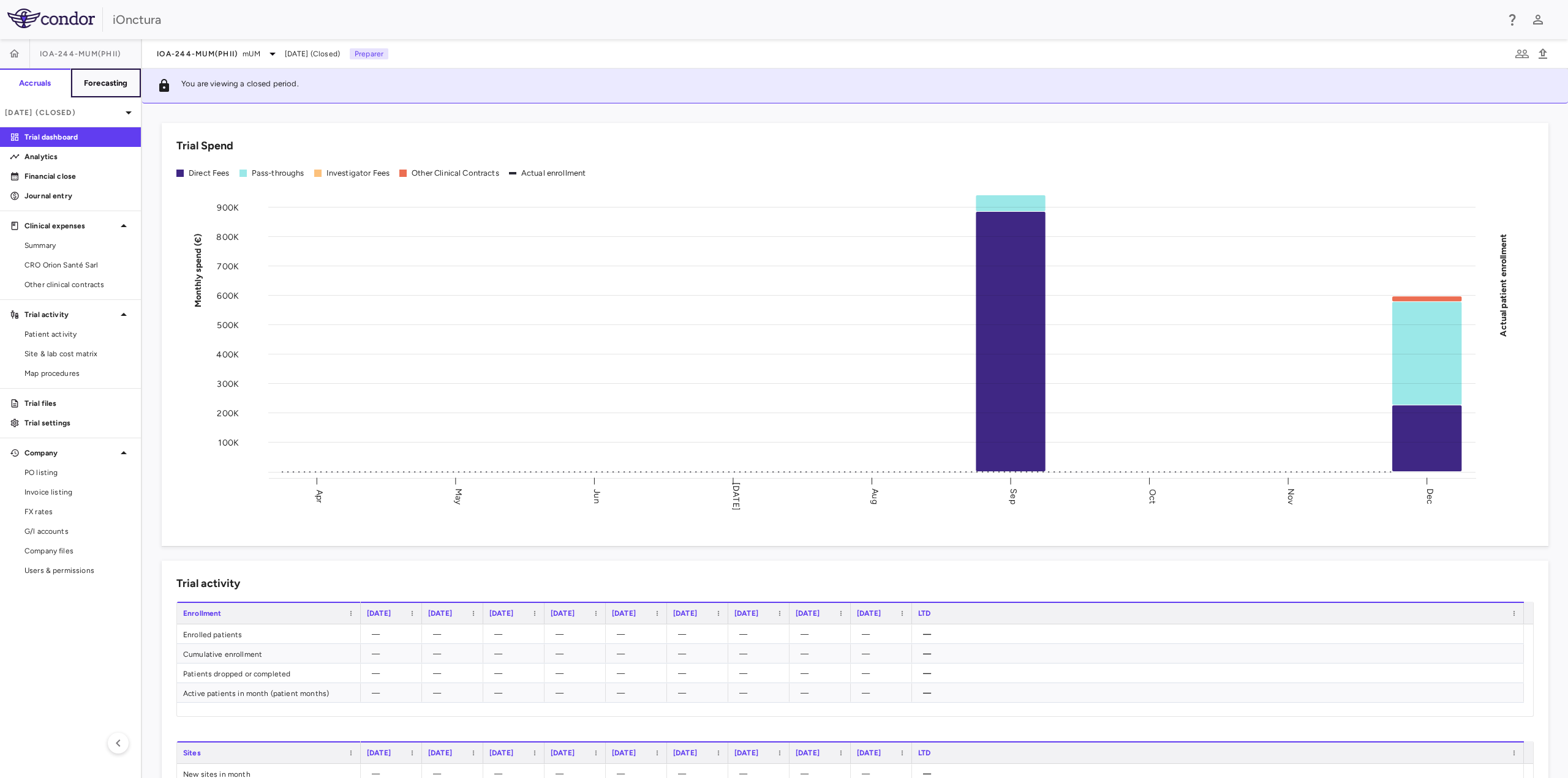
click at [114, 84] on h6 "Forecasting" at bounding box center [106, 83] width 44 height 11
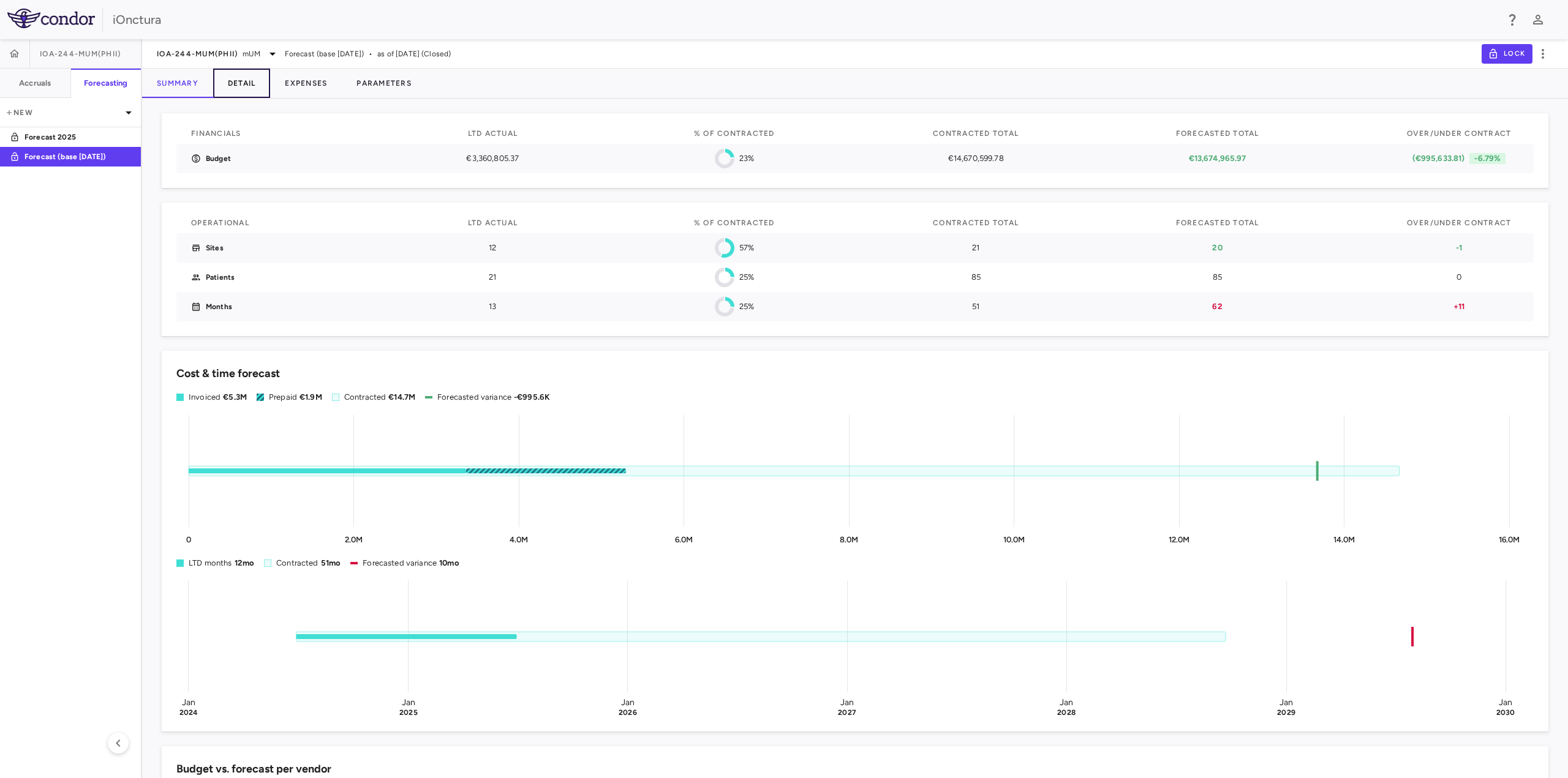
click at [252, 89] on button "Detail" at bounding box center [242, 84] width 58 height 29
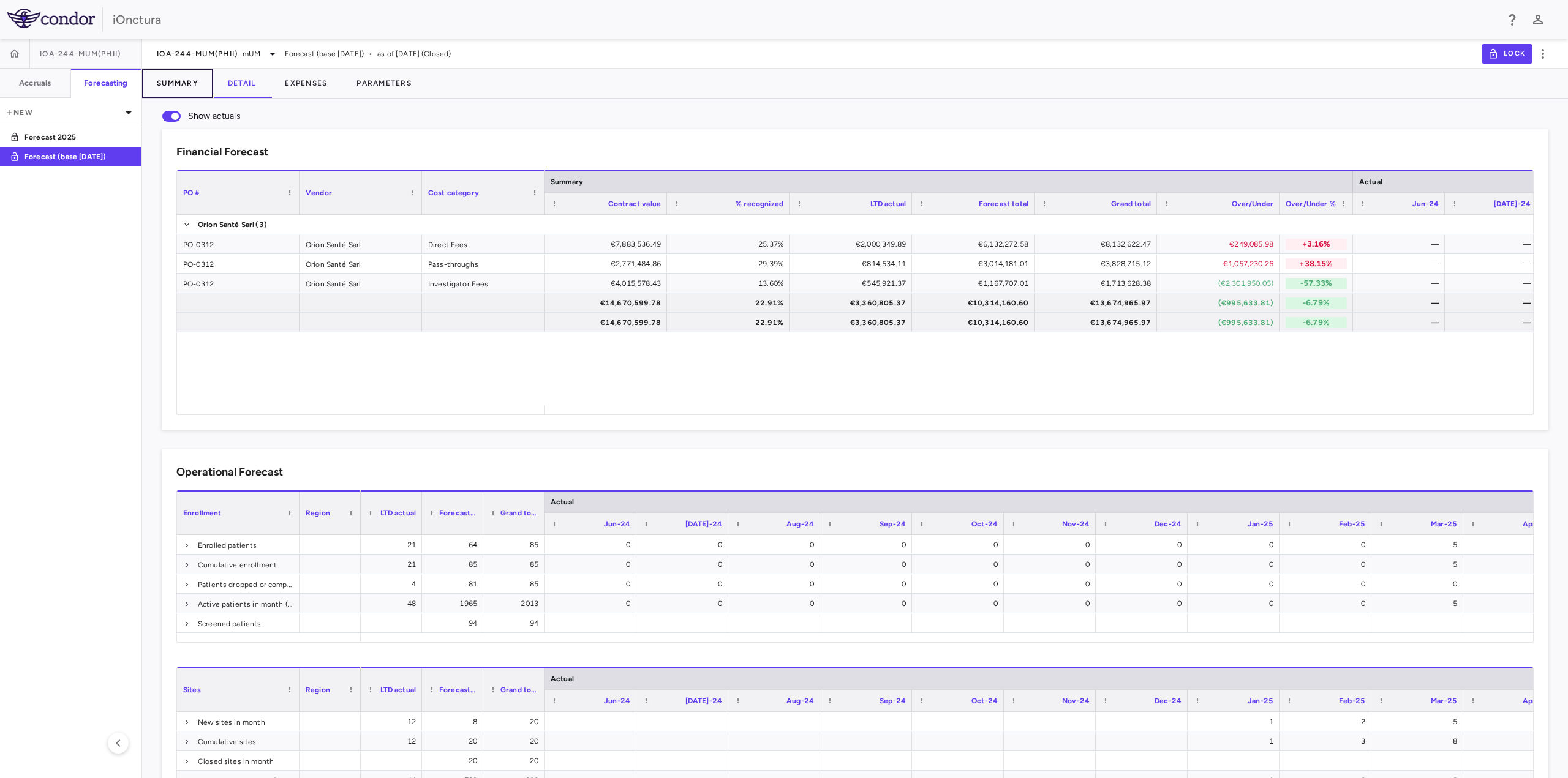
drag, startPoint x: 178, startPoint y: 83, endPoint x: 185, endPoint y: 85, distance: 7.3
click at [178, 83] on button "Summary" at bounding box center [177, 84] width 71 height 29
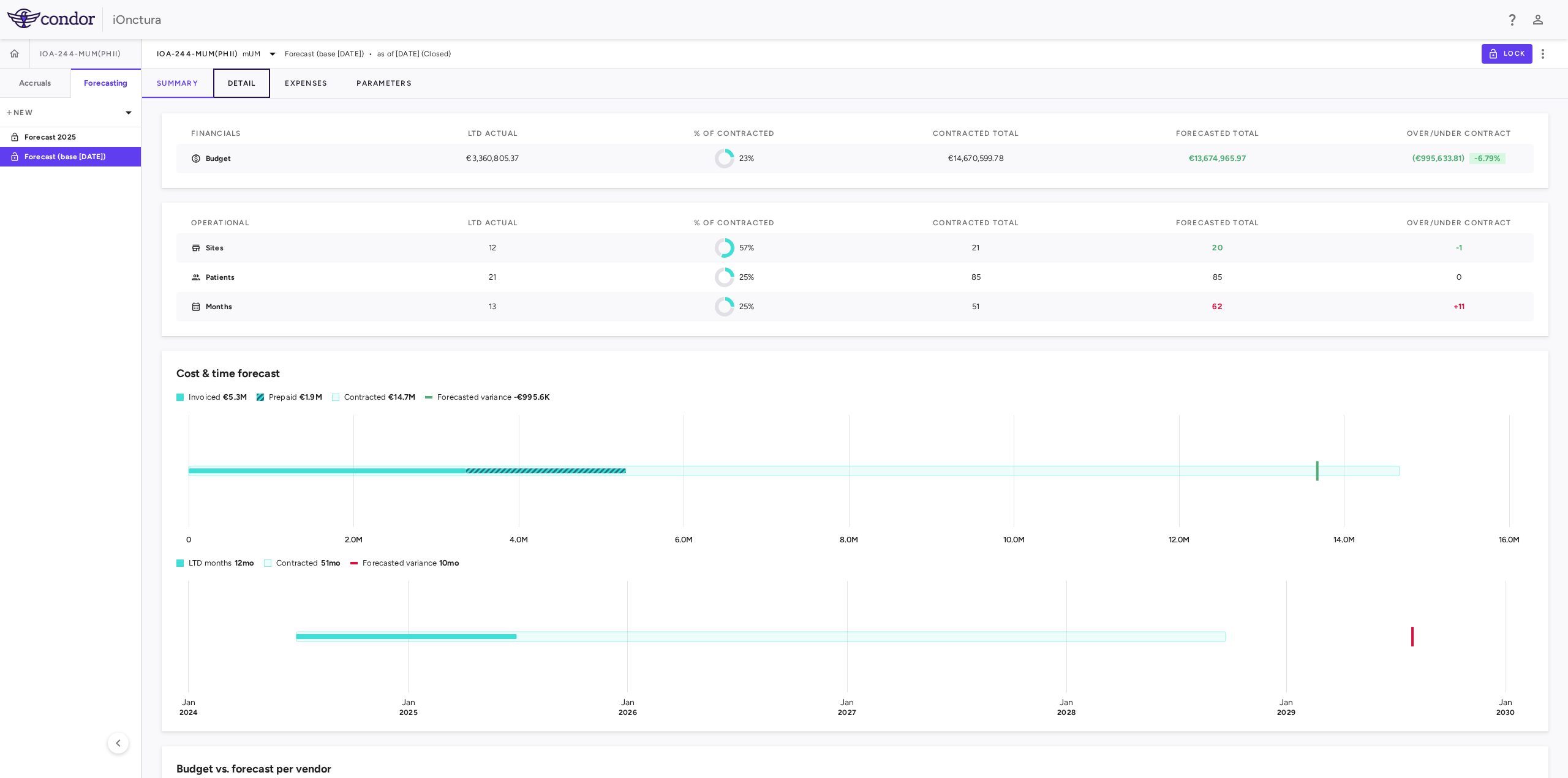
click at [248, 83] on button "Detail" at bounding box center [242, 84] width 58 height 29
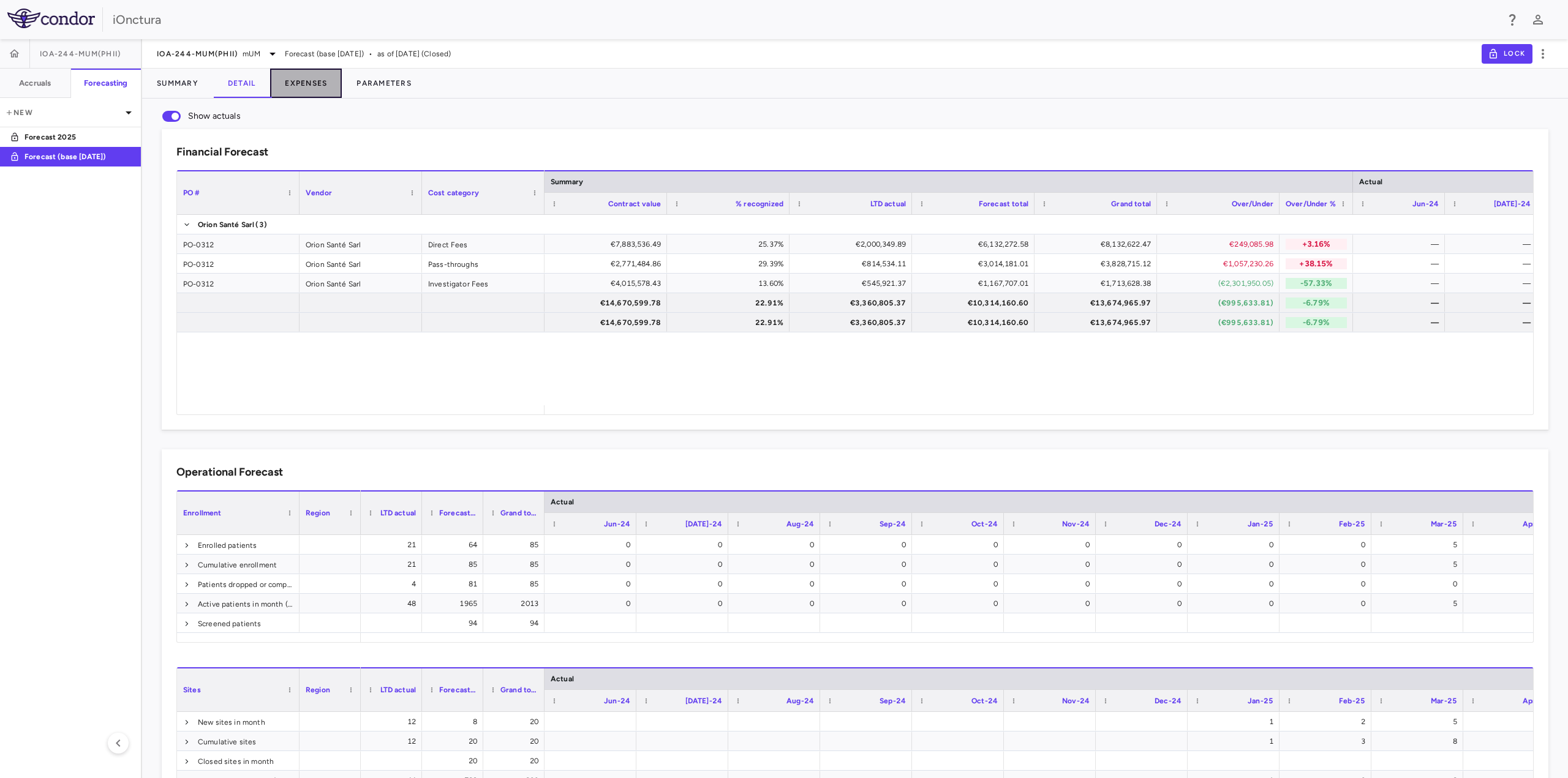
click at [290, 80] on button "Expenses" at bounding box center [306, 84] width 72 height 29
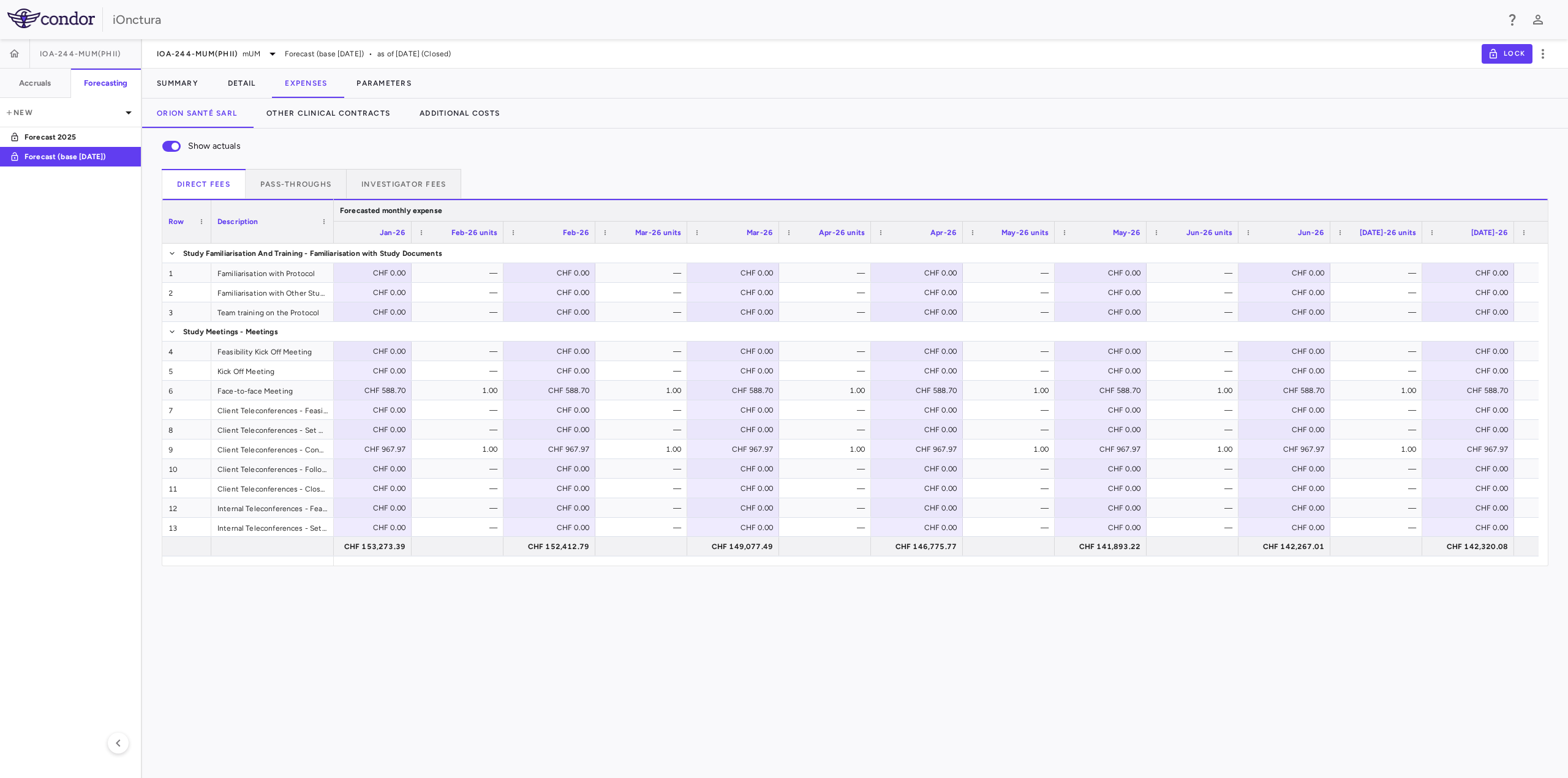
click at [393, 215] on div "Forecasted monthly expense" at bounding box center [391, 211] width 102 height 15
click at [396, 210] on span "Forecasted monthly expense" at bounding box center [391, 210] width 102 height 9
click at [384, 210] on span "Forecasted monthly expense" at bounding box center [391, 210] width 102 height 9
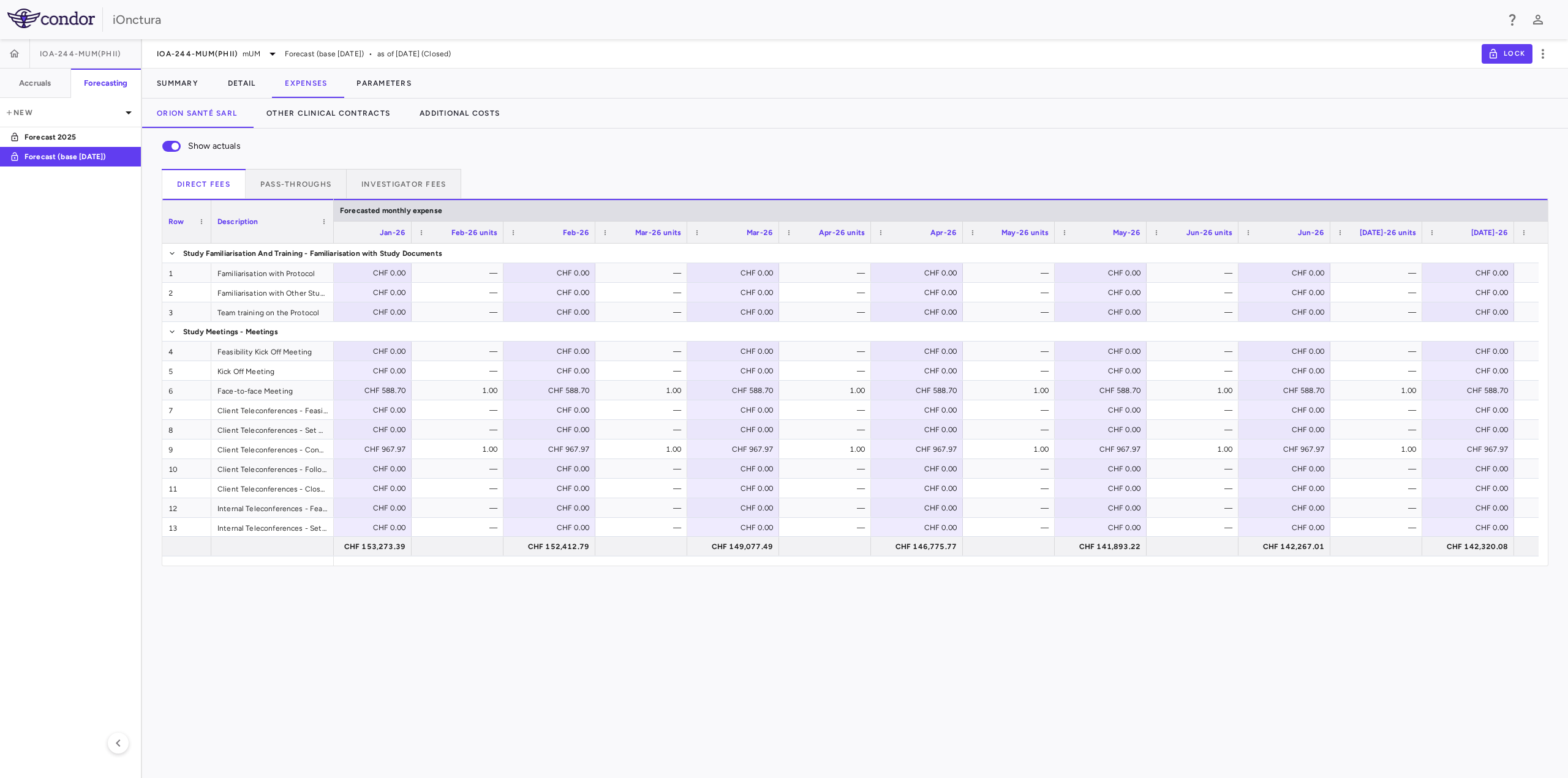
click at [294, 221] on div "Description" at bounding box center [267, 221] width 99 height 37
click at [294, 221] on div "Description 1" at bounding box center [267, 221] width 99 height 37
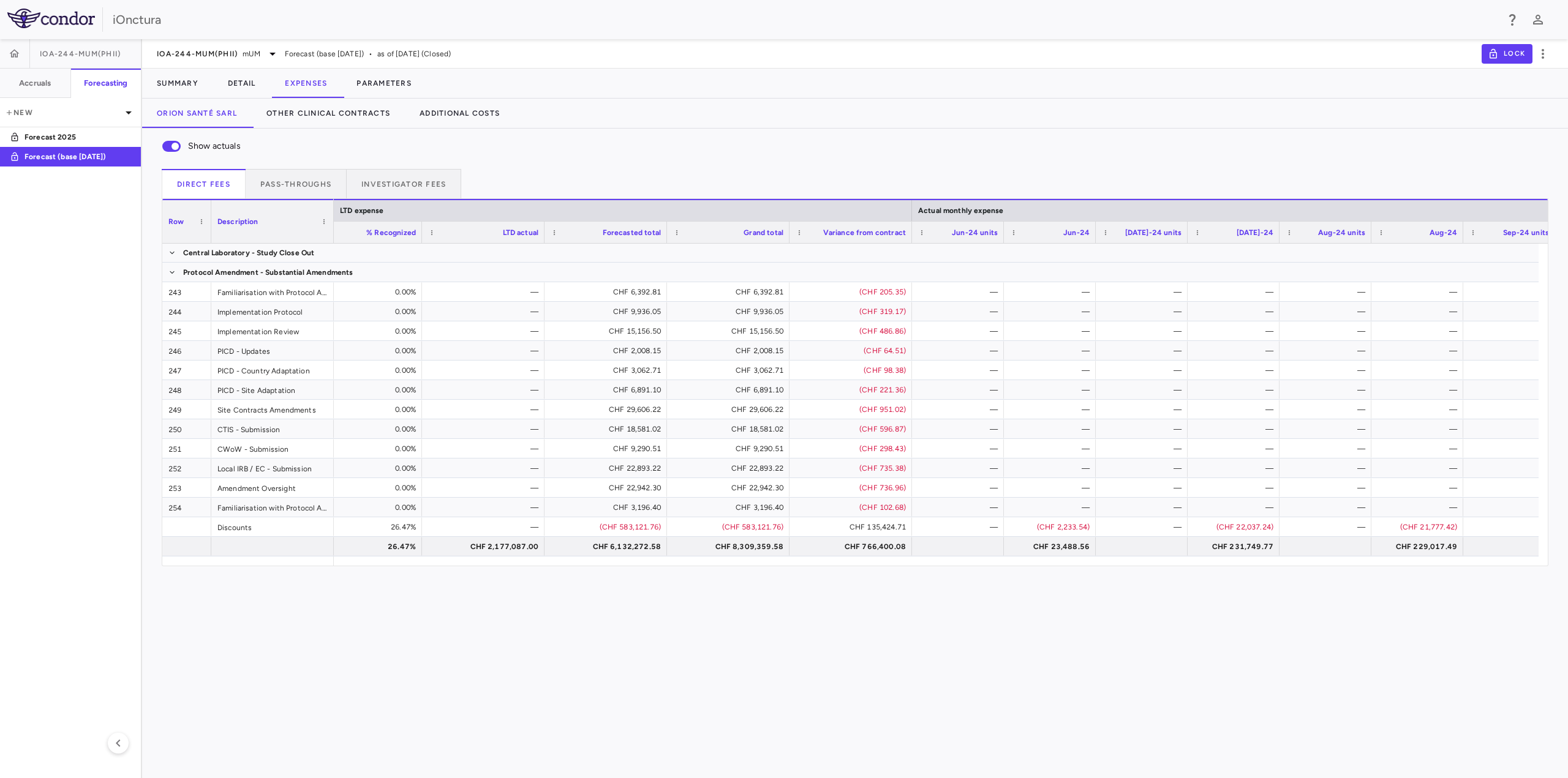
click at [942, 692] on div "Show actuals Direct Fees Pass-throughs Investigator Fees Press ENTER to sort. P…" at bounding box center [855, 453] width 1426 height 650
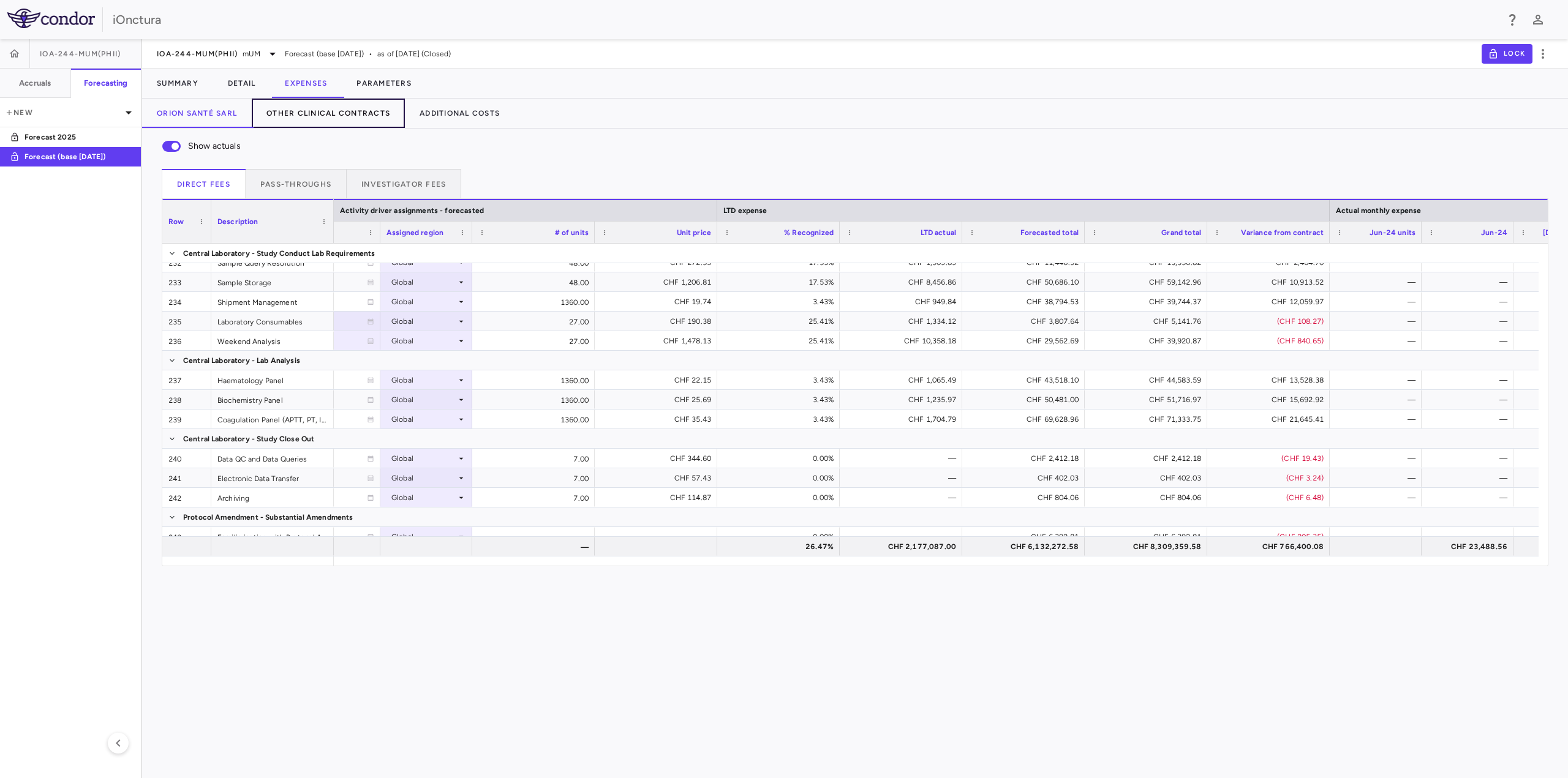
click at [337, 119] on button "Other Clinical Contracts" at bounding box center [328, 113] width 153 height 29
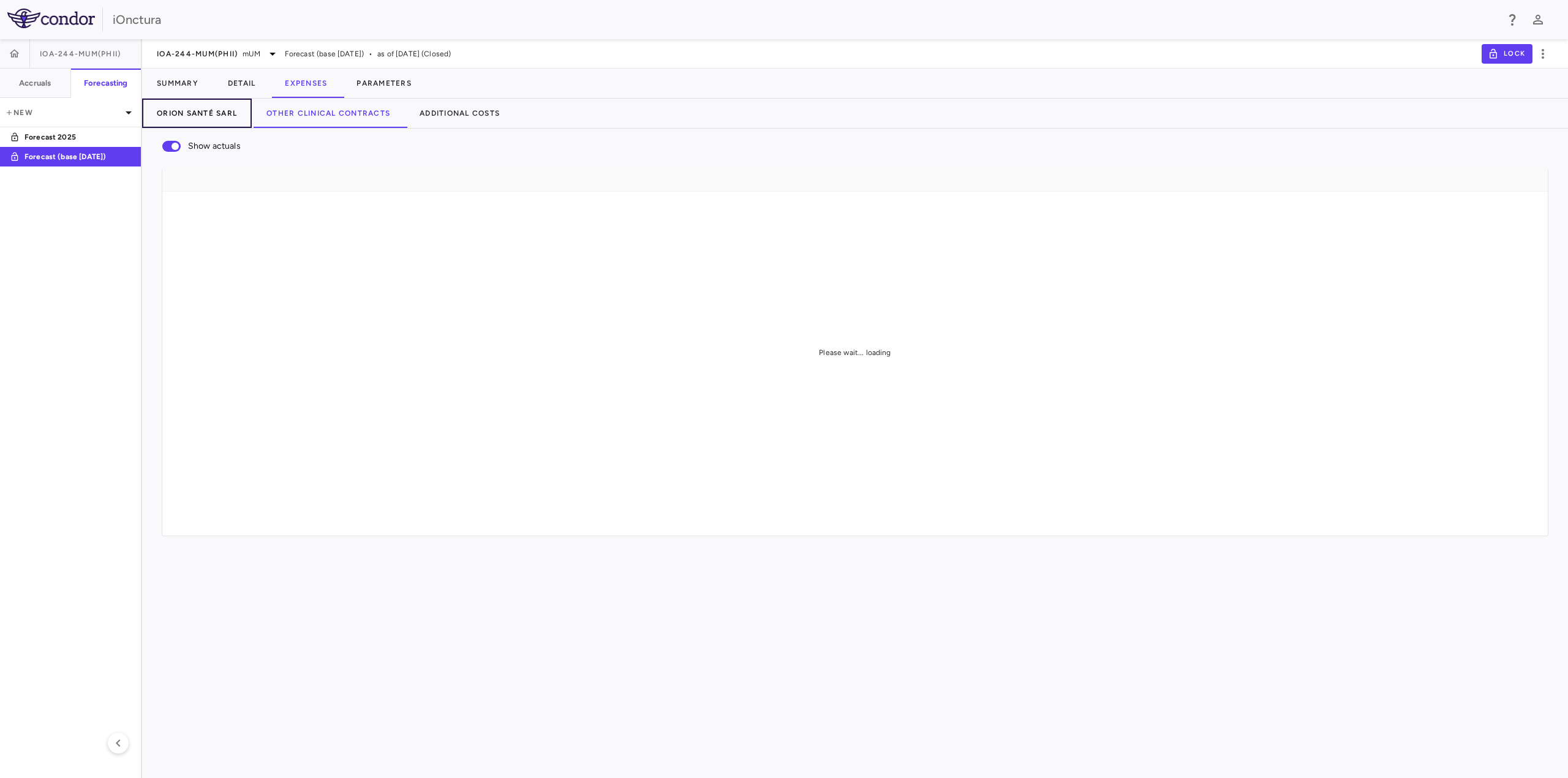
click at [219, 111] on button "Orion Santé Sarl" at bounding box center [197, 113] width 110 height 29
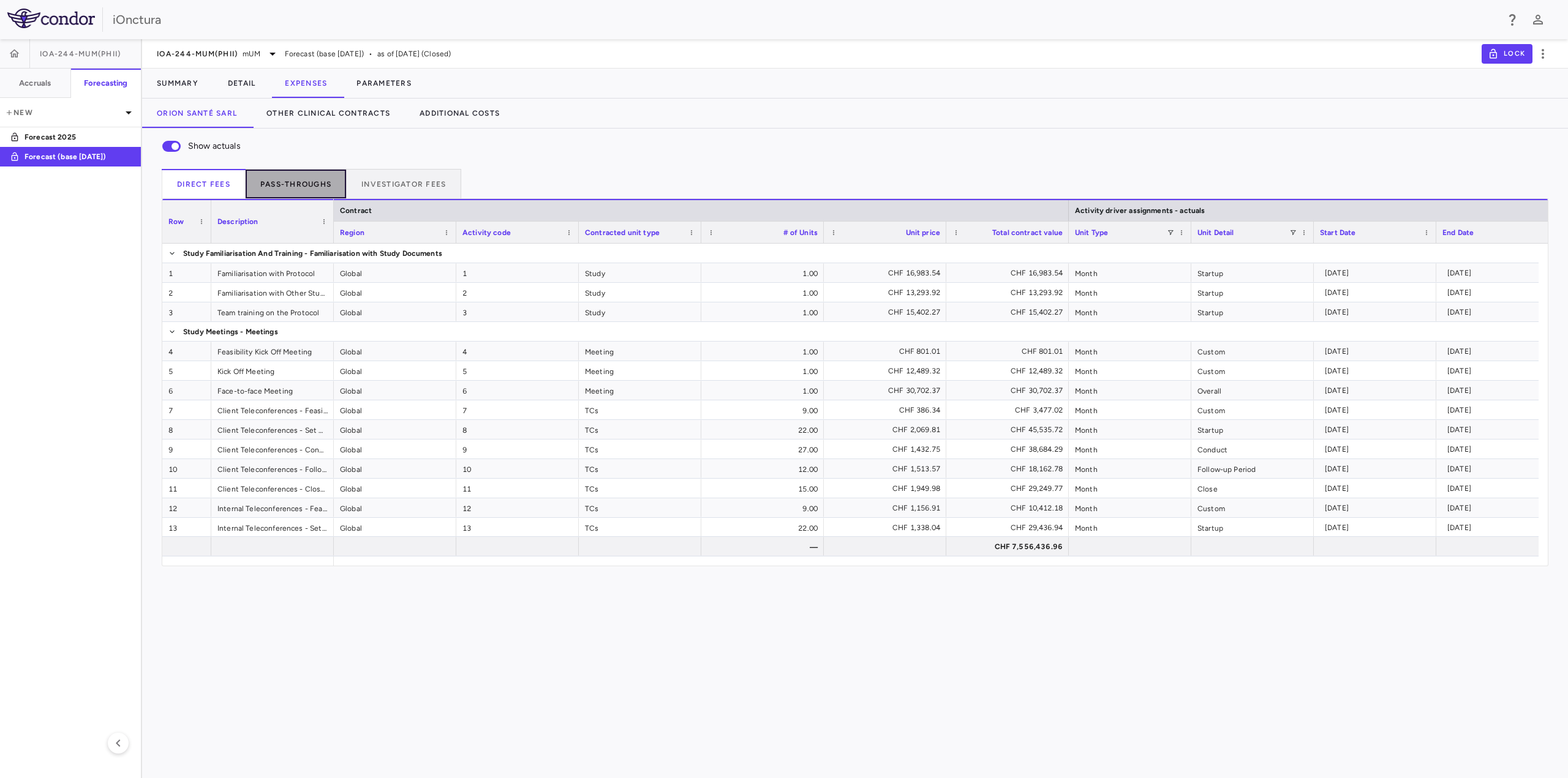
click at [300, 187] on button "Pass-throughs" at bounding box center [296, 184] width 101 height 29
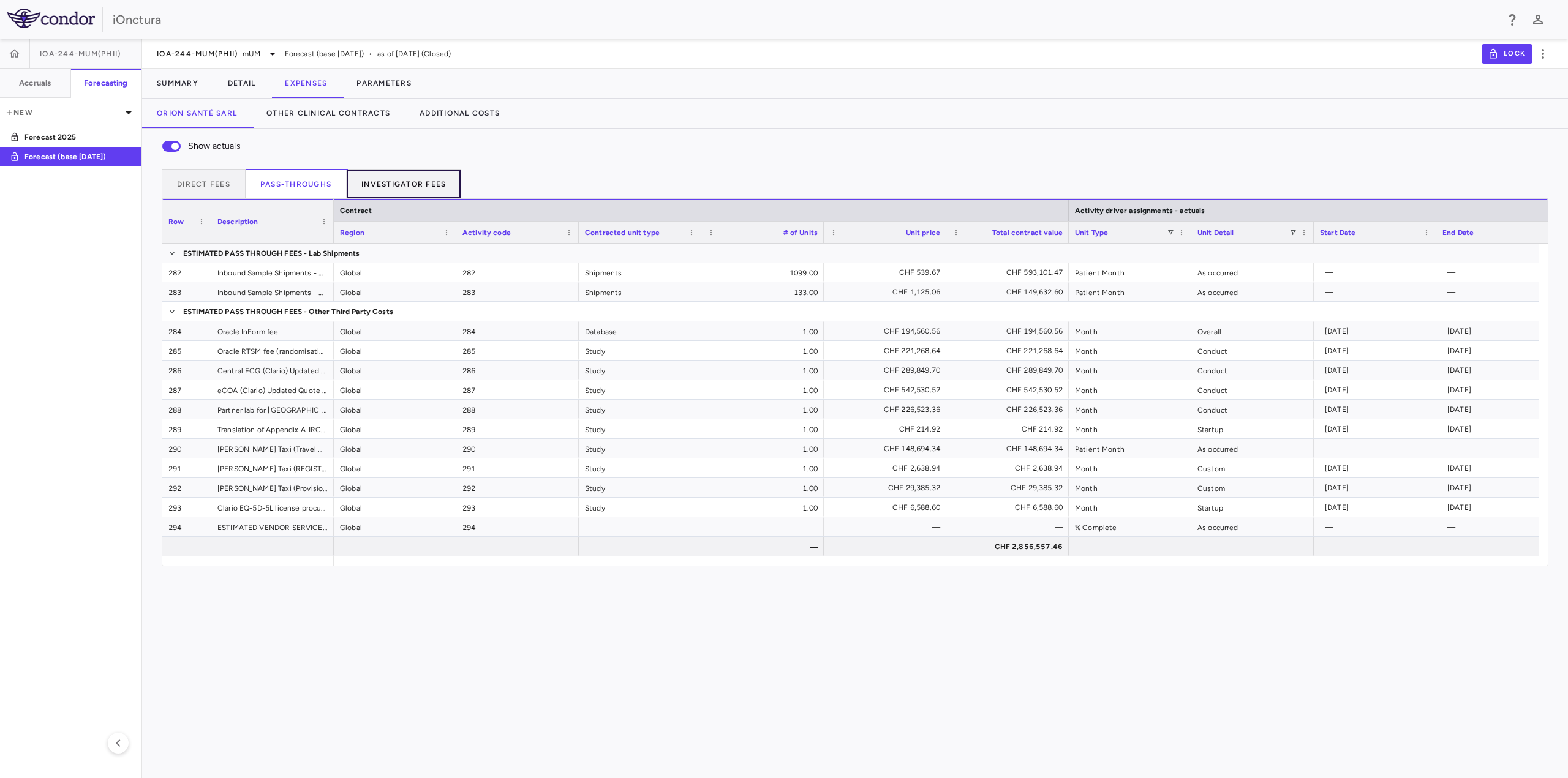
click at [372, 187] on button "Investigator Fees" at bounding box center [404, 184] width 114 height 29
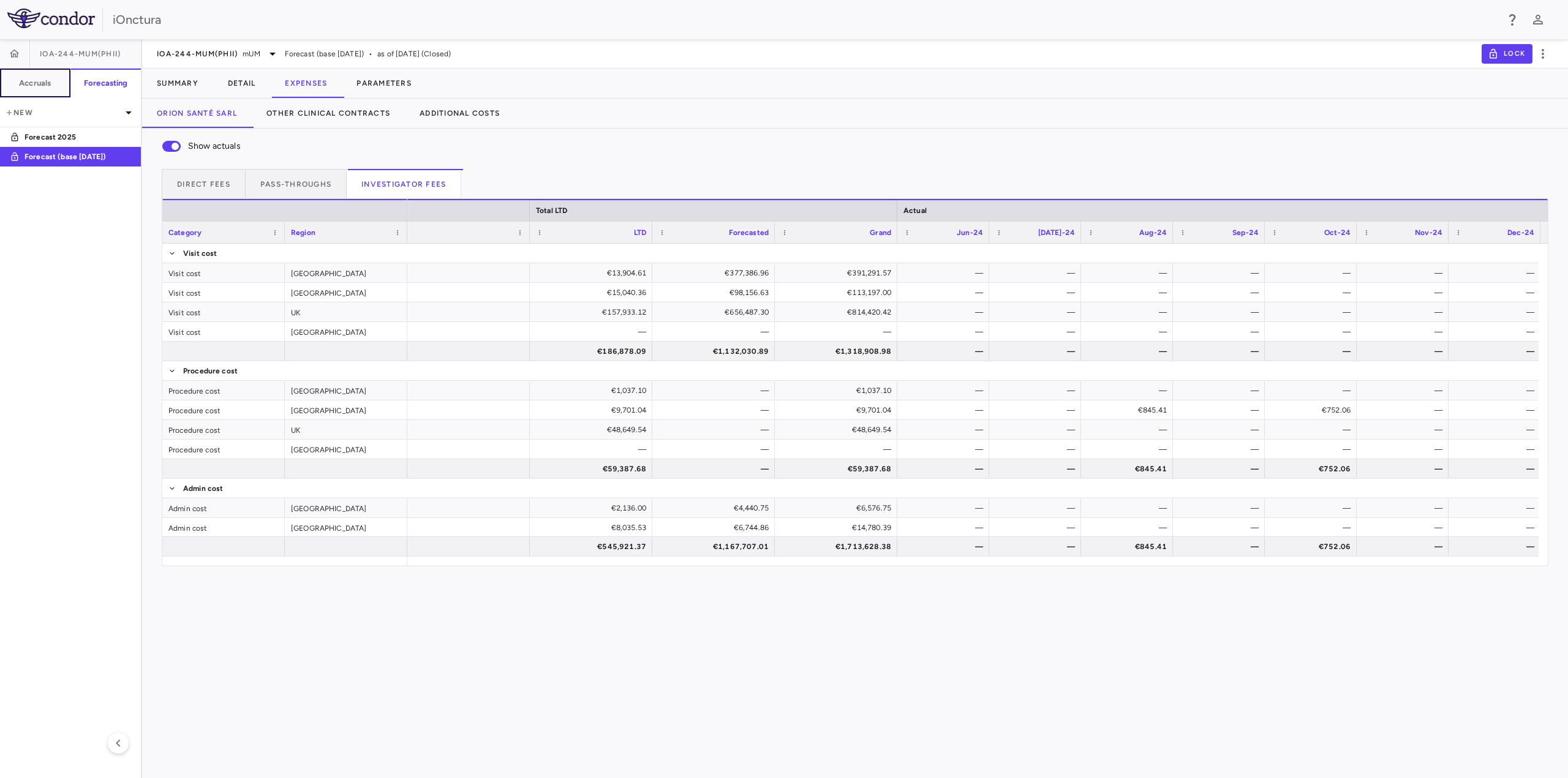
click at [33, 81] on h6 "Accruals" at bounding box center [35, 83] width 32 height 11
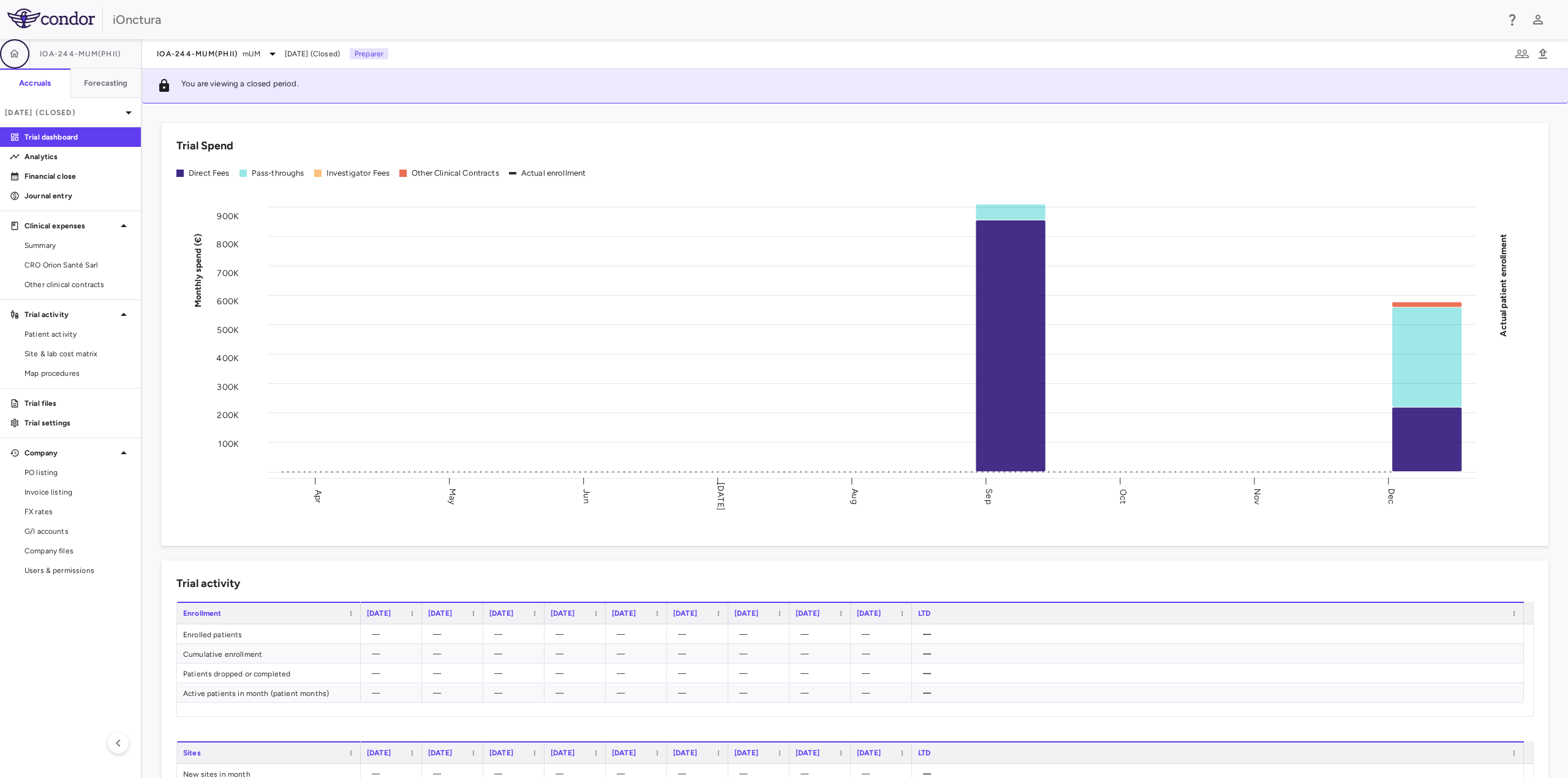
click at [18, 47] on icon "button" at bounding box center [15, 54] width 12 height 12
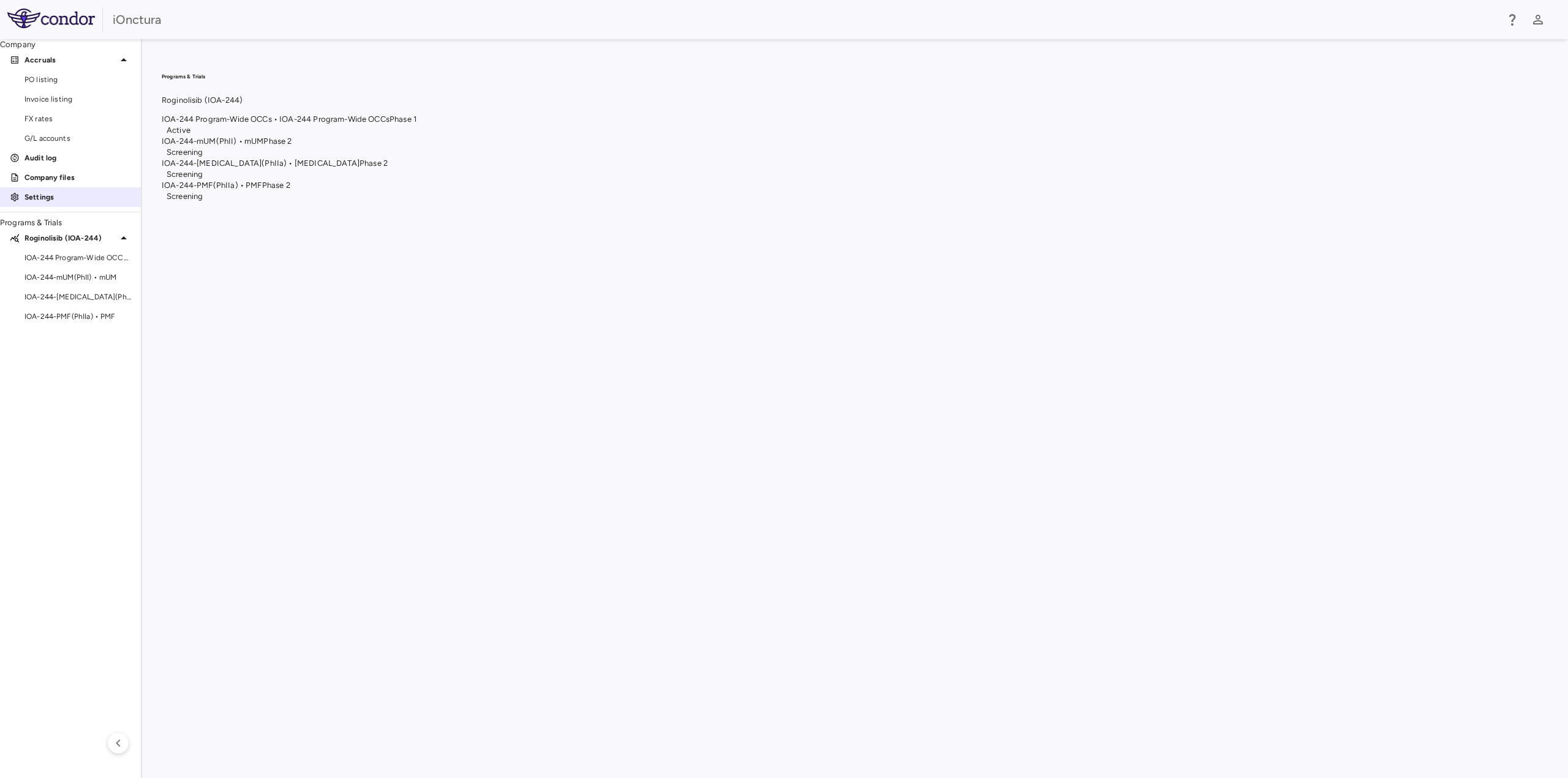
click at [58, 203] on p "Settings" at bounding box center [78, 197] width 106 height 11
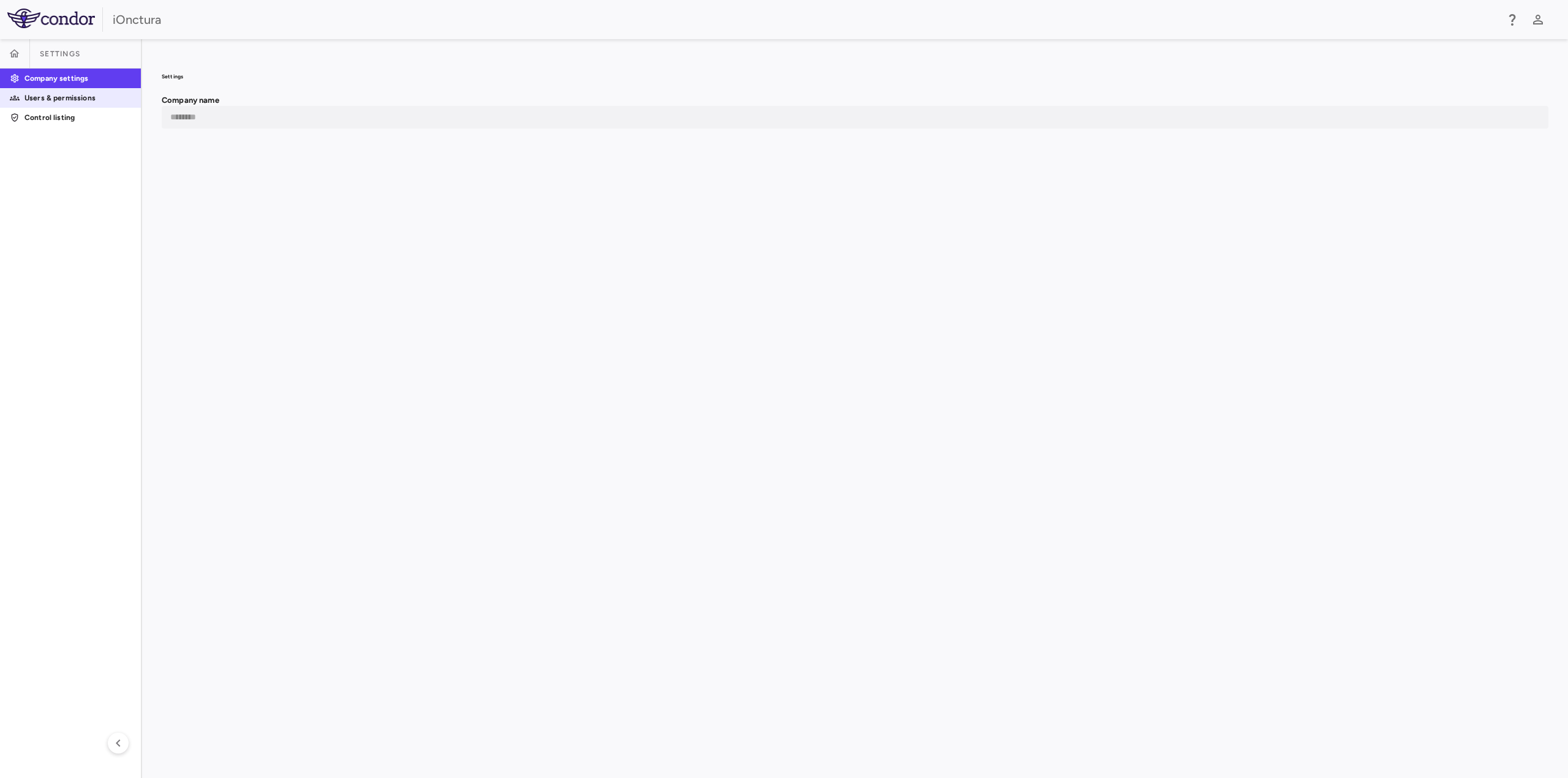
click at [58, 104] on p "Users & permissions" at bounding box center [78, 98] width 106 height 11
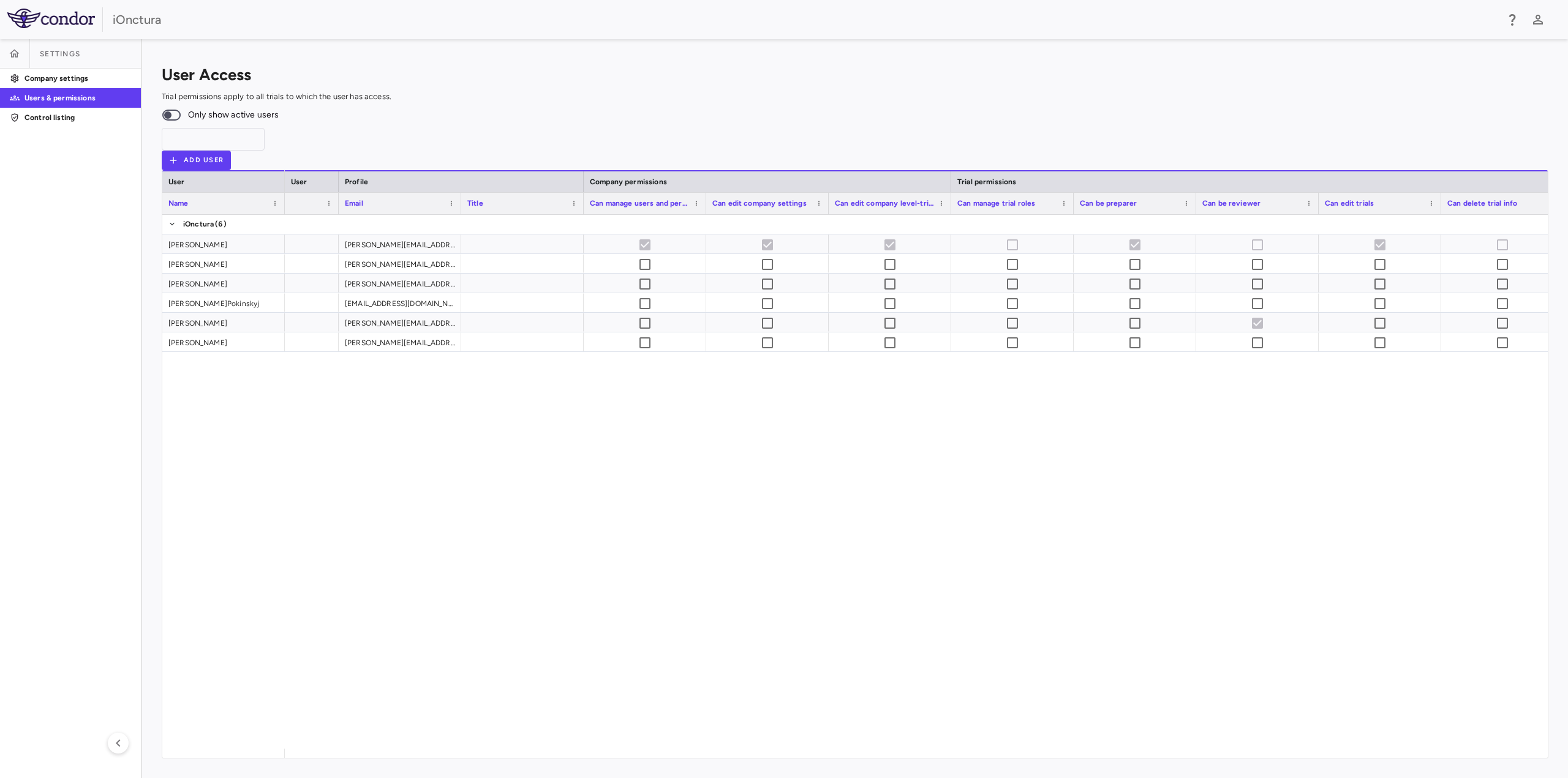
scroll to position [0, 379]
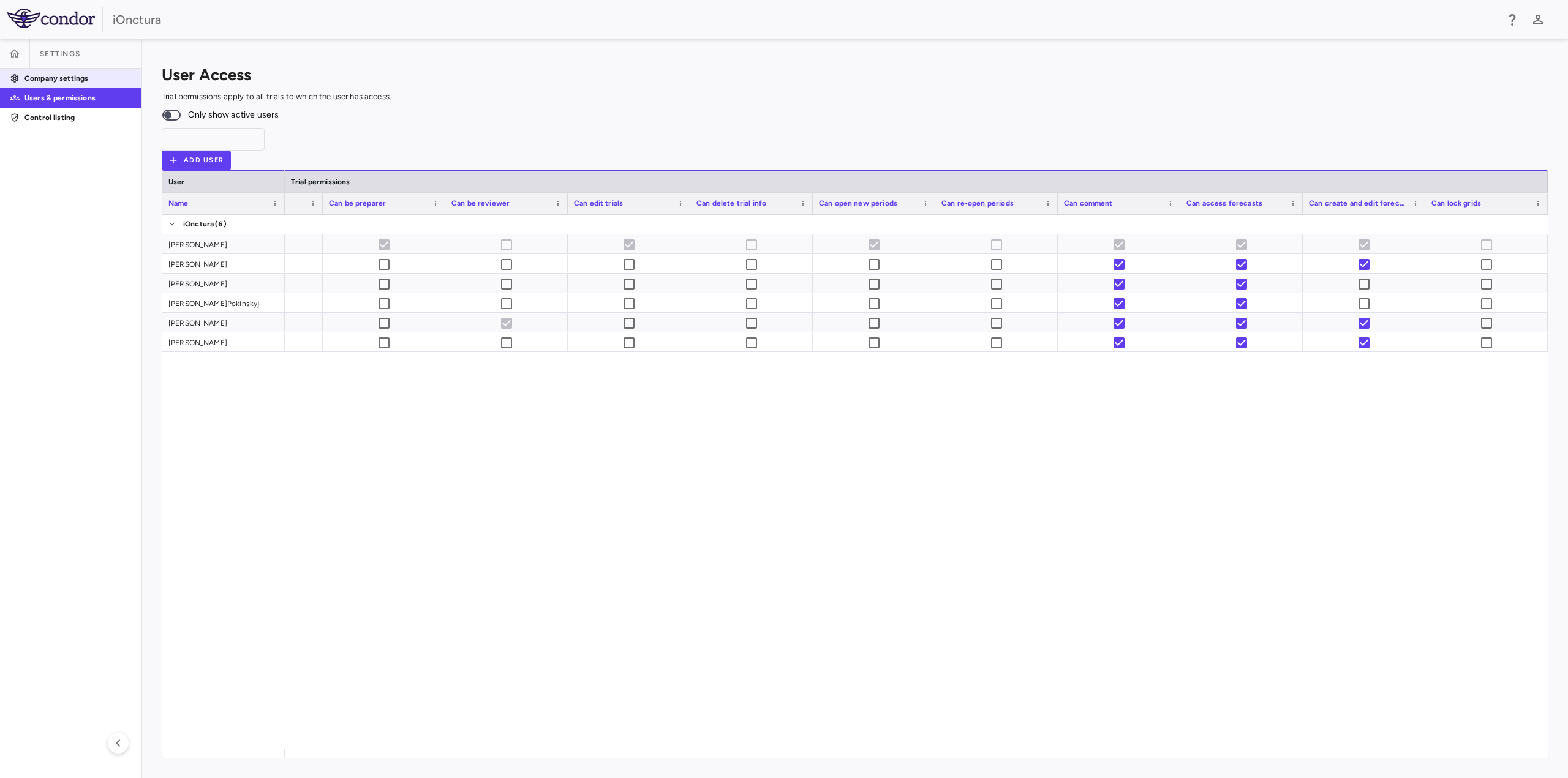
click at [66, 84] on p "Company settings" at bounding box center [78, 78] width 106 height 11
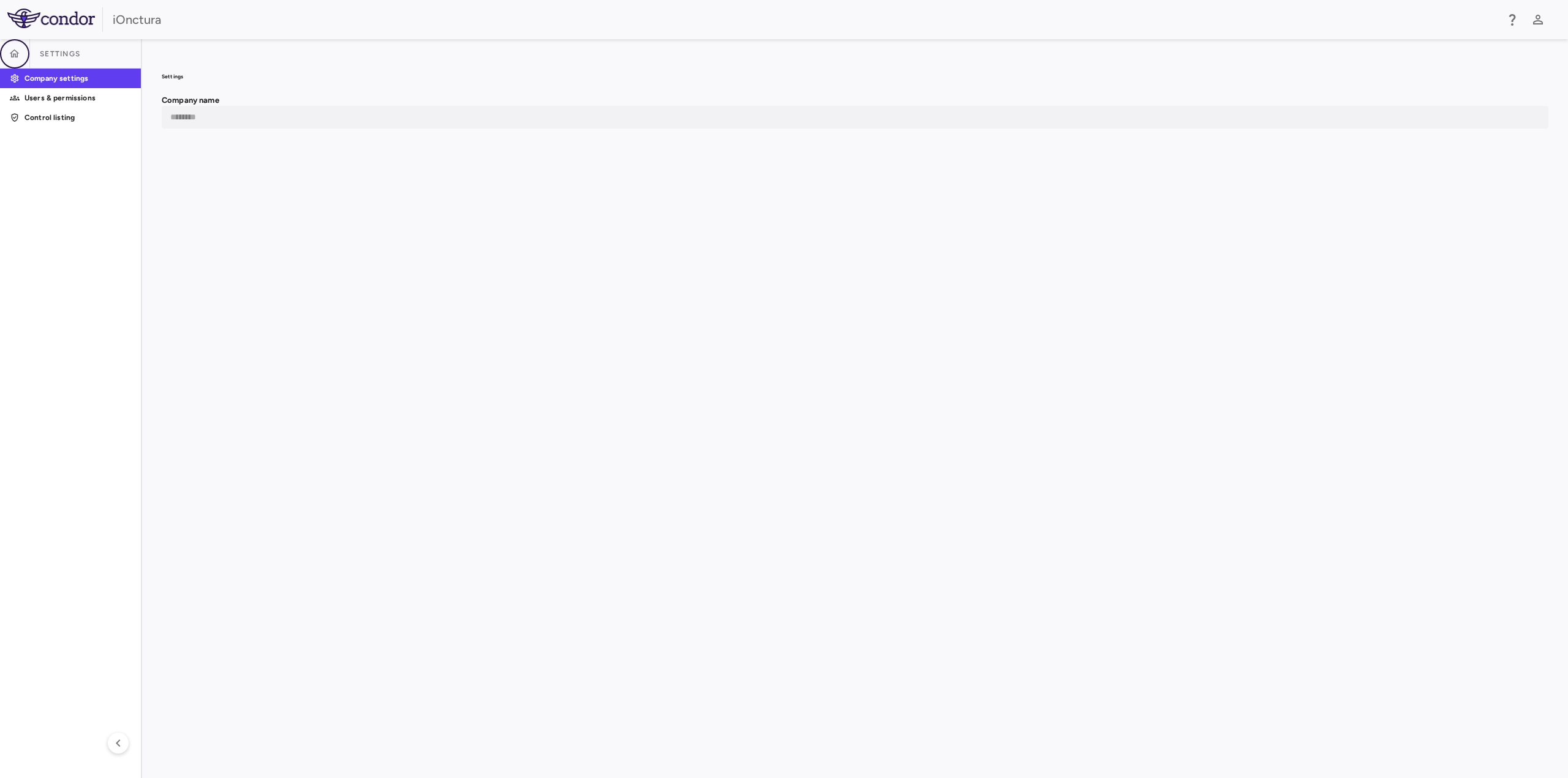
click at [13, 54] on icon "button" at bounding box center [15, 54] width 12 height 12
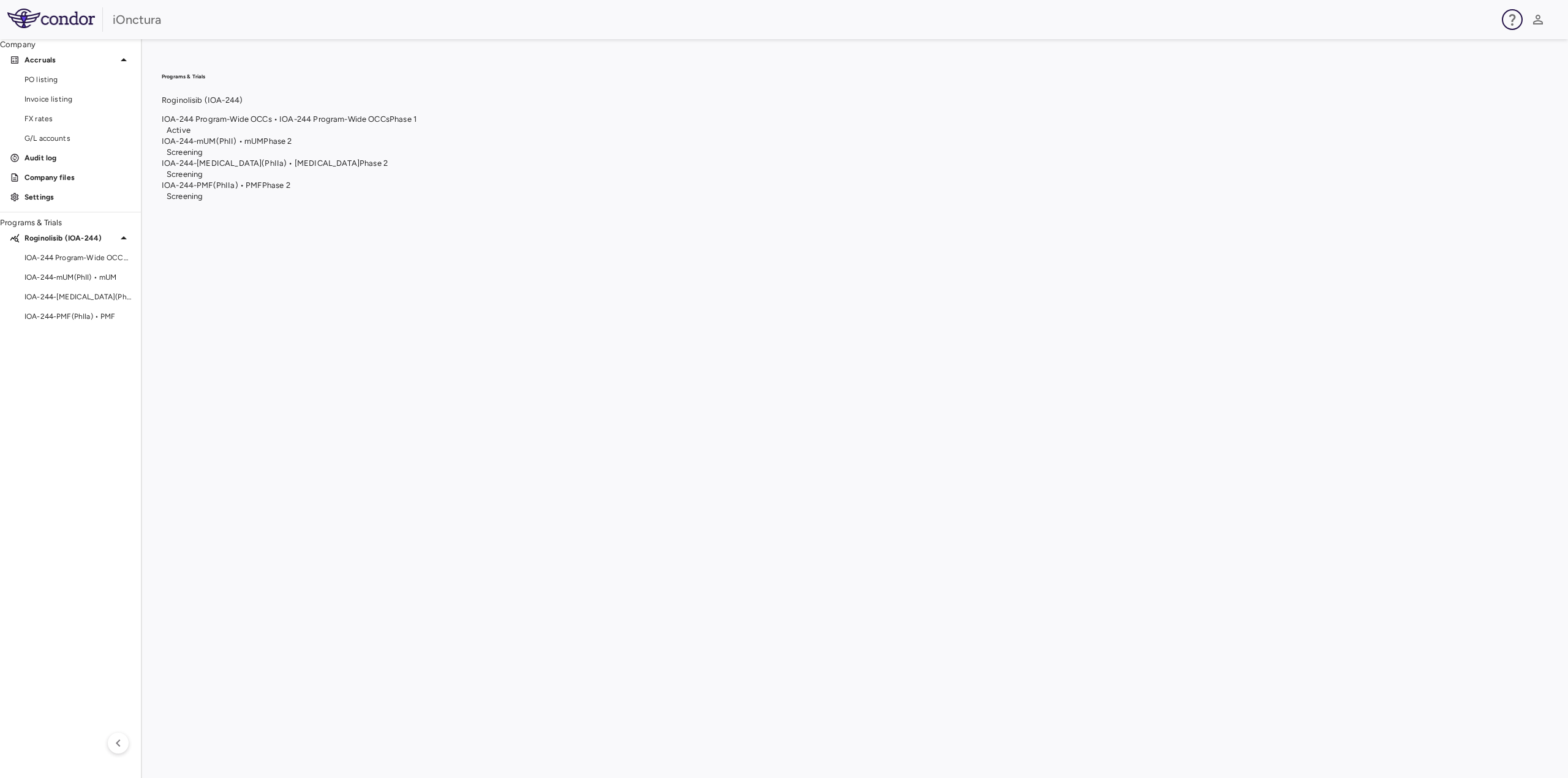
click at [1514, 17] on icon "button" at bounding box center [1512, 19] width 15 height 15
click at [1446, 66] on p "FAQ" at bounding box center [1419, 71] width 62 height 11
click at [76, 274] on div at bounding box center [784, 389] width 1568 height 778
click at [75, 264] on span "IOA-244 Program-Wide OCCs • IOA-244 Program-Wide OCCs" at bounding box center [78, 258] width 106 height 11
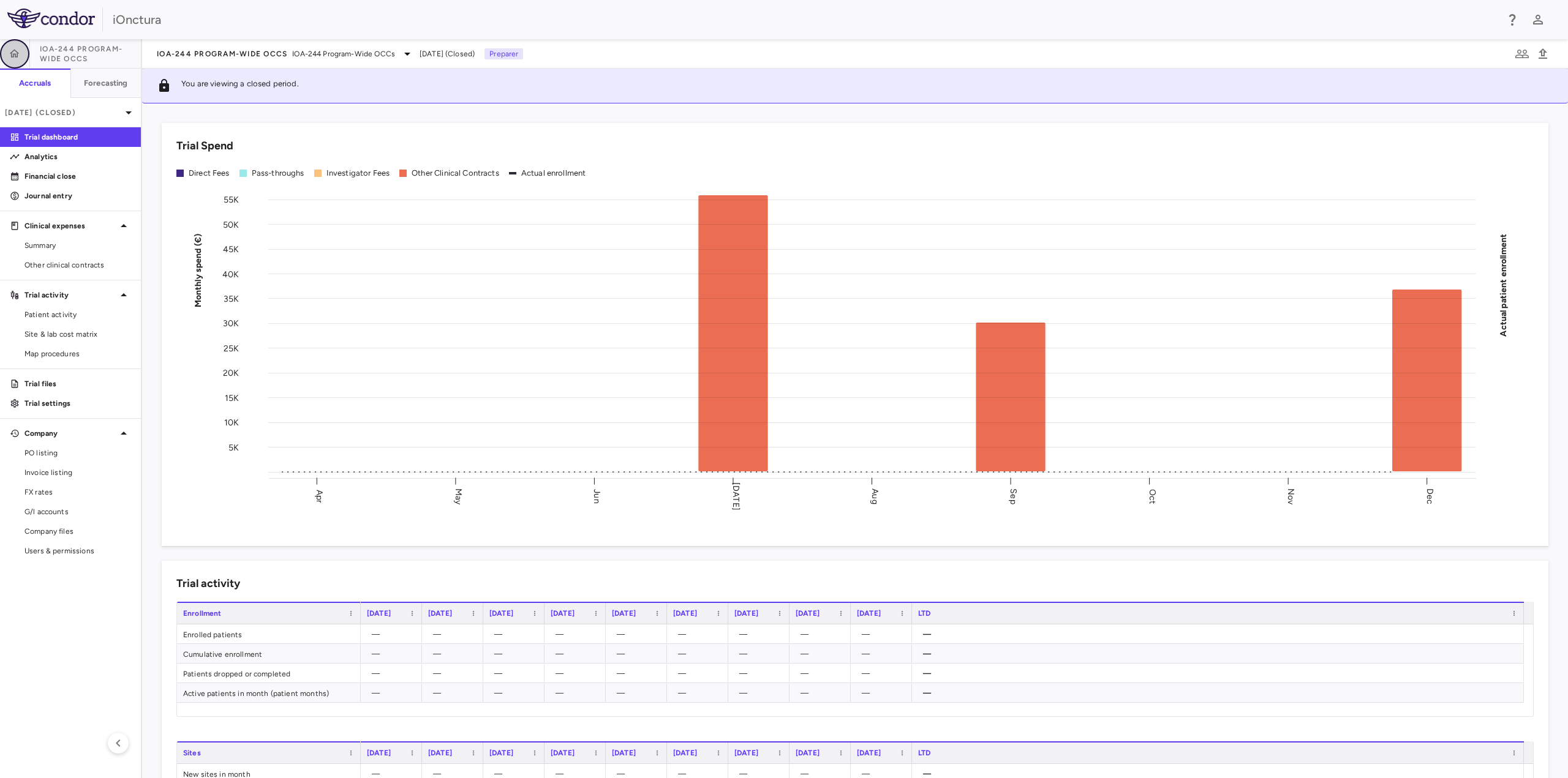
click at [15, 52] on icon "button" at bounding box center [15, 54] width 12 height 12
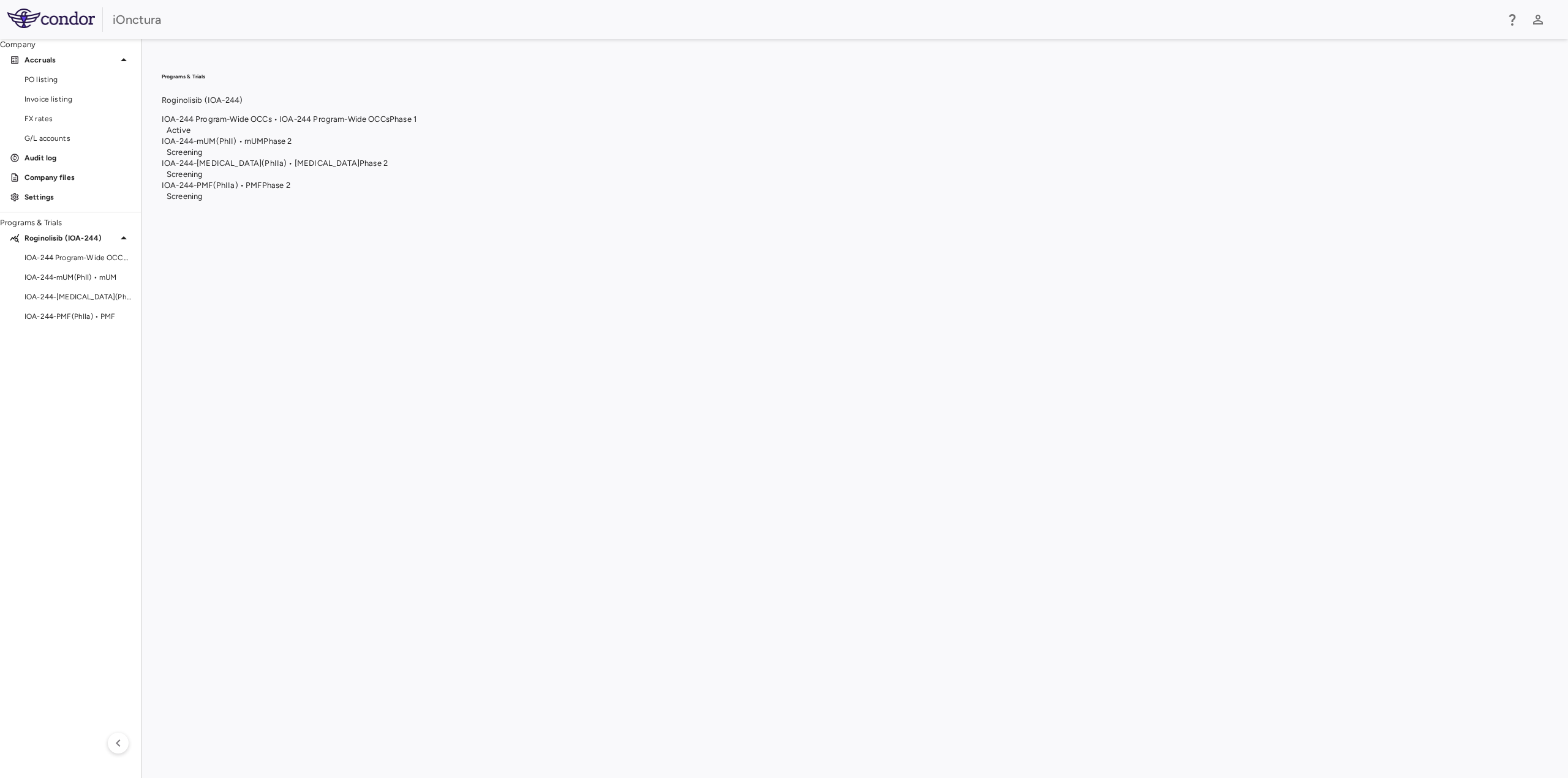
drag, startPoint x: 1122, startPoint y: 266, endPoint x: 285, endPoint y: 92, distance: 854.9
click at [1122, 266] on div "Programs & Trials Roginolisib (IOA-244) IOA-244 Program-Wide OCCs • IOA-244 Pro…" at bounding box center [855, 409] width 1387 height 700
click at [35, 50] on div "Company" at bounding box center [70, 45] width 141 height 11
click at [1507, 17] on icon "button" at bounding box center [1512, 19] width 15 height 15
click at [1447, 66] on p "FAQ" at bounding box center [1419, 71] width 62 height 11
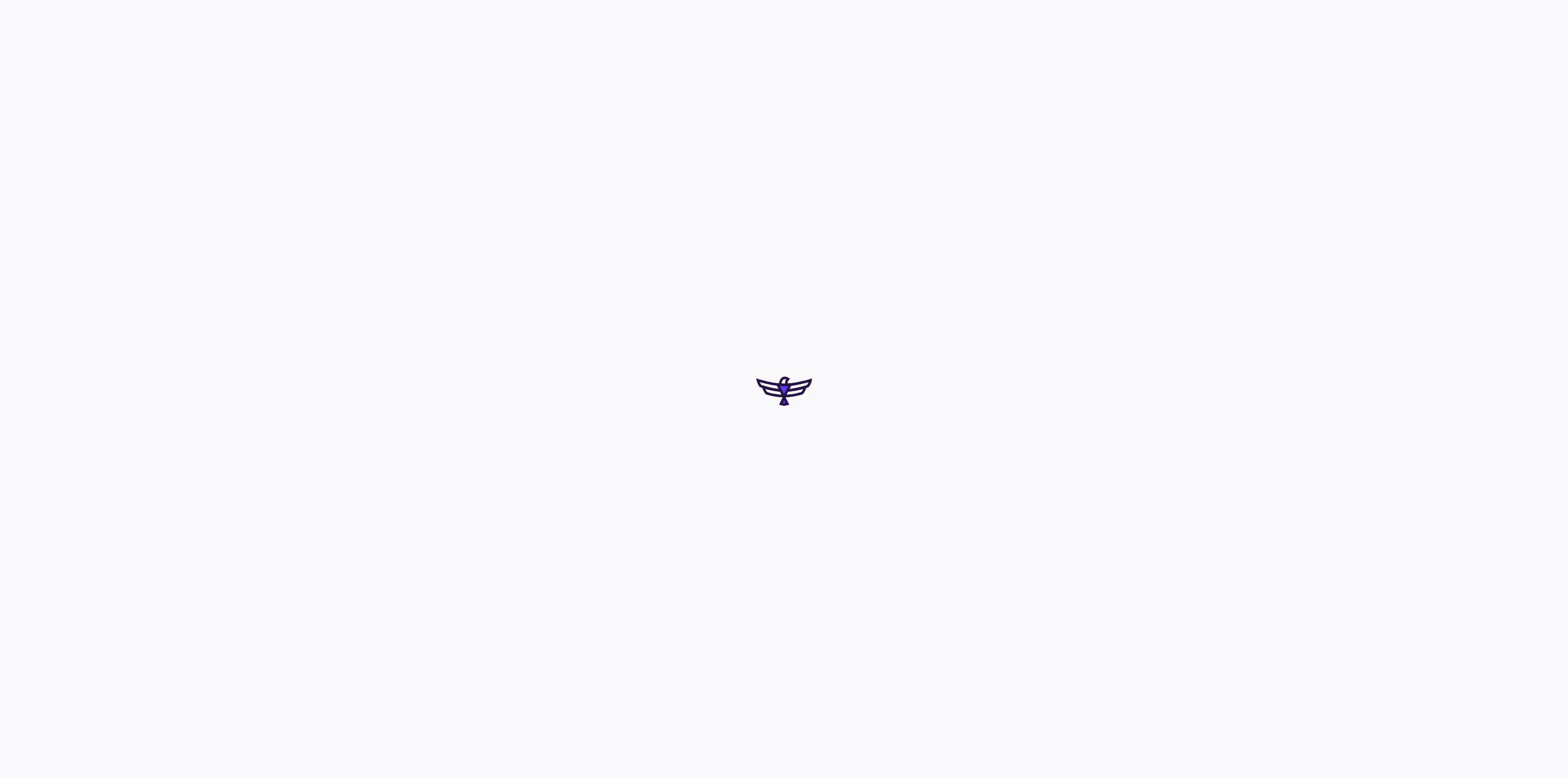
click at [804, 463] on div at bounding box center [784, 389] width 1568 height 778
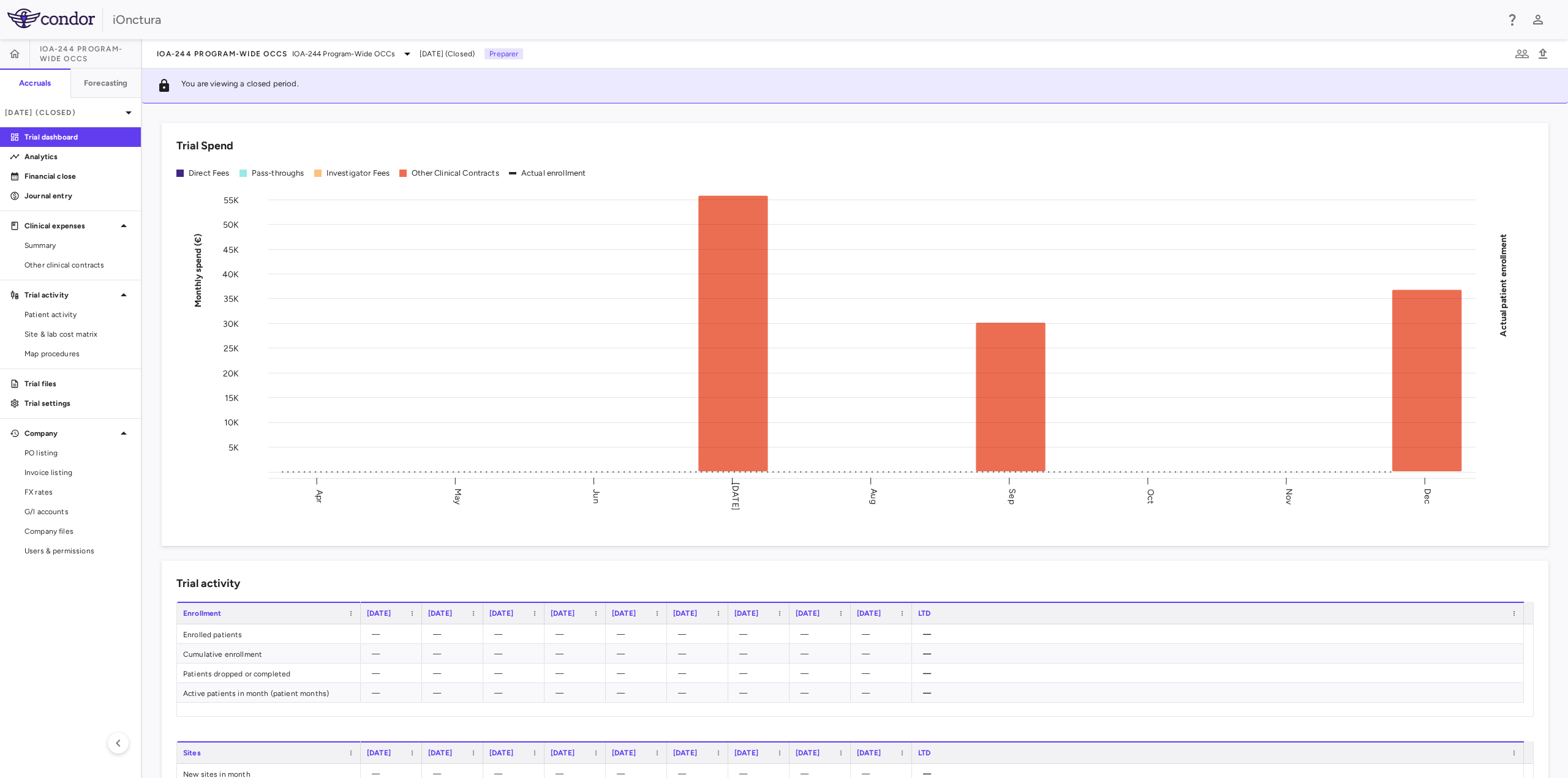
click at [102, 52] on span "IOA-244 Program-Wide OCCs" at bounding box center [90, 54] width 101 height 19
click at [362, 51] on span "IOA-244 Program-Wide OCCs" at bounding box center [344, 54] width 103 height 11
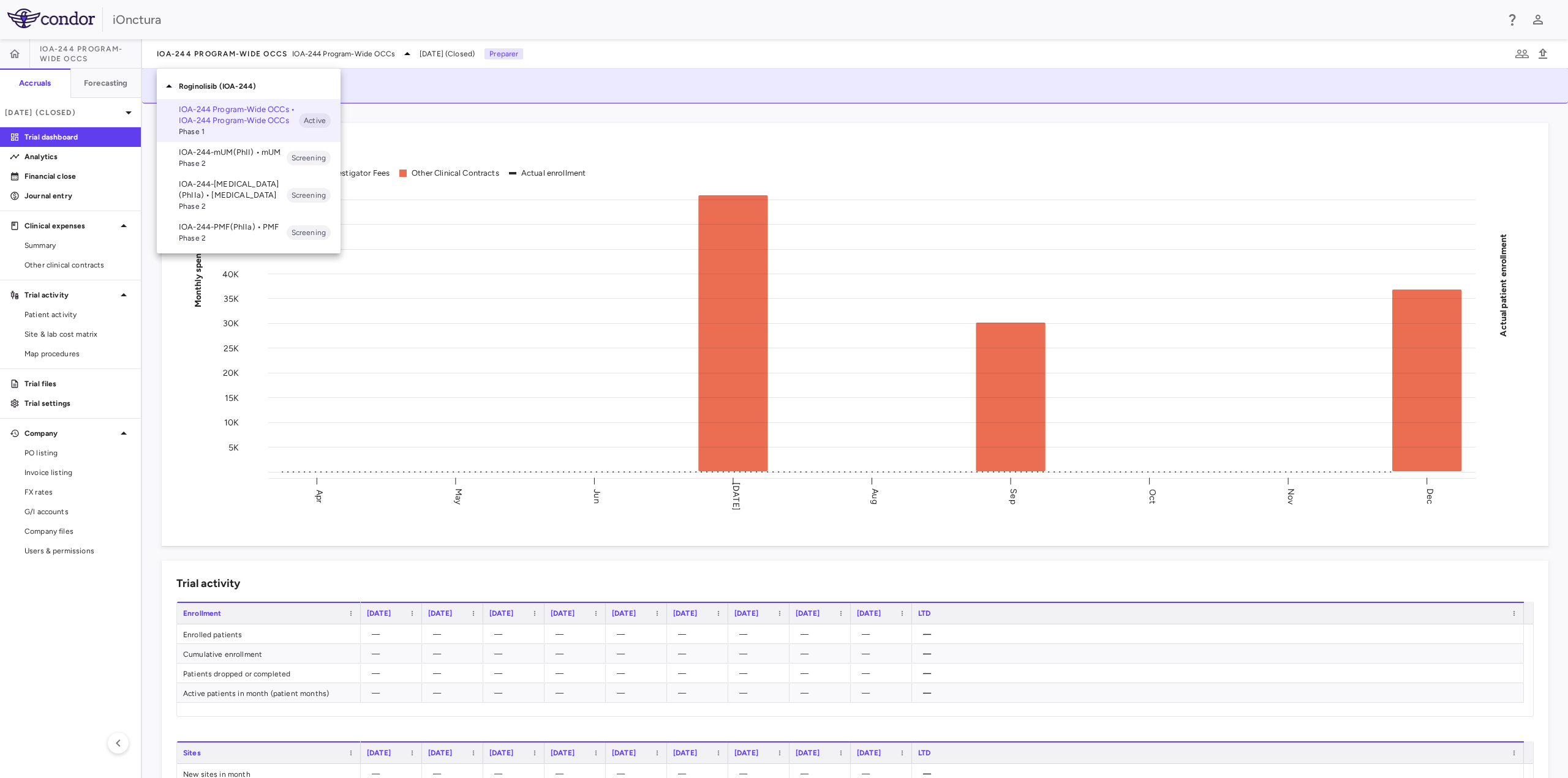
click at [245, 187] on p "IOA-244-[MEDICAL_DATA](PhIIa) • [MEDICAL_DATA]" at bounding box center [232, 189] width 108 height 22
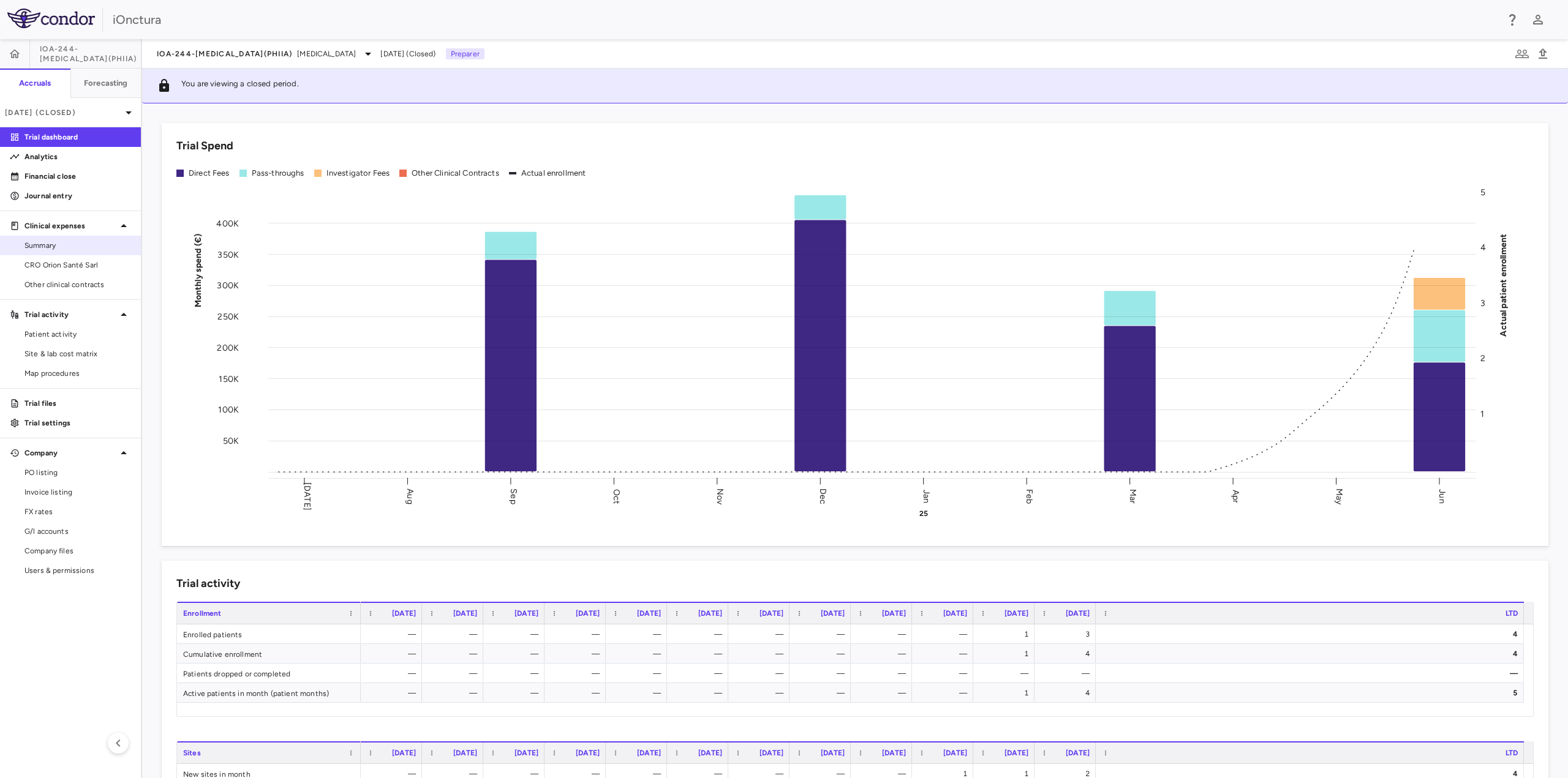
click at [72, 243] on span "Summary" at bounding box center [78, 246] width 106 height 11
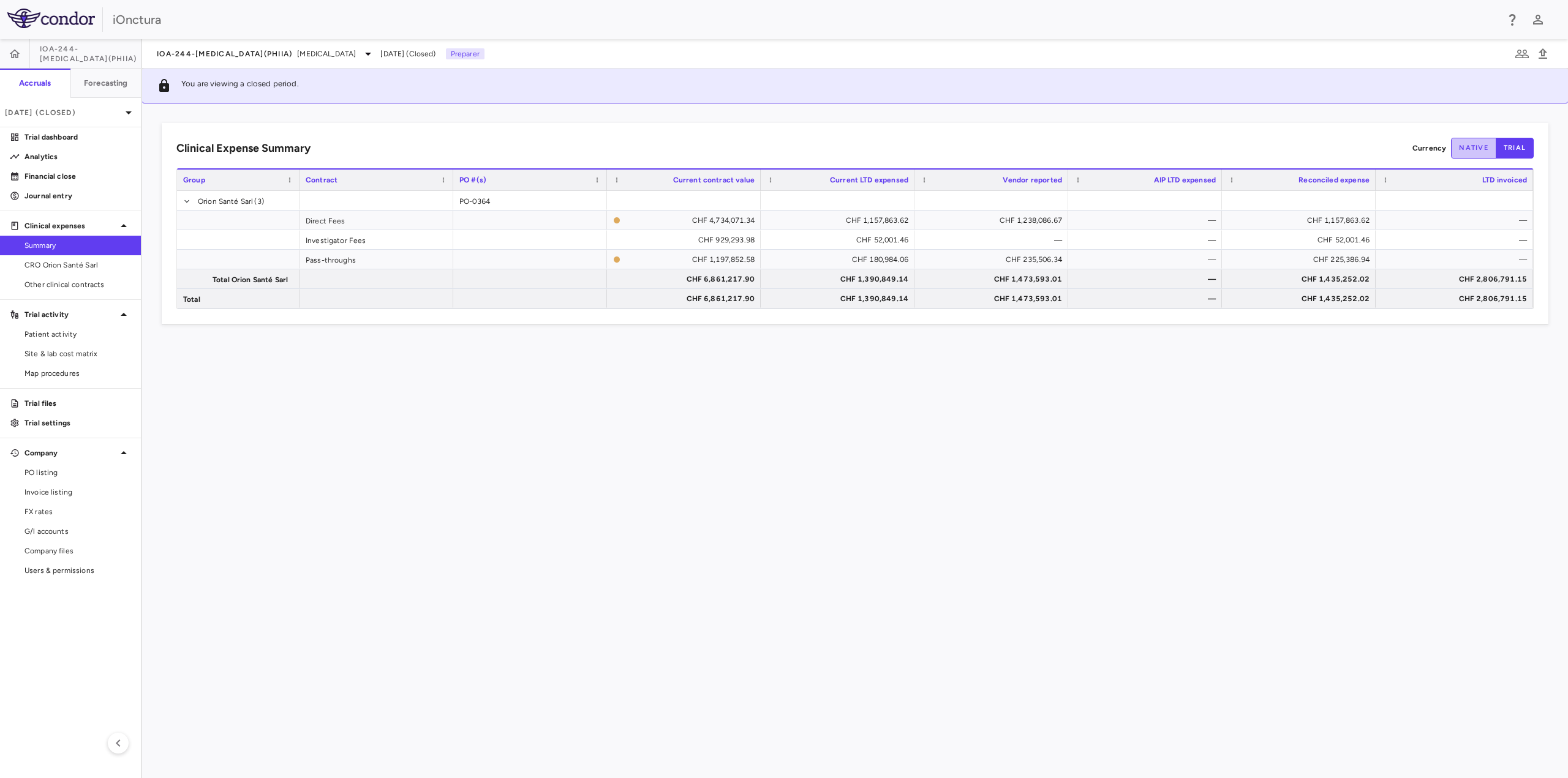
click at [1477, 148] on button "native" at bounding box center [1474, 148] width 46 height 21
click at [1276, 454] on div "Clinical Expense Summary Currency native trial Drag here to set column labels G…" at bounding box center [855, 441] width 1426 height 675
click at [1411, 375] on div "Clinical Expense Summary Currency native trial Drag here to set column labels G…" at bounding box center [855, 441] width 1426 height 675
click at [297, 49] on span "[MEDICAL_DATA]" at bounding box center [327, 54] width 59 height 11
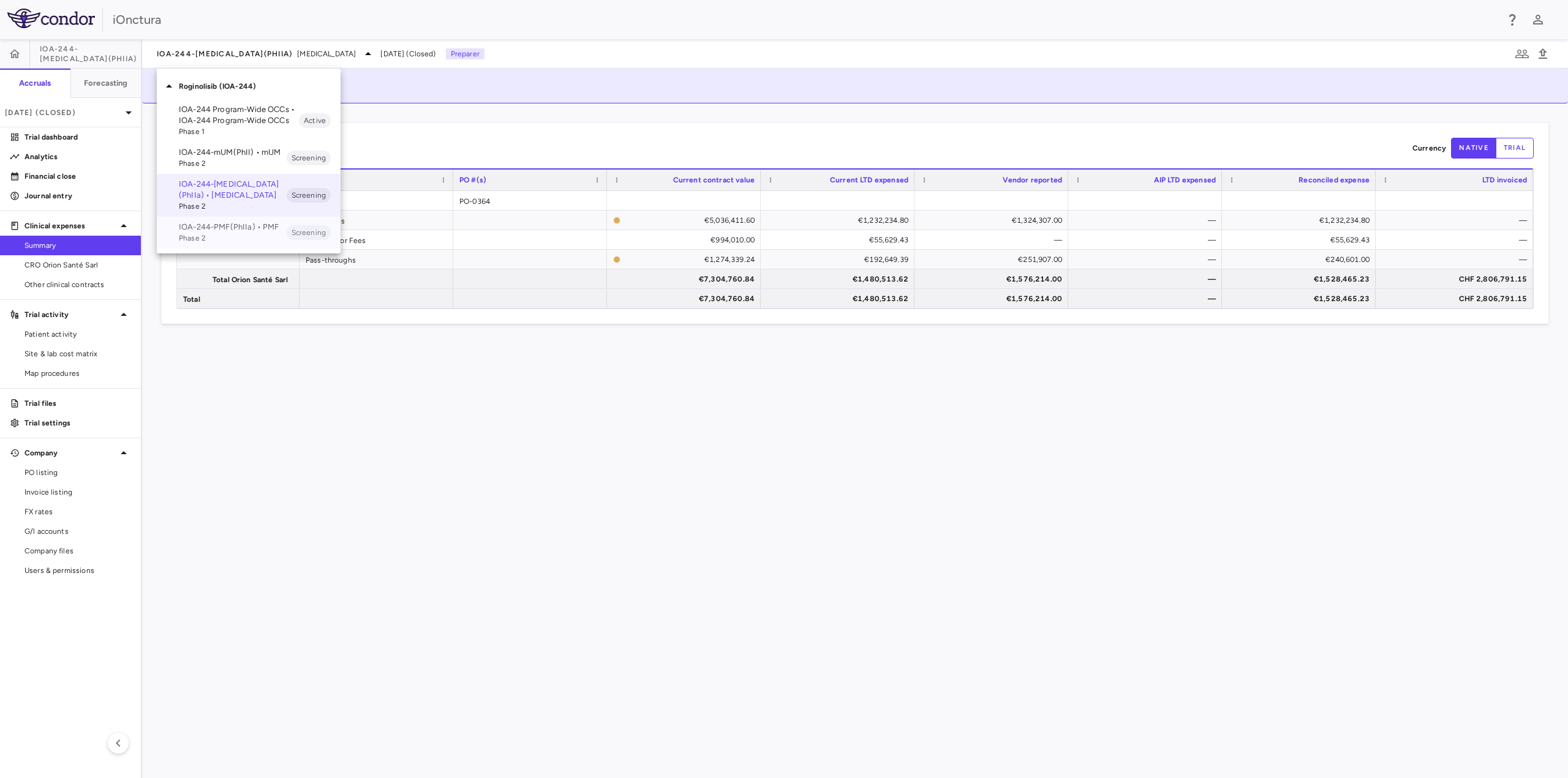
click at [219, 222] on p "IOA-244-PMF(PhIIa) • PMF" at bounding box center [232, 227] width 108 height 11
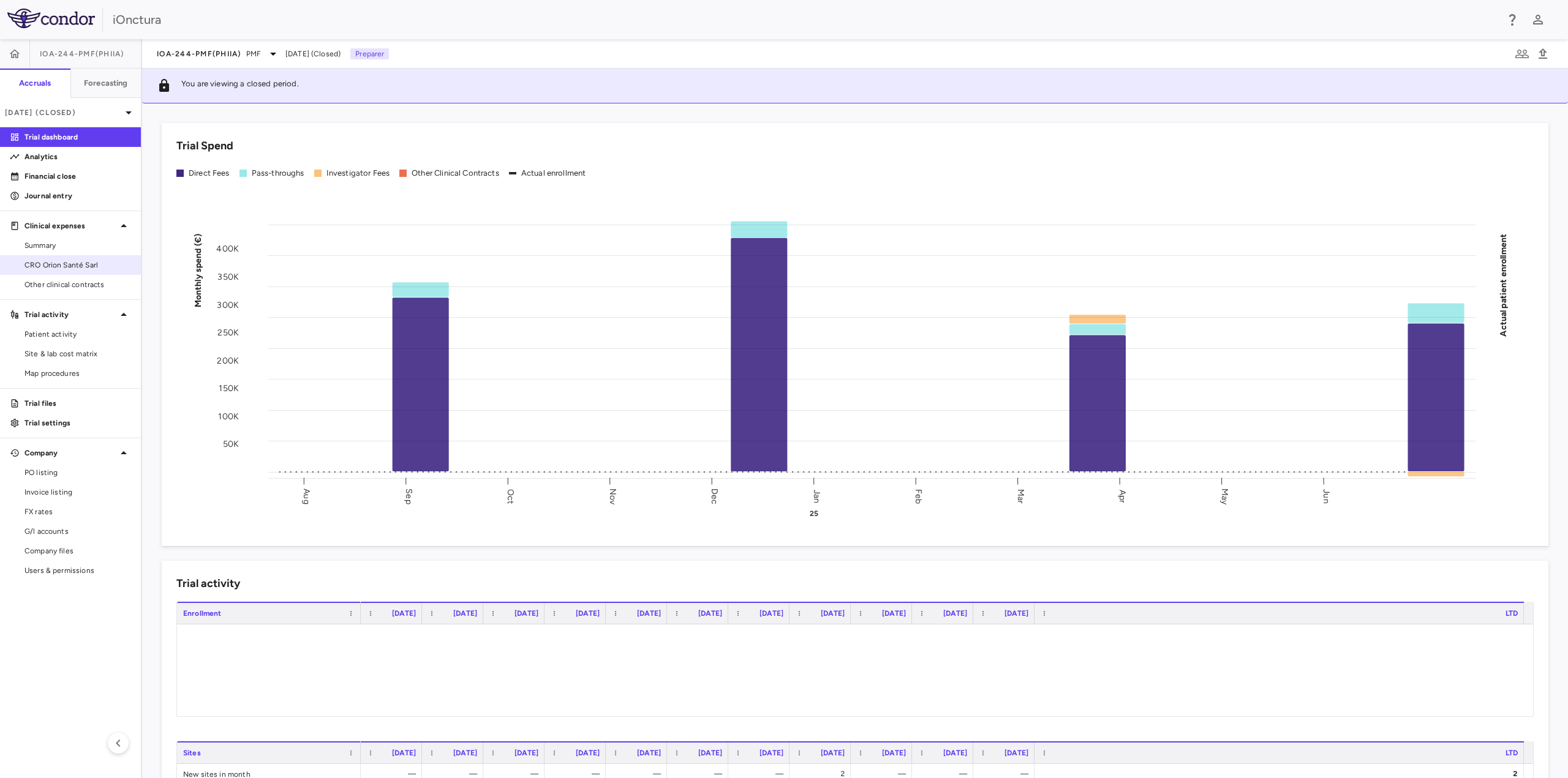
click at [82, 266] on span "CRO Orion Santé Sarl" at bounding box center [78, 265] width 106 height 11
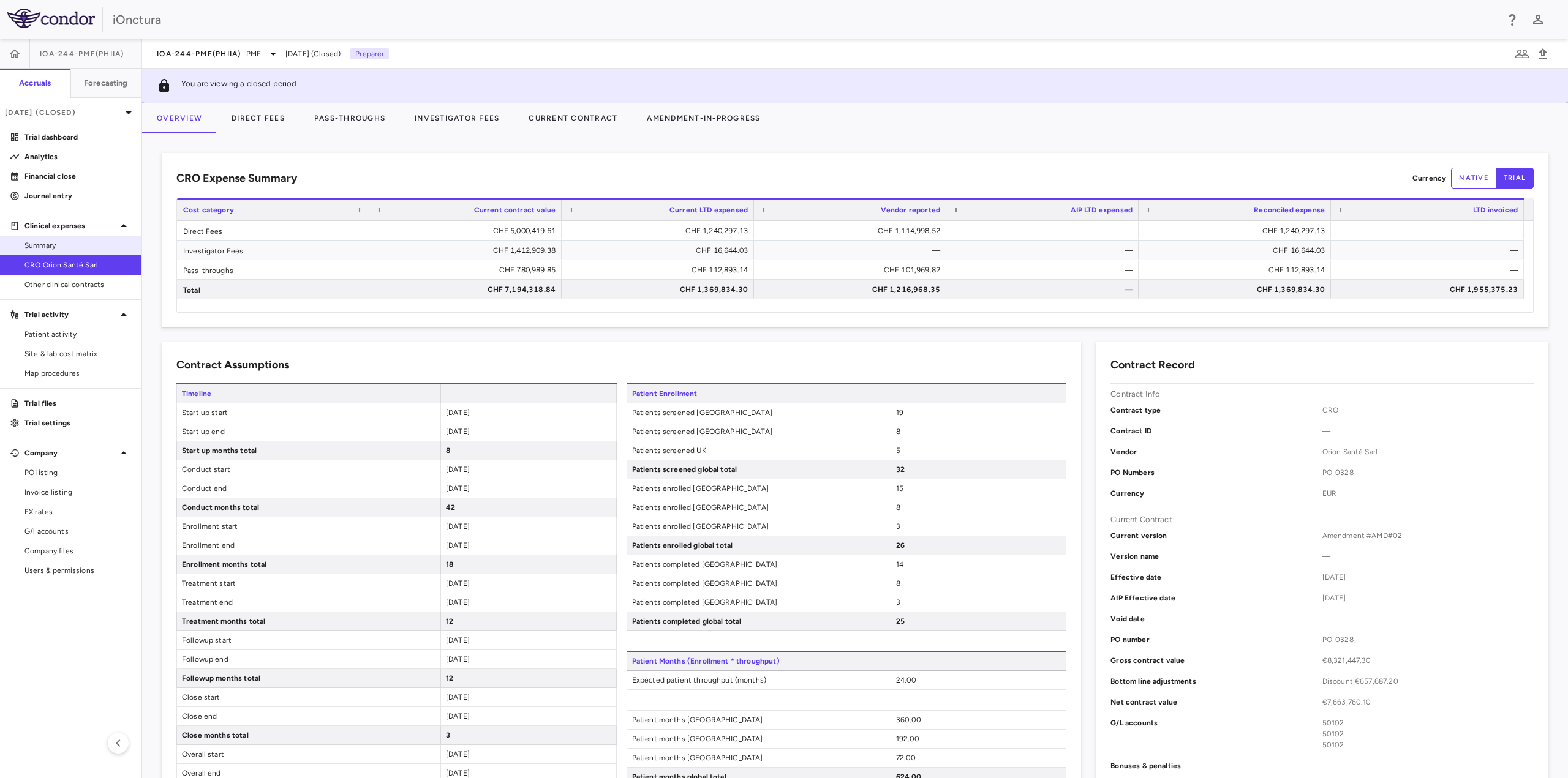
click at [64, 241] on span "Summary" at bounding box center [78, 246] width 106 height 11
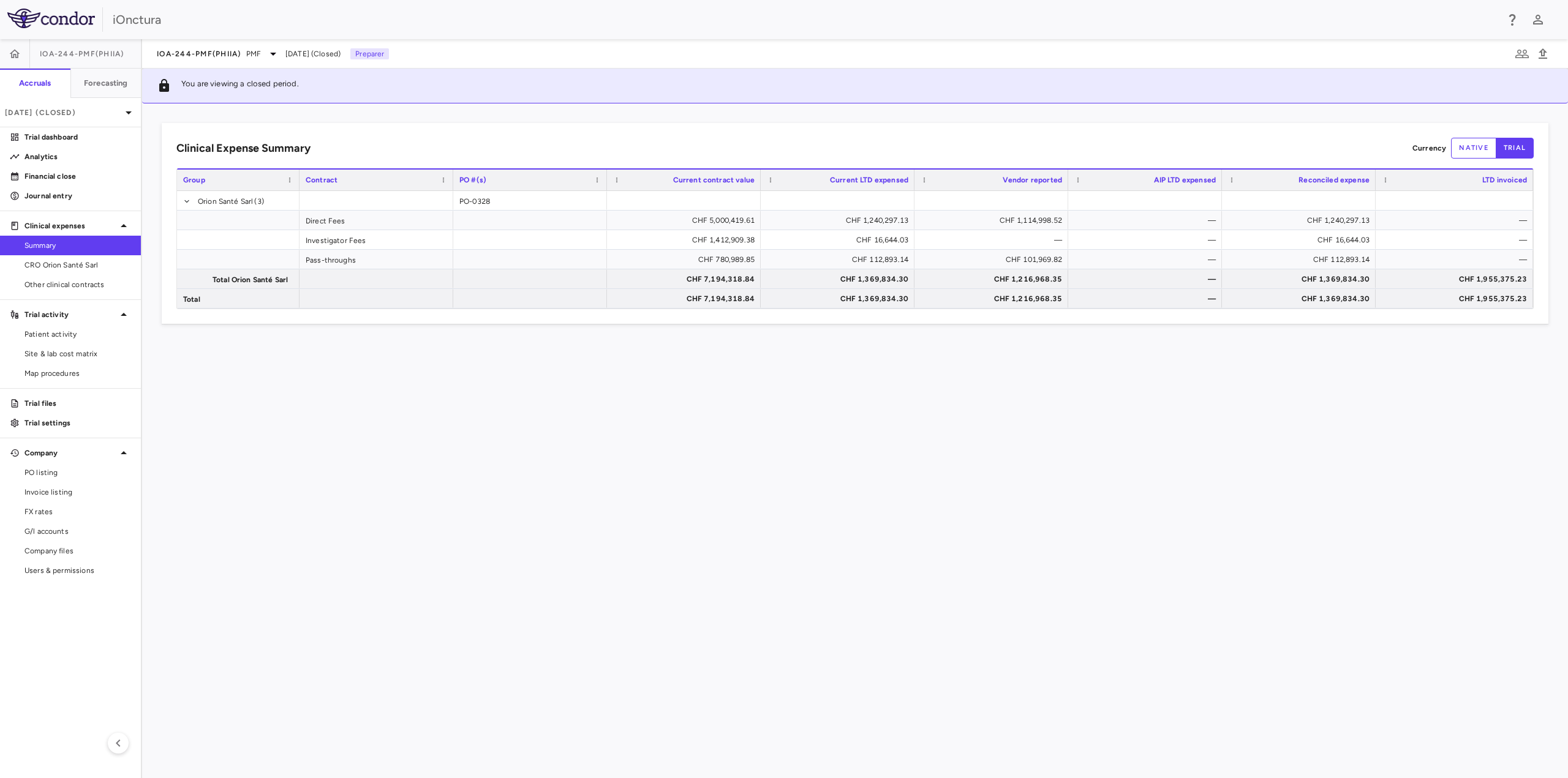
click at [962, 498] on div "Clinical Expense Summary Currency native trial Drag here to set column labels G…" at bounding box center [855, 441] width 1426 height 675
click at [1473, 150] on button "native" at bounding box center [1474, 148] width 46 height 21
type button "native"
click at [220, 49] on span "IOA-244-PMF(PhIIa)" at bounding box center [199, 54] width 84 height 10
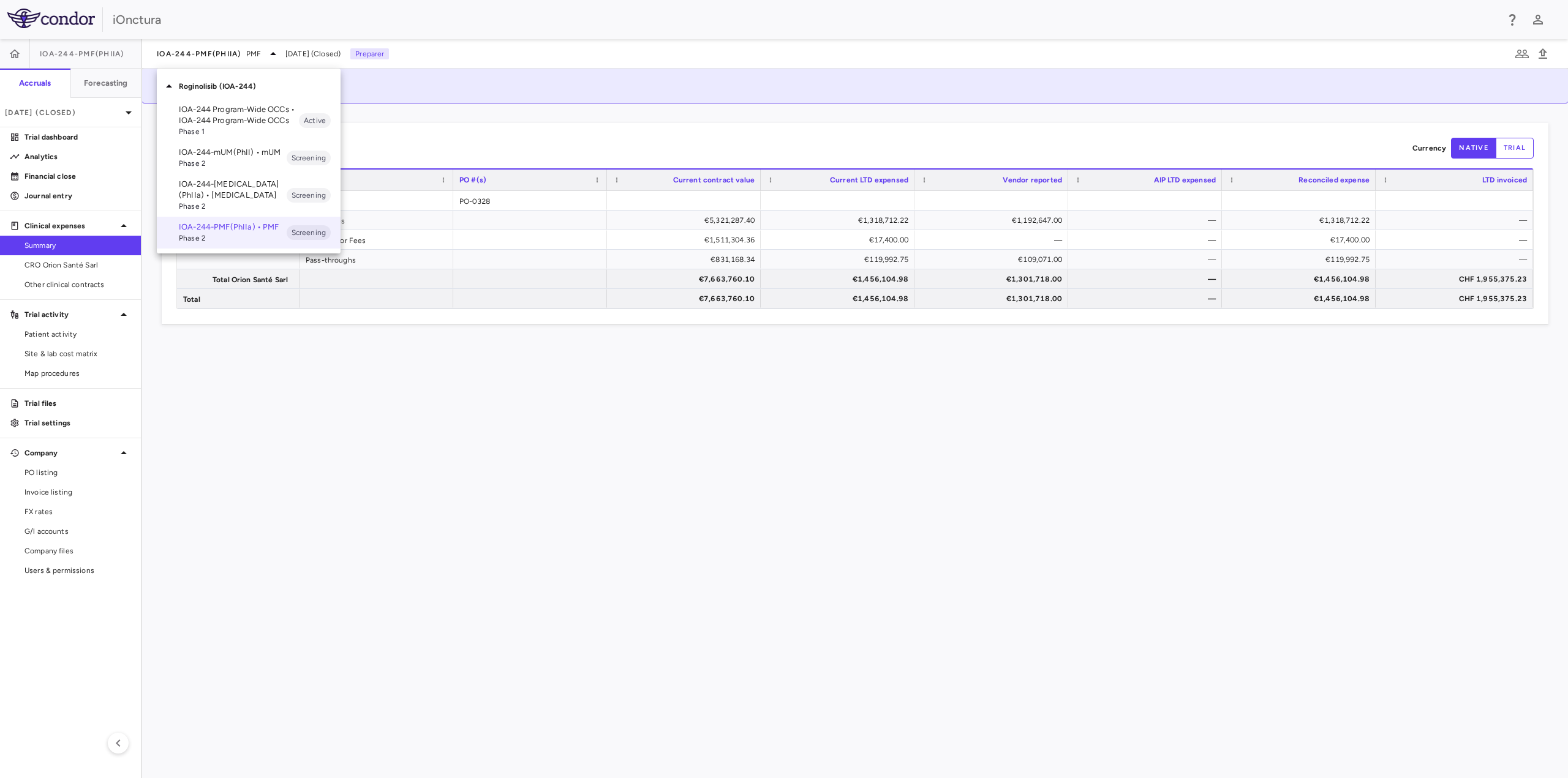
drag, startPoint x: 211, startPoint y: 191, endPoint x: 207, endPoint y: 184, distance: 8.1
click at [211, 190] on p "IOA-244-[MEDICAL_DATA](PhIIa) • [MEDICAL_DATA]" at bounding box center [232, 189] width 108 height 22
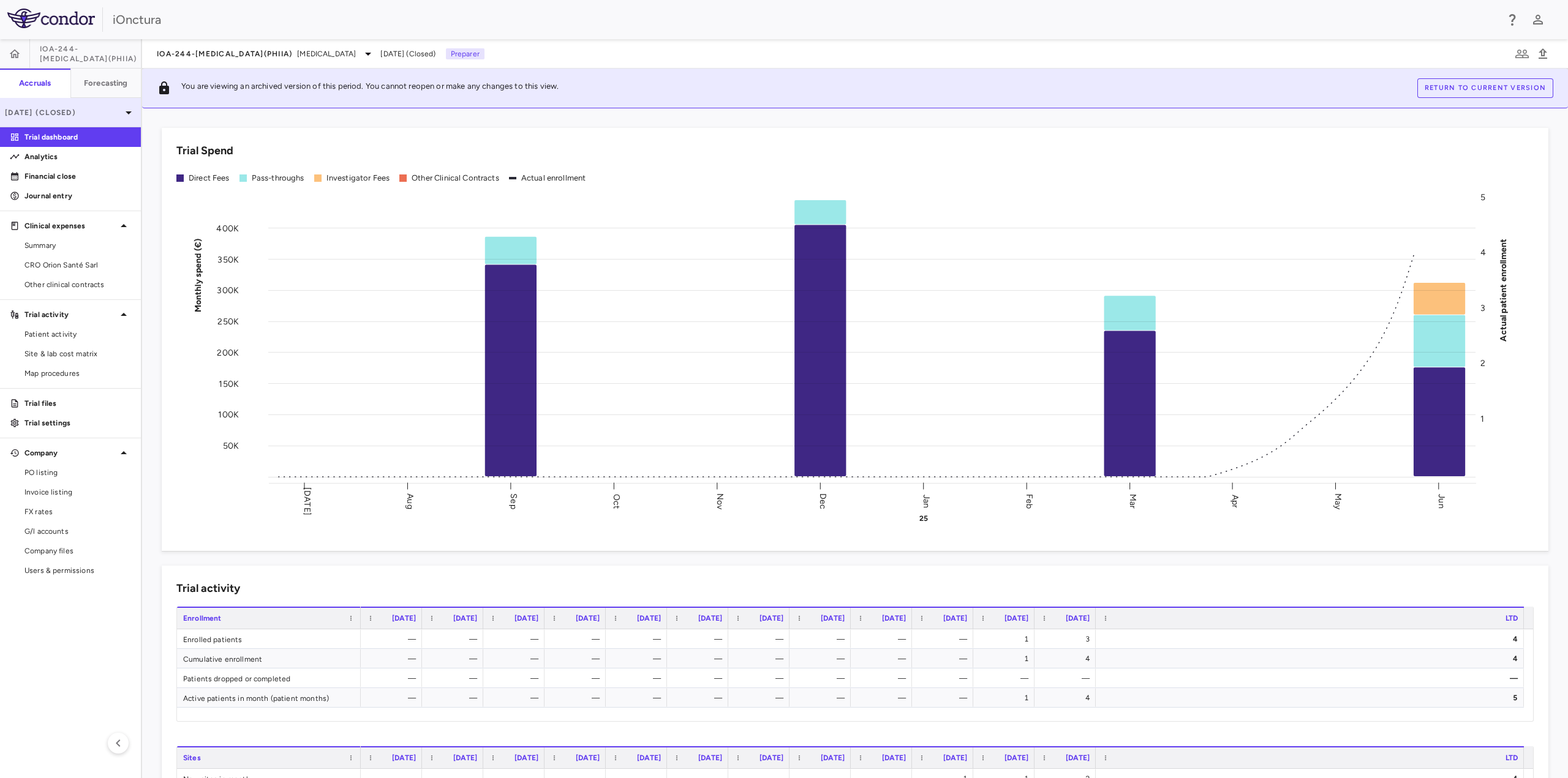
click at [119, 111] on p "[DATE] (Closed)" at bounding box center [63, 112] width 116 height 11
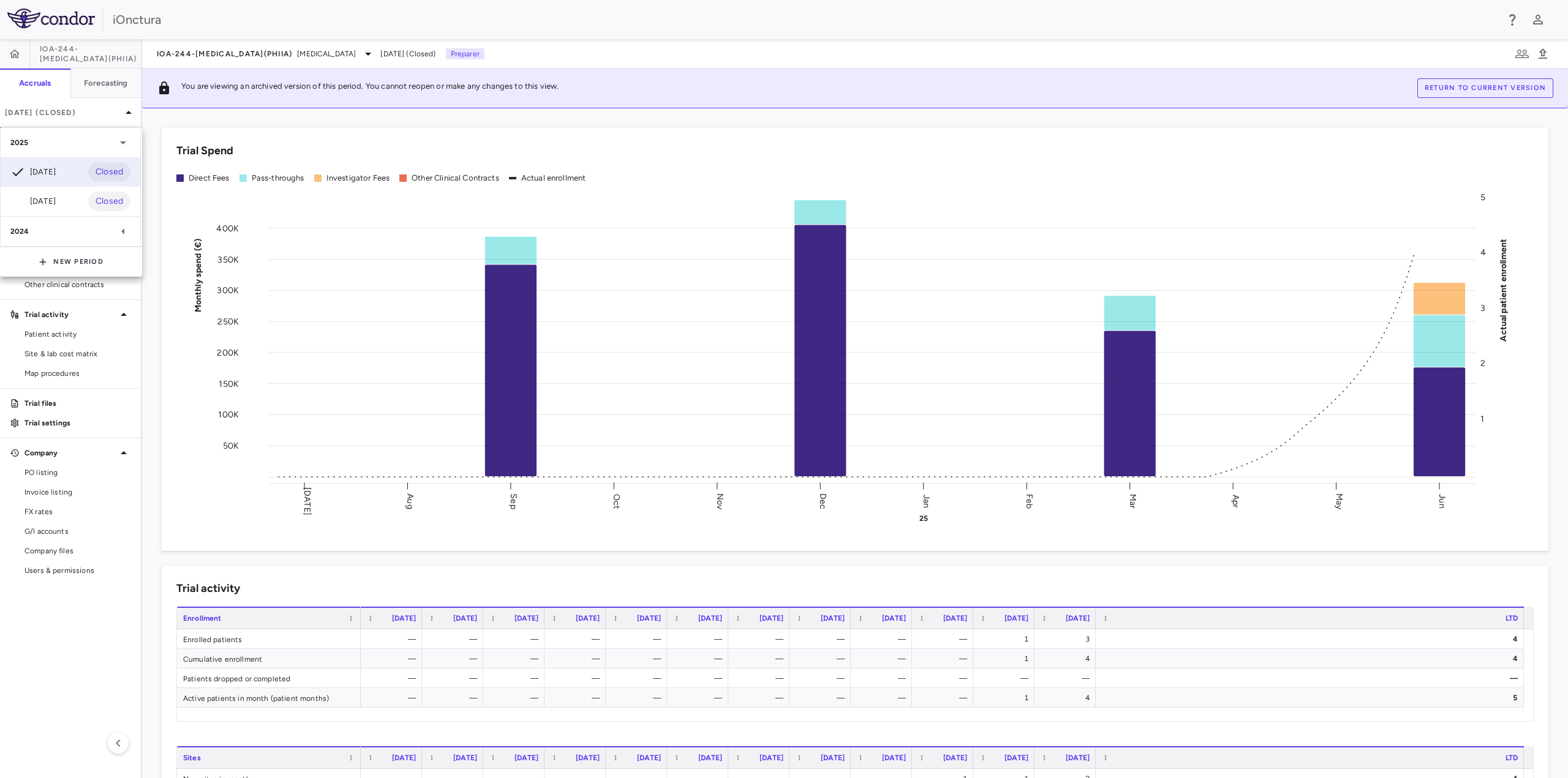
click at [128, 112] on div at bounding box center [784, 389] width 1568 height 778
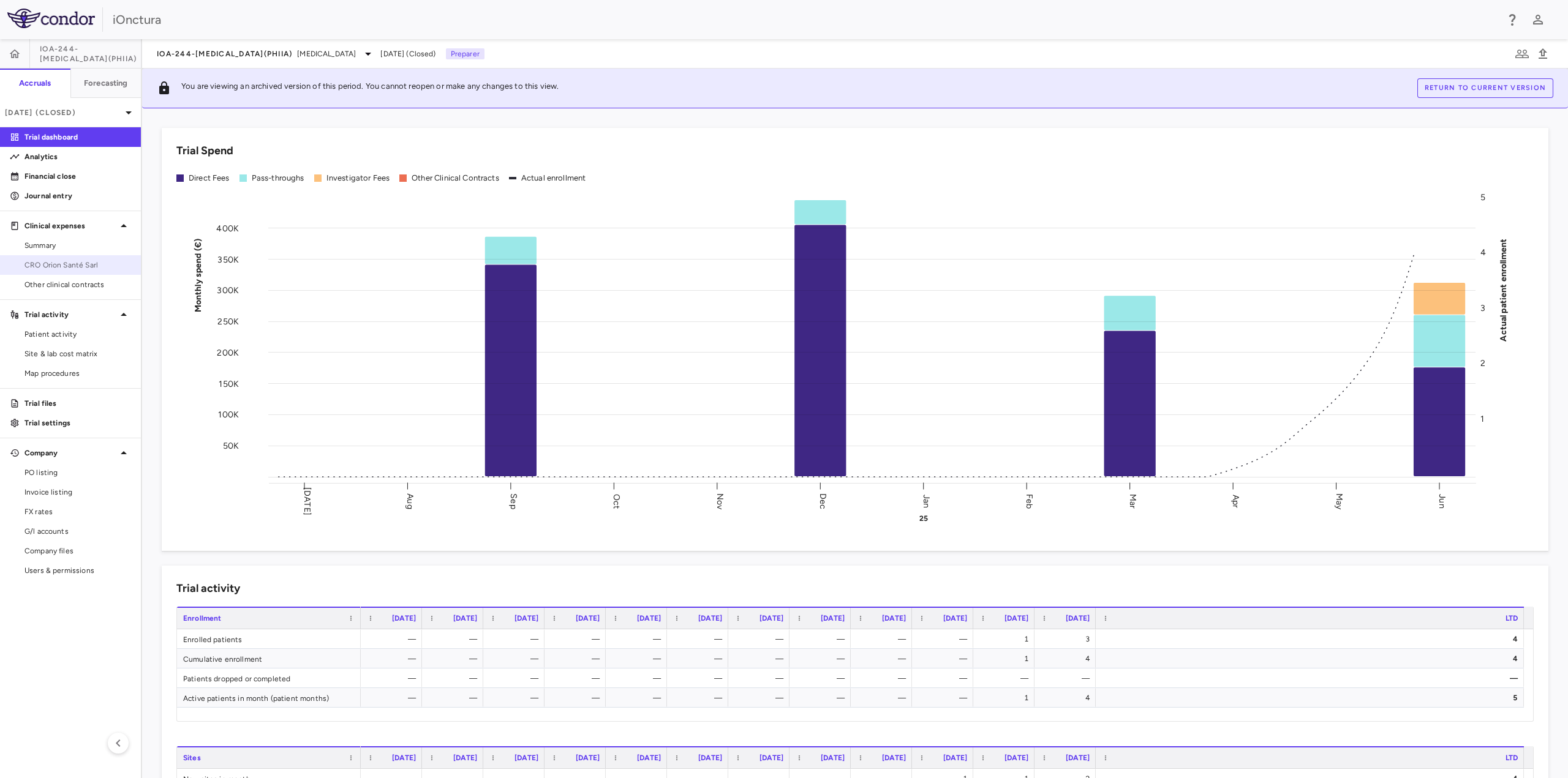
click at [81, 272] on link "CRO Orion Santé Sarl" at bounding box center [70, 265] width 141 height 18
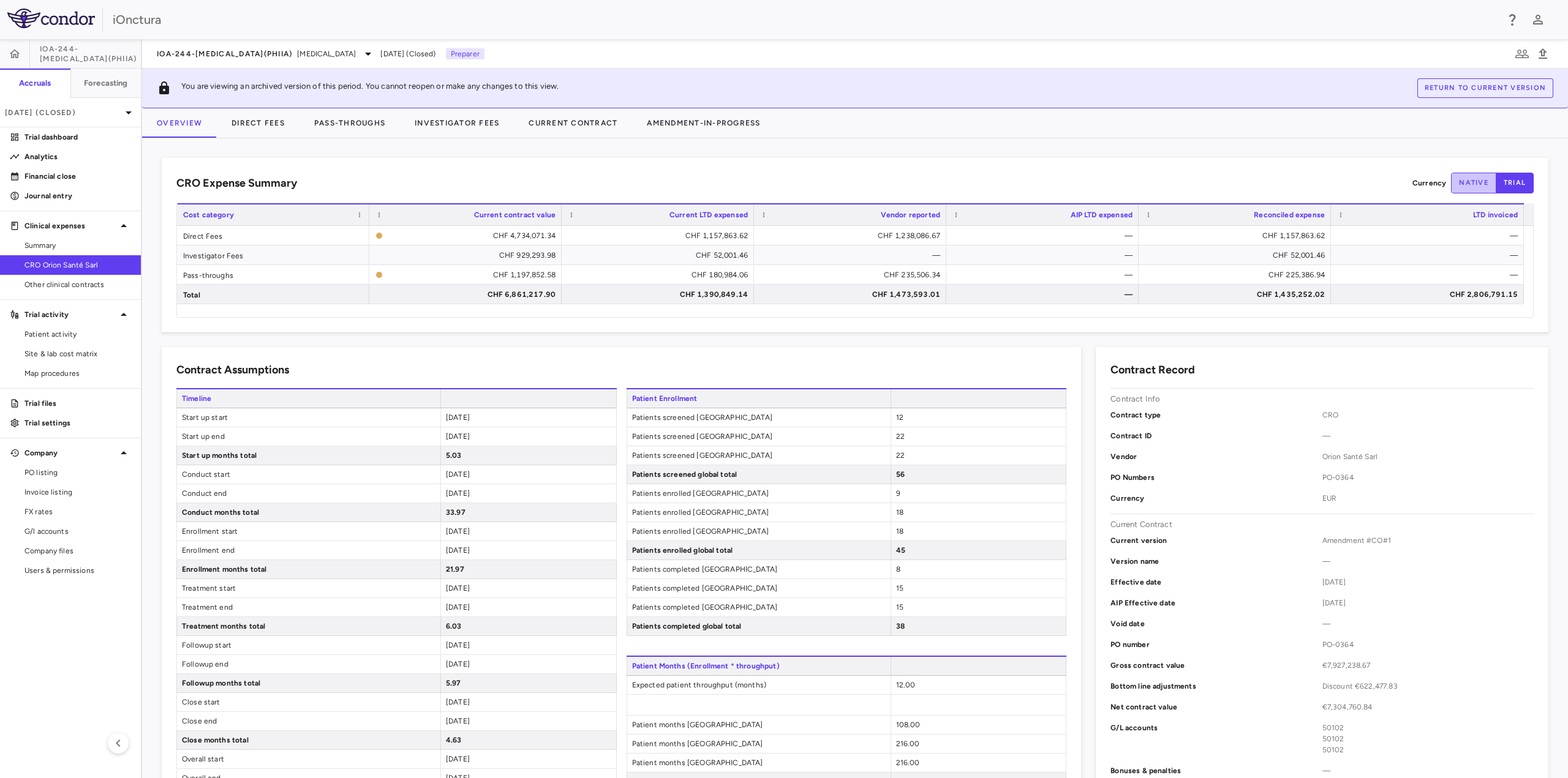
click at [1461, 175] on button "native" at bounding box center [1474, 183] width 46 height 21
click at [1500, 176] on button "trial" at bounding box center [1514, 183] width 38 height 21
click at [1478, 180] on button "native" at bounding box center [1474, 183] width 46 height 21
type button "native"
click at [119, 112] on p "[DATE] (Closed)" at bounding box center [63, 112] width 116 height 11
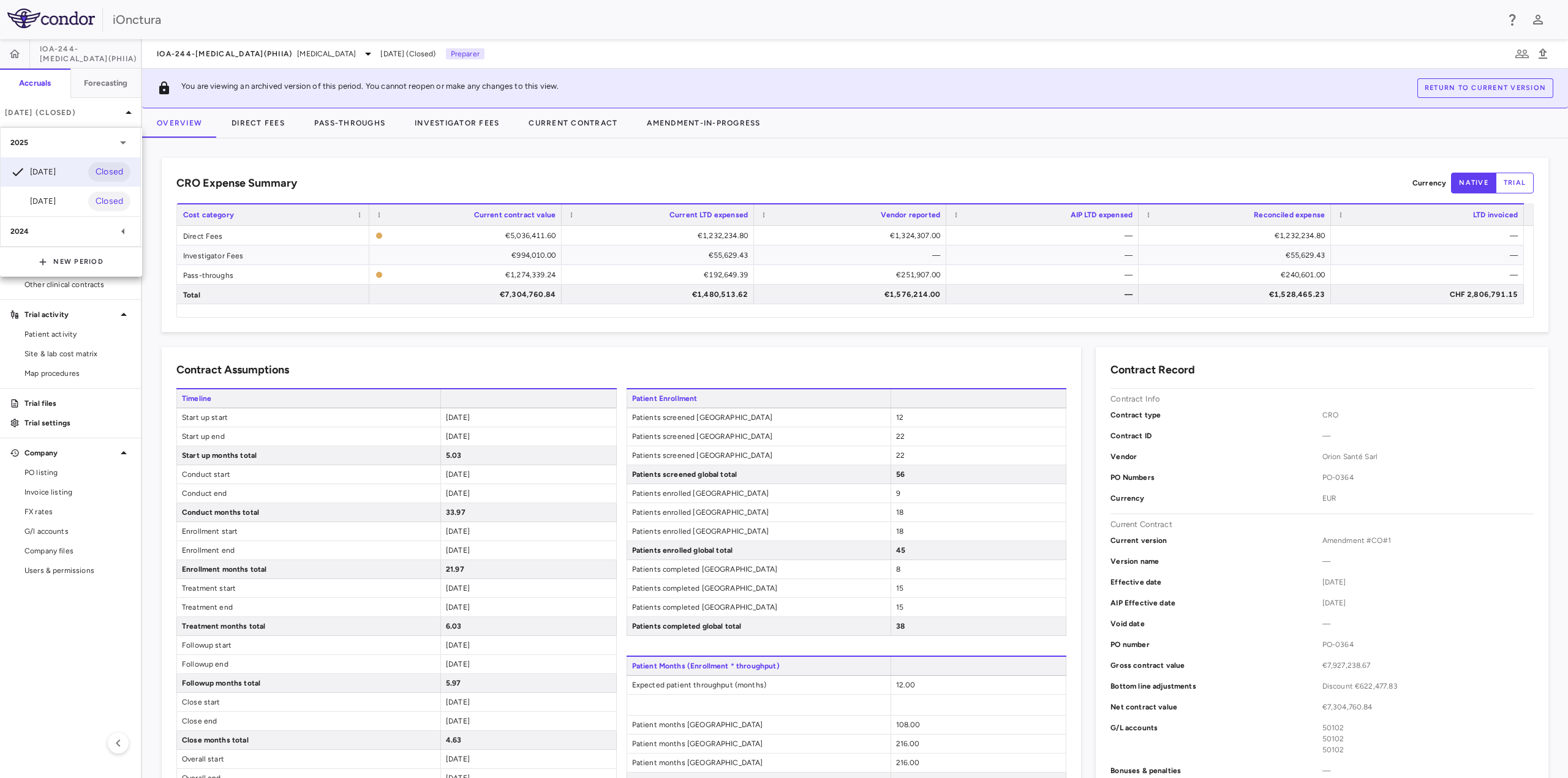
click at [207, 54] on div at bounding box center [784, 389] width 1568 height 778
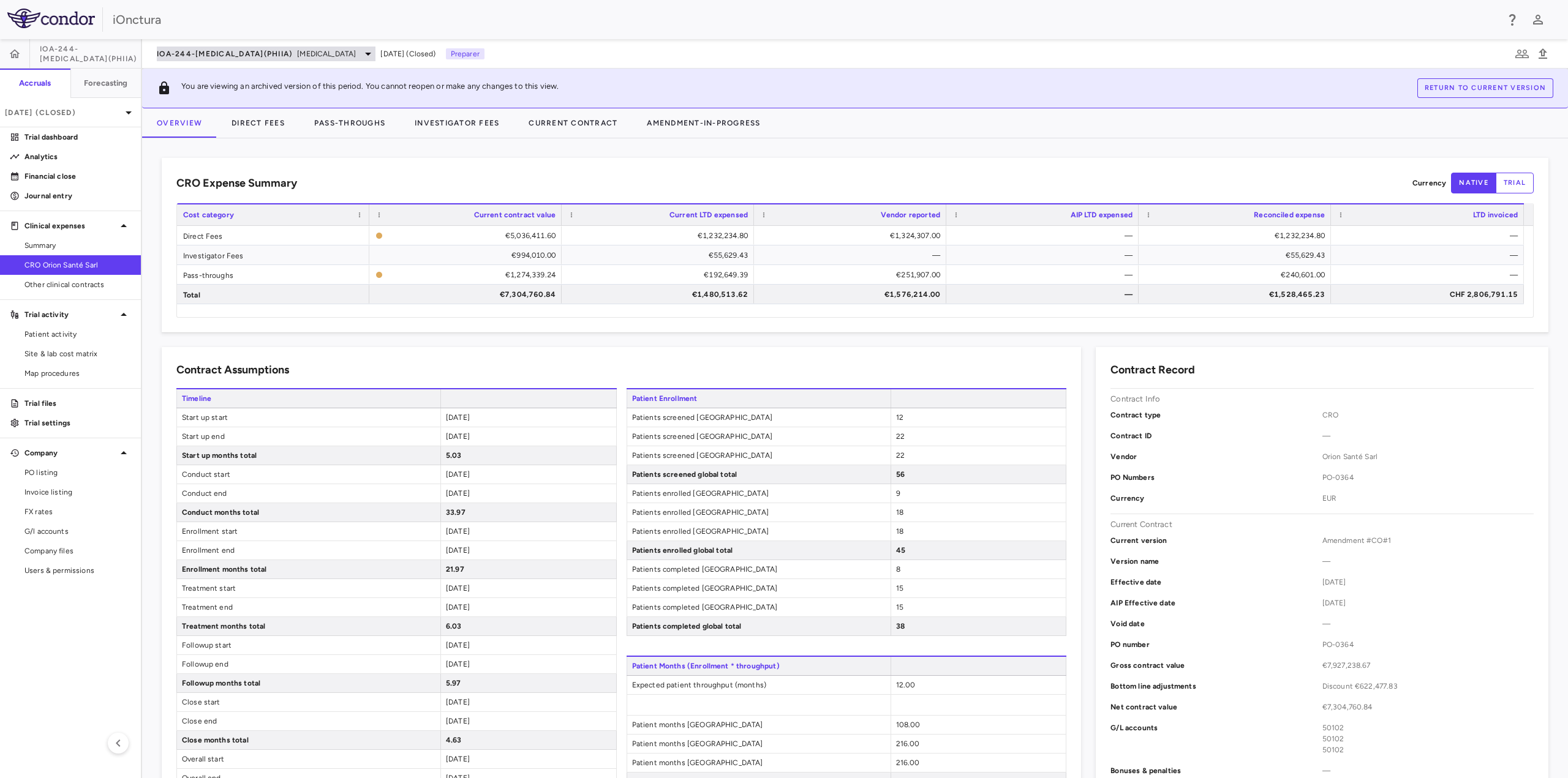
click at [284, 52] on div "IOA-244-[MEDICAL_DATA](PhIIa) [MEDICAL_DATA]" at bounding box center [266, 54] width 219 height 15
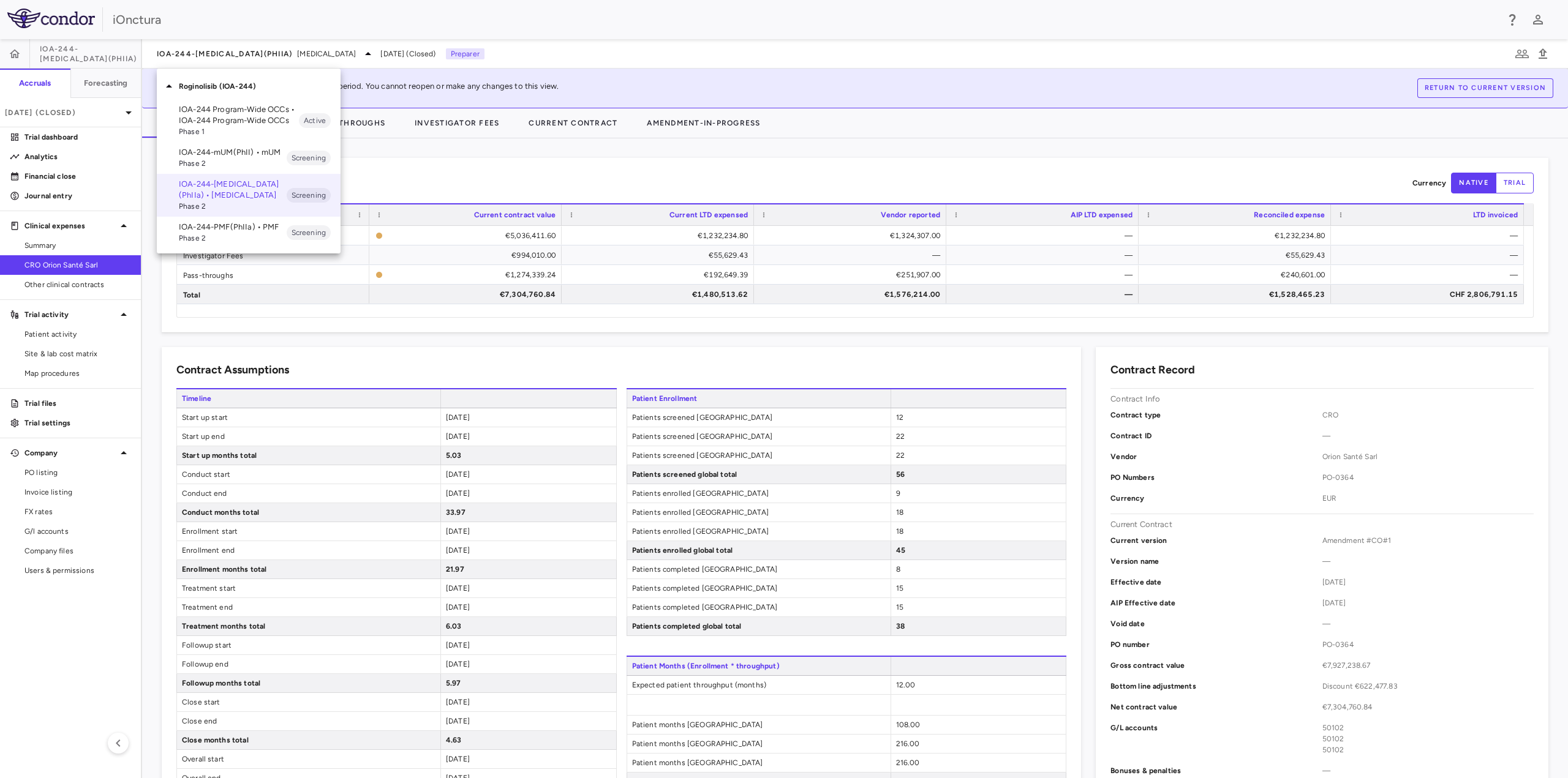
click at [234, 155] on p "IOA-244-mUM(PhII) • mUM" at bounding box center [232, 153] width 108 height 11
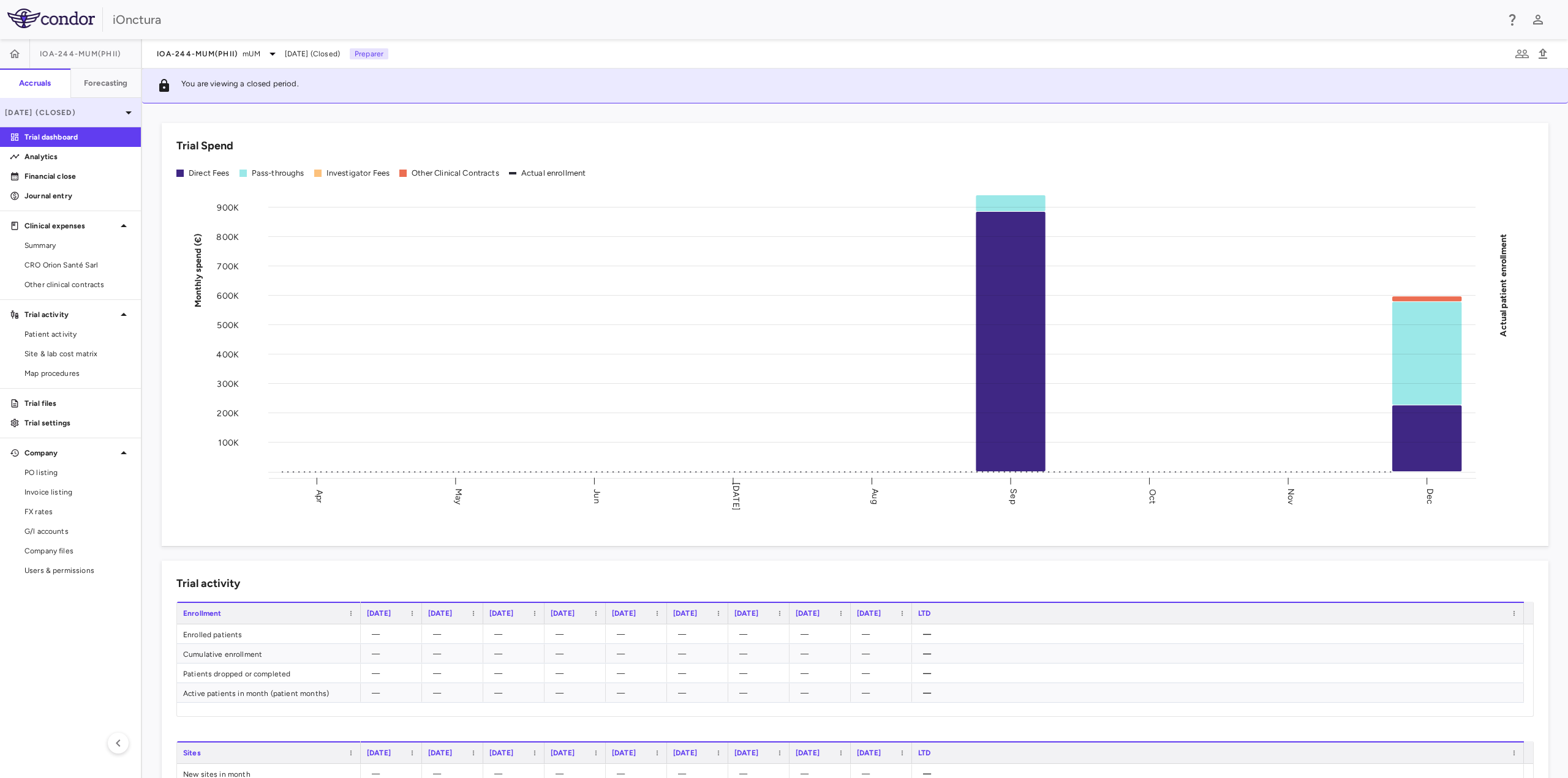
click at [108, 114] on p "[DATE] (Closed)" at bounding box center [63, 112] width 116 height 11
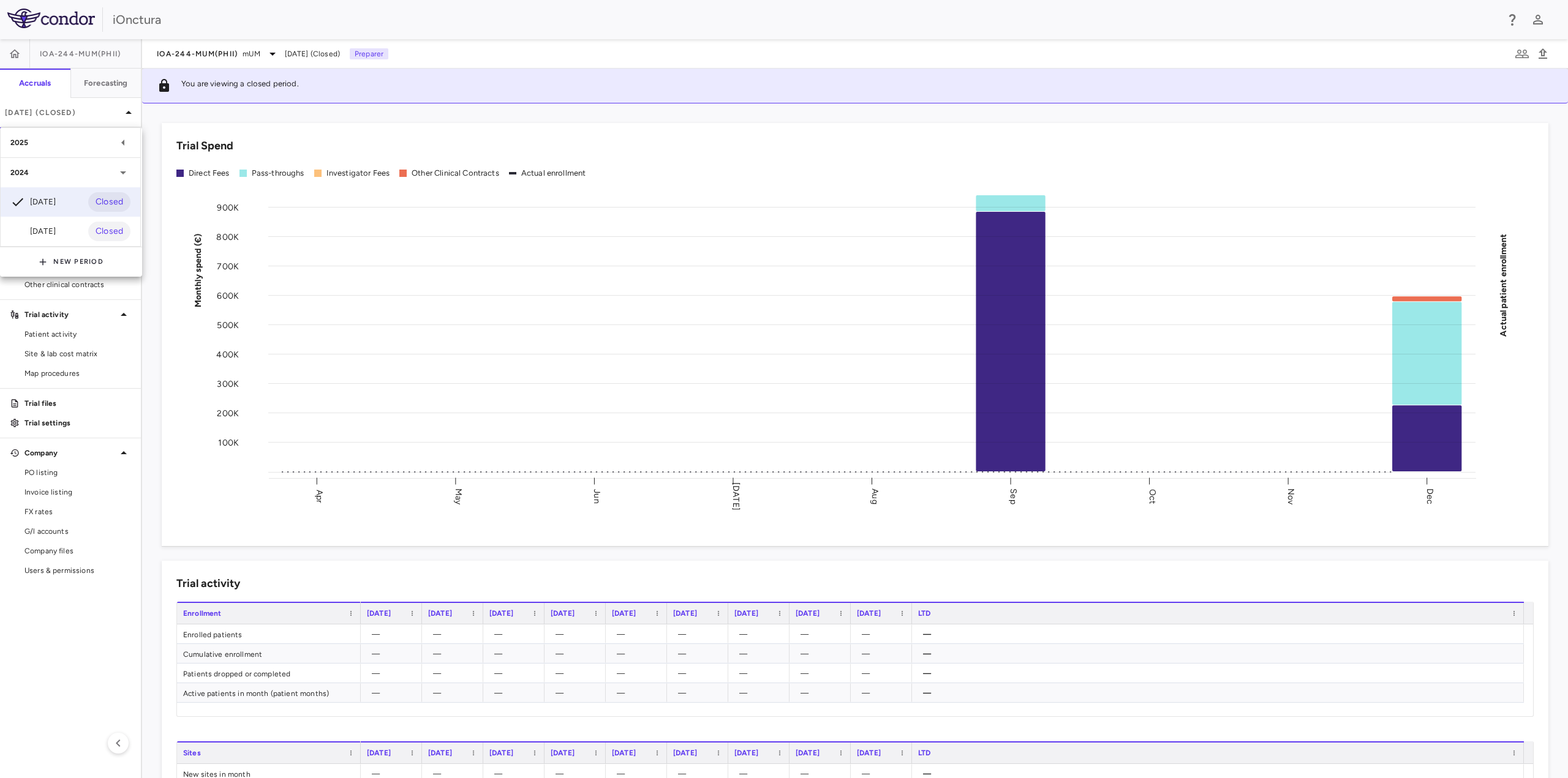
click at [79, 148] on div "2025" at bounding box center [63, 142] width 105 height 11
click at [76, 206] on div "[DATE] Closed" at bounding box center [70, 201] width 140 height 29
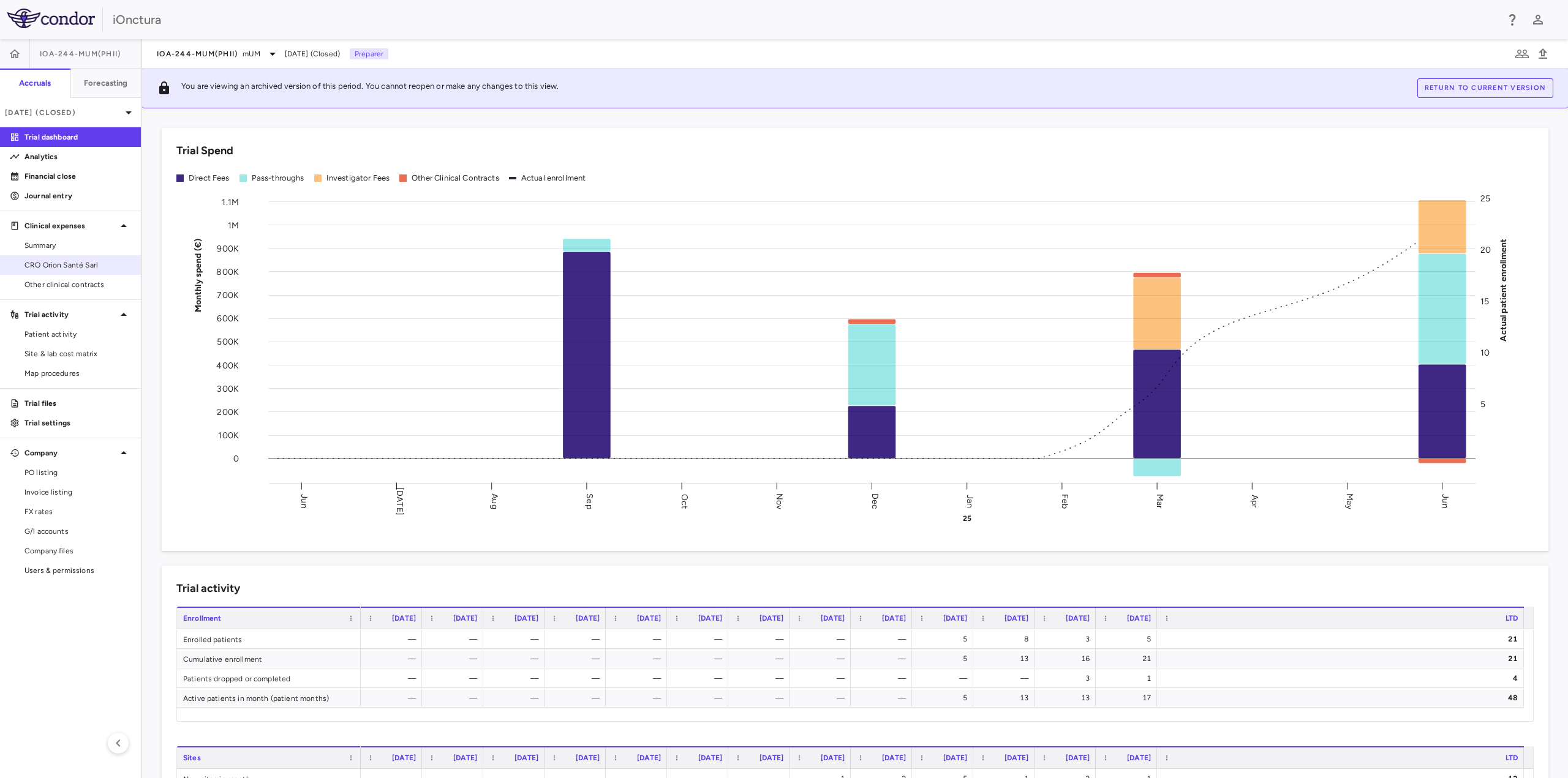
click at [69, 262] on span "CRO Orion Santé Sarl" at bounding box center [78, 265] width 106 height 11
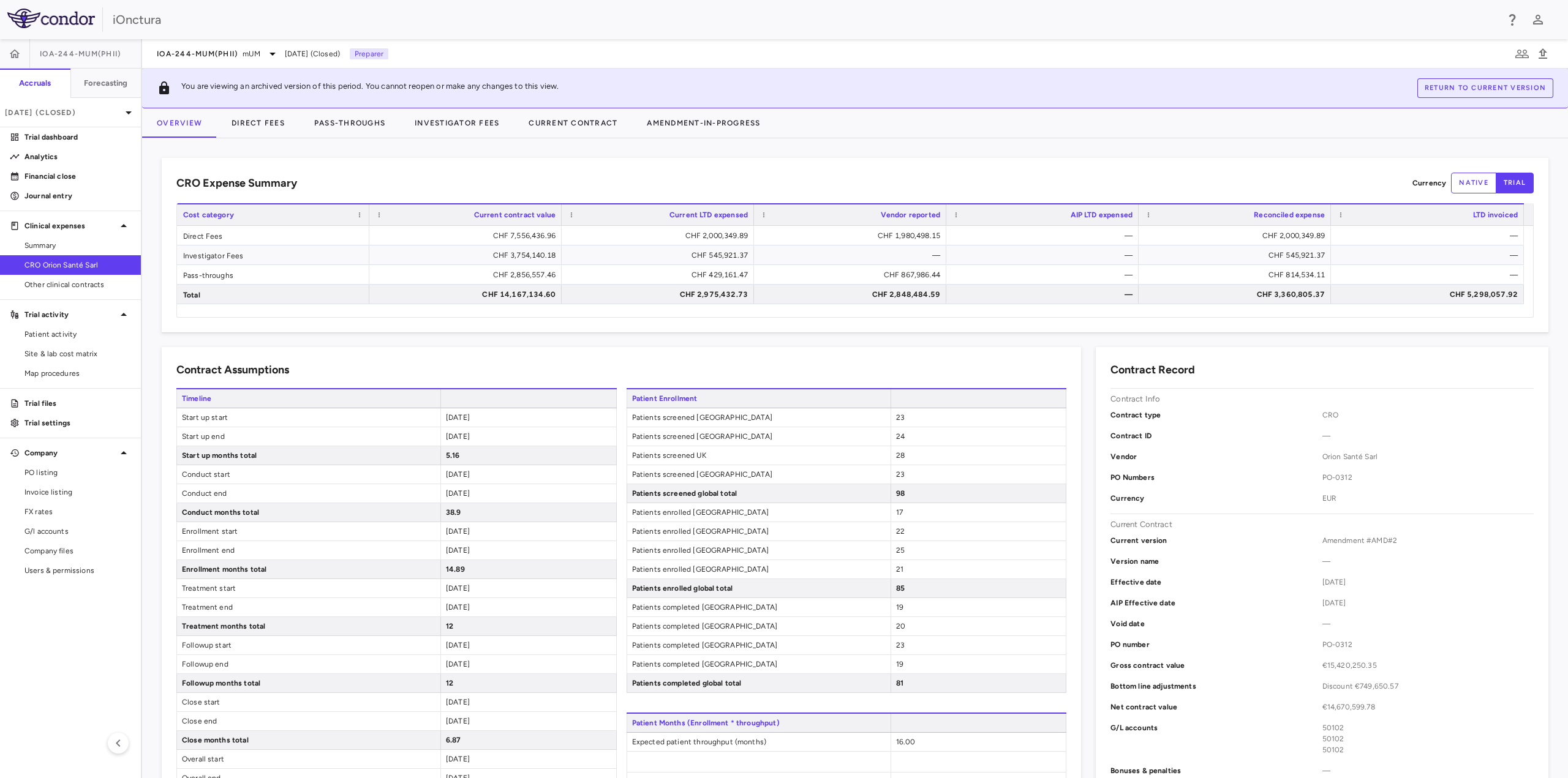
click at [1462, 187] on button "native" at bounding box center [1474, 183] width 46 height 21
type button "native"
click at [330, 52] on span "[DATE] (Closed)" at bounding box center [313, 54] width 55 height 11
click at [128, 116] on icon at bounding box center [128, 112] width 15 height 15
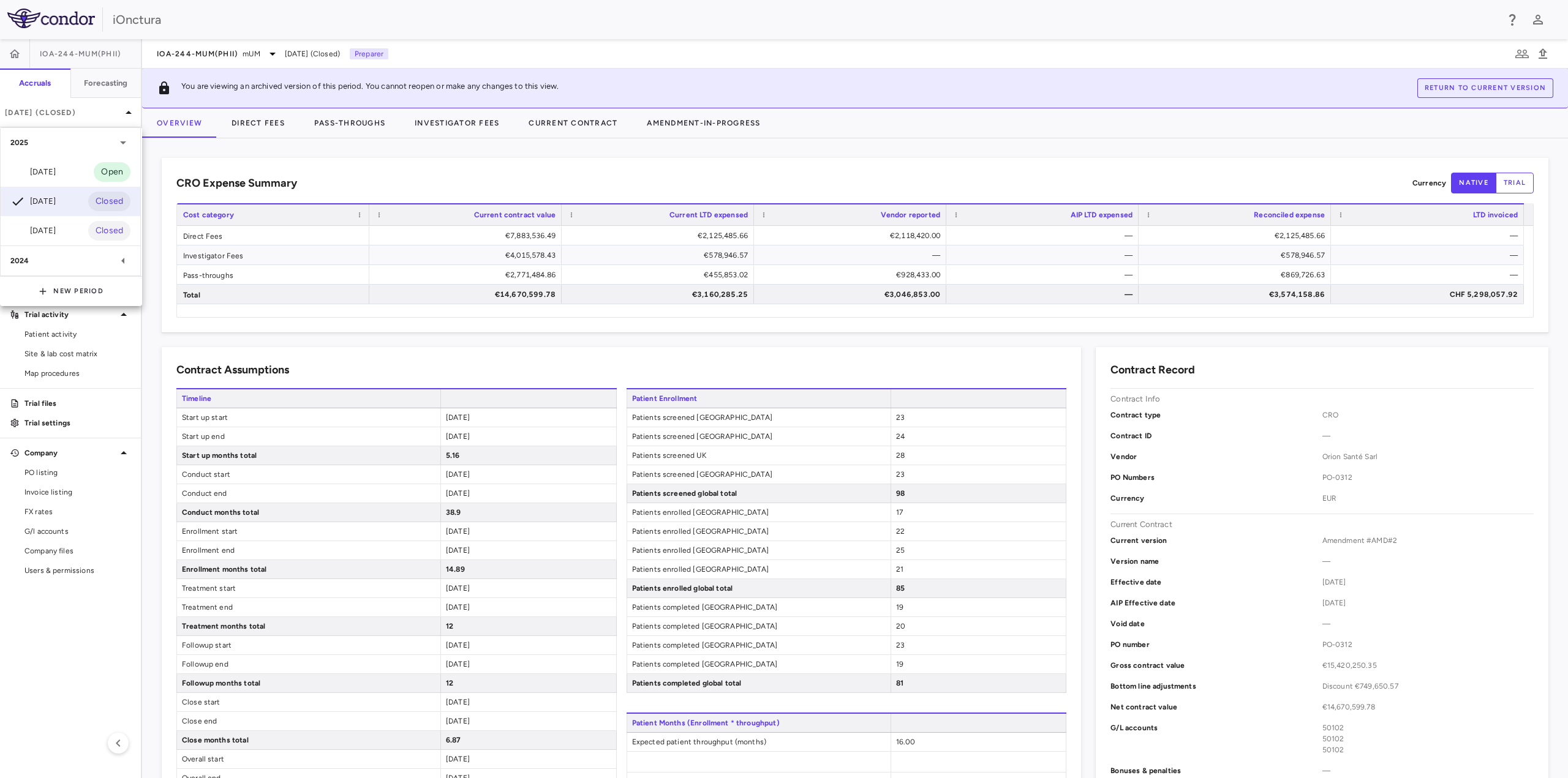
click at [110, 82] on div at bounding box center [784, 389] width 1568 height 778
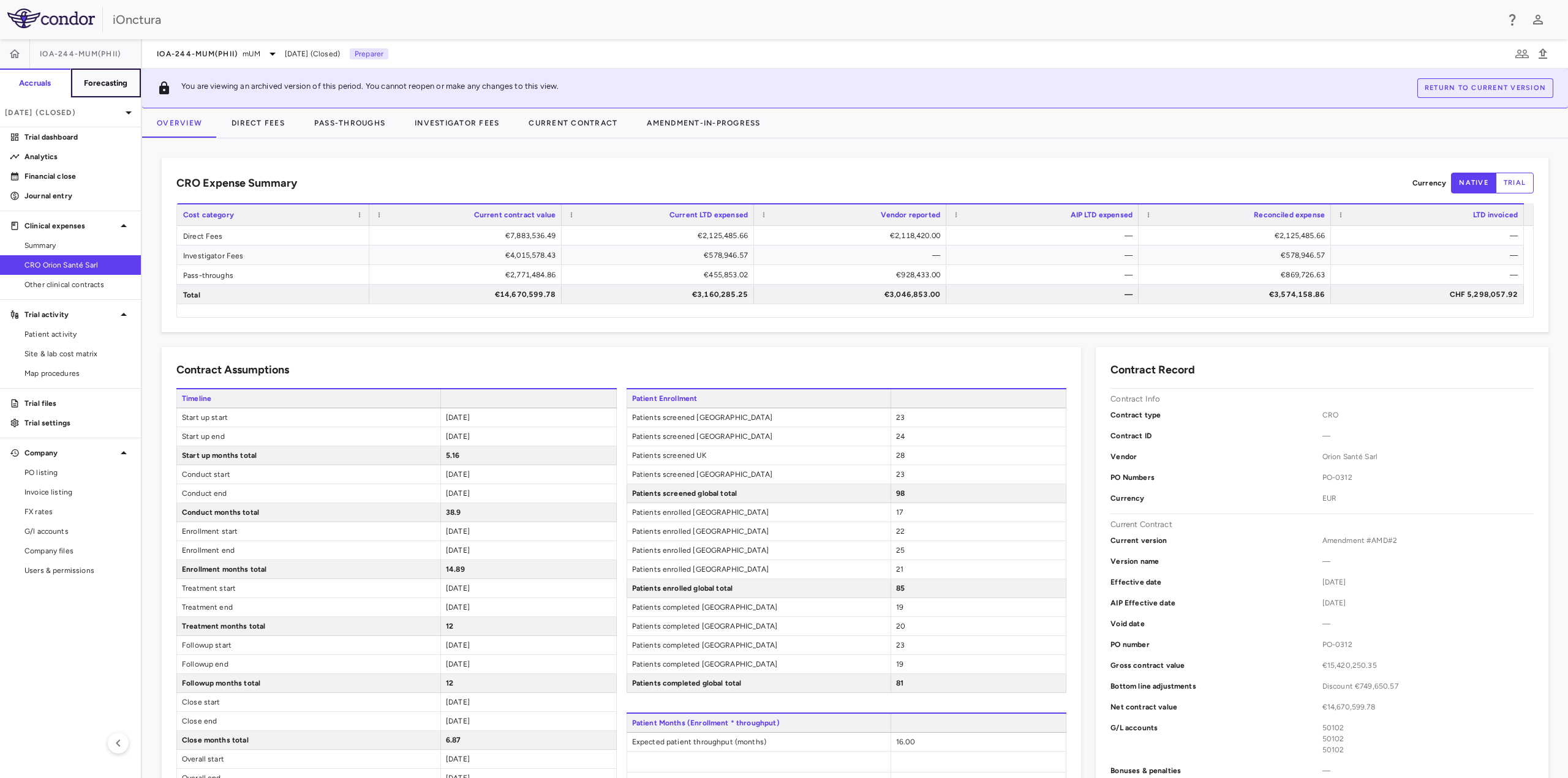
click at [106, 82] on h6 "Forecasting" at bounding box center [106, 83] width 44 height 11
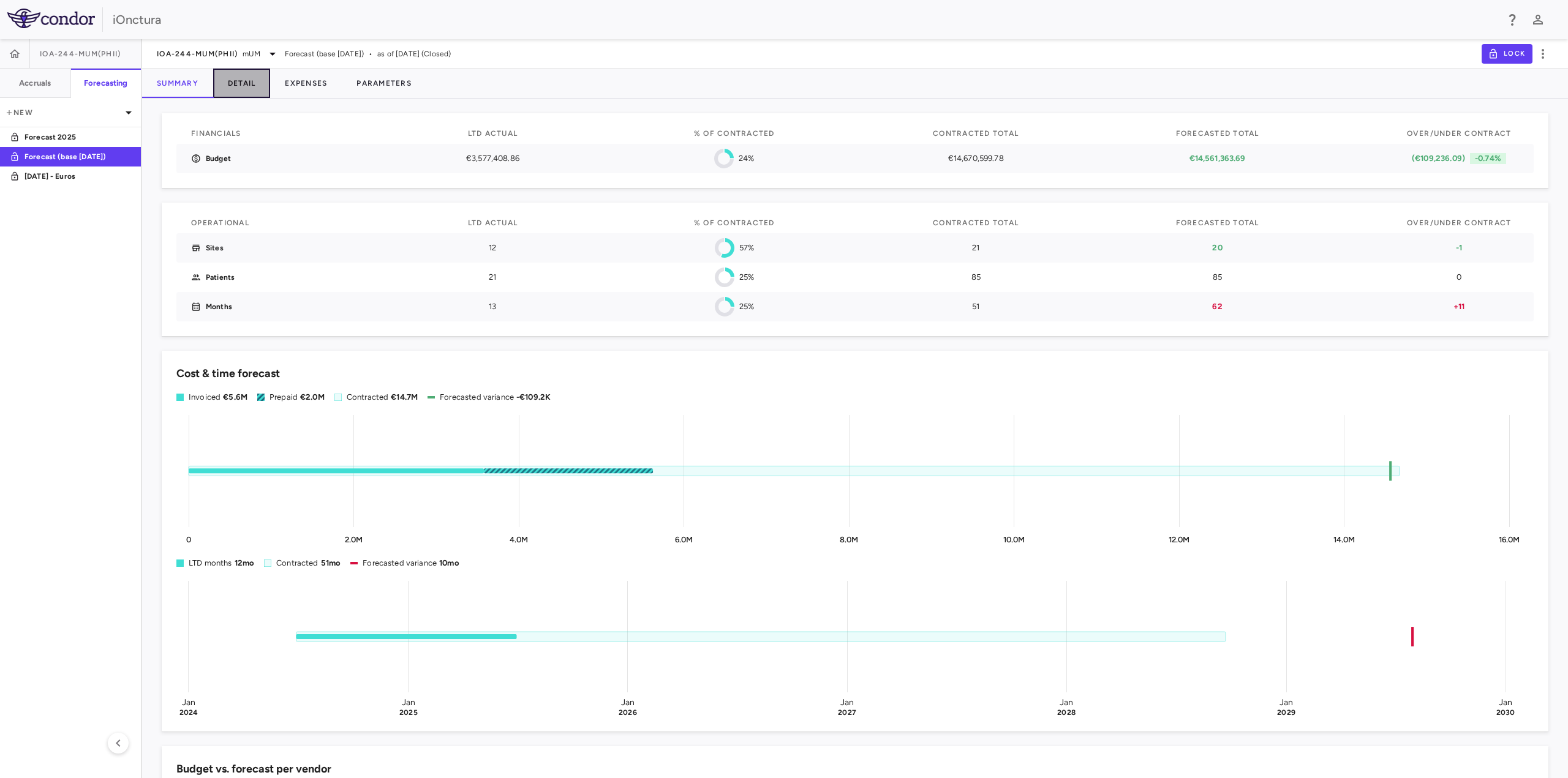
click at [252, 88] on button "Detail" at bounding box center [242, 84] width 58 height 29
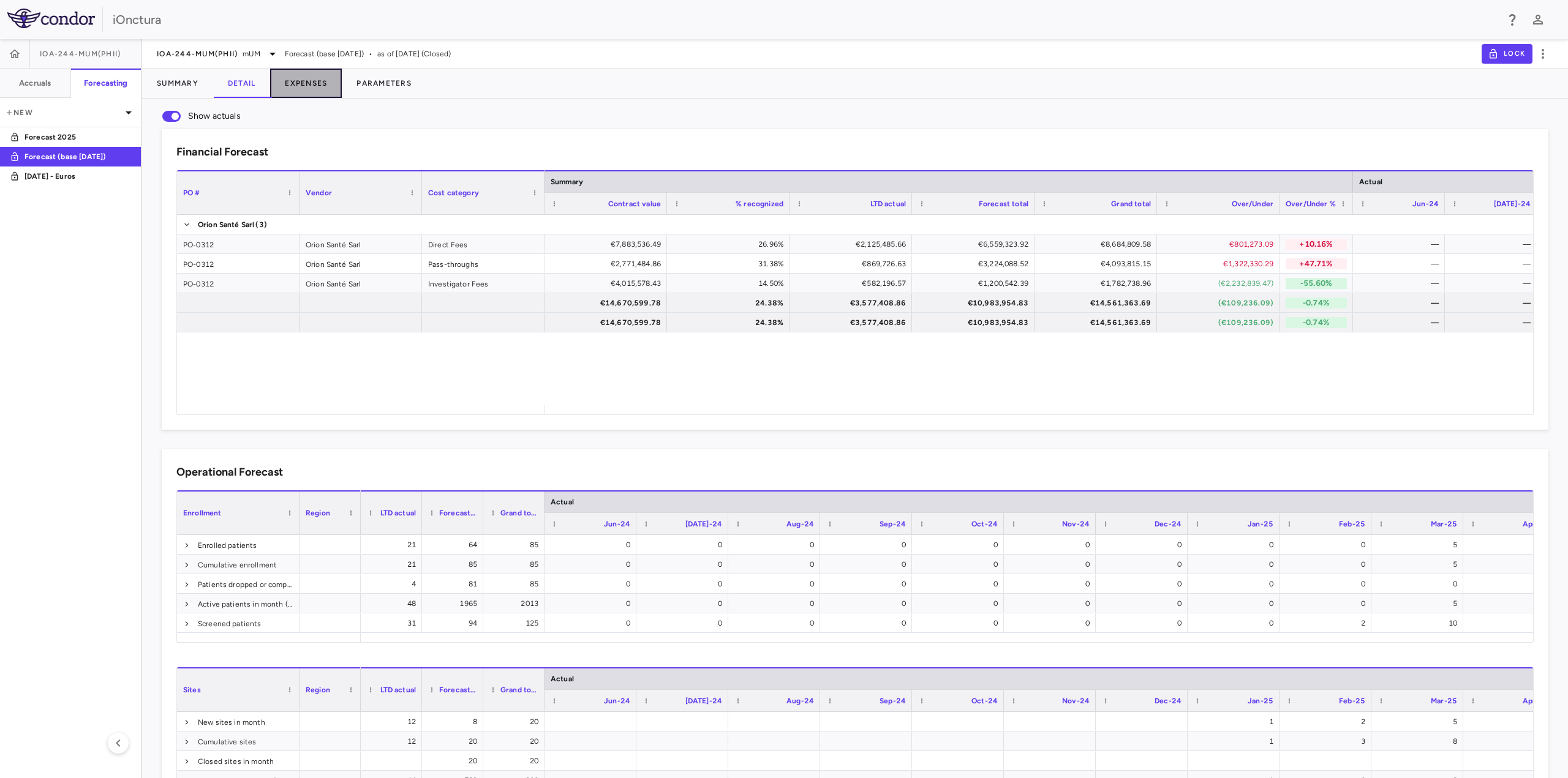
click at [286, 84] on button "Expenses" at bounding box center [306, 84] width 72 height 29
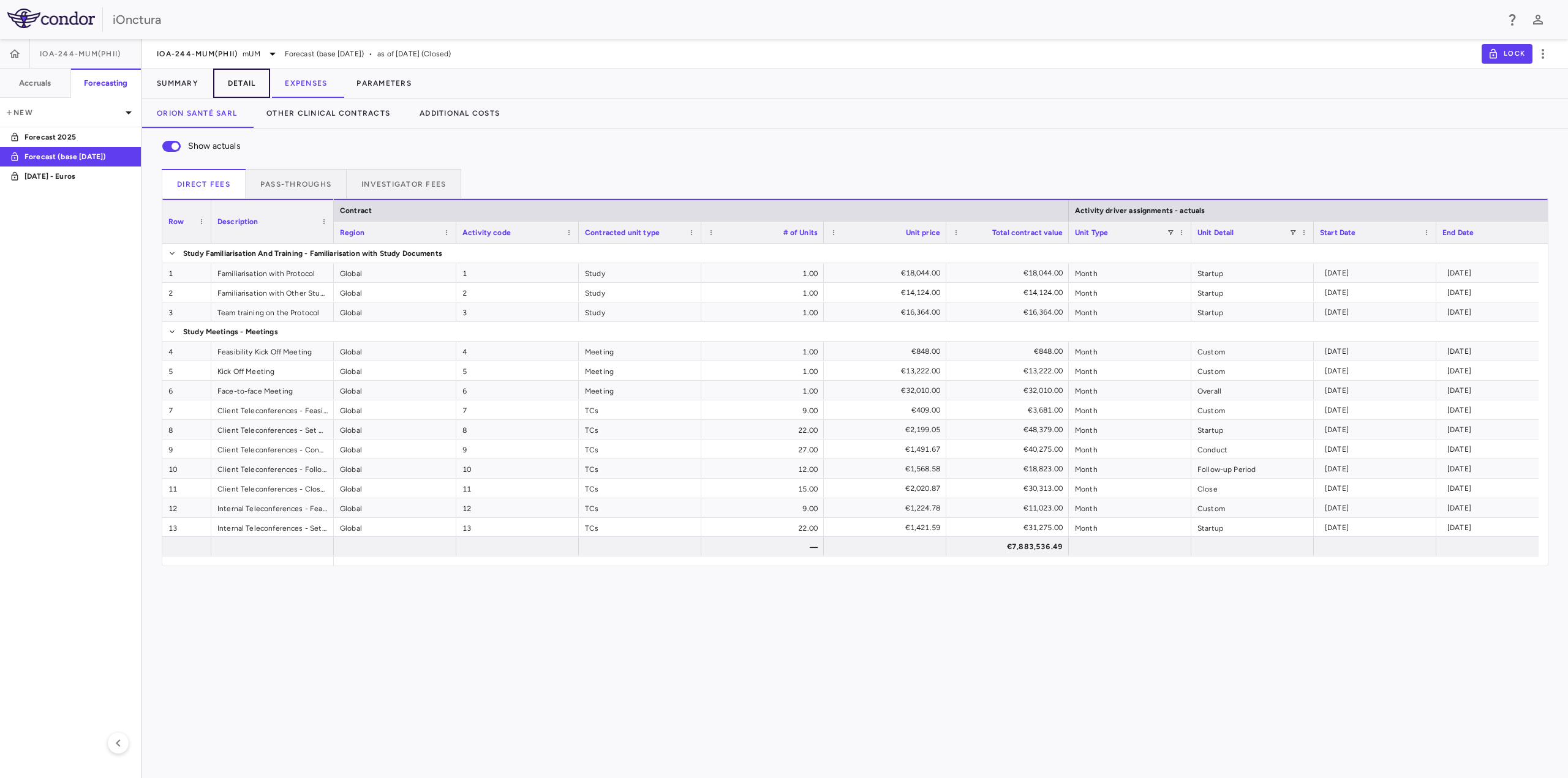
click at [250, 74] on button "Detail" at bounding box center [242, 84] width 58 height 29
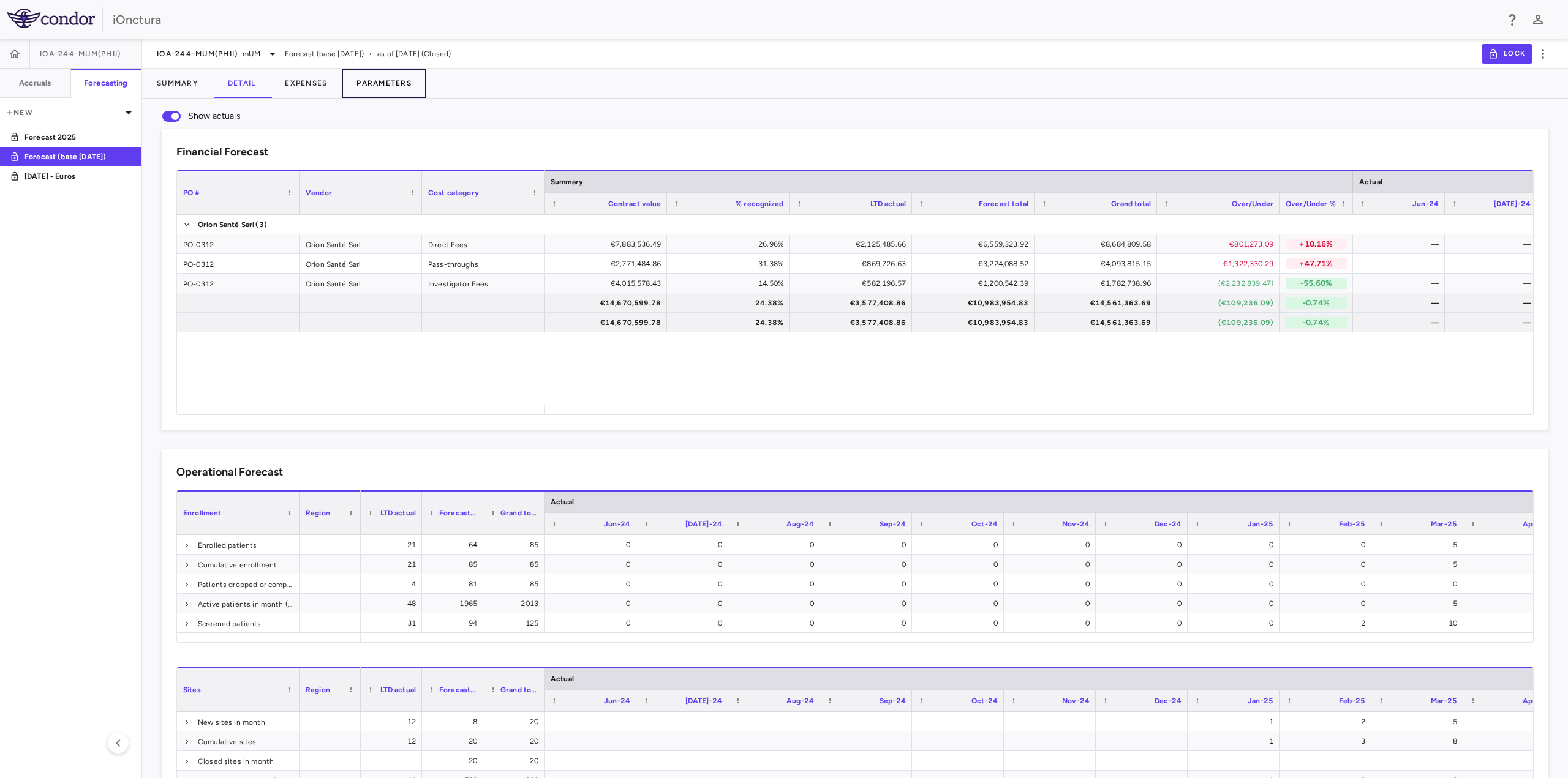
click at [369, 84] on button "Parameters" at bounding box center [384, 84] width 84 height 29
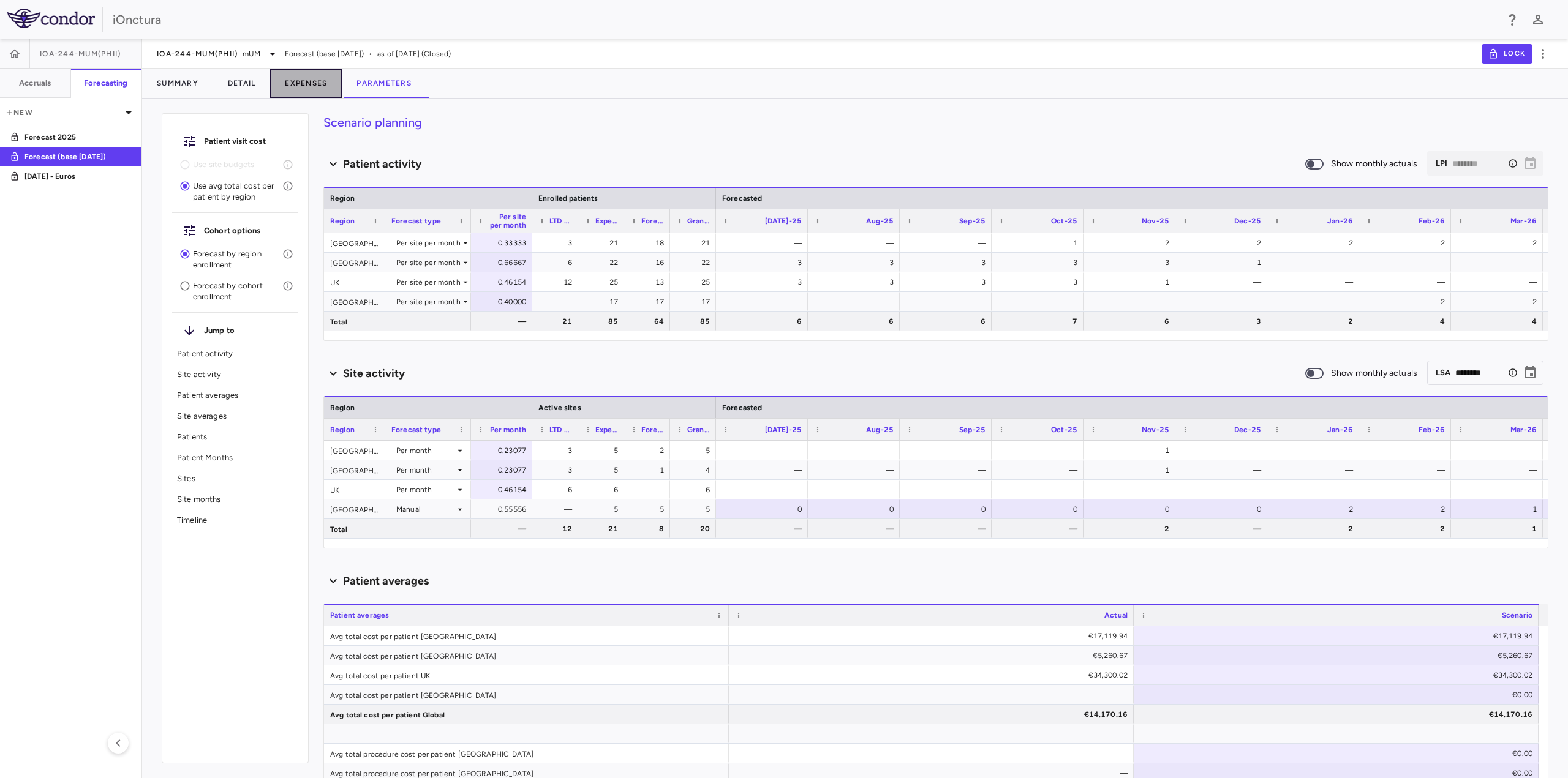
click at [301, 84] on button "Expenses" at bounding box center [306, 84] width 72 height 29
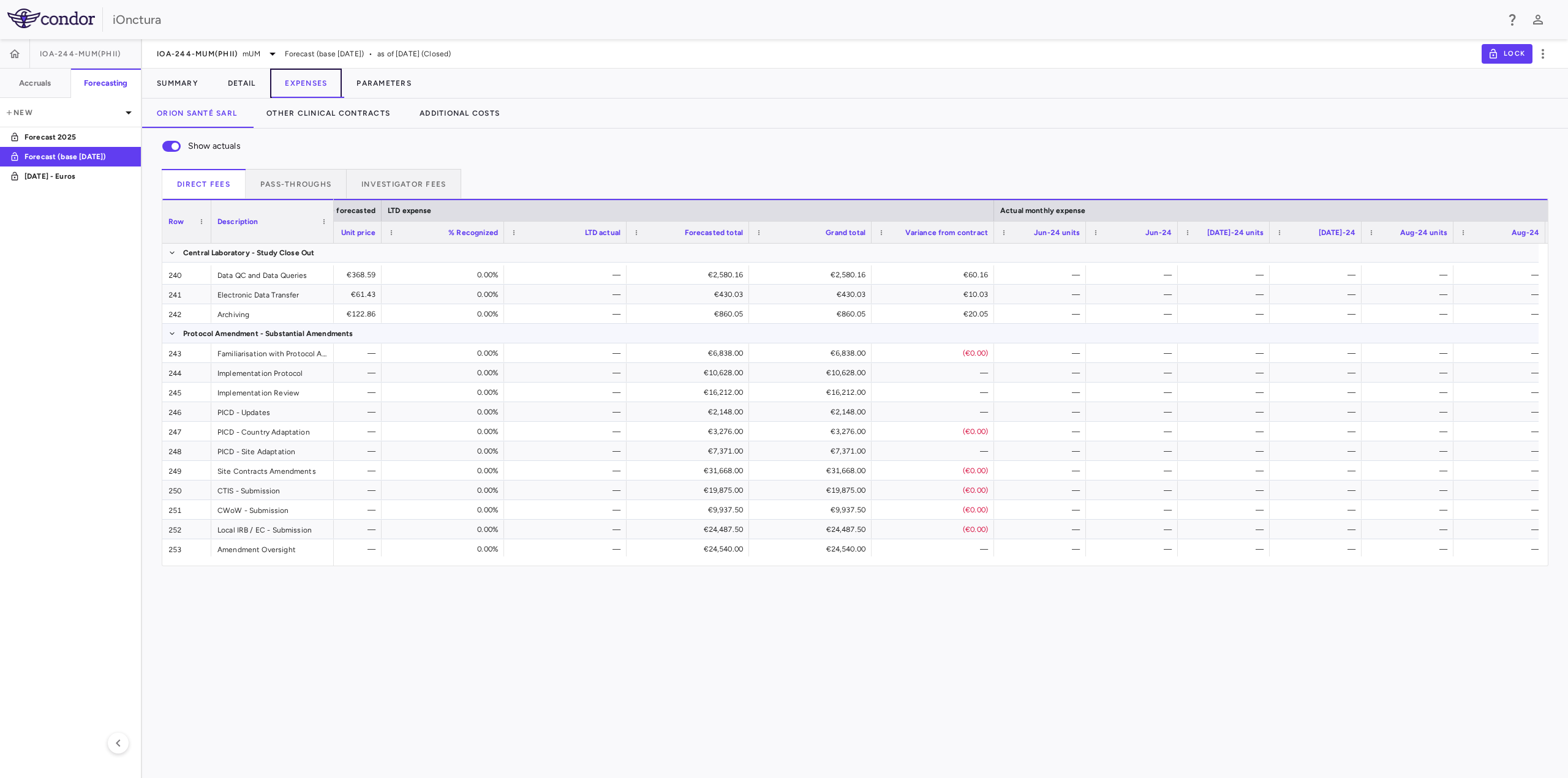
scroll to position [5604, 0]
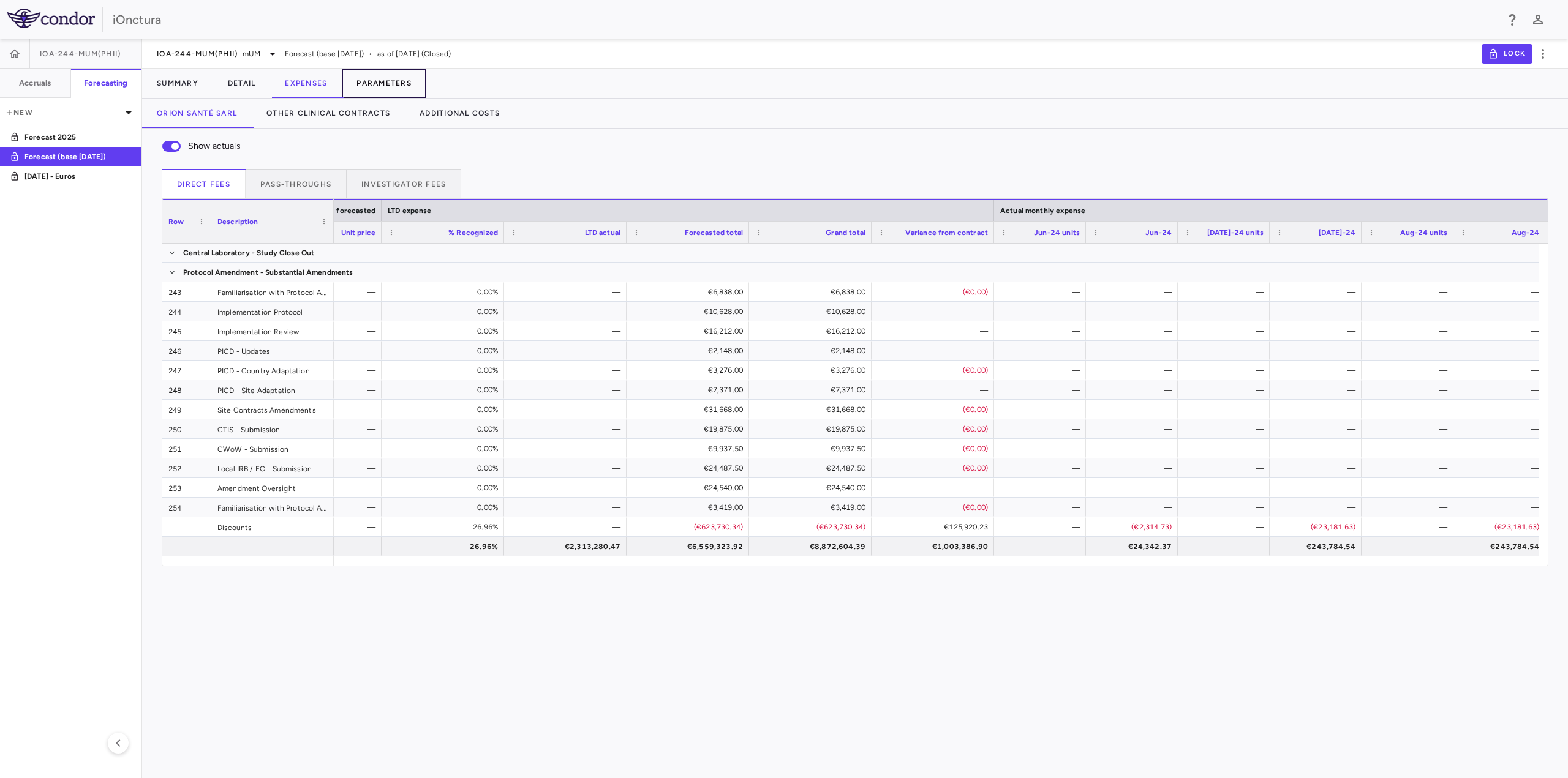
click at [391, 88] on button "Parameters" at bounding box center [384, 84] width 84 height 29
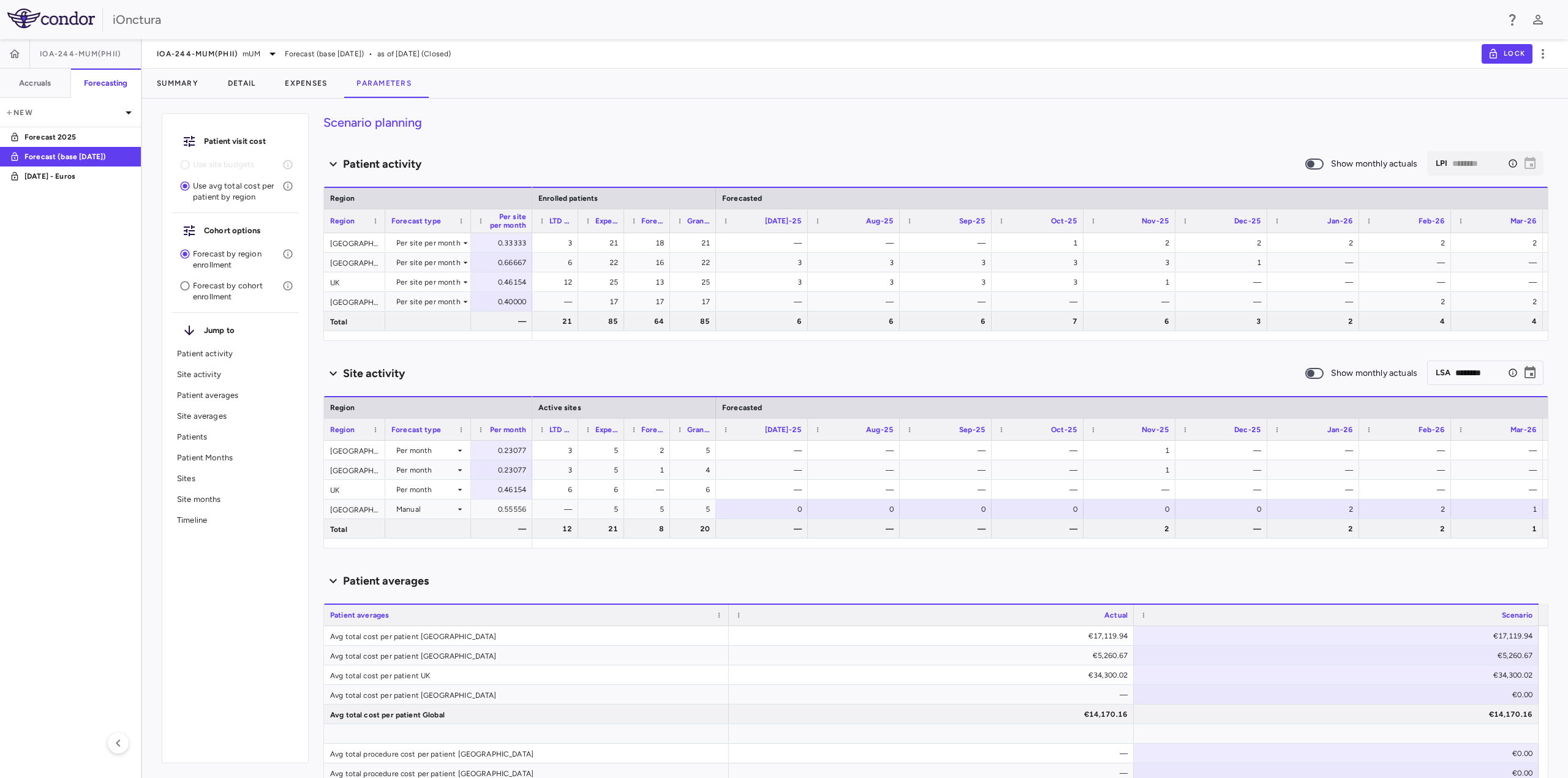
click at [409, 121] on h4 "Scenario planning" at bounding box center [936, 122] width 1225 height 18
